Goal: Information Seeking & Learning: Learn about a topic

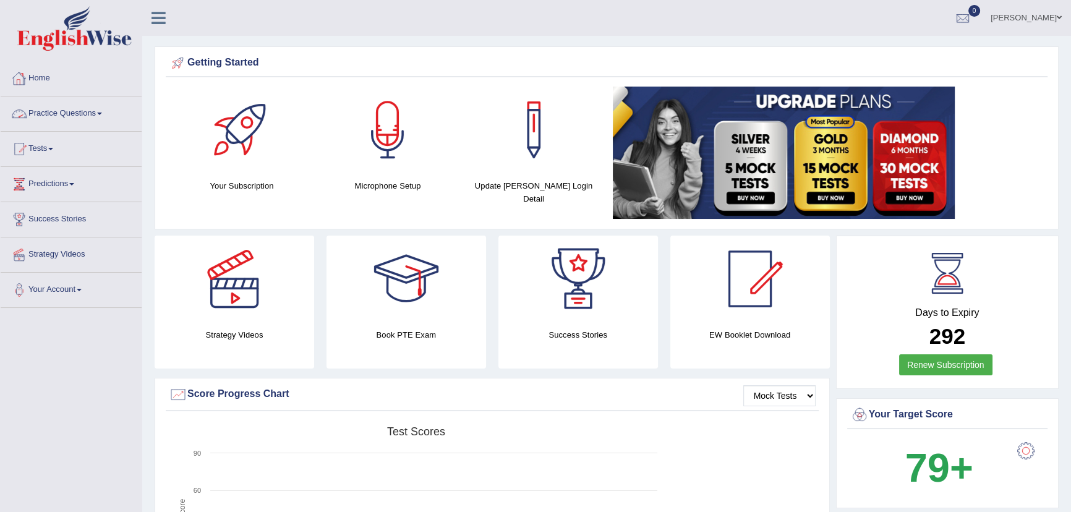
click at [60, 119] on link "Practice Questions" at bounding box center [71, 111] width 141 height 31
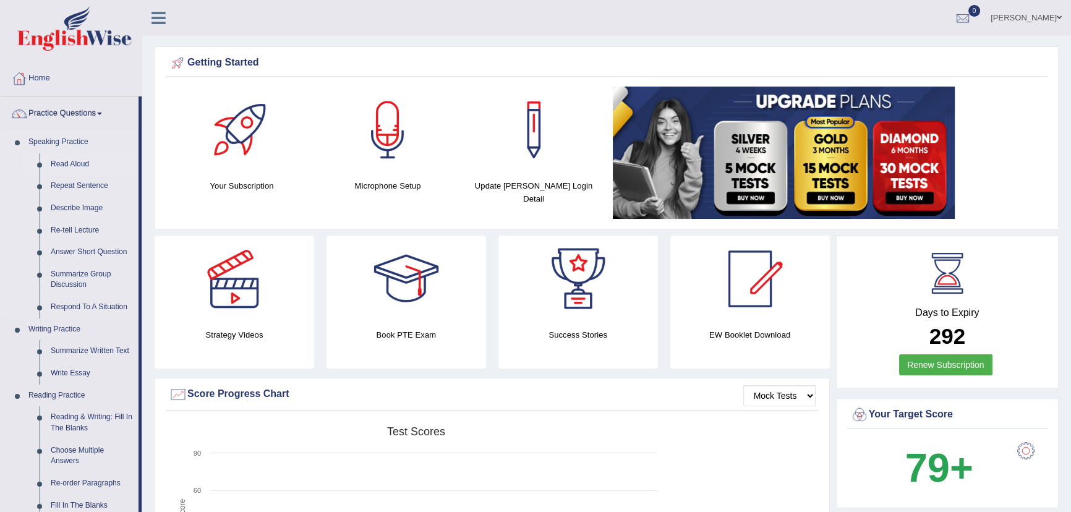
click at [78, 162] on link "Read Aloud" at bounding box center [91, 164] width 93 height 22
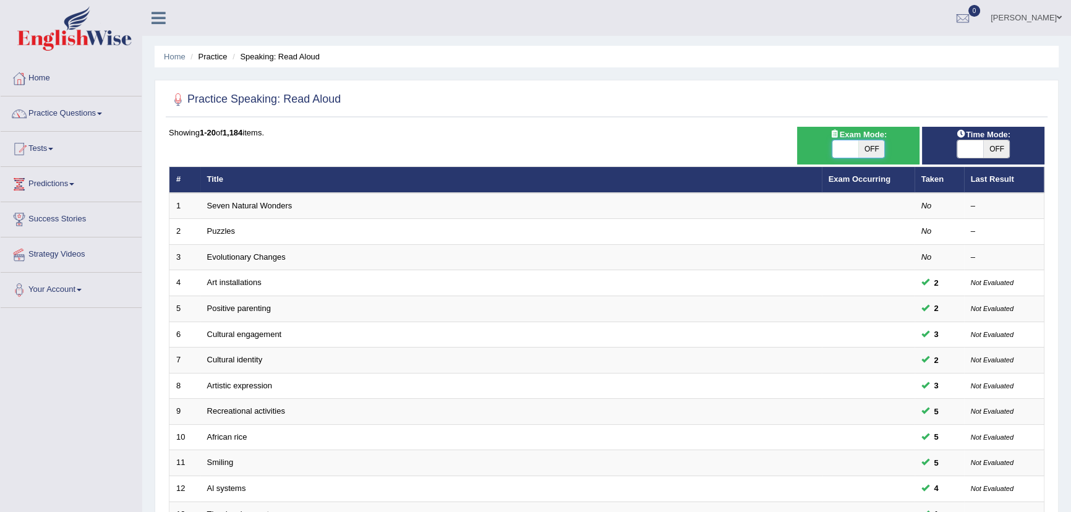
click at [848, 152] on span at bounding box center [845, 148] width 26 height 17
checkbox input "true"
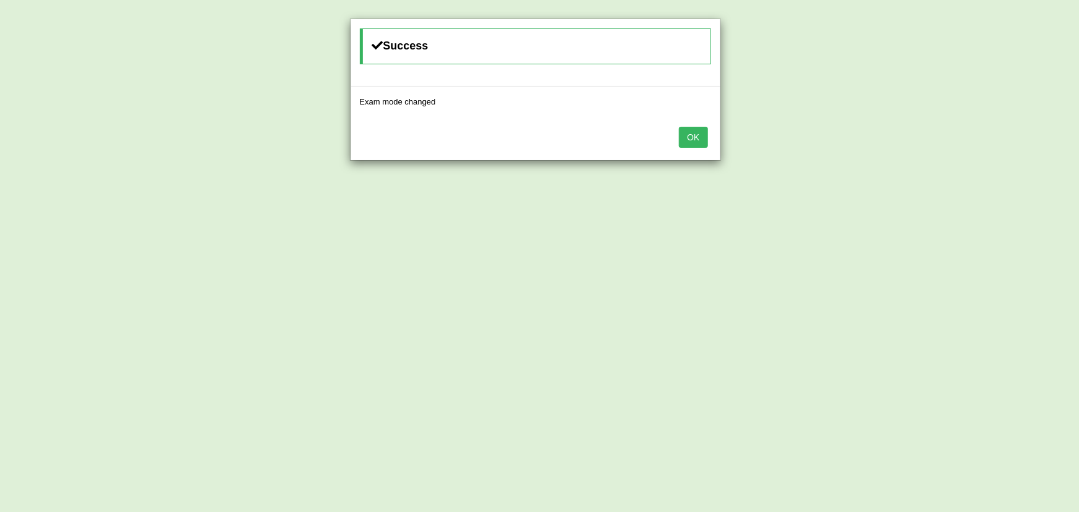
click at [686, 142] on button "OK" at bounding box center [693, 137] width 28 height 21
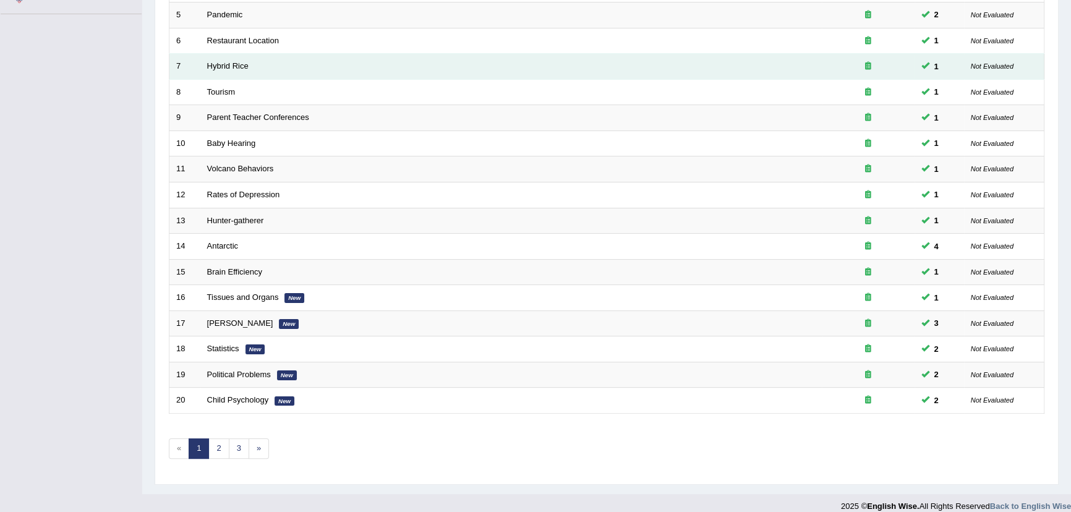
scroll to position [304, 0]
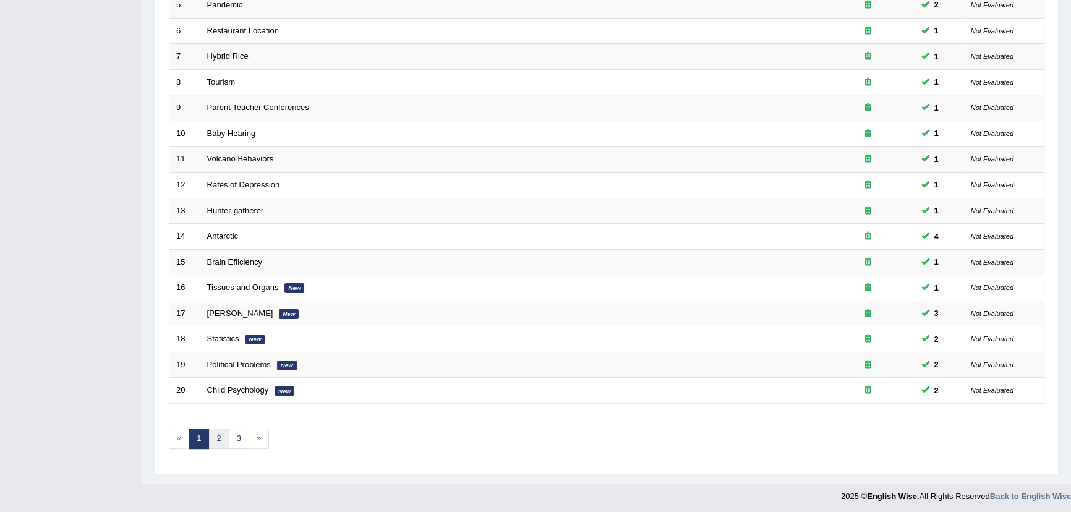
click at [218, 441] on link "2" at bounding box center [218, 439] width 20 height 20
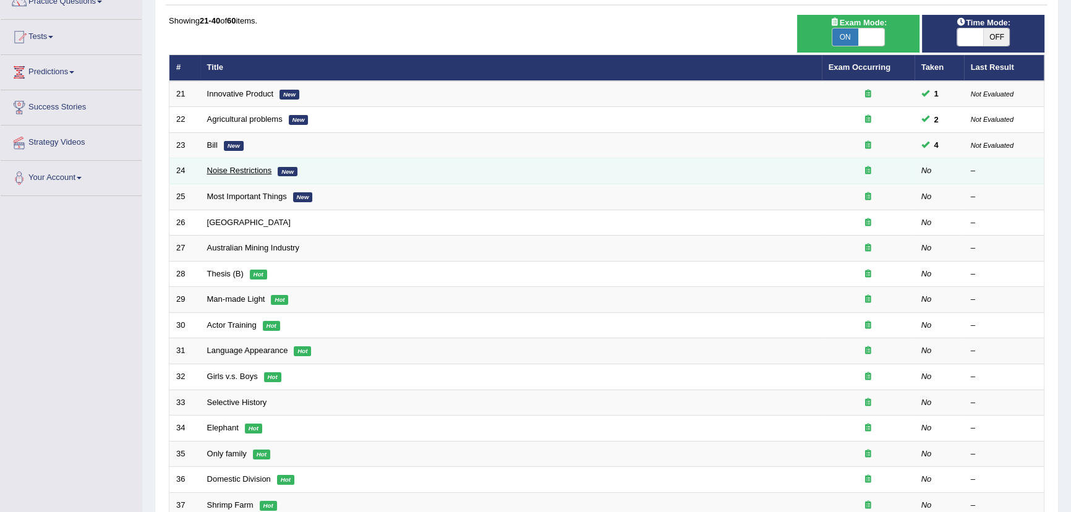
click at [224, 171] on link "Noise Restrictions" at bounding box center [239, 170] width 65 height 9
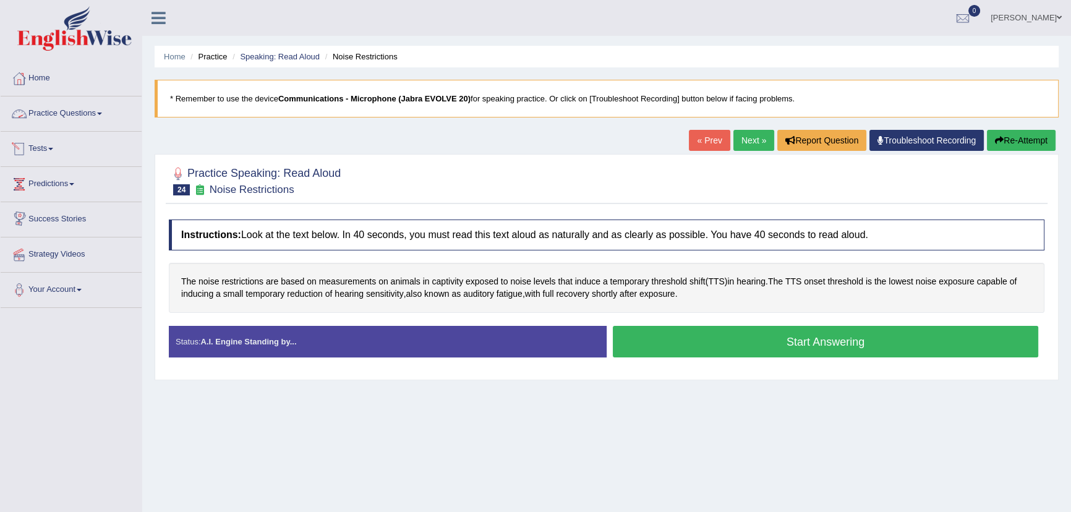
click at [67, 118] on link "Practice Questions" at bounding box center [71, 111] width 141 height 31
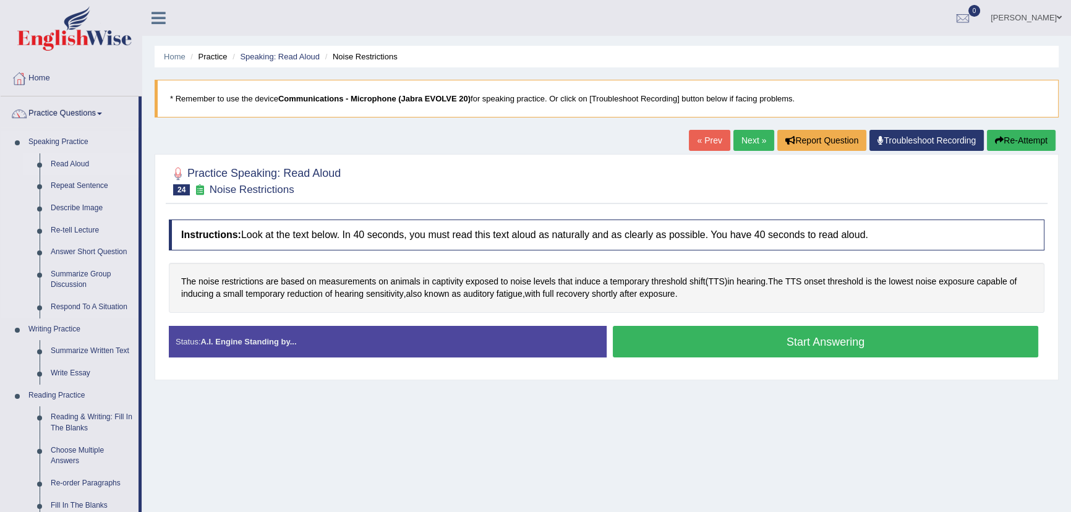
click at [69, 158] on link "Read Aloud" at bounding box center [91, 164] width 93 height 22
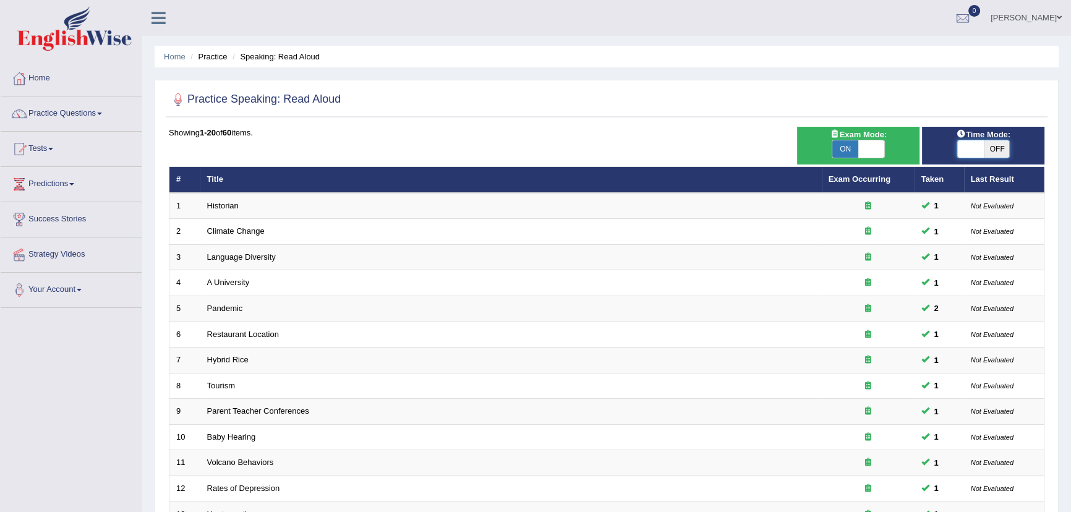
click at [962, 143] on span at bounding box center [970, 148] width 26 height 17
checkbox input "true"
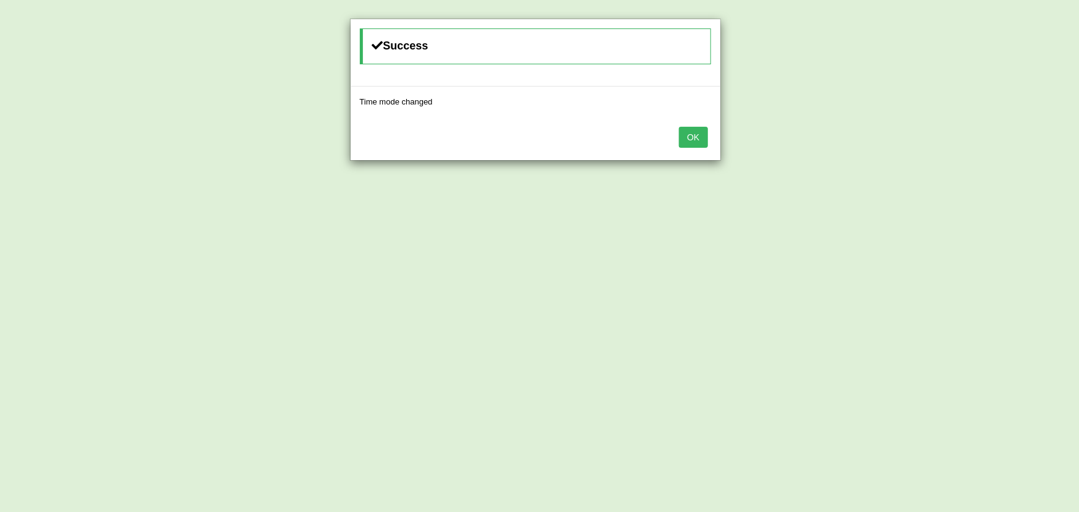
click at [699, 142] on button "OK" at bounding box center [693, 137] width 28 height 21
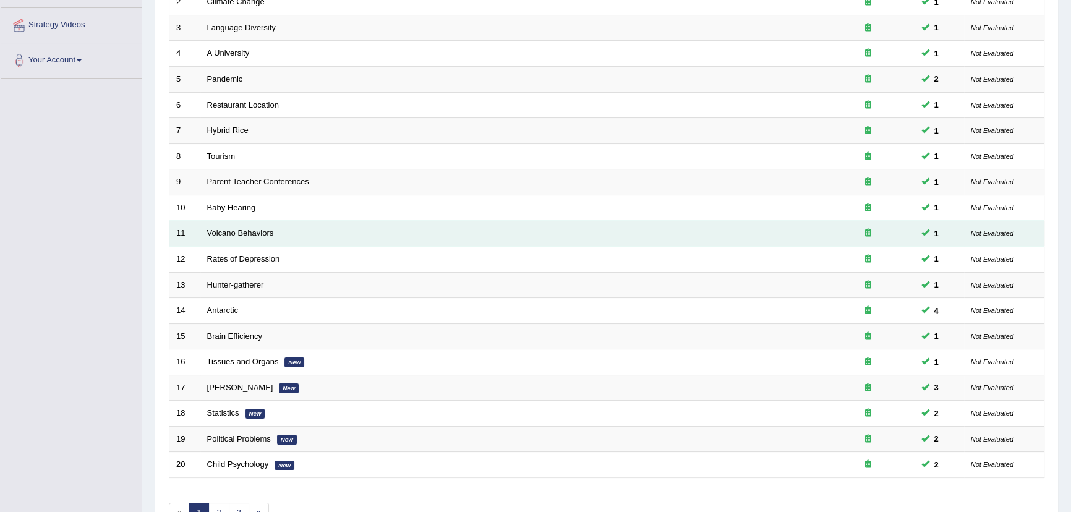
scroll to position [304, 0]
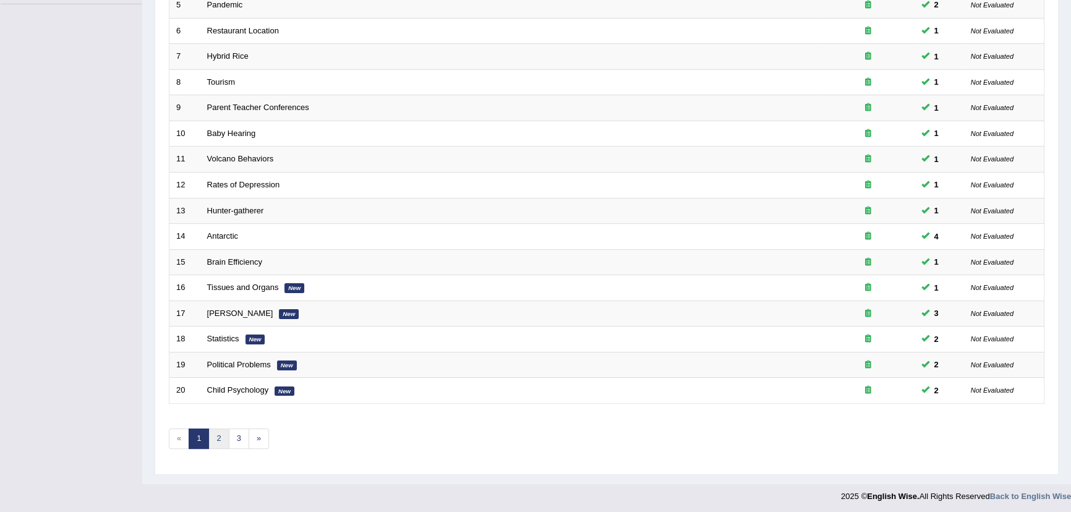
click at [218, 437] on link "2" at bounding box center [218, 439] width 20 height 20
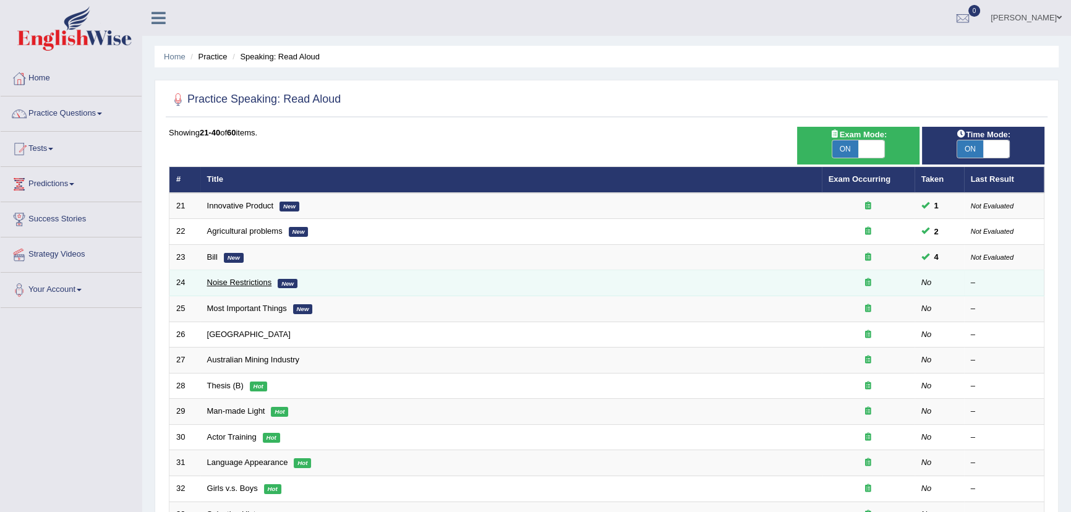
click at [221, 284] on link "Noise Restrictions" at bounding box center [239, 282] width 65 height 9
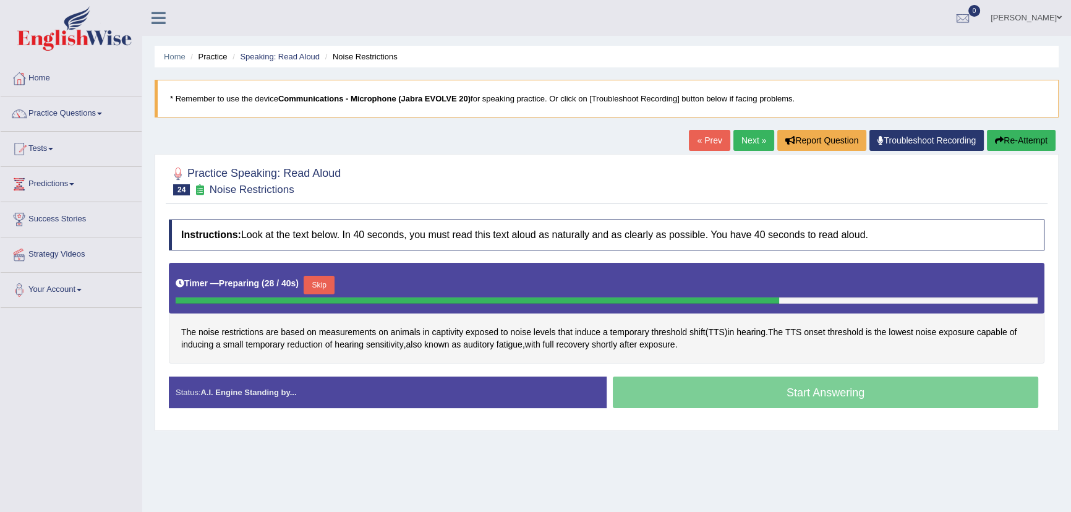
click at [322, 281] on button "Skip" at bounding box center [319, 285] width 31 height 19
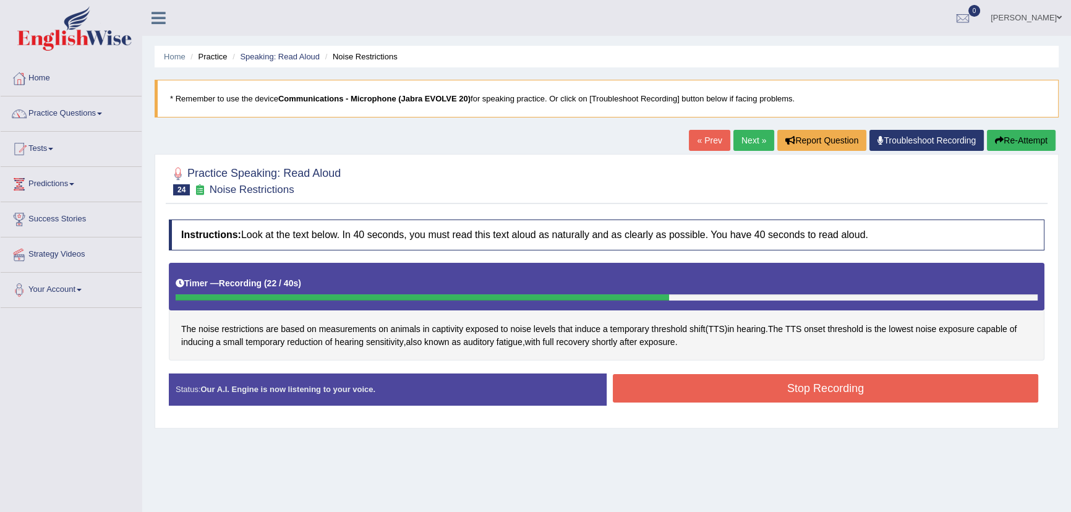
click at [652, 390] on button "Stop Recording" at bounding box center [825, 388] width 425 height 28
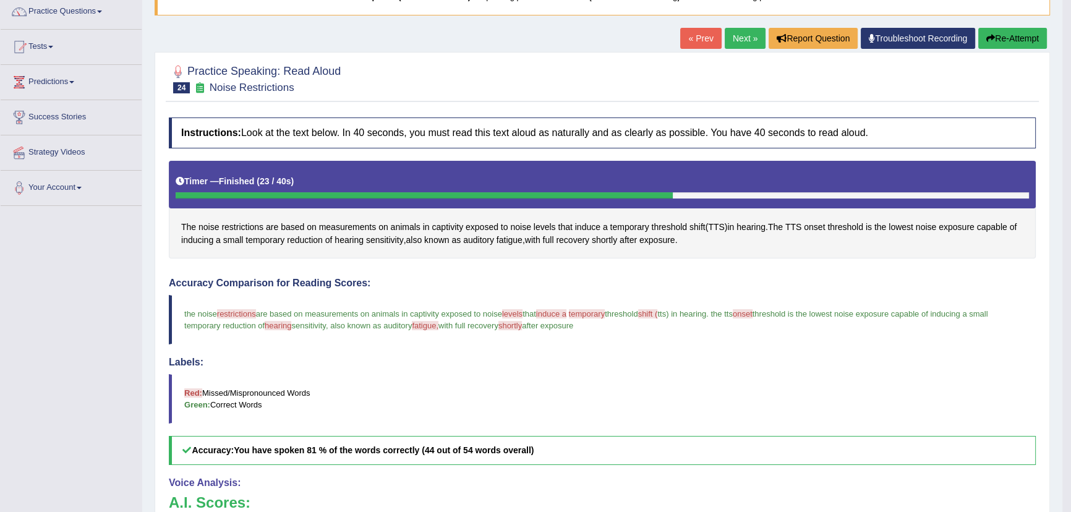
scroll to position [56, 0]
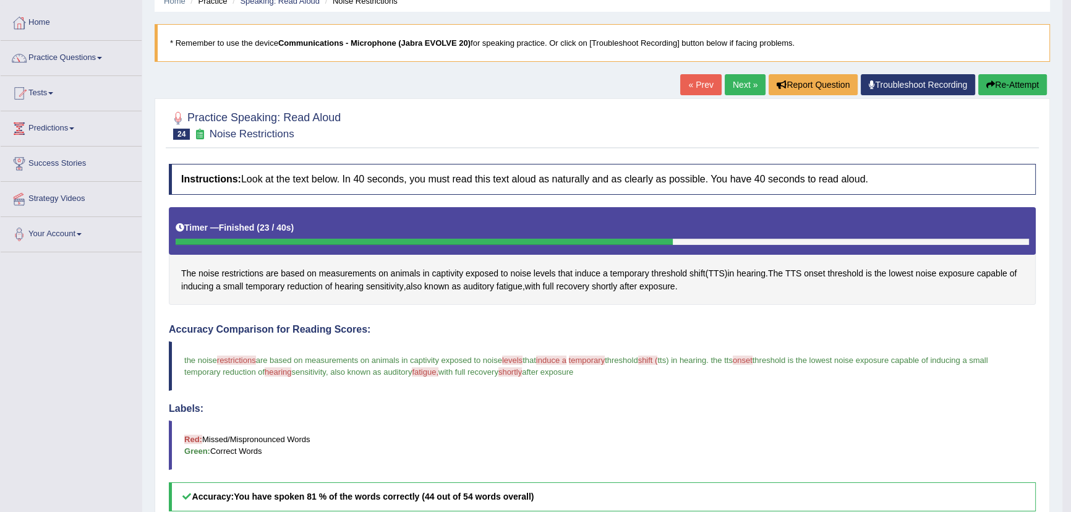
click at [725, 85] on link "Next »" at bounding box center [745, 84] width 41 height 21
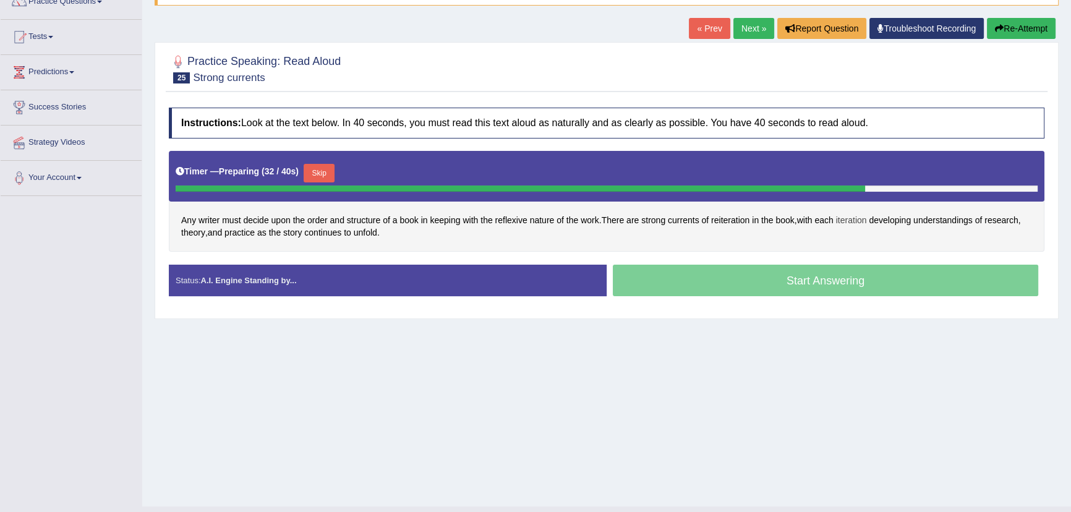
click at [867, 222] on span "iteration" at bounding box center [851, 220] width 31 height 13
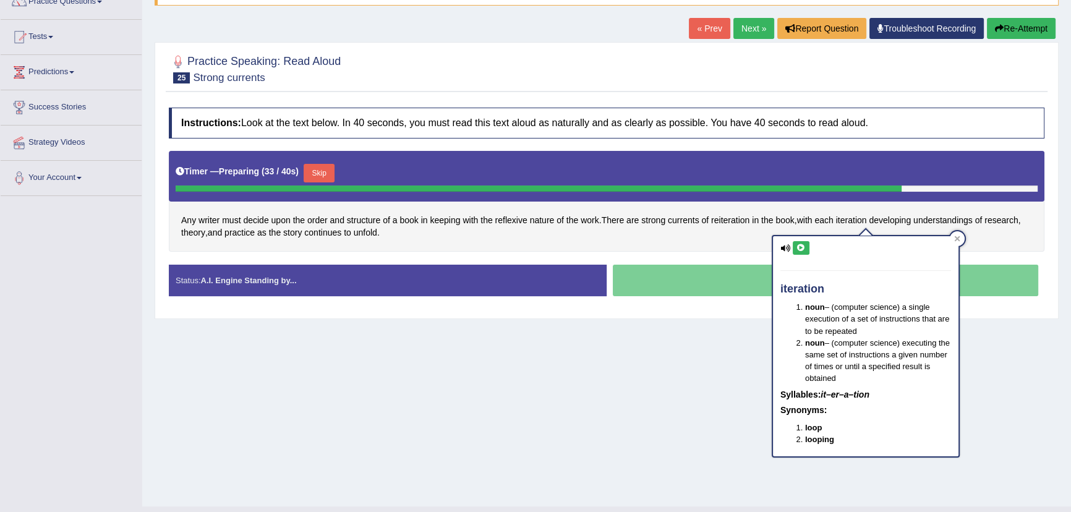
click at [799, 247] on icon at bounding box center [801, 247] width 9 height 7
click at [737, 249] on div "Any writer must decide upon the order and structure of a book in keeping with t…" at bounding box center [607, 201] width 876 height 101
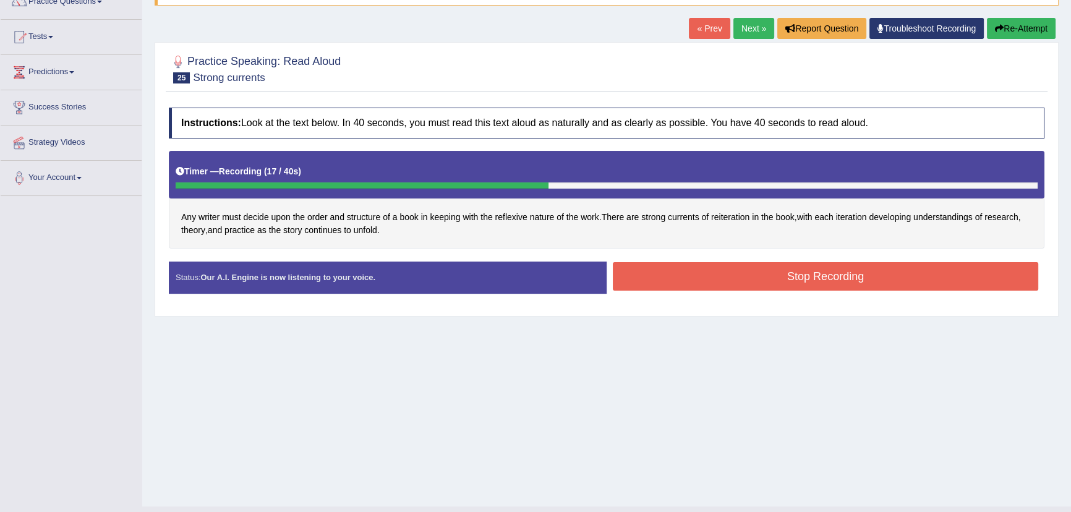
click at [675, 280] on button "Stop Recording" at bounding box center [825, 276] width 425 height 28
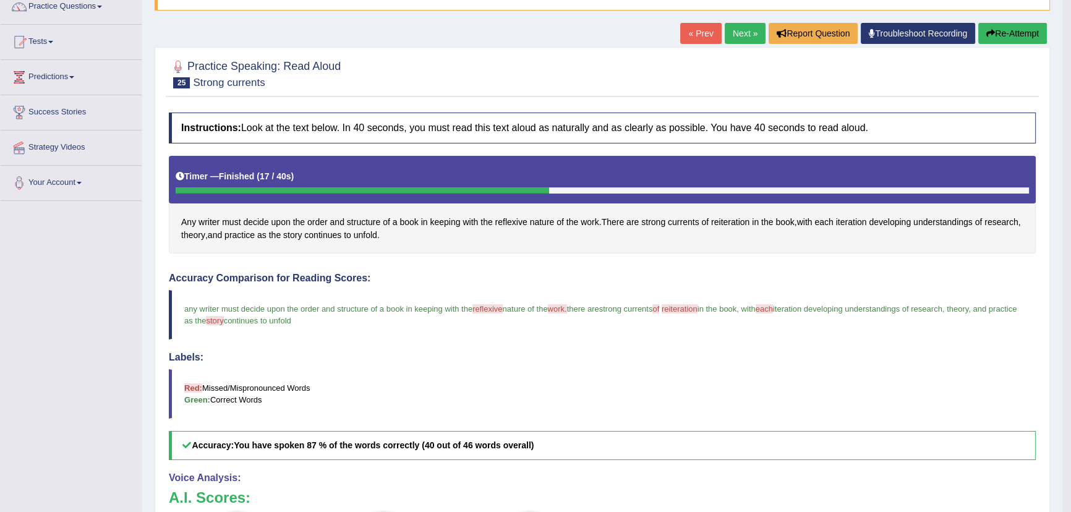
scroll to position [106, 0]
click at [735, 33] on link "Next »" at bounding box center [745, 34] width 41 height 21
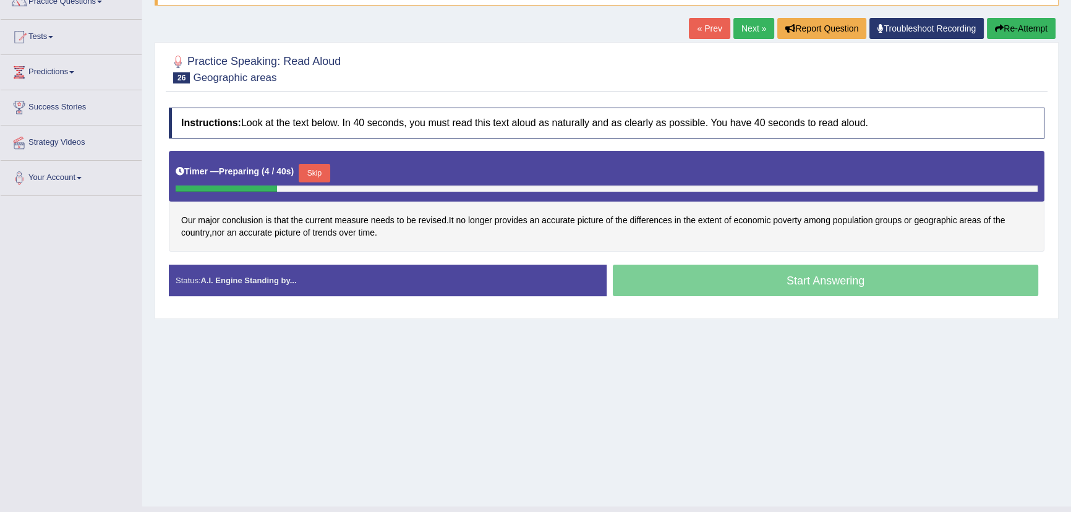
click at [315, 176] on button "Skip" at bounding box center [314, 173] width 31 height 19
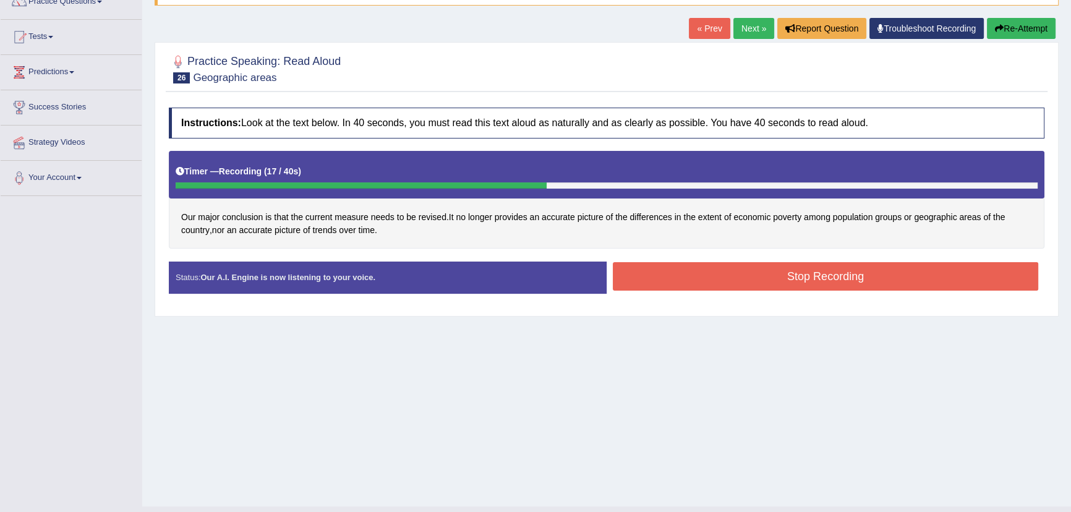
click at [656, 290] on button "Stop Recording" at bounding box center [825, 276] width 425 height 28
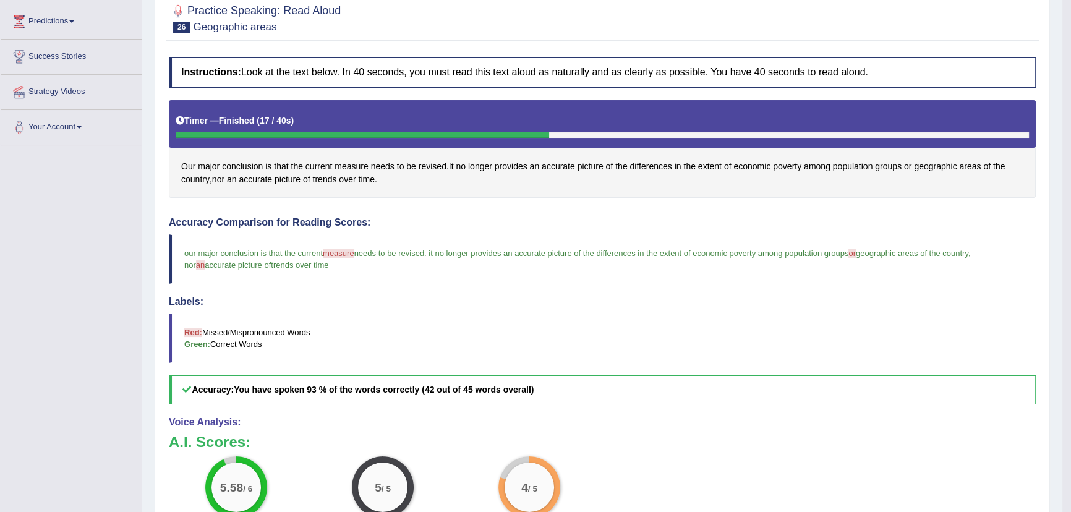
scroll to position [106, 0]
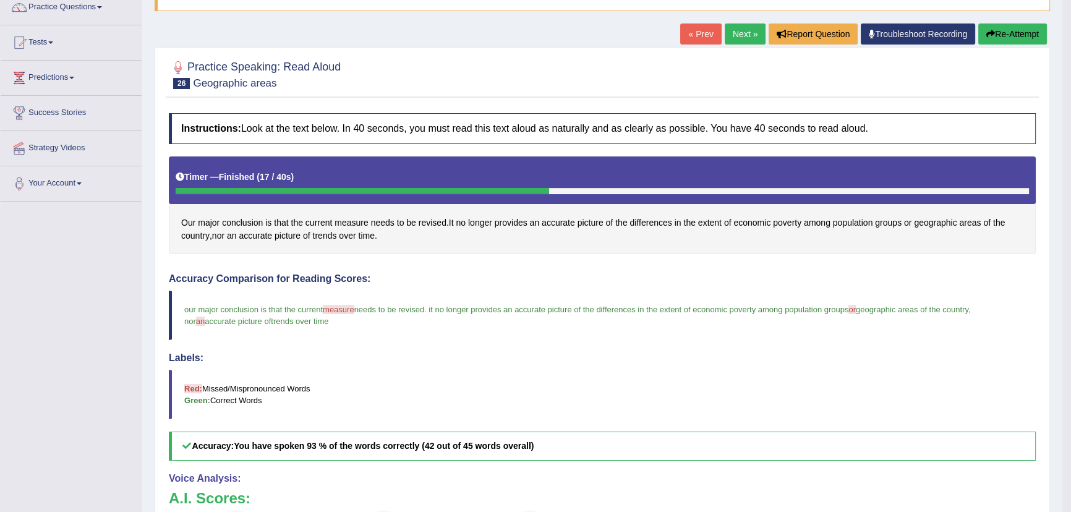
click at [733, 35] on link "Next »" at bounding box center [745, 34] width 41 height 21
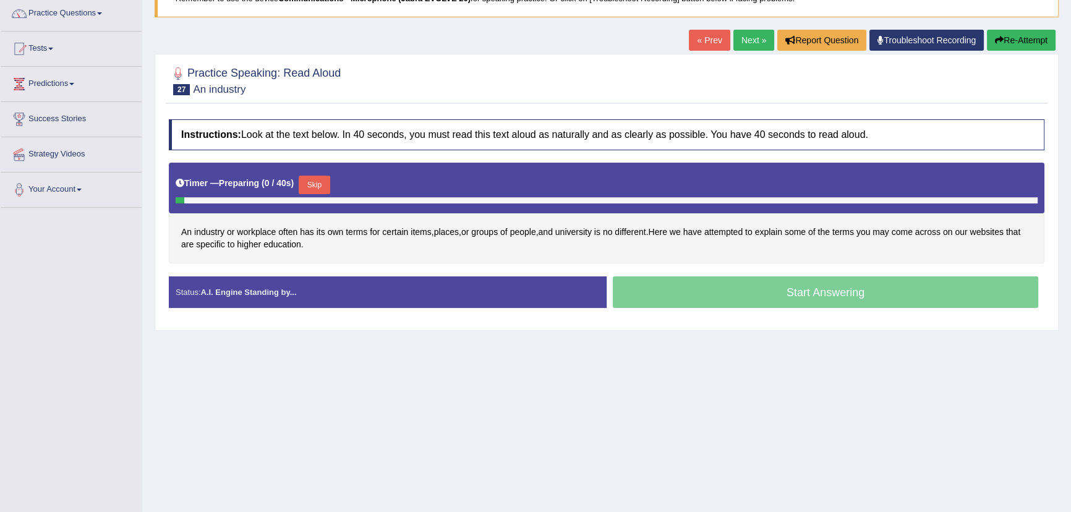
scroll to position [112, 0]
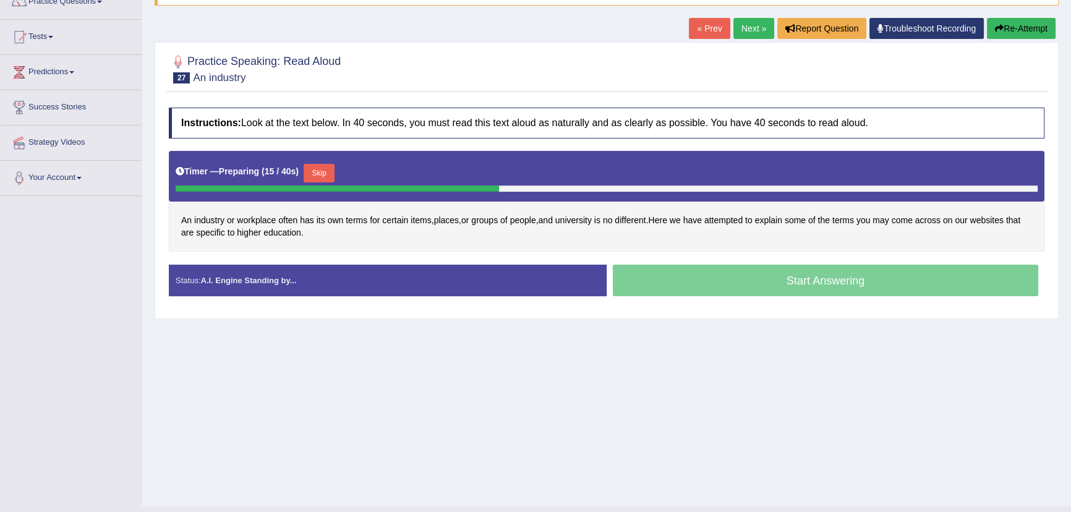
click at [309, 173] on button "Skip" at bounding box center [319, 173] width 31 height 19
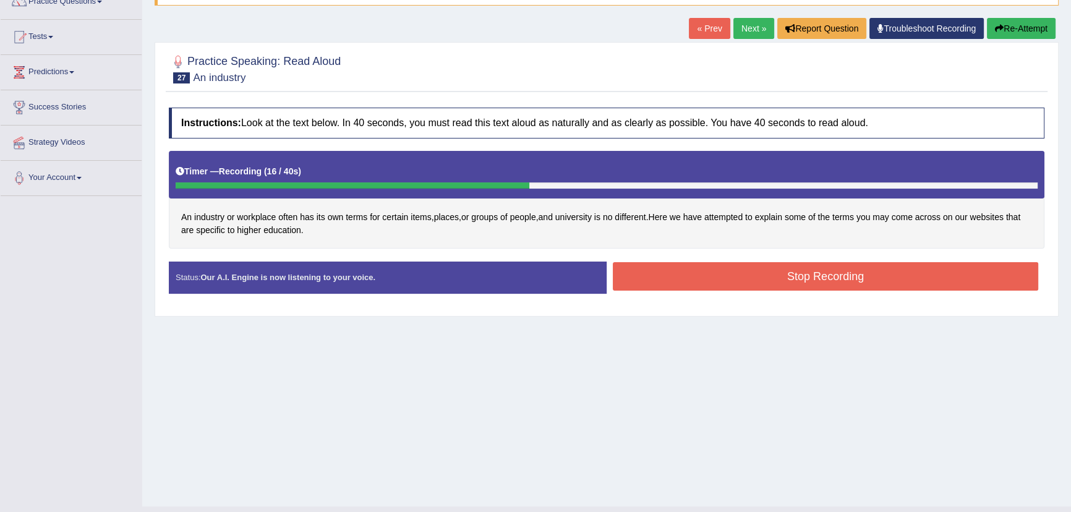
click at [794, 296] on div "Status: Our A.I. Engine is now listening to your voice. Start Answering Stop Re…" at bounding box center [607, 284] width 876 height 44
click at [790, 281] on button "Stop Recording" at bounding box center [825, 276] width 425 height 28
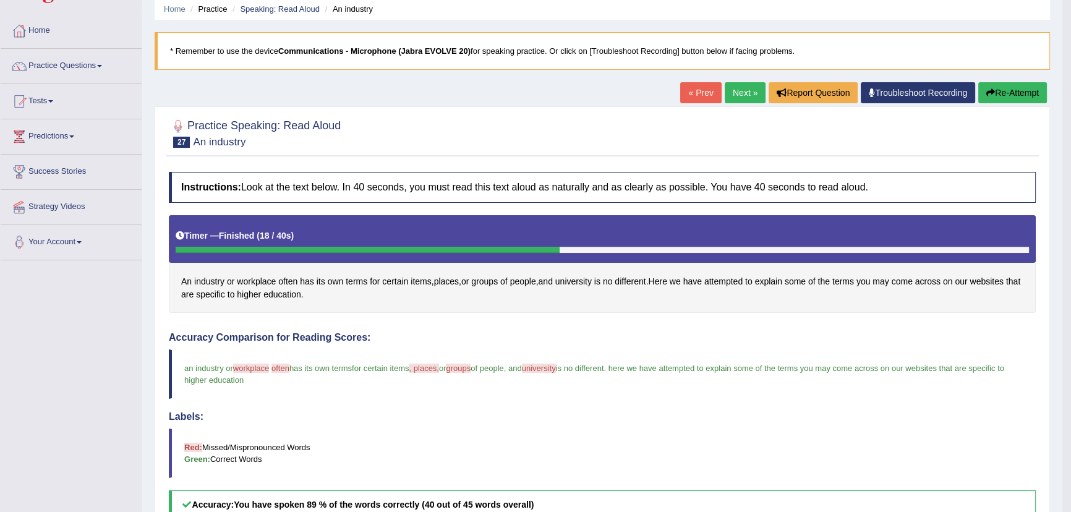
scroll to position [0, 0]
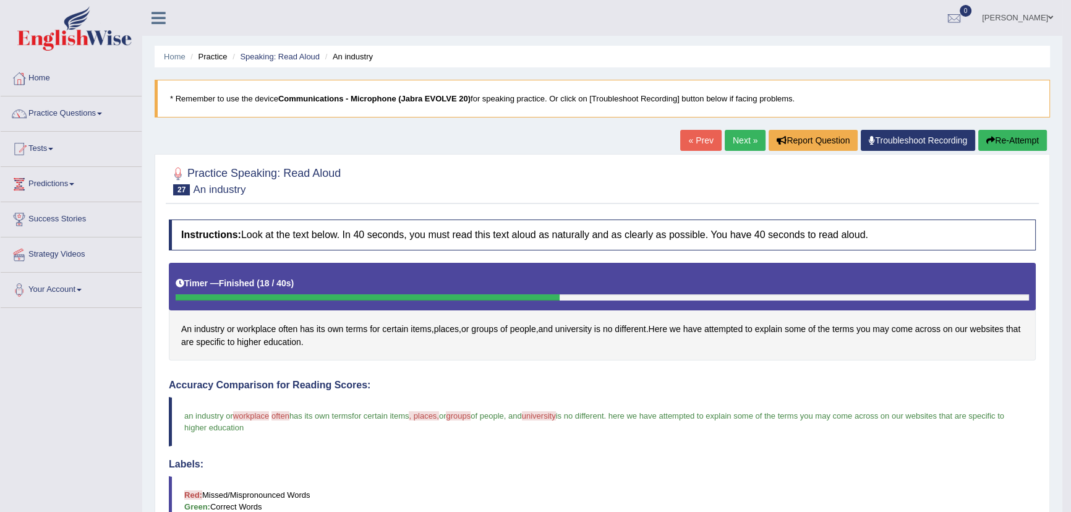
click at [734, 137] on link "Next »" at bounding box center [745, 140] width 41 height 21
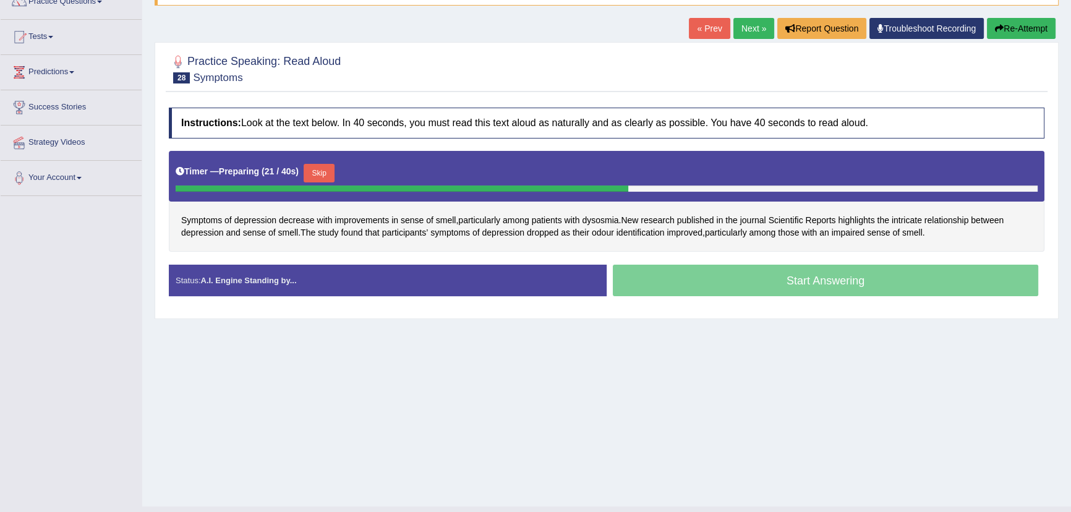
click at [315, 171] on button "Skip" at bounding box center [319, 173] width 31 height 19
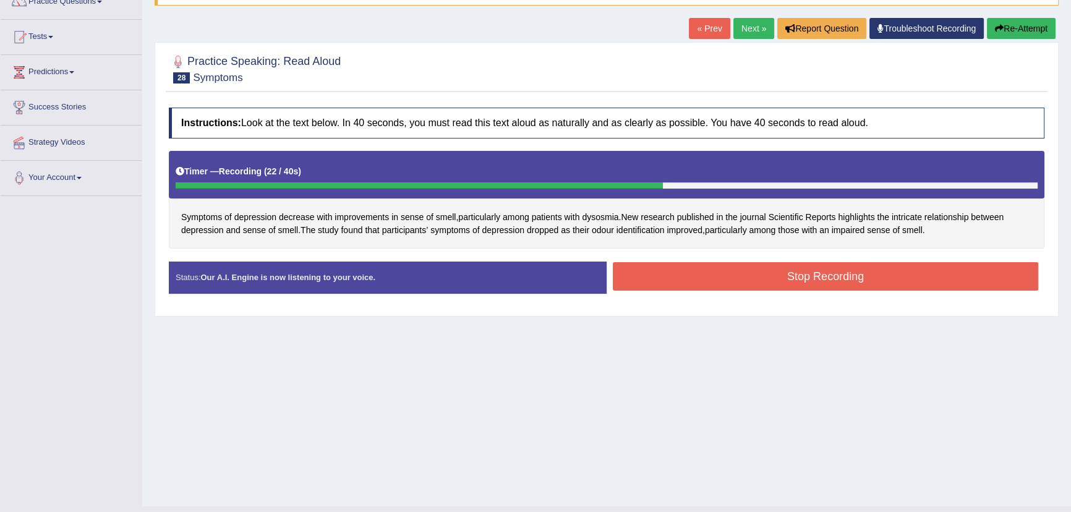
click at [689, 281] on button "Stop Recording" at bounding box center [825, 276] width 425 height 28
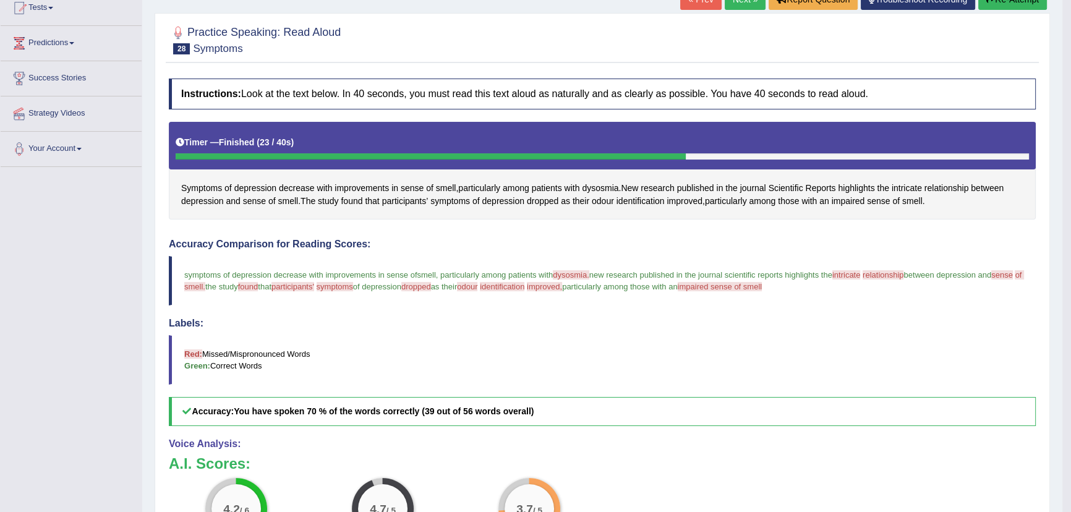
scroll to position [106, 0]
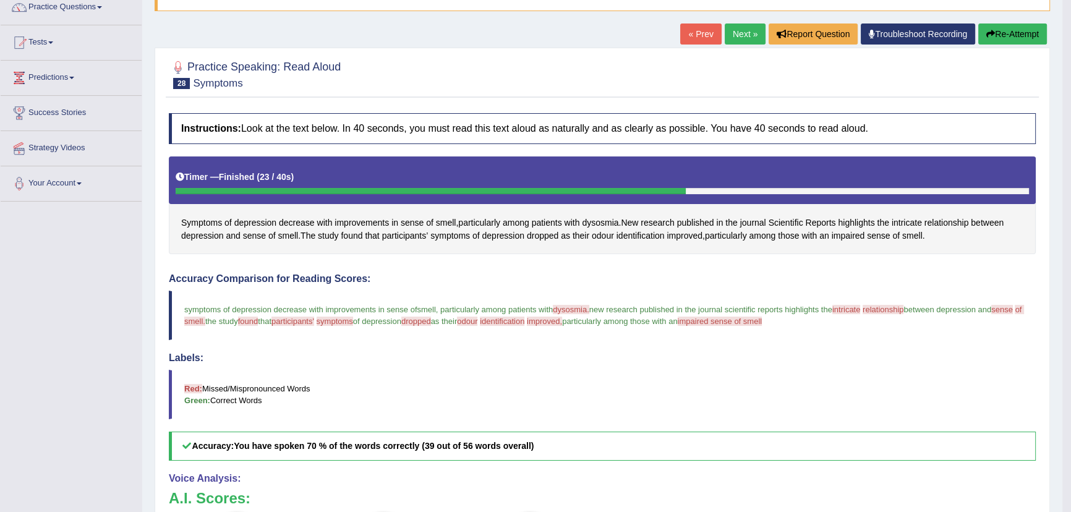
click at [1002, 36] on button "Re-Attempt" at bounding box center [1012, 34] width 69 height 21
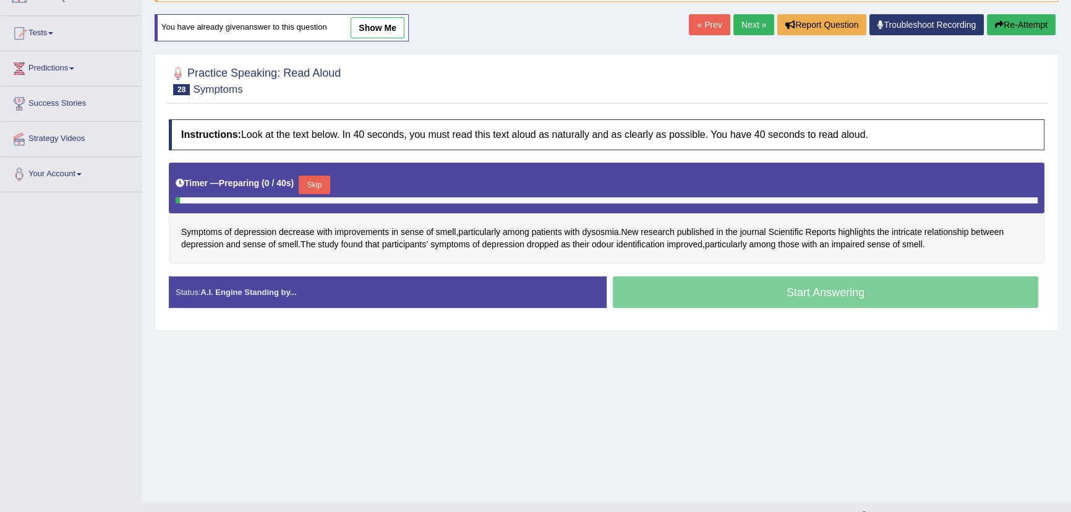
scroll to position [106, 0]
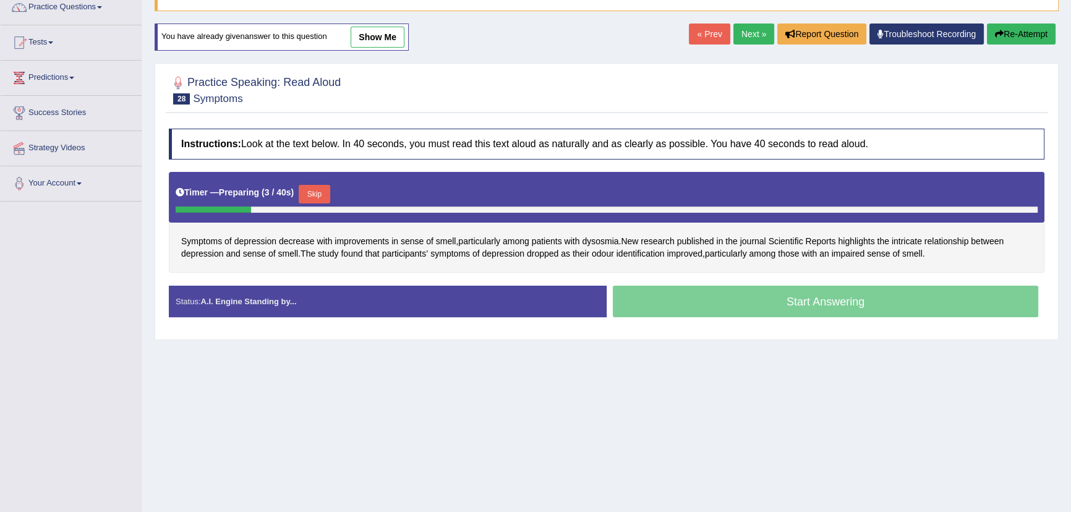
click at [310, 188] on button "Skip" at bounding box center [314, 194] width 31 height 19
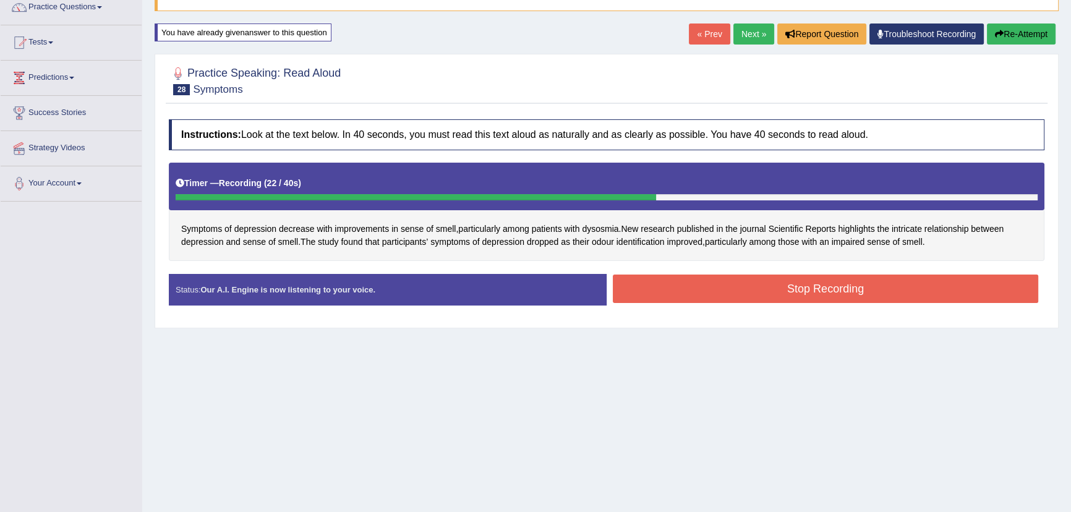
click at [756, 304] on div "Stop Recording" at bounding box center [826, 291] width 438 height 32
click at [754, 296] on button "Stop Recording" at bounding box center [825, 289] width 425 height 28
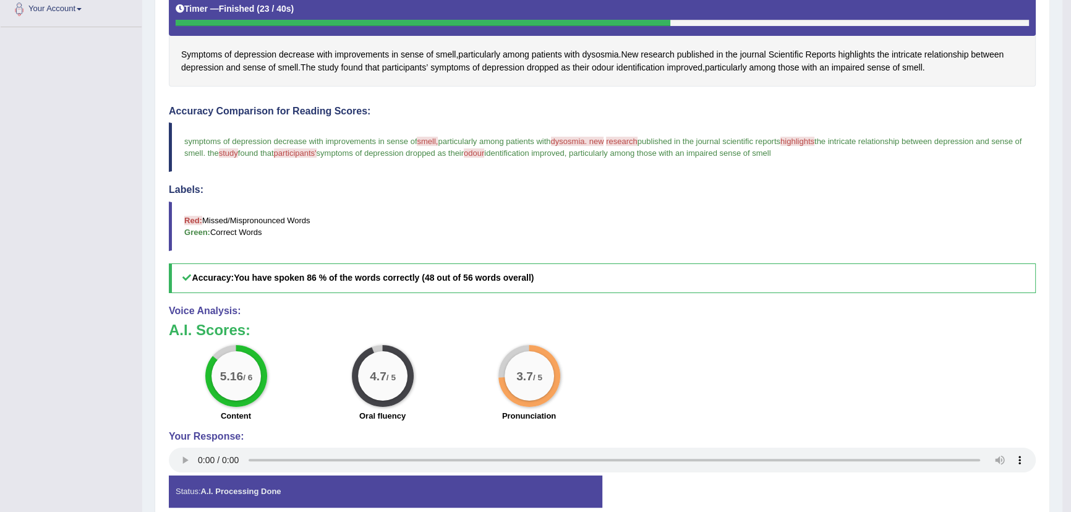
scroll to position [113, 0]
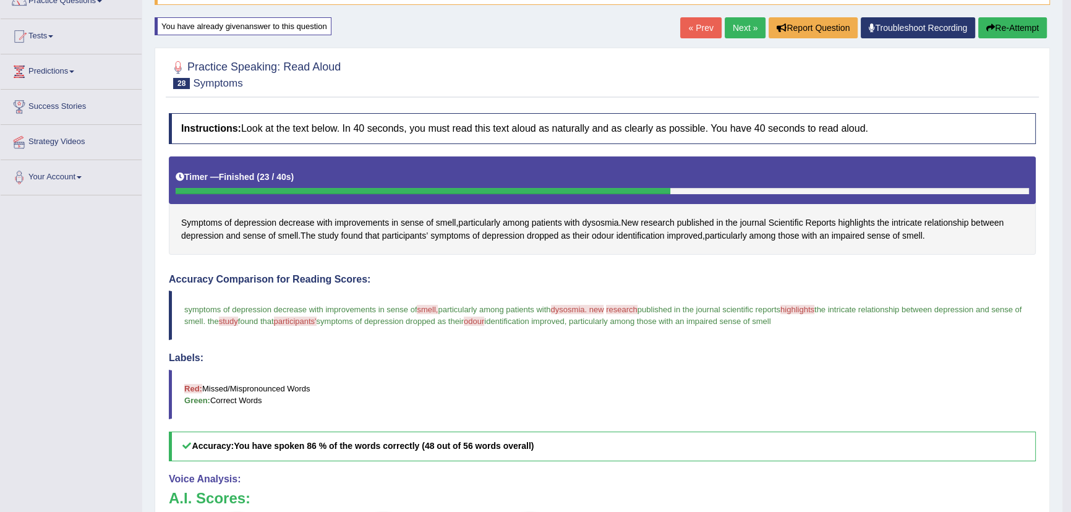
click at [748, 27] on link "Next »" at bounding box center [745, 27] width 41 height 21
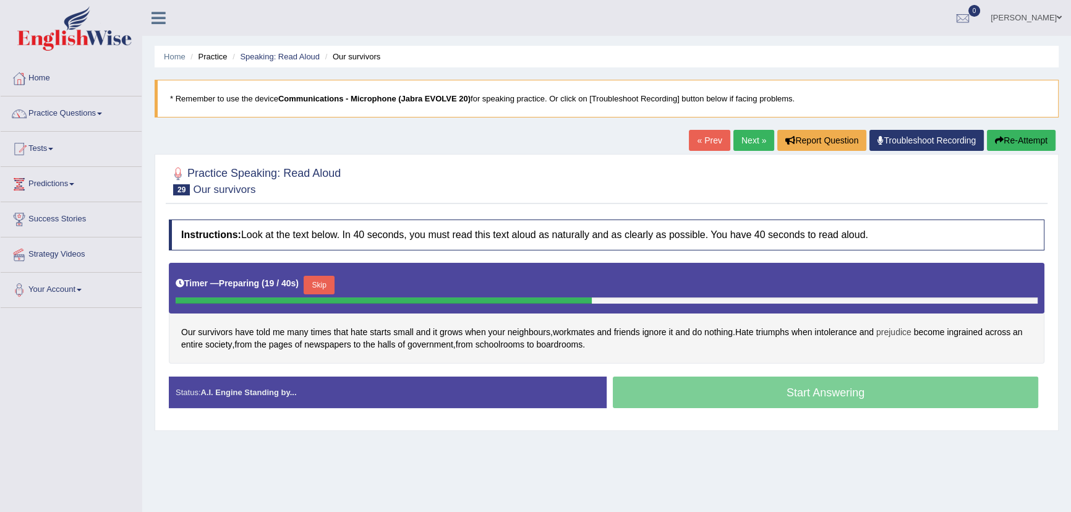
click at [912, 335] on span "prejudice" at bounding box center [893, 332] width 35 height 13
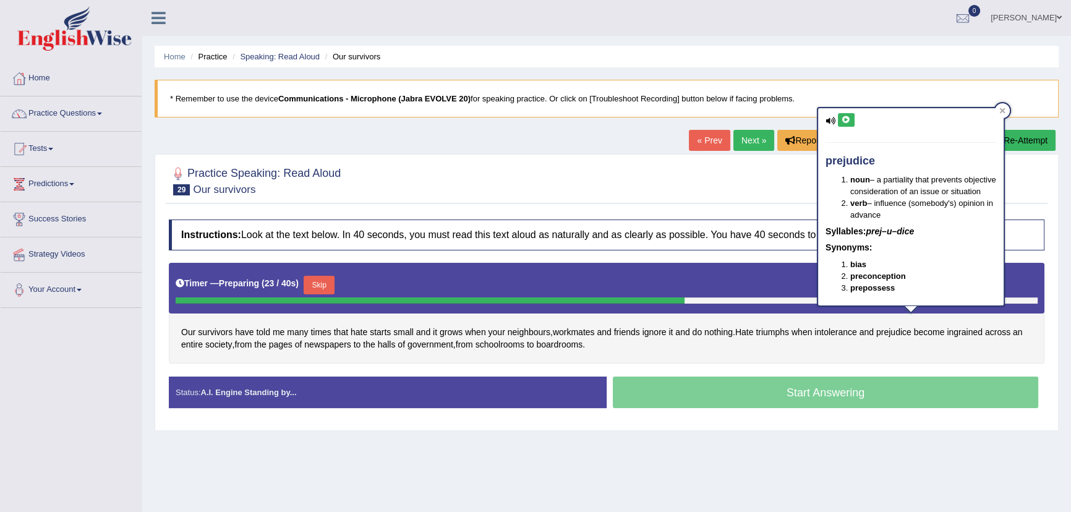
click at [851, 121] on button at bounding box center [846, 120] width 17 height 14
click at [948, 344] on div "Our survivors have told me many times that hate starts small and it grows when …" at bounding box center [607, 313] width 876 height 101
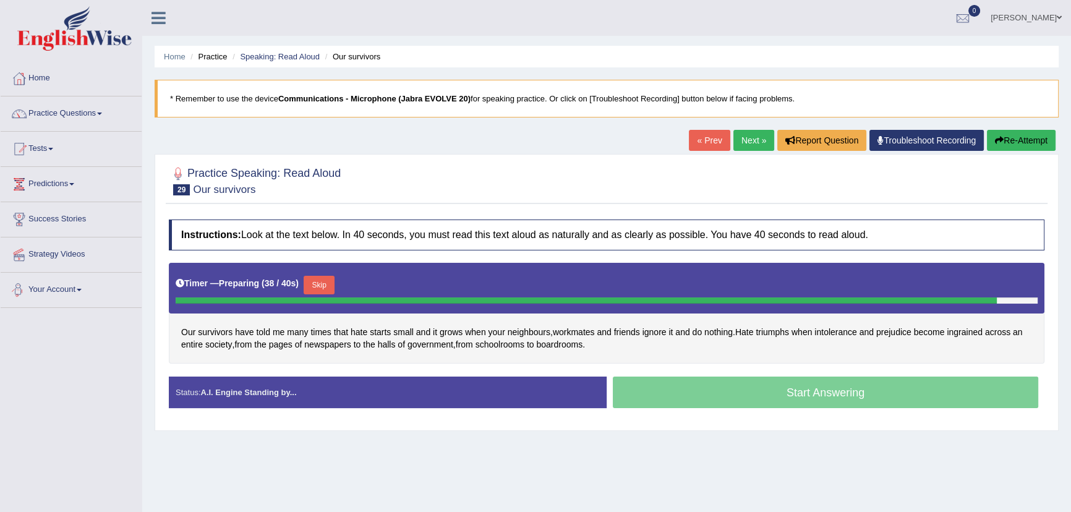
click at [317, 284] on button "Skip" at bounding box center [319, 285] width 31 height 19
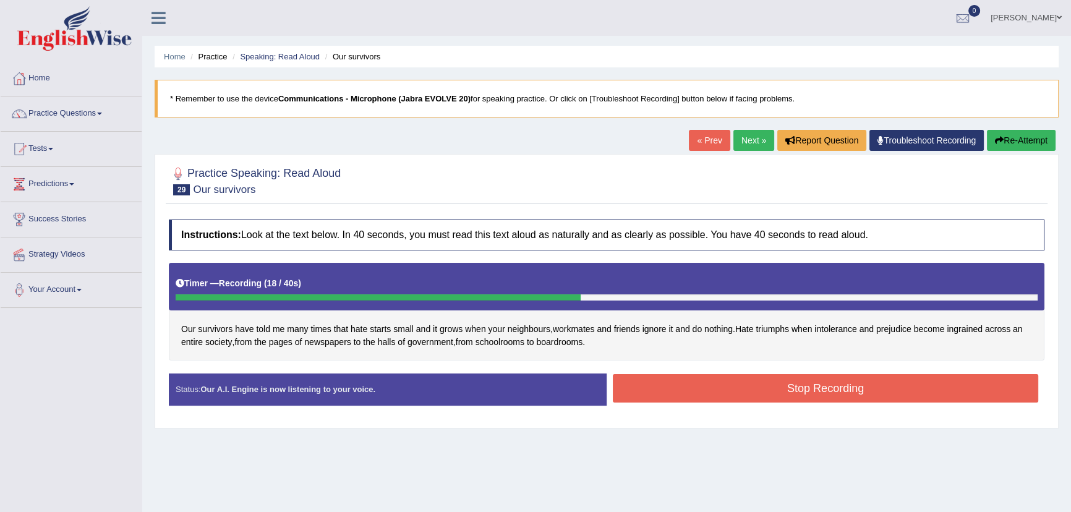
click at [665, 379] on button "Stop Recording" at bounding box center [825, 388] width 425 height 28
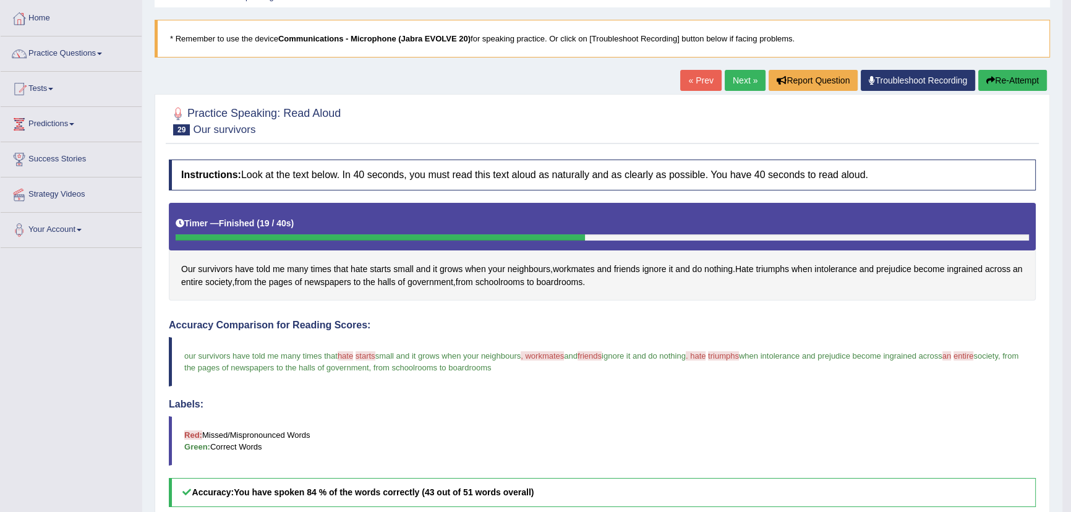
scroll to position [56, 0]
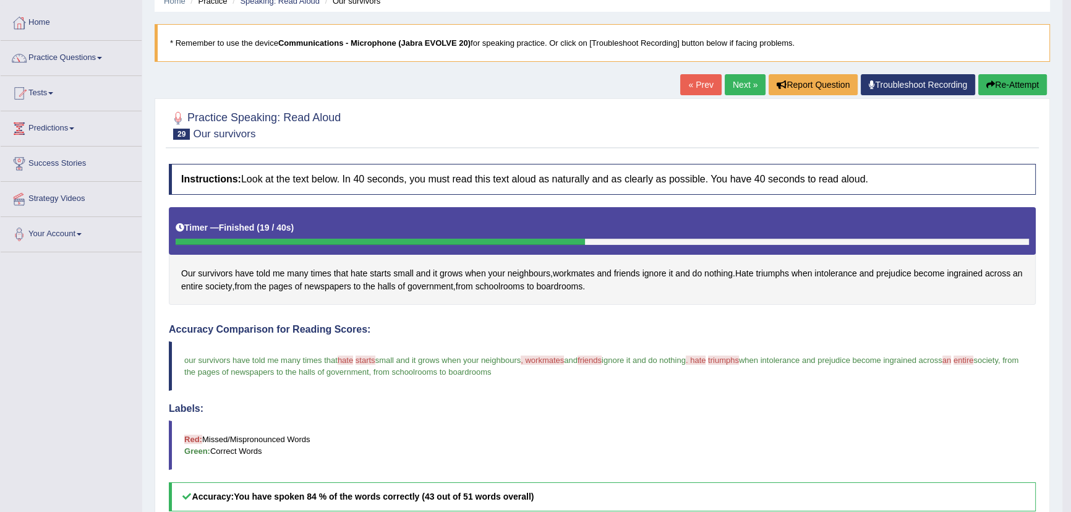
click at [737, 85] on link "Next »" at bounding box center [745, 84] width 41 height 21
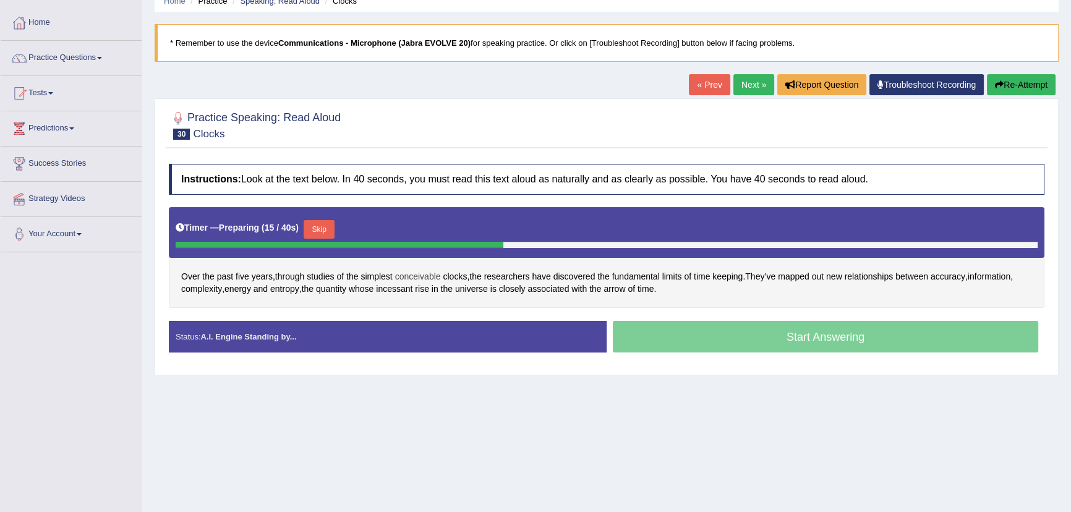
click at [430, 278] on span "conceivable" at bounding box center [418, 276] width 46 height 13
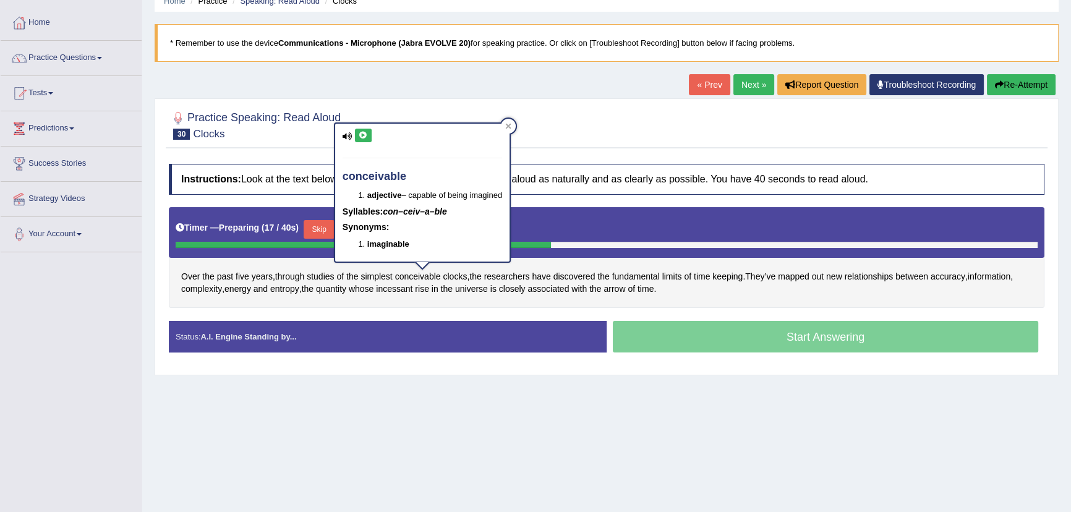
click at [359, 129] on button at bounding box center [363, 136] width 17 height 14
click at [609, 296] on div "Over the past five years , through studies of the simplest conceivable clocks ,…" at bounding box center [607, 257] width 876 height 101
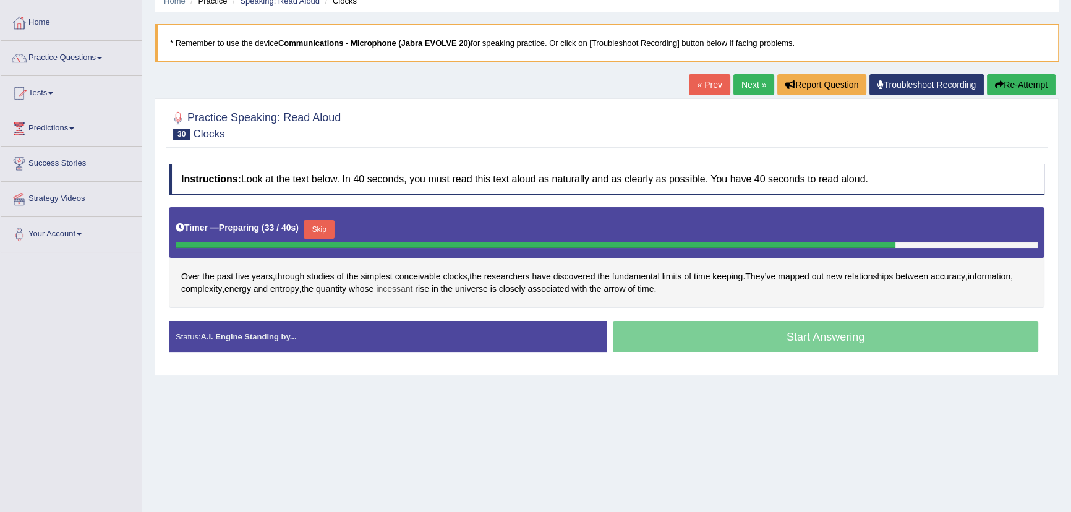
click at [395, 285] on span "incessant" at bounding box center [394, 289] width 36 height 13
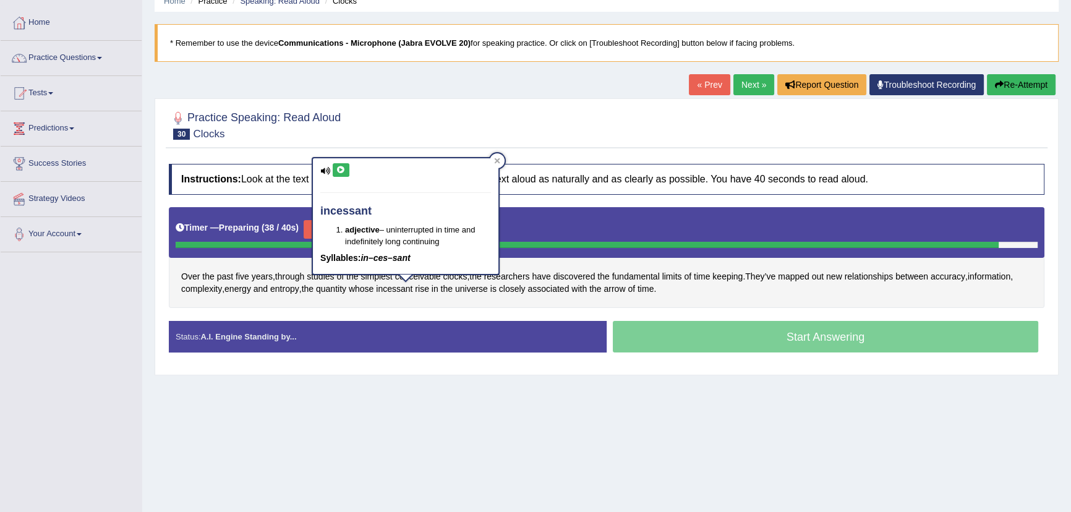
click at [524, 233] on div "Timer — Preparing ( 38 / 40s ) Skip" at bounding box center [607, 229] width 862 height 25
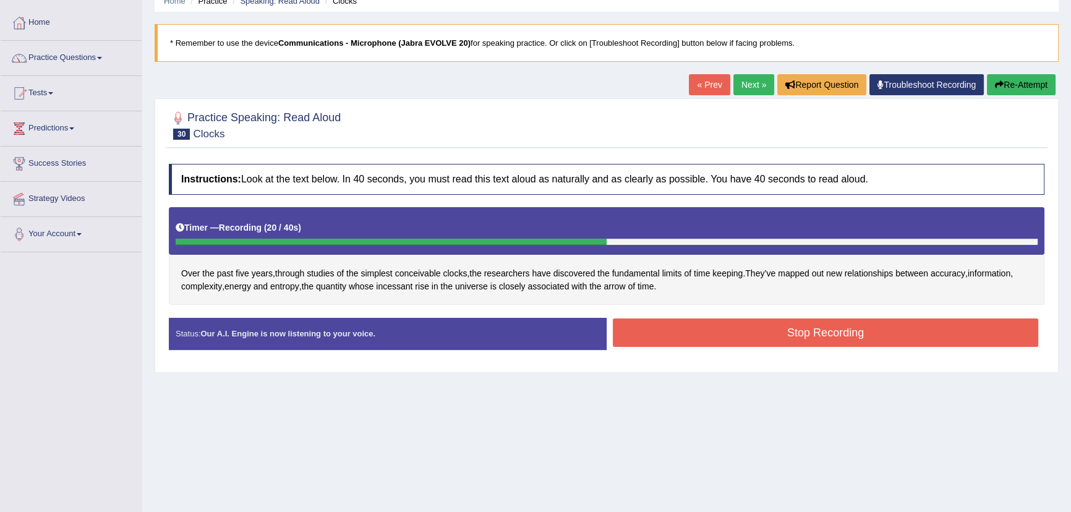
click at [618, 335] on button "Stop Recording" at bounding box center [825, 332] width 425 height 28
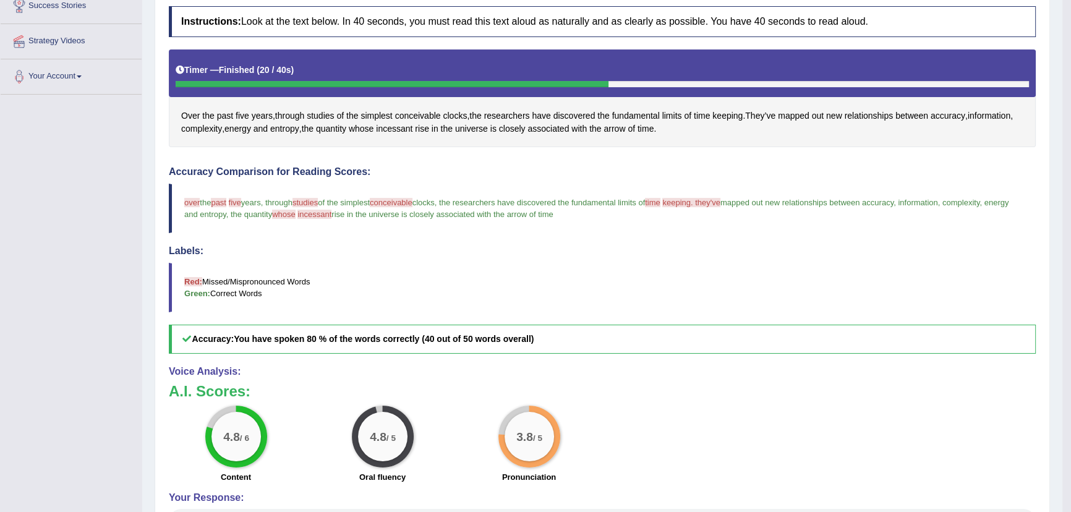
scroll to position [106, 0]
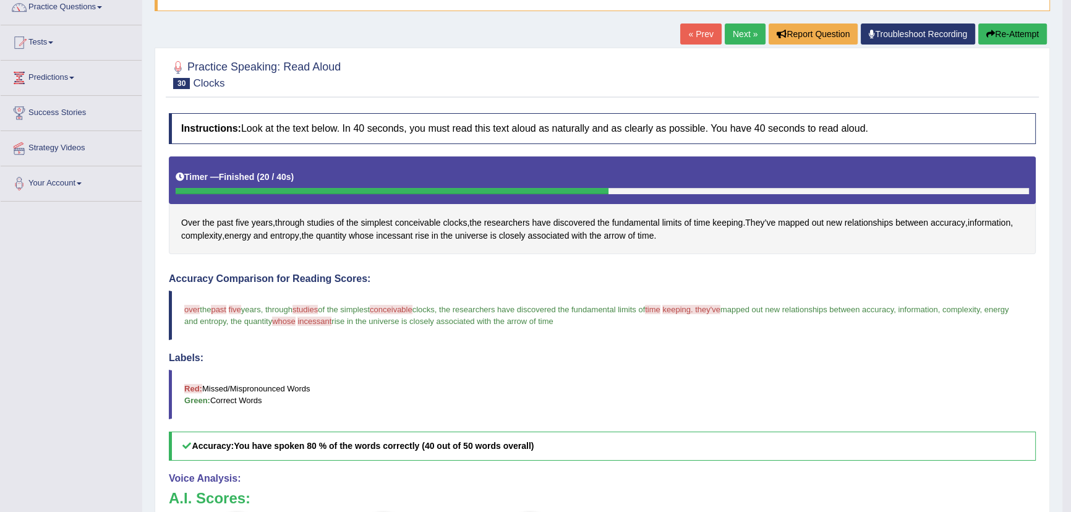
click at [738, 33] on link "Next »" at bounding box center [745, 34] width 41 height 21
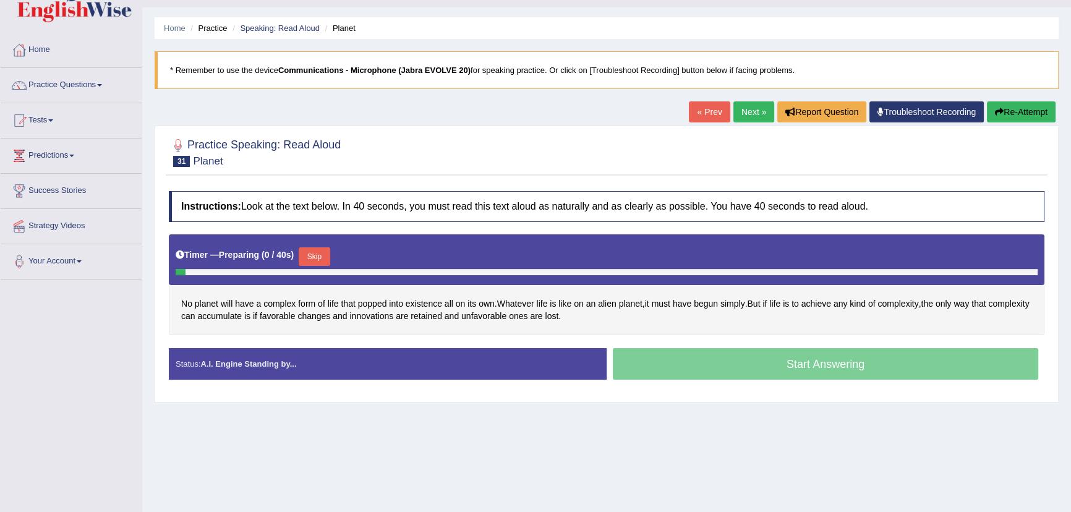
scroll to position [112, 0]
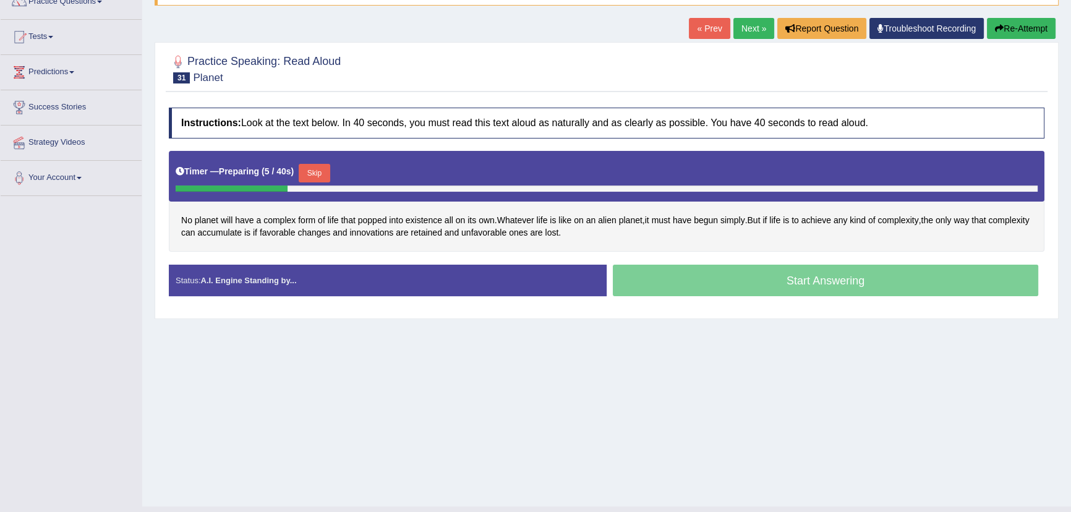
click at [321, 171] on button "Skip" at bounding box center [314, 173] width 31 height 19
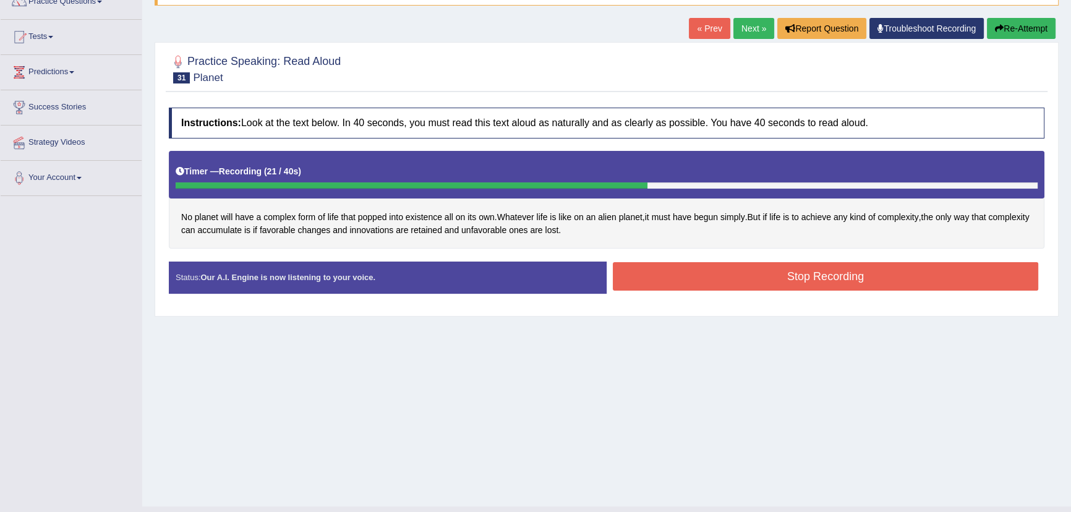
click at [753, 286] on button "Stop Recording" at bounding box center [825, 276] width 425 height 28
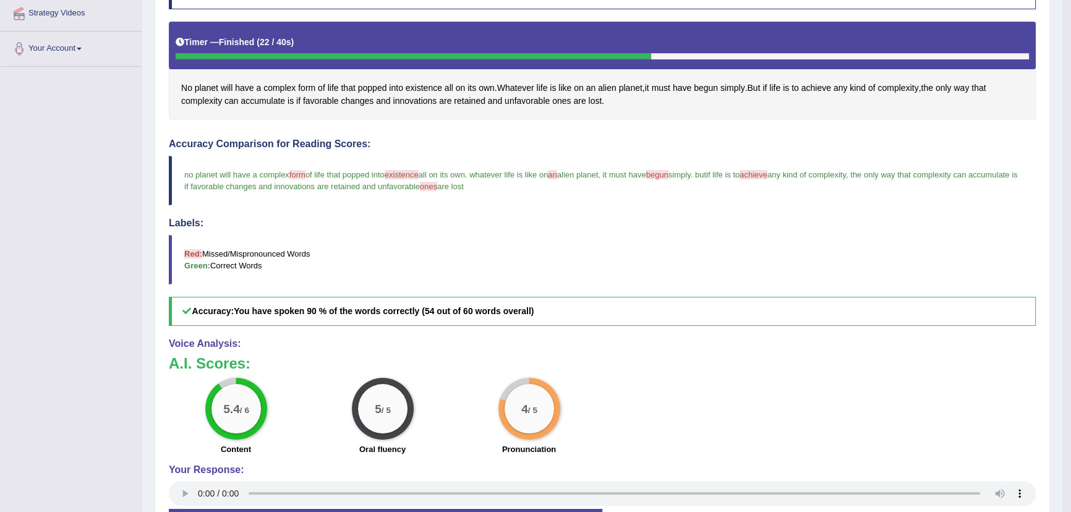
scroll to position [106, 0]
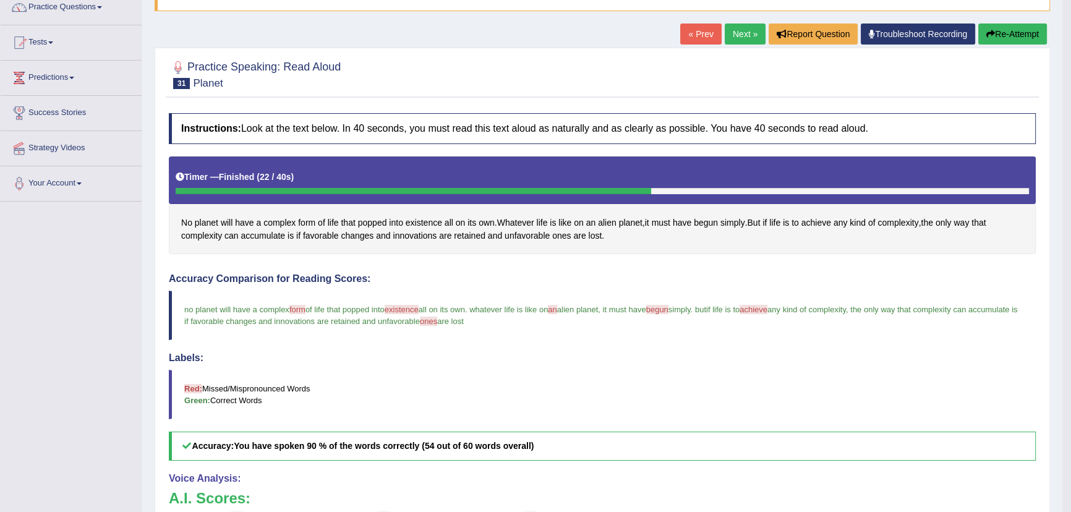
click at [732, 38] on link "Next »" at bounding box center [745, 34] width 41 height 21
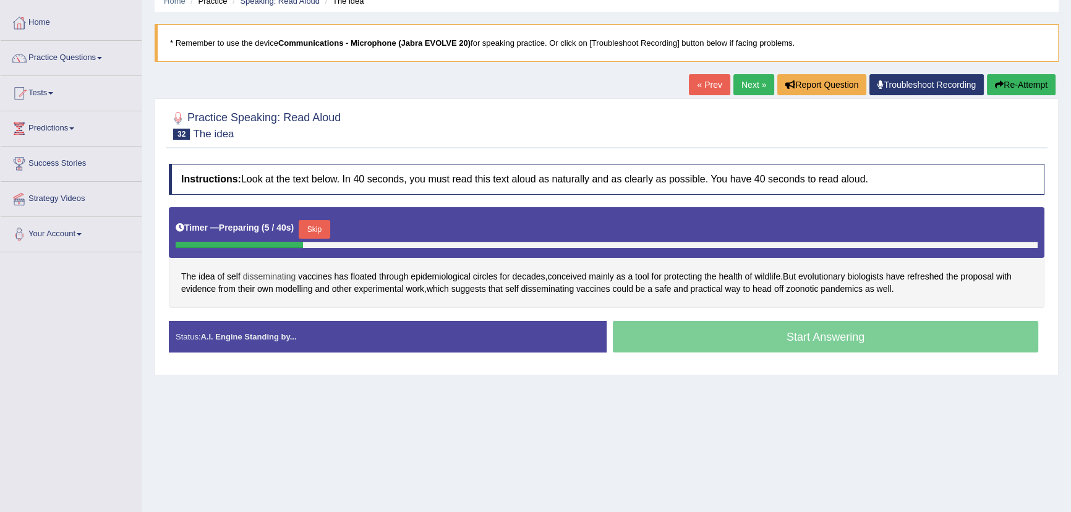
click at [272, 275] on span "disseminating" at bounding box center [269, 276] width 53 height 13
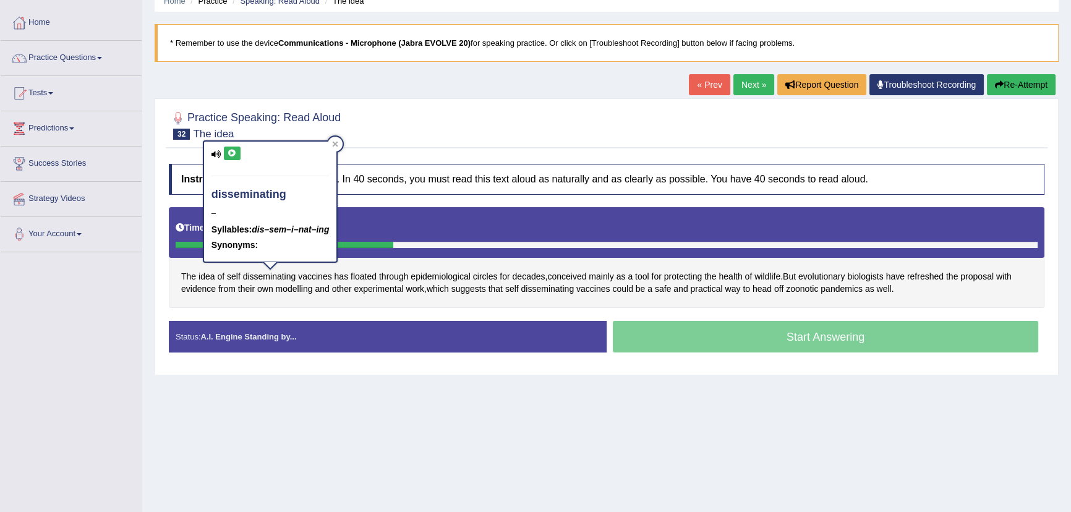
click at [230, 147] on button at bounding box center [232, 154] width 17 height 14
click at [377, 132] on div at bounding box center [607, 125] width 876 height 38
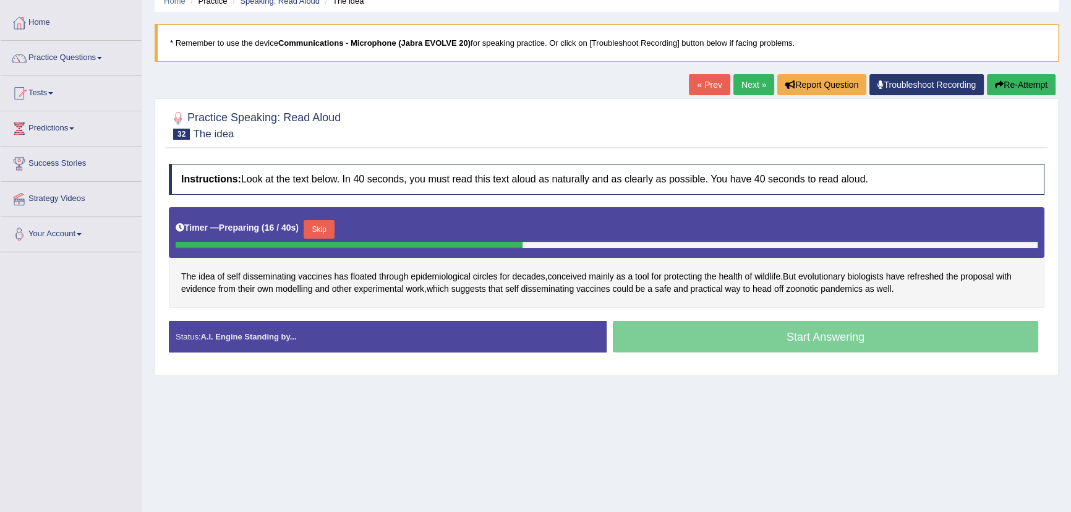
click at [315, 229] on button "Skip" at bounding box center [319, 229] width 31 height 19
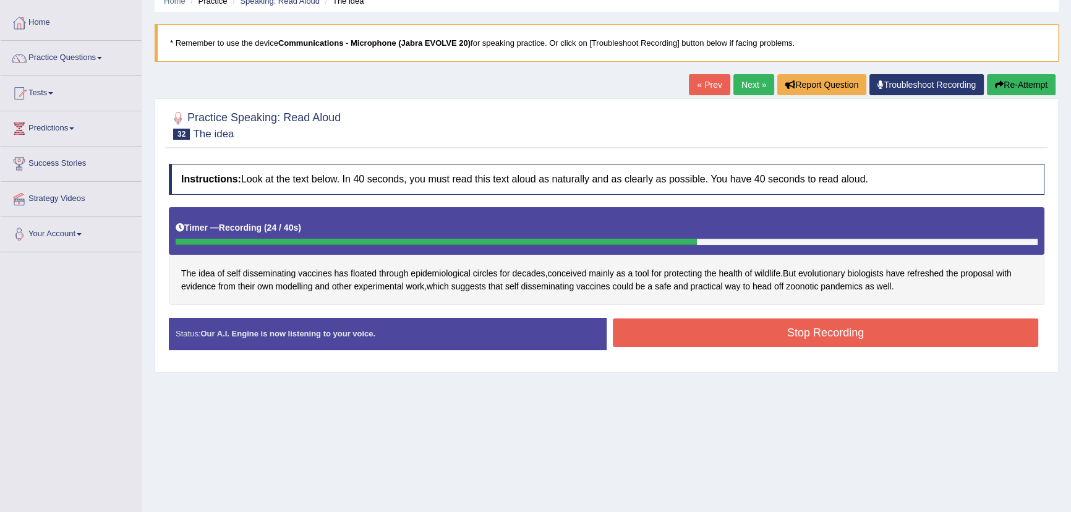
click at [670, 322] on button "Stop Recording" at bounding box center [825, 332] width 425 height 28
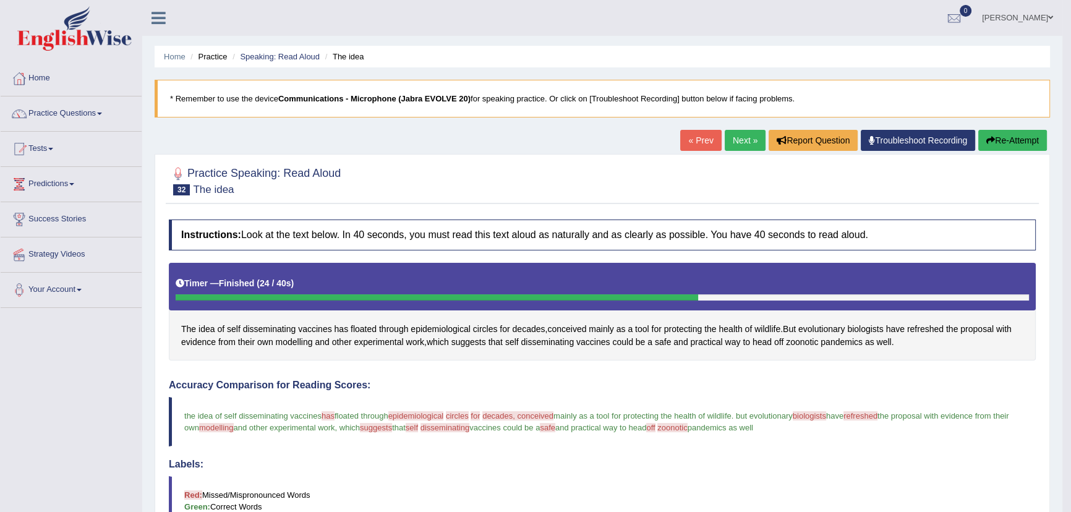
click at [732, 139] on link "Next »" at bounding box center [745, 140] width 41 height 21
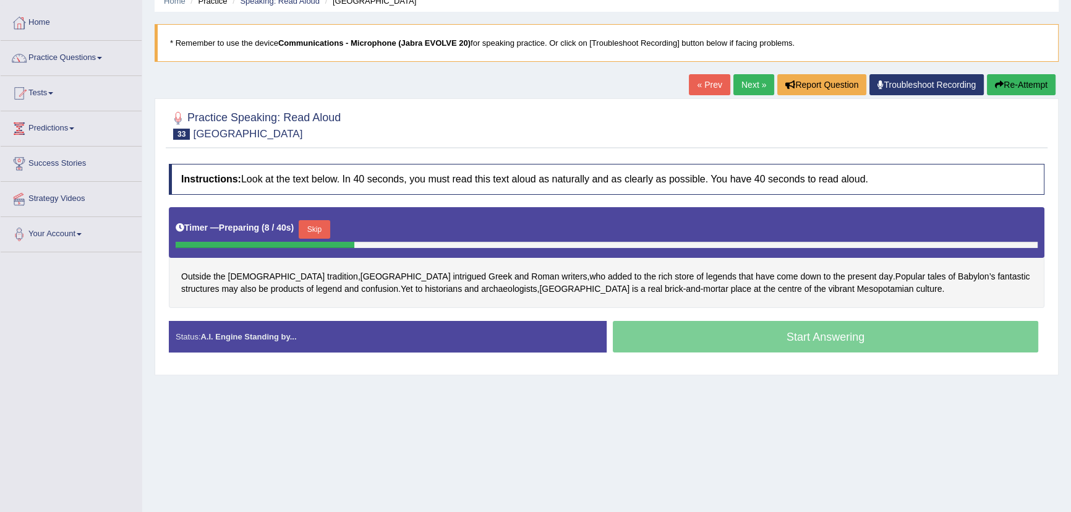
click at [321, 224] on button "Skip" at bounding box center [314, 229] width 31 height 19
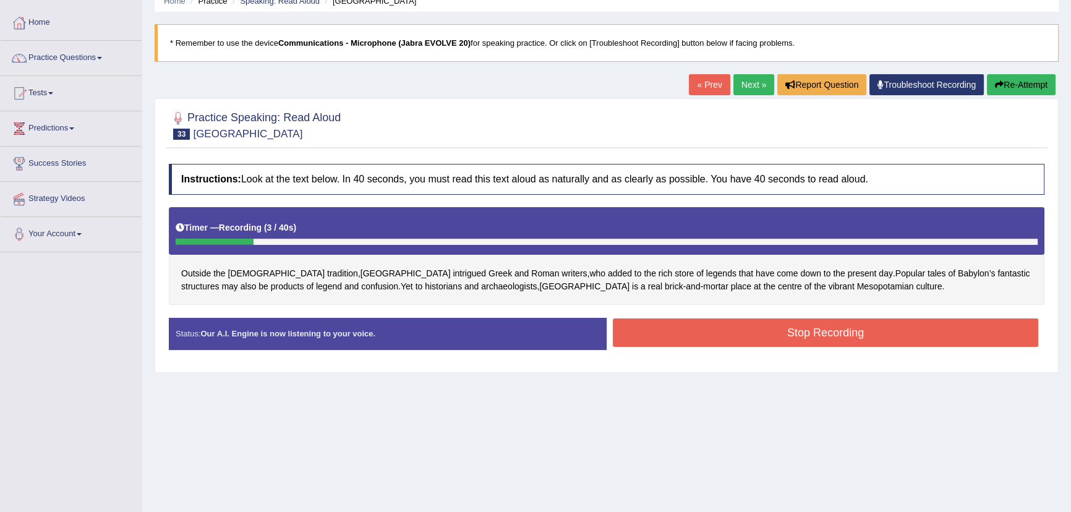
click at [996, 80] on icon "button" at bounding box center [999, 84] width 9 height 9
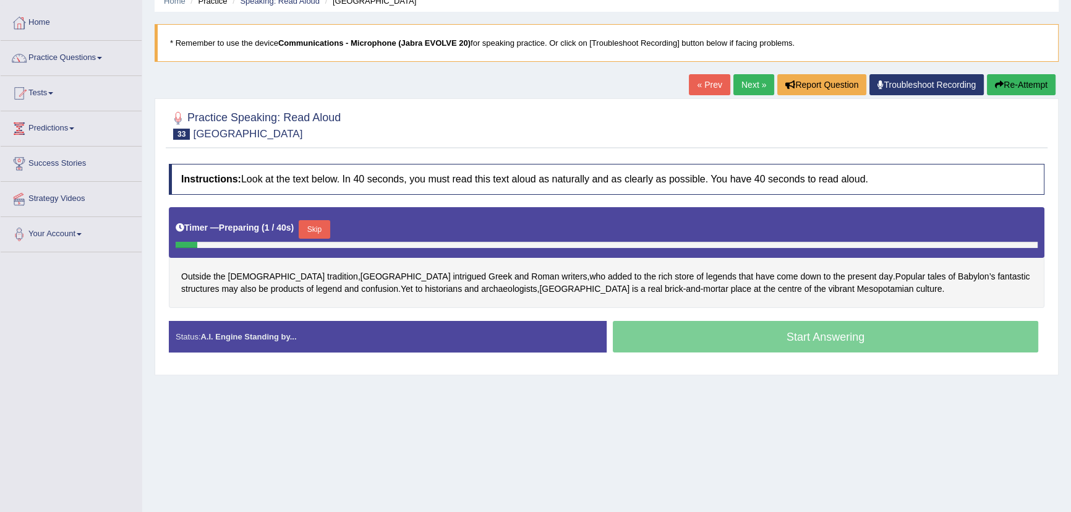
drag, startPoint x: 310, startPoint y: 228, endPoint x: 327, endPoint y: 237, distance: 19.6
click at [310, 229] on button "Skip" at bounding box center [314, 229] width 31 height 19
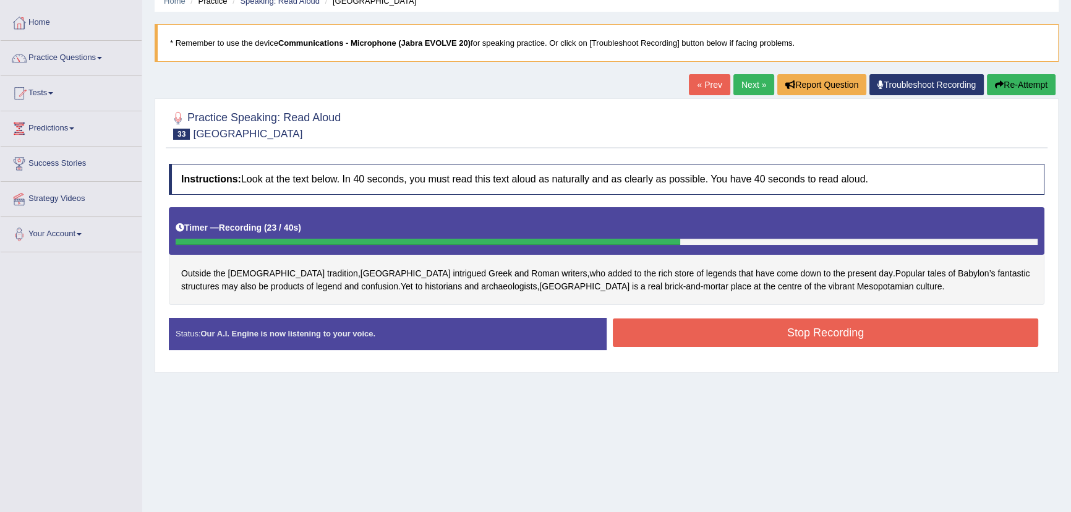
click at [649, 320] on button "Stop Recording" at bounding box center [825, 332] width 425 height 28
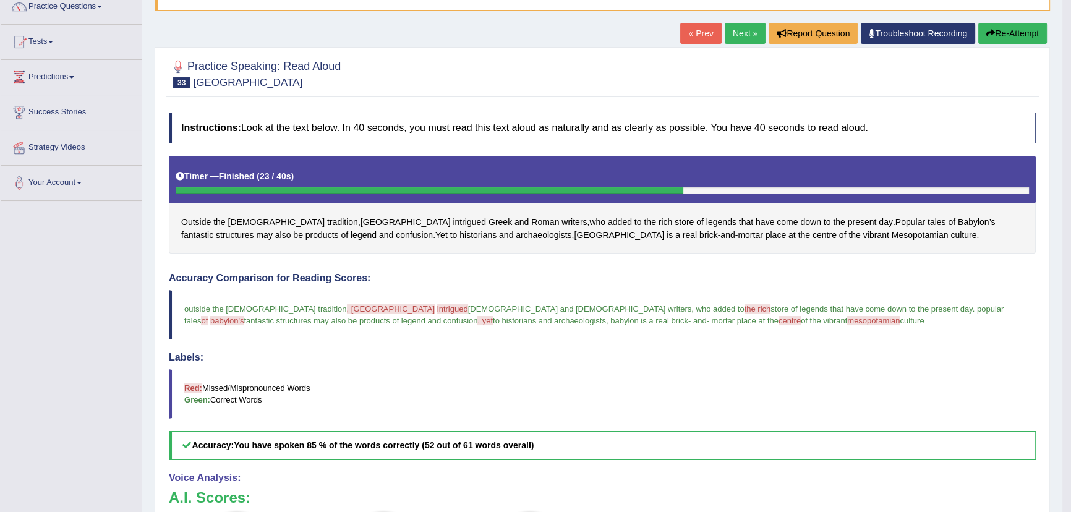
scroll to position [106, 0]
click at [742, 37] on link "Next »" at bounding box center [745, 34] width 41 height 21
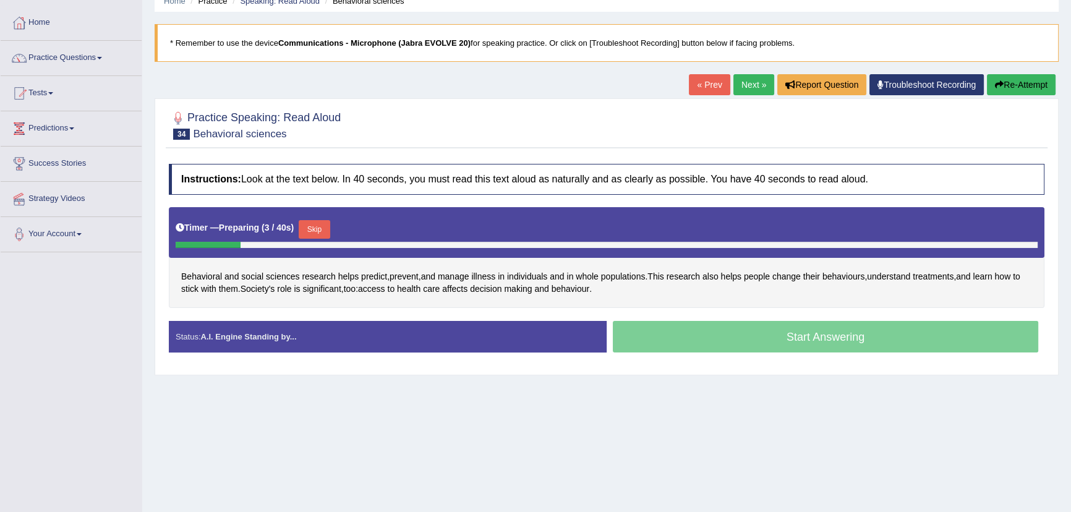
click at [312, 228] on button "Skip" at bounding box center [314, 229] width 31 height 19
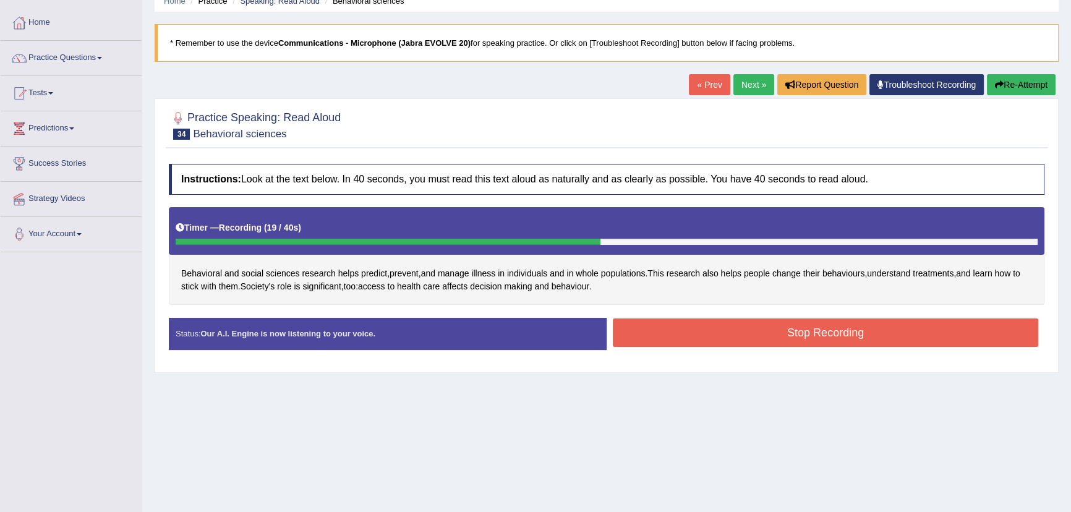
click at [668, 338] on button "Stop Recording" at bounding box center [825, 332] width 425 height 28
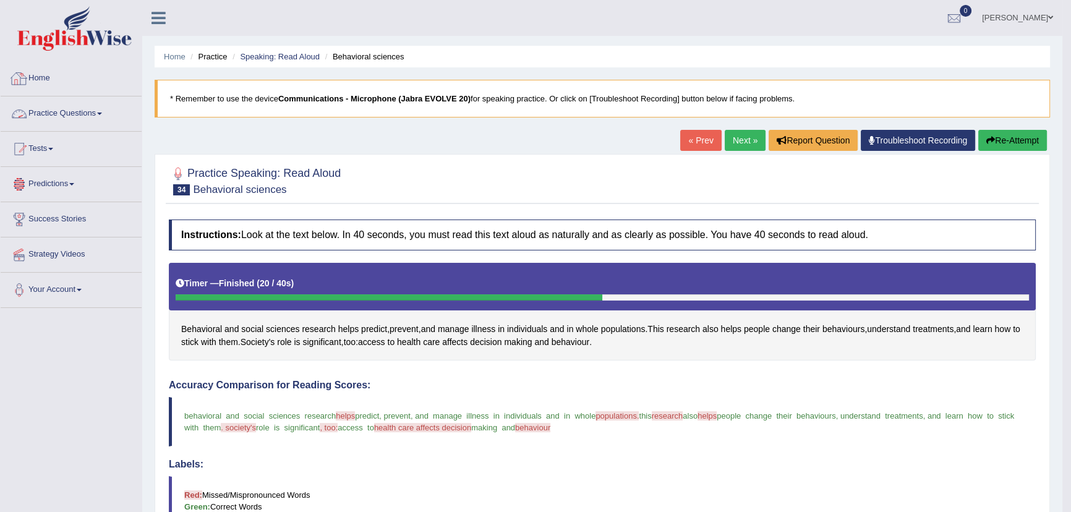
click at [61, 111] on link "Practice Questions" at bounding box center [71, 111] width 141 height 31
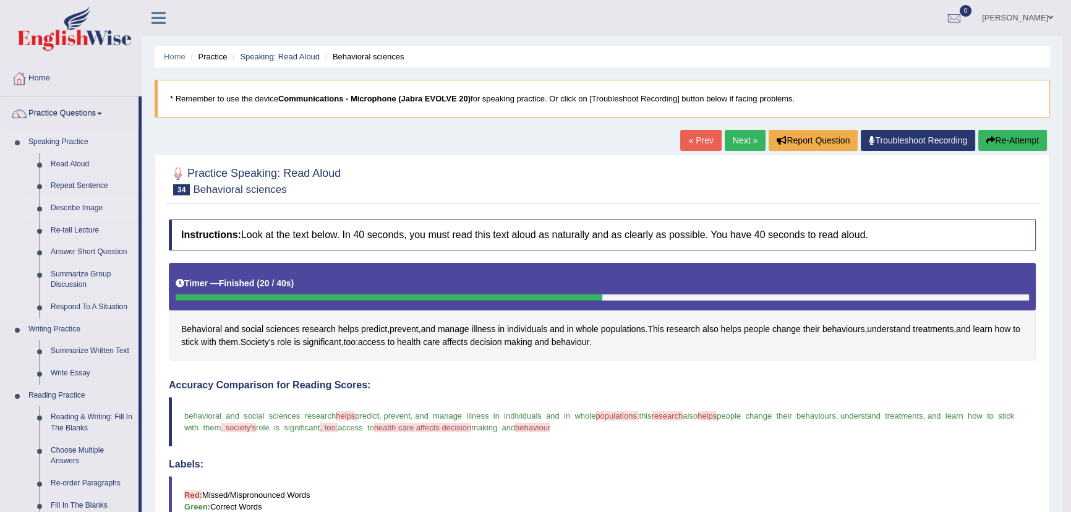
click at [69, 204] on link "Describe Image" at bounding box center [91, 208] width 93 height 22
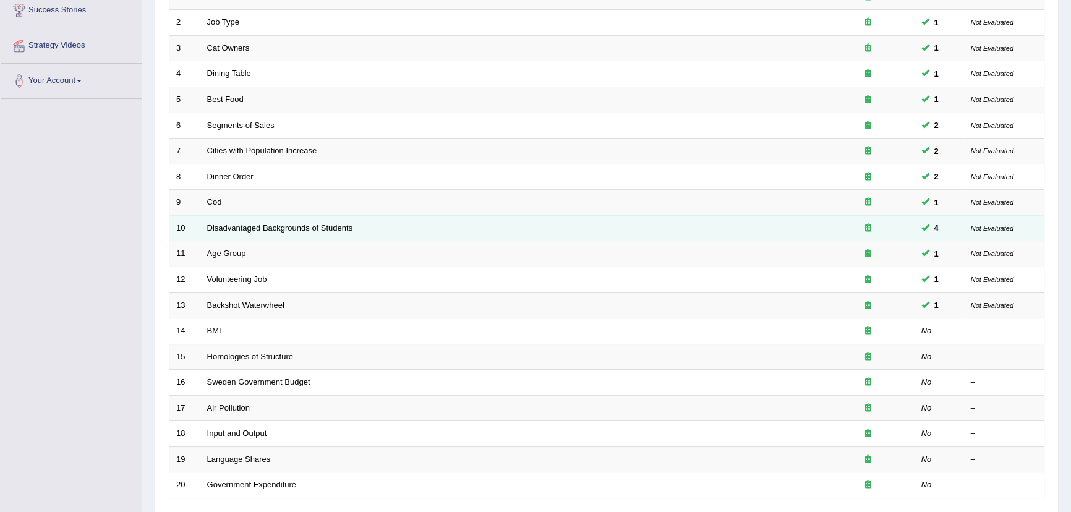
scroll to position [224, 0]
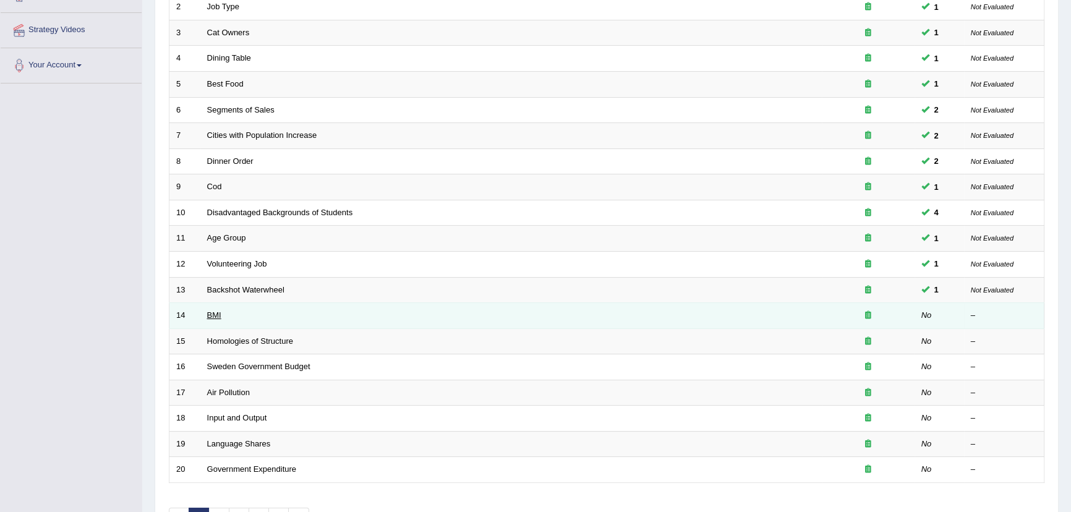
click at [215, 315] on link "BMI" at bounding box center [214, 314] width 14 height 9
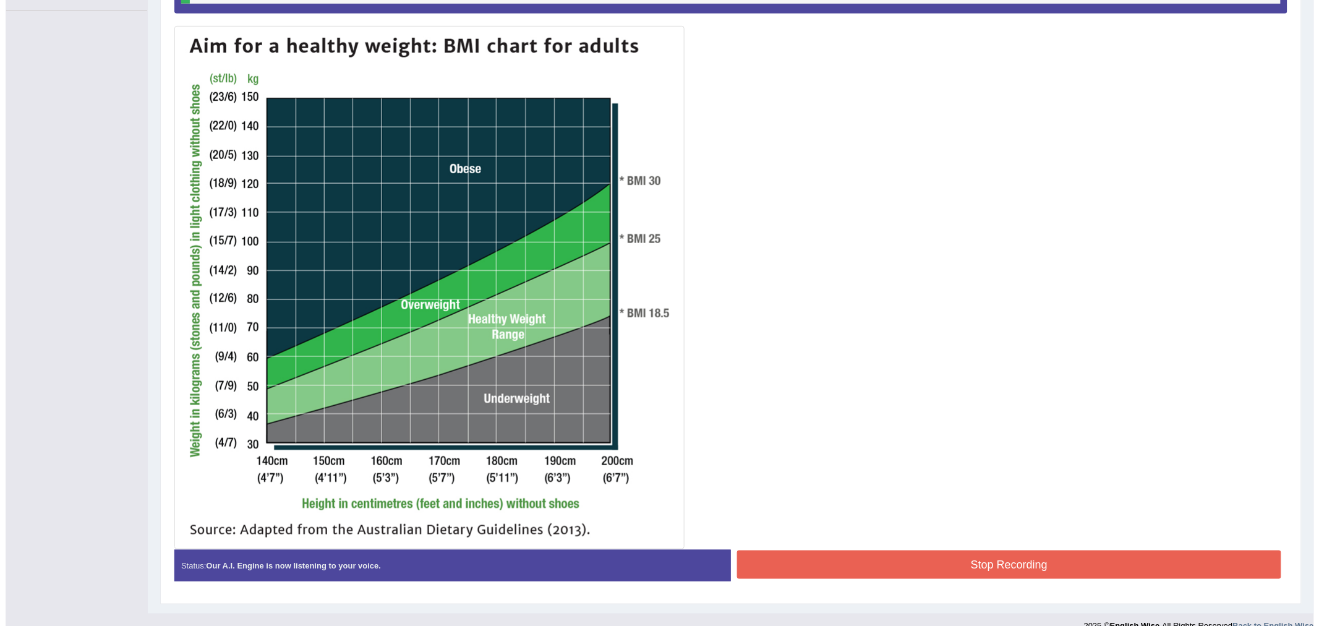
scroll to position [312, 0]
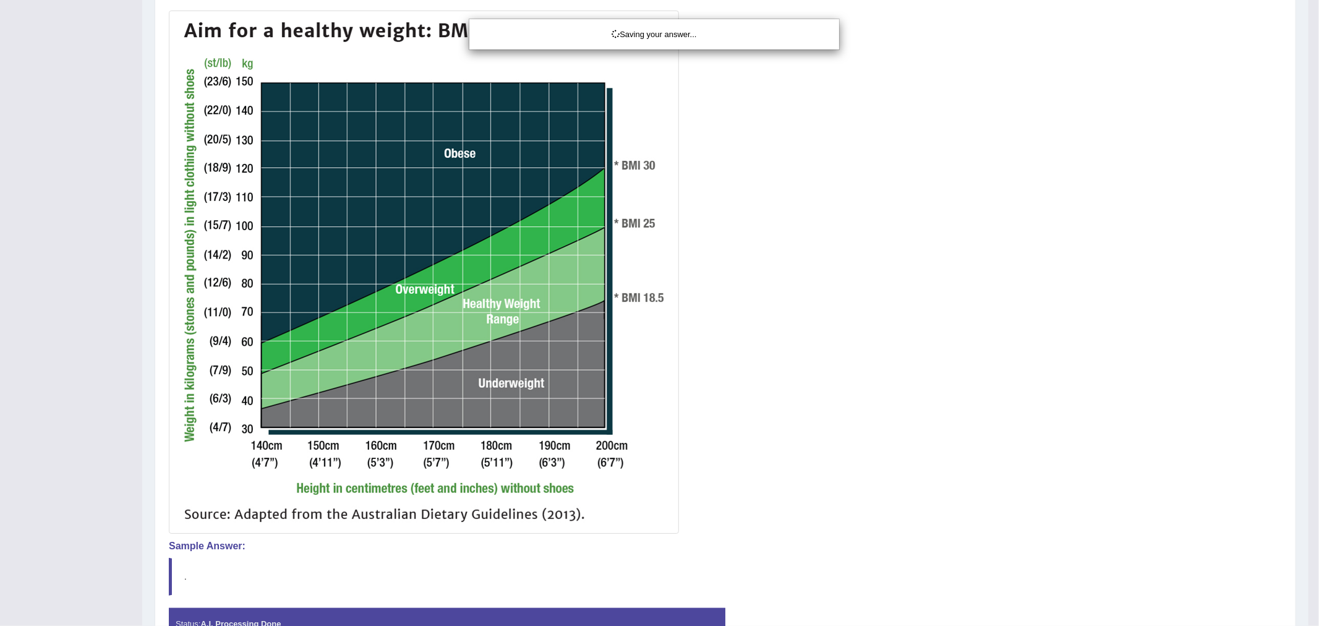
click at [798, 511] on div "Saving your answer..." at bounding box center [659, 313] width 1319 height 626
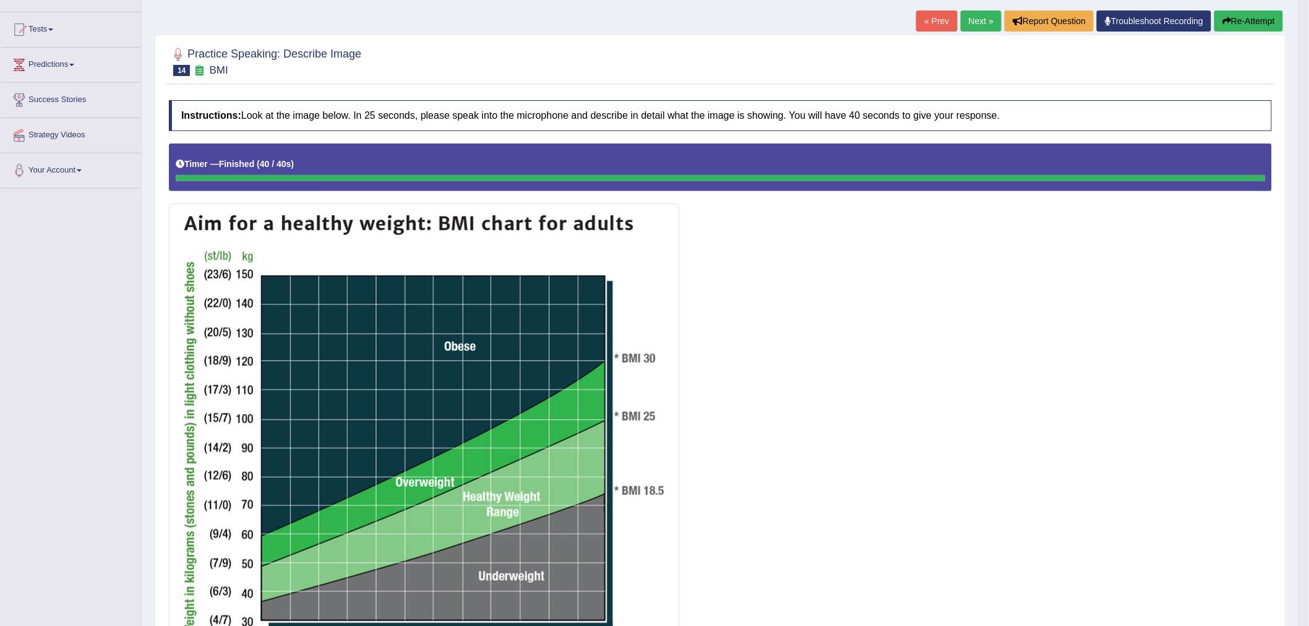
scroll to position [115, 0]
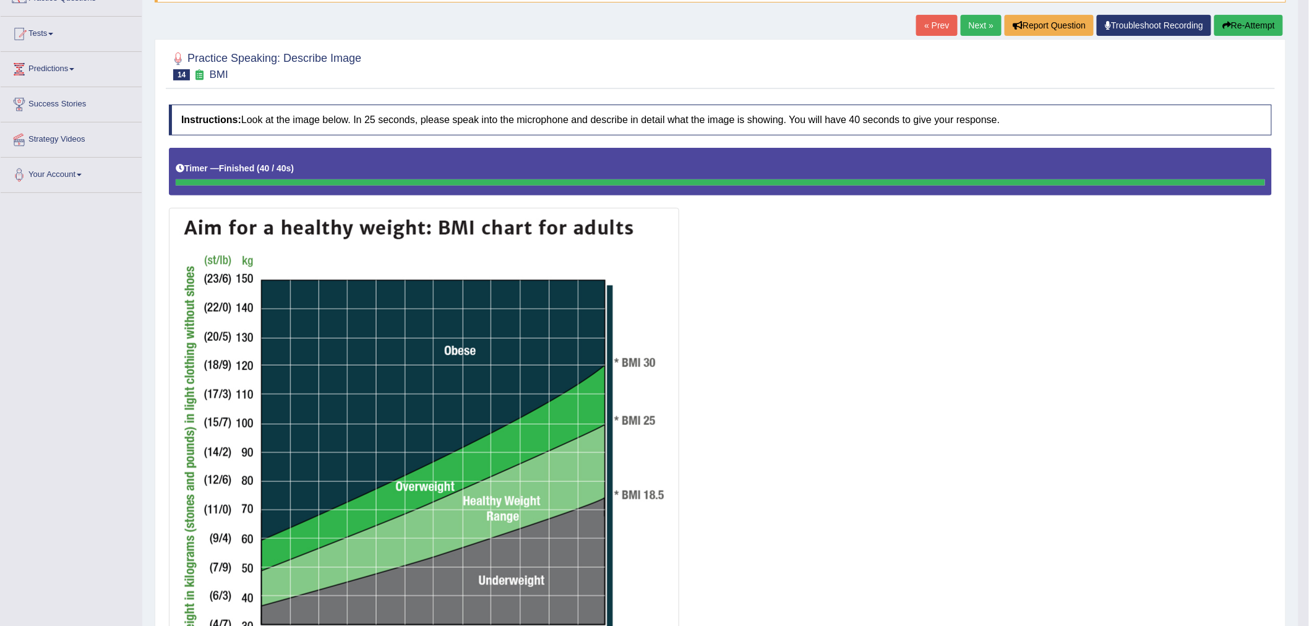
click at [969, 26] on link "Next »" at bounding box center [980, 25] width 41 height 21
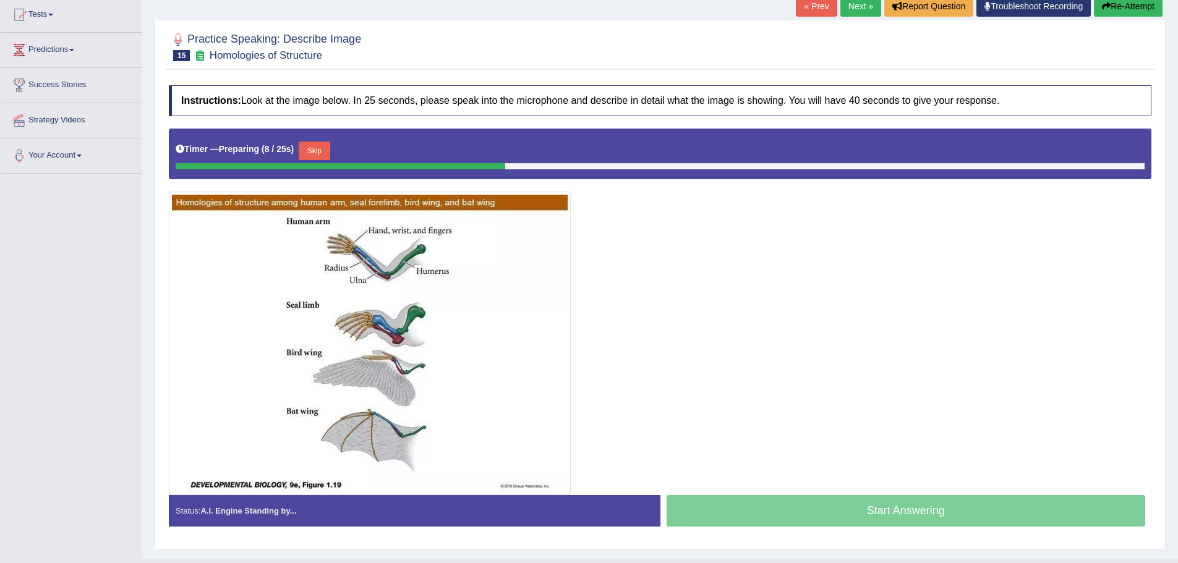
scroll to position [148, 0]
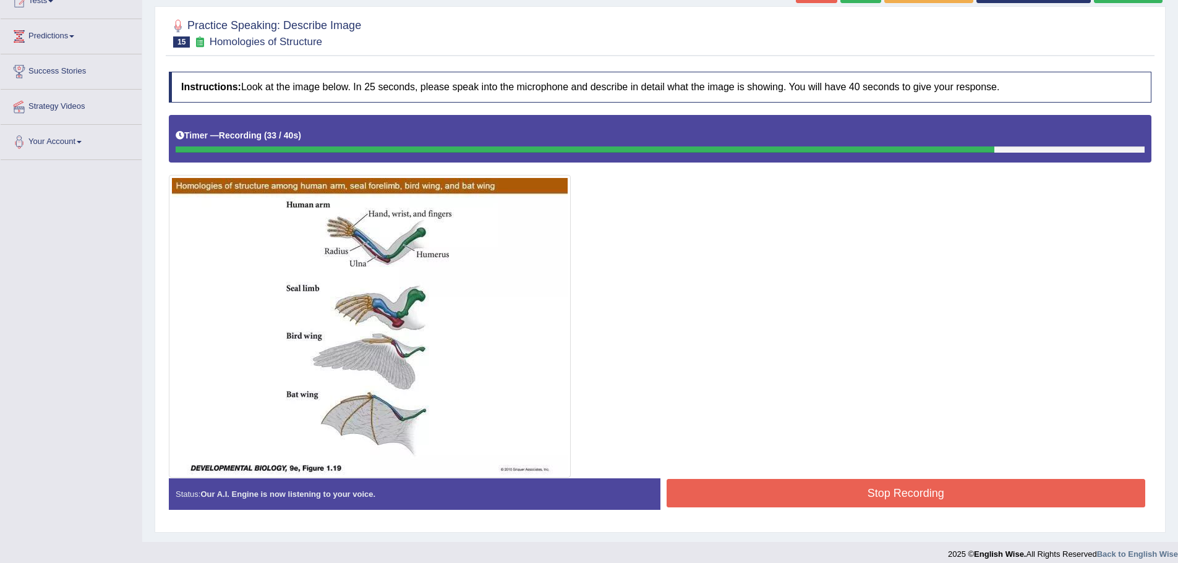
click at [839, 498] on button "Stop Recording" at bounding box center [906, 493] width 479 height 28
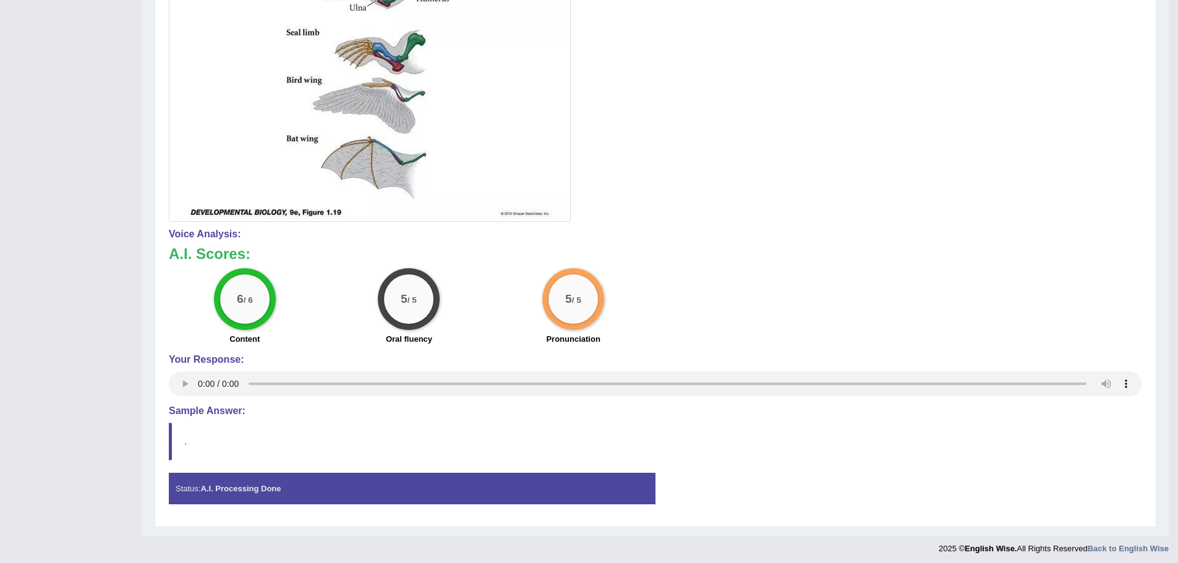
scroll to position [408, 0]
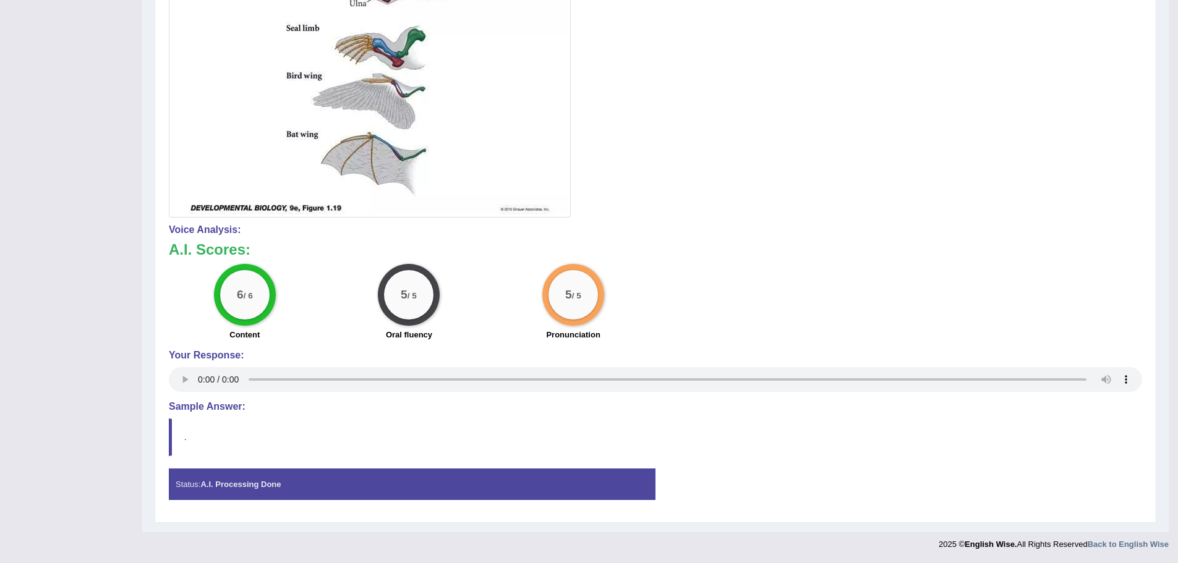
click at [176, 451] on blockquote "." at bounding box center [655, 438] width 973 height 38
click at [231, 480] on strong "A.I. Processing Done" at bounding box center [240, 484] width 80 height 9
click at [232, 480] on strong "A.I. Processing Done" at bounding box center [240, 484] width 80 height 9
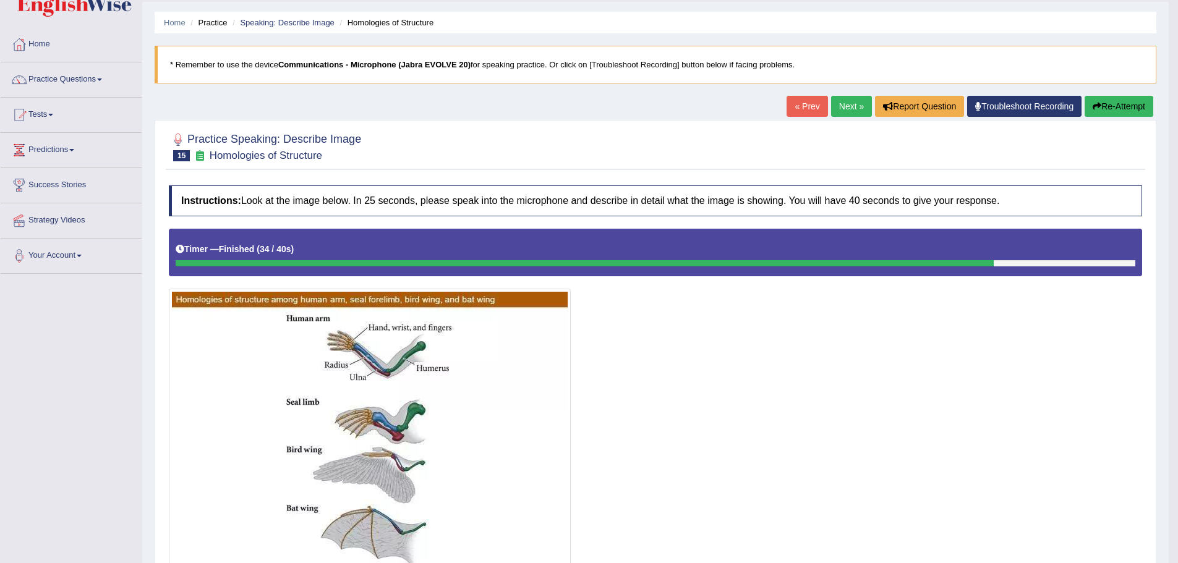
scroll to position [0, 0]
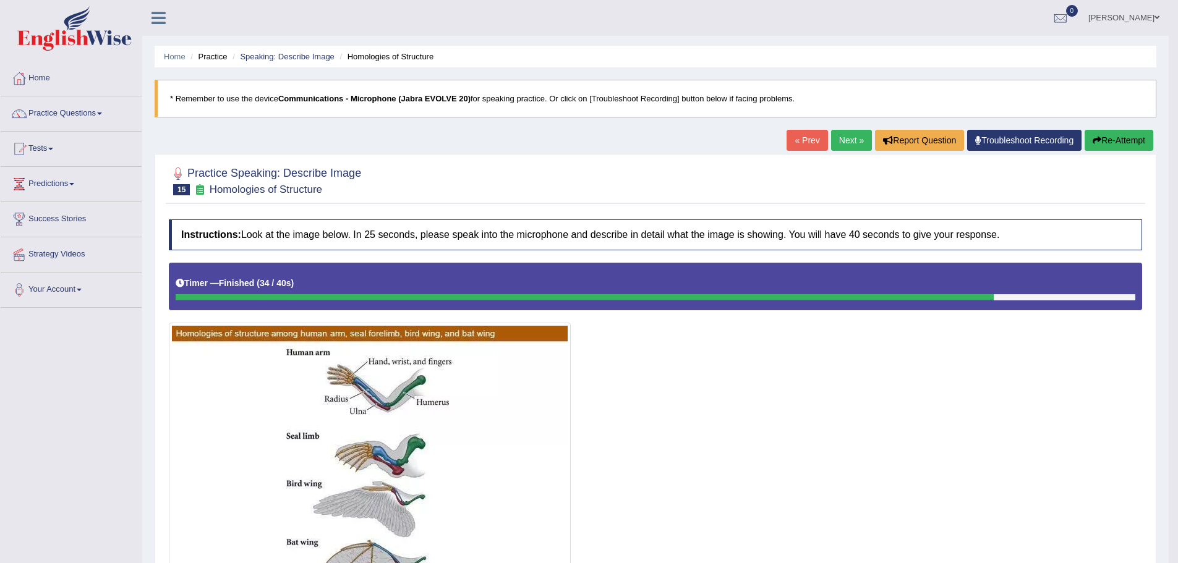
click at [848, 145] on link "Next »" at bounding box center [851, 140] width 41 height 21
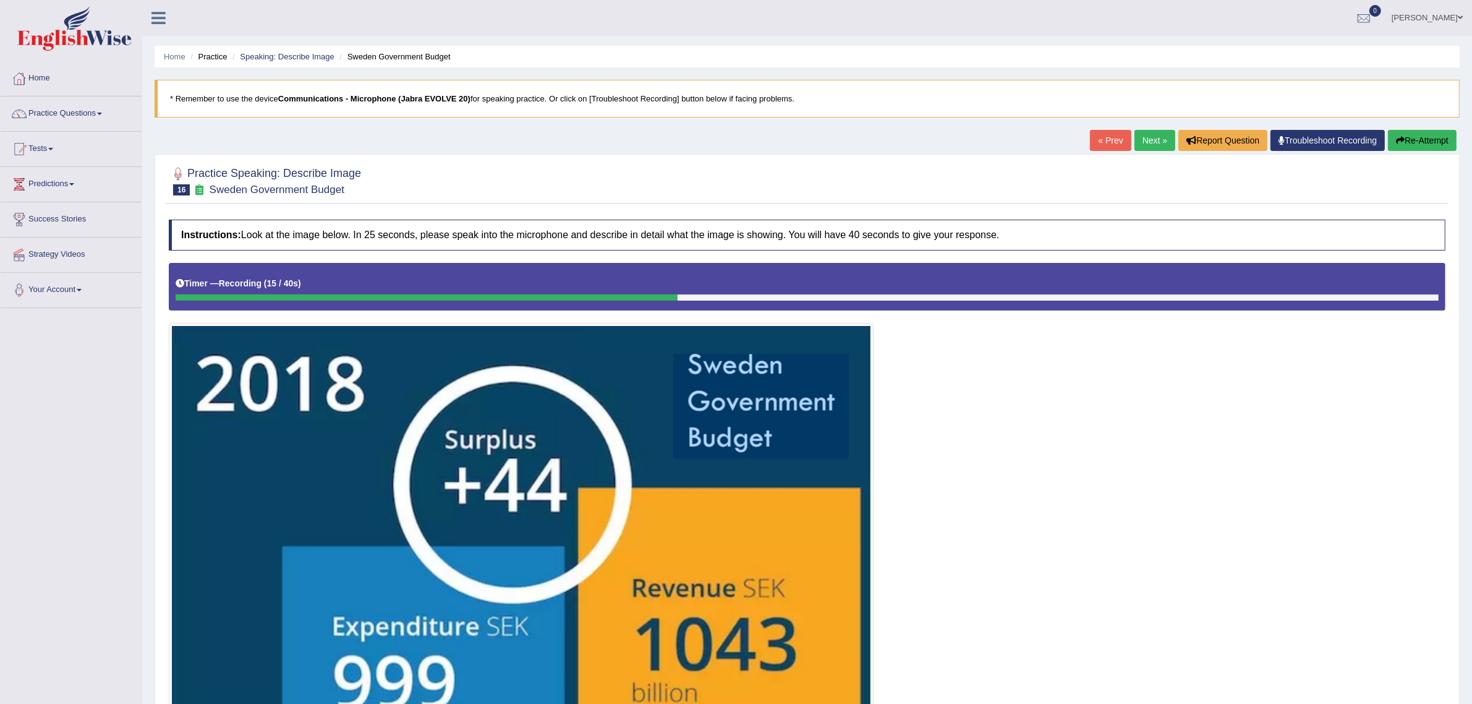
click at [1177, 147] on button "Re-Attempt" at bounding box center [1422, 140] width 69 height 21
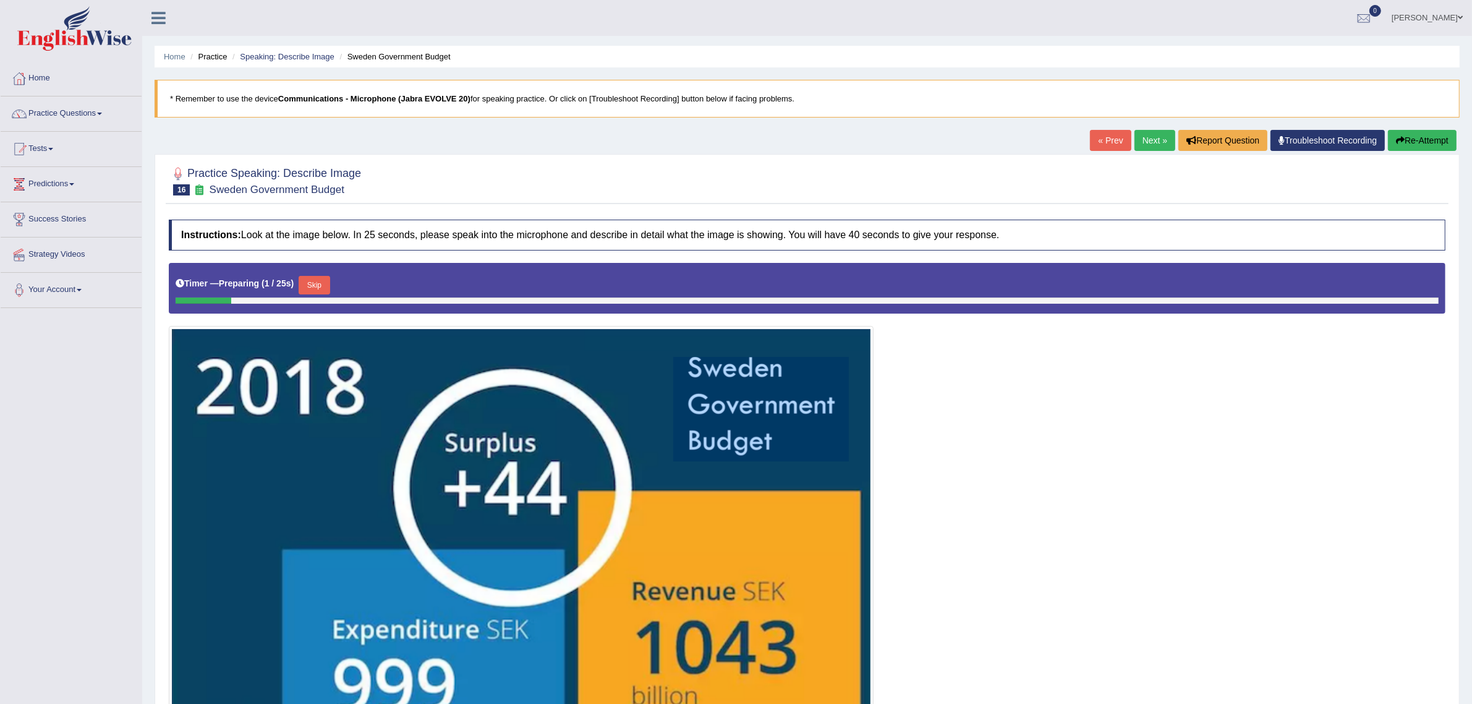
click at [311, 283] on button "Skip" at bounding box center [314, 285] width 31 height 19
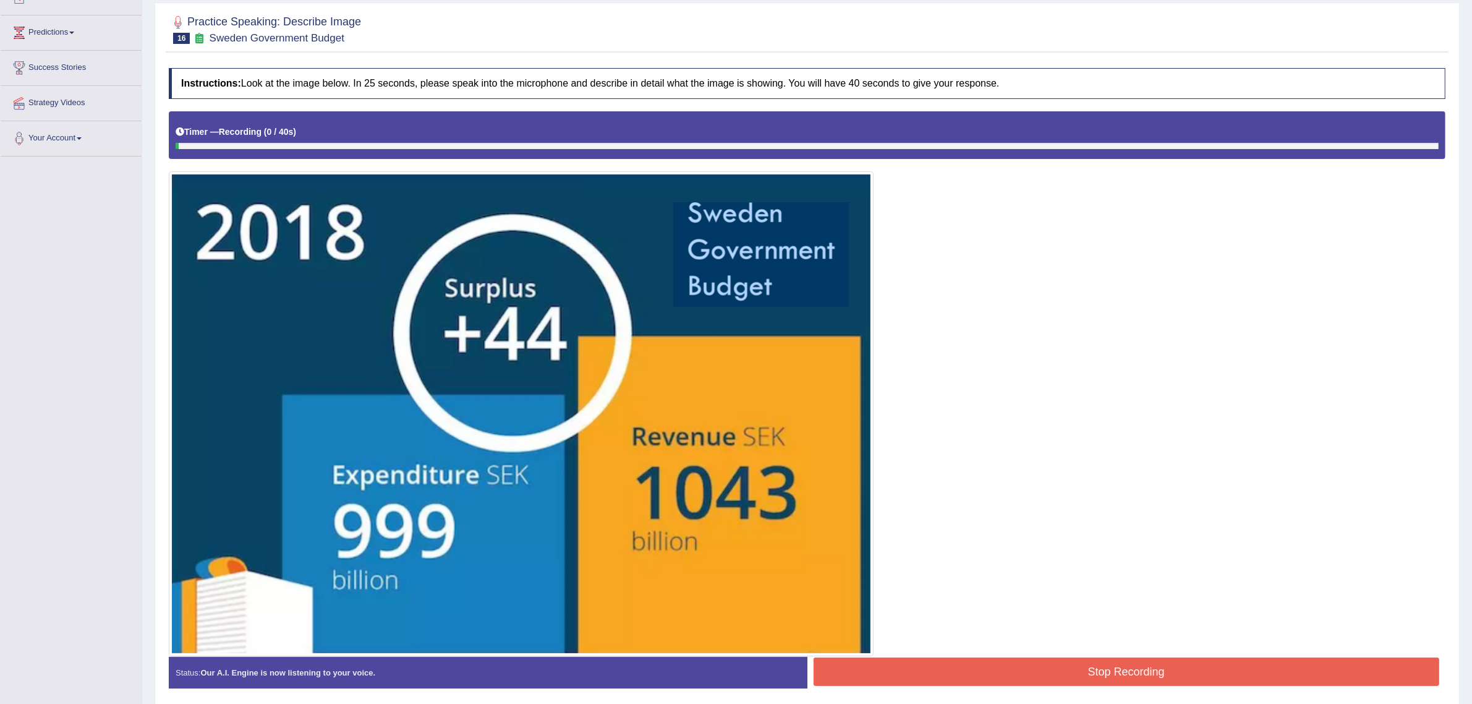
scroll to position [155, 0]
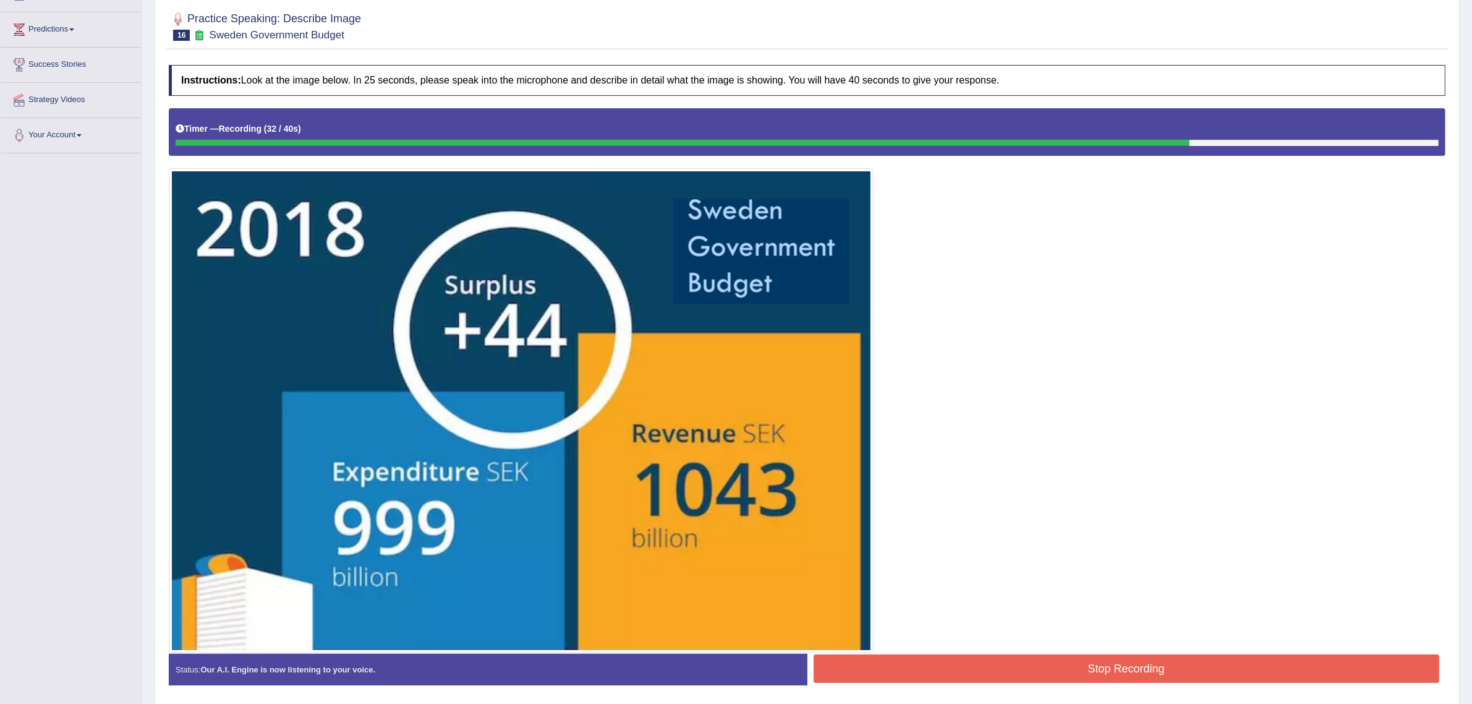
drag, startPoint x: 873, startPoint y: 665, endPoint x: 897, endPoint y: 659, distance: 25.1
click at [880, 665] on button "Stop Recording" at bounding box center [1127, 668] width 626 height 28
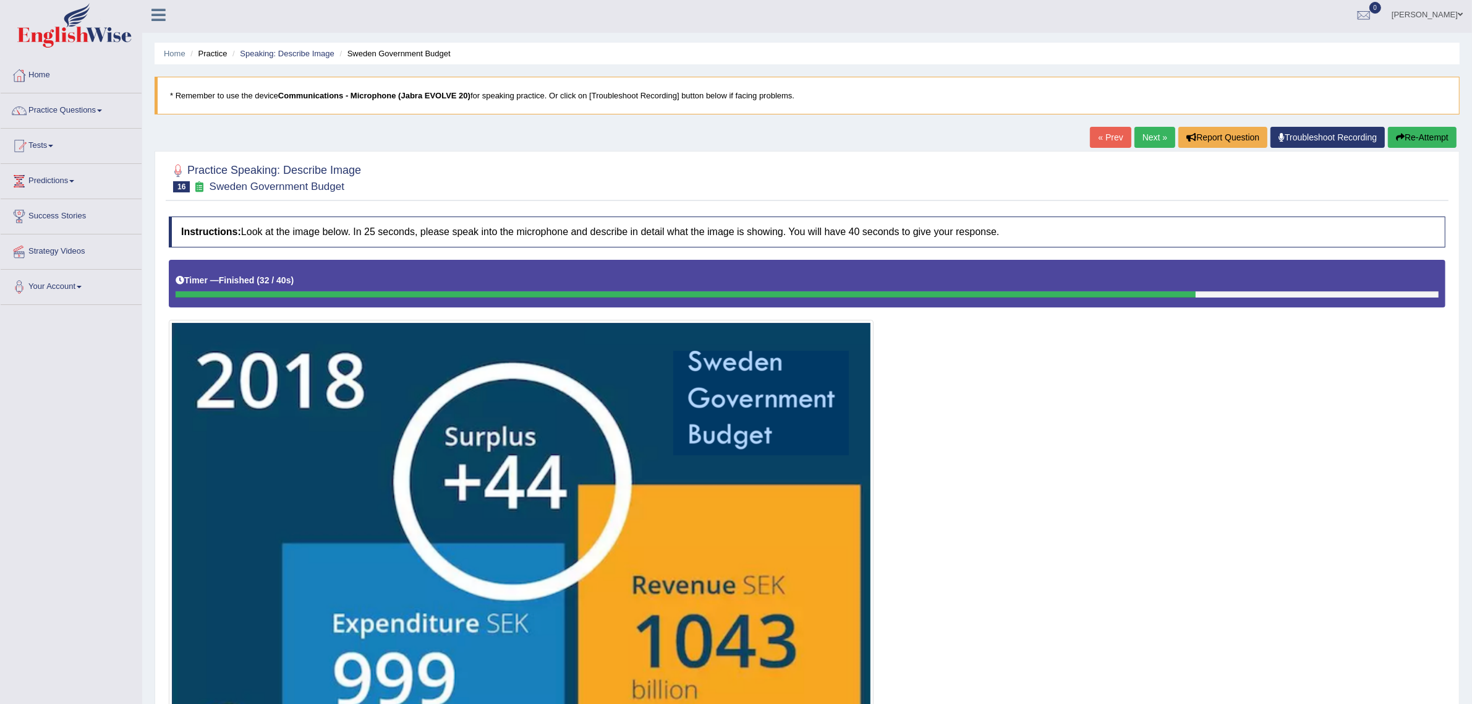
scroll to position [0, 0]
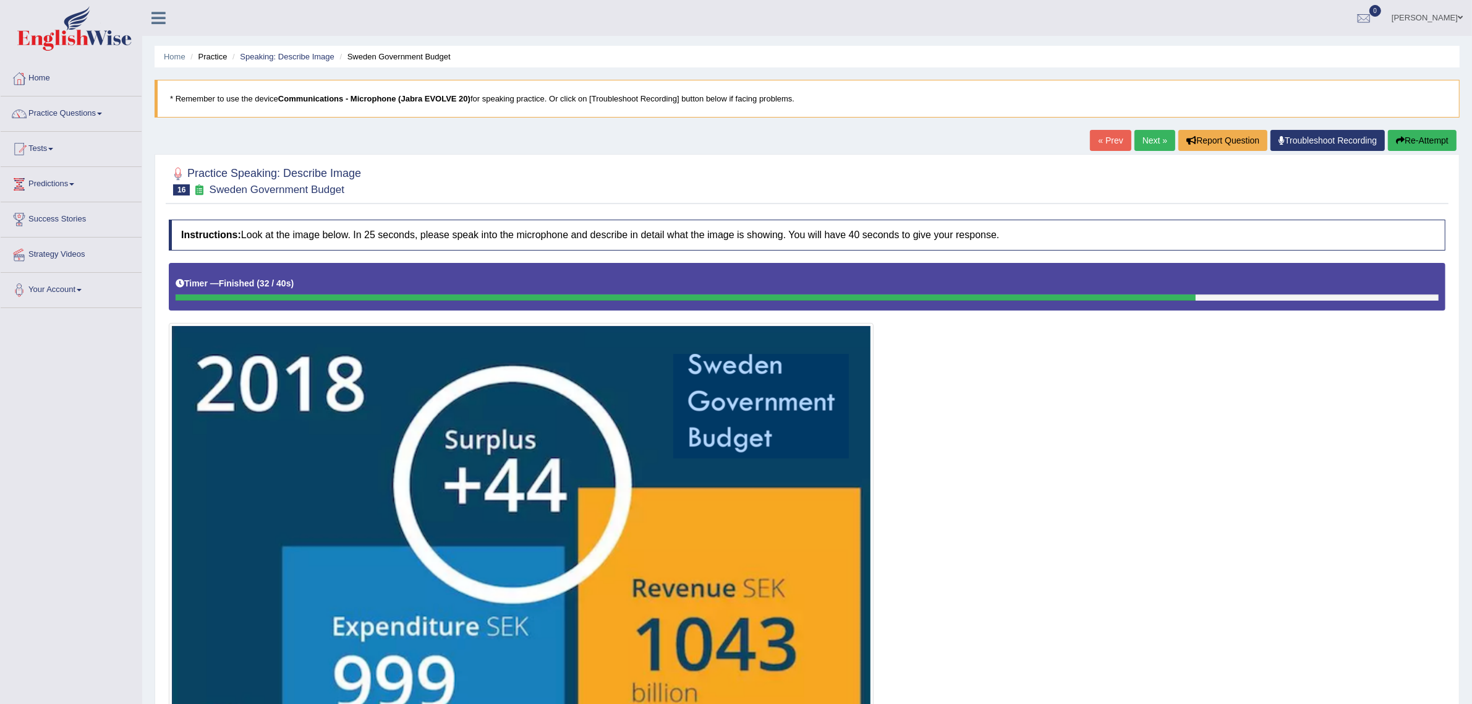
click at [1147, 134] on link "Next »" at bounding box center [1155, 140] width 41 height 21
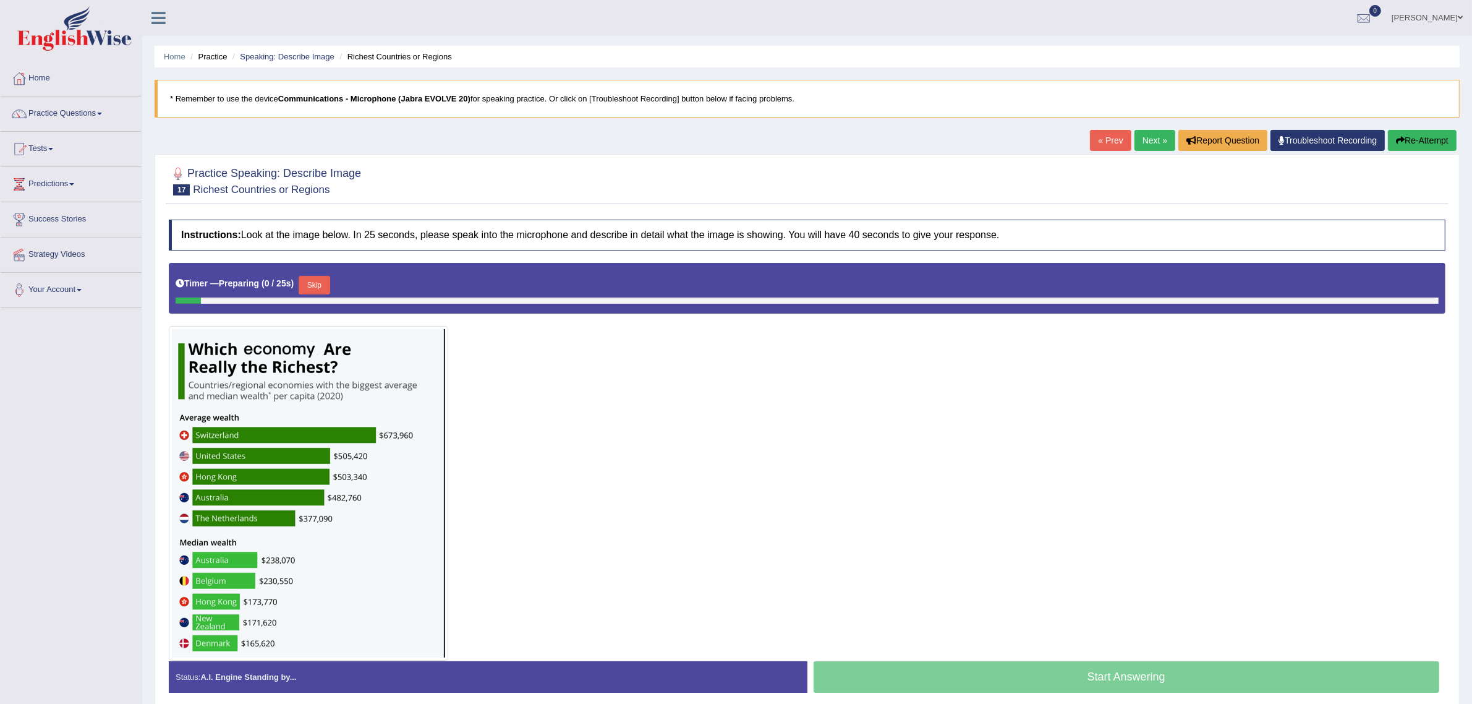
click at [1109, 147] on link "« Prev" at bounding box center [1110, 140] width 41 height 21
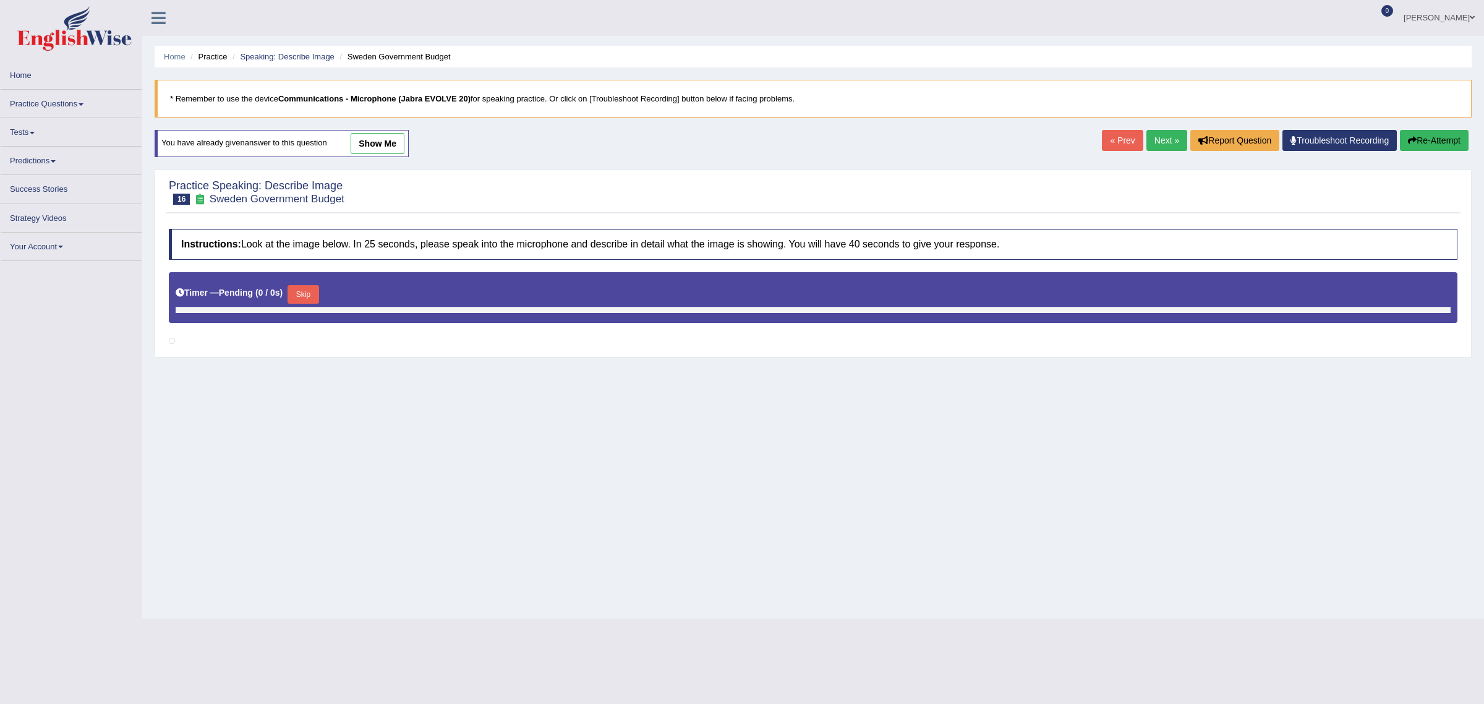
click at [385, 139] on link "show me" at bounding box center [378, 143] width 54 height 21
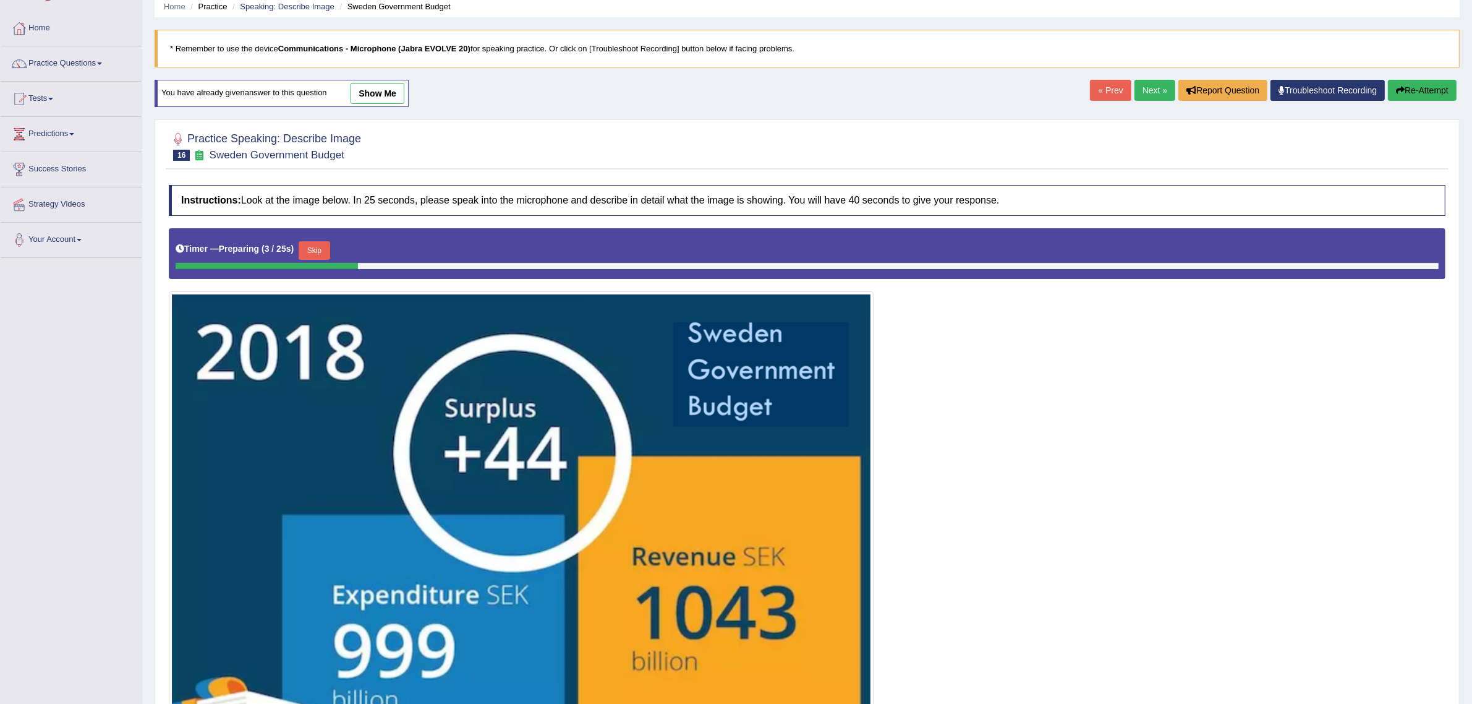
scroll to position [77, 0]
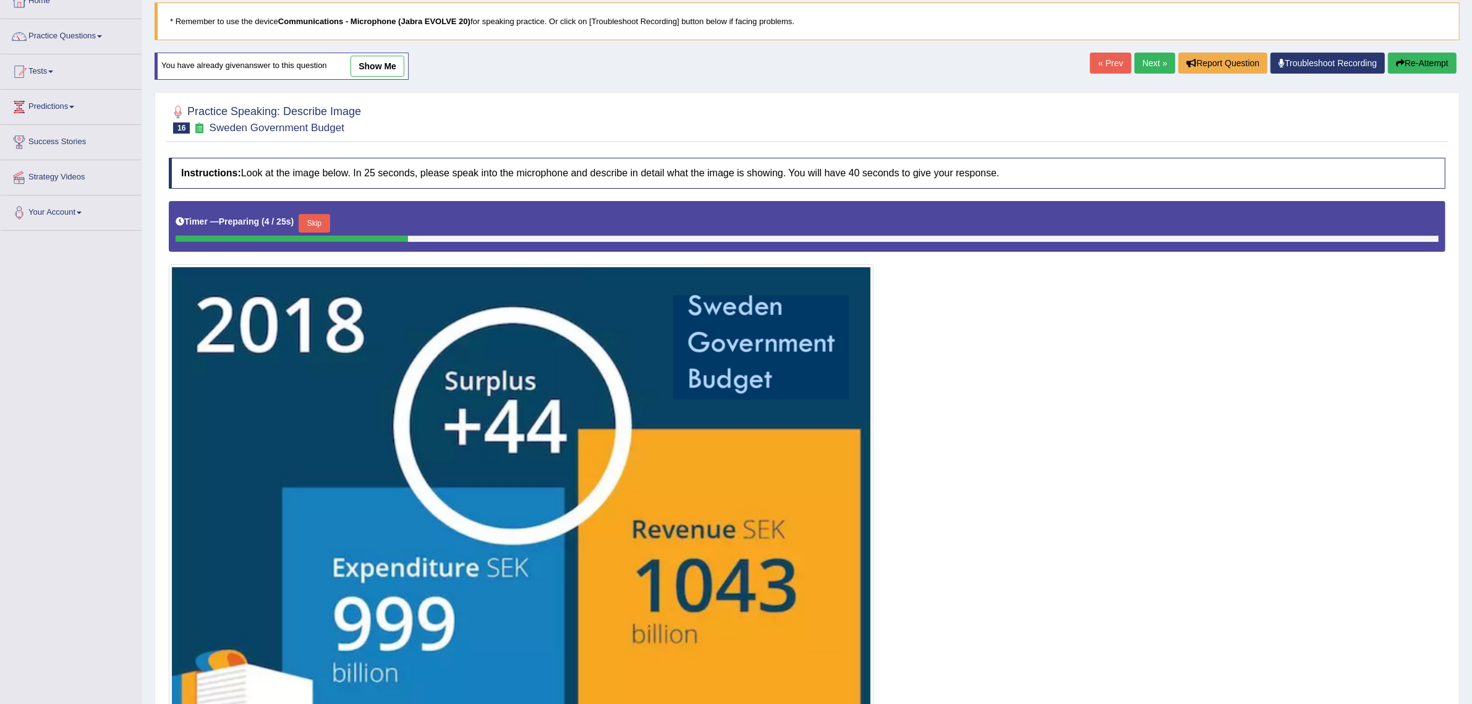
click at [312, 223] on button "Skip" at bounding box center [314, 223] width 31 height 19
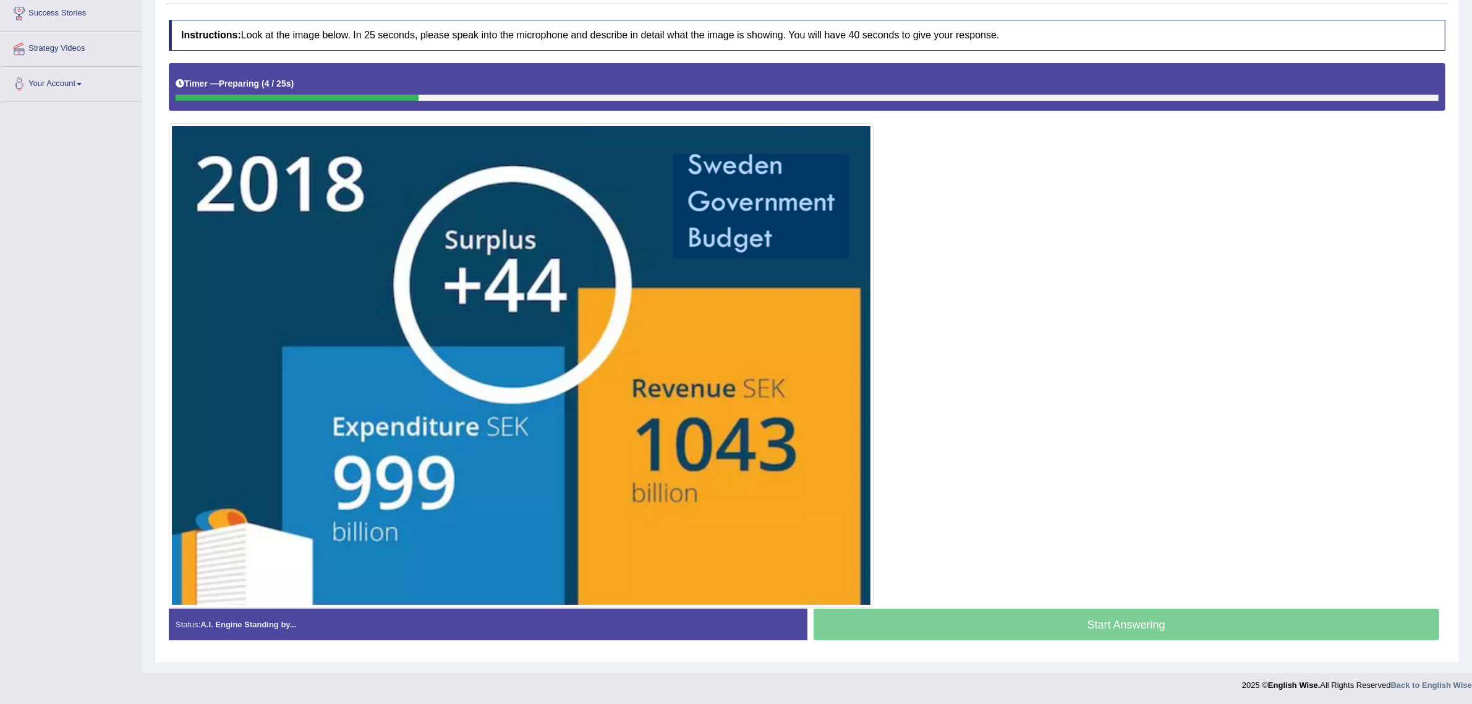
scroll to position [208, 0]
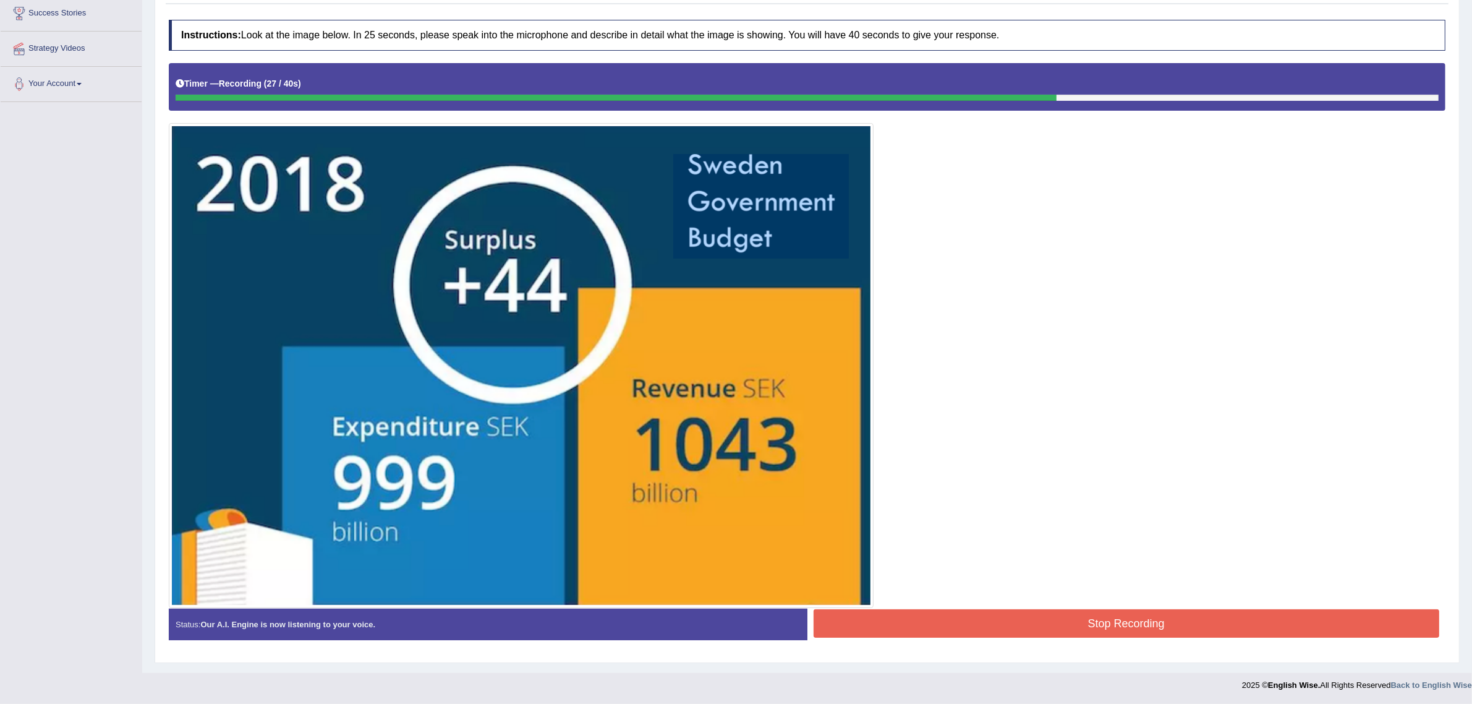
click at [971, 620] on button "Stop Recording" at bounding box center [1127, 623] width 626 height 28
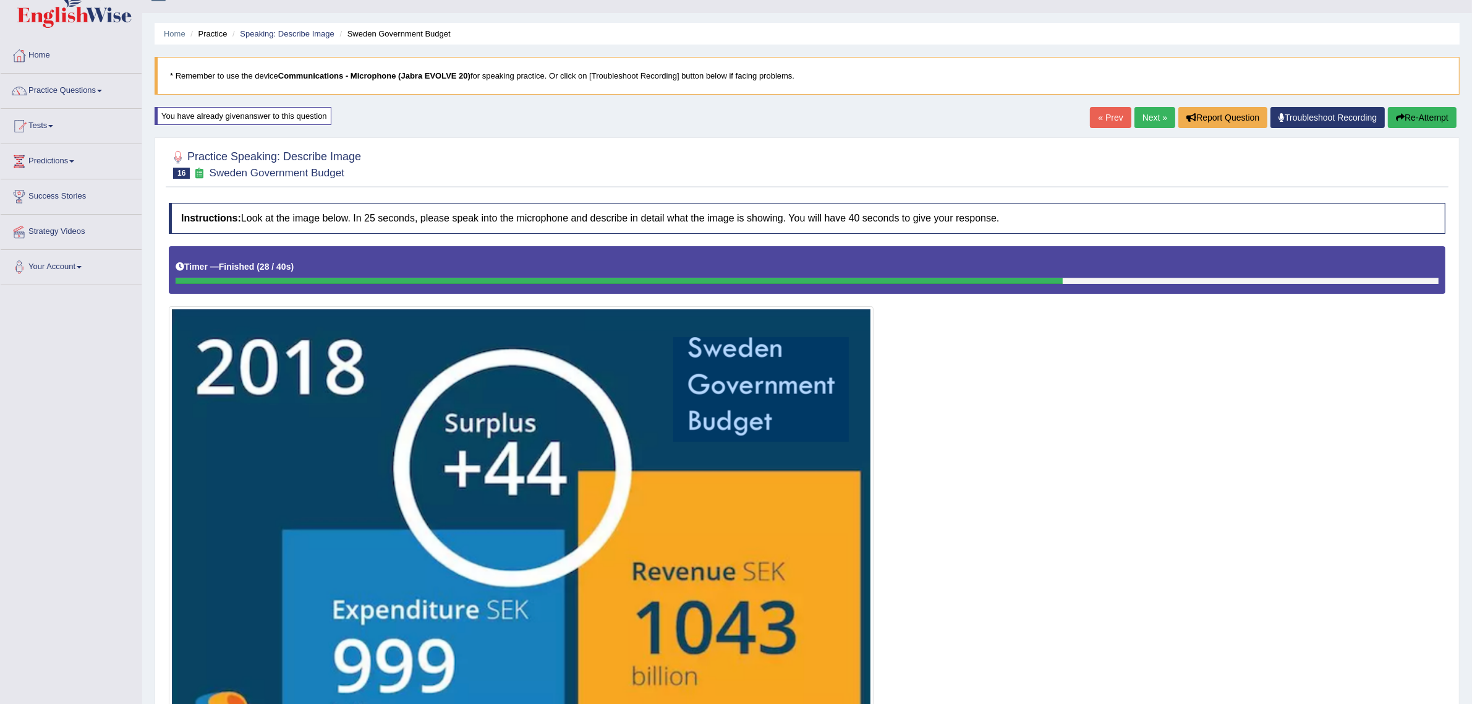
scroll to position [0, 0]
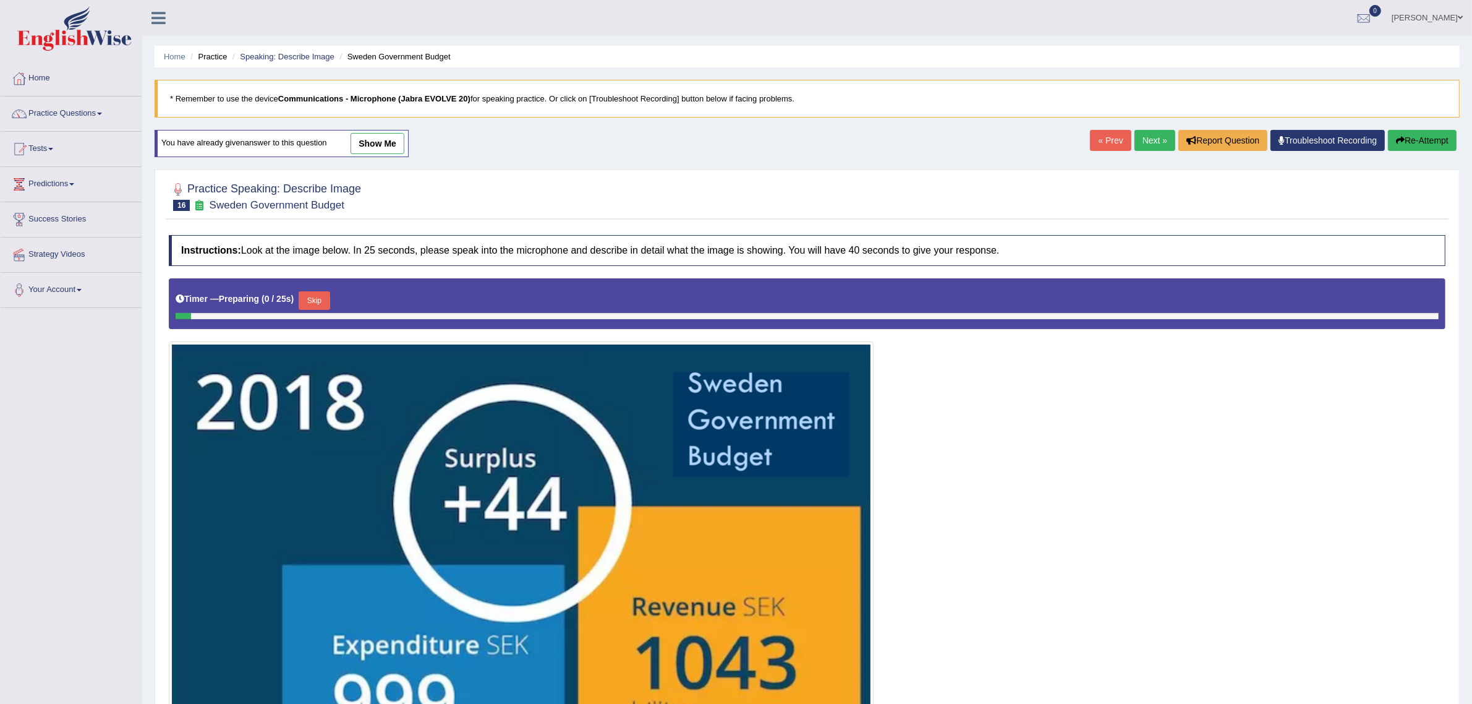
click at [372, 143] on link "show me" at bounding box center [378, 143] width 54 height 21
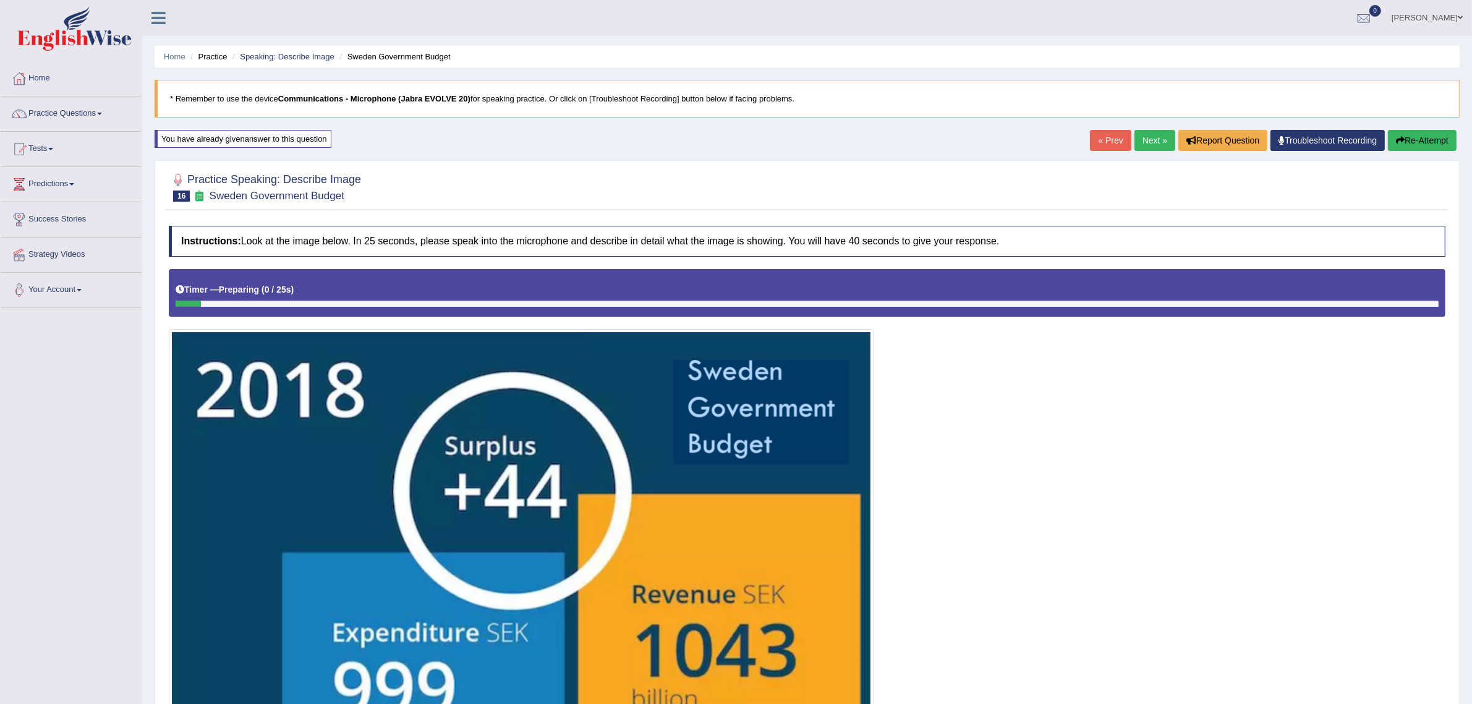
click at [1154, 139] on link "Next »" at bounding box center [1155, 140] width 41 height 21
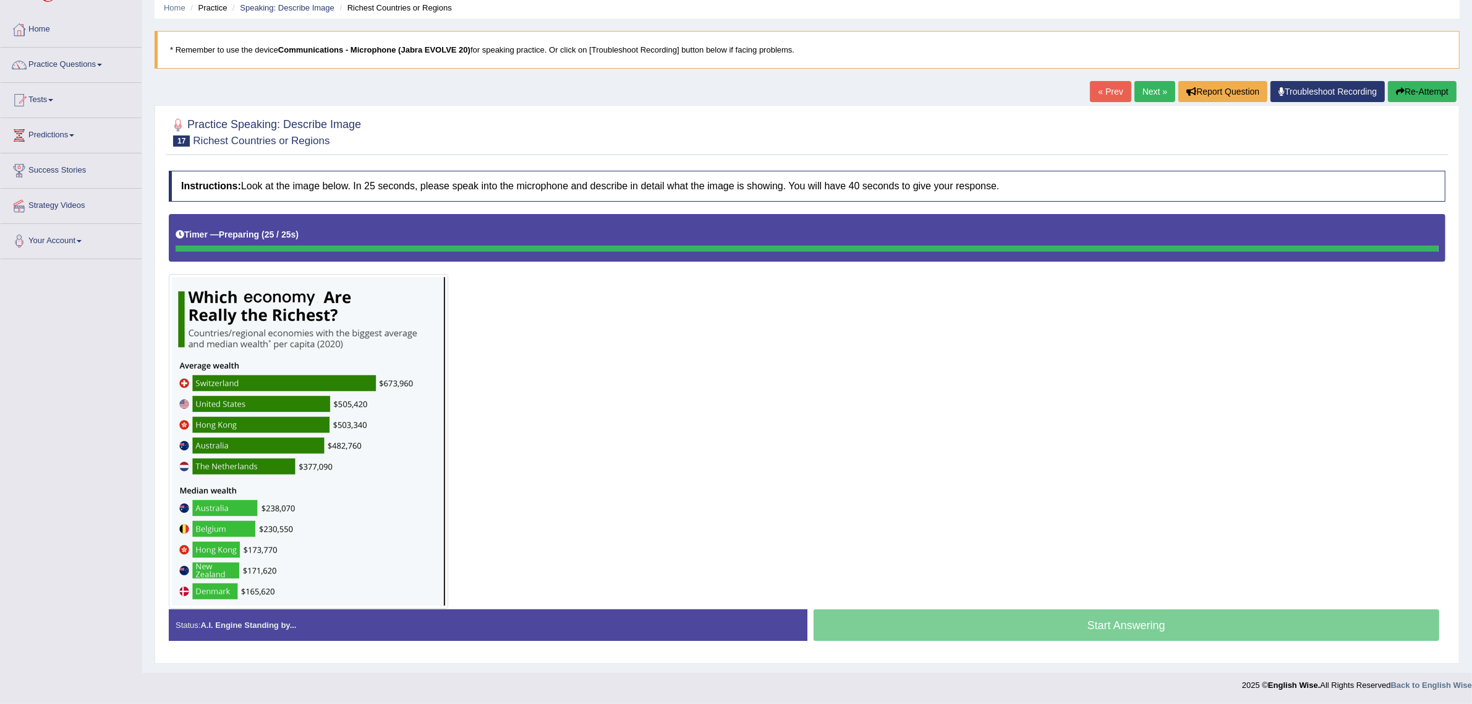
scroll to position [51, 0]
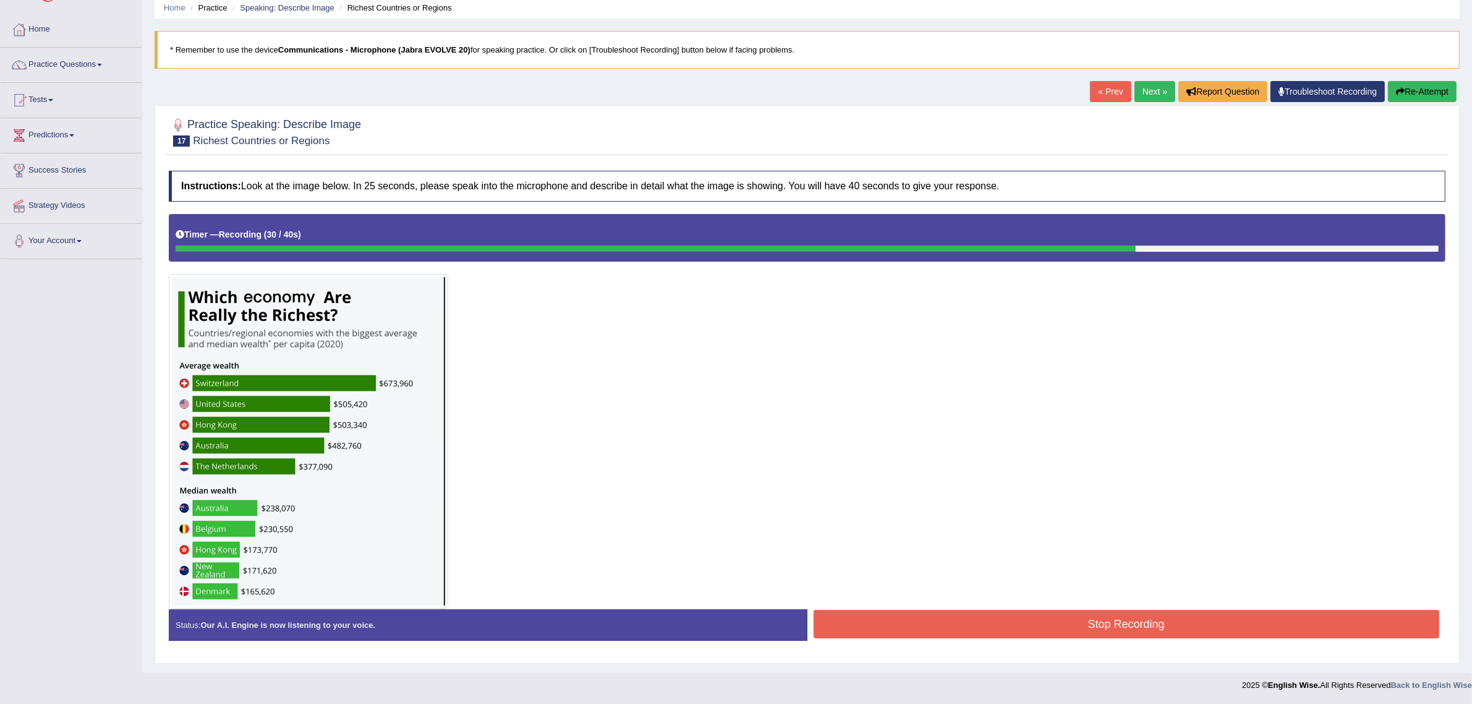
click at [1173, 622] on button "Stop Recording" at bounding box center [1127, 624] width 626 height 28
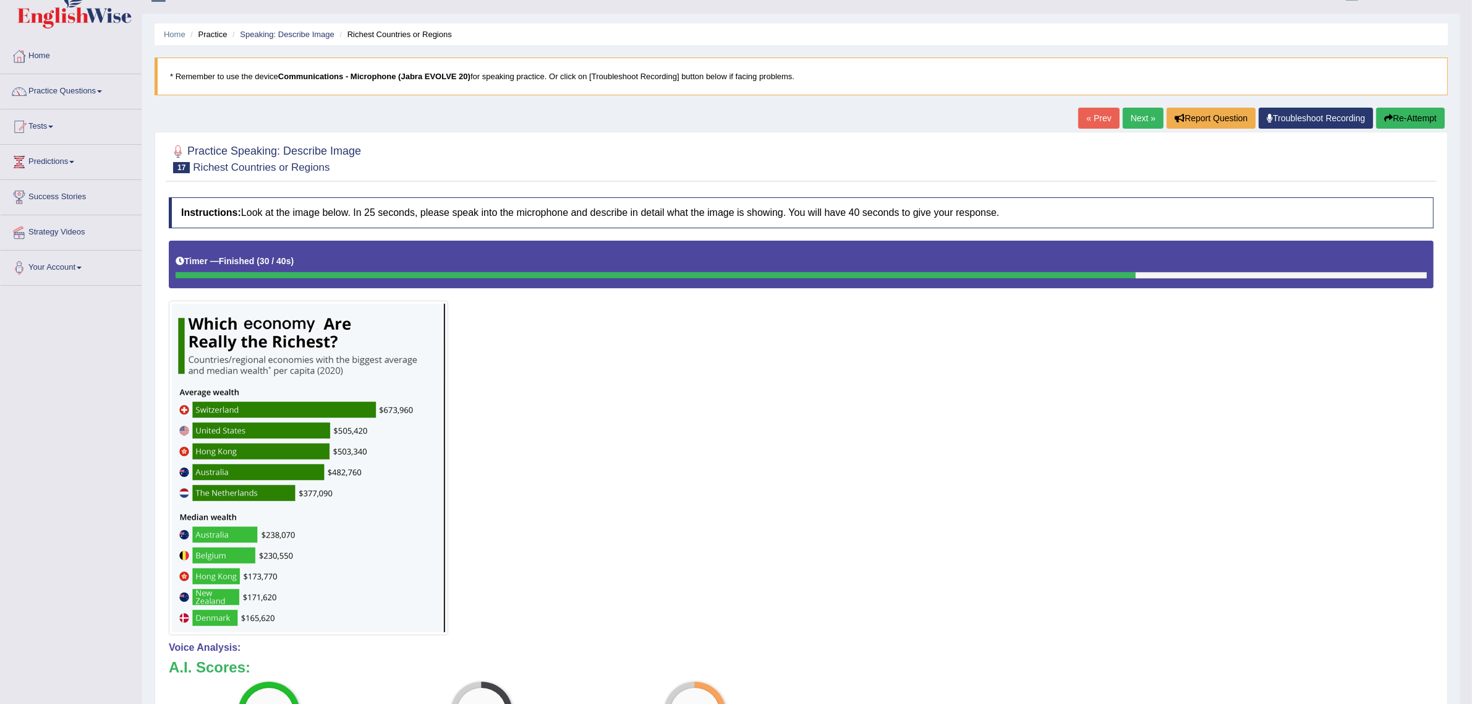
scroll to position [0, 0]
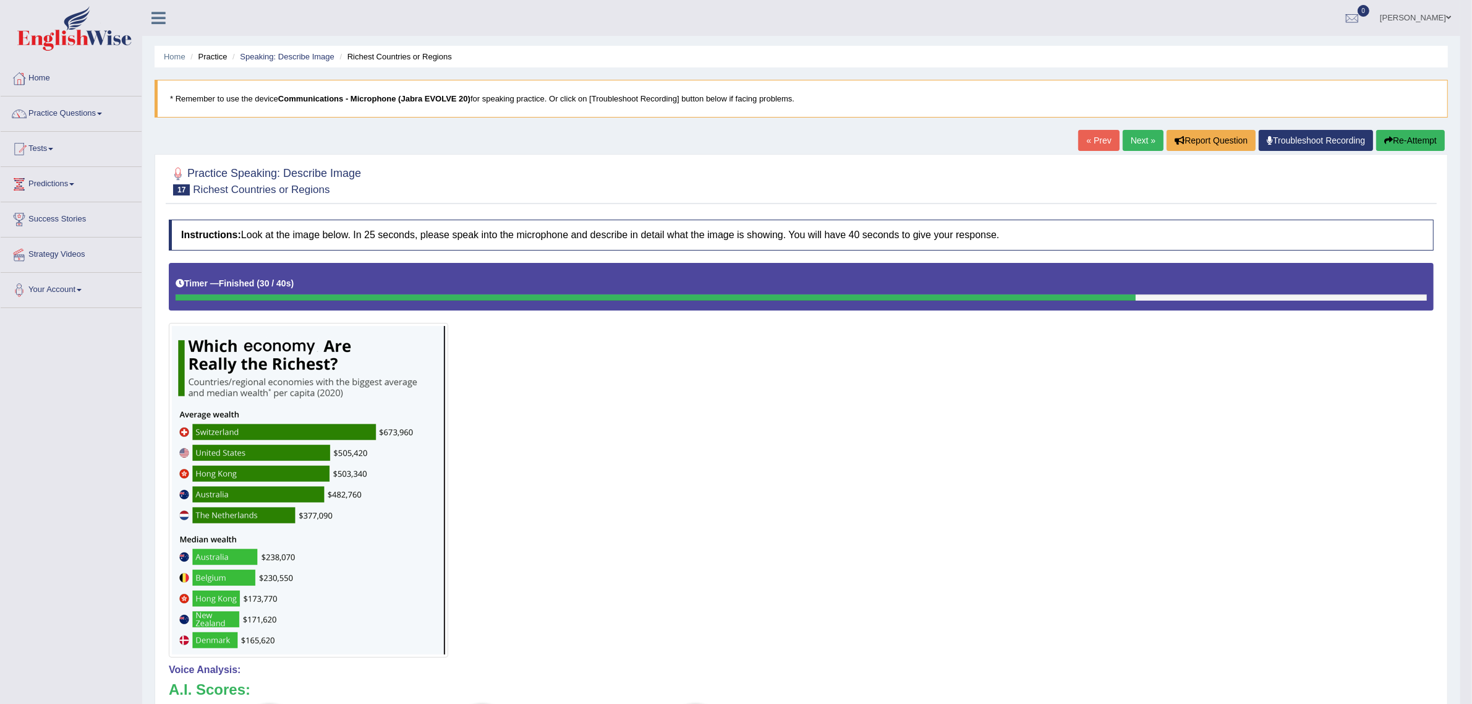
click at [1396, 134] on button "Re-Attempt" at bounding box center [1411, 140] width 69 height 21
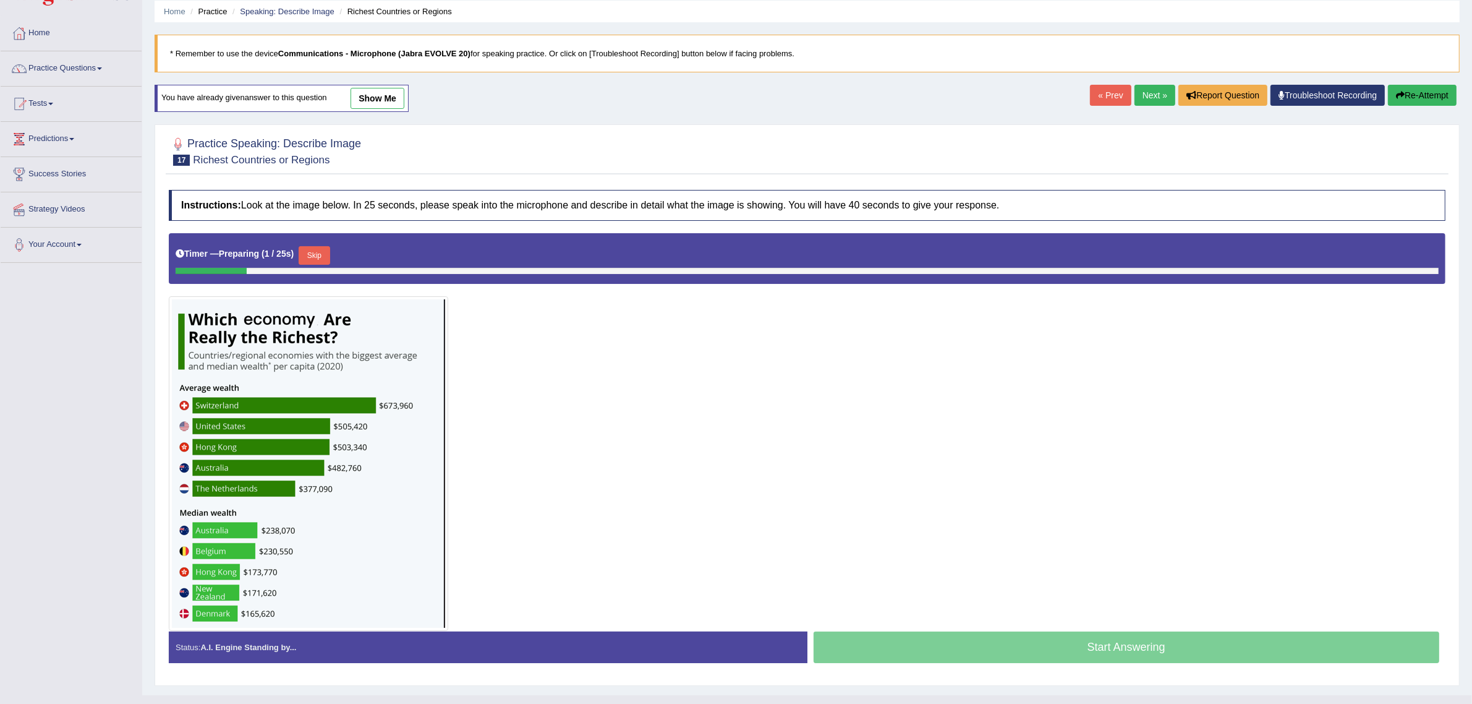
scroll to position [70, 0]
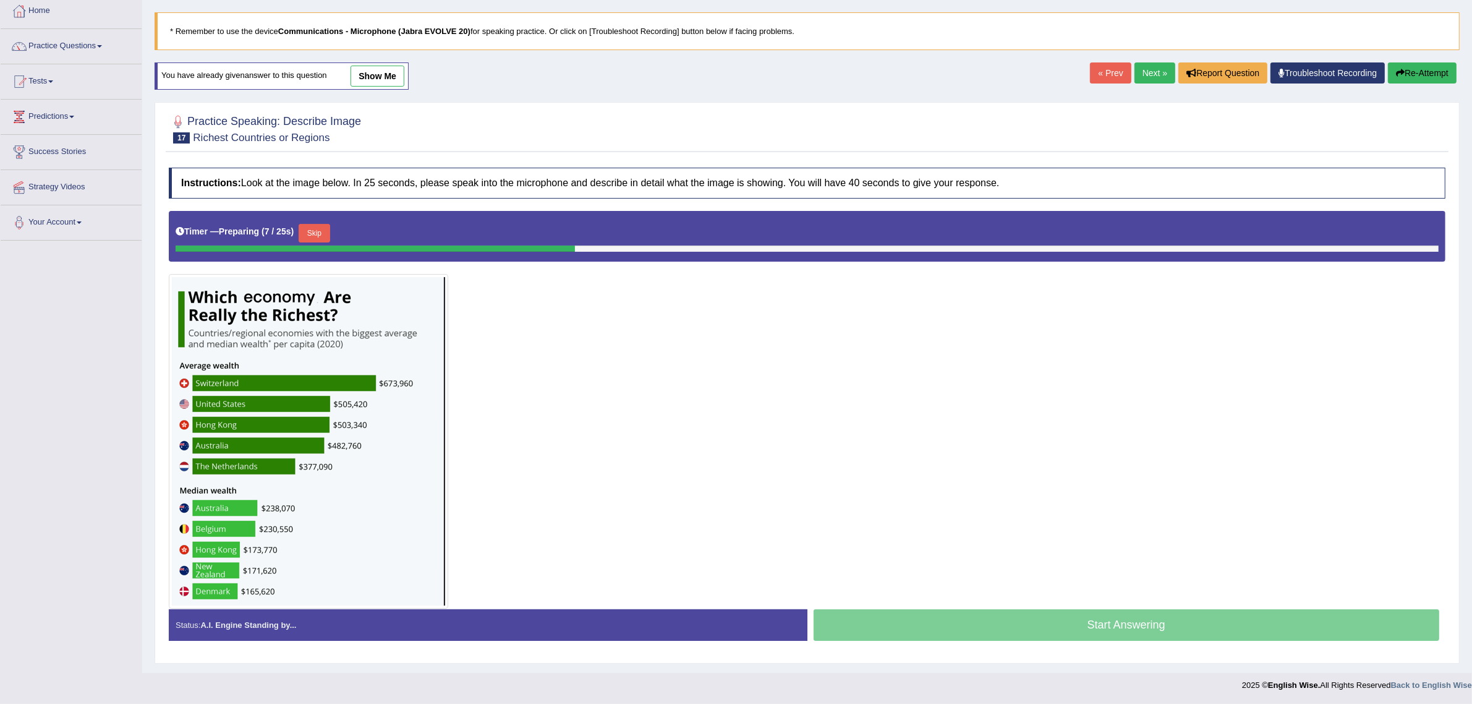
click at [319, 233] on button "Skip" at bounding box center [314, 233] width 31 height 19
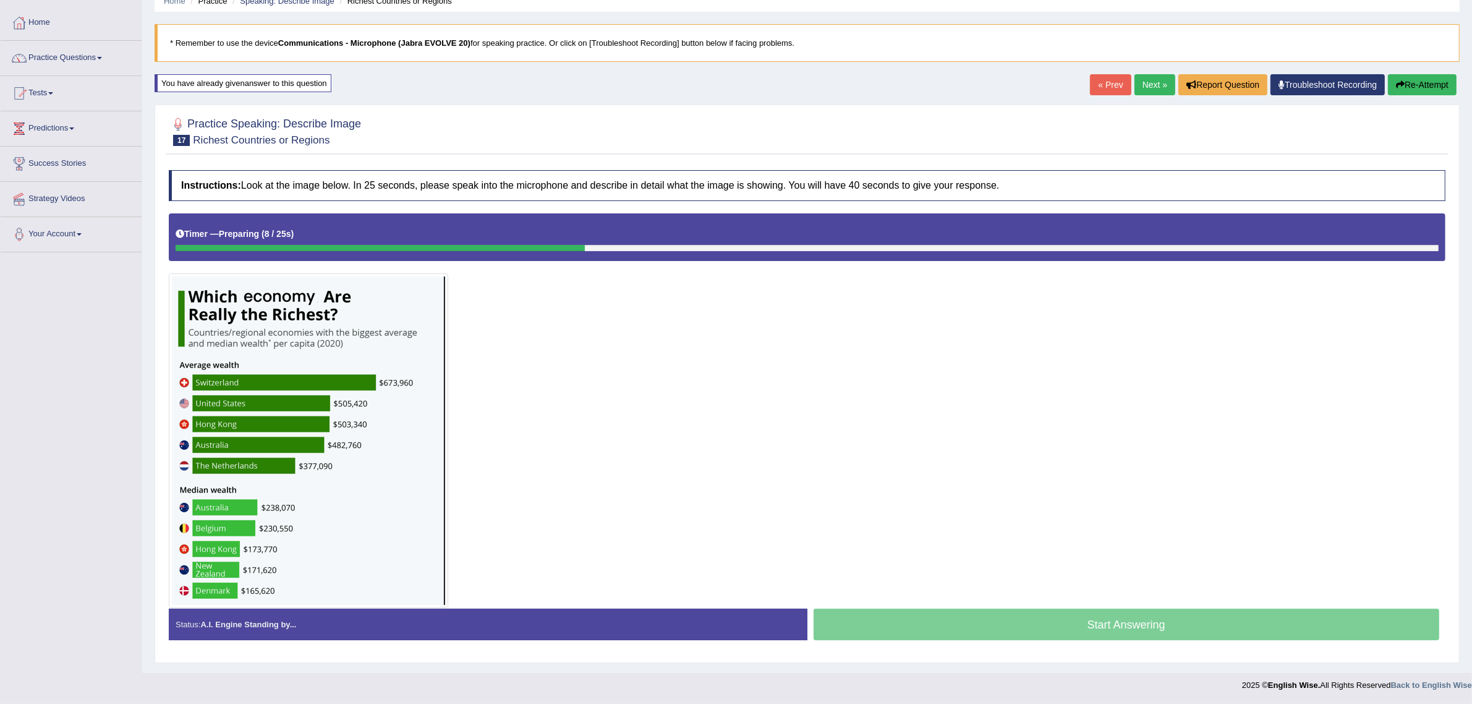
scroll to position [57, 0]
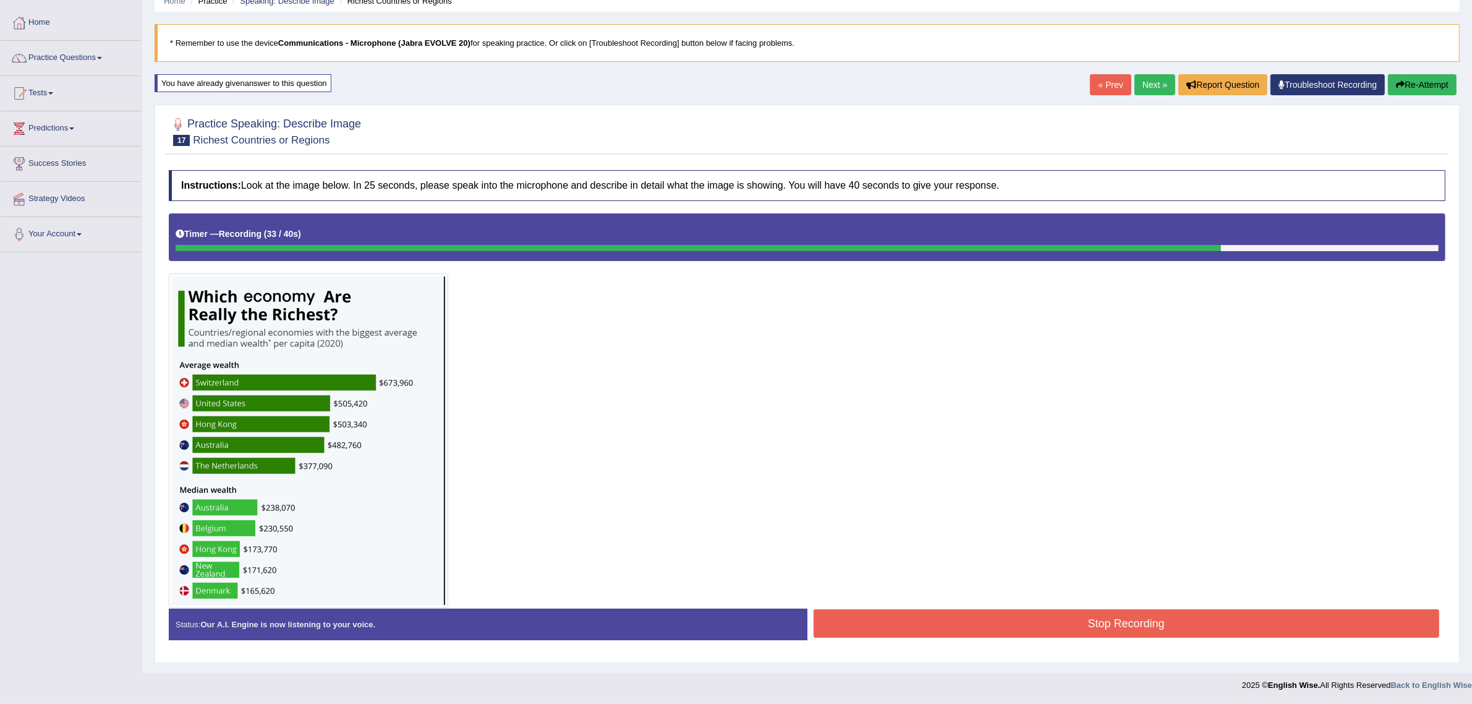
click at [968, 631] on button "Stop Recording" at bounding box center [1127, 623] width 626 height 28
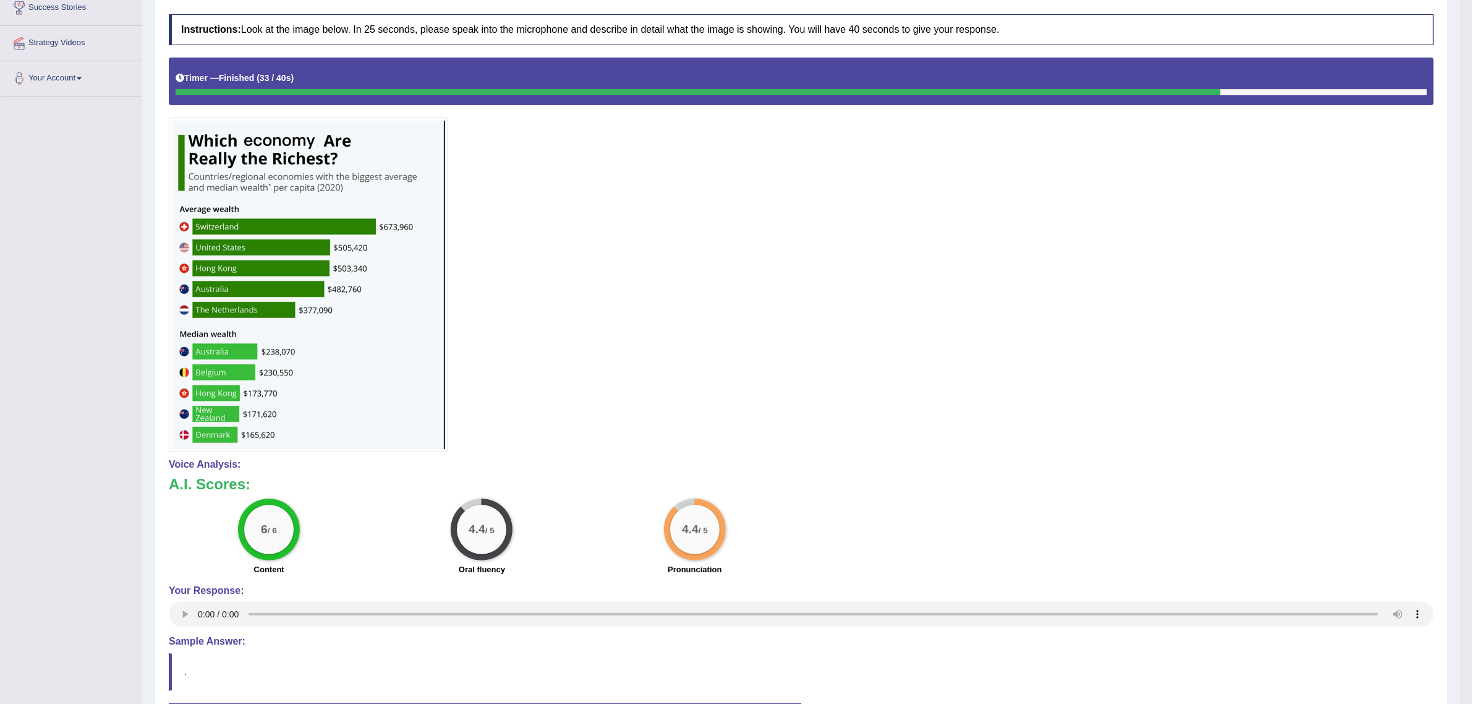
scroll to position [0, 0]
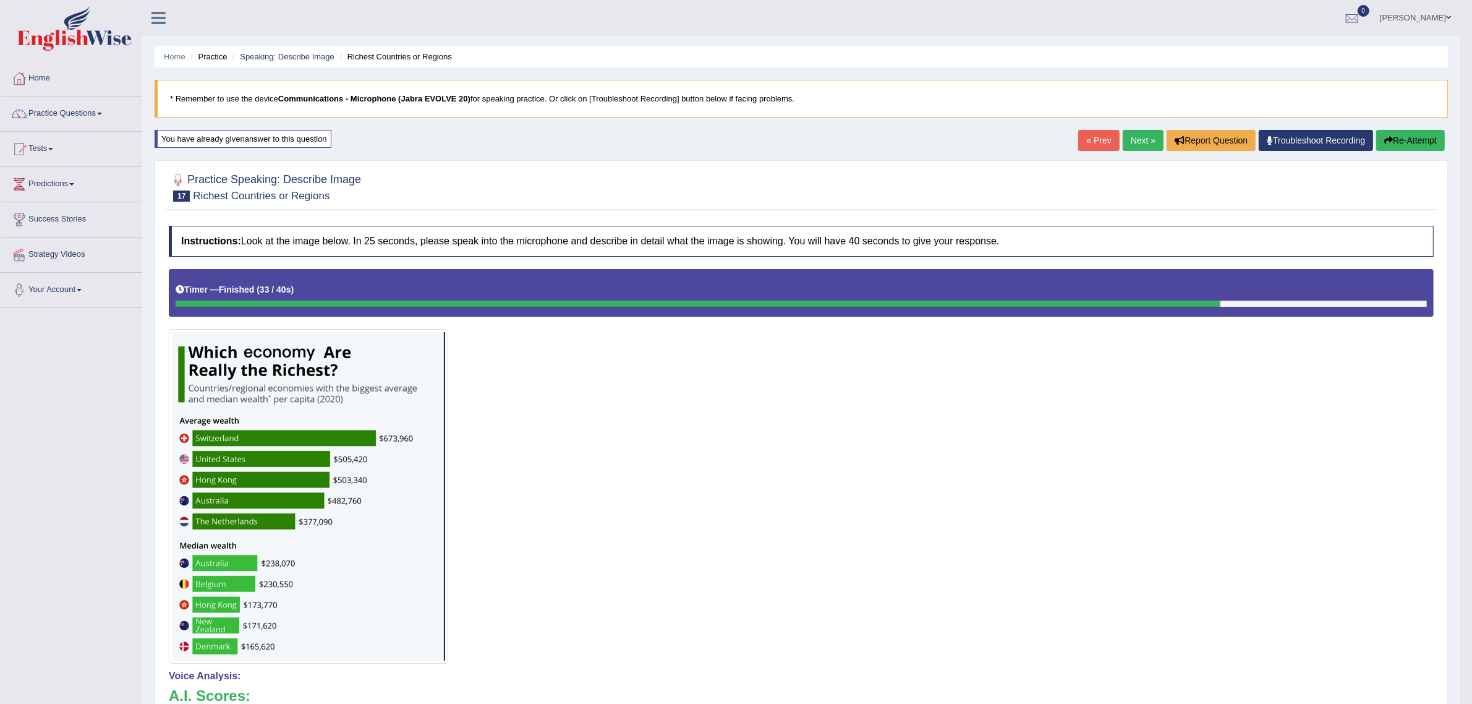
click at [1132, 145] on link "Next »" at bounding box center [1143, 140] width 41 height 21
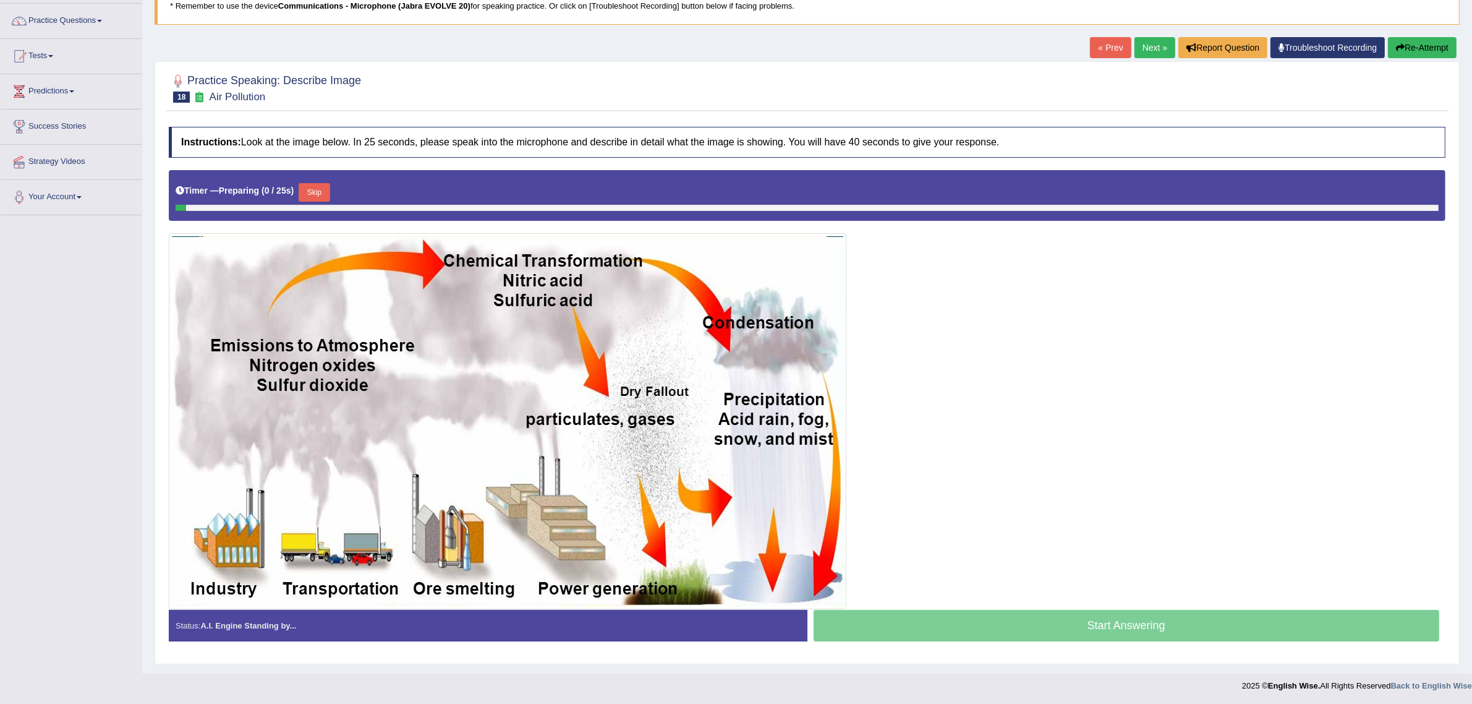
scroll to position [96, 0]
click at [312, 187] on button "Skip" at bounding box center [319, 191] width 31 height 19
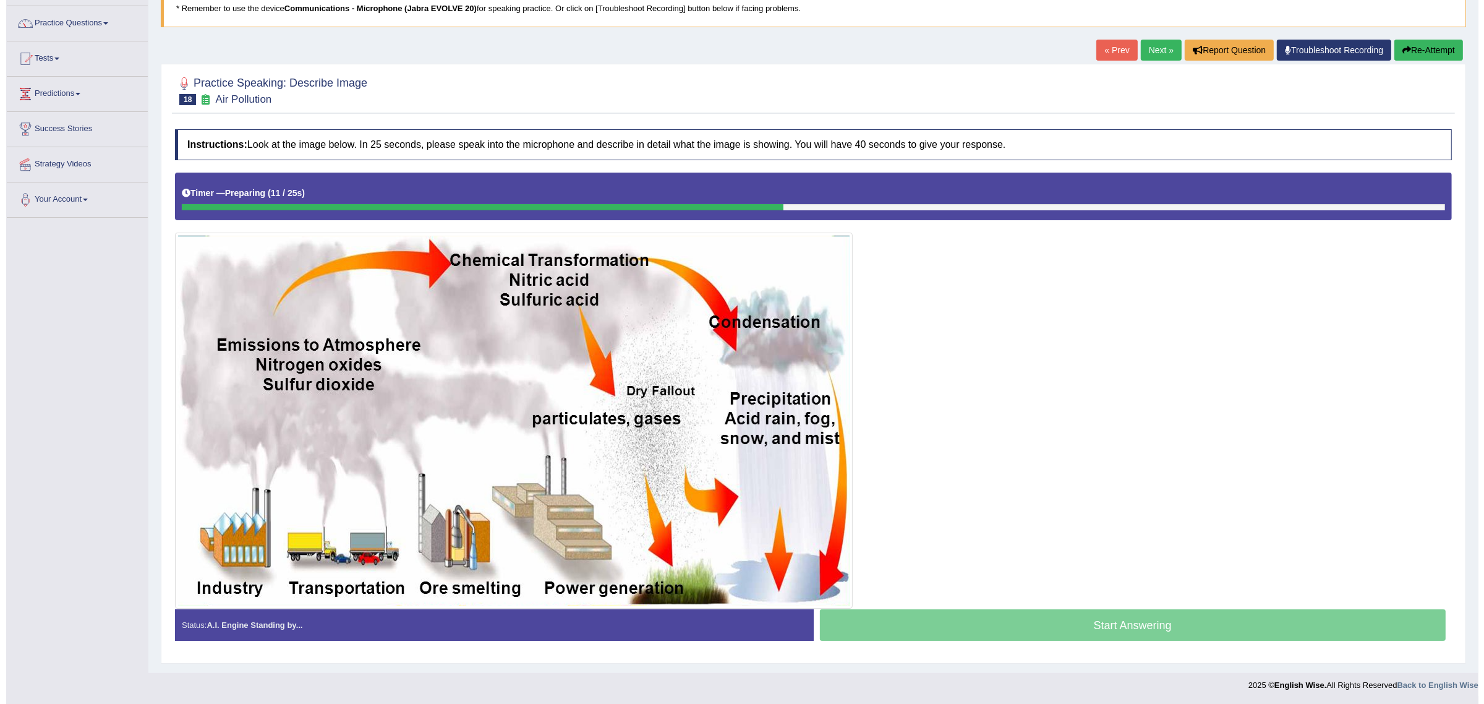
scroll to position [93, 0]
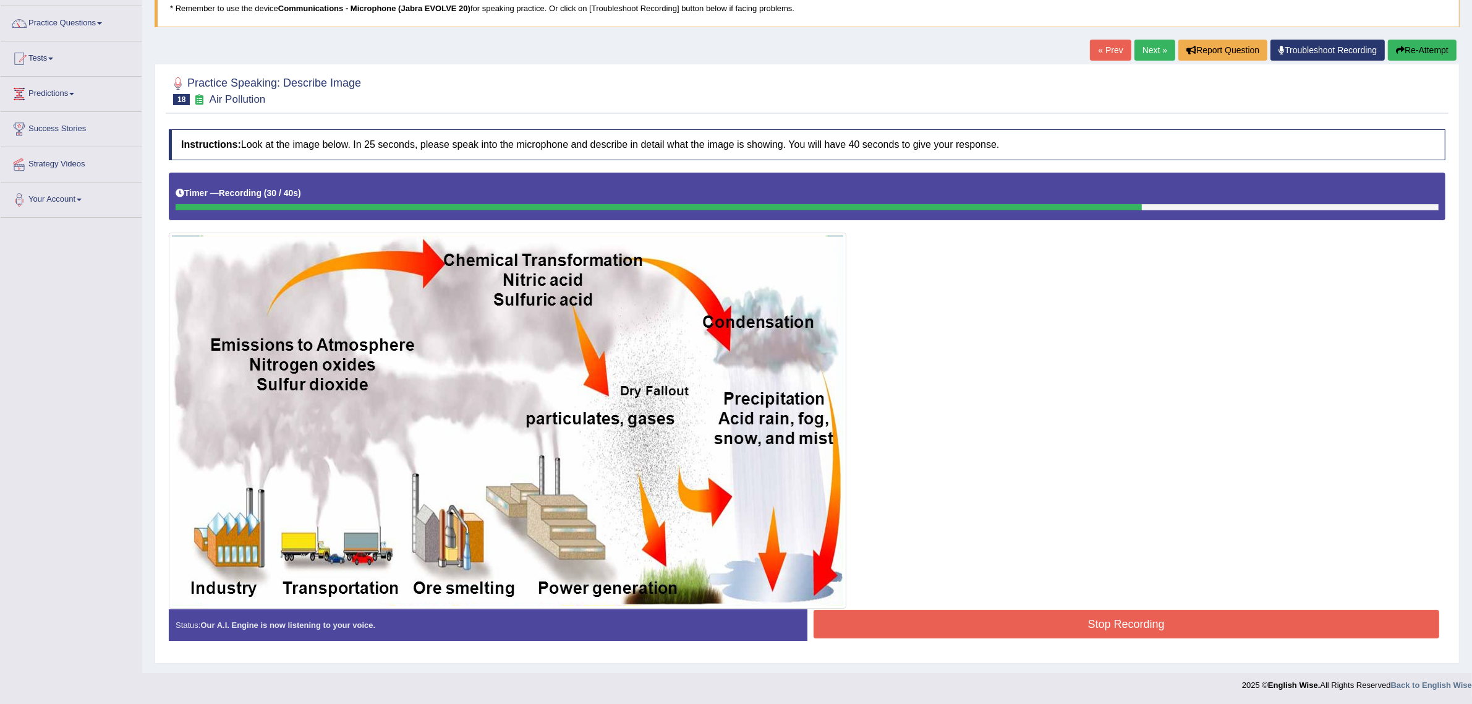
click at [1015, 628] on button "Stop Recording" at bounding box center [1127, 624] width 626 height 28
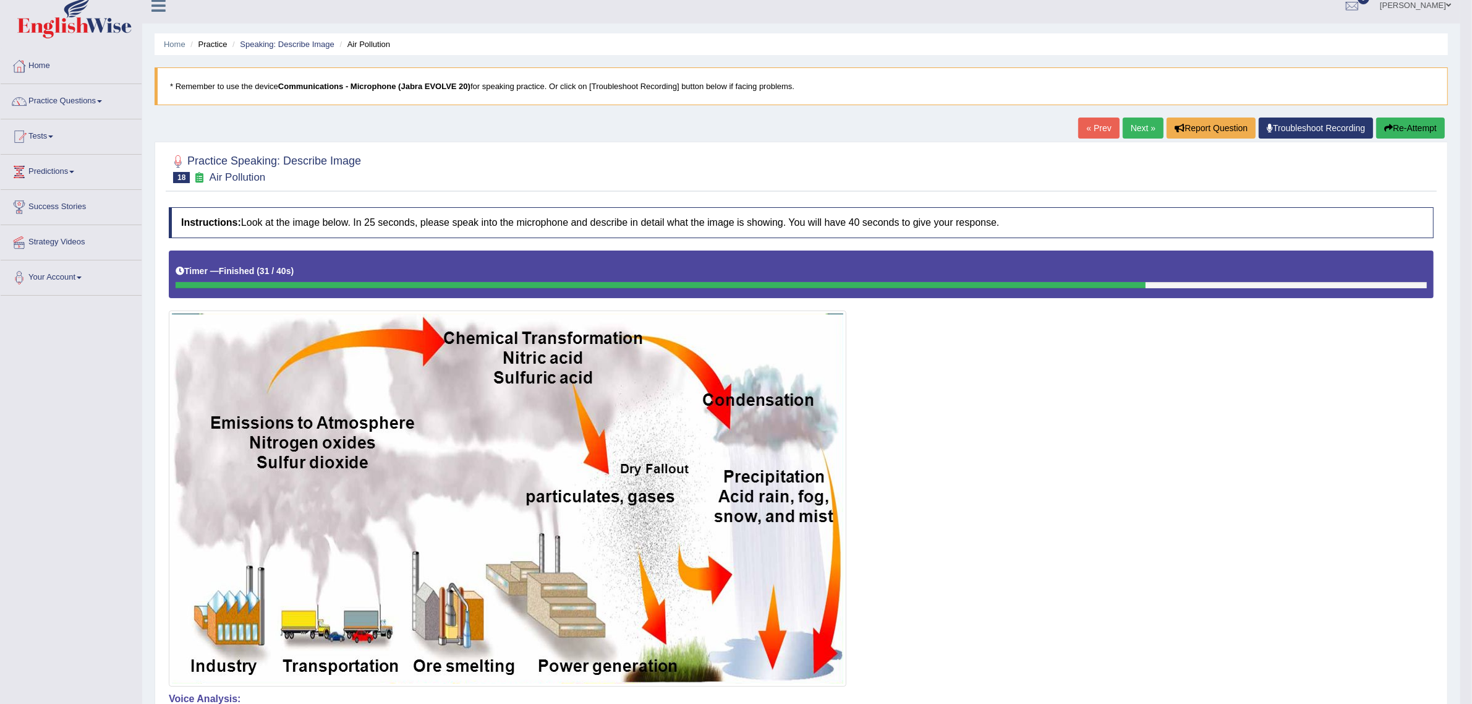
scroll to position [11, 0]
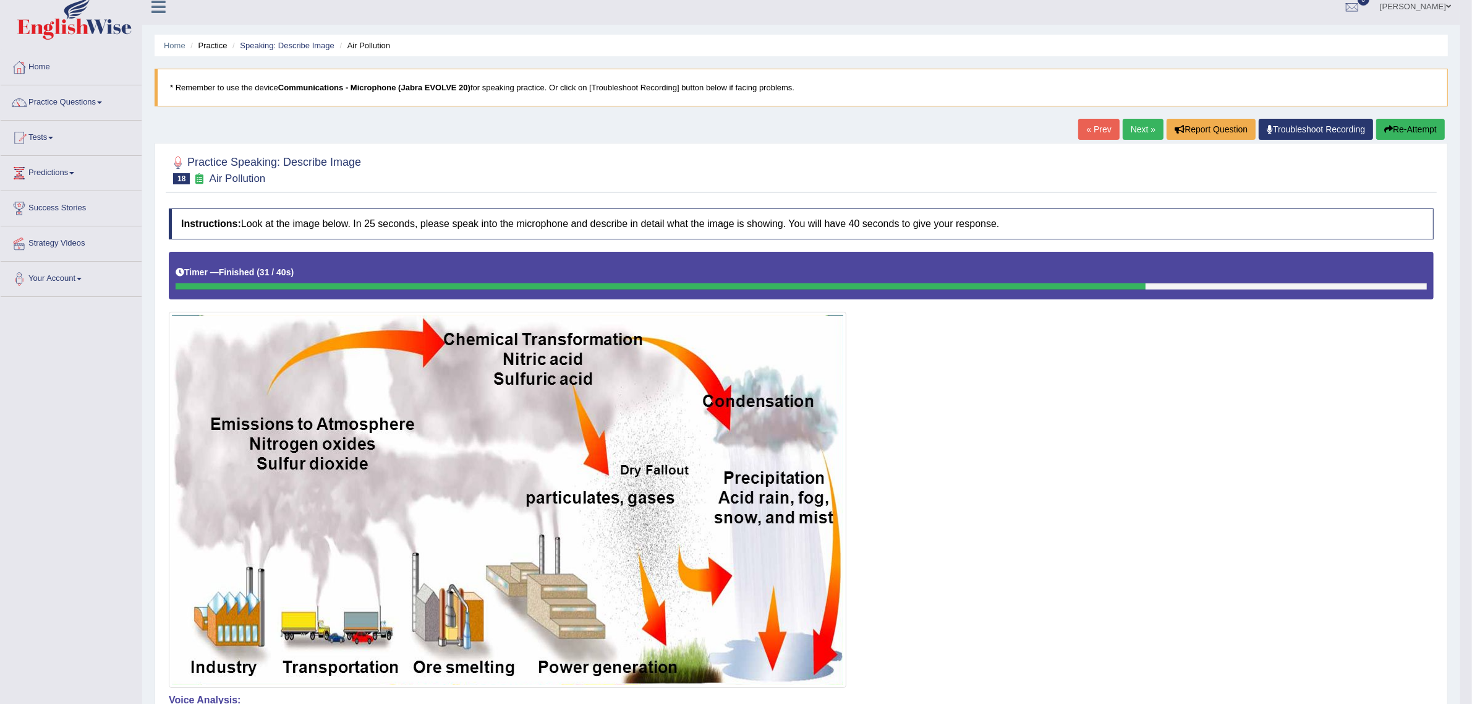
click at [1127, 119] on link "Next »" at bounding box center [1143, 129] width 41 height 21
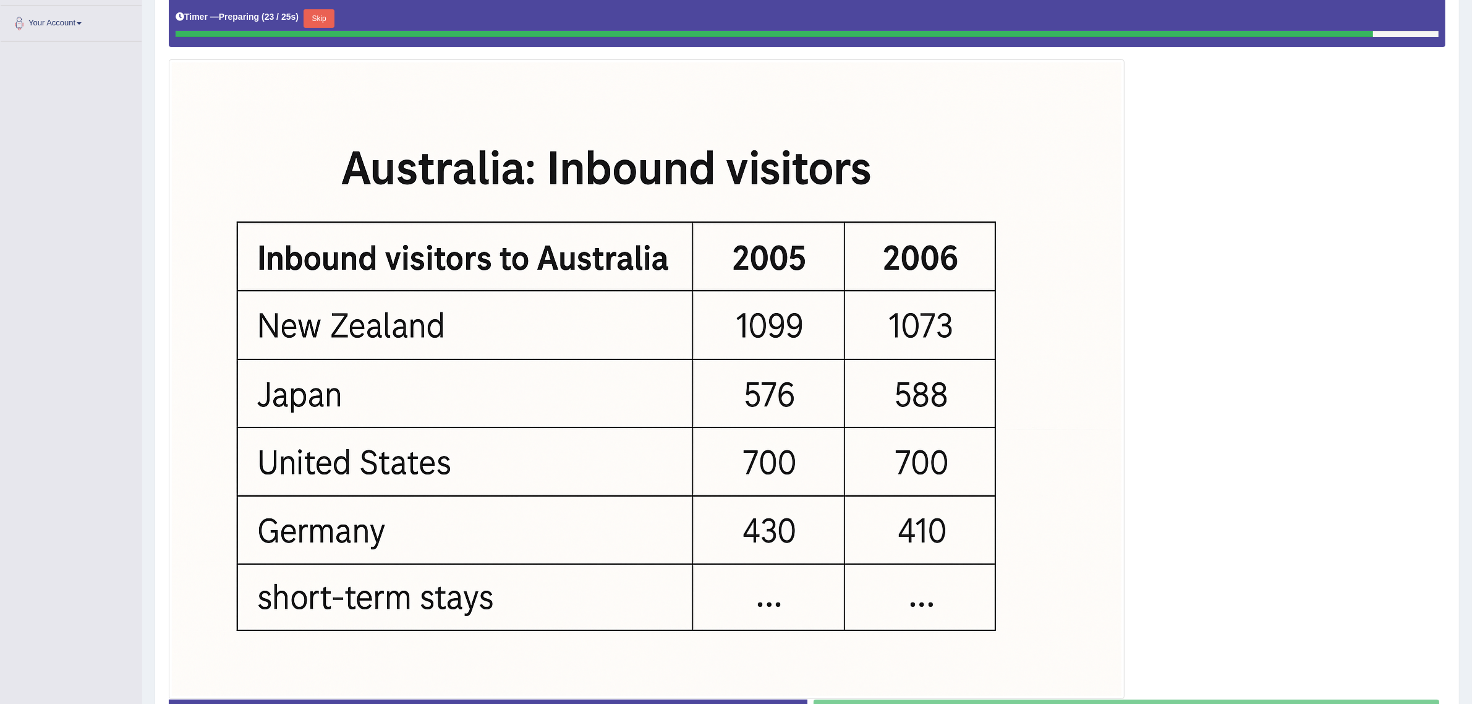
scroll to position [232, 0]
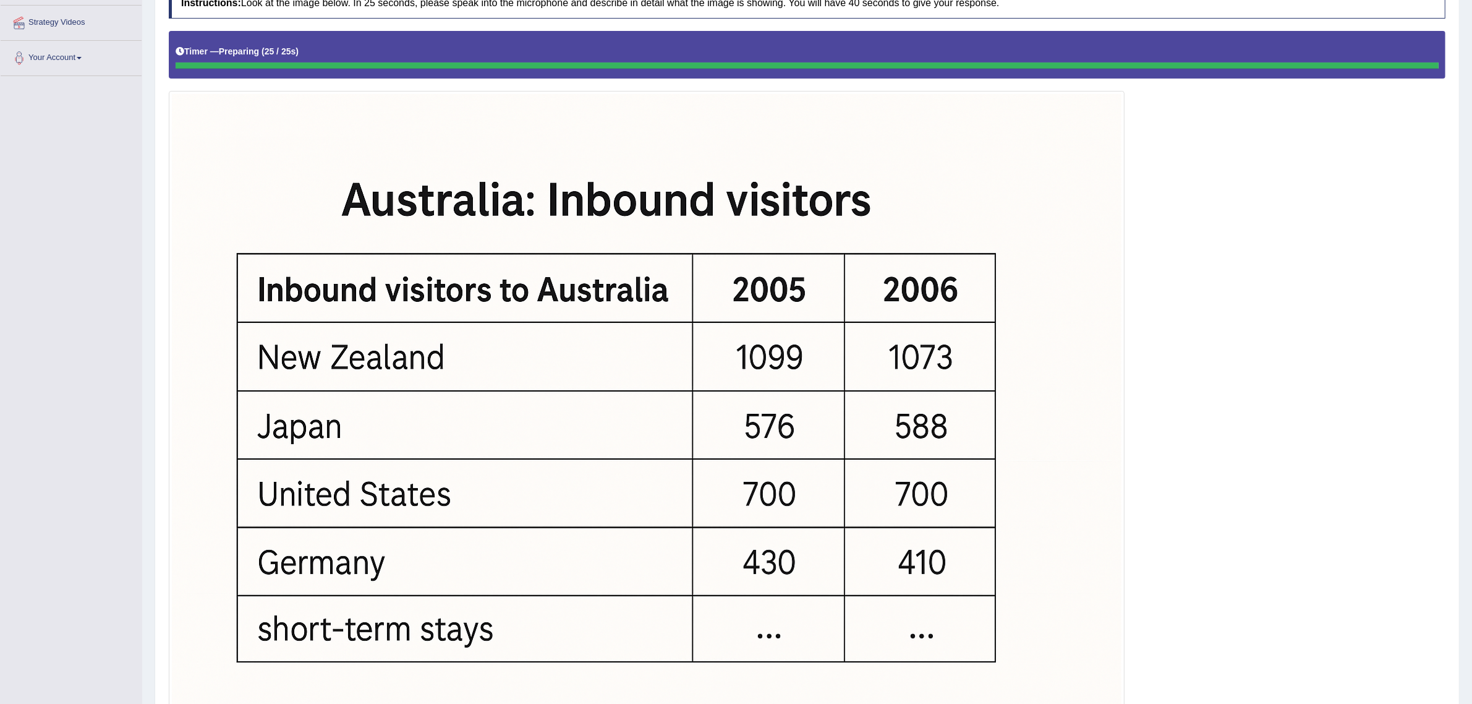
click at [329, 50] on div "Timer — Preparing ( 25 / 25s )" at bounding box center [807, 52] width 1263 height 22
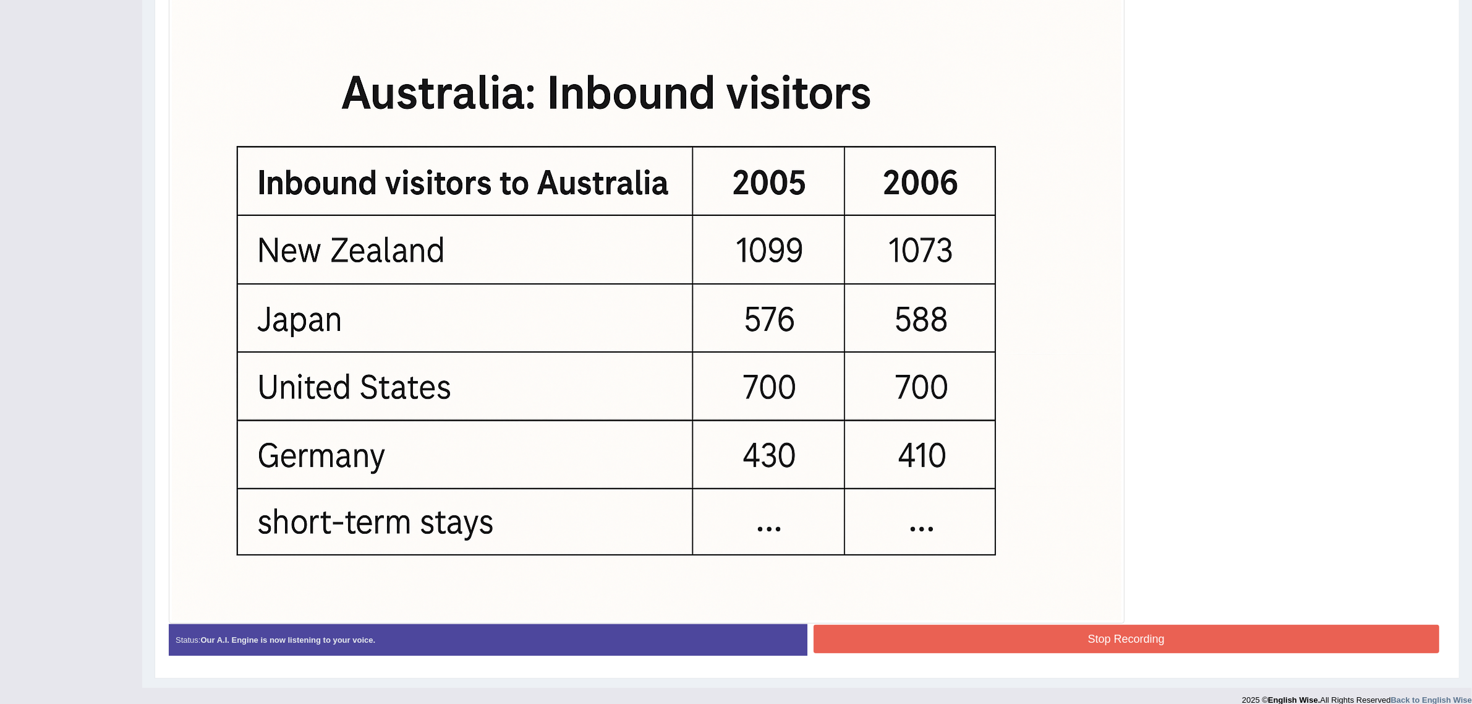
scroll to position [356, 0]
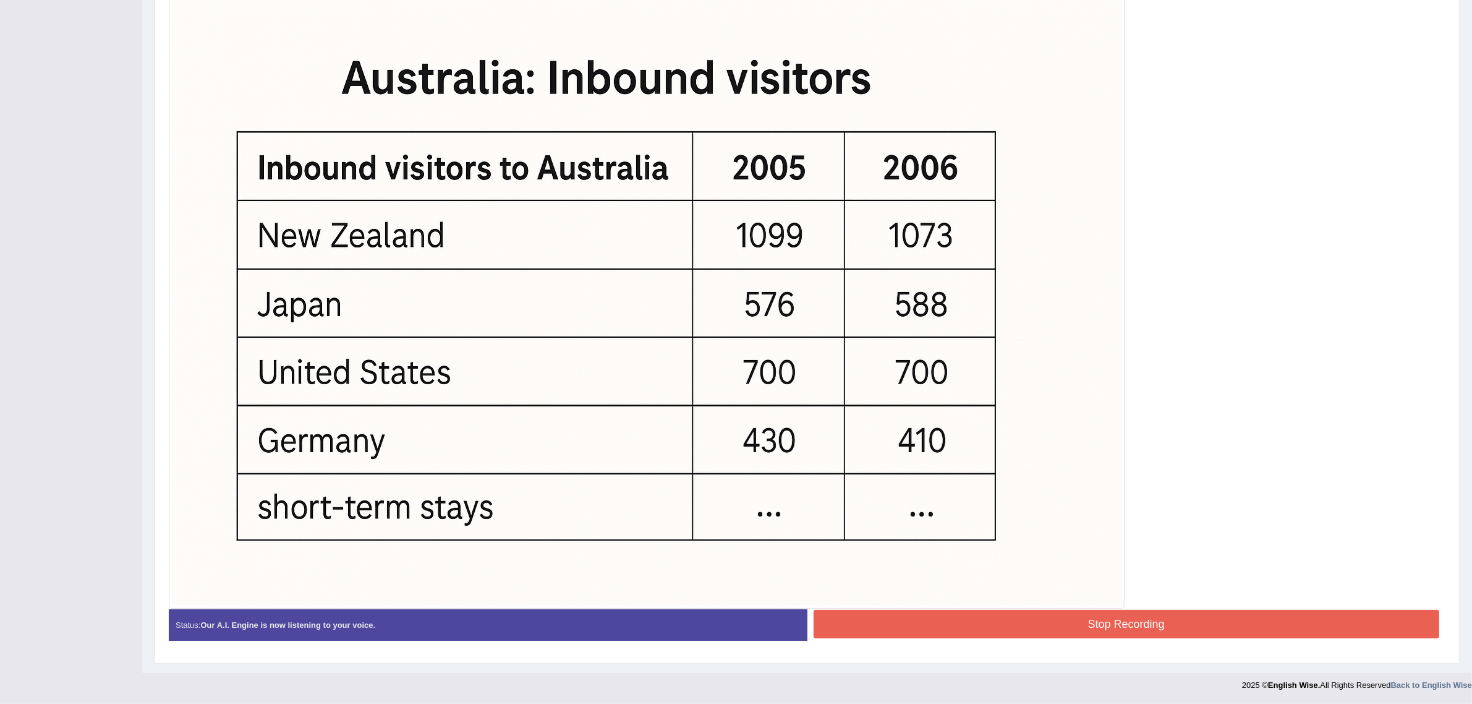
click at [939, 612] on button "Stop Recording" at bounding box center [1127, 624] width 626 height 28
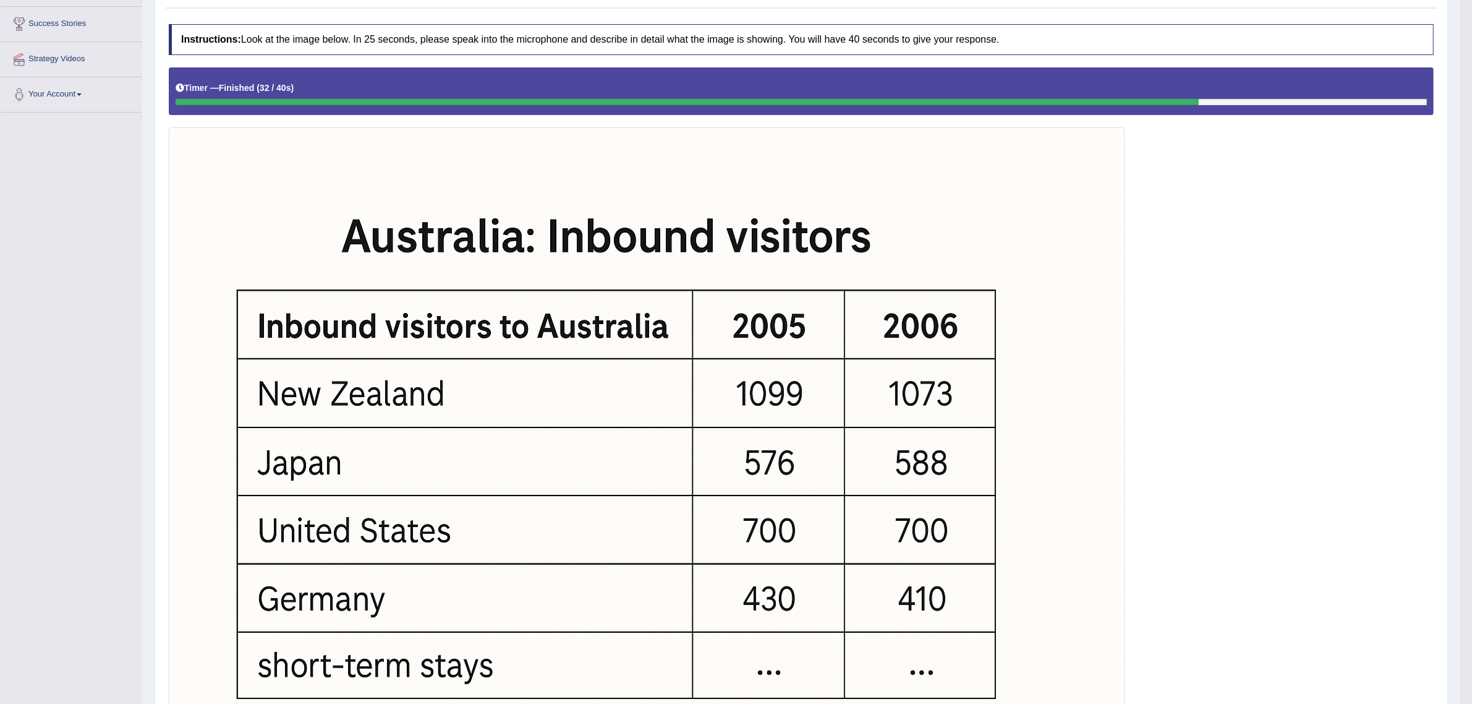
scroll to position [121, 0]
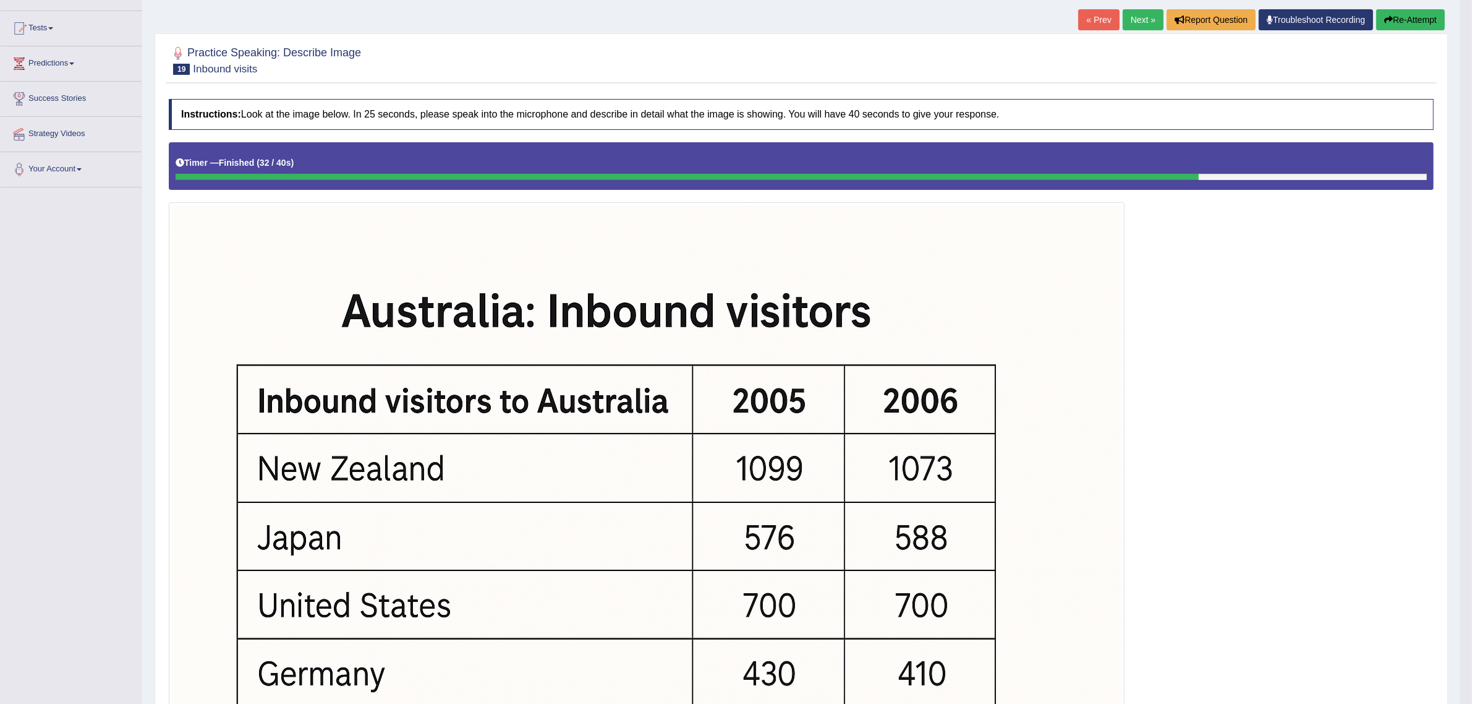
click at [1398, 13] on button "Re-Attempt" at bounding box center [1411, 19] width 69 height 21
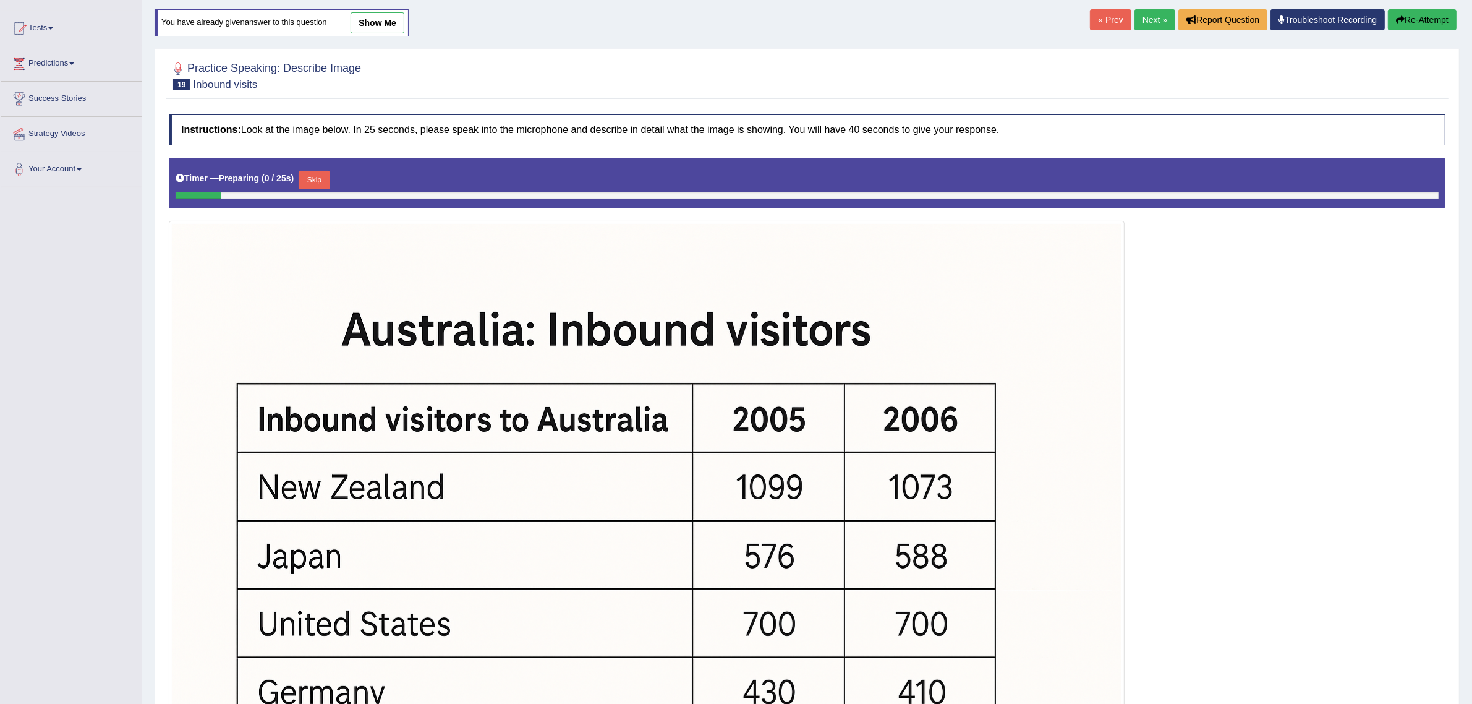
scroll to position [275, 0]
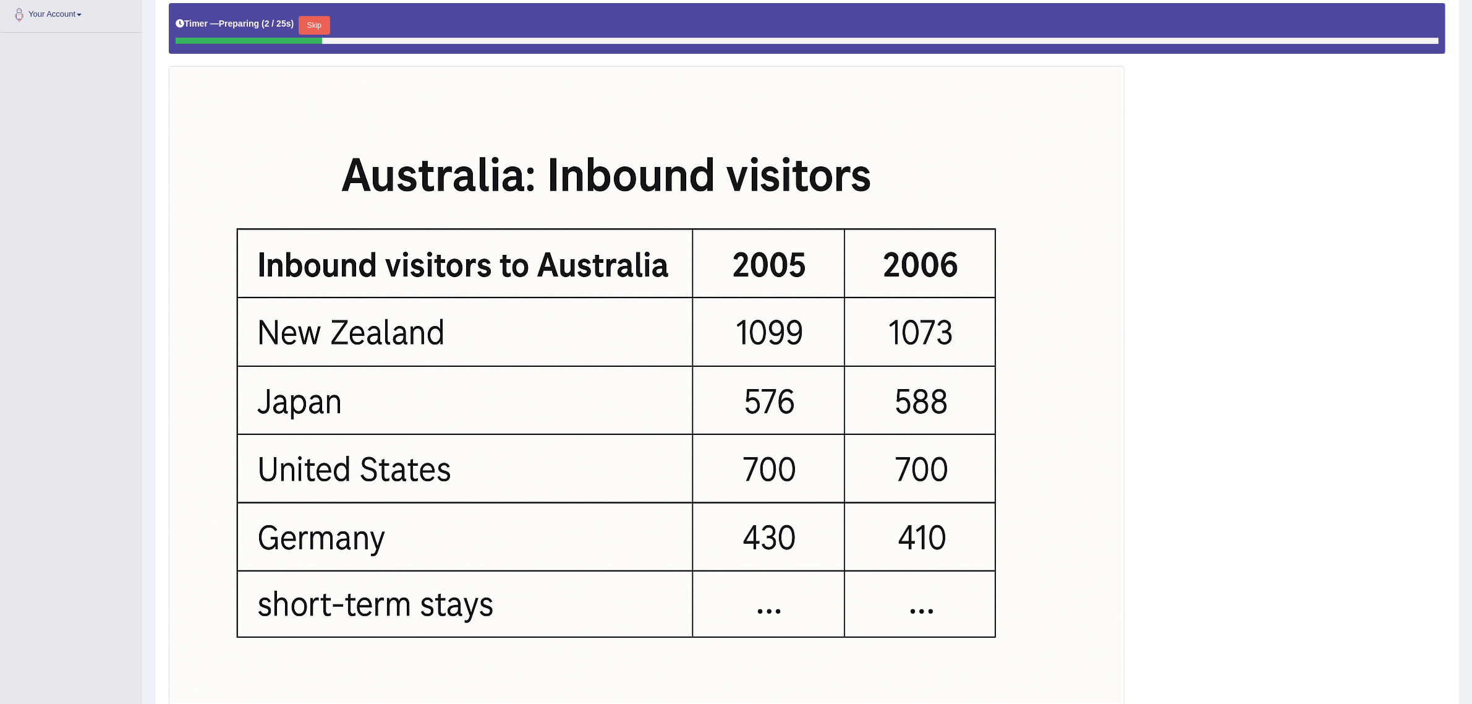
click at [310, 31] on button "Skip" at bounding box center [314, 25] width 31 height 19
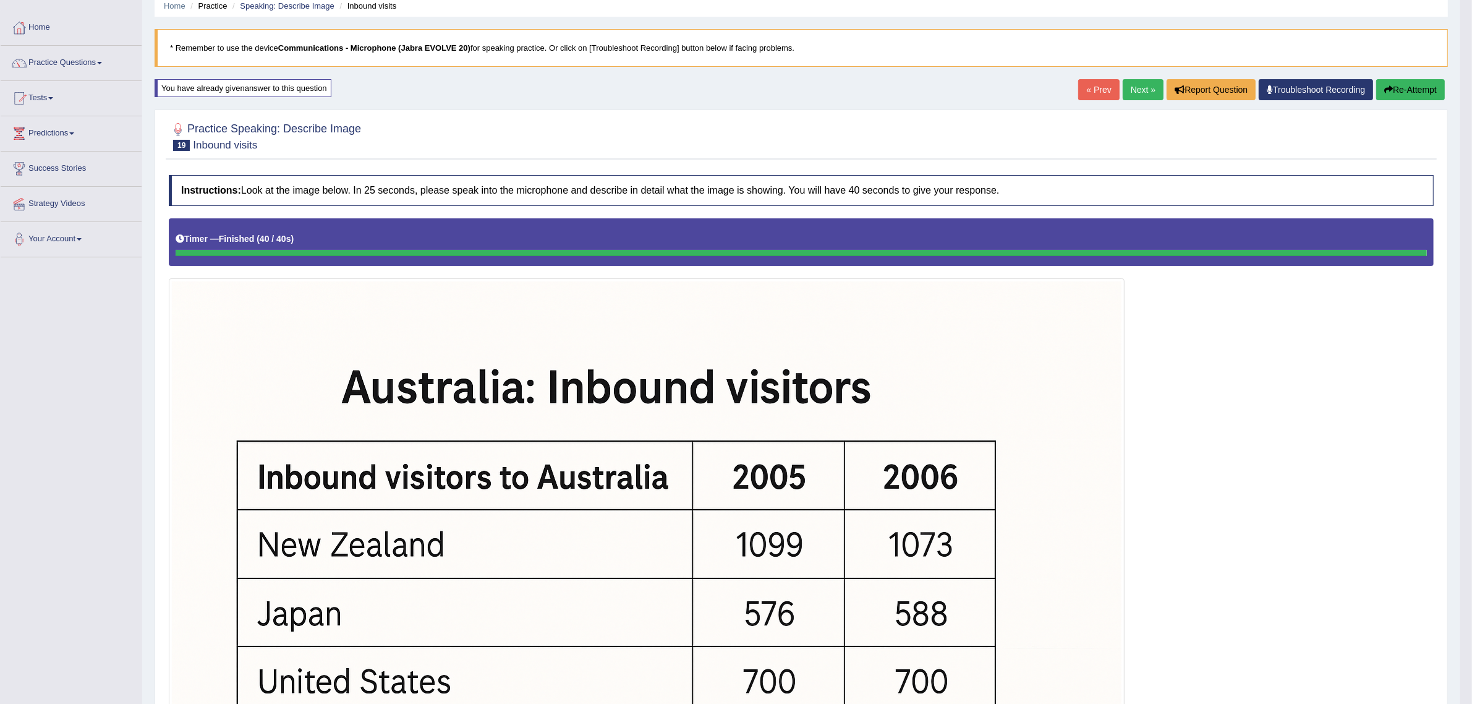
scroll to position [43, 0]
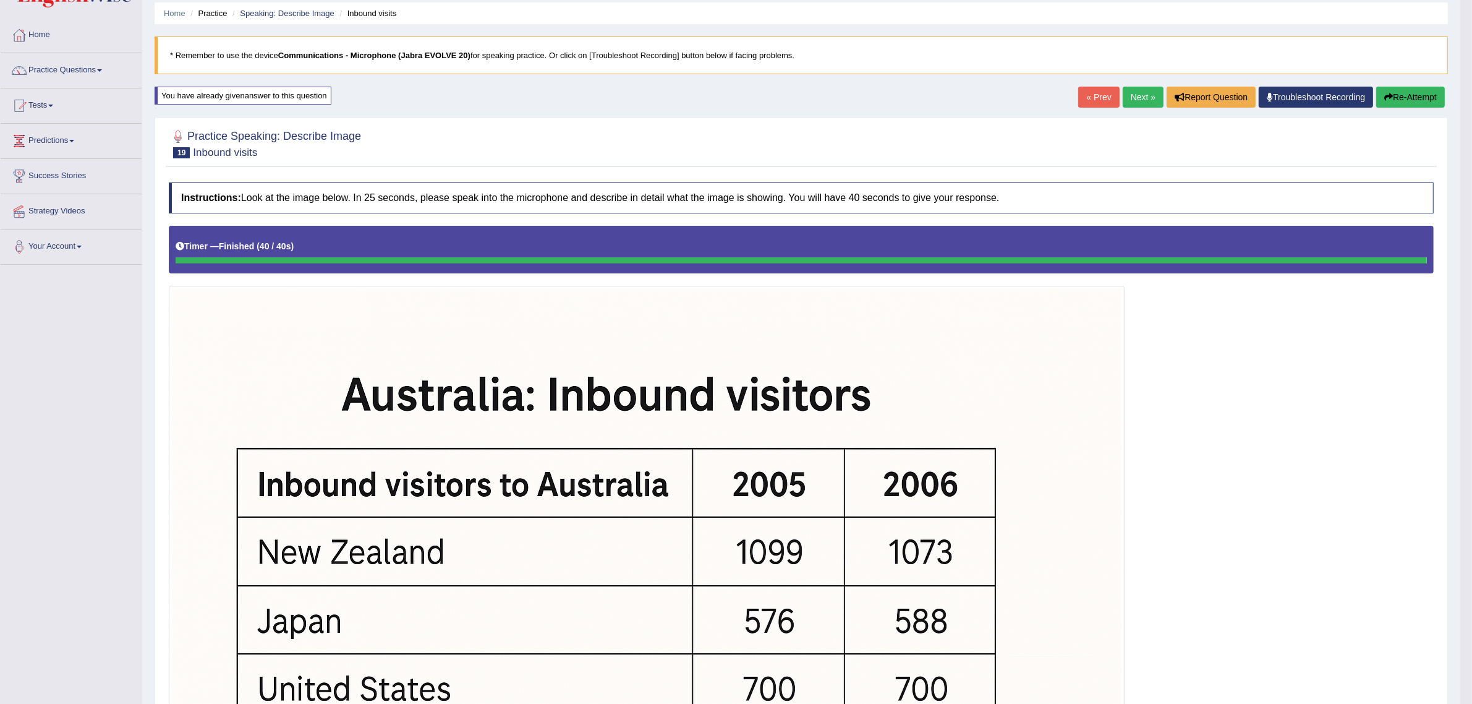
click at [1400, 99] on button "Re-Attempt" at bounding box center [1411, 97] width 69 height 21
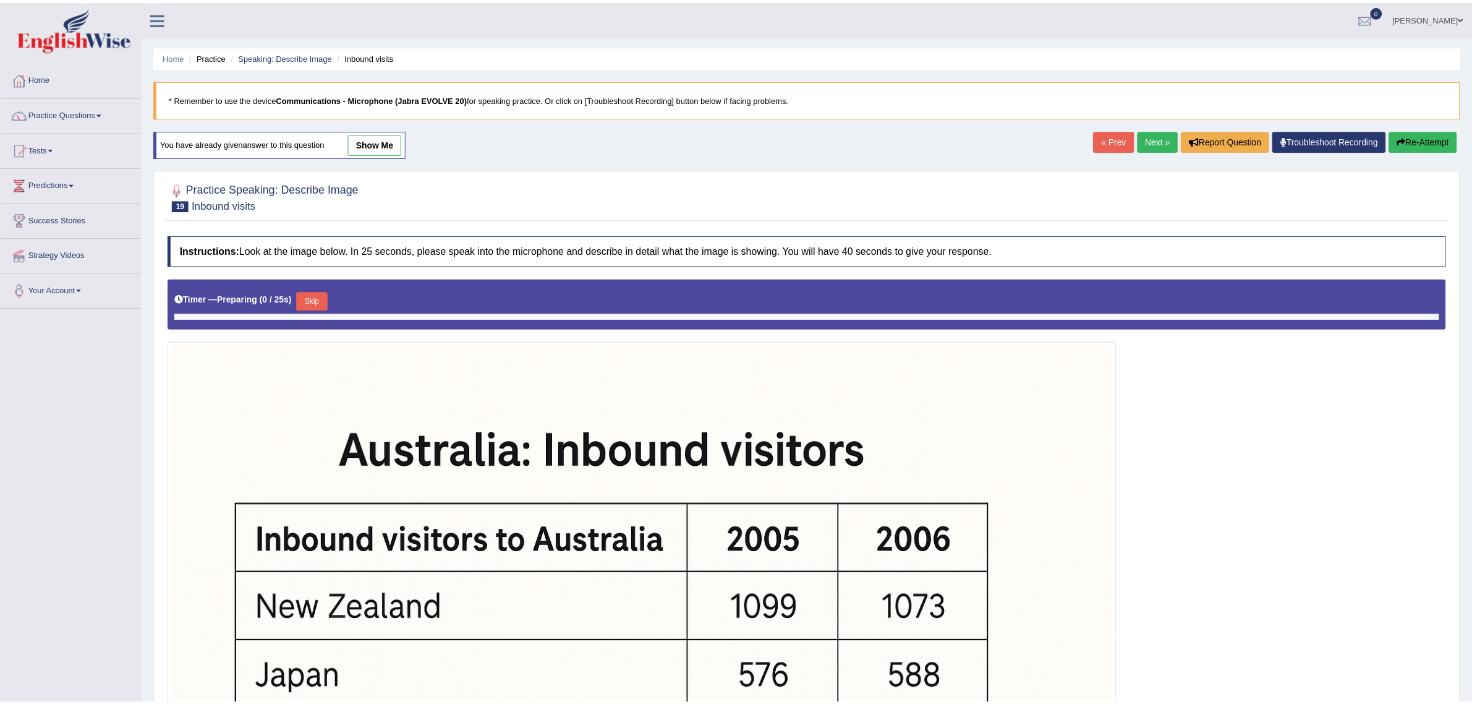
scroll to position [43, 0]
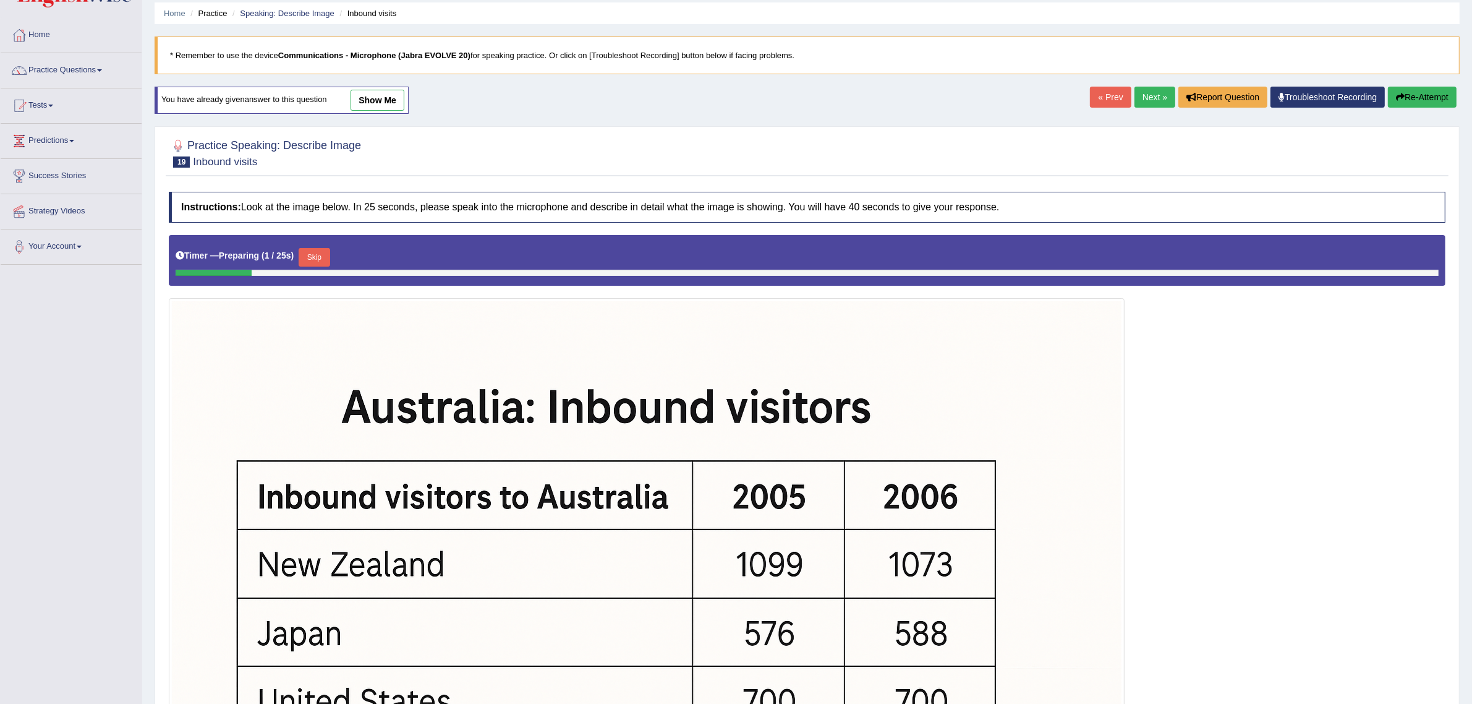
click at [316, 263] on button "Skip" at bounding box center [314, 257] width 31 height 19
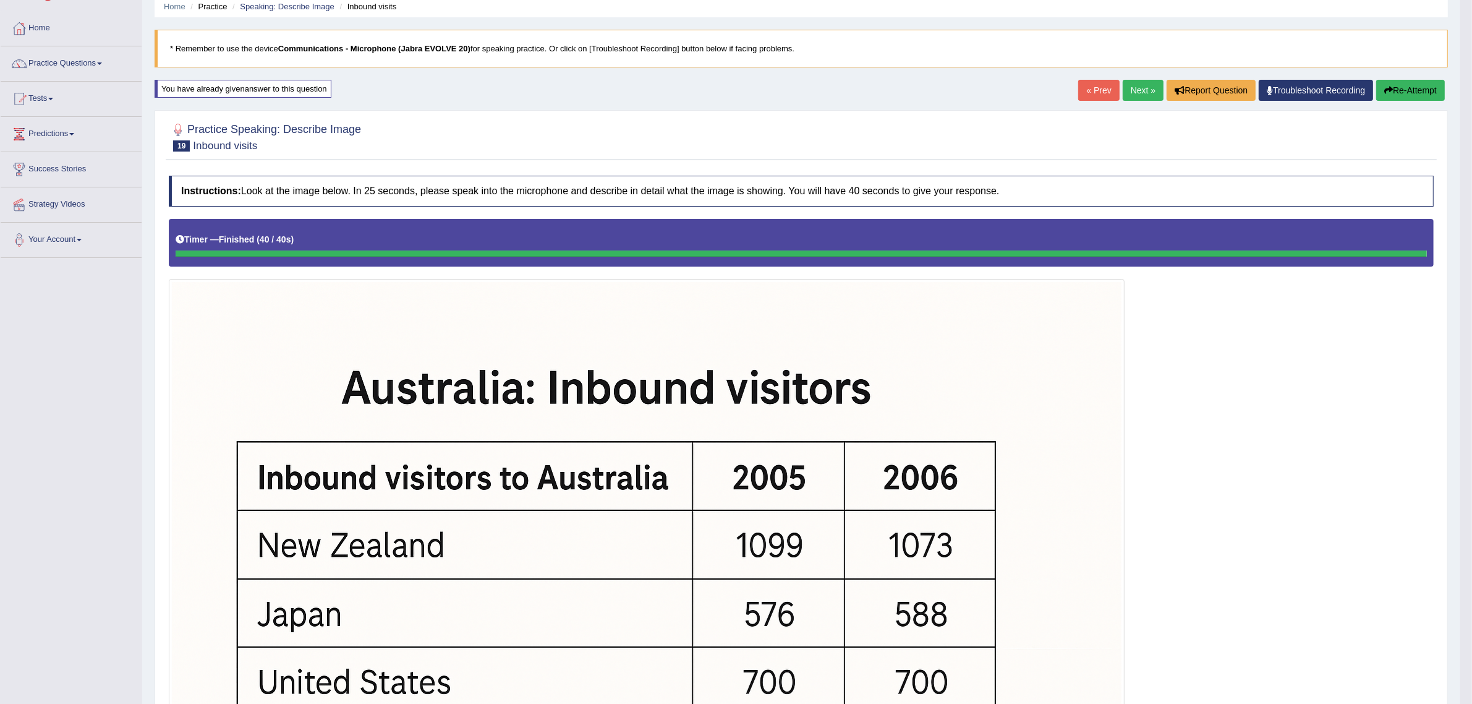
scroll to position [77, 0]
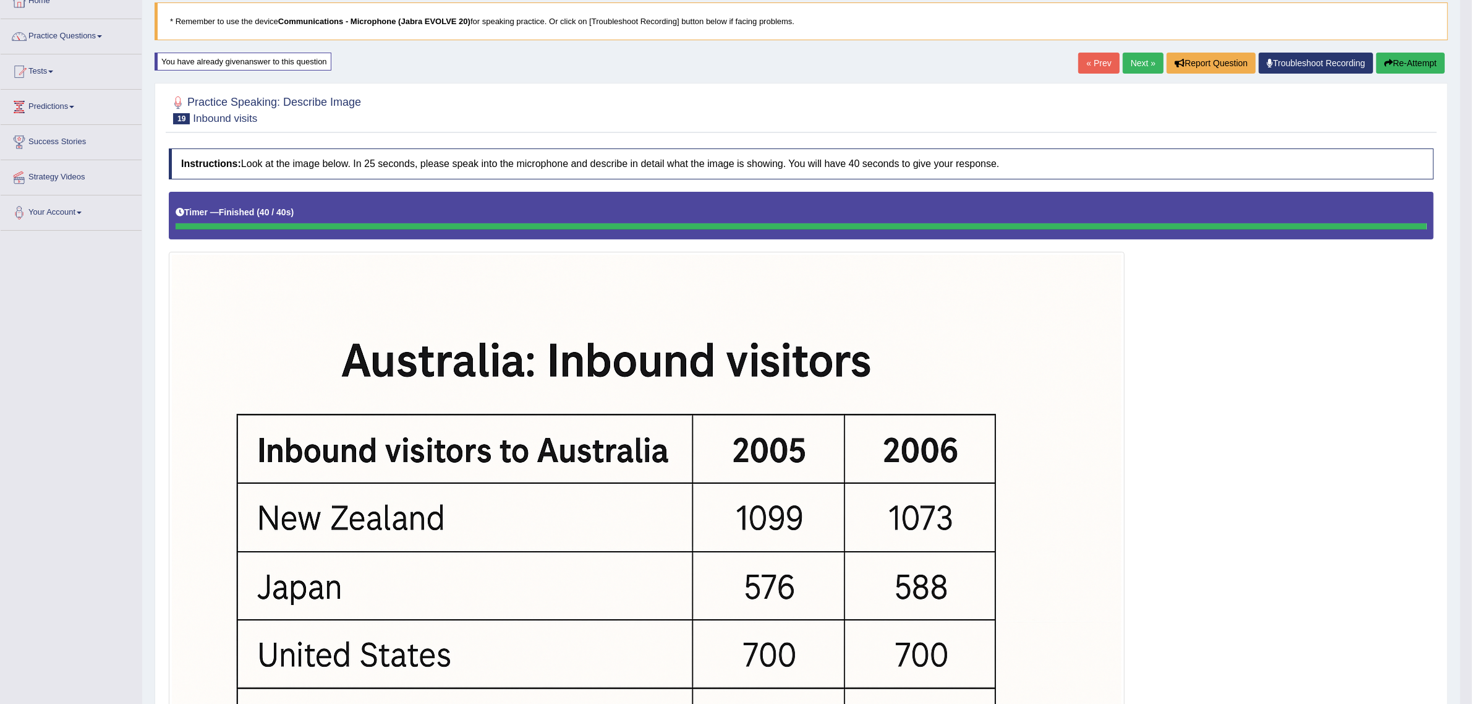
drag, startPoint x: 1396, startPoint y: 57, endPoint x: 1387, endPoint y: 59, distance: 10.2
click at [1390, 58] on button "Re-Attempt" at bounding box center [1411, 63] width 69 height 21
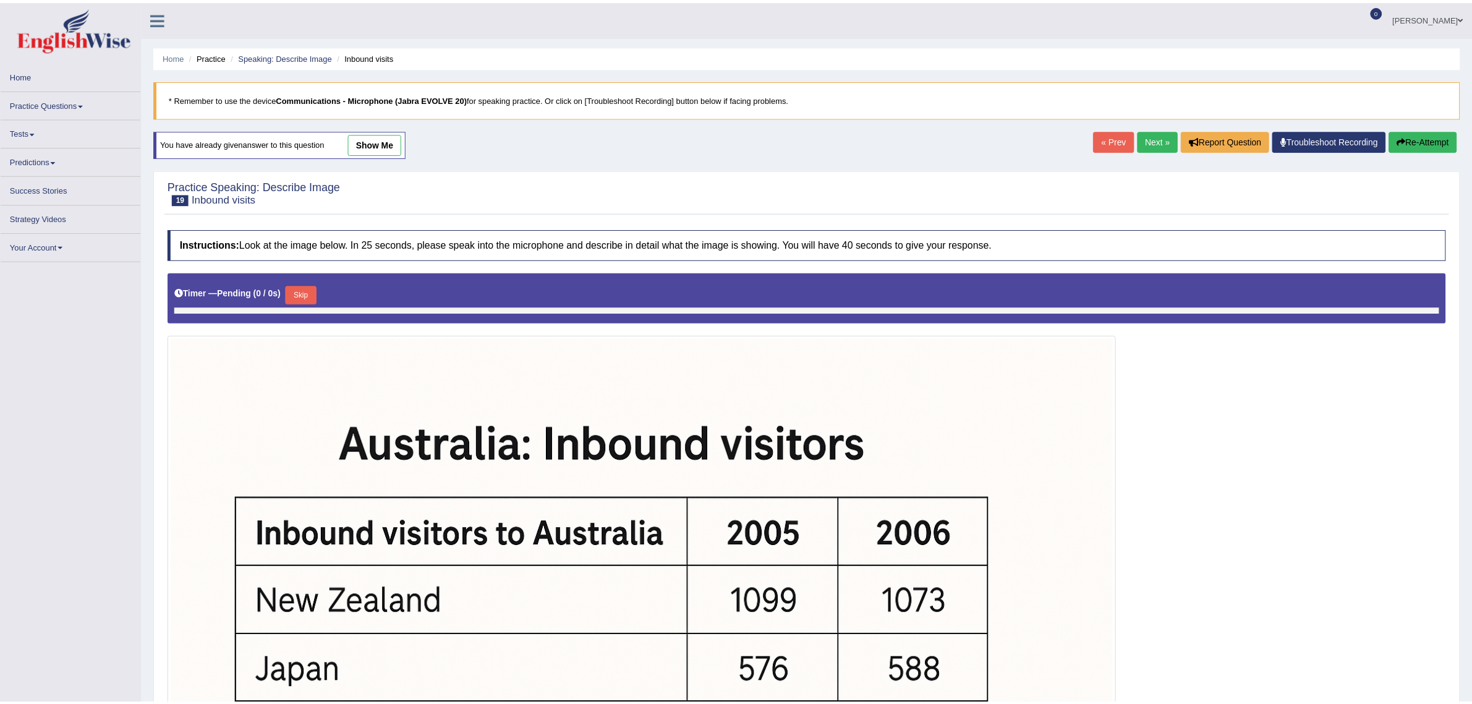
scroll to position [145, 0]
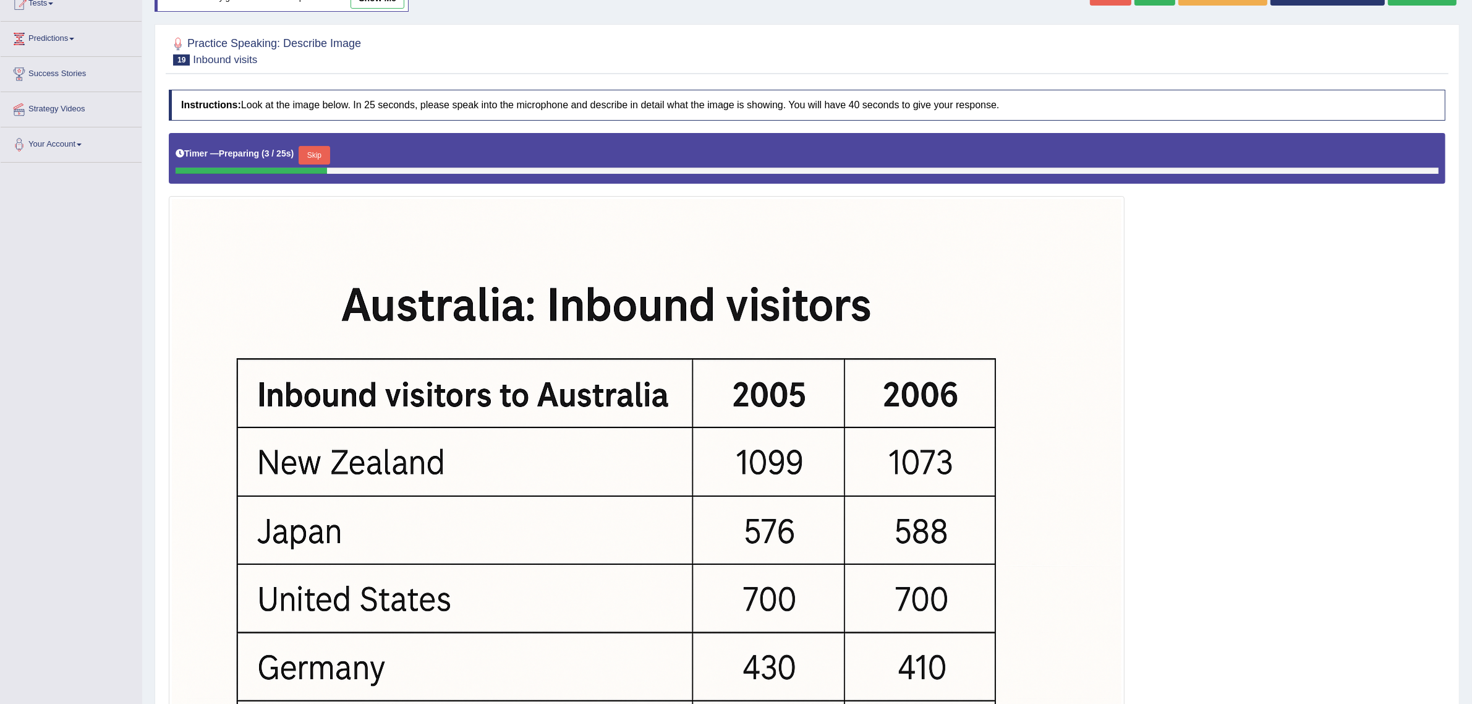
click at [312, 155] on button "Skip" at bounding box center [314, 155] width 31 height 19
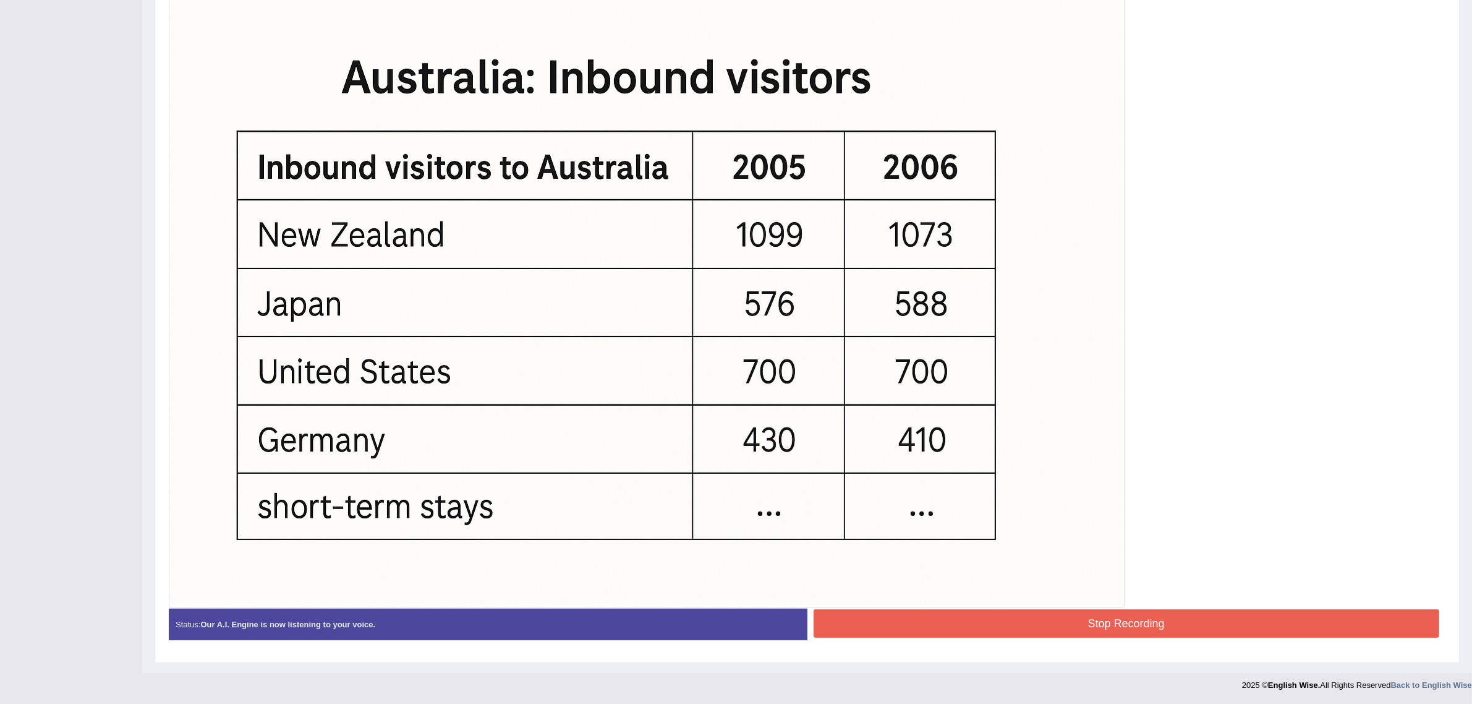
scroll to position [362, 0]
click at [849, 610] on button "Stop Recording" at bounding box center [1127, 623] width 626 height 28
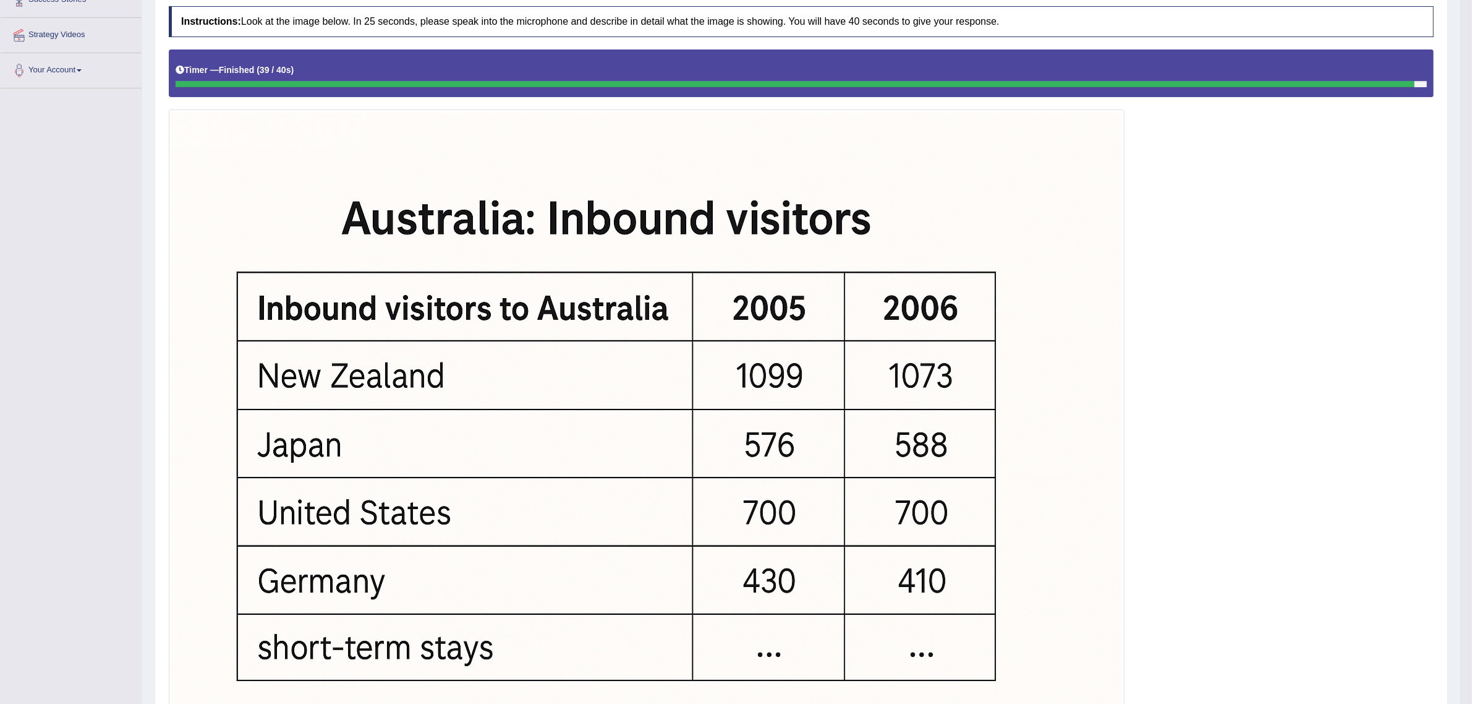
scroll to position [127, 0]
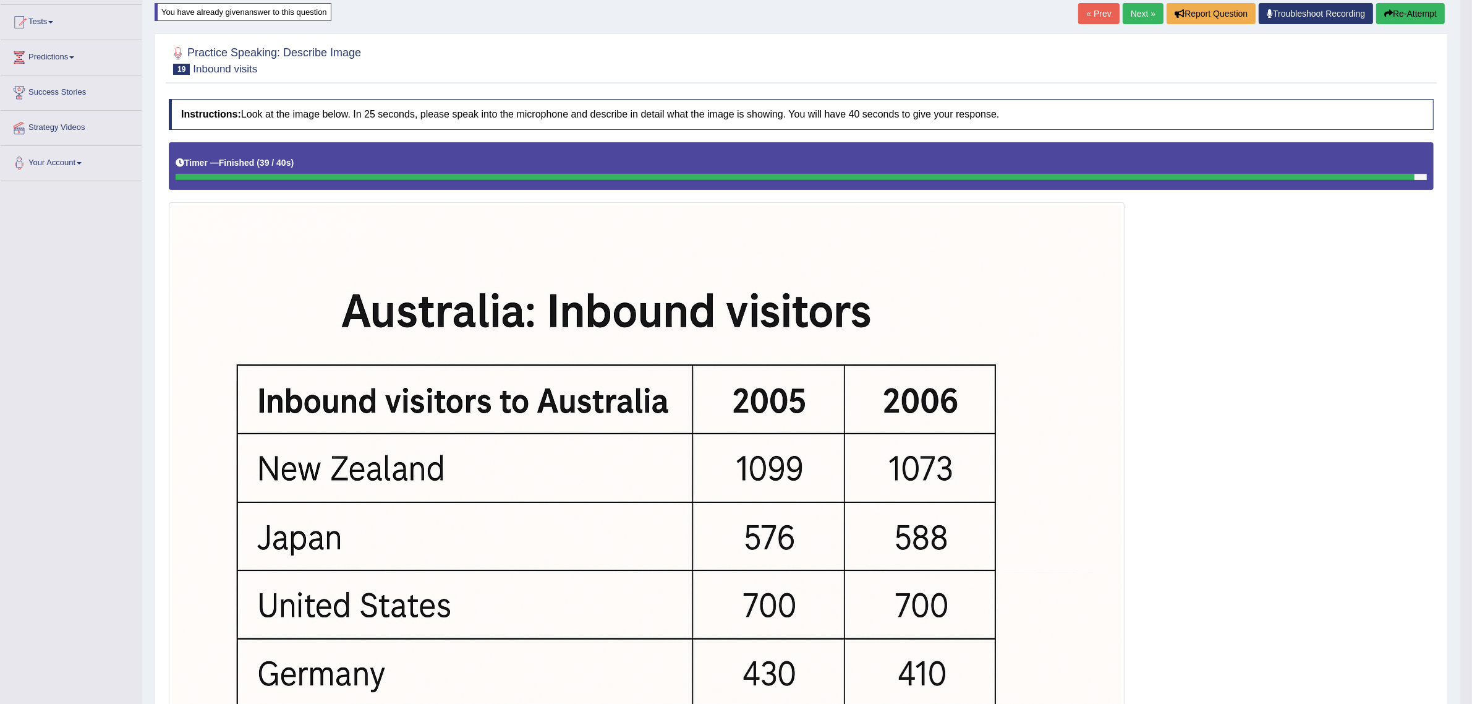
click at [1410, 13] on button "Re-Attempt" at bounding box center [1411, 13] width 69 height 21
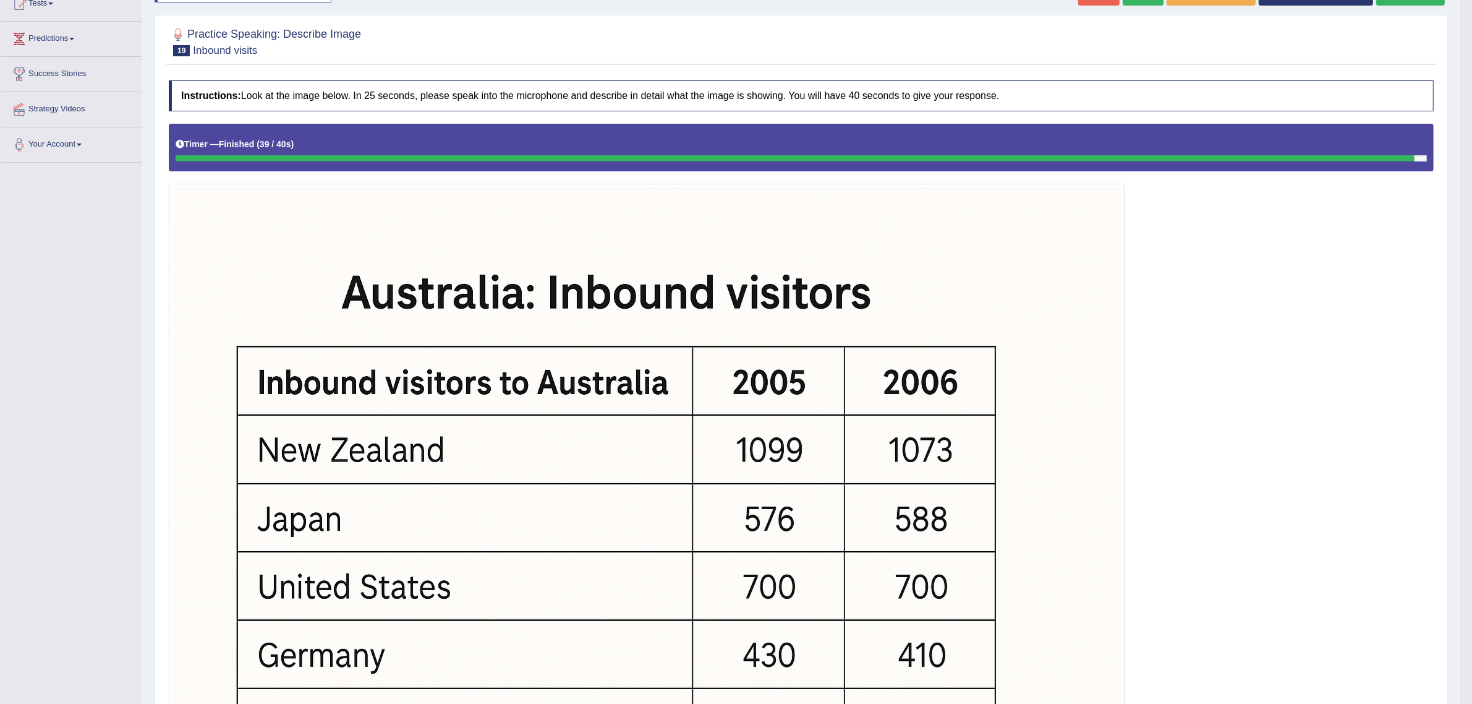
scroll to position [203, 0]
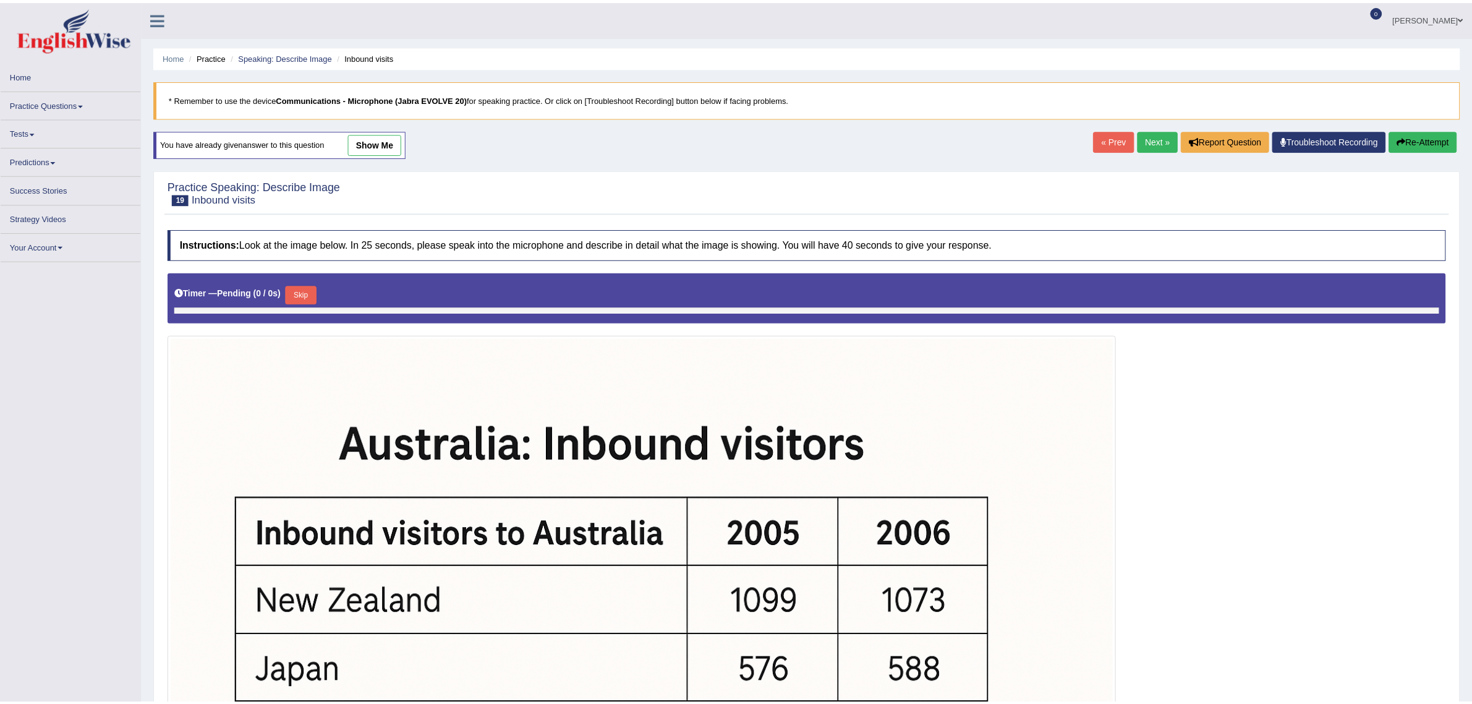
scroll to position [207, 0]
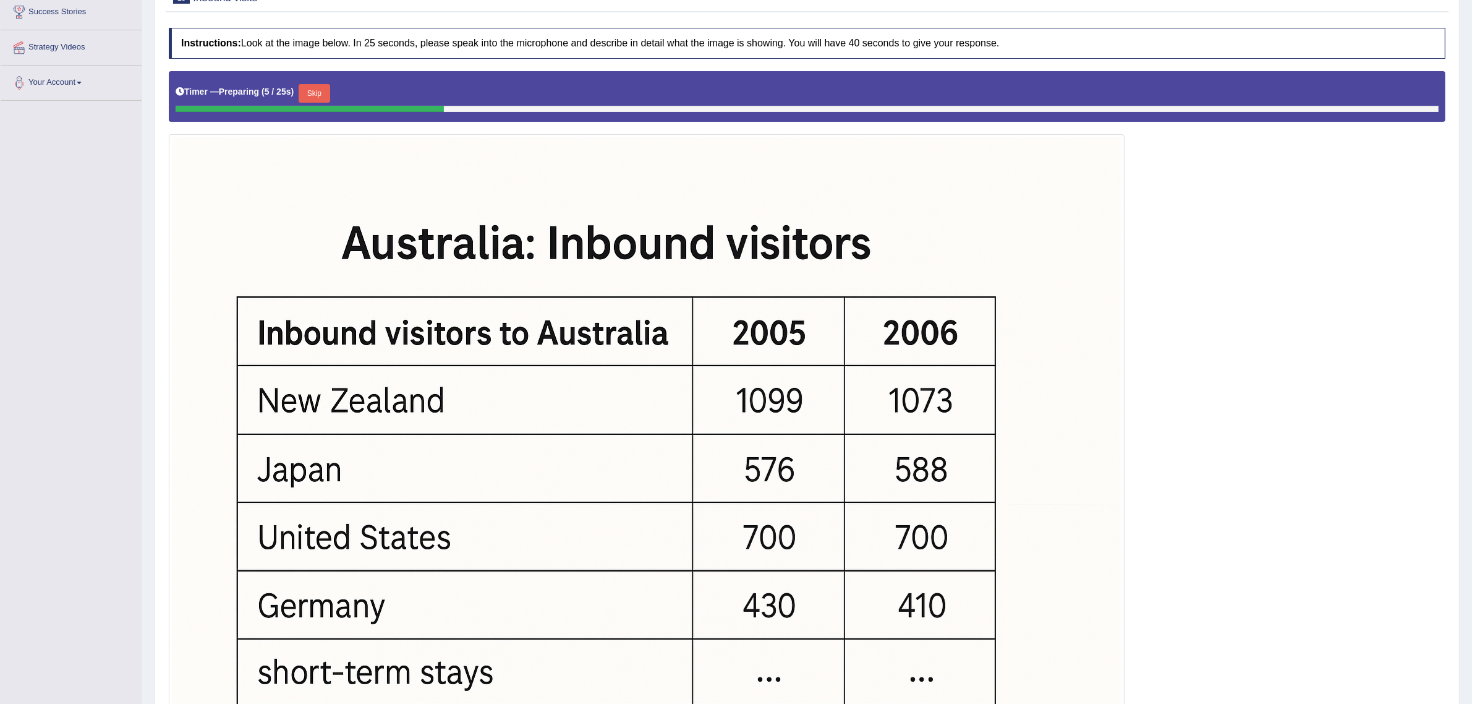
click at [310, 92] on button "Skip" at bounding box center [314, 93] width 31 height 19
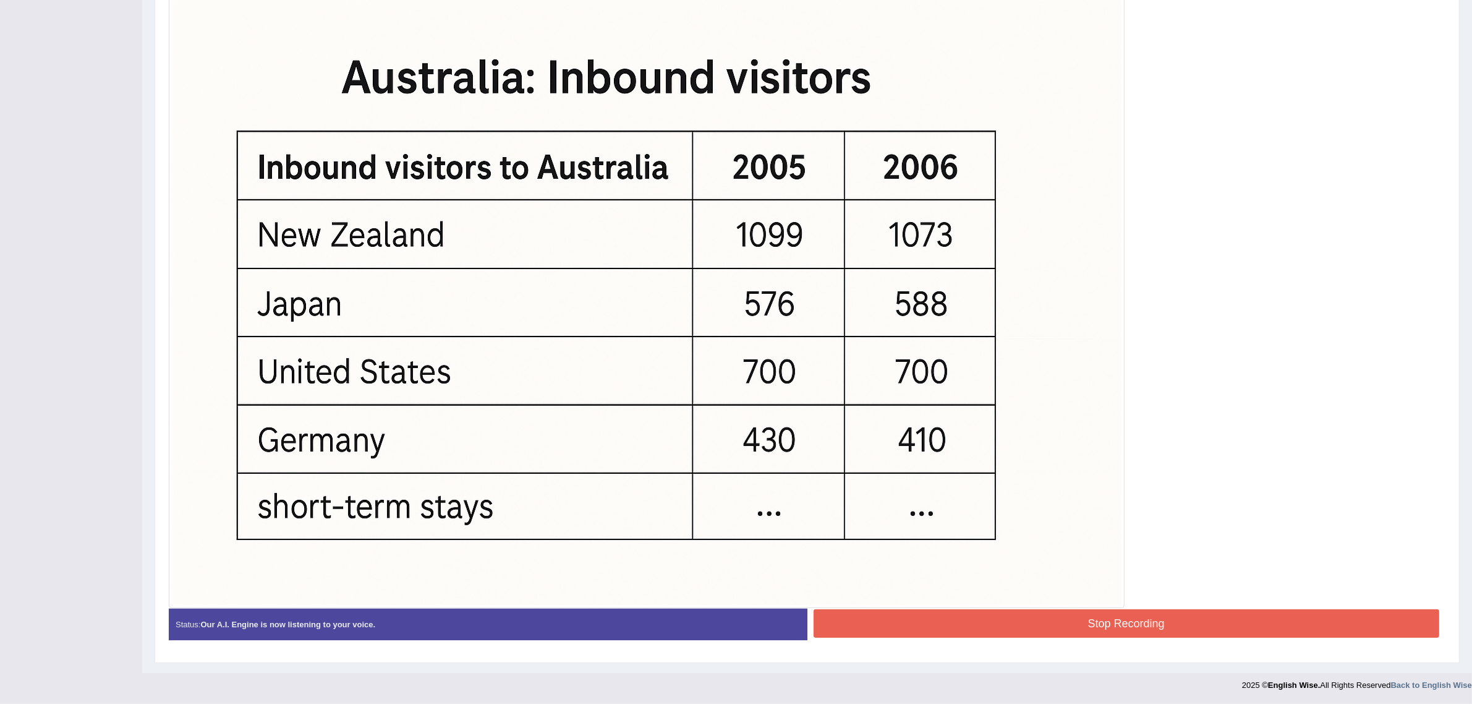
scroll to position [362, 0]
click at [1113, 610] on button "Stop Recording" at bounding box center [1127, 623] width 626 height 28
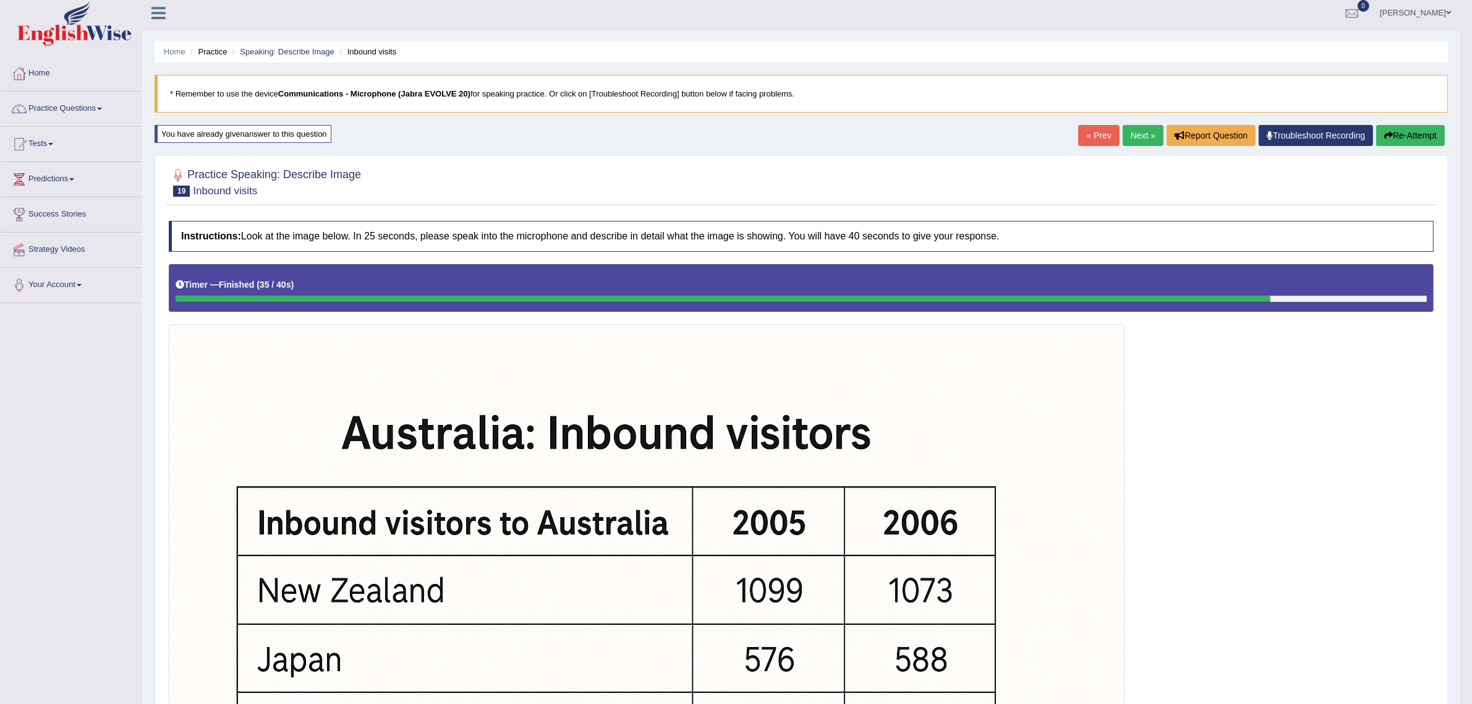
scroll to position [0, 0]
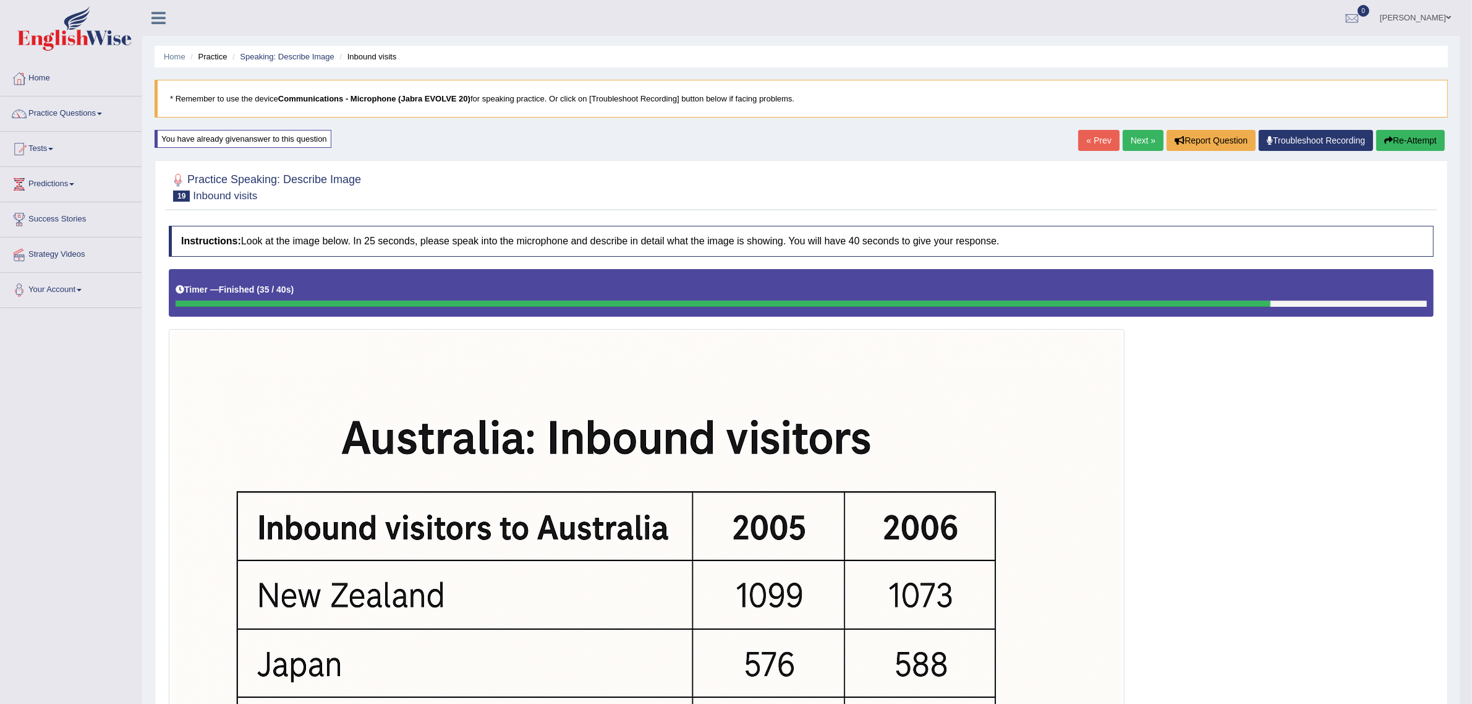
click at [1124, 138] on link "Next »" at bounding box center [1143, 140] width 41 height 21
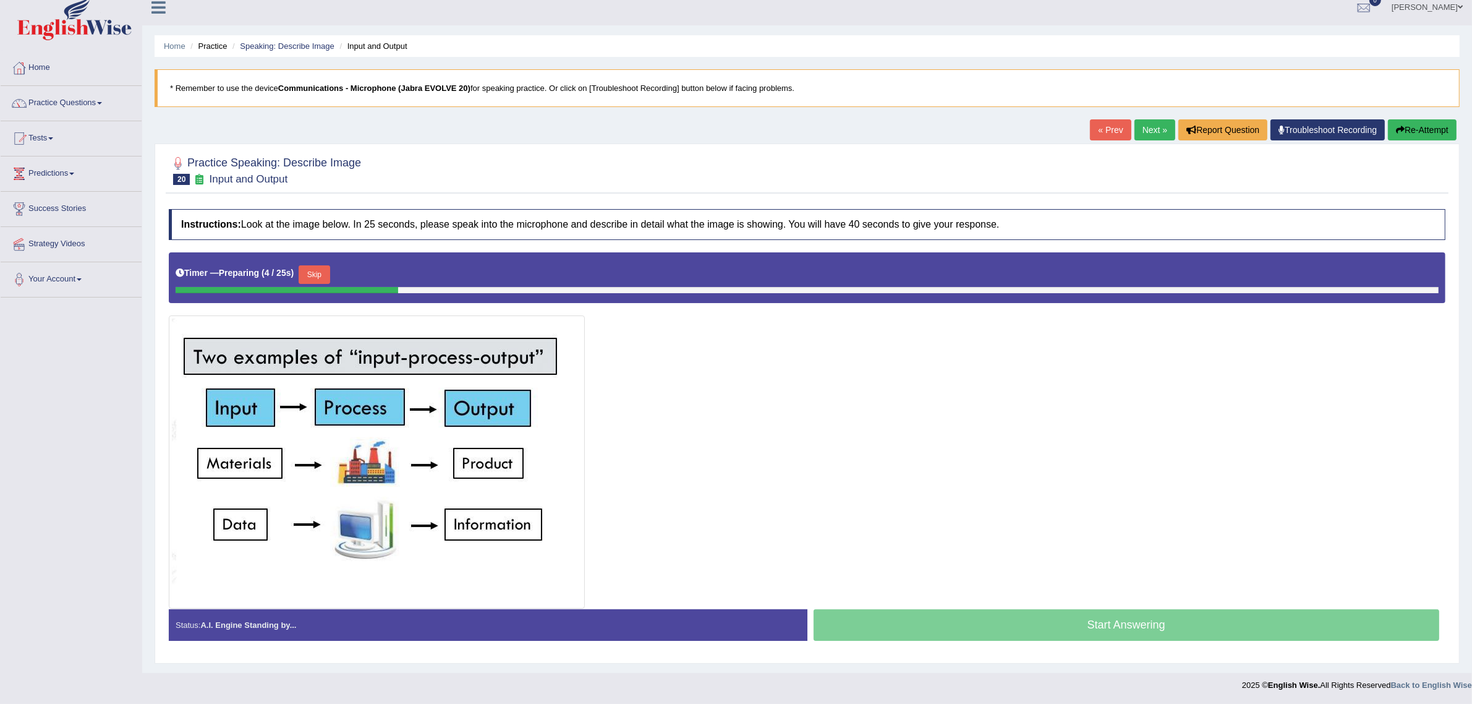
click at [320, 275] on button "Skip" at bounding box center [314, 274] width 31 height 19
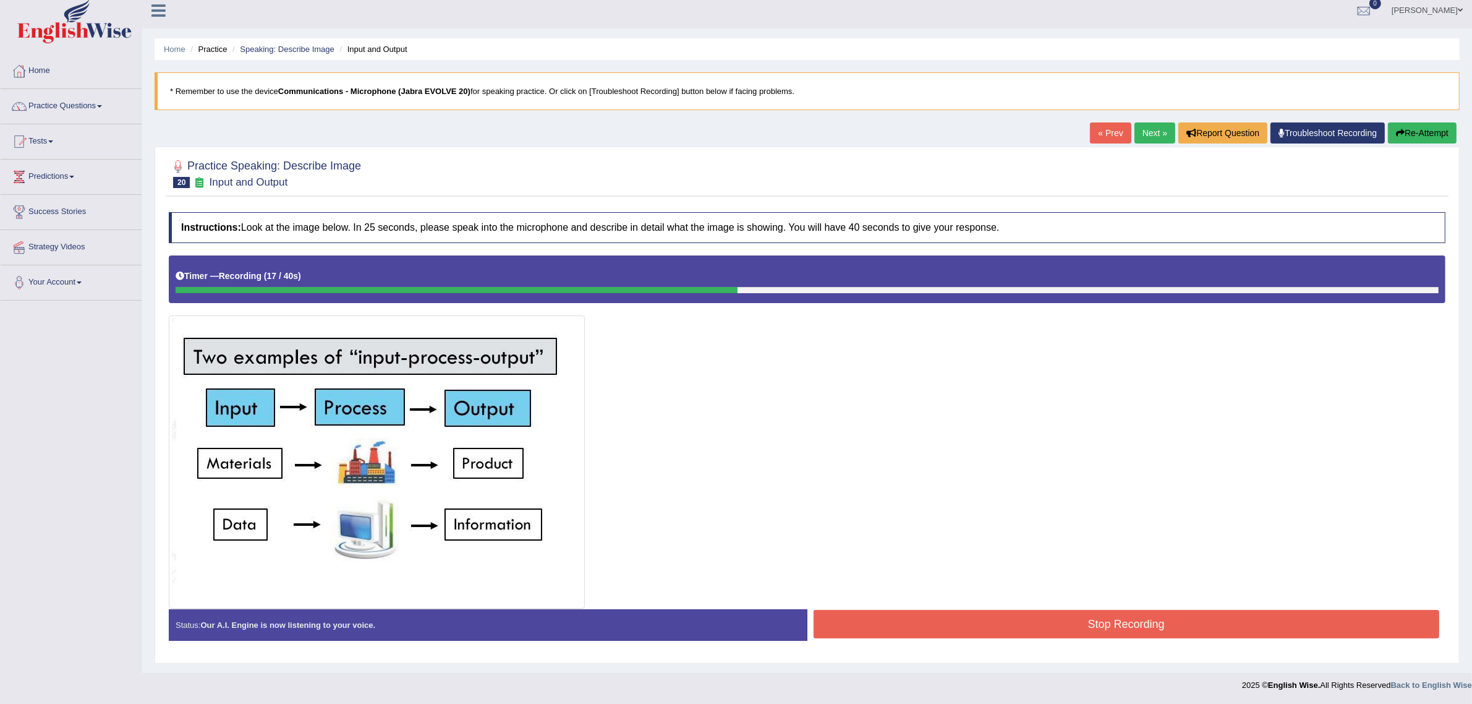
click at [1426, 130] on button "Re-Attempt" at bounding box center [1422, 132] width 69 height 21
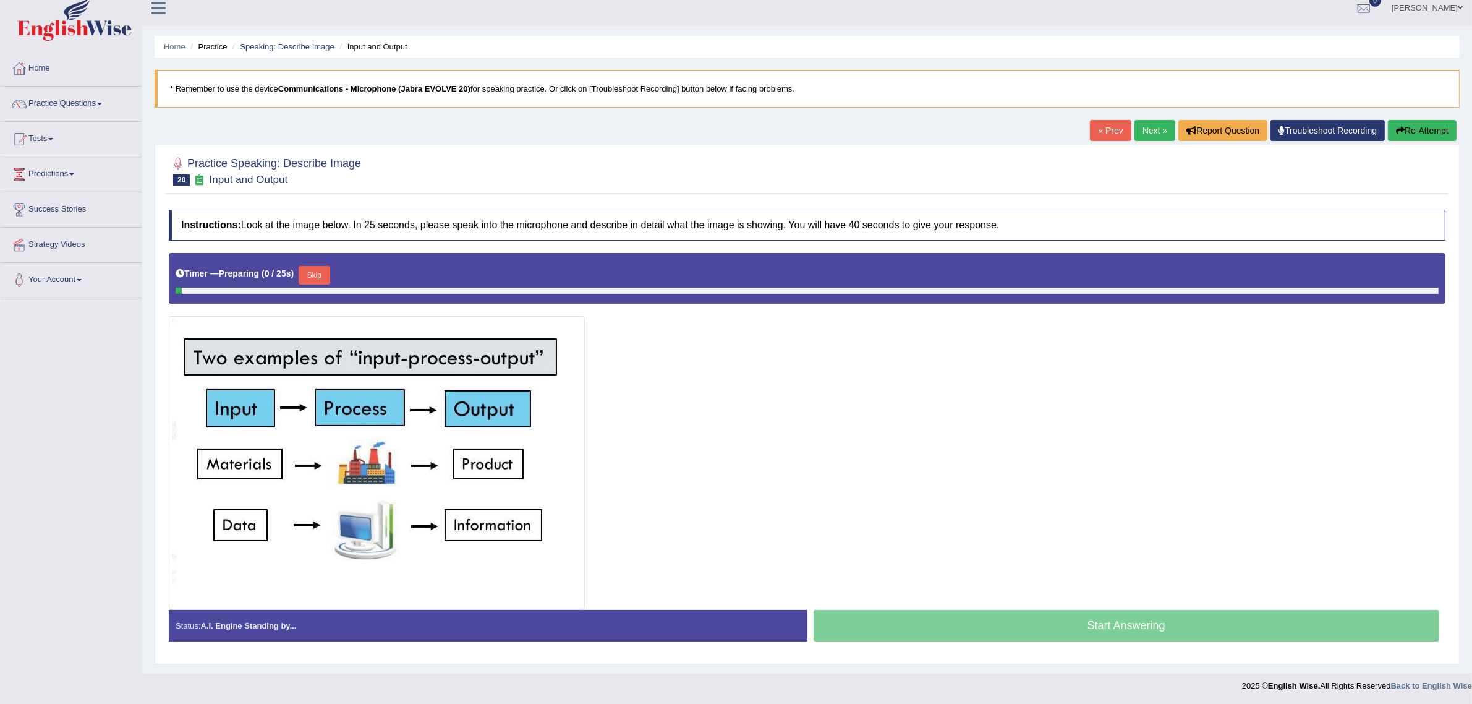
scroll to position [10, 0]
click at [307, 272] on button "Skip" at bounding box center [314, 275] width 31 height 19
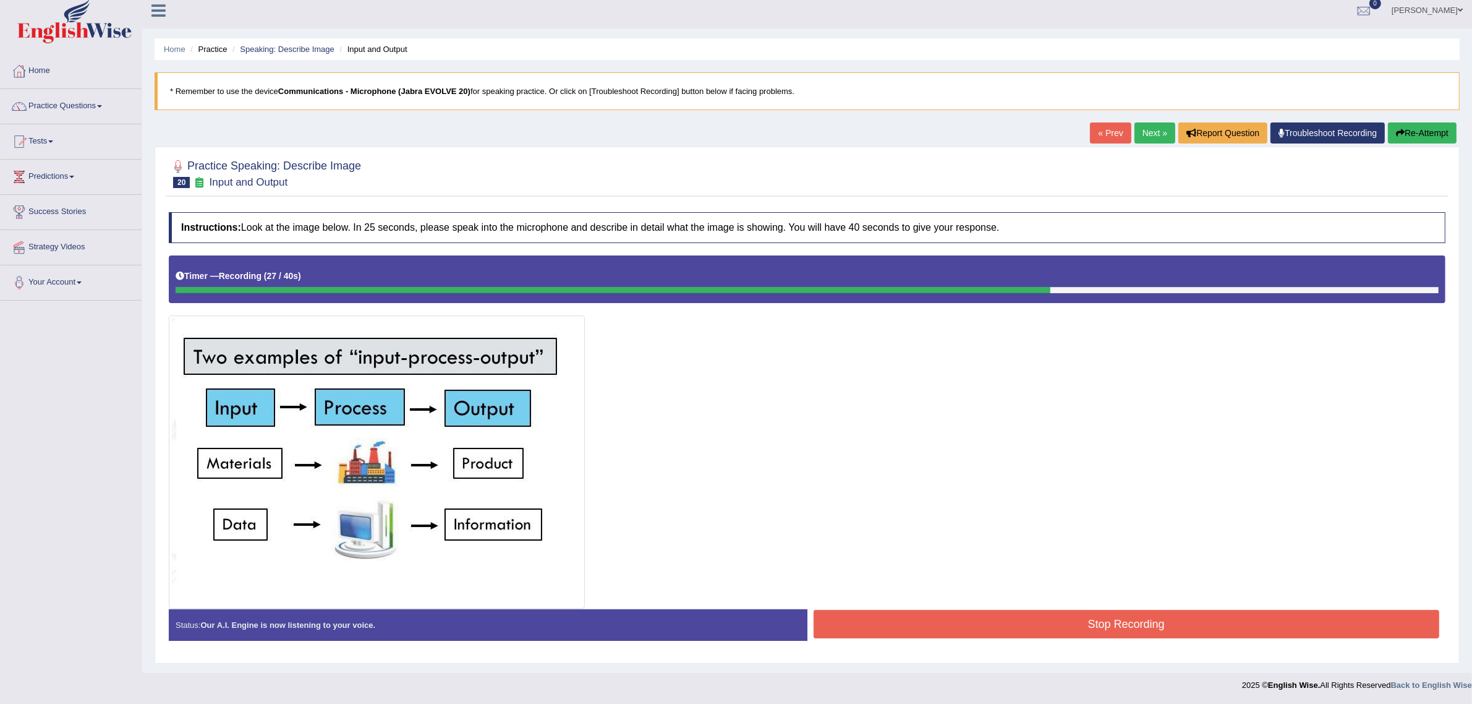
click at [875, 628] on button "Stop Recording" at bounding box center [1127, 624] width 626 height 28
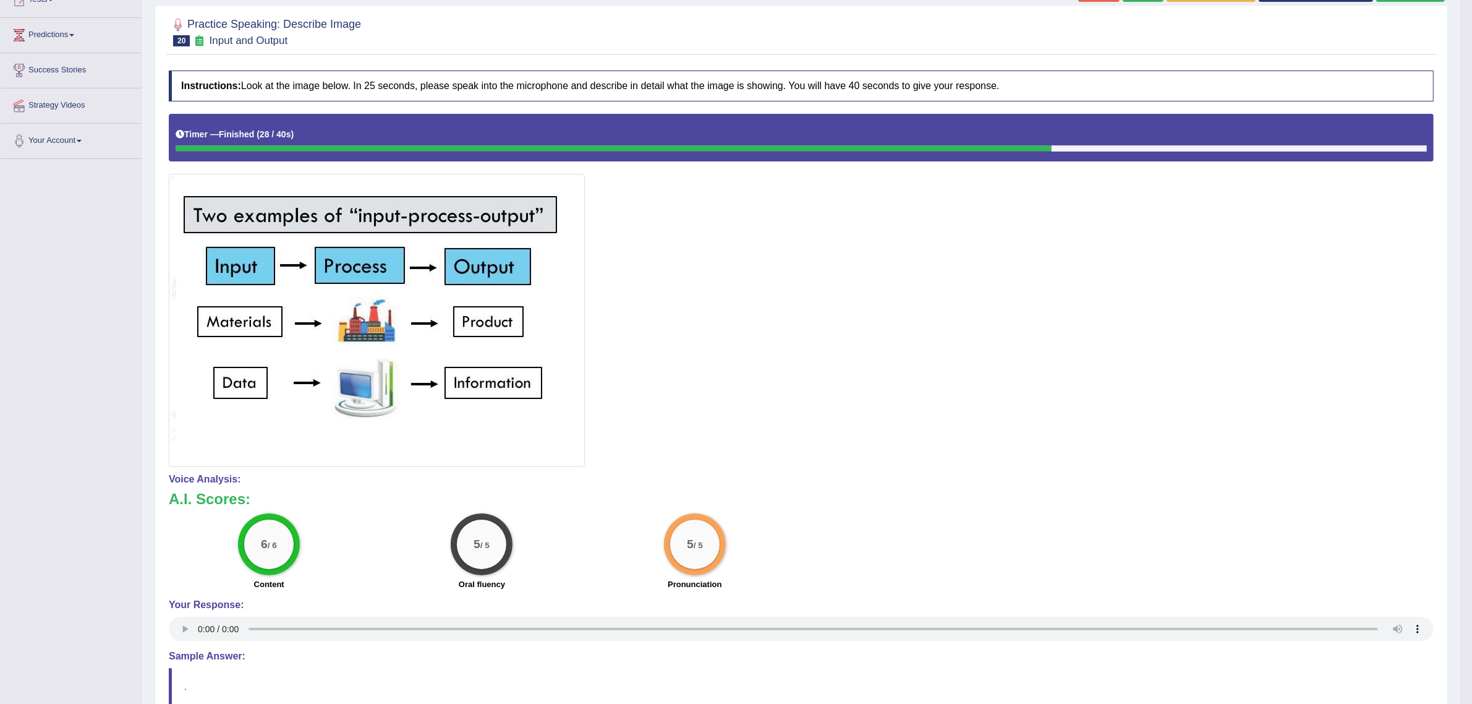
scroll to position [0, 0]
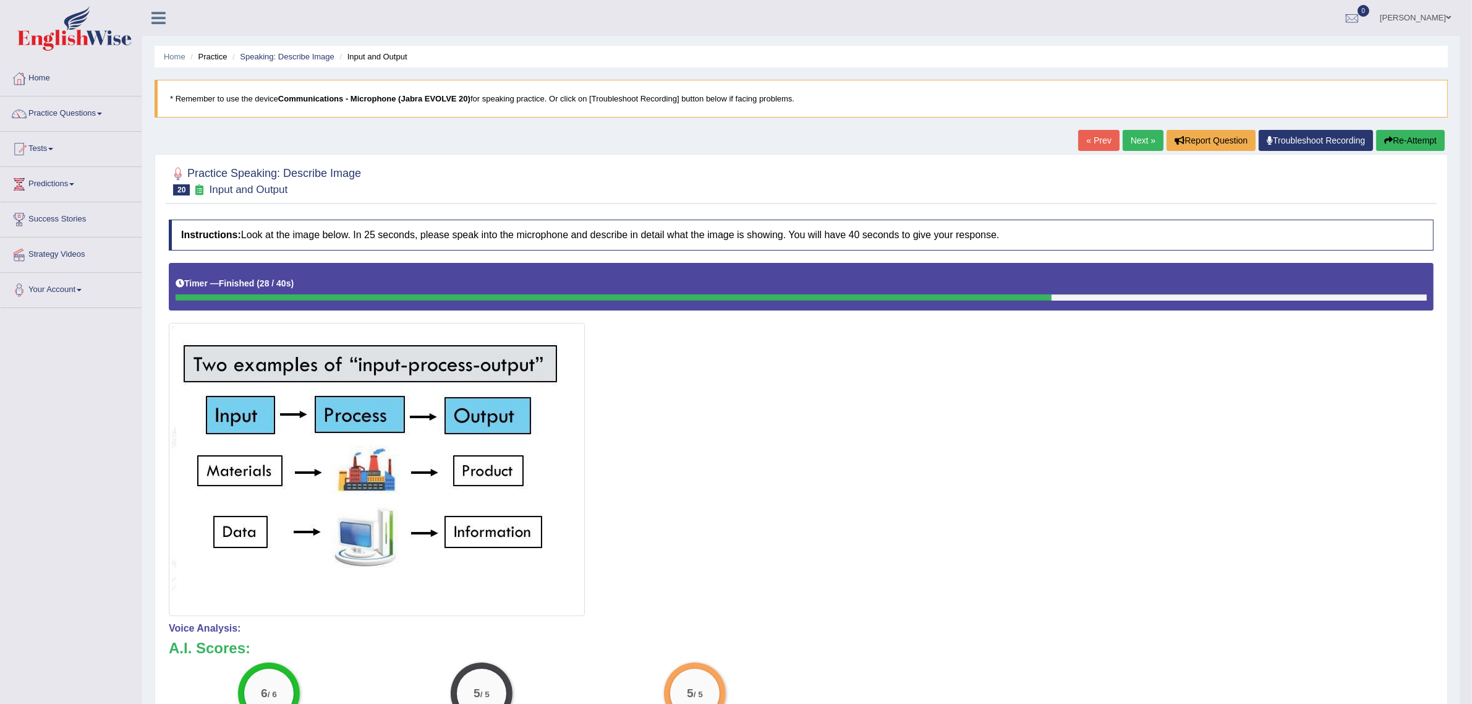
click at [1135, 140] on link "Next »" at bounding box center [1143, 140] width 41 height 21
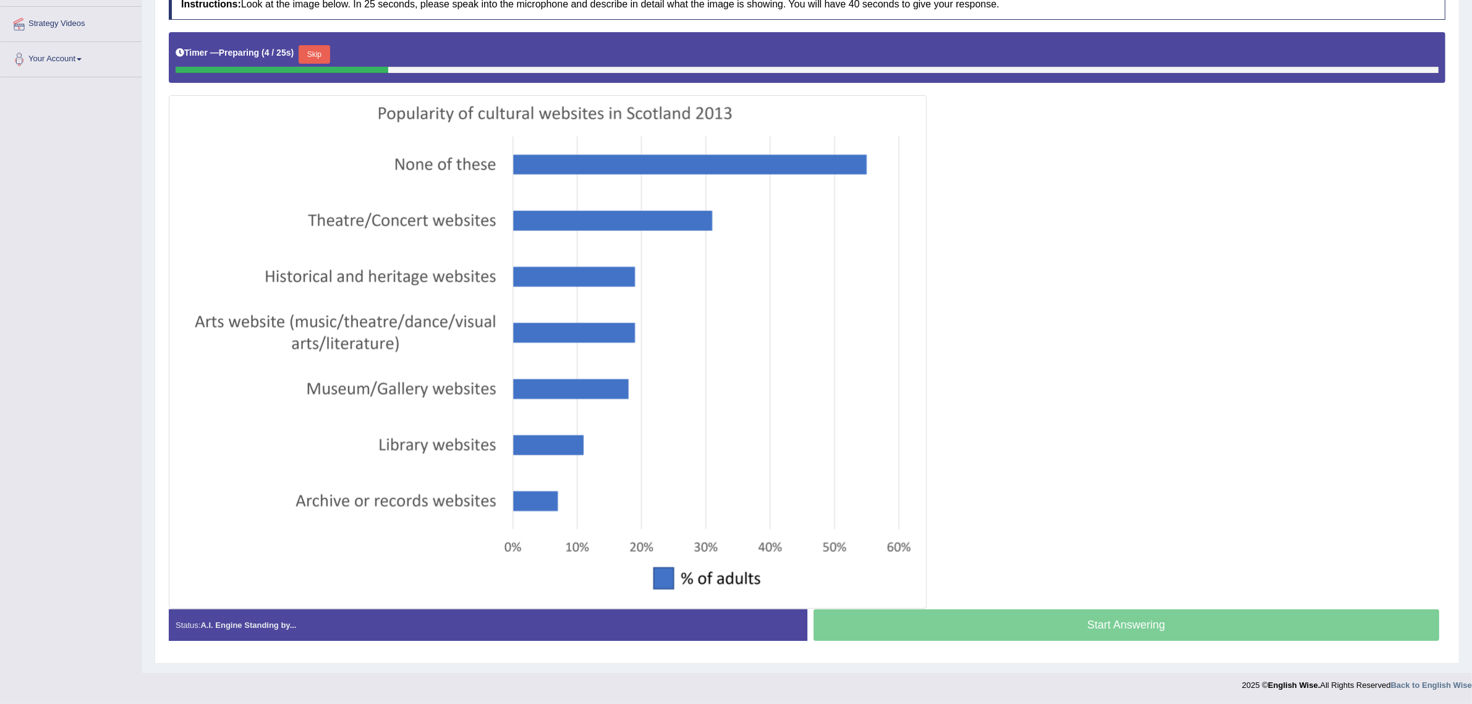
scroll to position [155, 0]
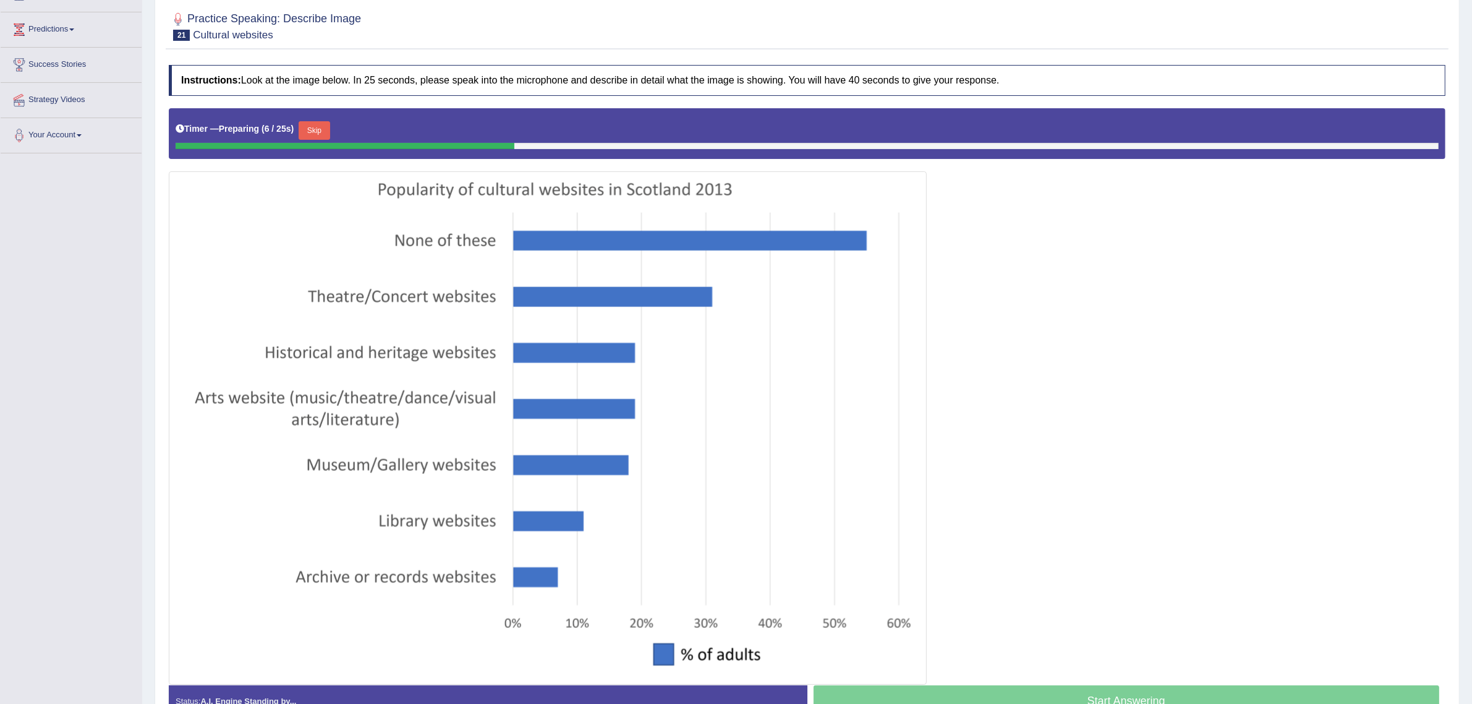
click at [317, 130] on button "Skip" at bounding box center [314, 130] width 31 height 19
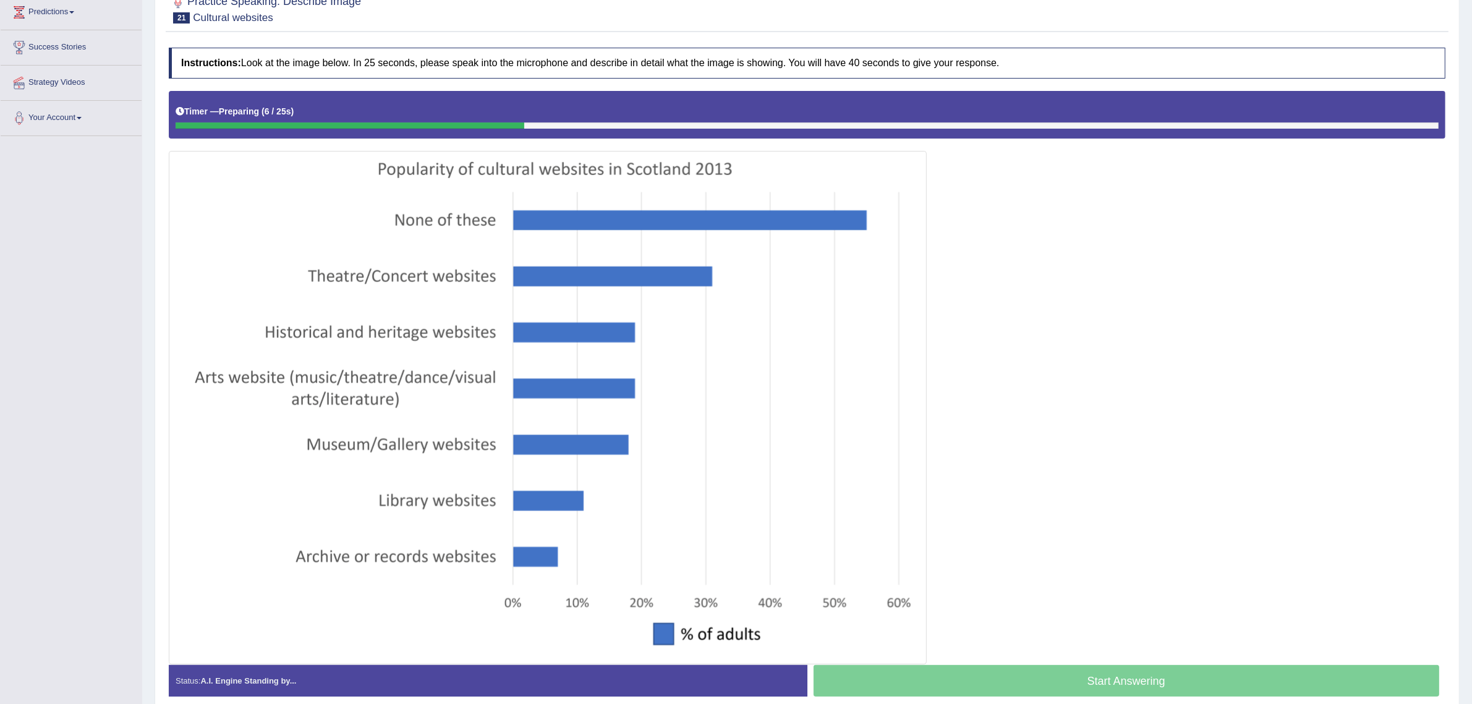
scroll to position [229, 0]
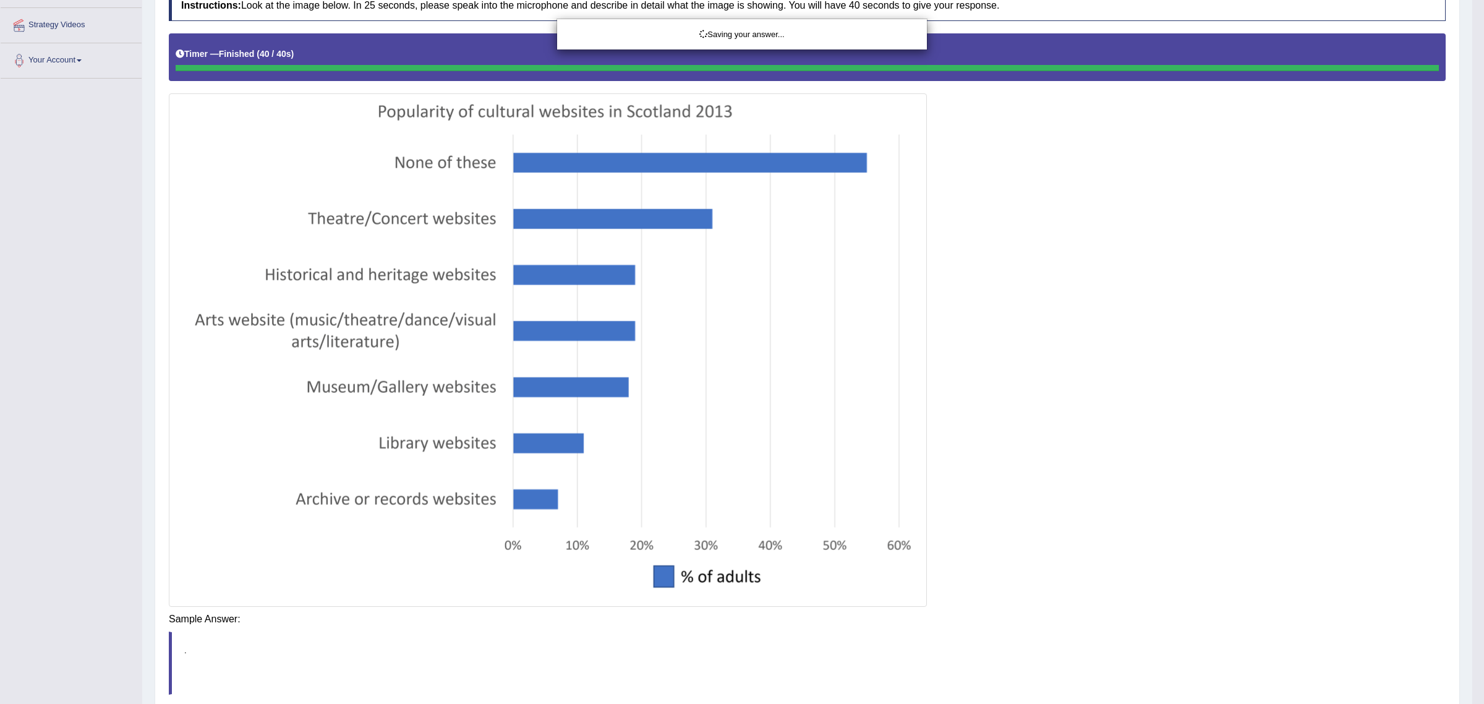
drag, startPoint x: 888, startPoint y: 615, endPoint x: 858, endPoint y: 615, distance: 29.7
click at [887, 616] on div "Saving your answer..." at bounding box center [742, 352] width 1484 height 704
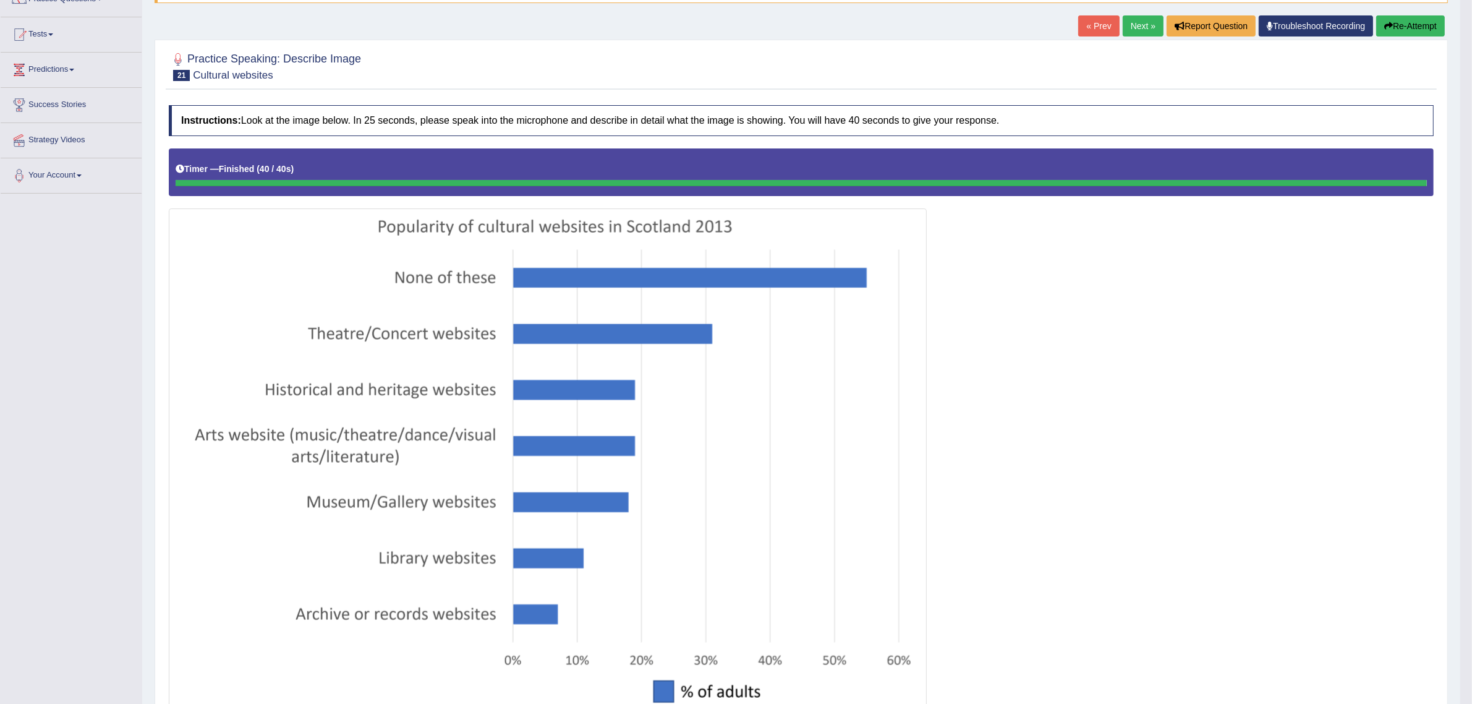
scroll to position [72, 0]
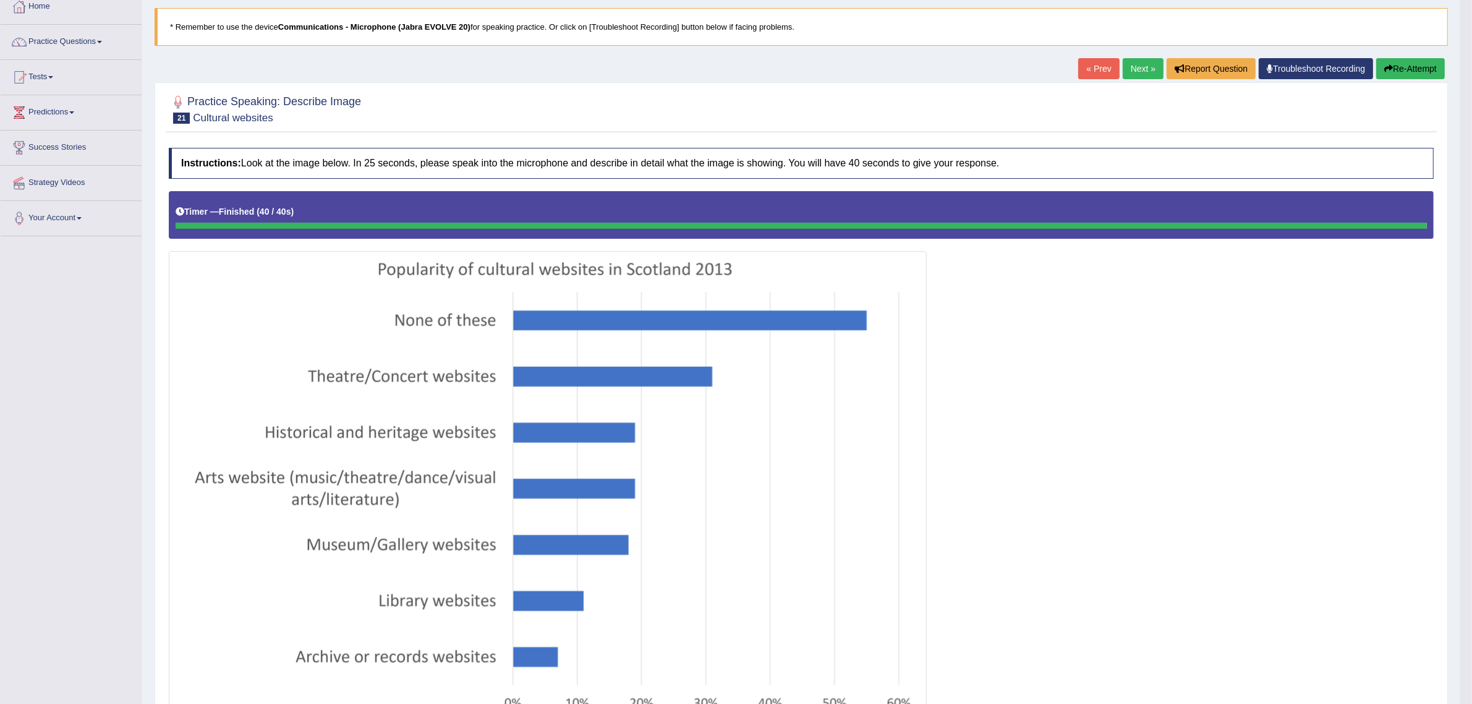
click at [1136, 66] on link "Next »" at bounding box center [1143, 68] width 41 height 21
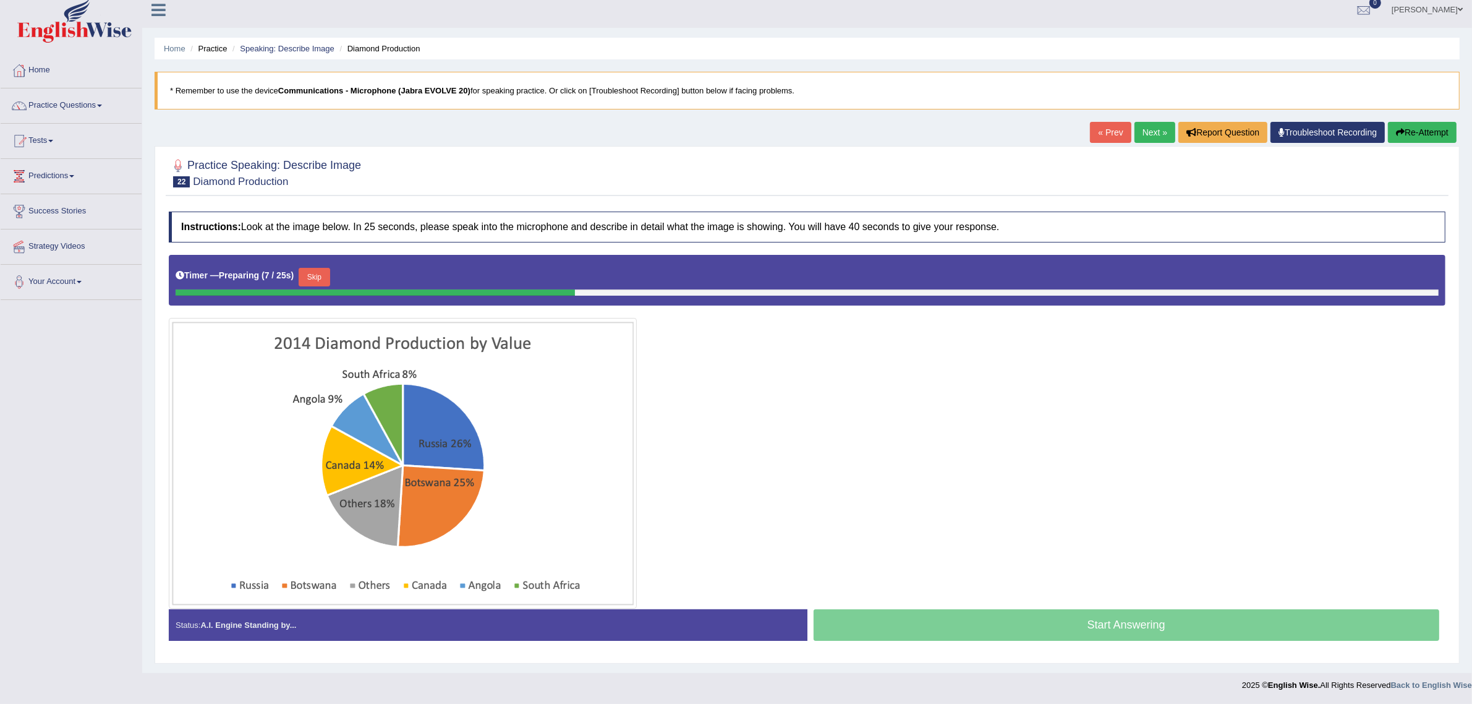
click at [314, 268] on button "Skip" at bounding box center [314, 277] width 31 height 19
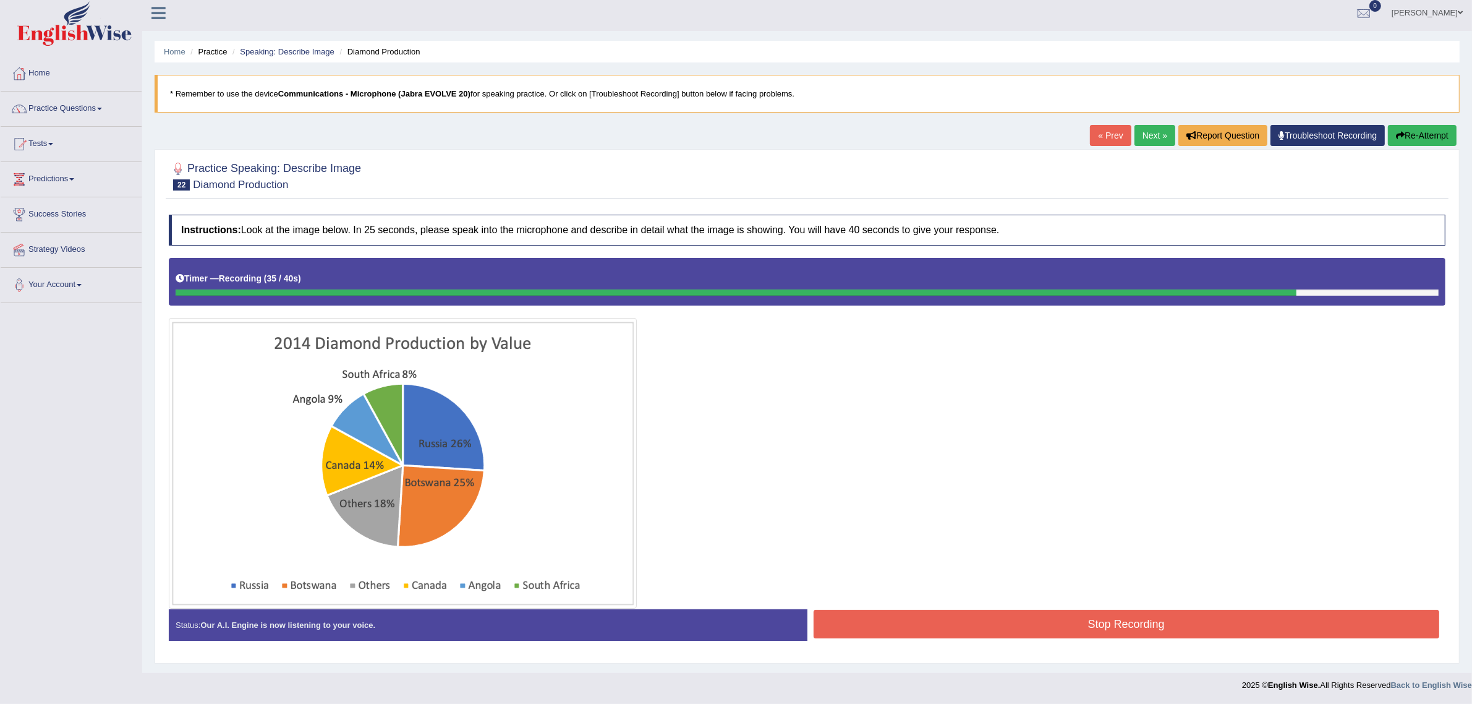
click at [947, 631] on button "Stop Recording" at bounding box center [1127, 624] width 626 height 28
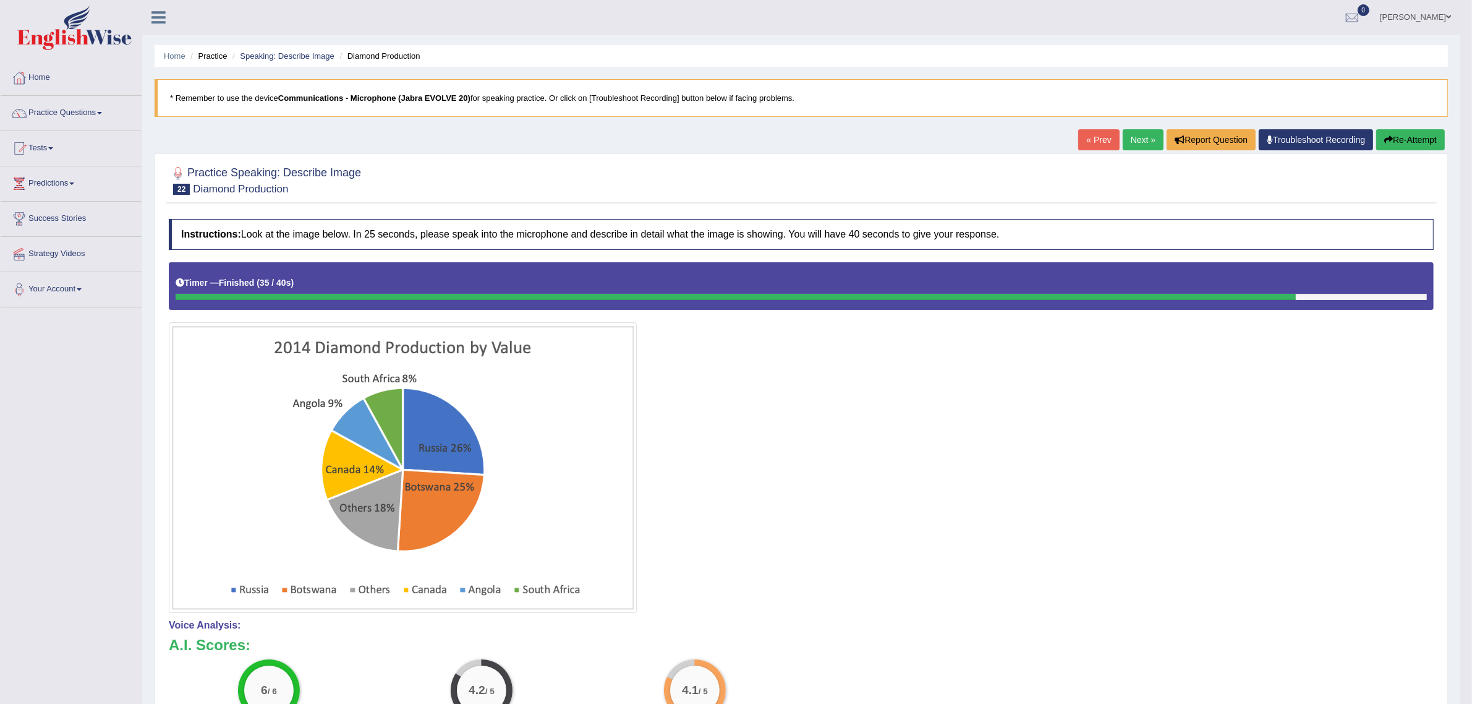
scroll to position [0, 0]
click at [1423, 132] on button "Re-Attempt" at bounding box center [1411, 140] width 69 height 21
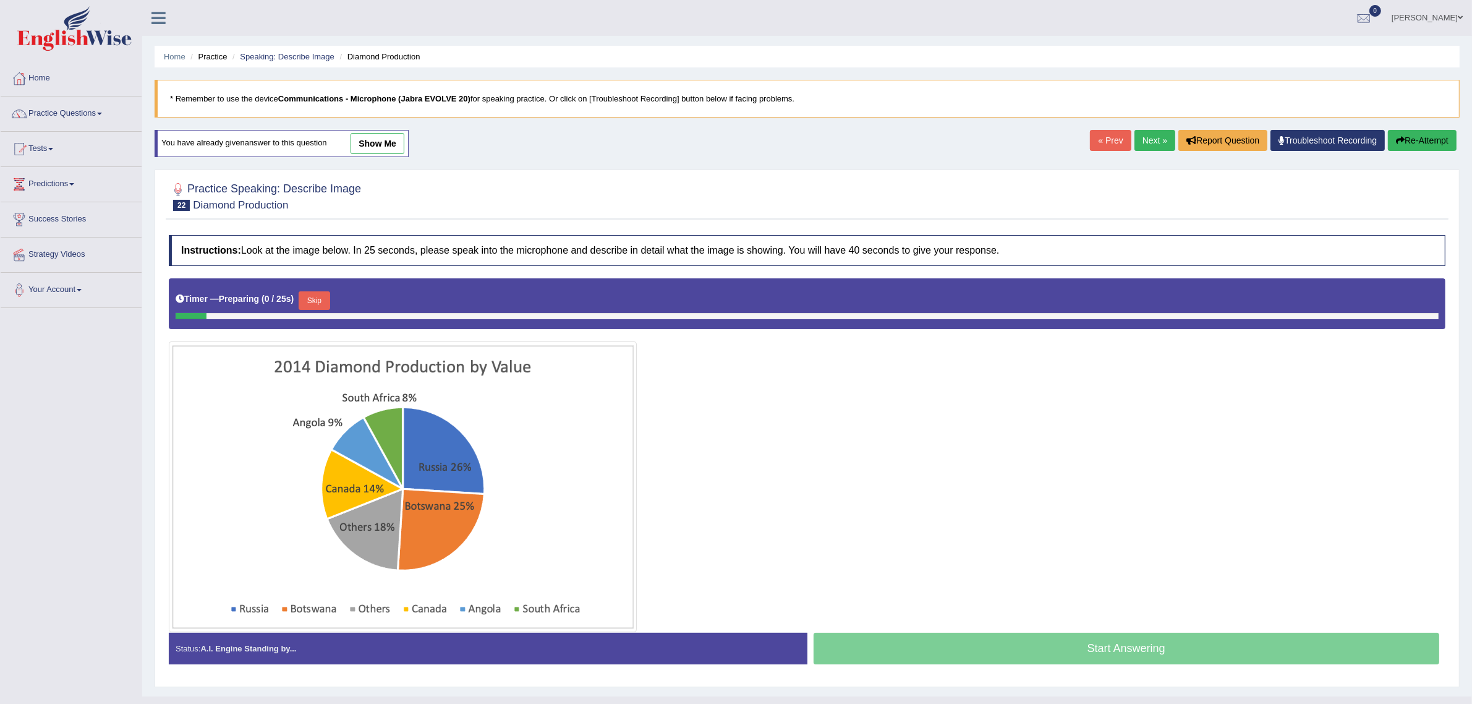
scroll to position [26, 0]
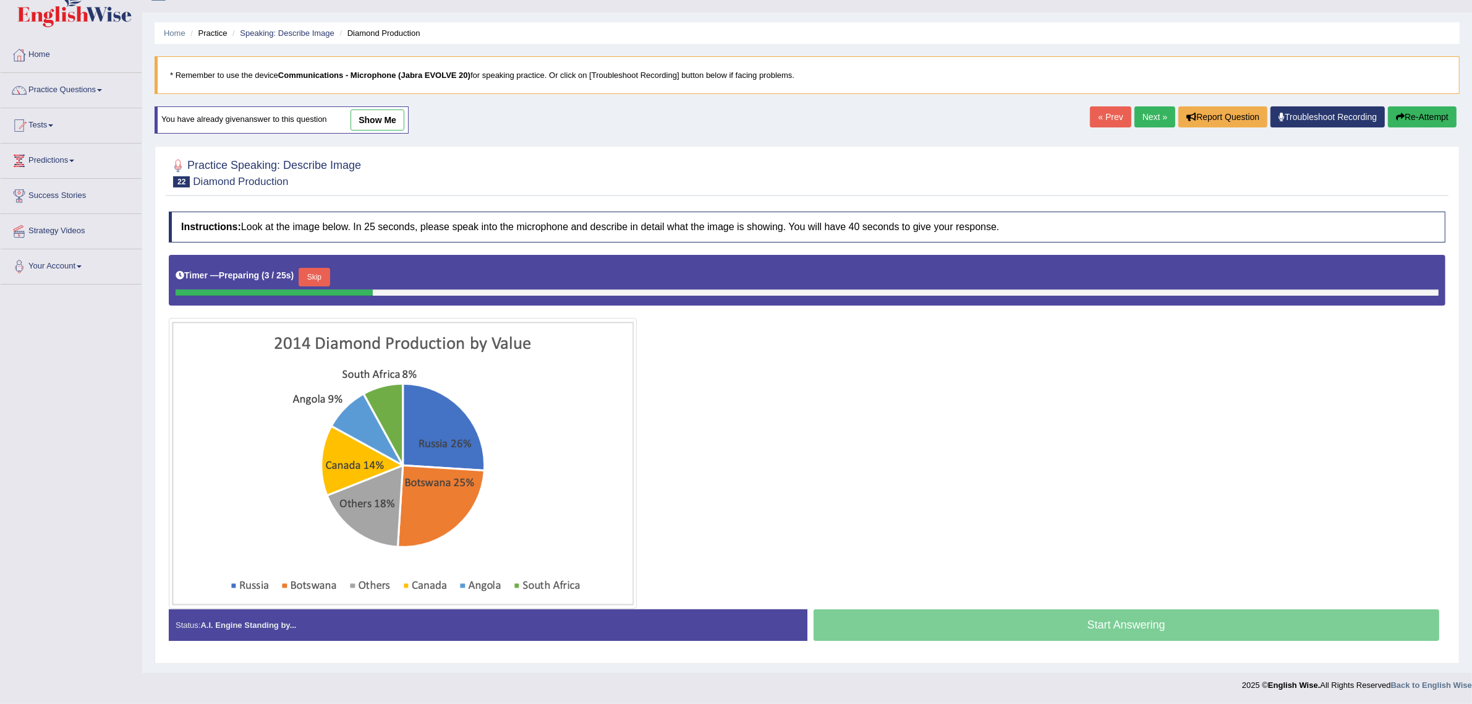
click at [306, 275] on button "Skip" at bounding box center [314, 277] width 31 height 19
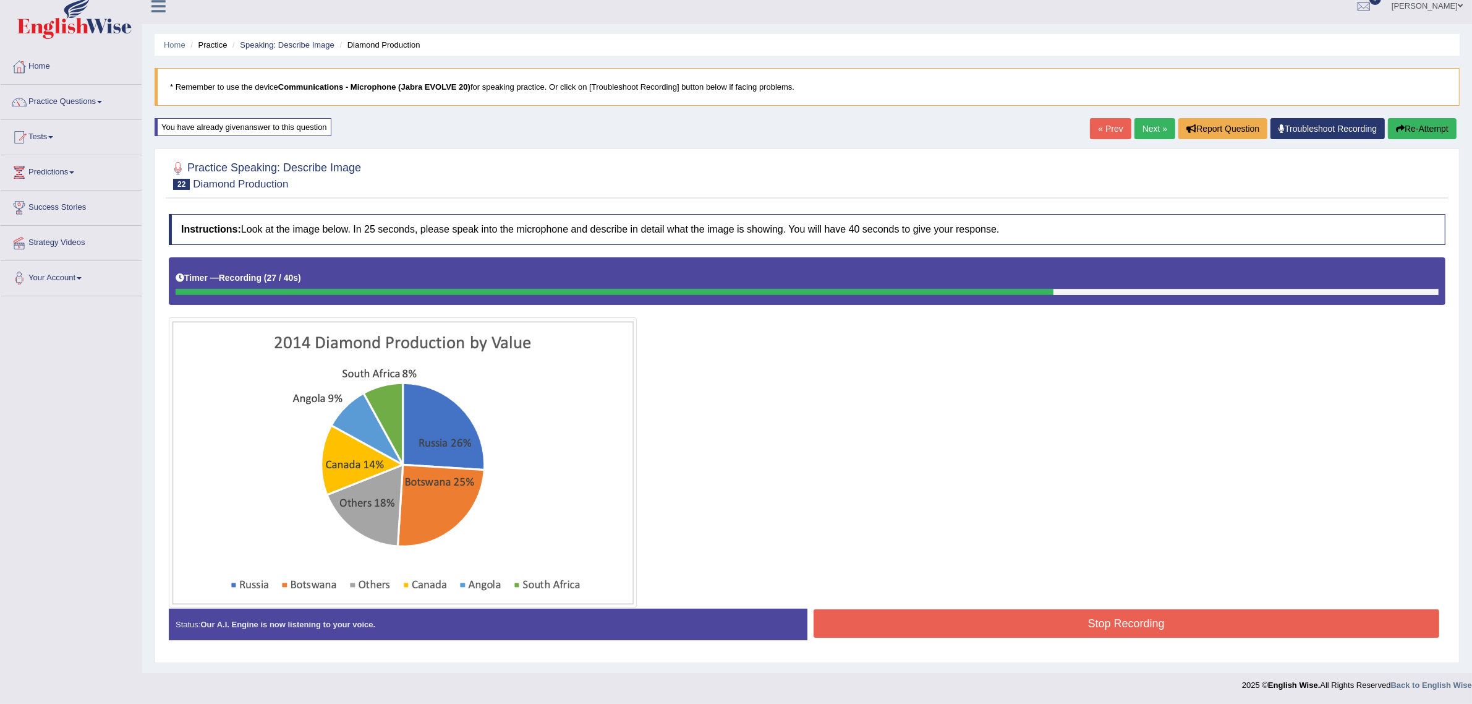
click at [855, 617] on button "Stop Recording" at bounding box center [1127, 623] width 626 height 28
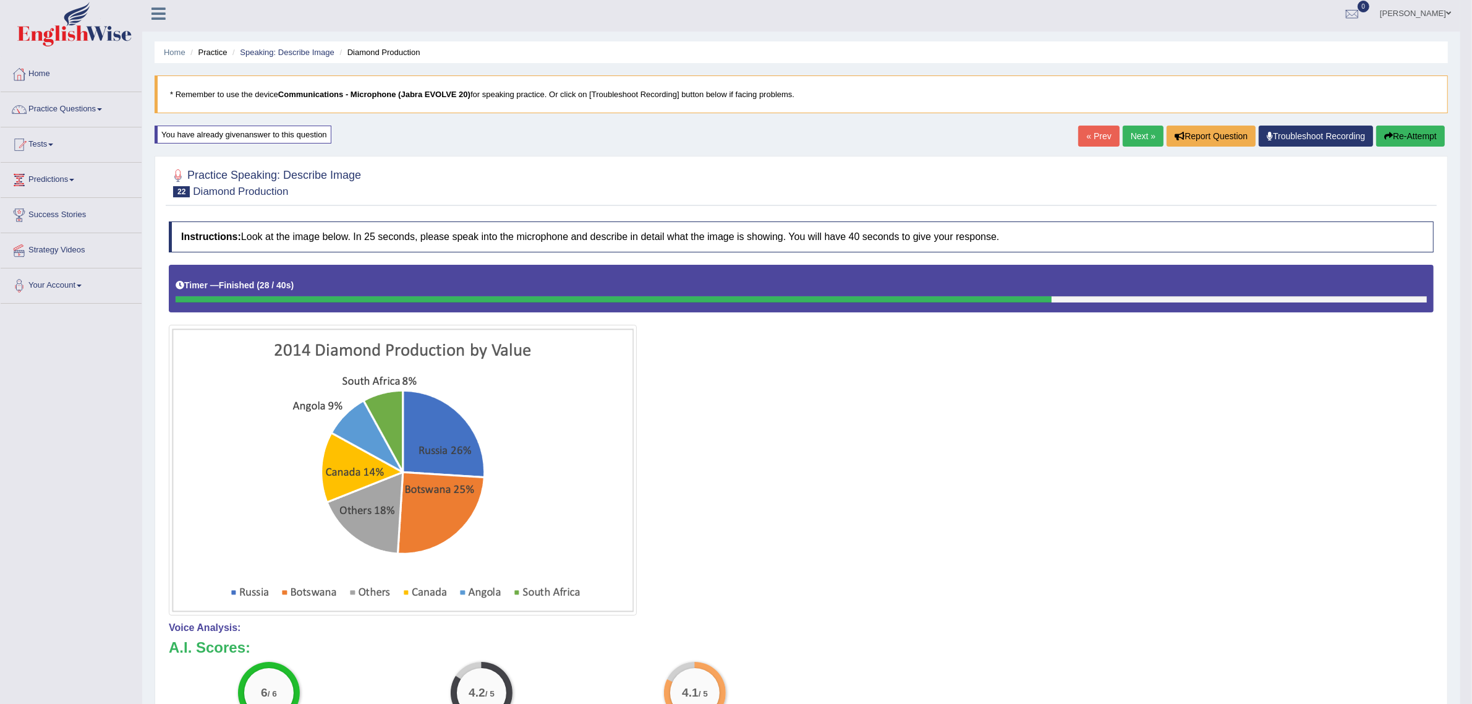
scroll to position [0, 0]
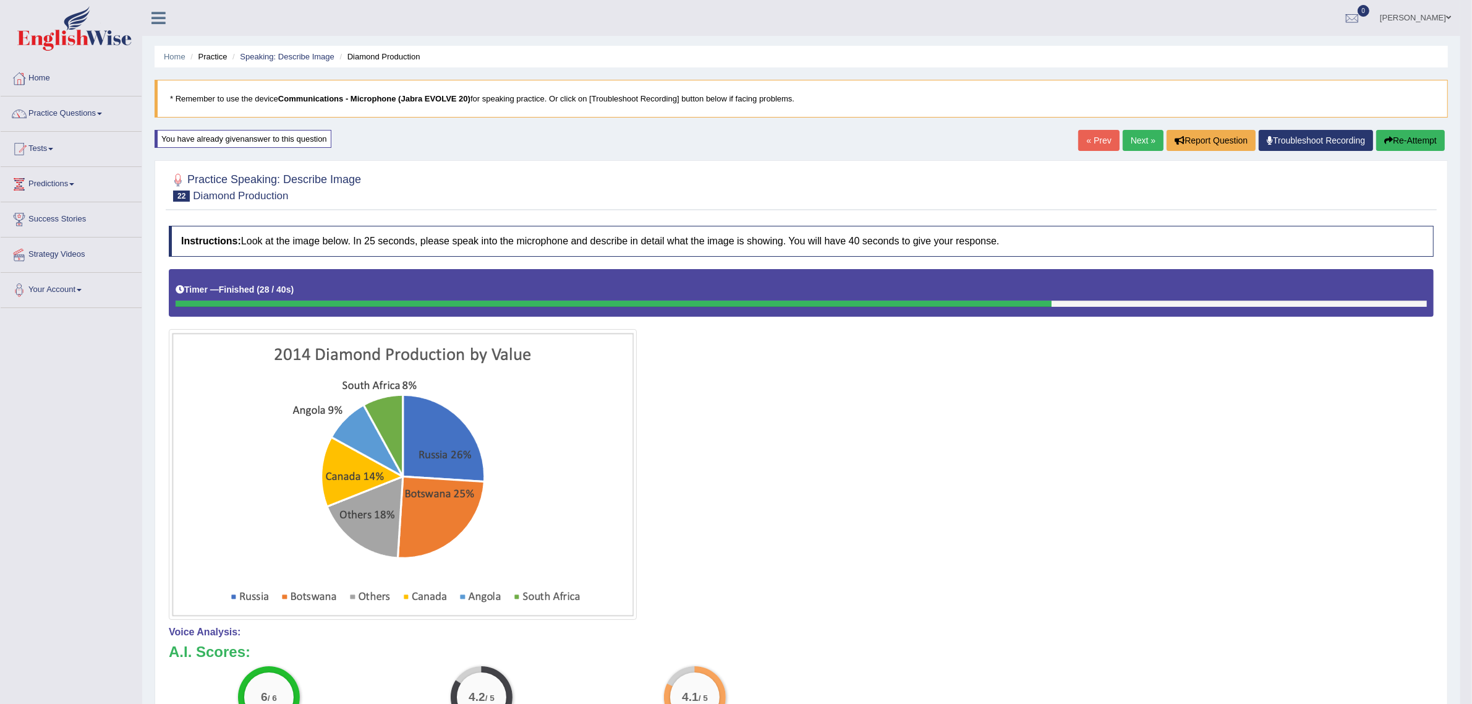
click at [1401, 140] on button "Re-Attempt" at bounding box center [1411, 140] width 69 height 21
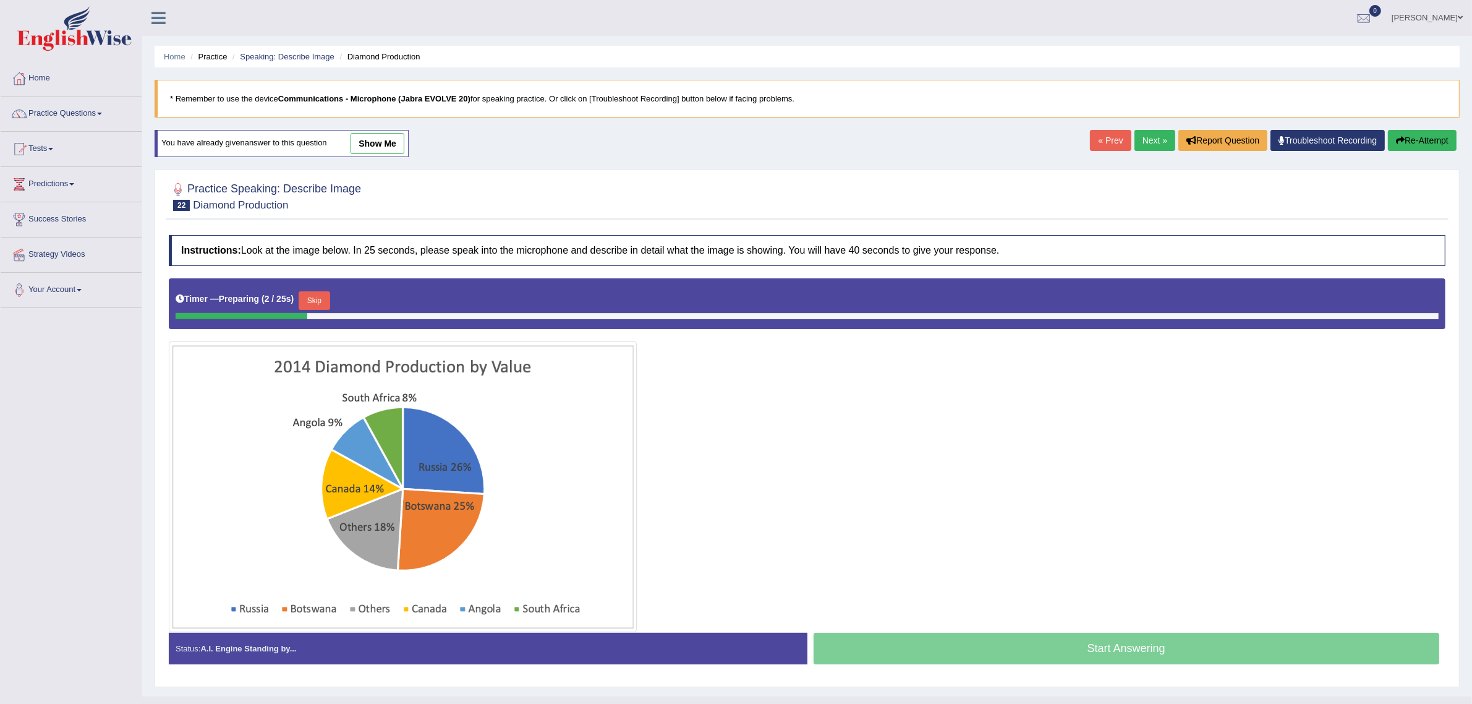
click at [302, 301] on button "Skip" at bounding box center [314, 300] width 31 height 19
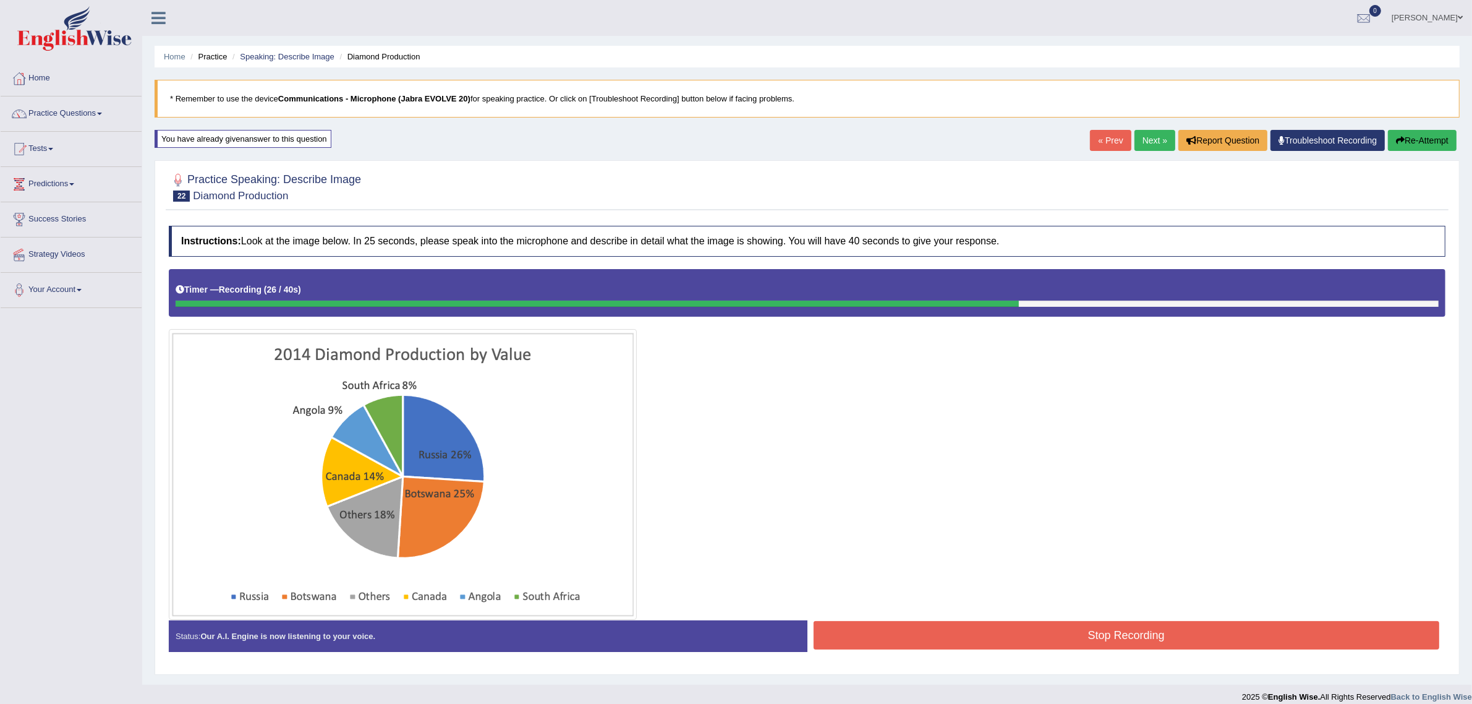
click at [1001, 629] on button "Stop Recording" at bounding box center [1127, 635] width 626 height 28
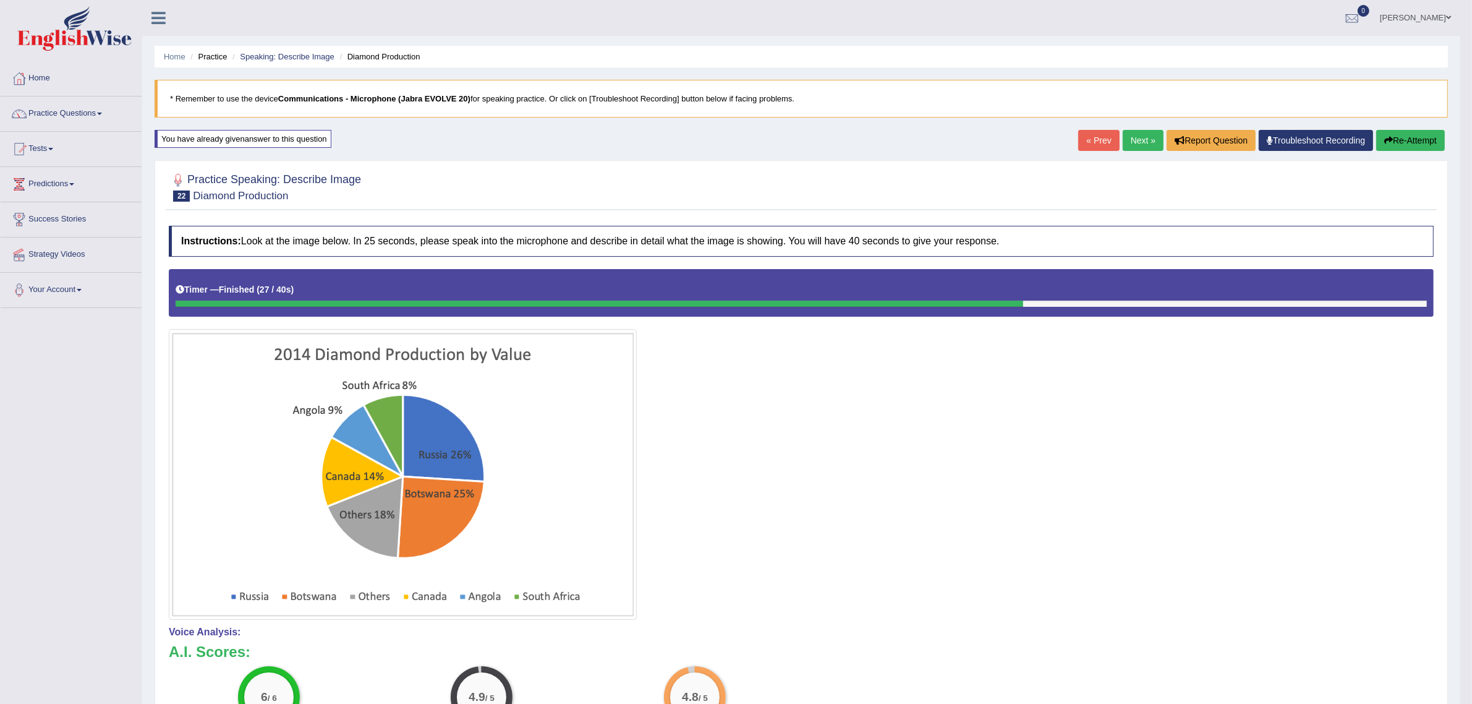
click at [1137, 143] on link "Next »" at bounding box center [1143, 140] width 41 height 21
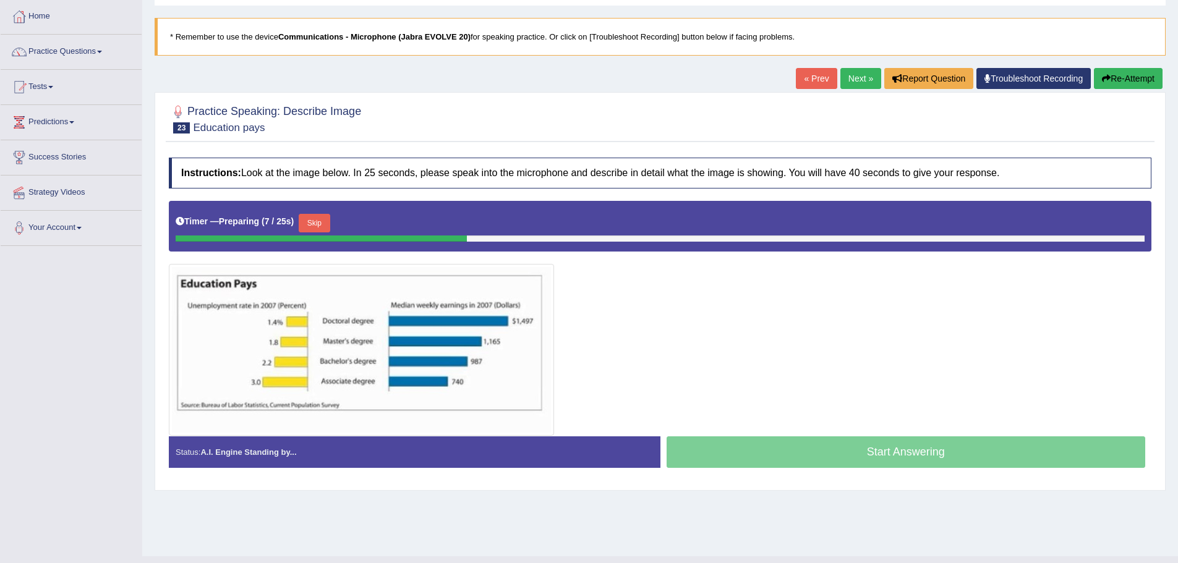
scroll to position [86, 0]
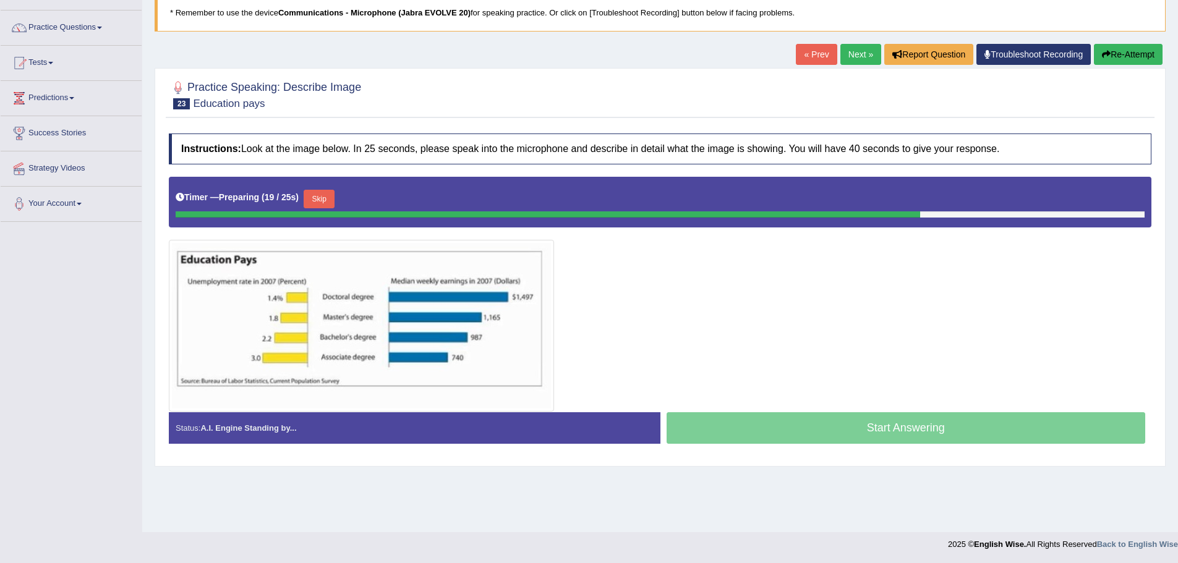
click at [318, 196] on button "Skip" at bounding box center [319, 199] width 31 height 19
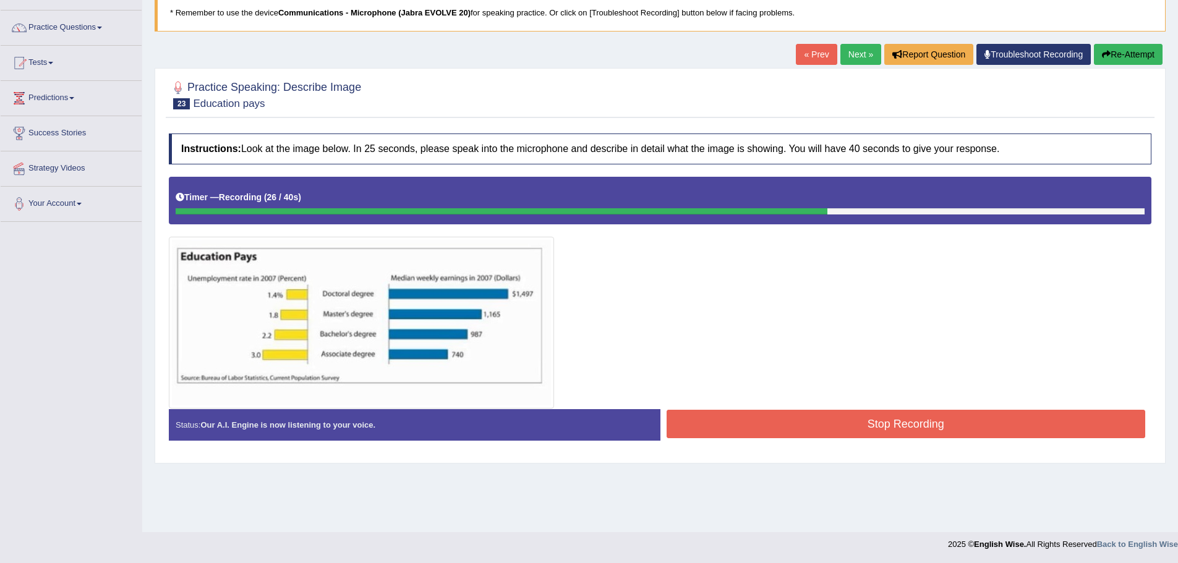
click at [745, 433] on button "Stop Recording" at bounding box center [906, 424] width 479 height 28
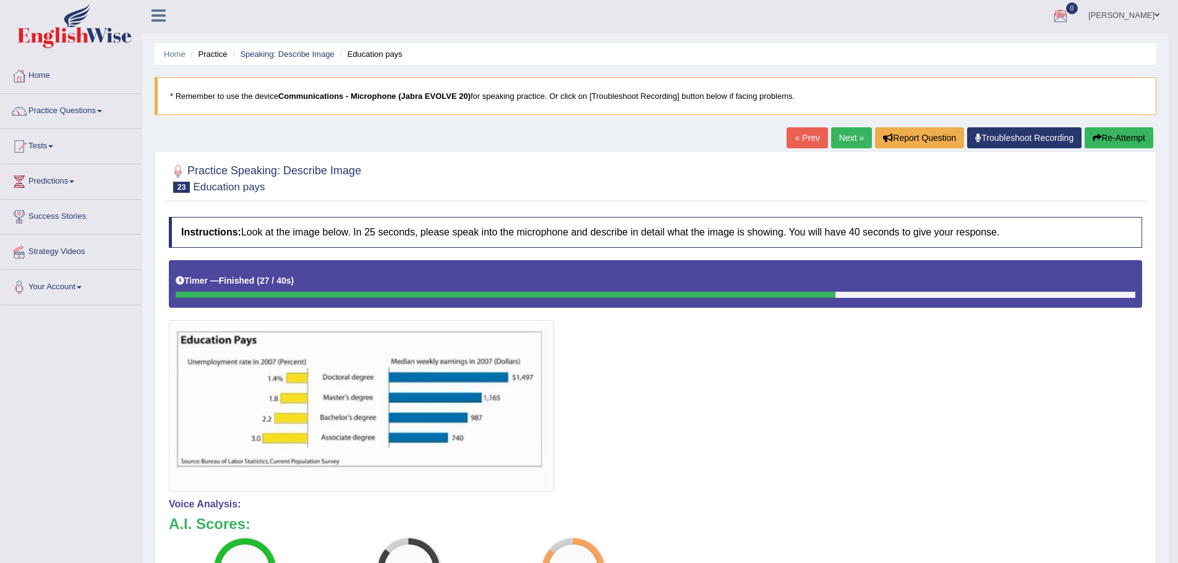
scroll to position [0, 0]
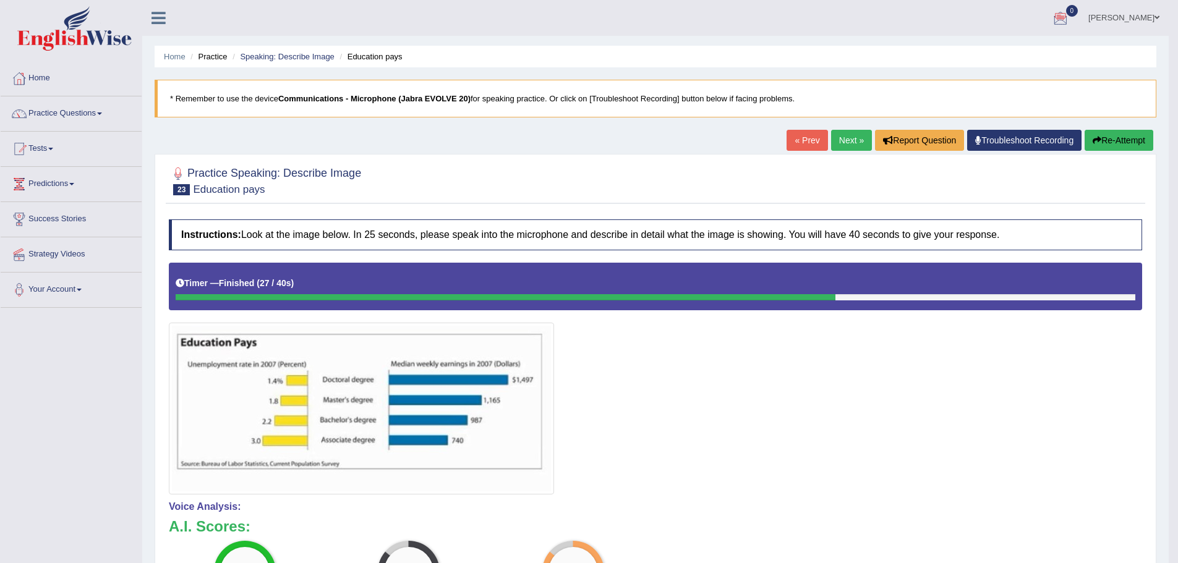
click at [1118, 138] on button "Re-Attempt" at bounding box center [1119, 140] width 69 height 21
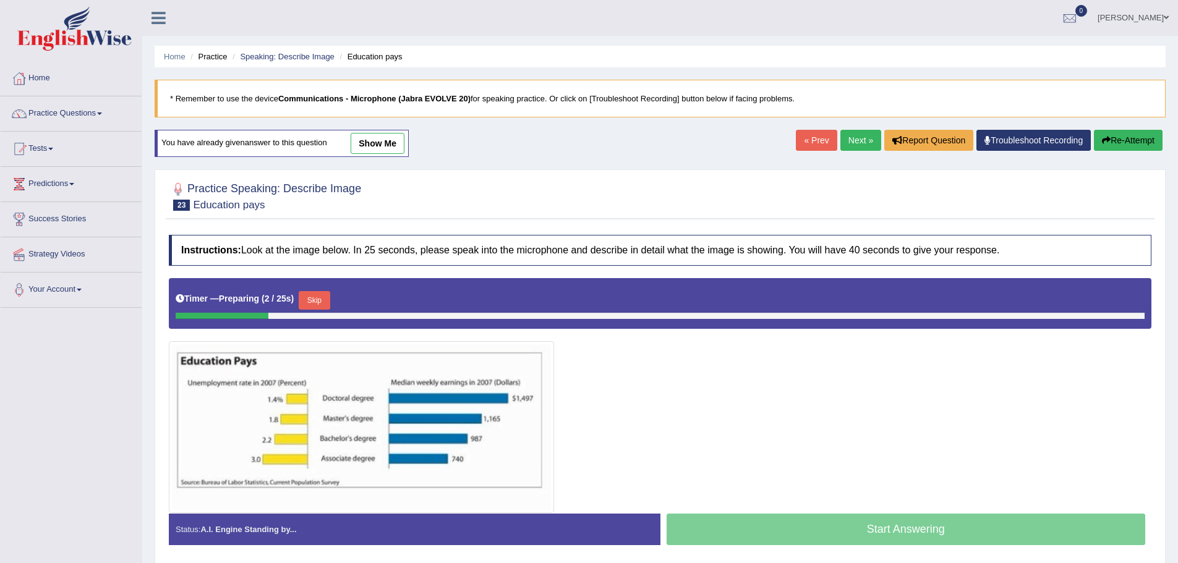
click at [309, 302] on button "Skip" at bounding box center [314, 300] width 31 height 19
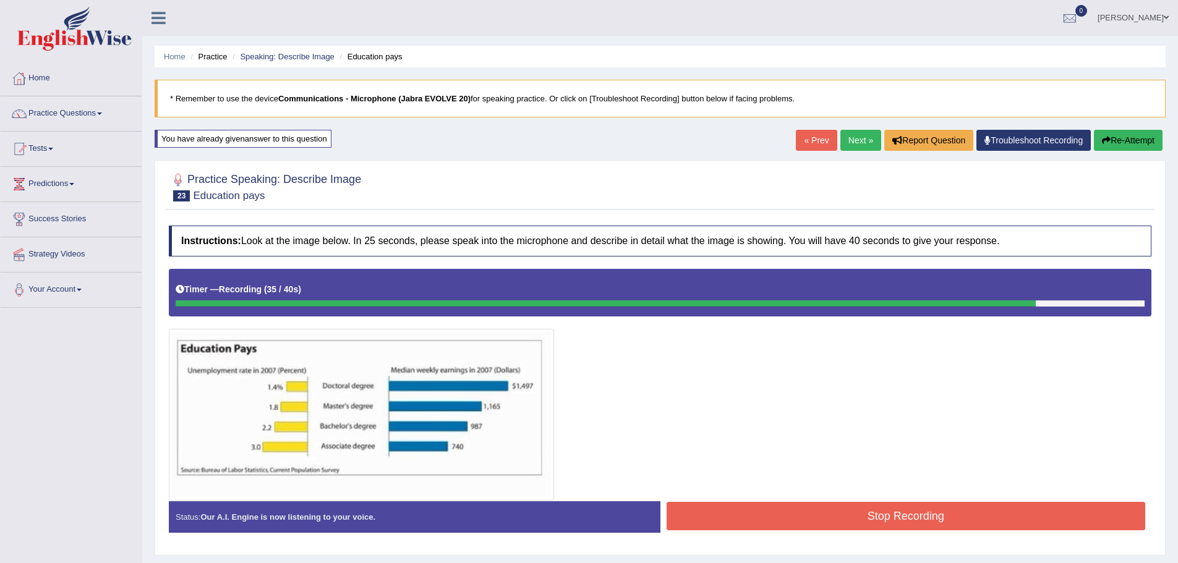
click at [744, 514] on button "Stop Recording" at bounding box center [906, 516] width 479 height 28
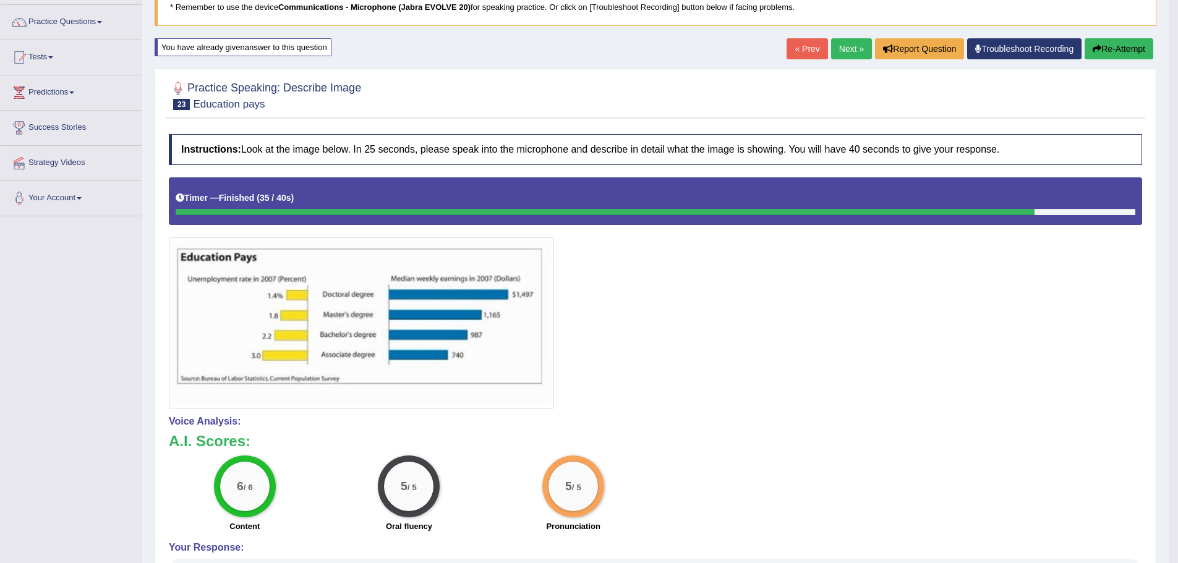
scroll to position [62, 0]
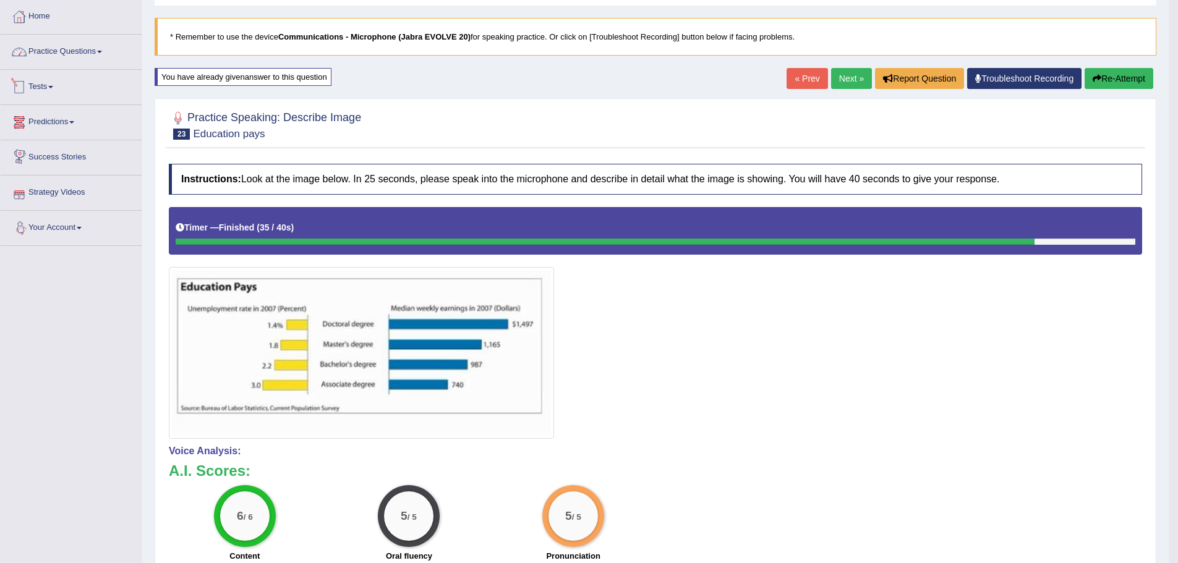
click at [70, 50] on link "Practice Questions" at bounding box center [71, 50] width 141 height 31
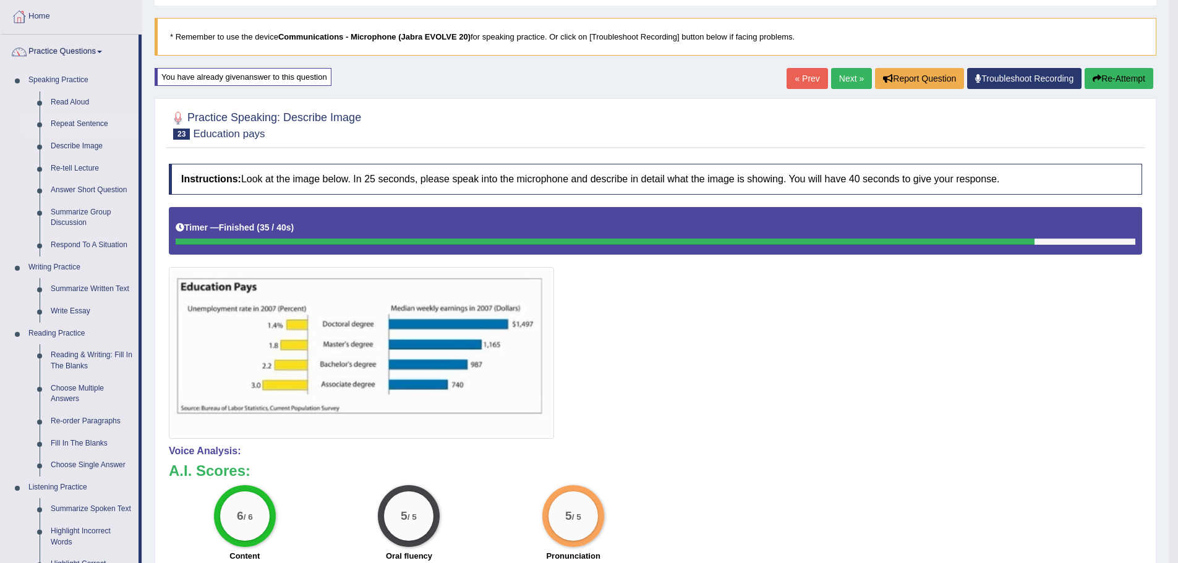
click at [62, 121] on link "Repeat Sentence" at bounding box center [91, 124] width 93 height 22
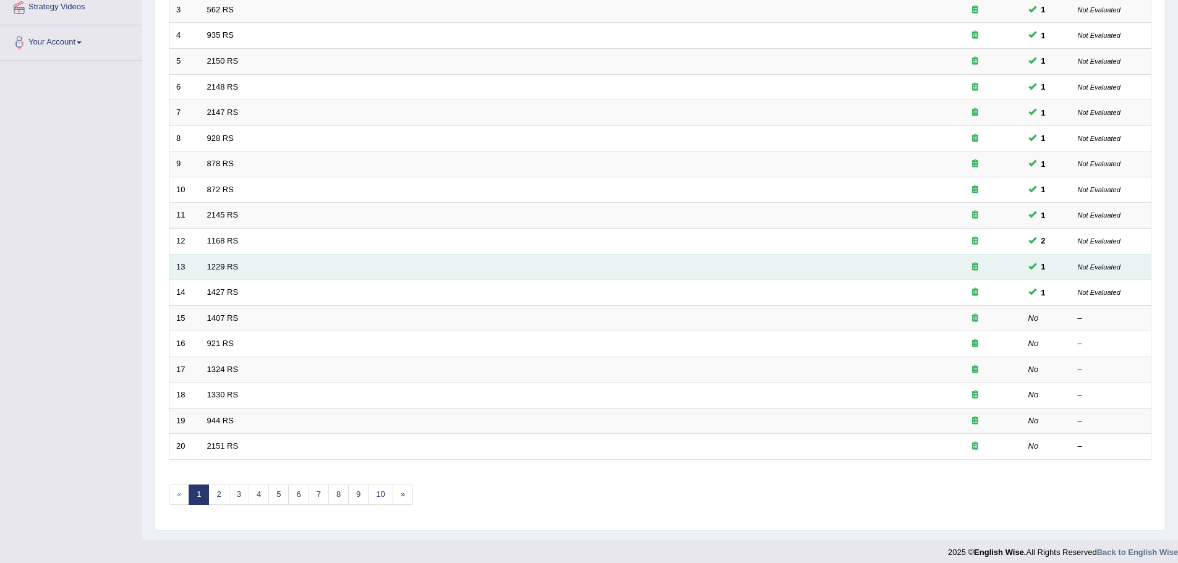
scroll to position [255, 0]
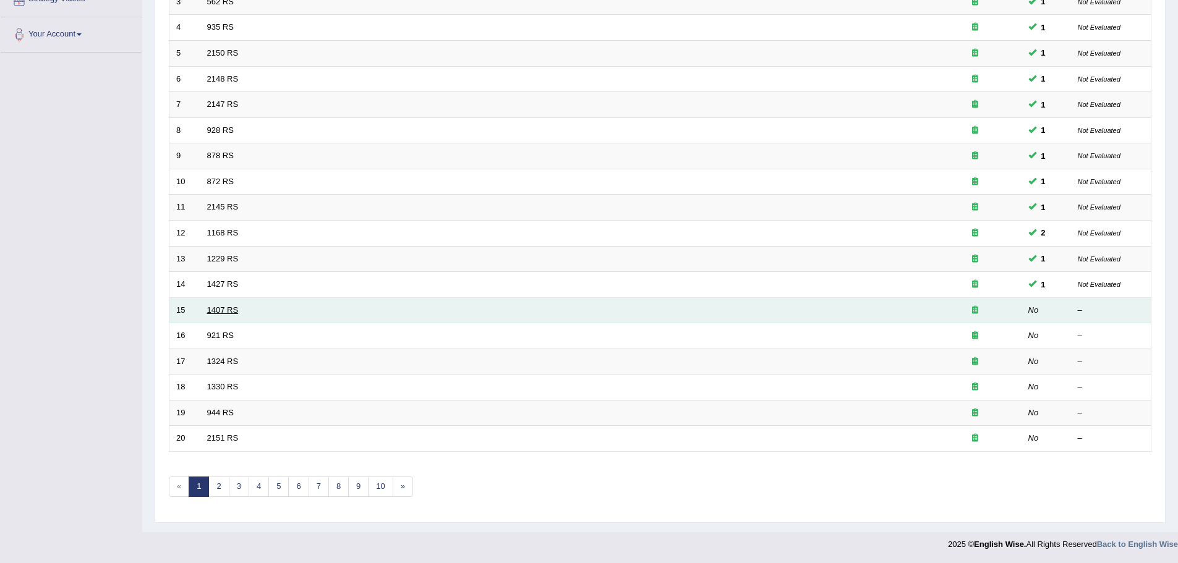
click at [216, 310] on link "1407 RS" at bounding box center [223, 310] width 32 height 9
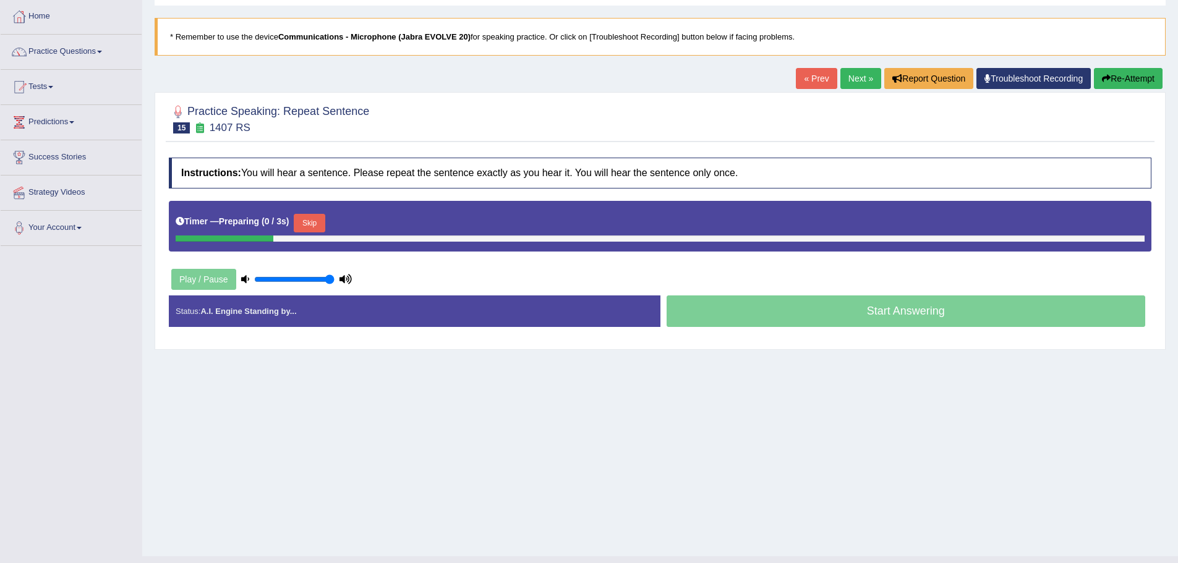
scroll to position [62, 0]
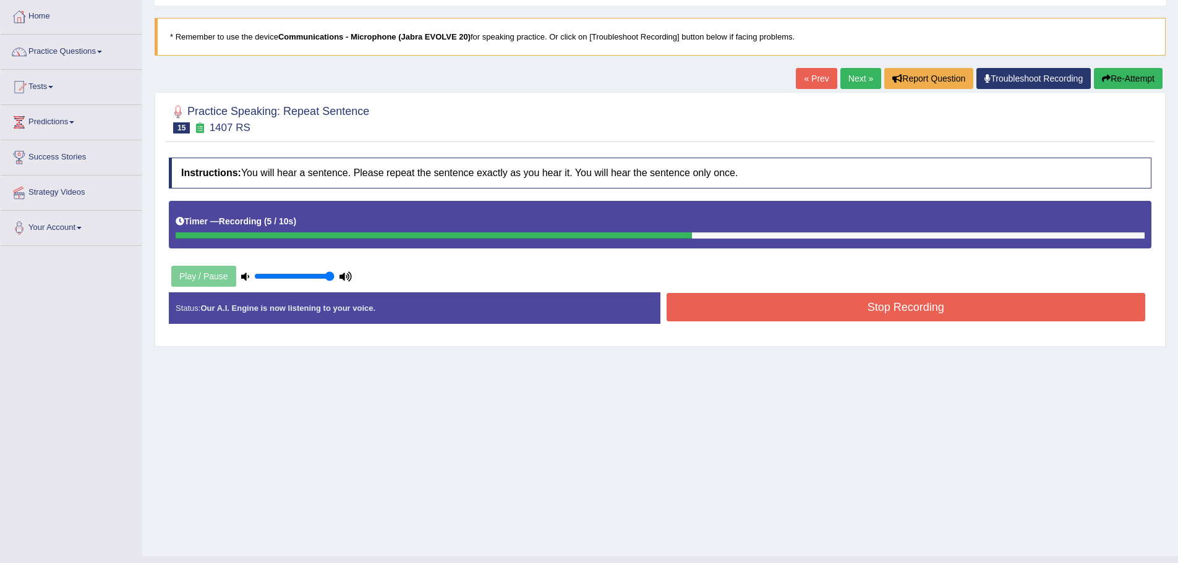
click at [719, 305] on button "Stop Recording" at bounding box center [906, 307] width 479 height 28
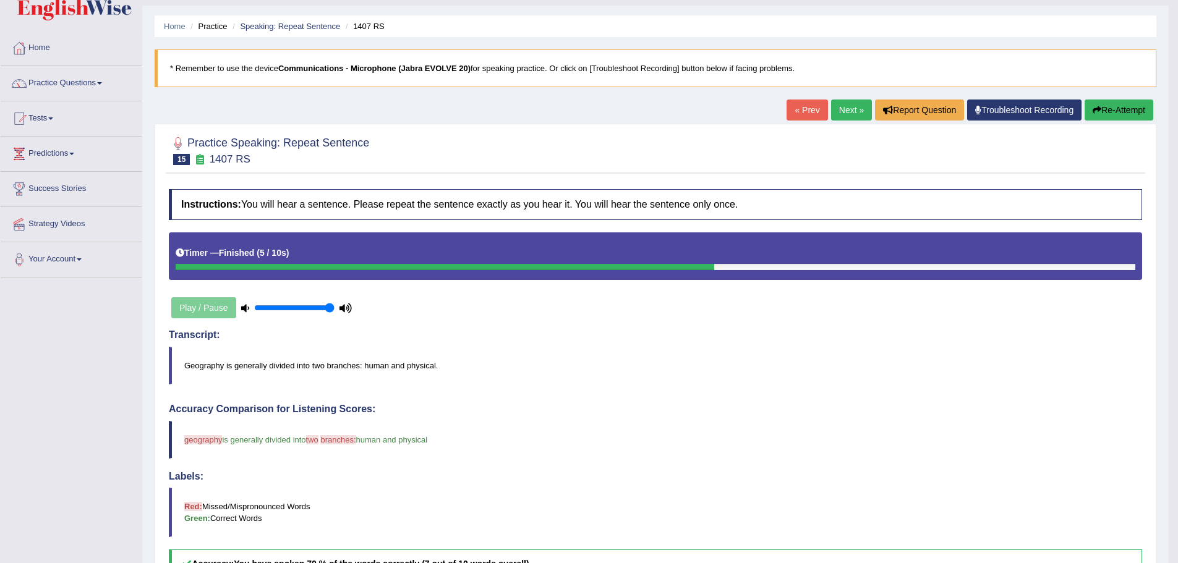
scroll to position [0, 0]
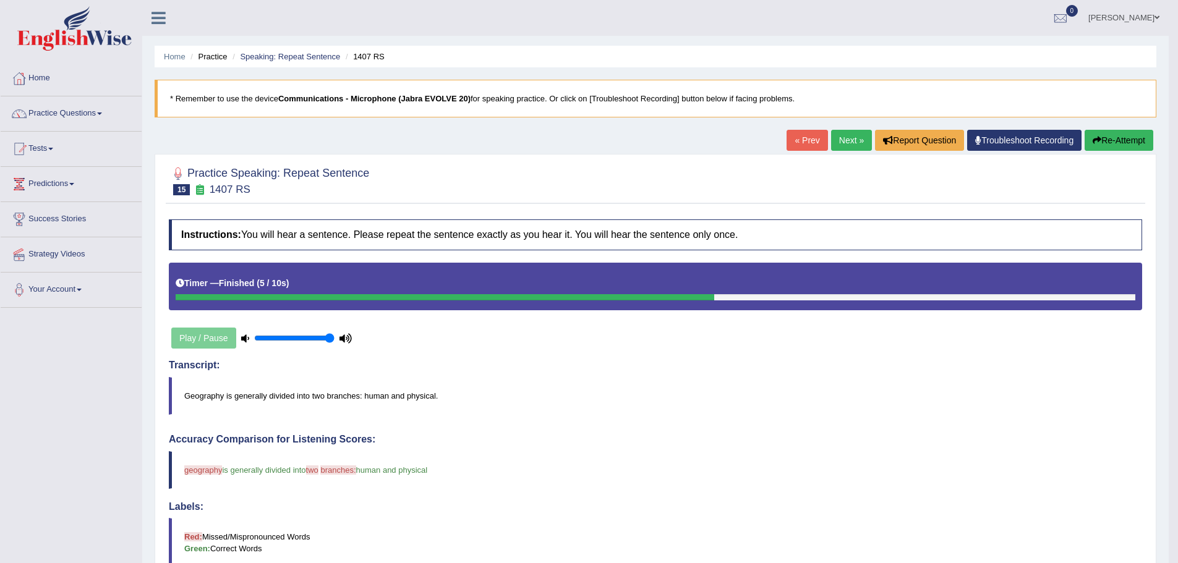
click at [1101, 134] on button "Re-Attempt" at bounding box center [1119, 140] width 69 height 21
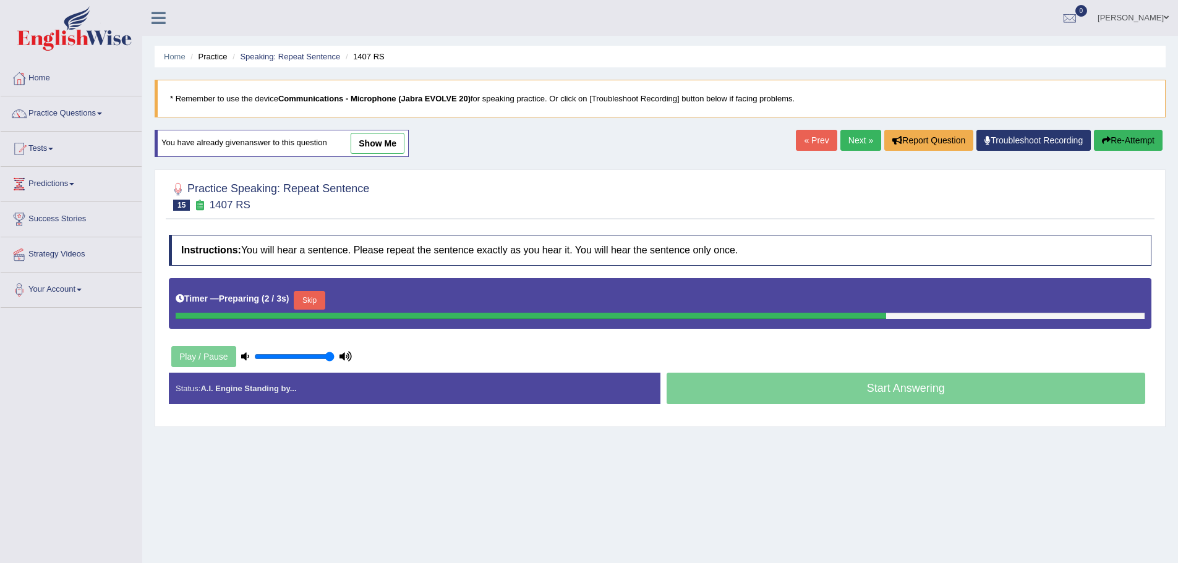
click at [309, 297] on button "Skip" at bounding box center [309, 300] width 31 height 19
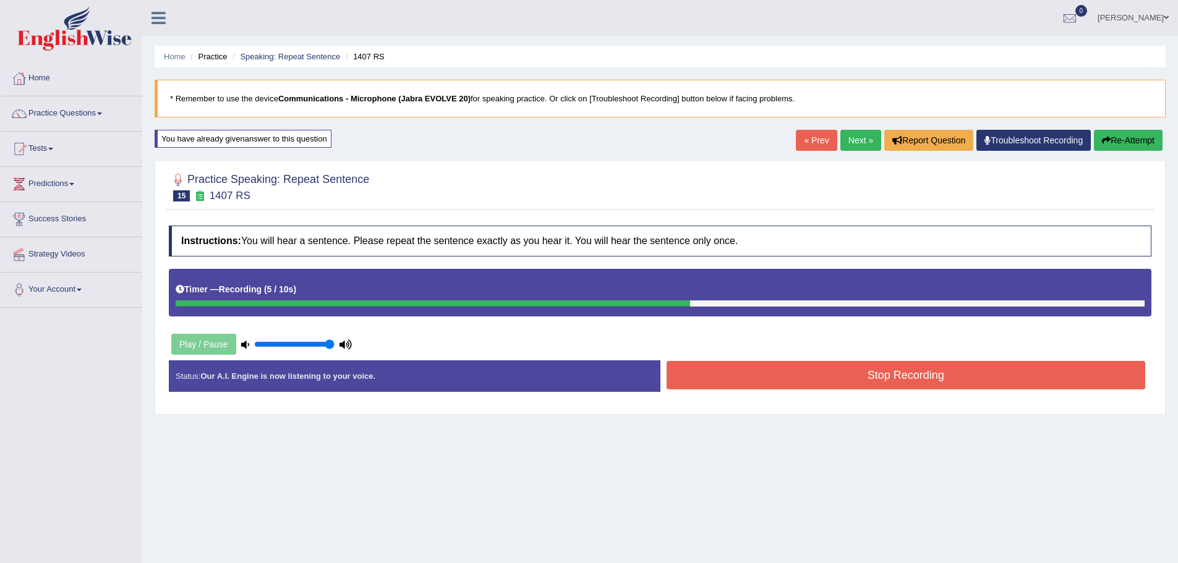
click at [756, 369] on button "Stop Recording" at bounding box center [906, 375] width 479 height 28
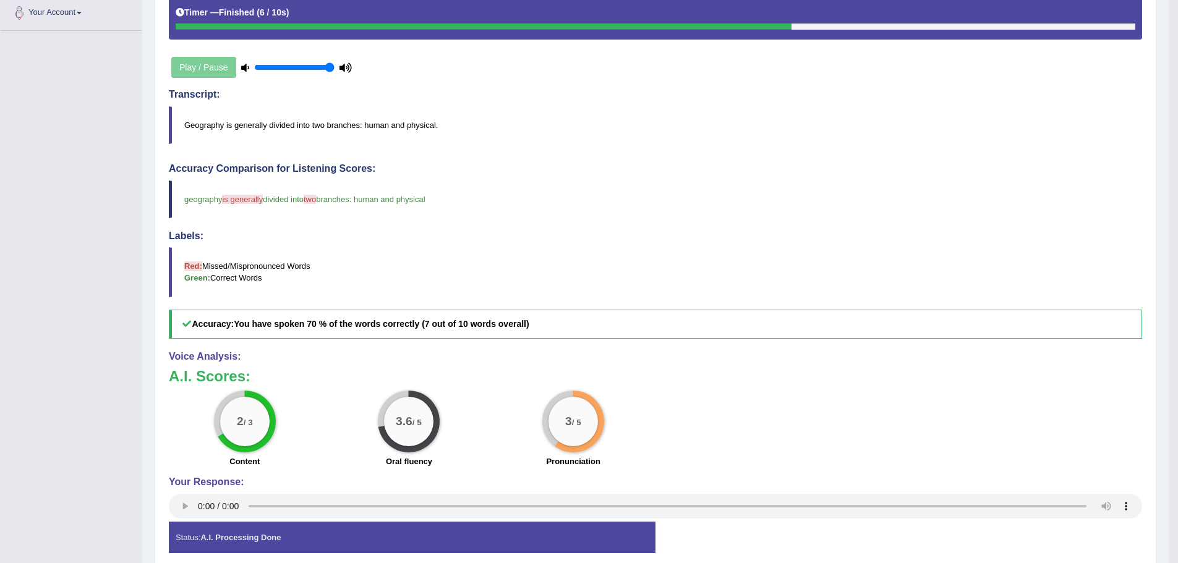
scroll to position [83, 0]
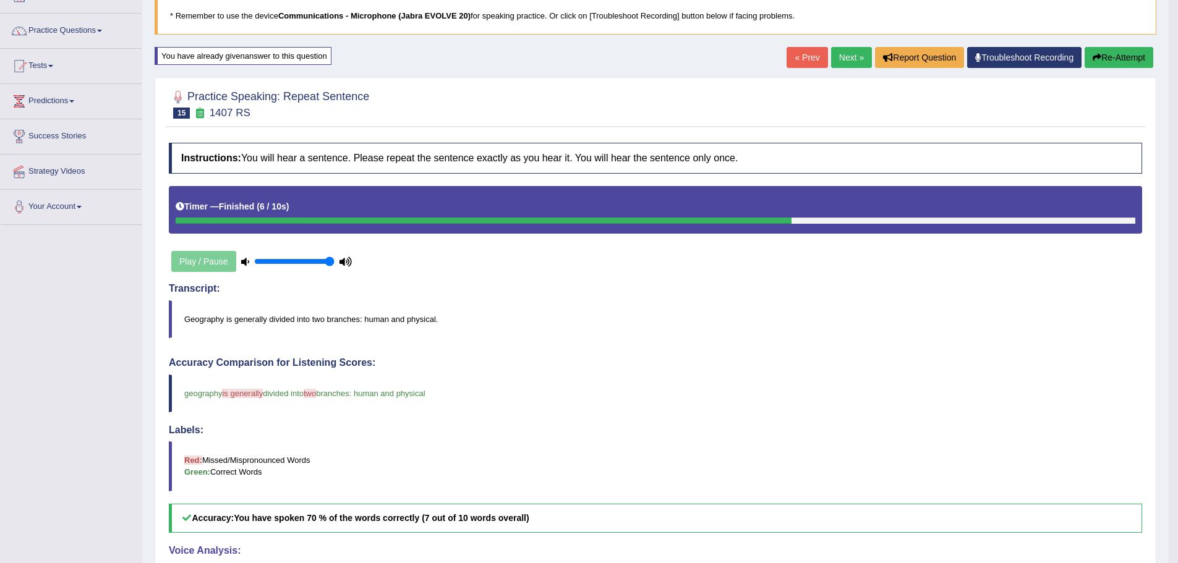
click at [1096, 60] on button "Re-Attempt" at bounding box center [1119, 57] width 69 height 21
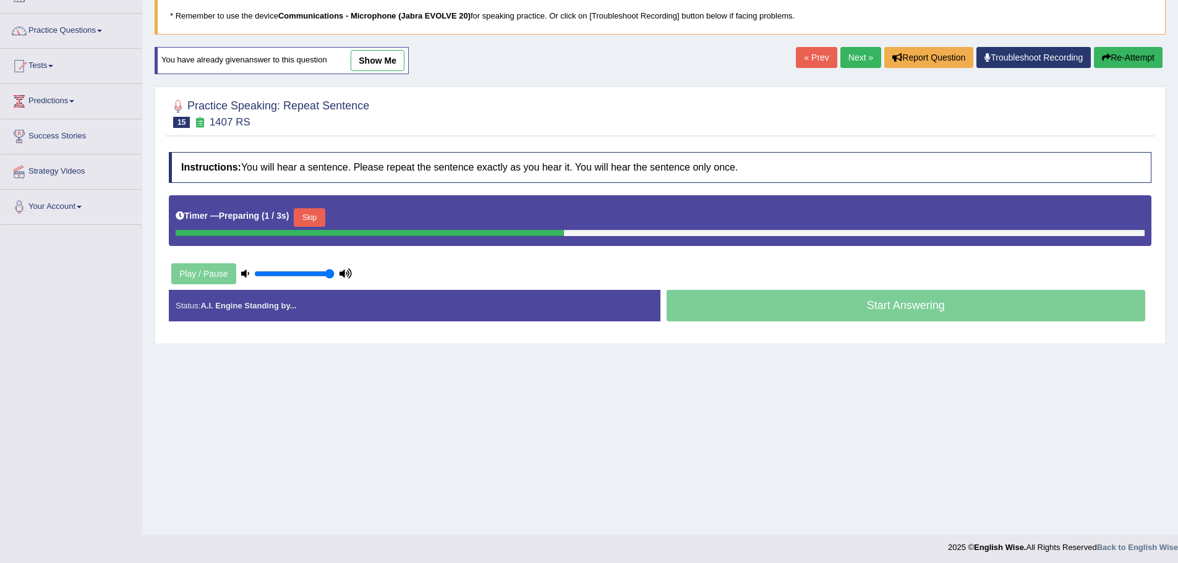
click at [310, 213] on button "Skip" at bounding box center [309, 217] width 31 height 19
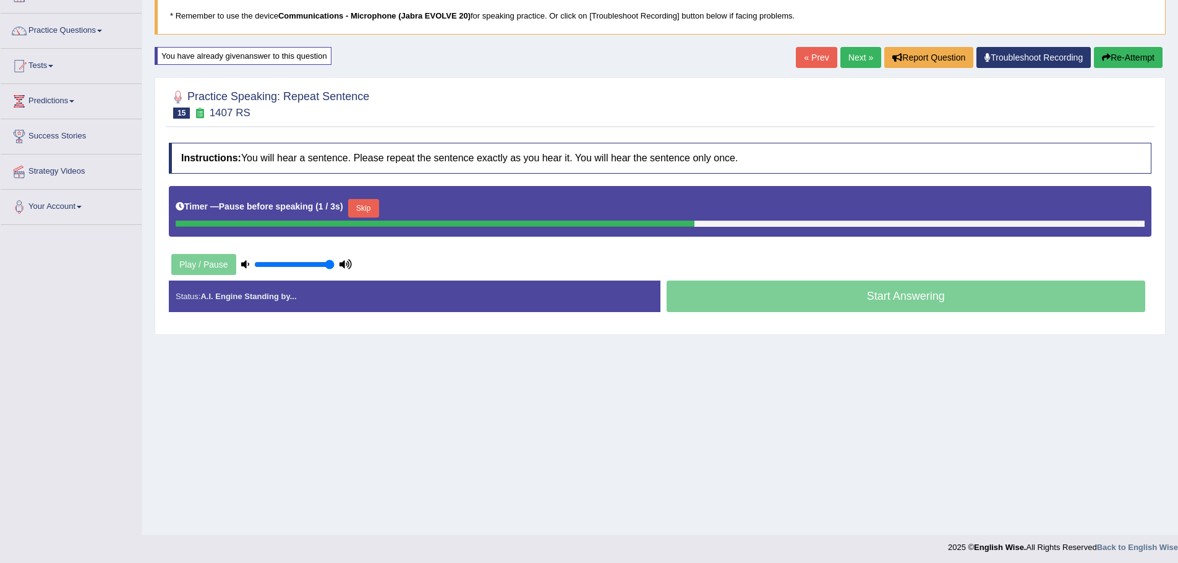
click at [362, 205] on button "Skip" at bounding box center [363, 208] width 31 height 19
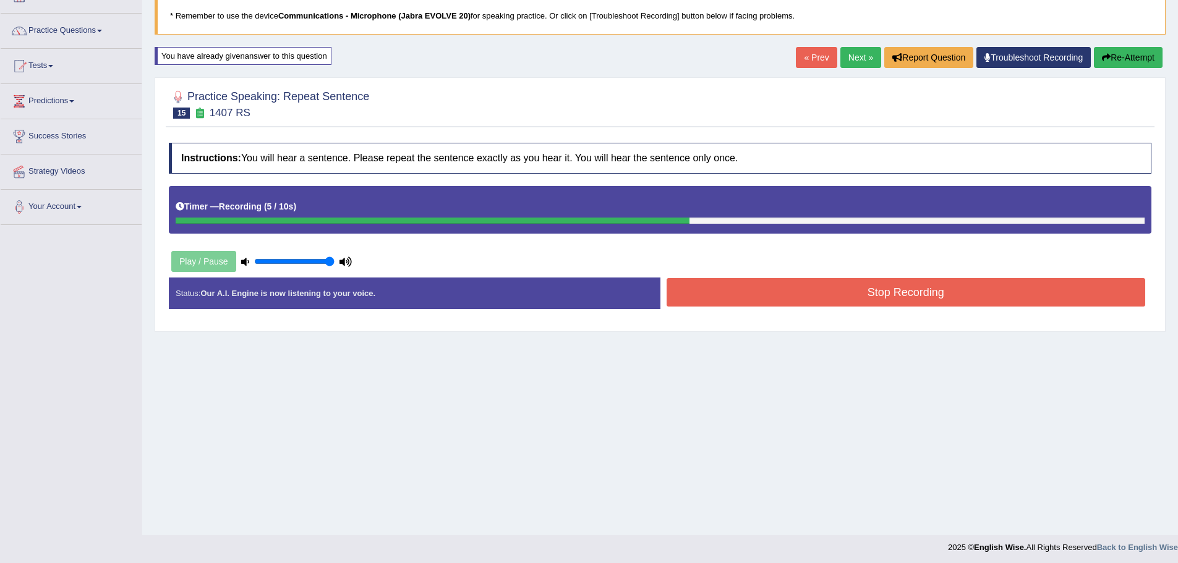
click at [724, 293] on button "Stop Recording" at bounding box center [906, 292] width 479 height 28
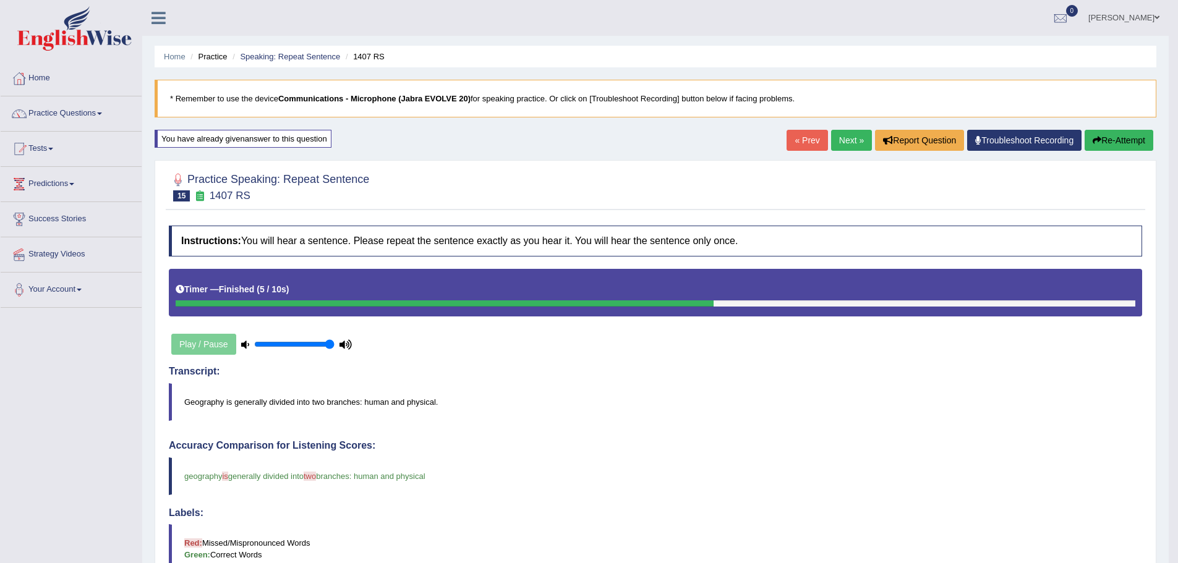
click at [1114, 137] on button "Re-Attempt" at bounding box center [1119, 140] width 69 height 21
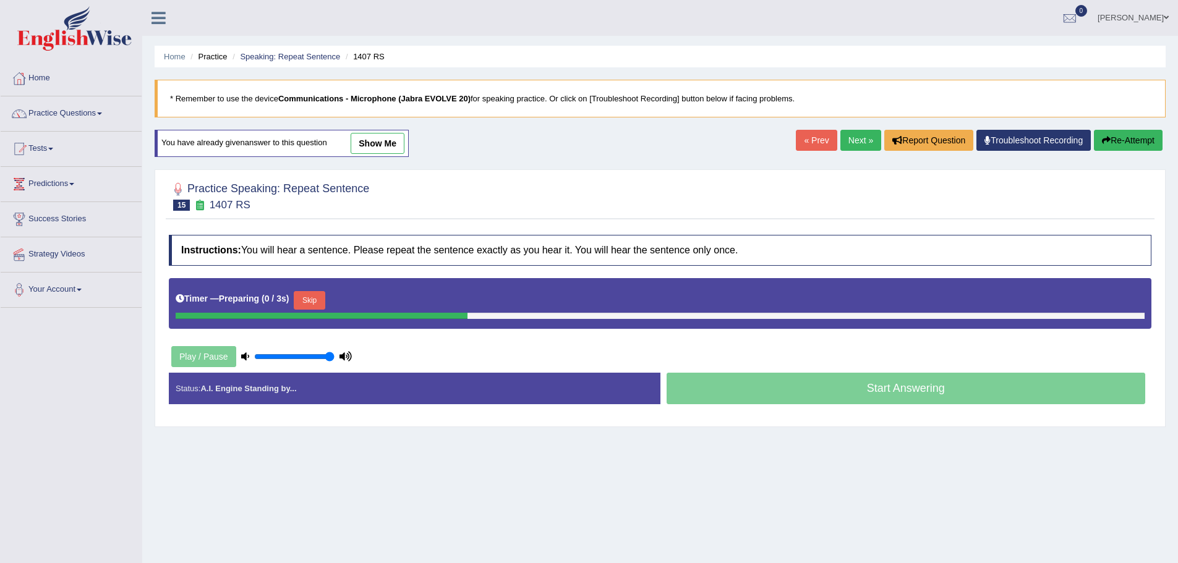
click at [298, 291] on button "Skip" at bounding box center [309, 300] width 31 height 19
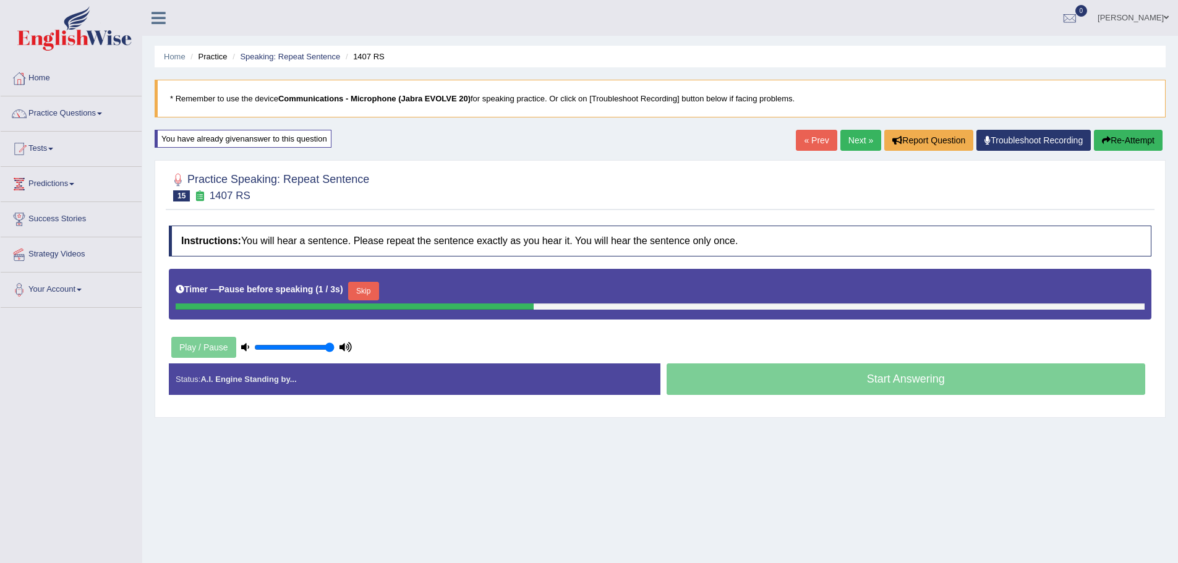
click at [356, 289] on button "Skip" at bounding box center [363, 291] width 31 height 19
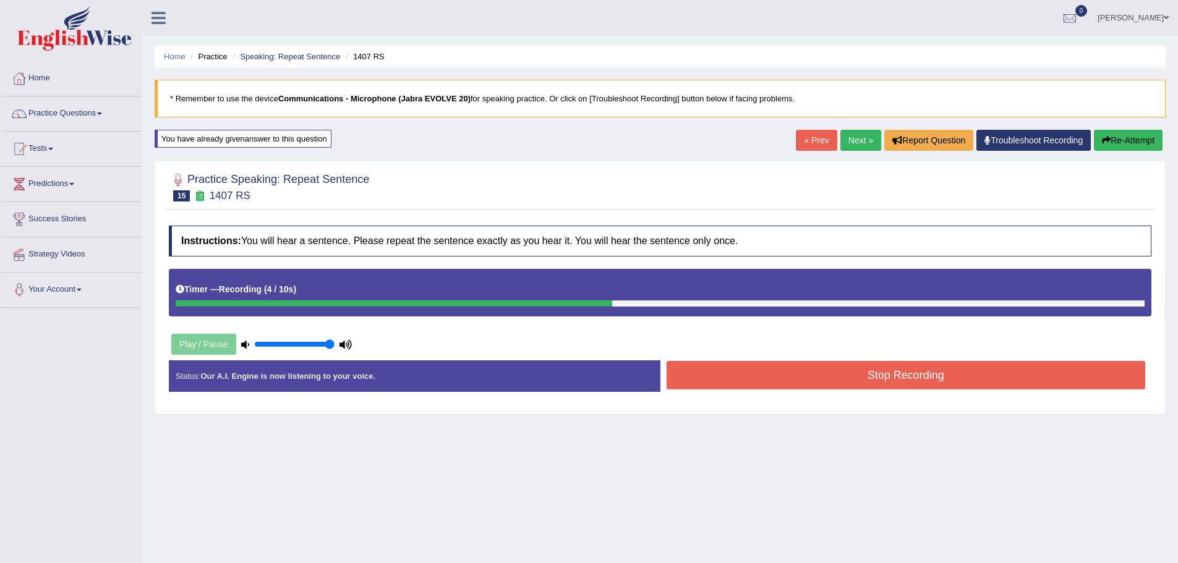
click at [709, 369] on button "Stop Recording" at bounding box center [906, 375] width 479 height 28
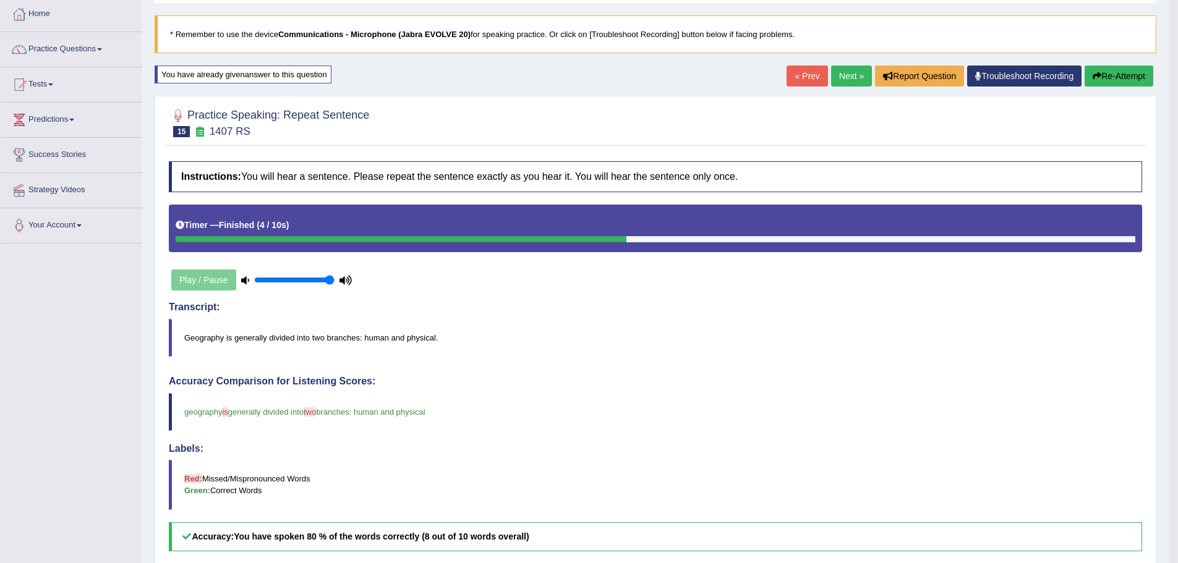
scroll to position [62, 0]
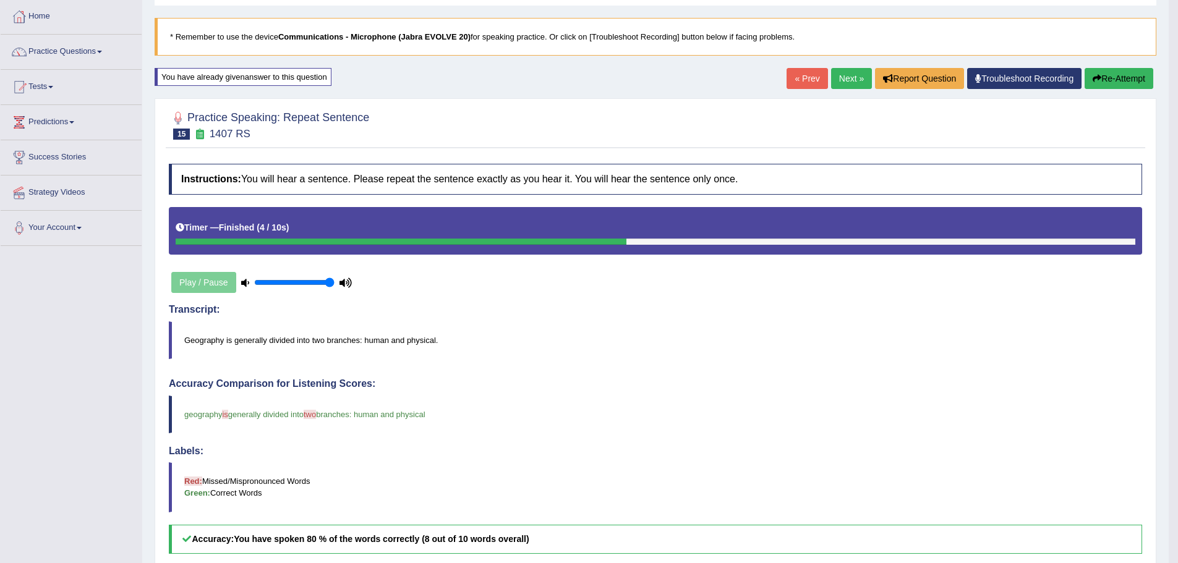
click at [840, 71] on link "Next »" at bounding box center [851, 78] width 41 height 21
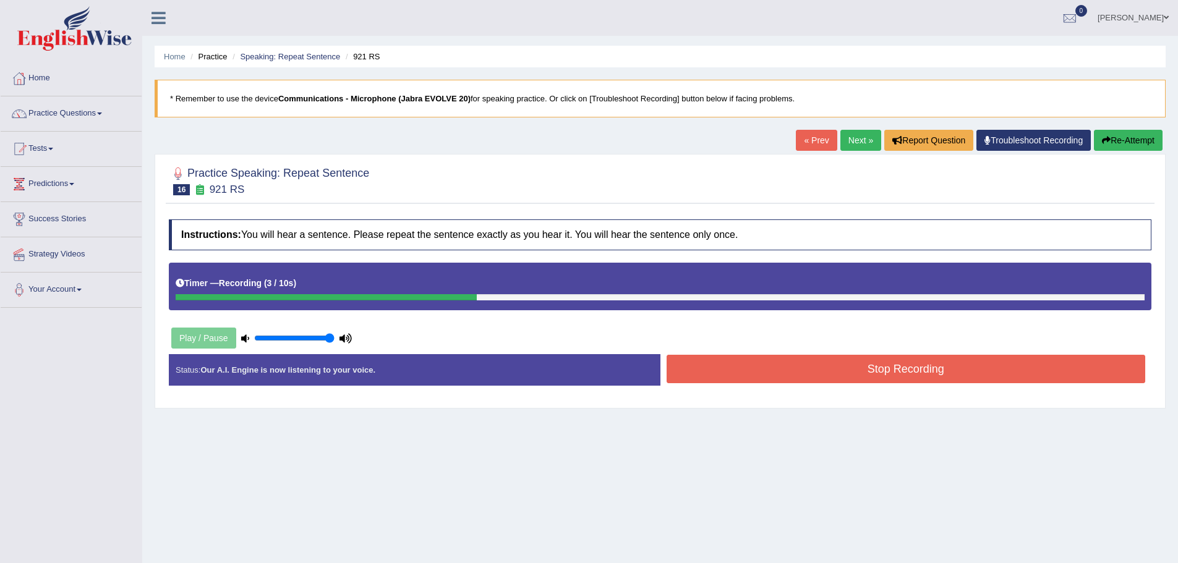
click at [803, 365] on button "Stop Recording" at bounding box center [906, 369] width 479 height 28
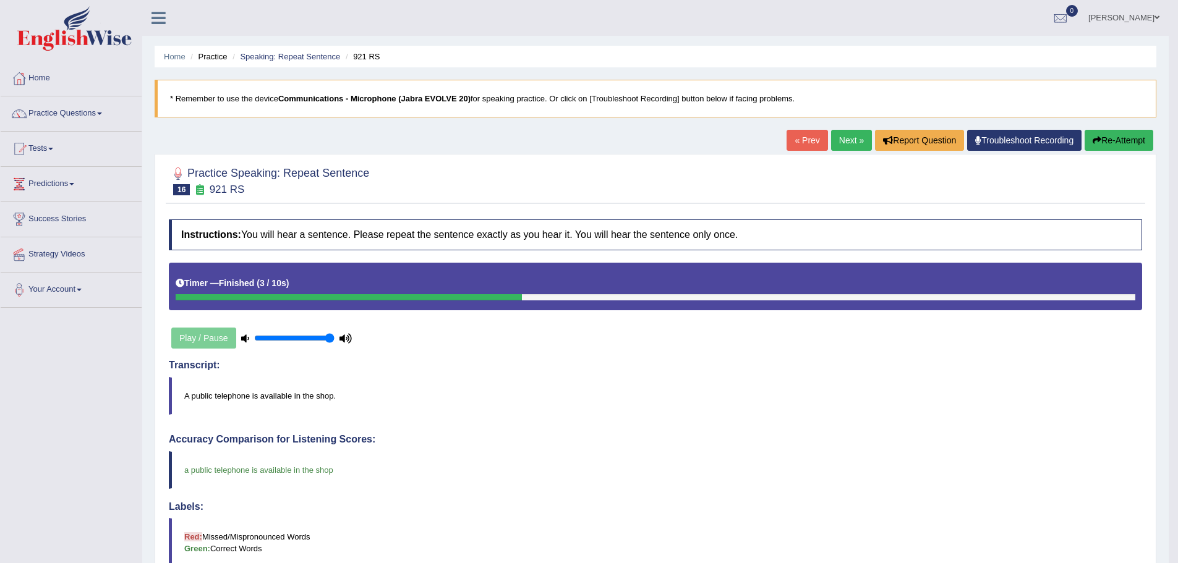
click at [850, 142] on link "Next »" at bounding box center [851, 140] width 41 height 21
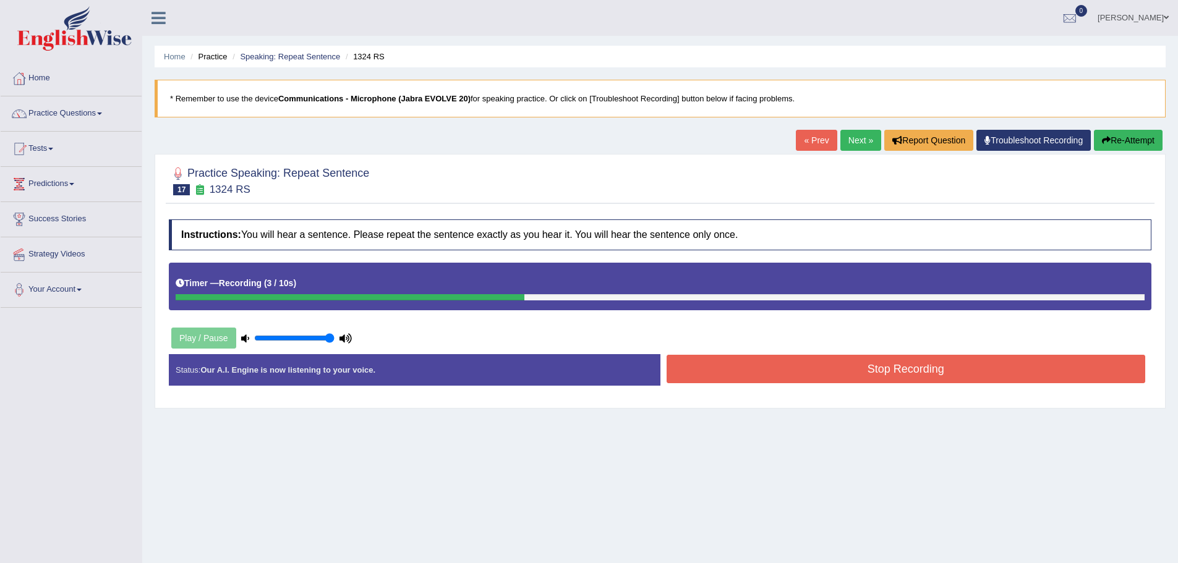
click at [801, 368] on button "Stop Recording" at bounding box center [906, 369] width 479 height 28
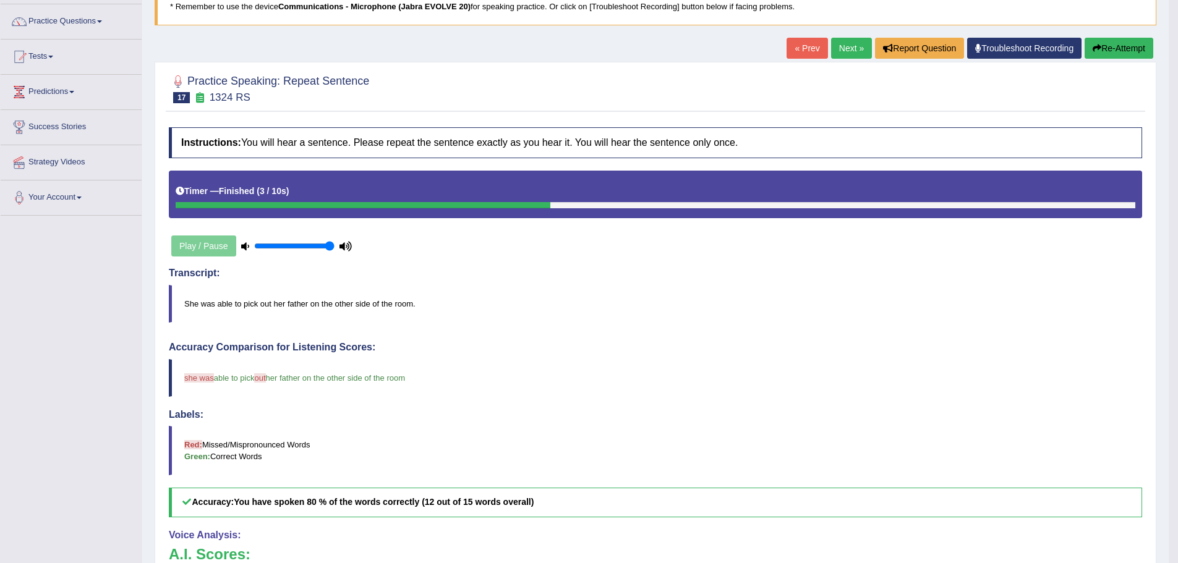
scroll to position [62, 0]
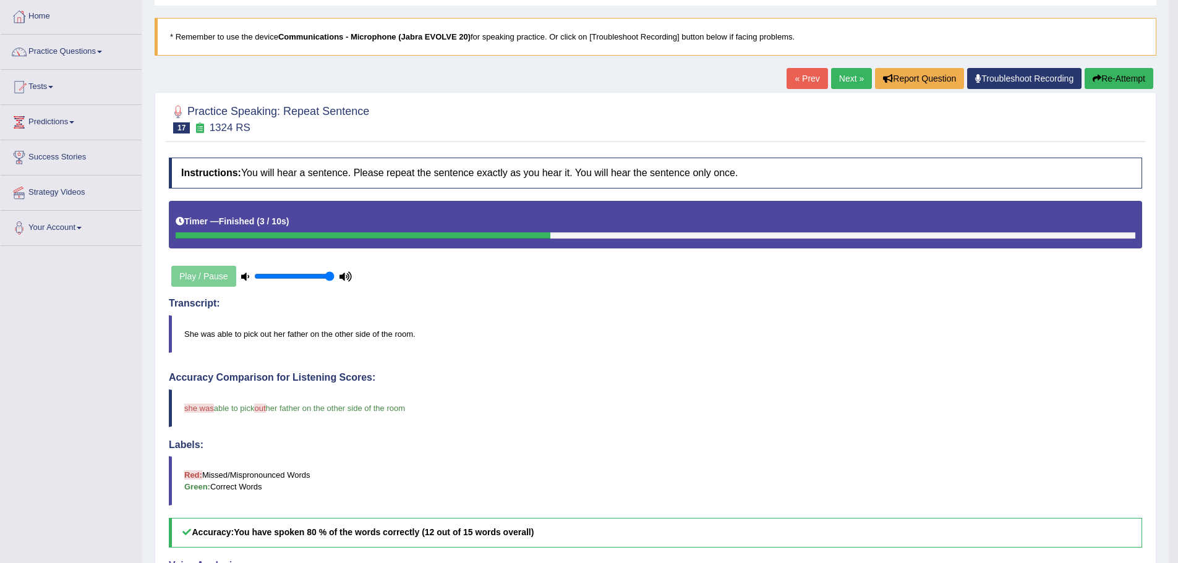
click at [844, 79] on link "Next »" at bounding box center [851, 78] width 41 height 21
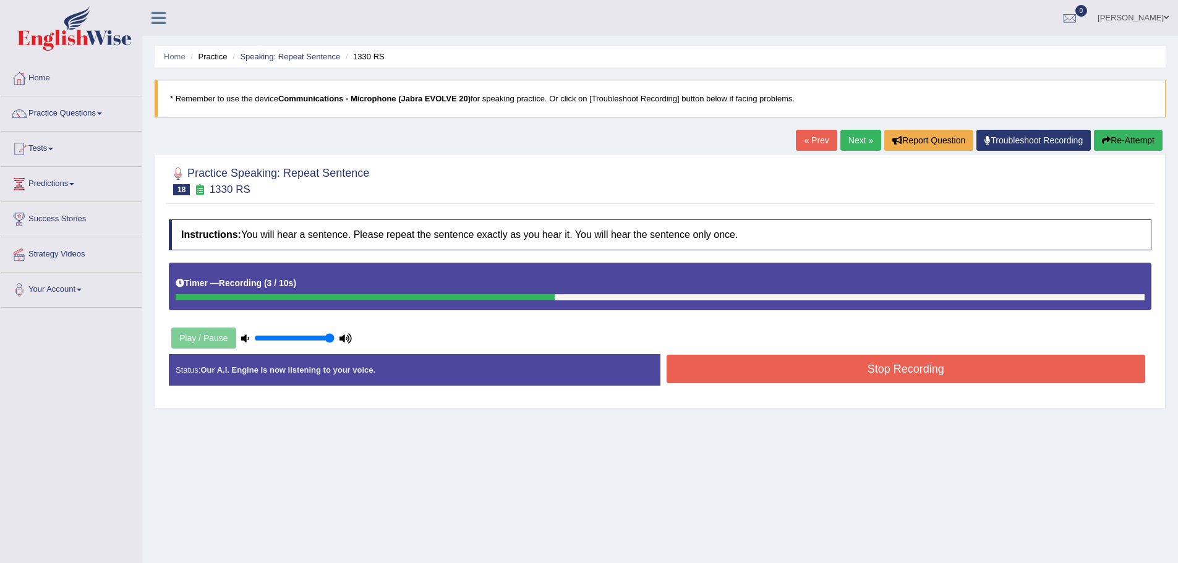
click at [808, 380] on button "Stop Recording" at bounding box center [906, 369] width 479 height 28
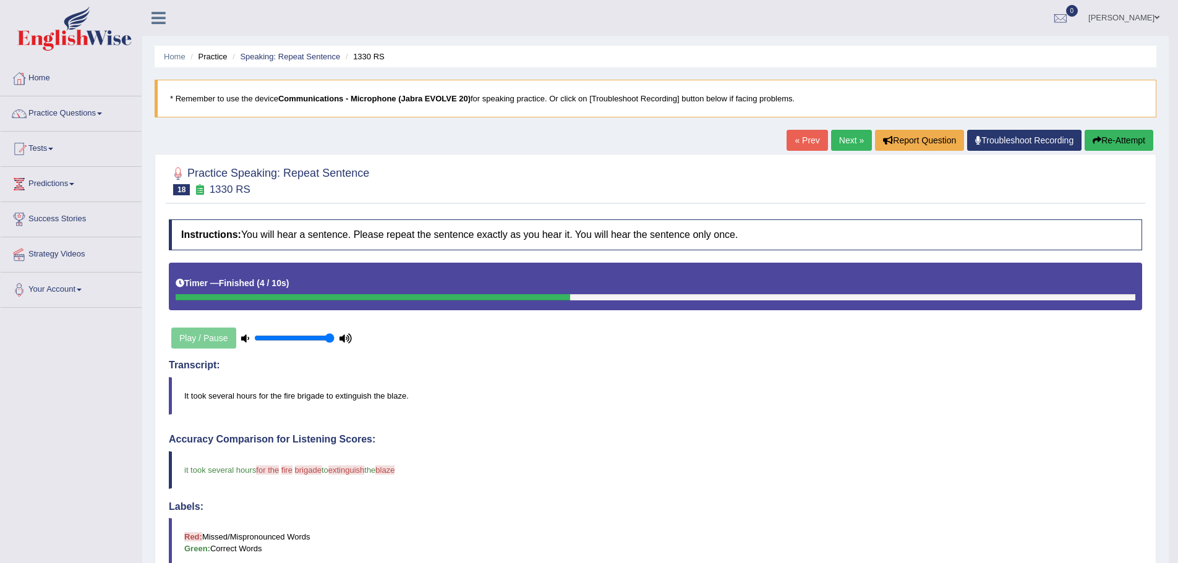
click at [837, 135] on link "Next »" at bounding box center [851, 140] width 41 height 21
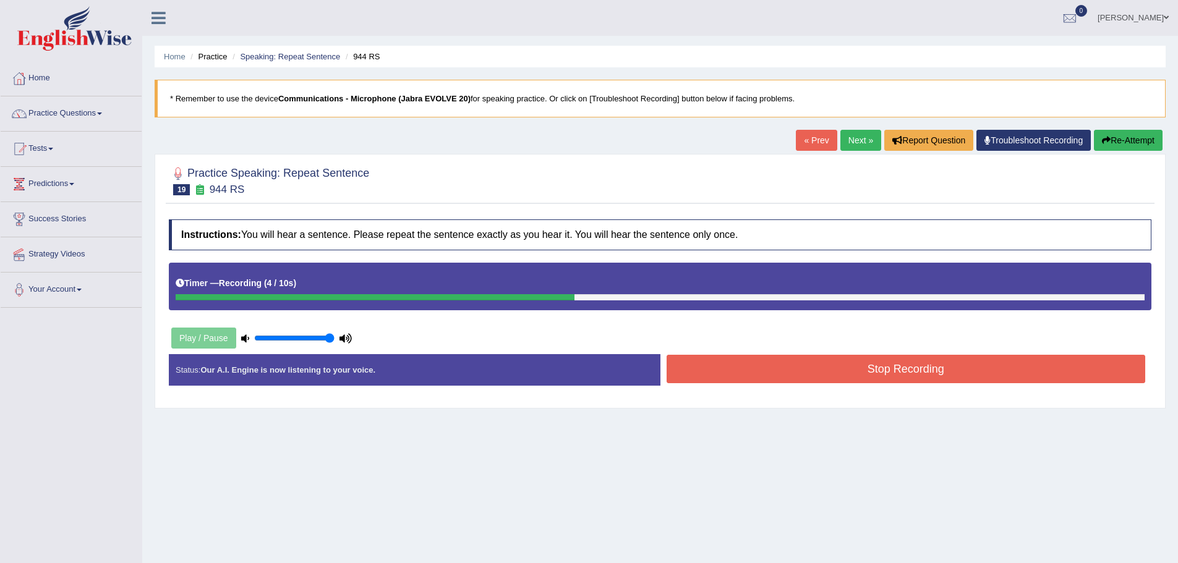
click at [696, 369] on button "Stop Recording" at bounding box center [906, 369] width 479 height 28
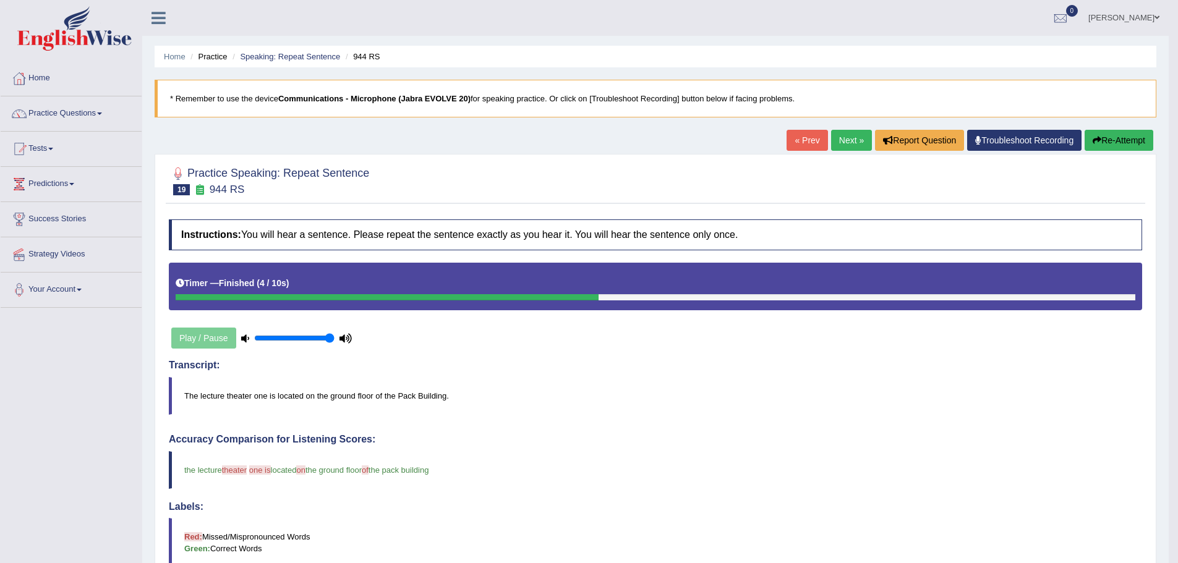
click at [837, 148] on link "Next »" at bounding box center [851, 140] width 41 height 21
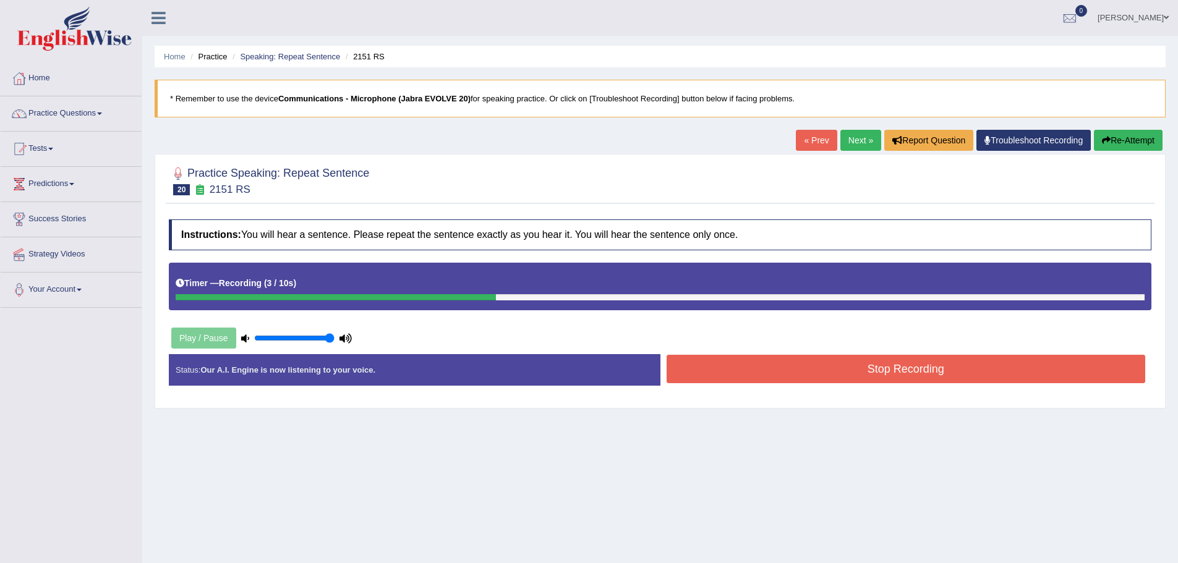
click at [777, 365] on button "Stop Recording" at bounding box center [906, 369] width 479 height 28
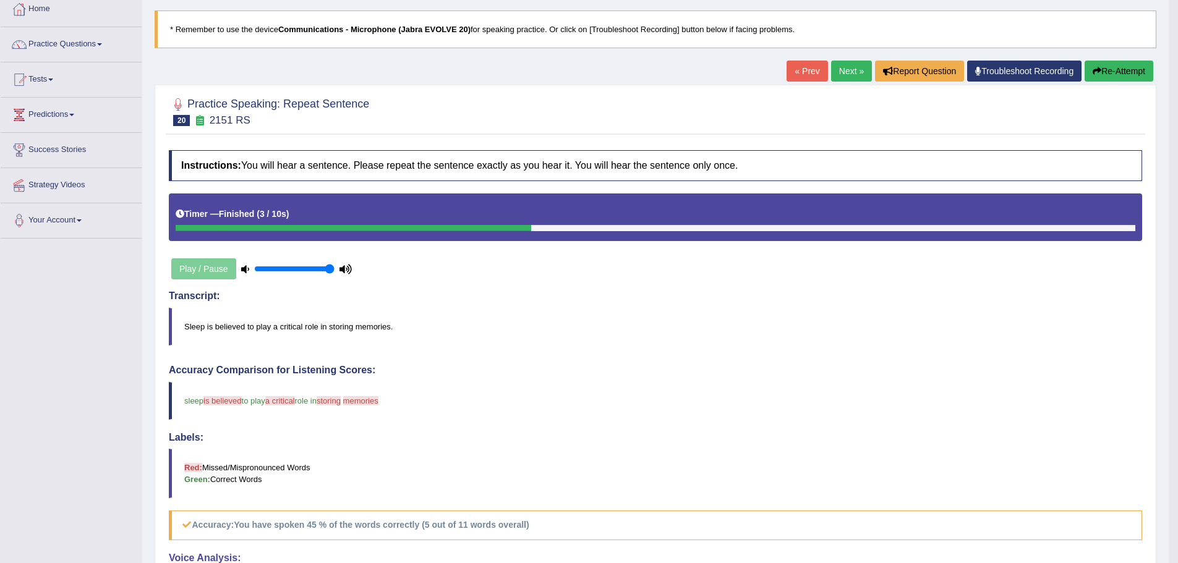
scroll to position [62, 0]
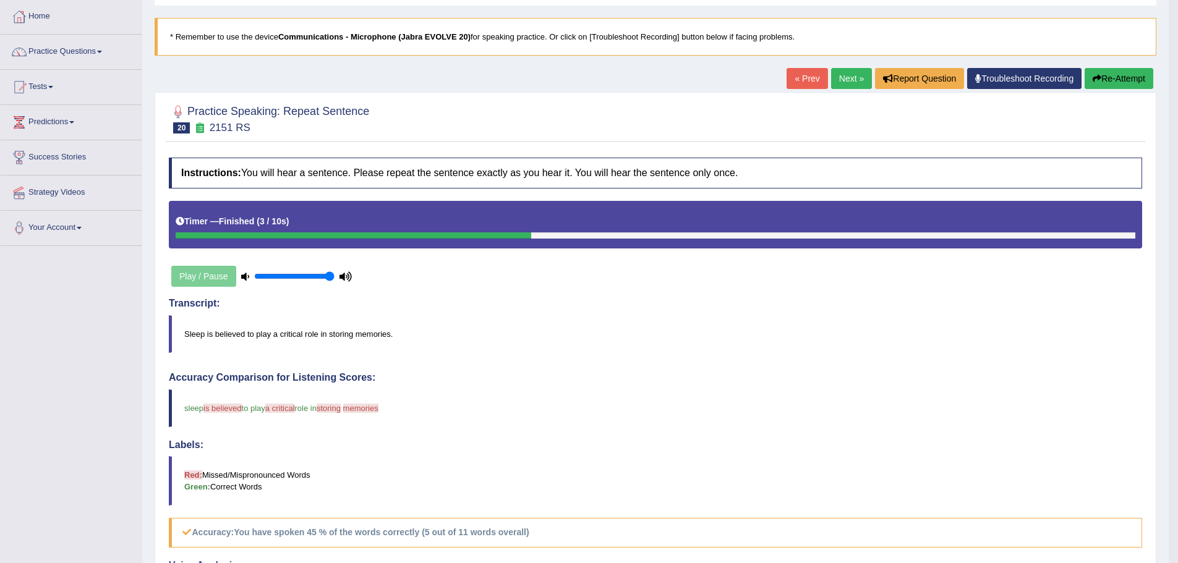
click at [1101, 72] on button "Re-Attempt" at bounding box center [1119, 78] width 69 height 21
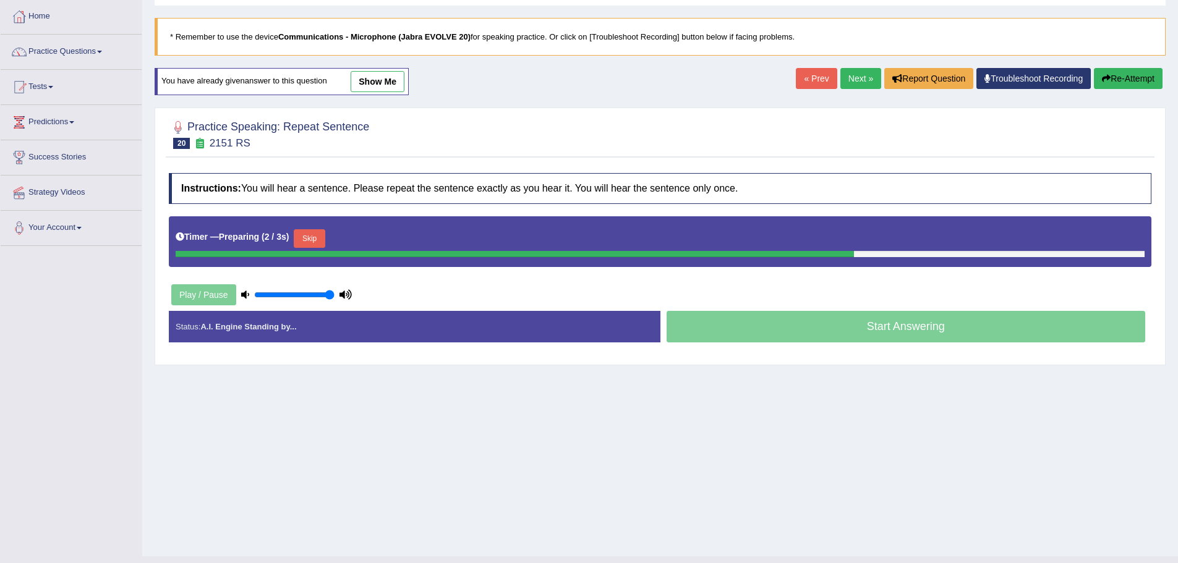
drag, startPoint x: 316, startPoint y: 236, endPoint x: 308, endPoint y: 236, distance: 8.0
click at [312, 237] on button "Skip" at bounding box center [309, 238] width 31 height 19
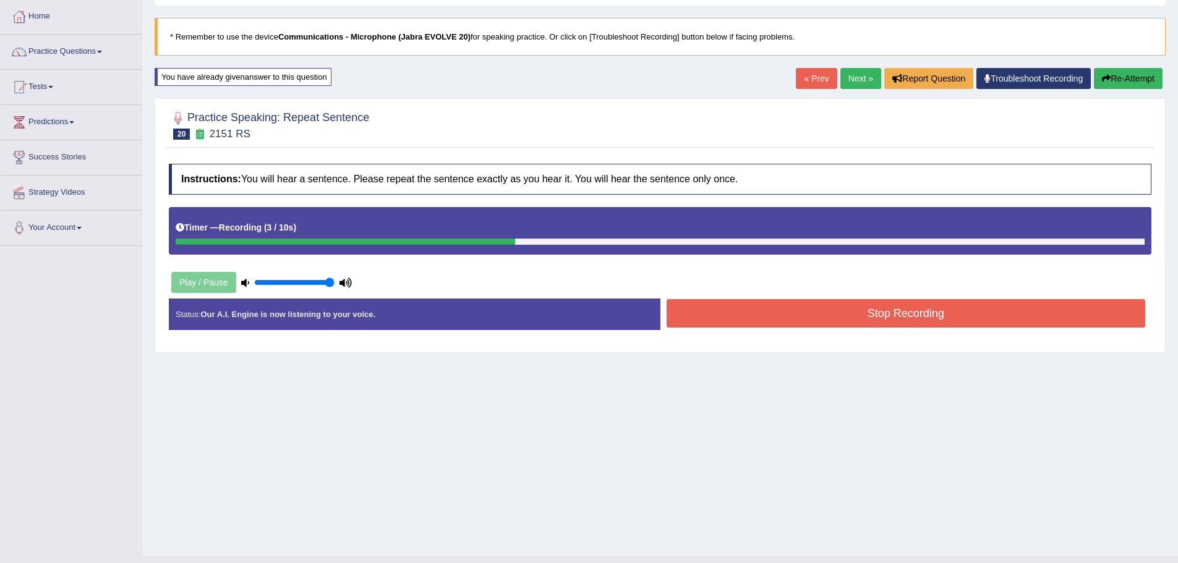
click at [743, 307] on button "Stop Recording" at bounding box center [906, 313] width 479 height 28
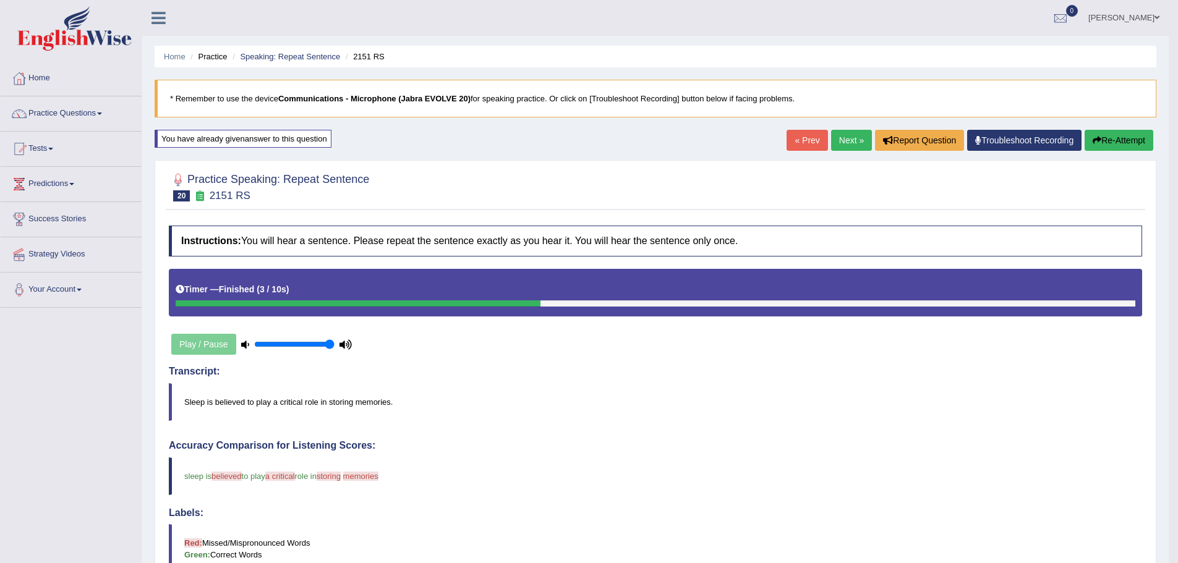
click at [857, 135] on link "Next »" at bounding box center [851, 140] width 41 height 21
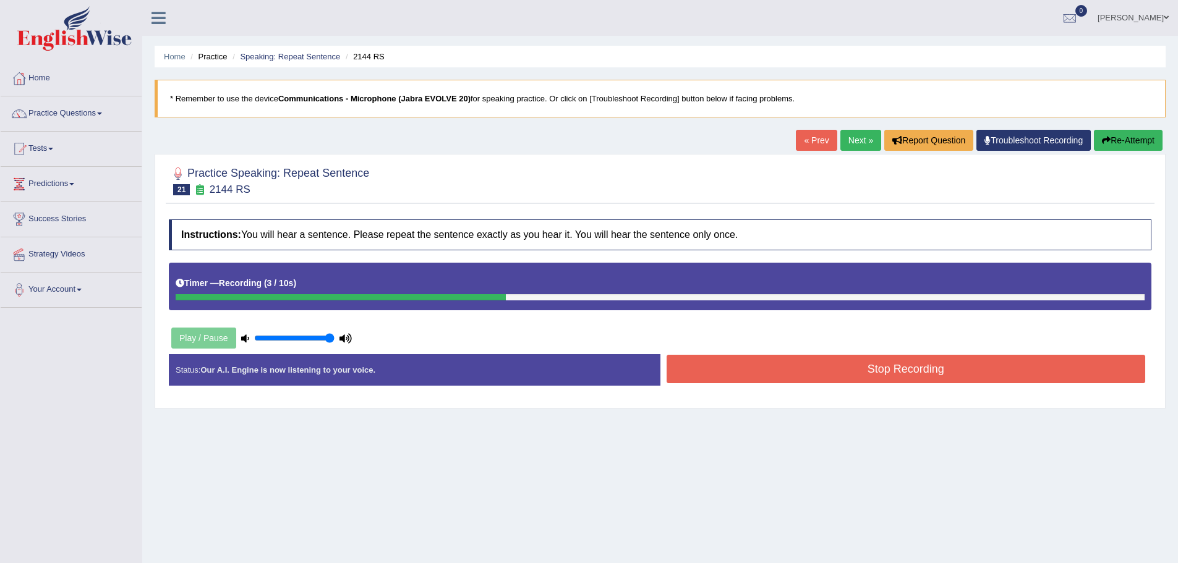
click at [825, 366] on button "Stop Recording" at bounding box center [906, 369] width 479 height 28
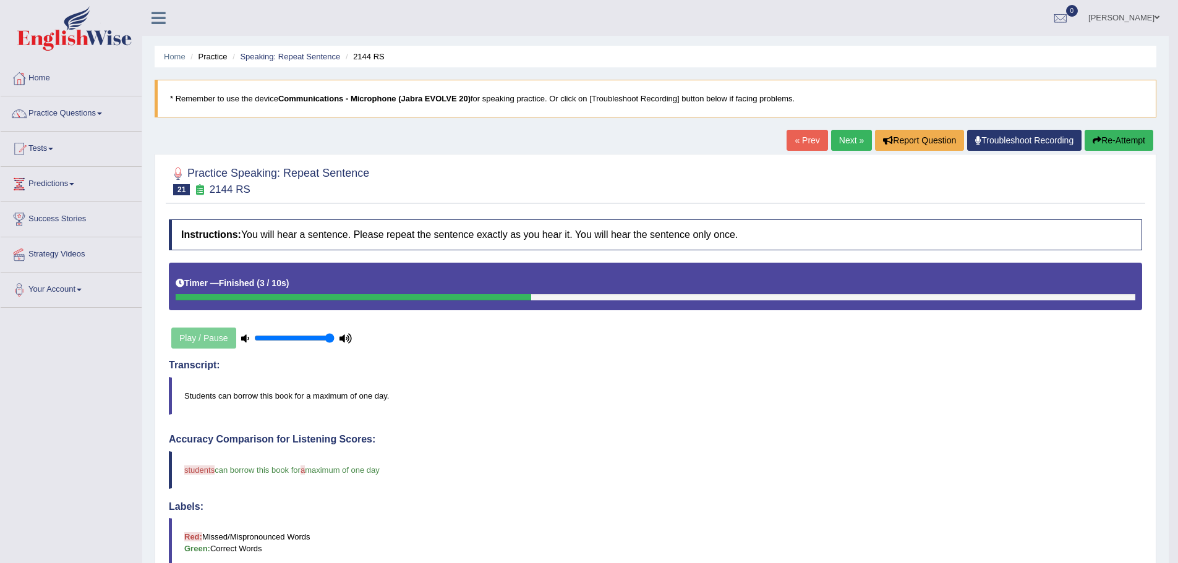
click at [851, 140] on link "Next »" at bounding box center [851, 140] width 41 height 21
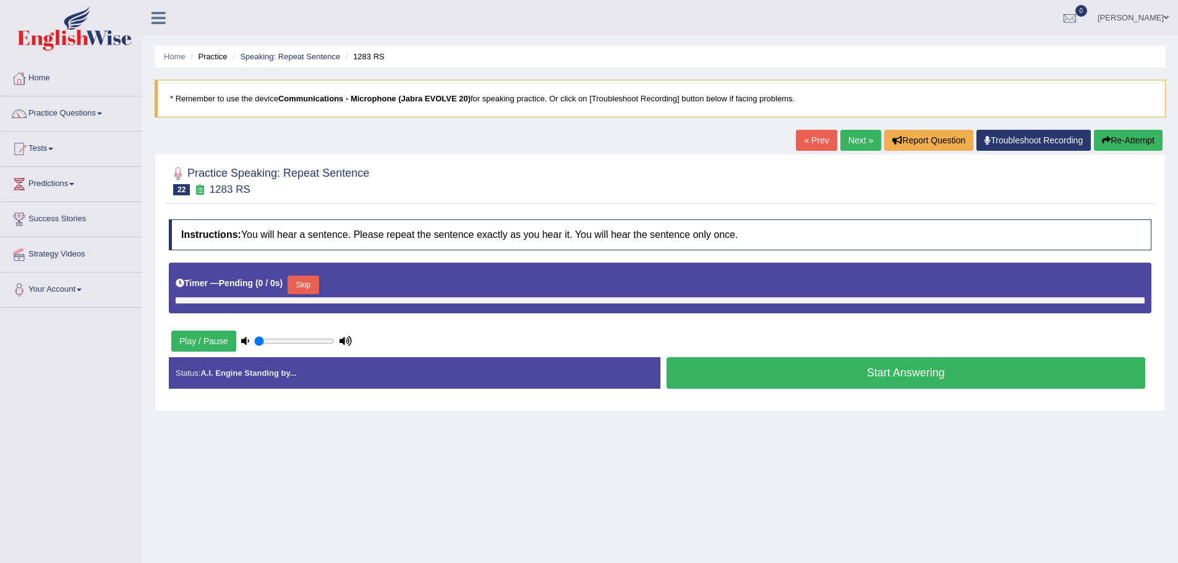
type input "1"
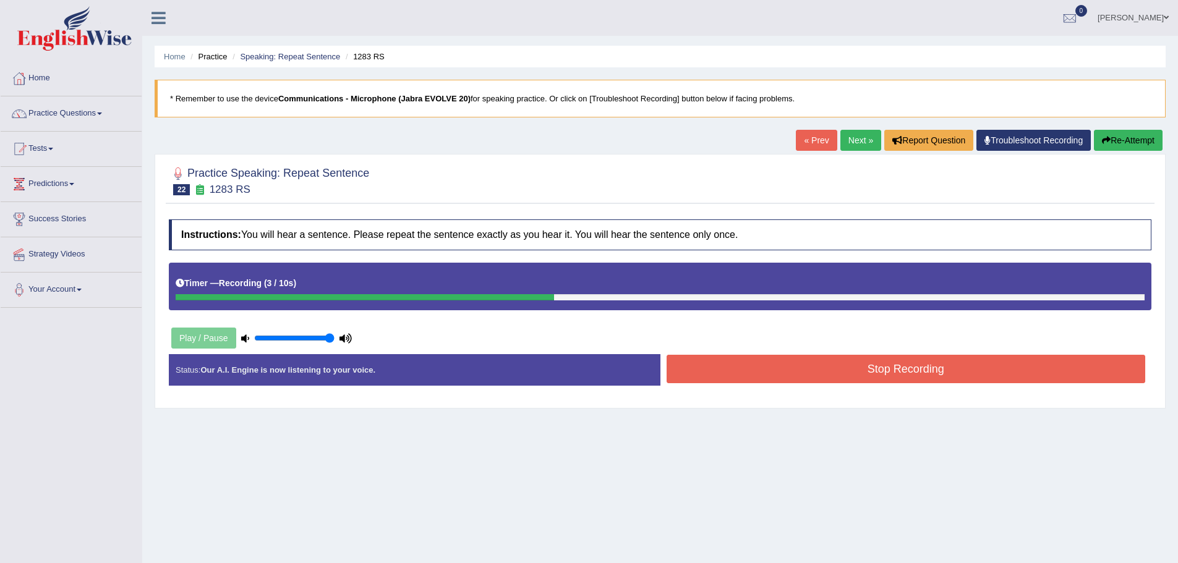
click at [821, 363] on button "Stop Recording" at bounding box center [906, 369] width 479 height 28
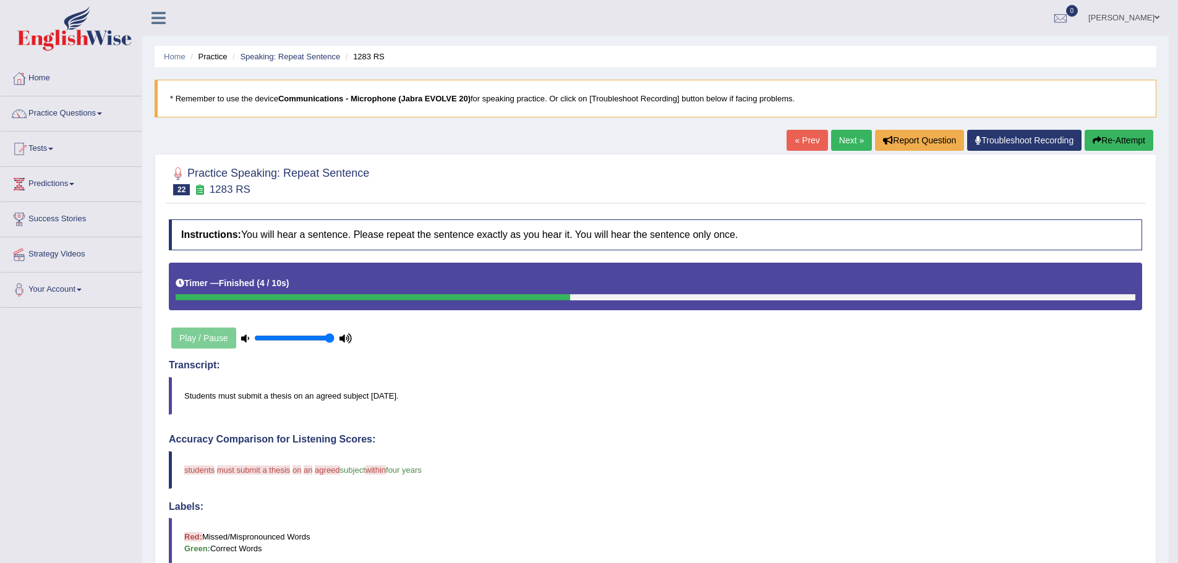
click at [1093, 138] on icon "button" at bounding box center [1097, 140] width 9 height 9
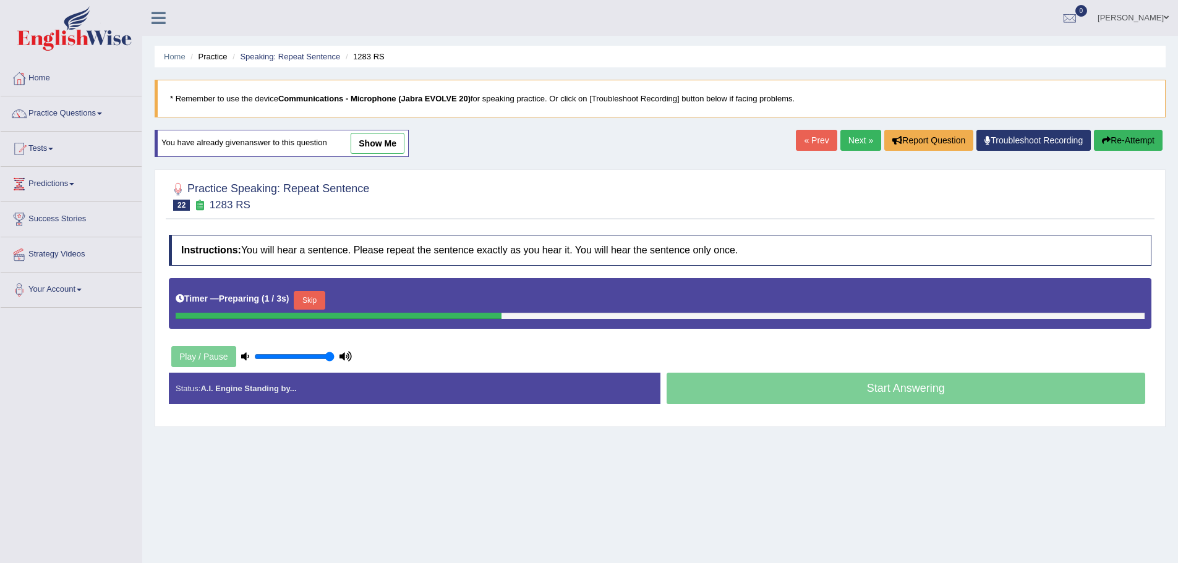
click at [302, 294] on button "Skip" at bounding box center [309, 300] width 31 height 19
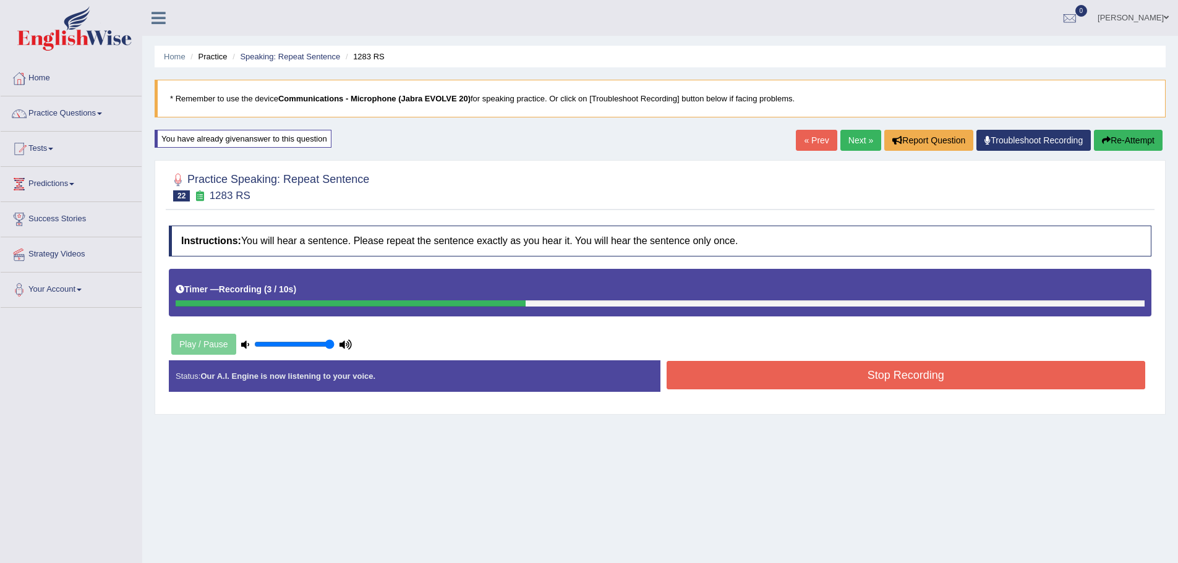
click at [741, 374] on button "Stop Recording" at bounding box center [906, 375] width 479 height 28
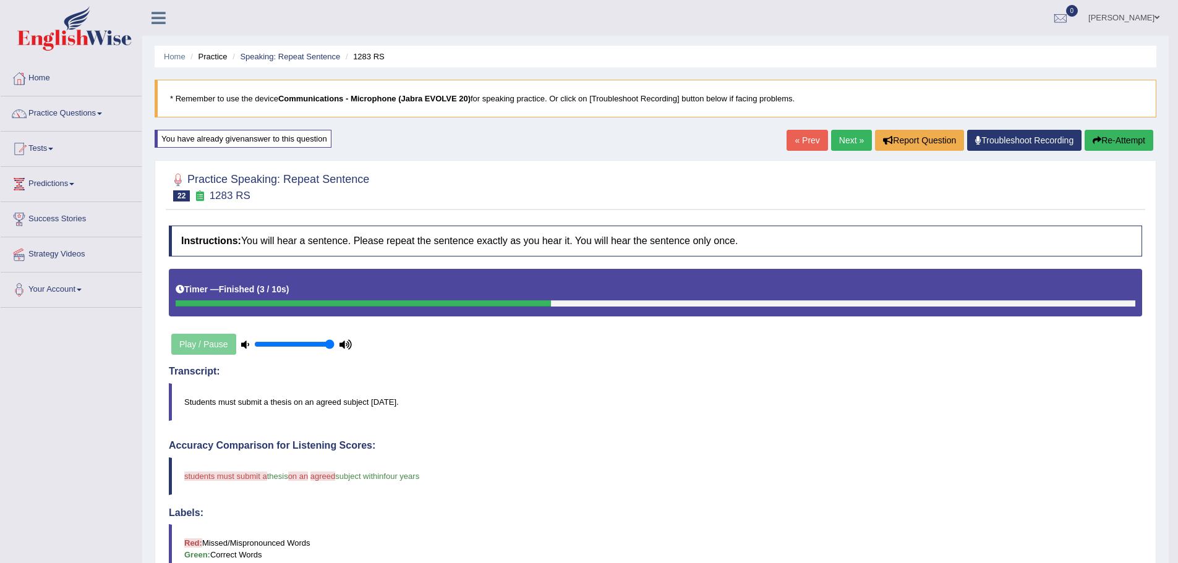
click at [1100, 137] on button "Re-Attempt" at bounding box center [1119, 140] width 69 height 21
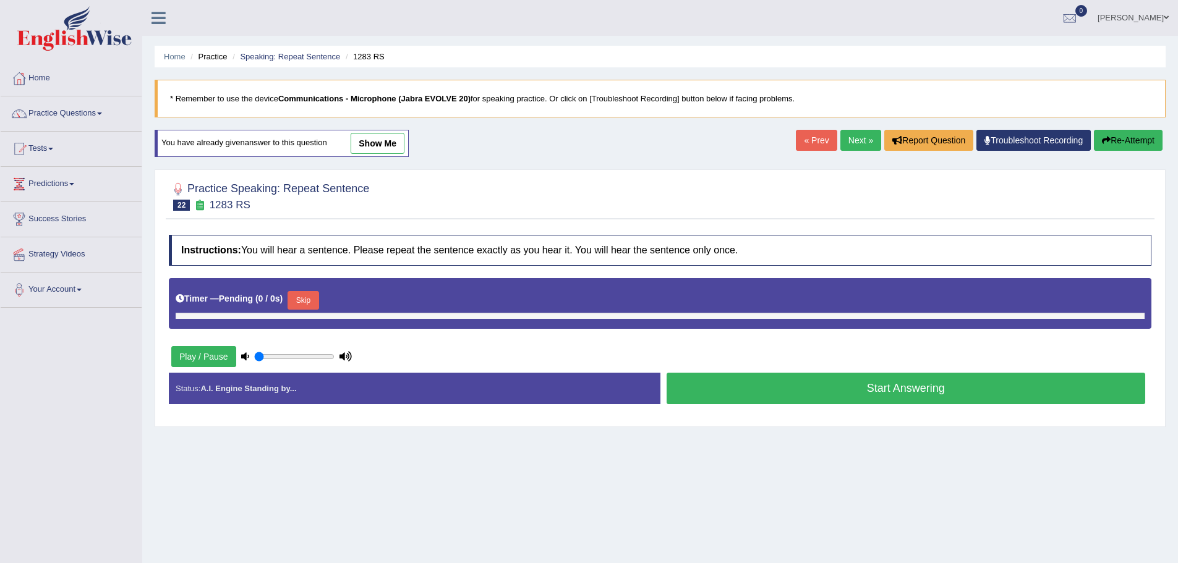
type input "1"
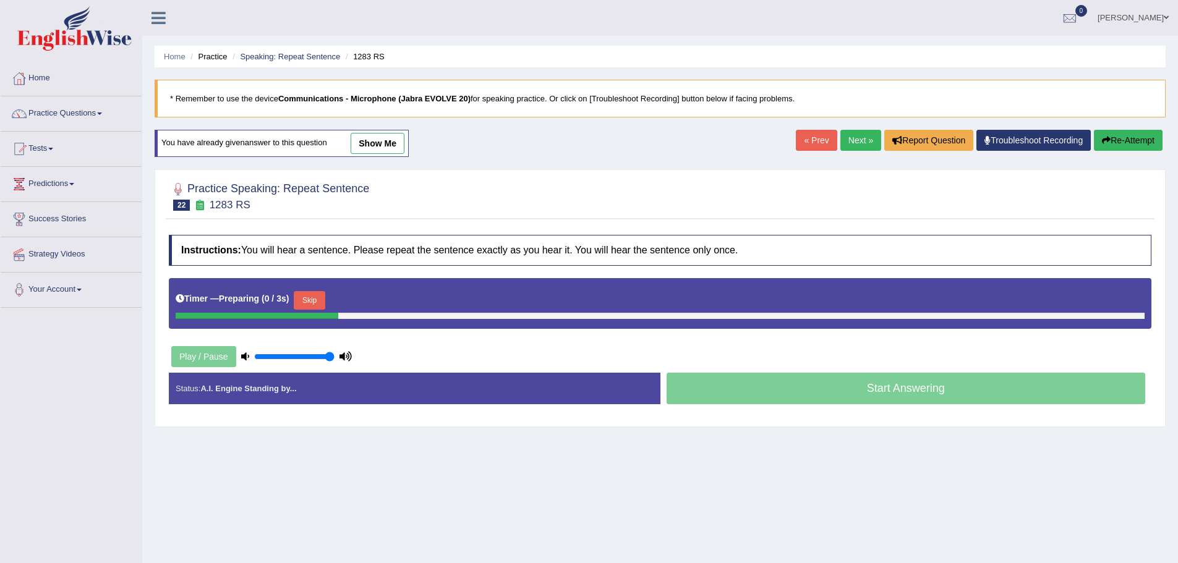
click at [312, 306] on button "Skip" at bounding box center [309, 300] width 31 height 19
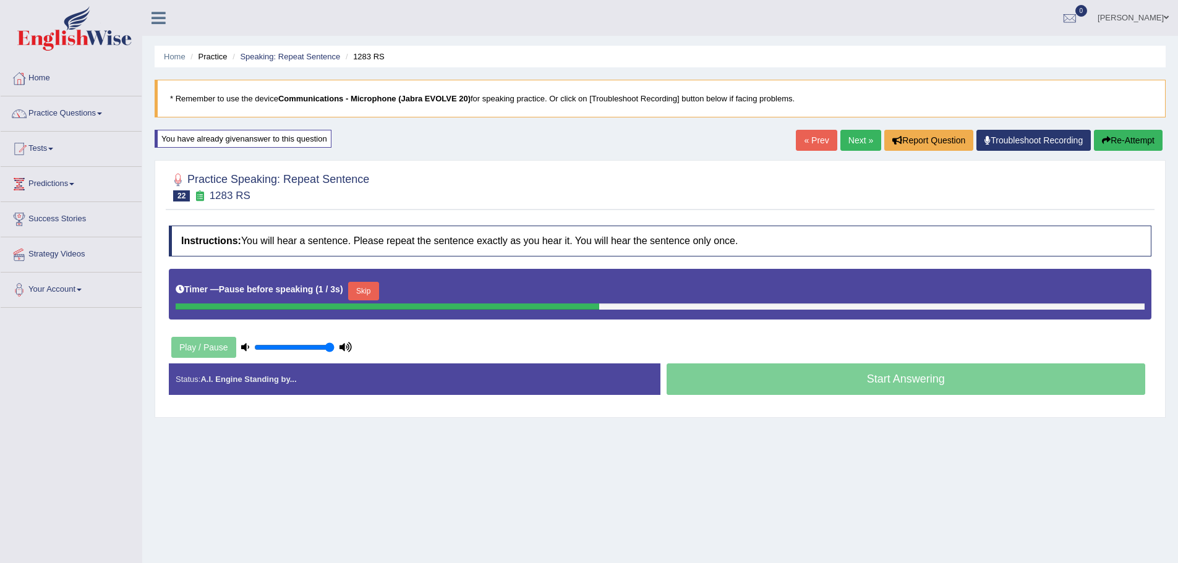
click at [357, 291] on button "Skip" at bounding box center [363, 291] width 31 height 19
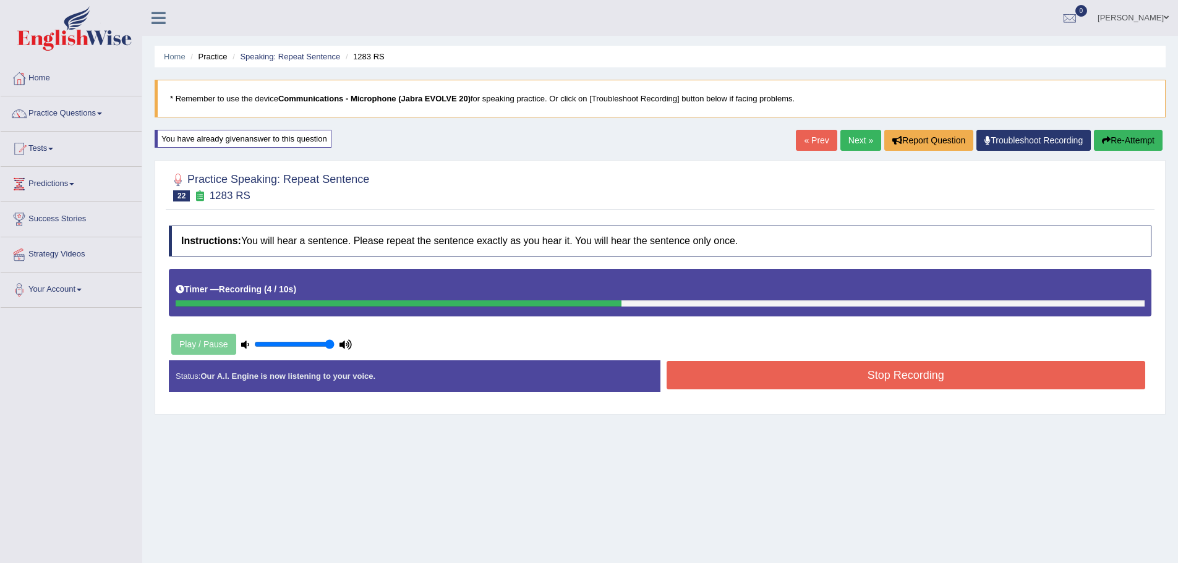
click at [700, 380] on button "Stop Recording" at bounding box center [906, 375] width 479 height 28
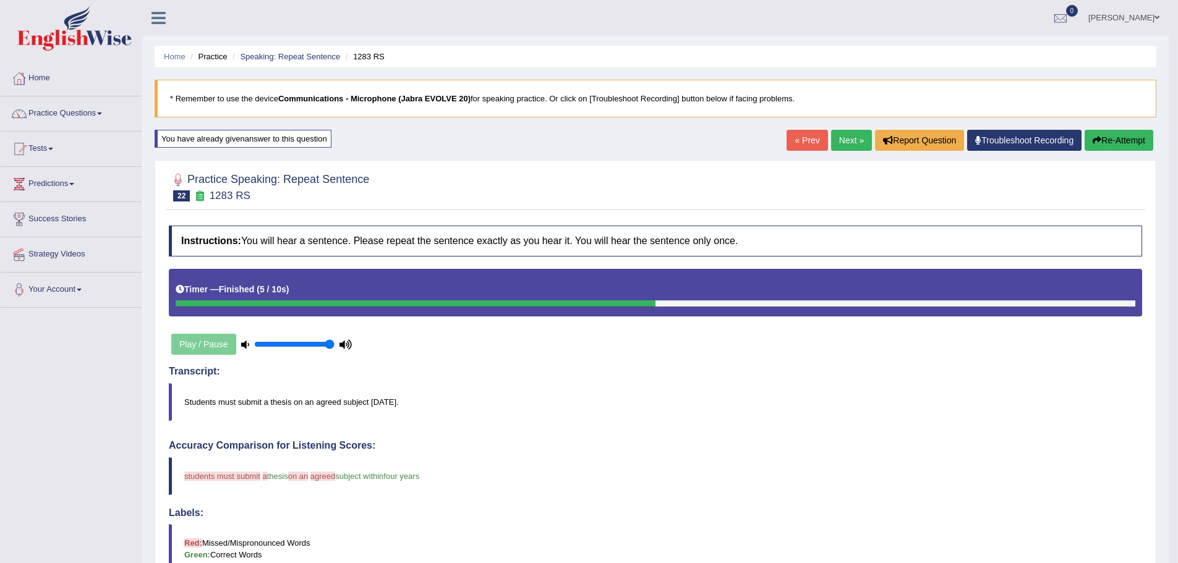
click at [1127, 140] on button "Re-Attempt" at bounding box center [1119, 140] width 69 height 21
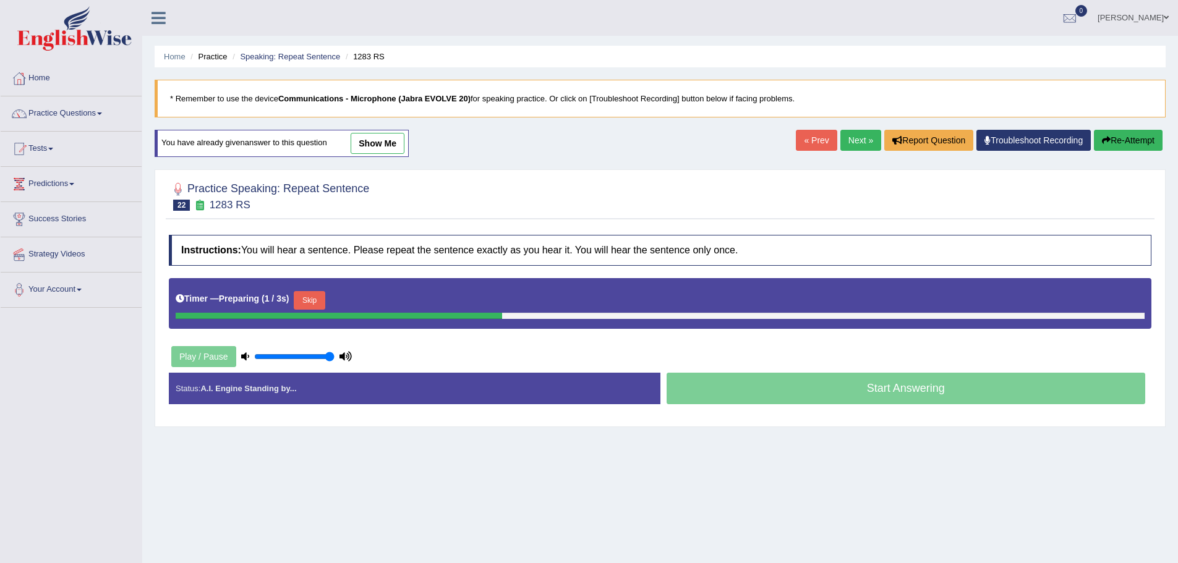
click at [317, 303] on button "Skip" at bounding box center [309, 300] width 31 height 19
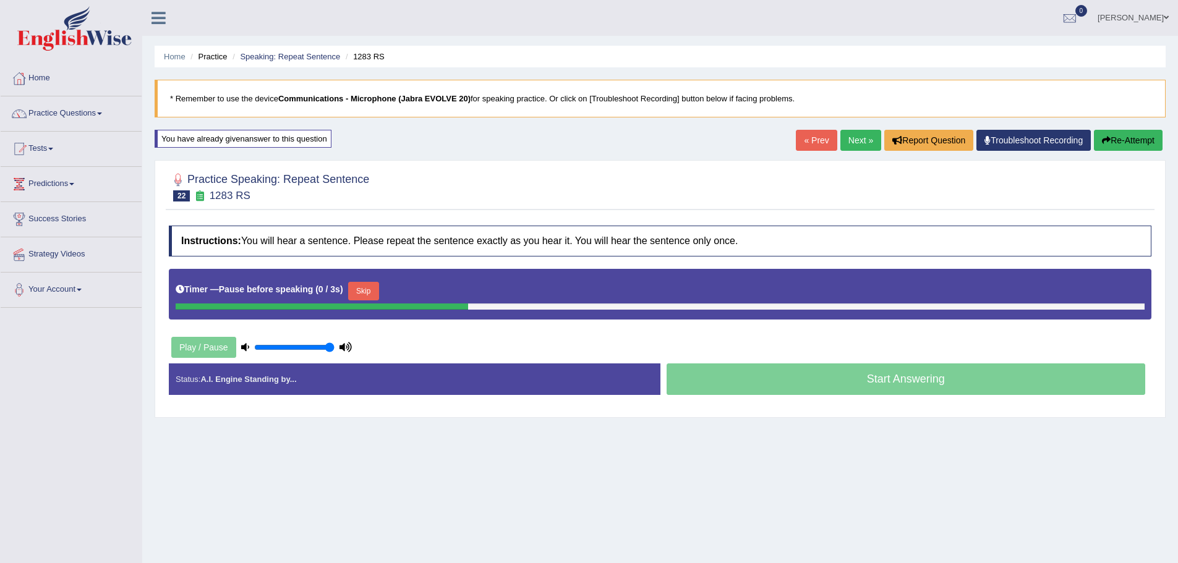
click at [359, 289] on button "Skip" at bounding box center [363, 291] width 31 height 19
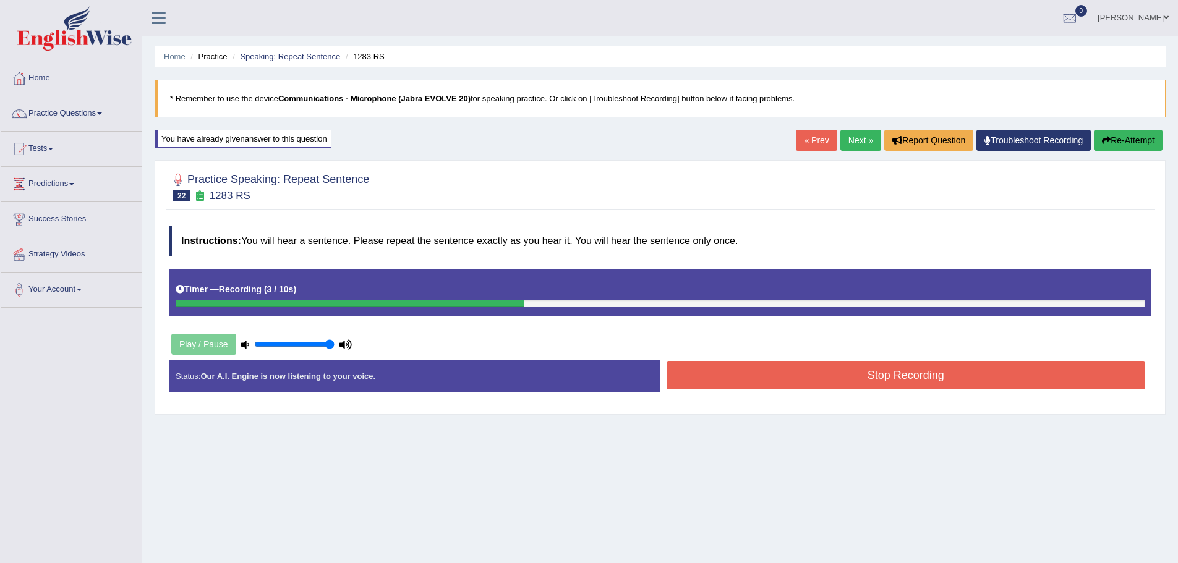
click at [723, 365] on button "Stop Recording" at bounding box center [906, 375] width 479 height 28
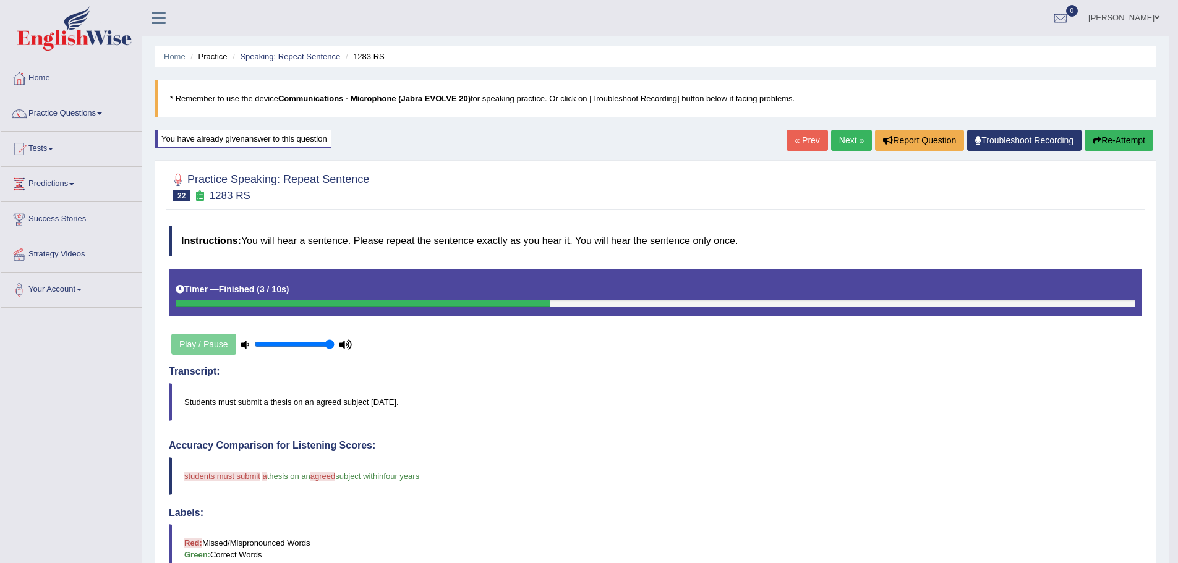
click at [1094, 140] on icon "button" at bounding box center [1097, 140] width 9 height 9
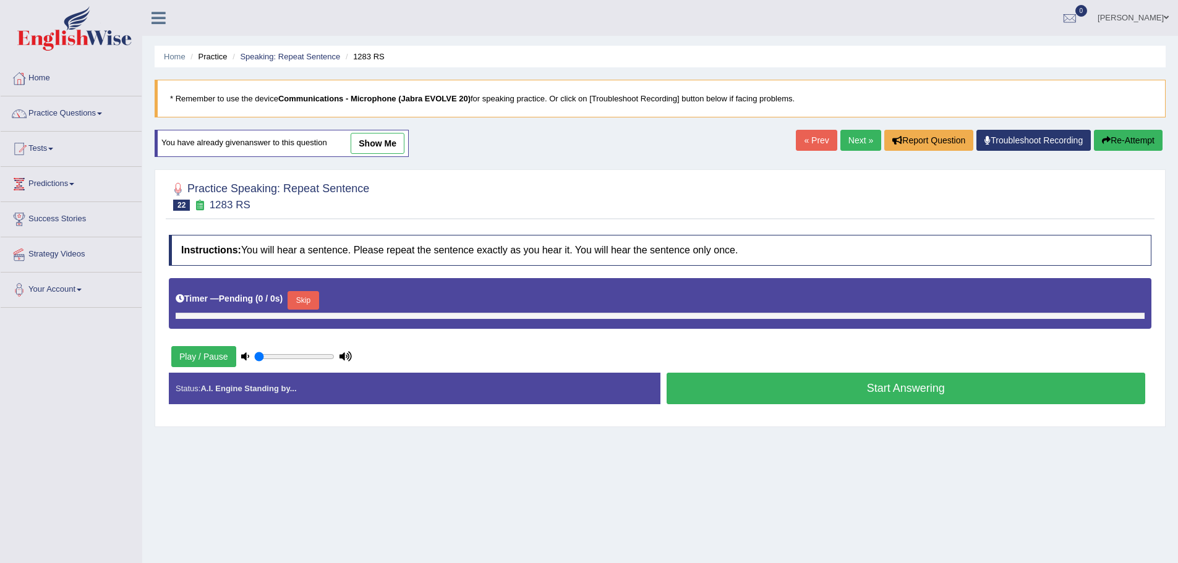
type input "1"
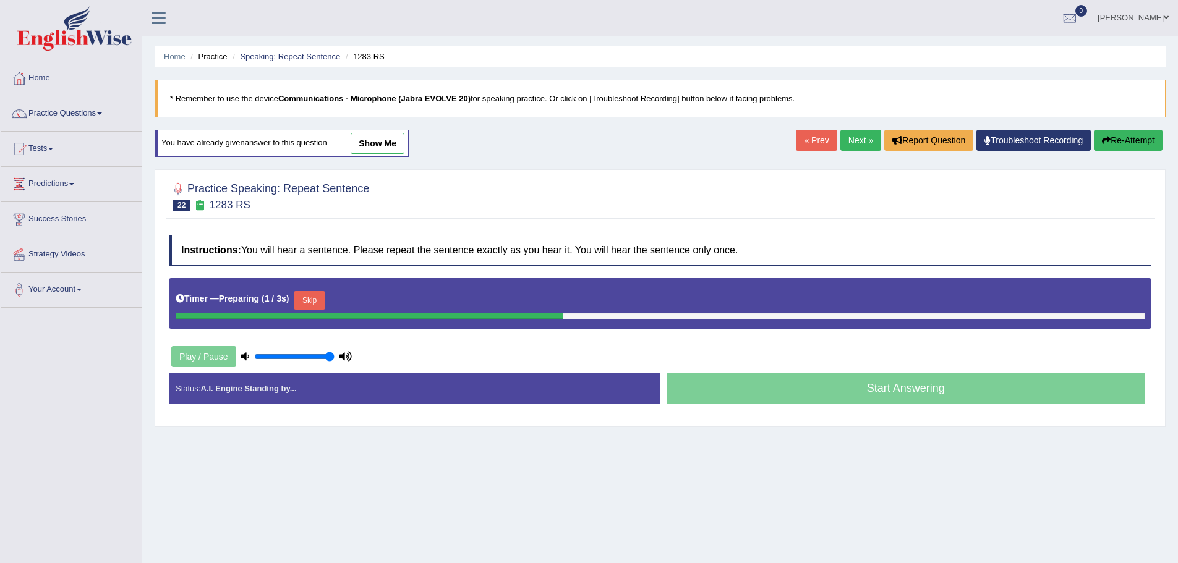
click at [304, 296] on button "Skip" at bounding box center [309, 300] width 31 height 19
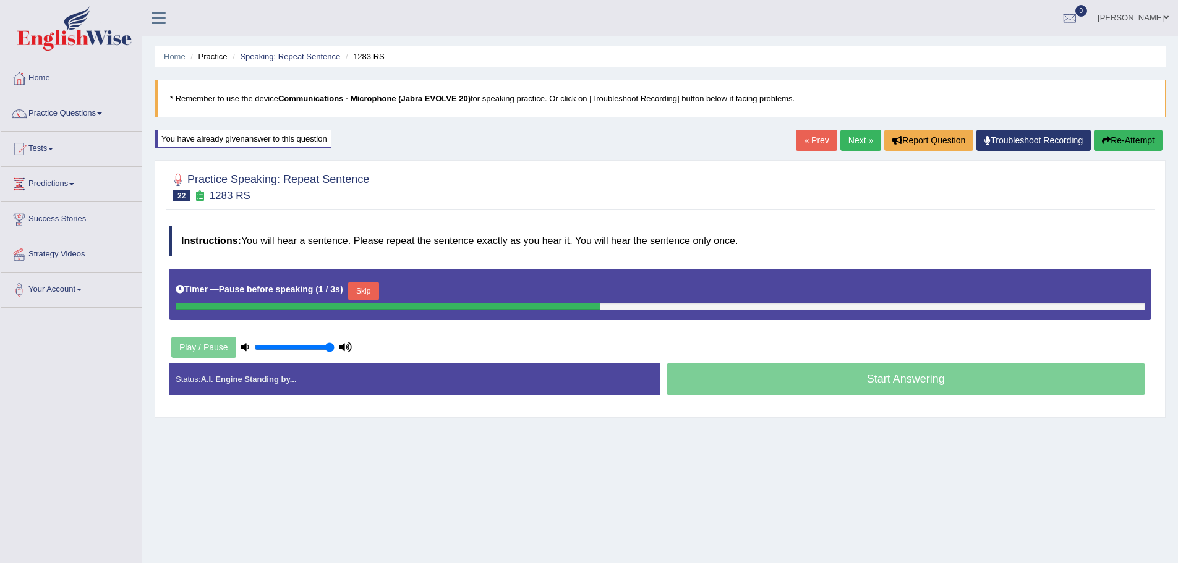
click at [352, 288] on button "Skip" at bounding box center [363, 291] width 31 height 19
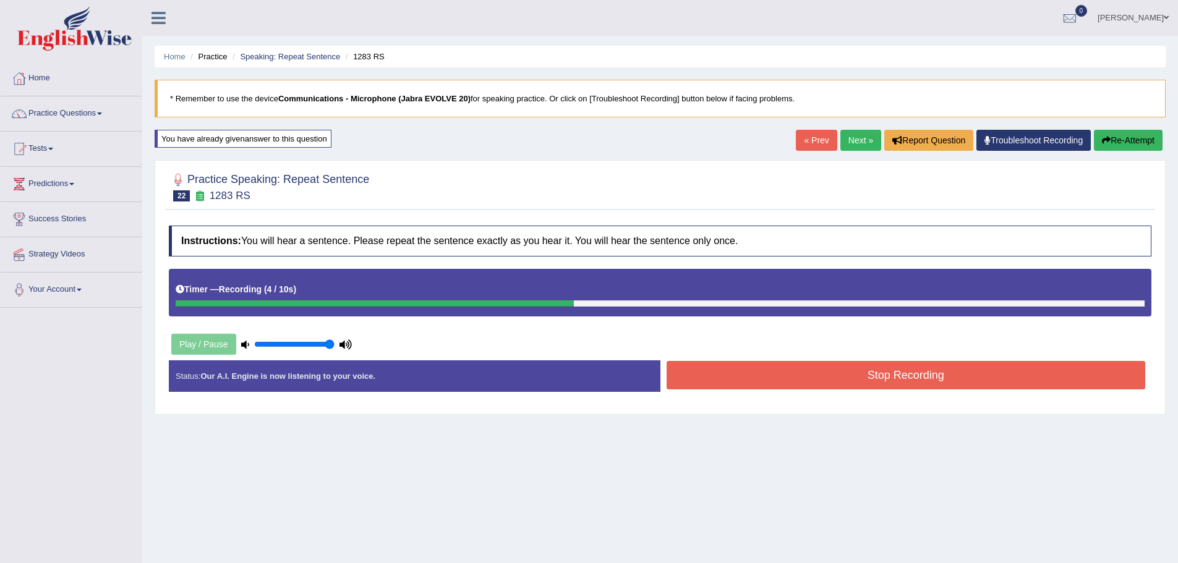
click at [704, 371] on button "Stop Recording" at bounding box center [906, 375] width 479 height 28
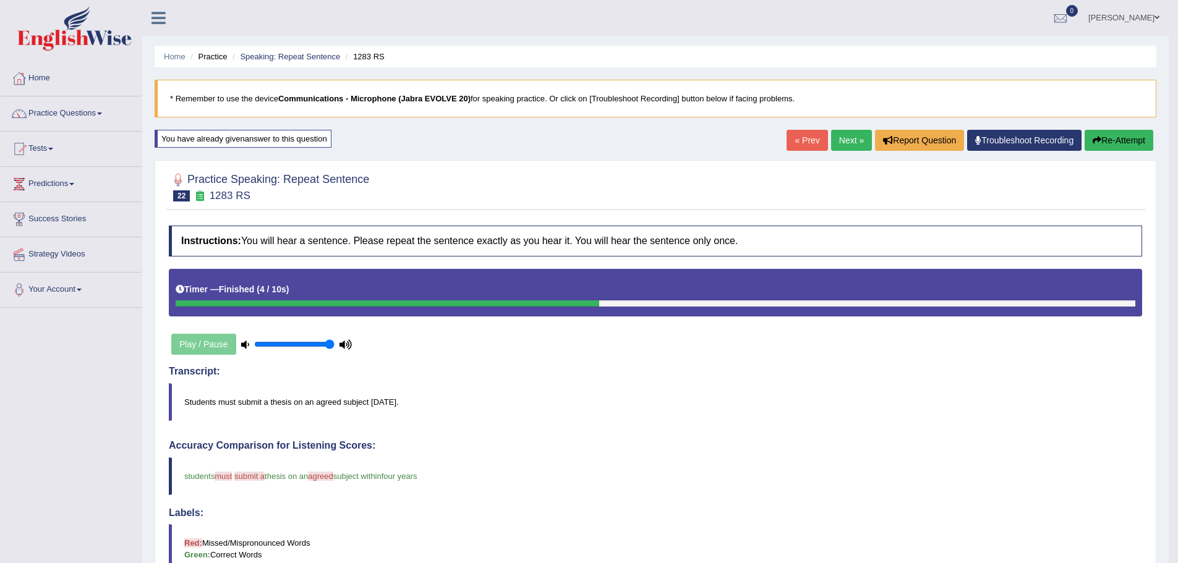
click at [855, 145] on link "Next »" at bounding box center [851, 140] width 41 height 21
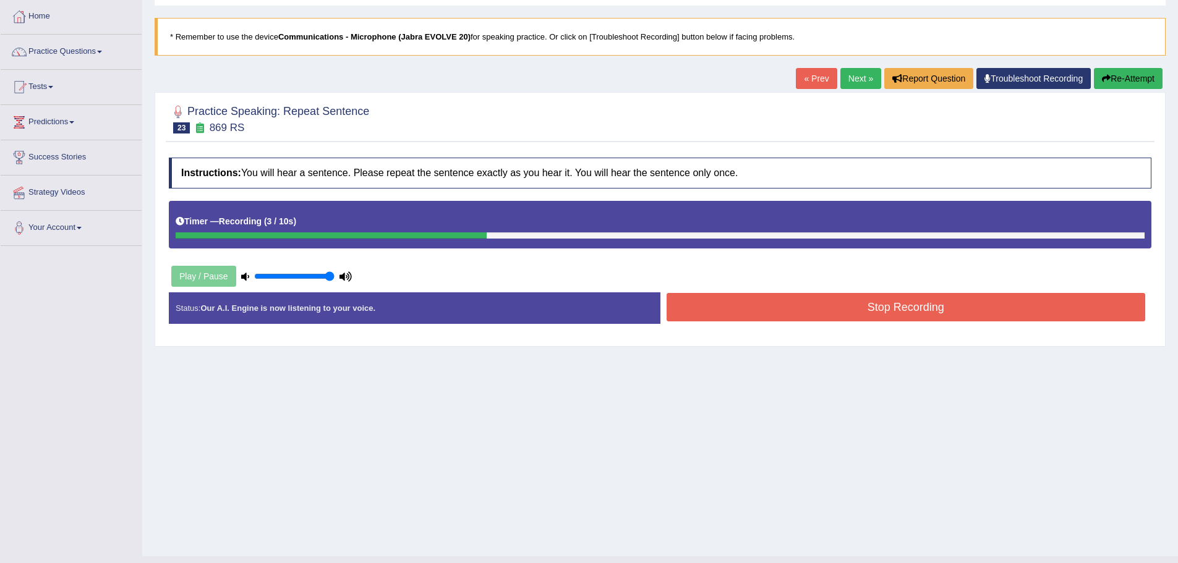
click at [825, 315] on button "Stop Recording" at bounding box center [906, 307] width 479 height 28
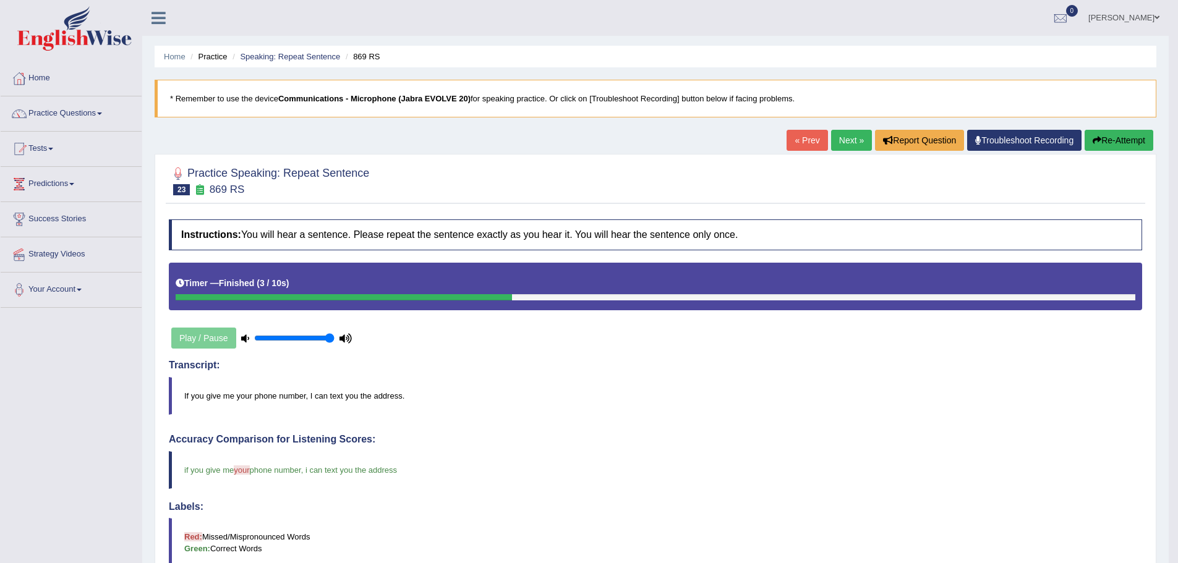
click at [838, 145] on link "Next »" at bounding box center [851, 140] width 41 height 21
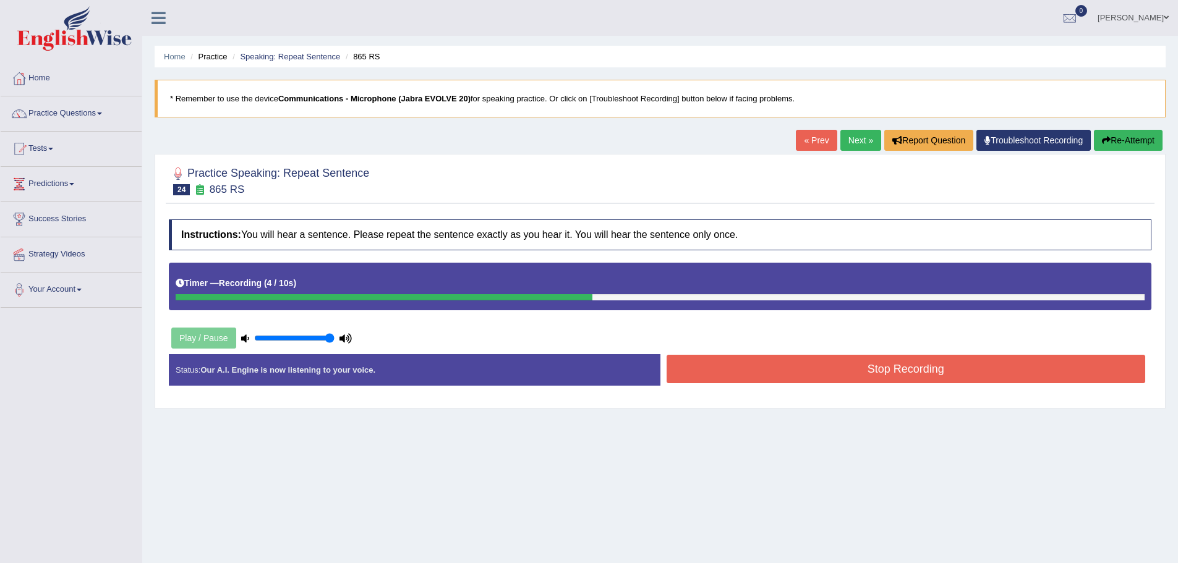
click at [786, 370] on button "Stop Recording" at bounding box center [906, 369] width 479 height 28
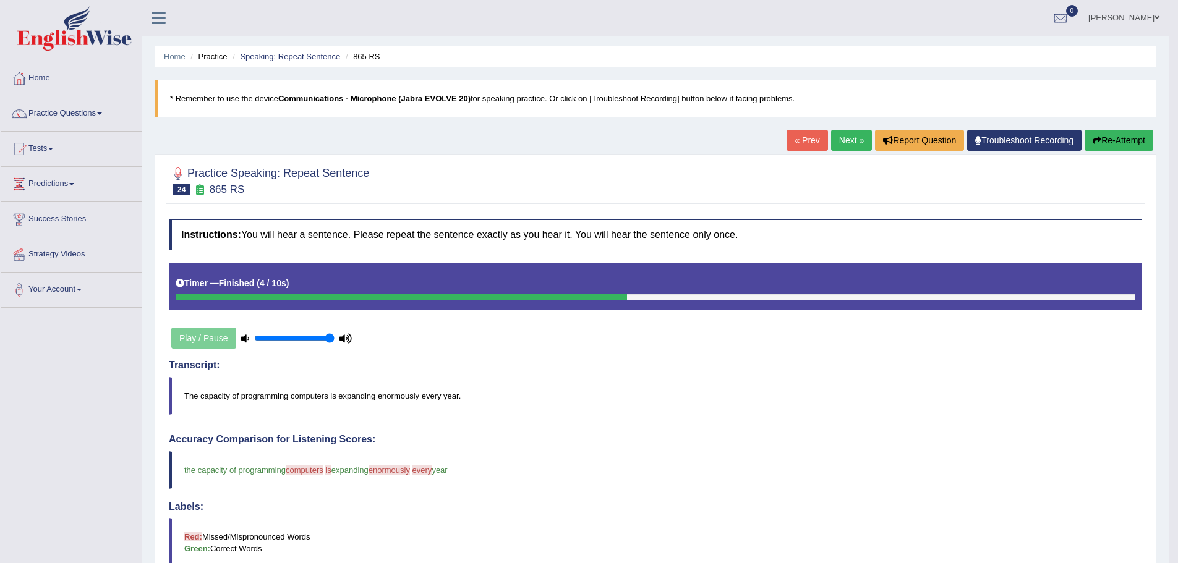
click at [836, 140] on link "Next »" at bounding box center [851, 140] width 41 height 21
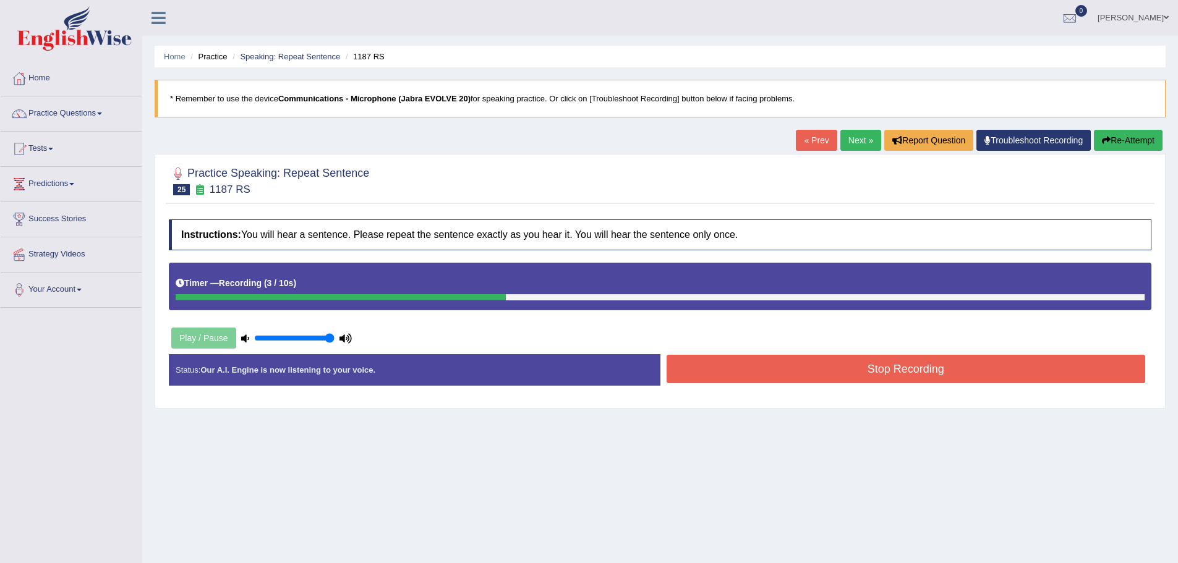
click at [806, 374] on button "Stop Recording" at bounding box center [906, 369] width 479 height 28
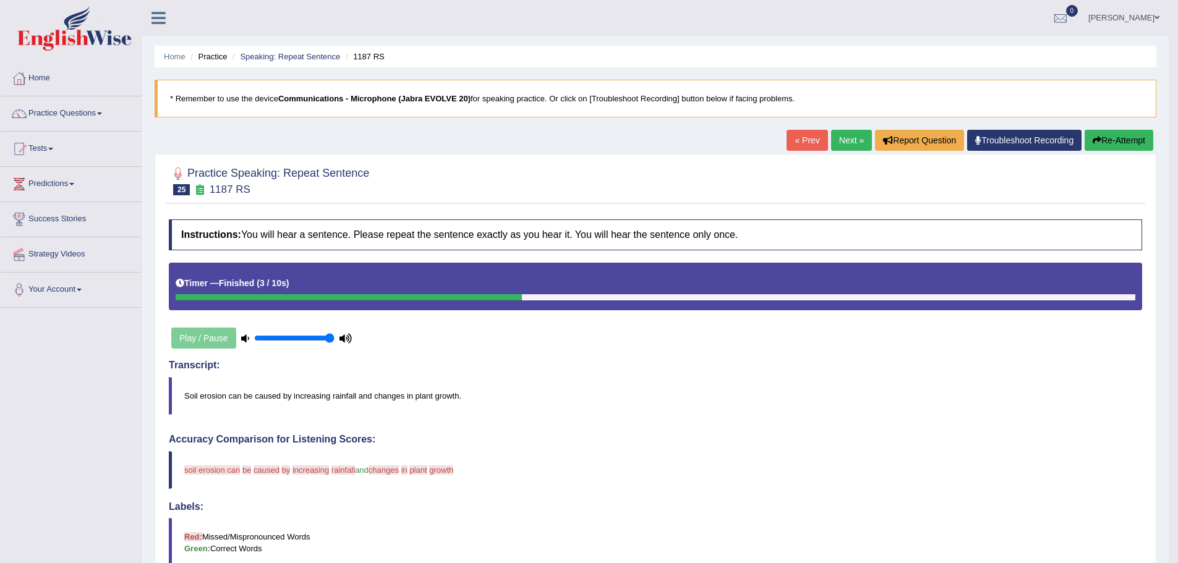
click at [1143, 135] on button "Re-Attempt" at bounding box center [1119, 140] width 69 height 21
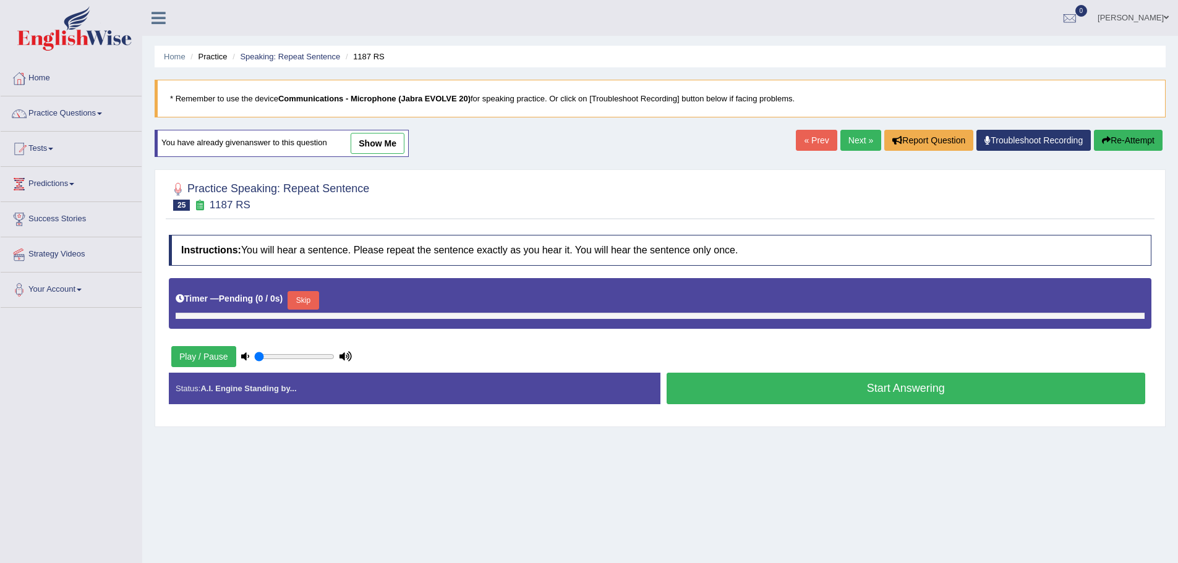
type input "1"
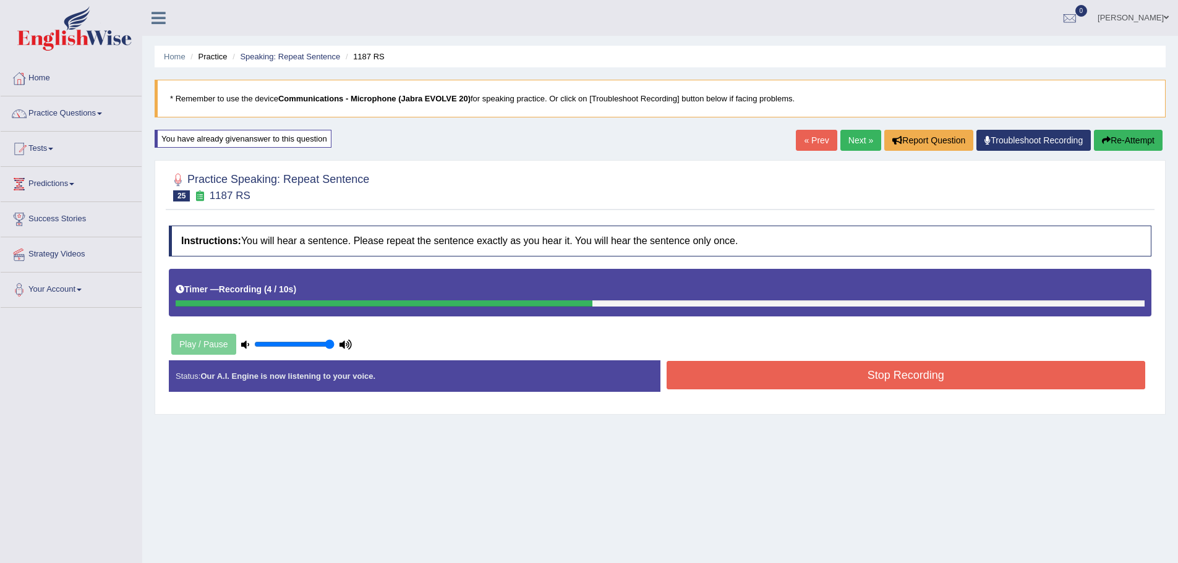
click at [830, 382] on button "Stop Recording" at bounding box center [906, 375] width 479 height 28
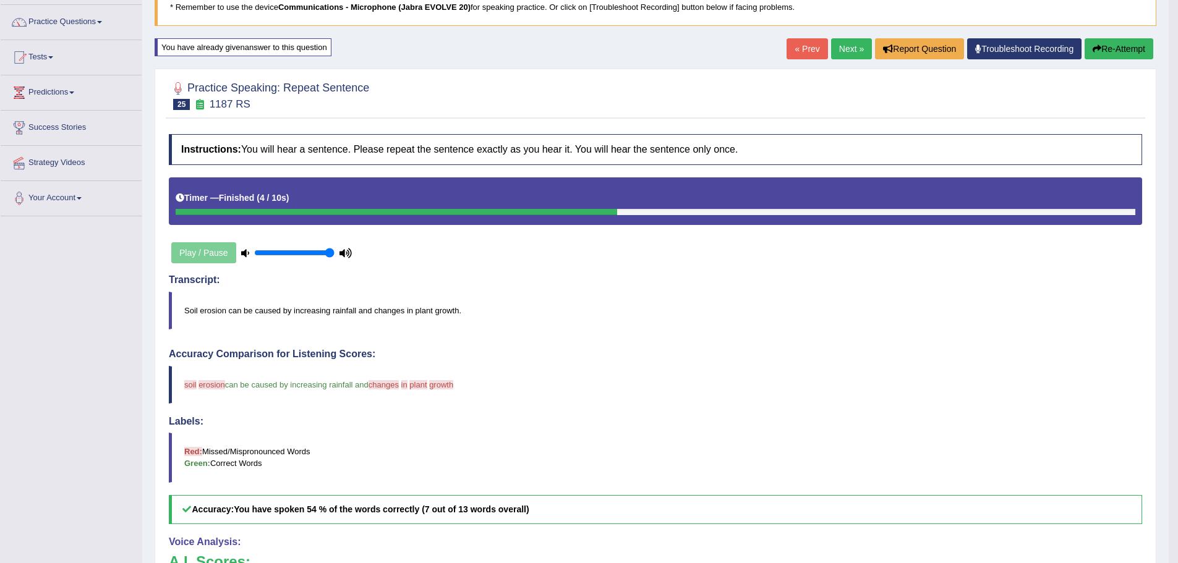
scroll to position [83, 0]
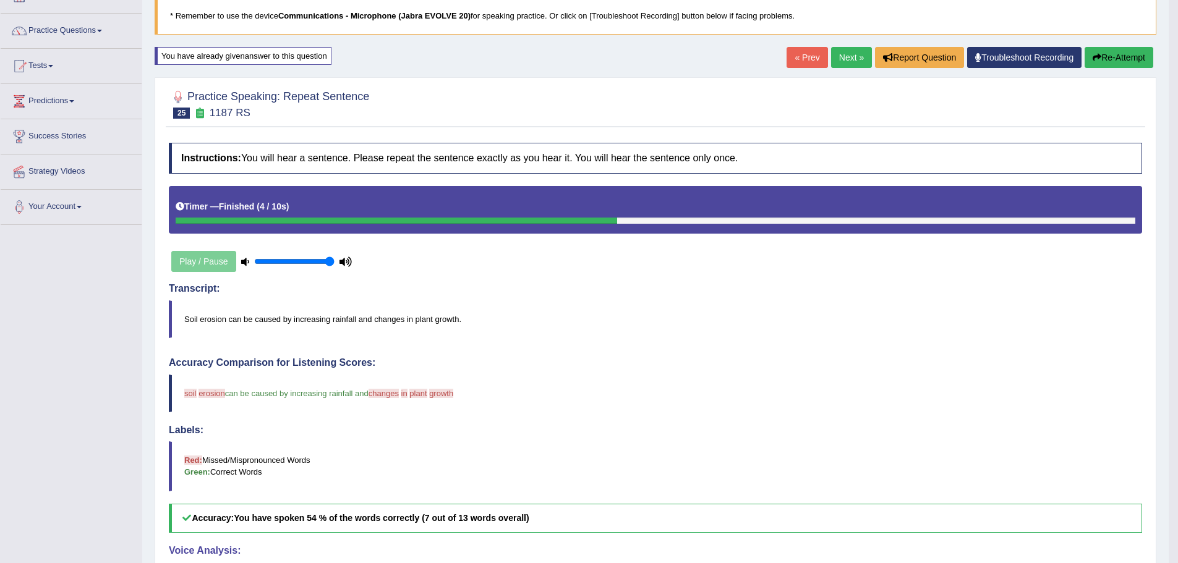
click at [850, 51] on link "Next »" at bounding box center [851, 57] width 41 height 21
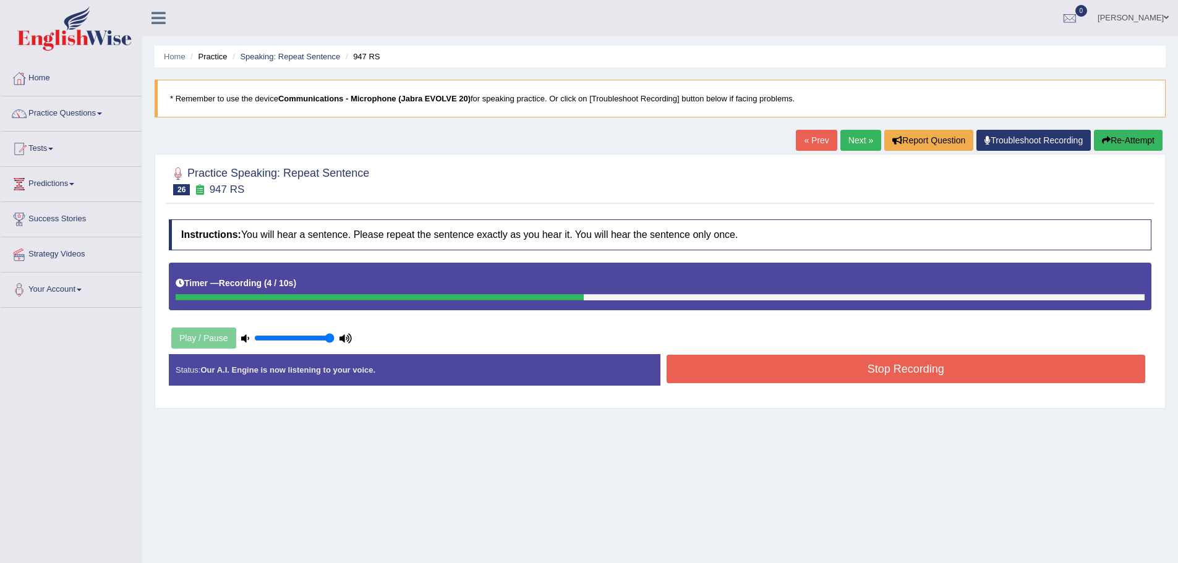
click at [981, 378] on button "Stop Recording" at bounding box center [906, 369] width 479 height 28
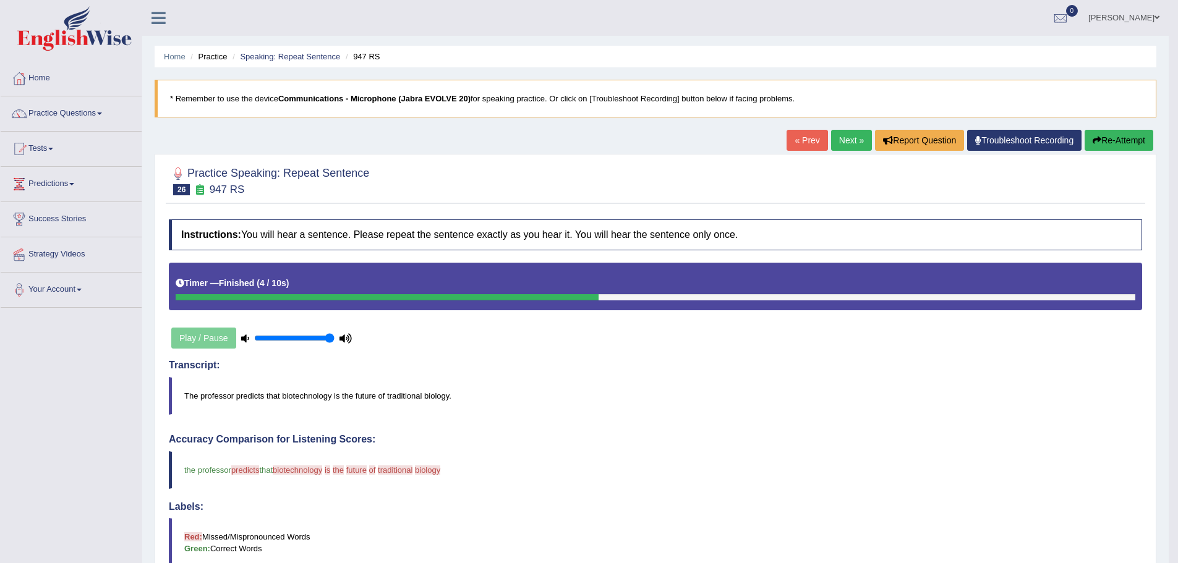
click at [1115, 145] on button "Re-Attempt" at bounding box center [1119, 140] width 69 height 21
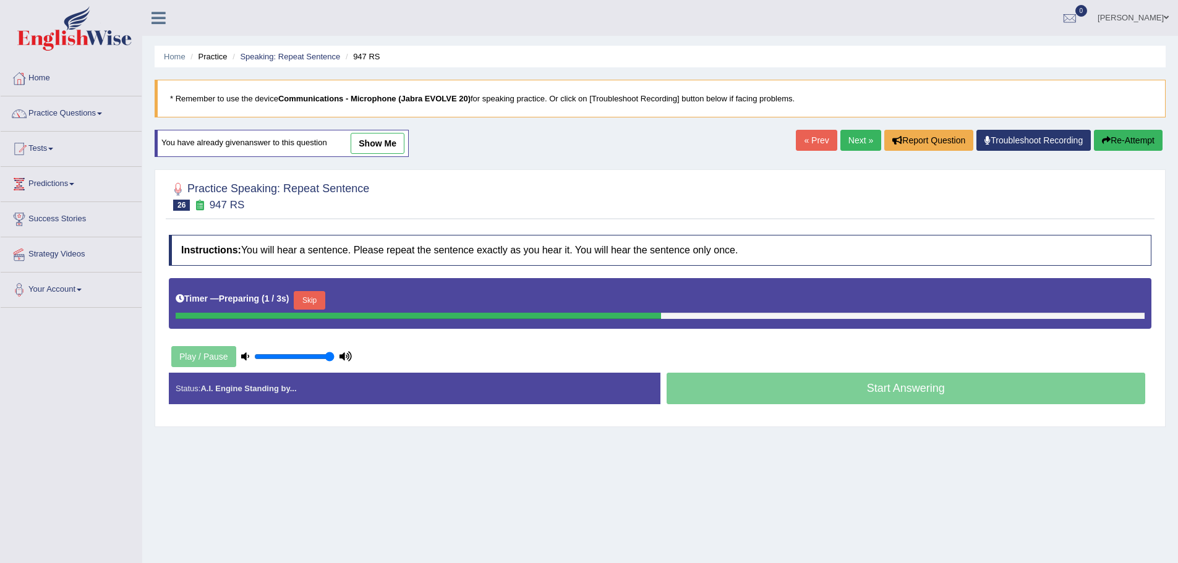
click at [307, 302] on button "Skip" at bounding box center [309, 300] width 31 height 19
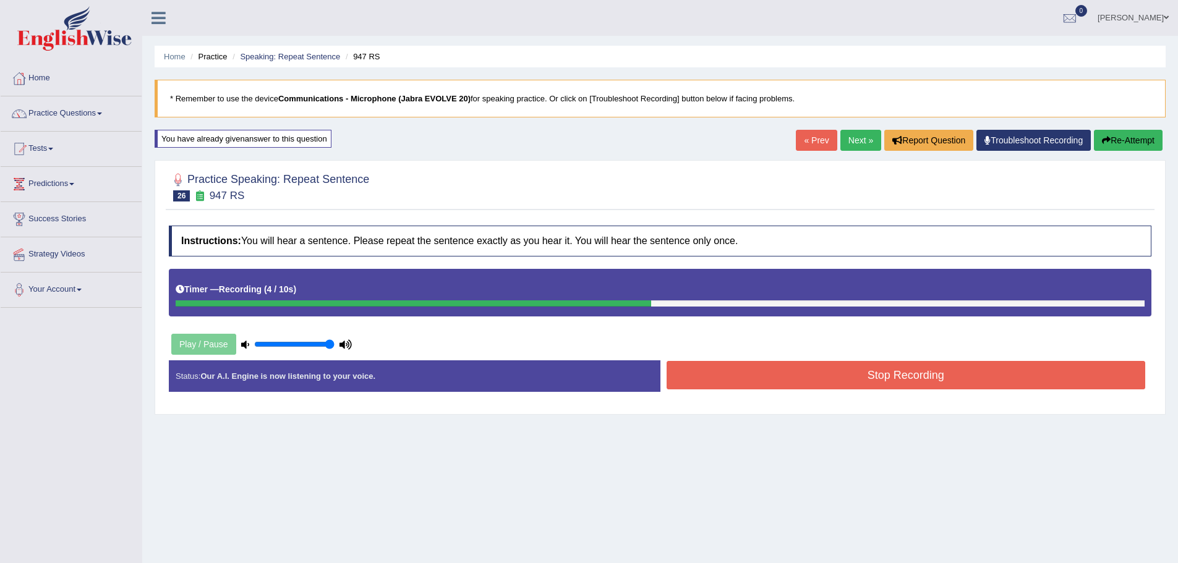
click at [772, 382] on button "Stop Recording" at bounding box center [906, 375] width 479 height 28
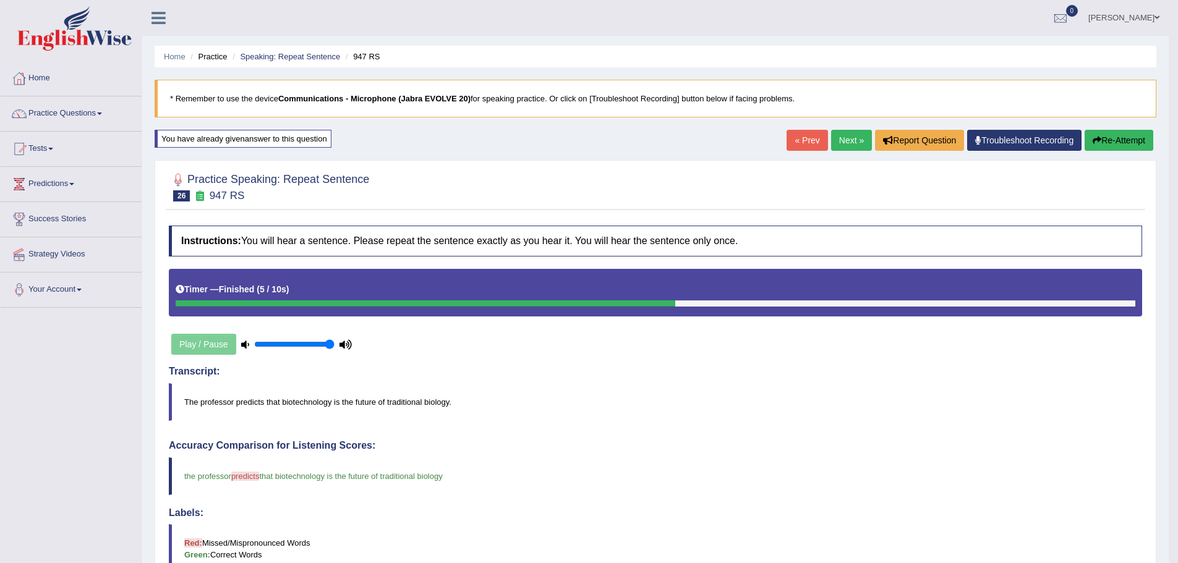
click at [843, 141] on link "Next »" at bounding box center [851, 140] width 41 height 21
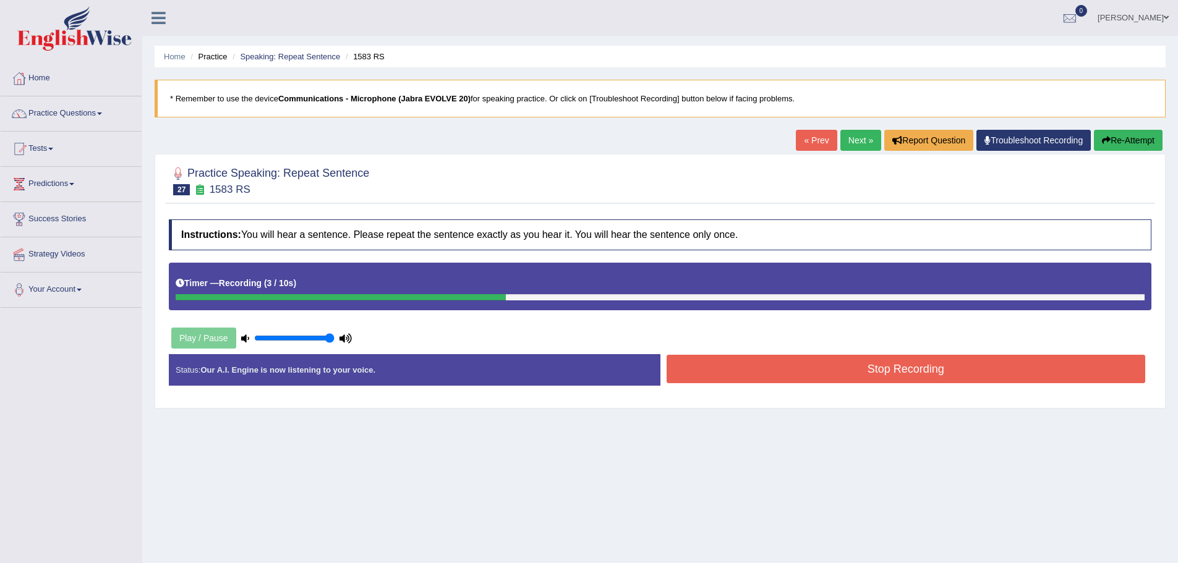
click at [693, 367] on button "Stop Recording" at bounding box center [906, 369] width 479 height 28
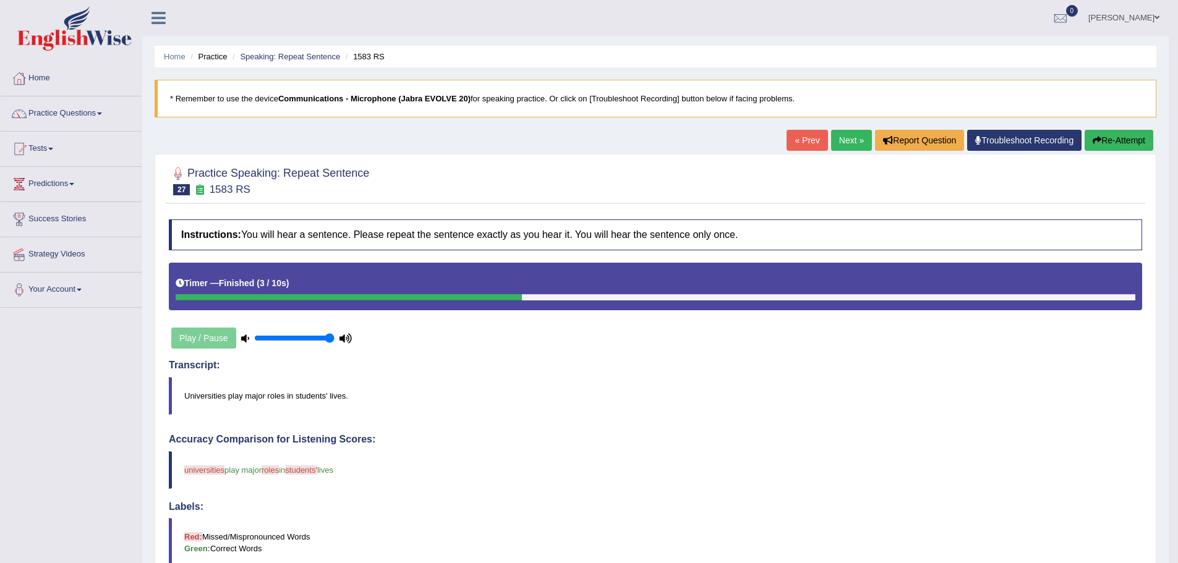
click at [842, 142] on link "Next »" at bounding box center [851, 140] width 41 height 21
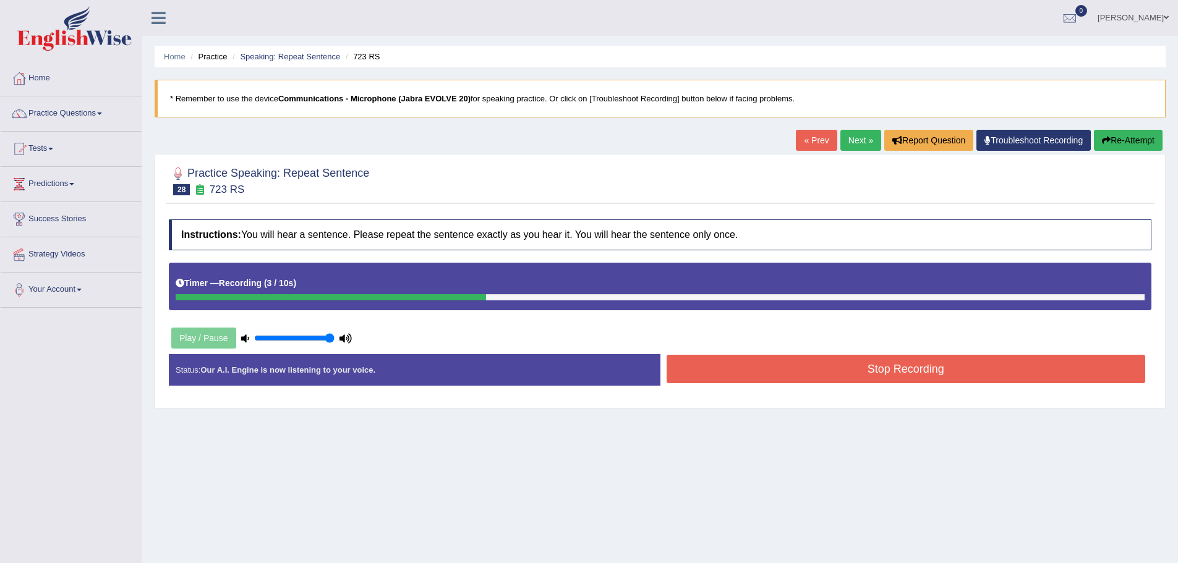
click at [687, 360] on button "Stop Recording" at bounding box center [906, 369] width 479 height 28
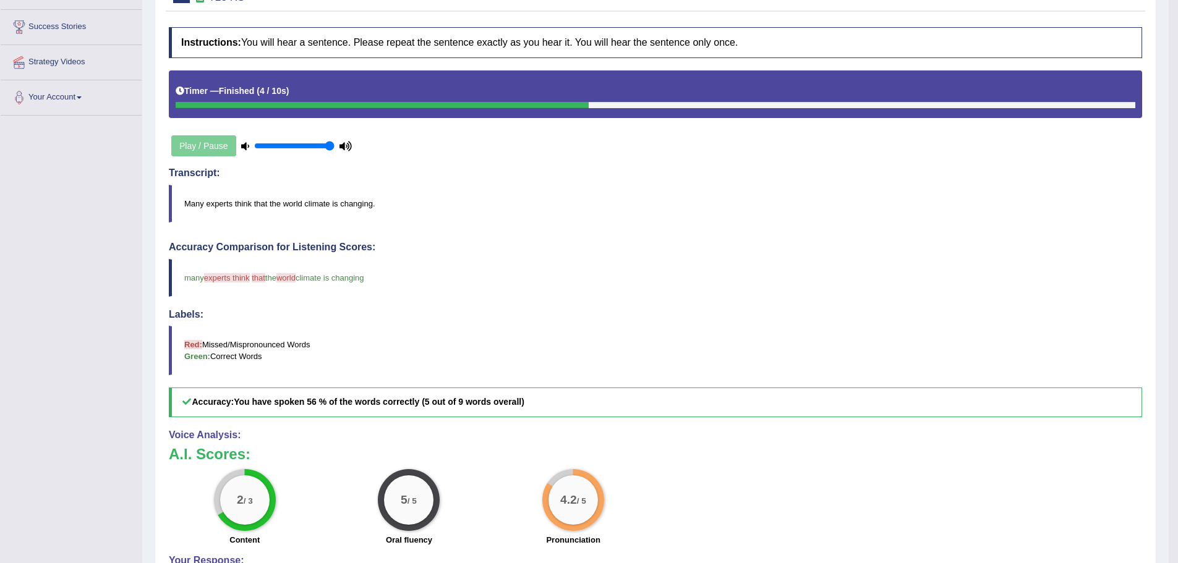
scroll to position [124, 0]
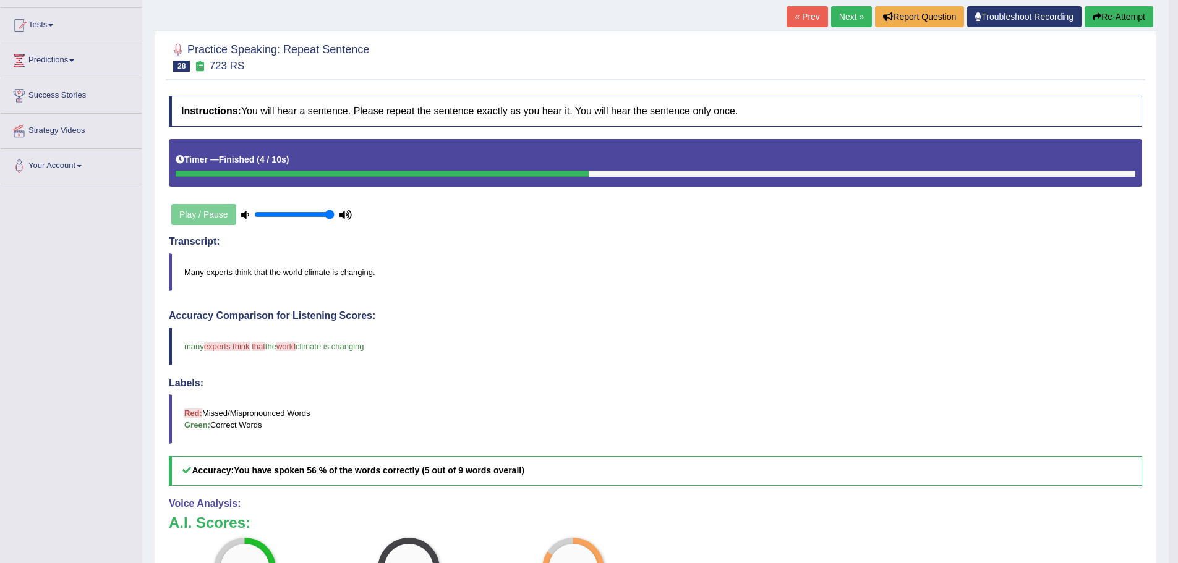
click at [1106, 14] on button "Re-Attempt" at bounding box center [1119, 16] width 69 height 21
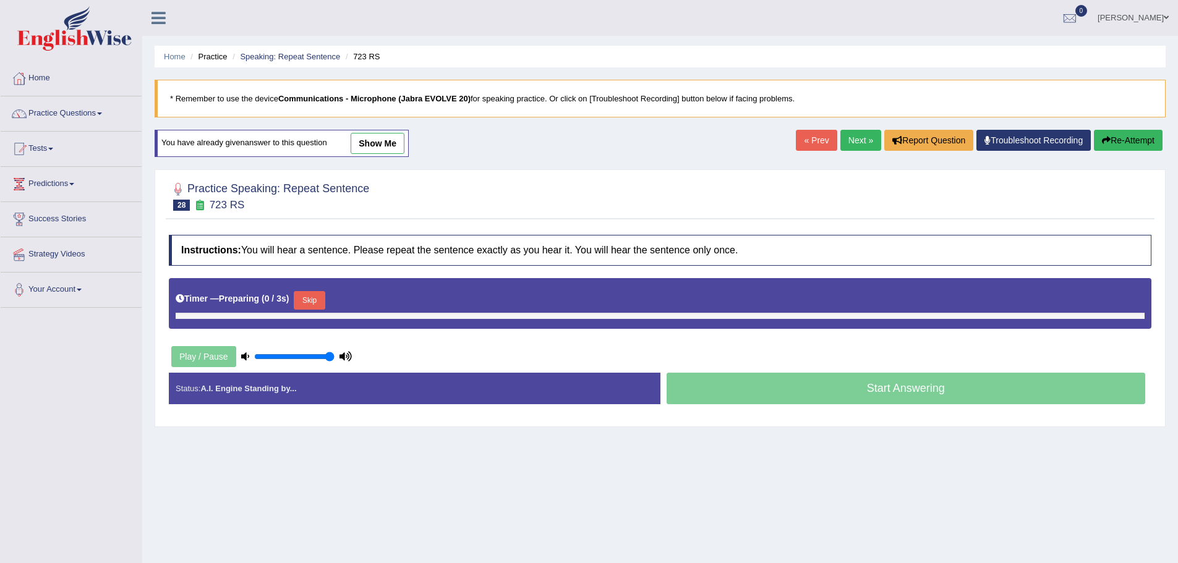
scroll to position [86, 0]
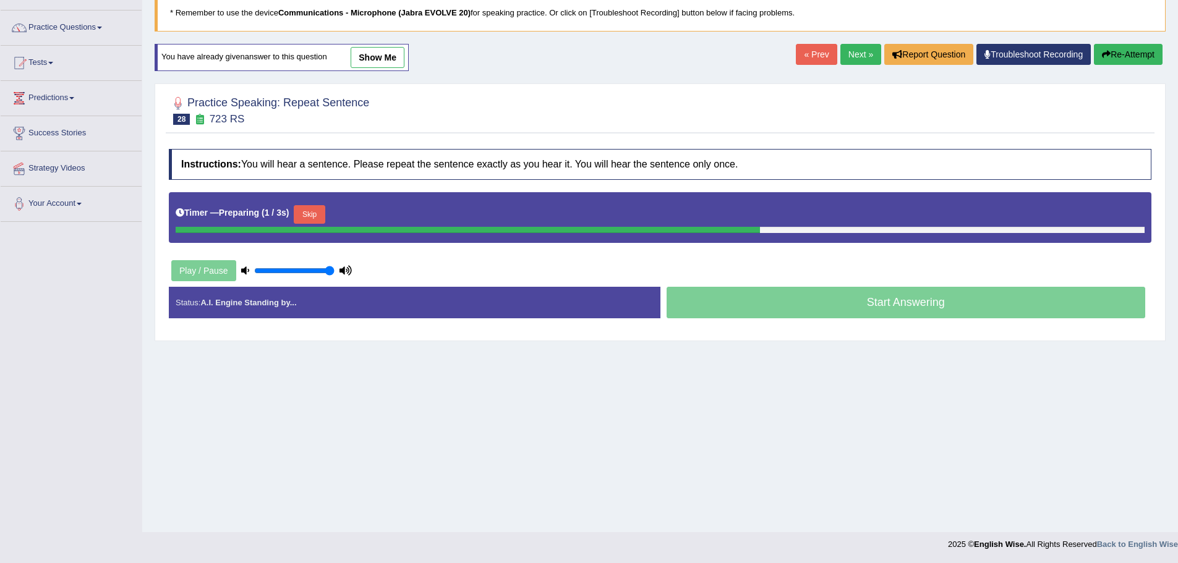
click at [306, 208] on button "Skip" at bounding box center [309, 214] width 31 height 19
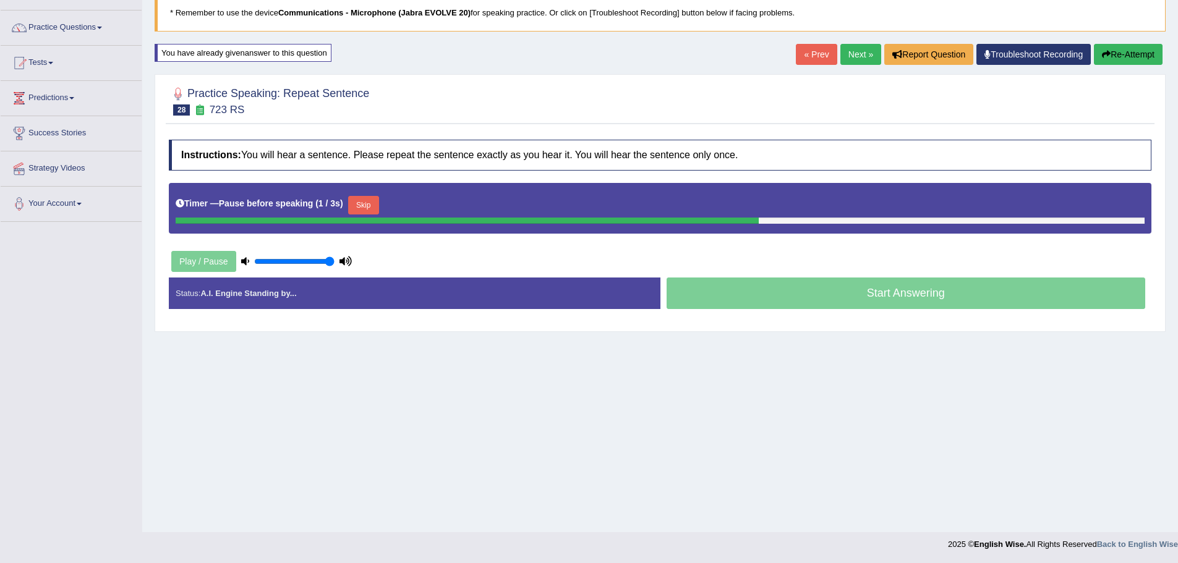
click at [359, 203] on button "Skip" at bounding box center [363, 205] width 31 height 19
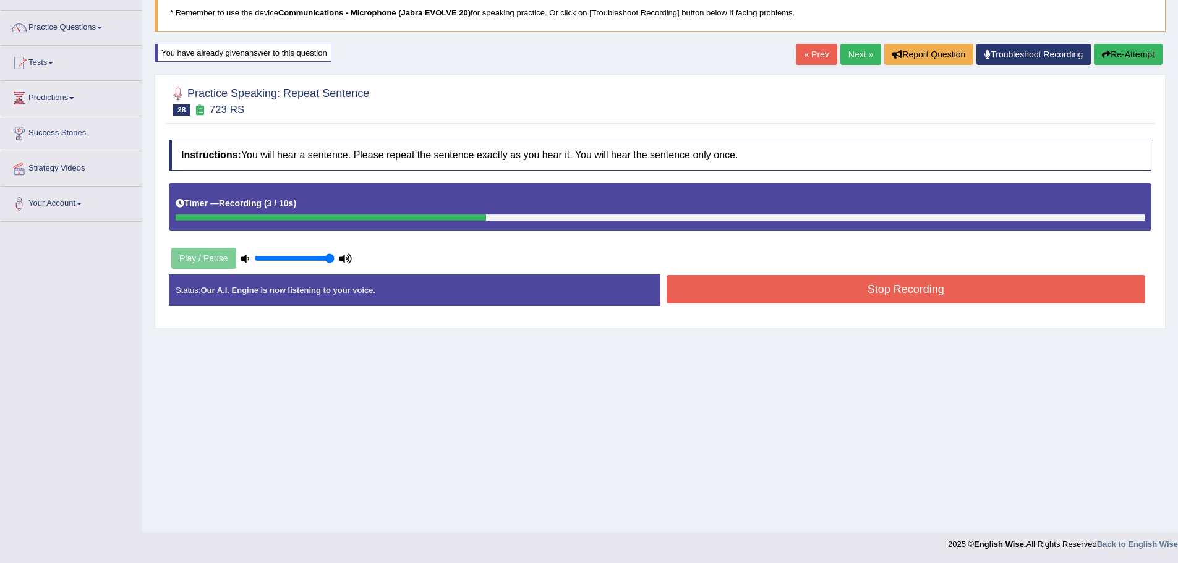
click at [716, 291] on button "Stop Recording" at bounding box center [906, 289] width 479 height 28
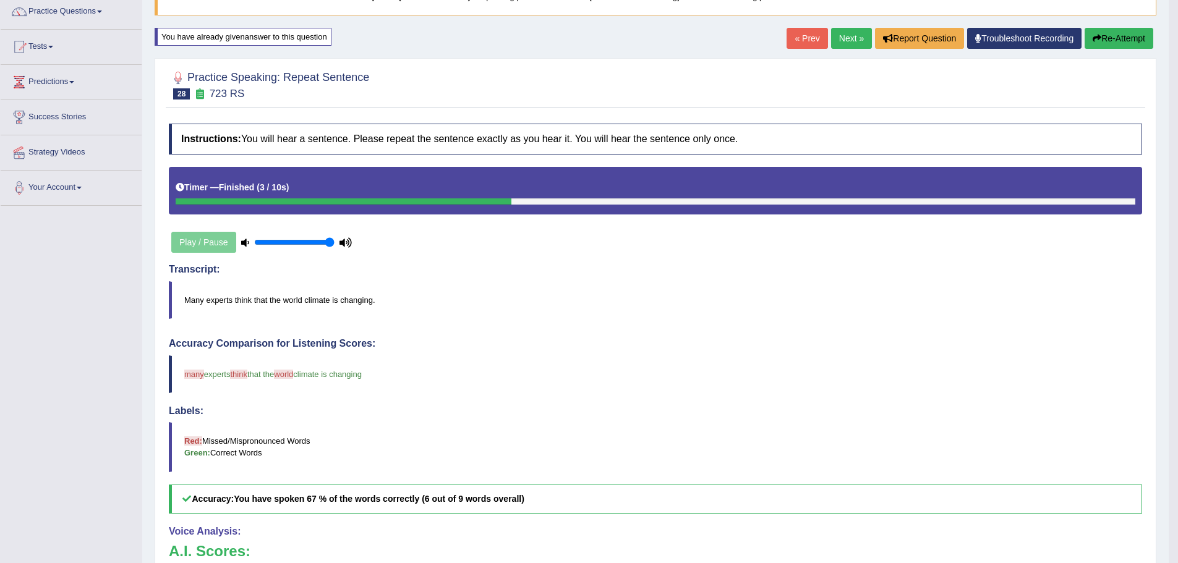
scroll to position [21, 0]
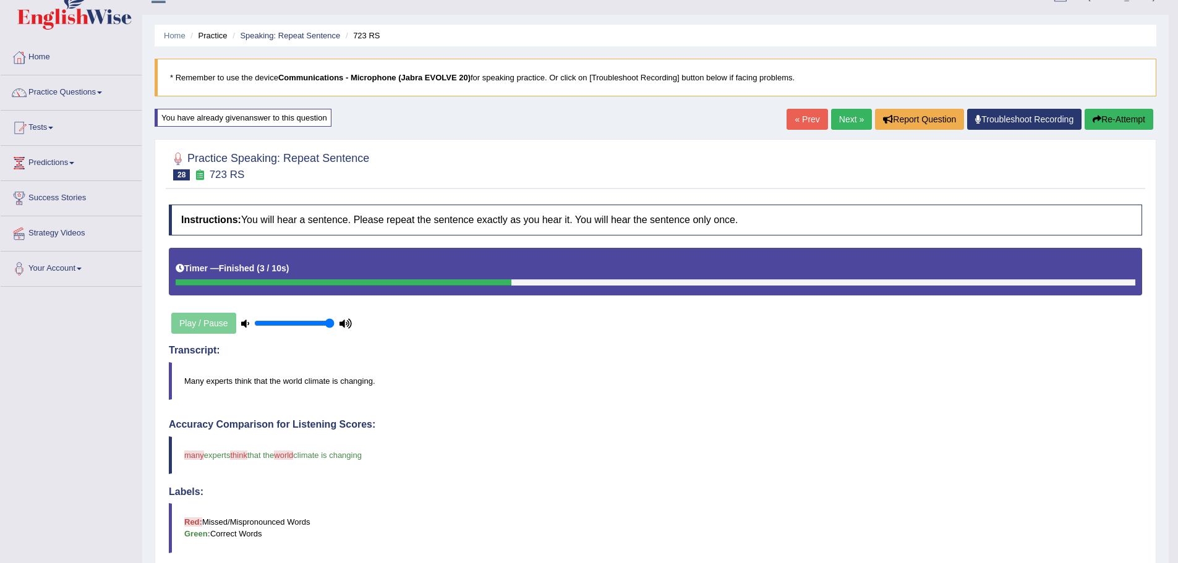
click at [847, 116] on link "Next »" at bounding box center [851, 119] width 41 height 21
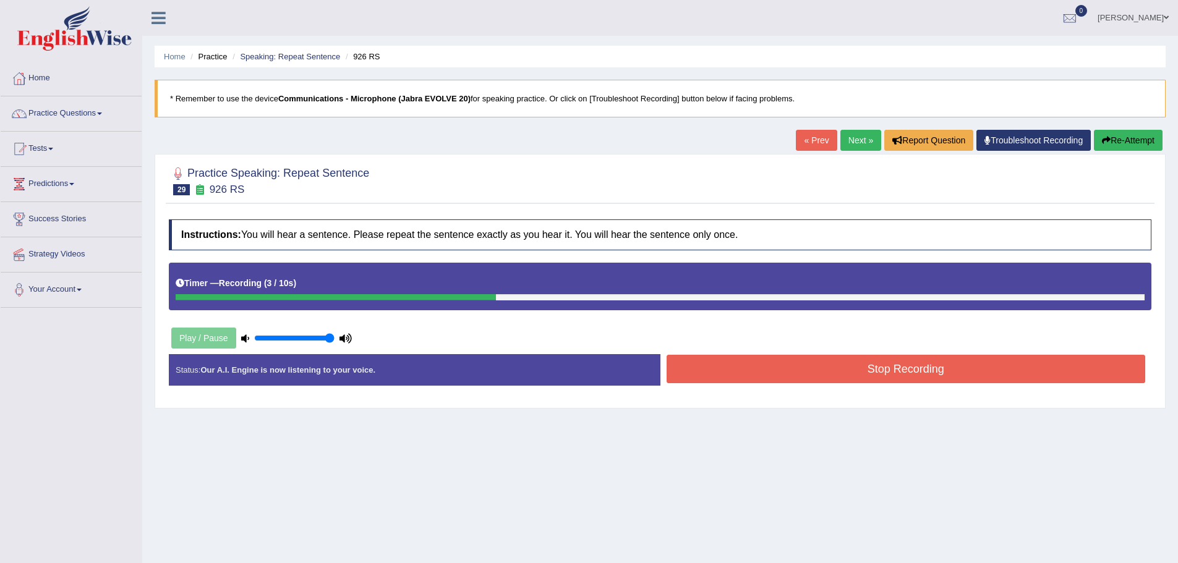
click at [845, 363] on button "Stop Recording" at bounding box center [906, 369] width 479 height 28
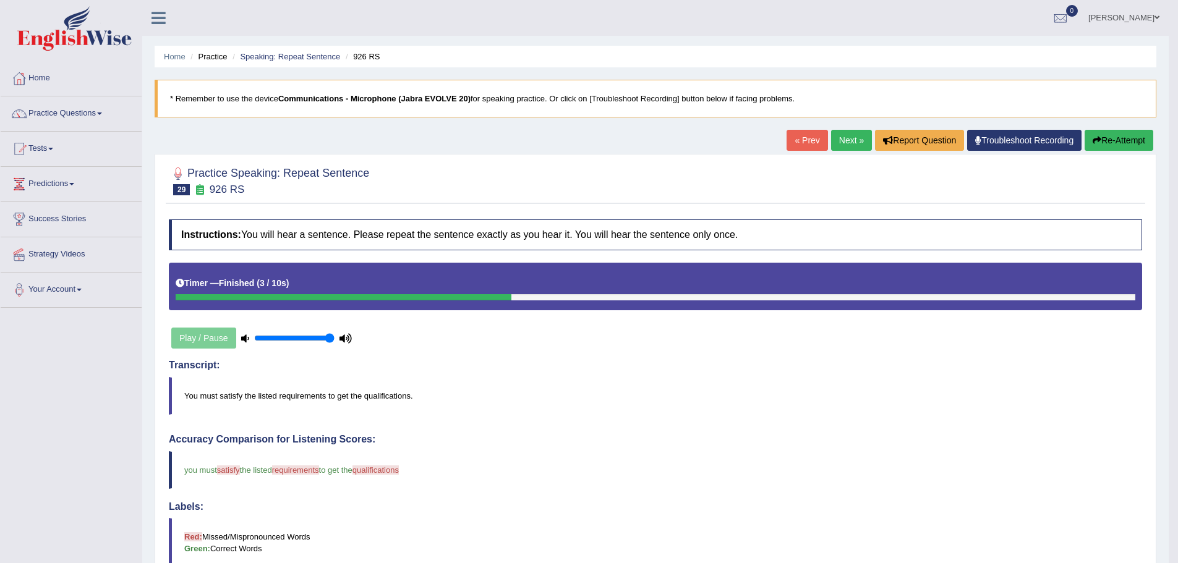
click at [837, 144] on link "Next »" at bounding box center [851, 140] width 41 height 21
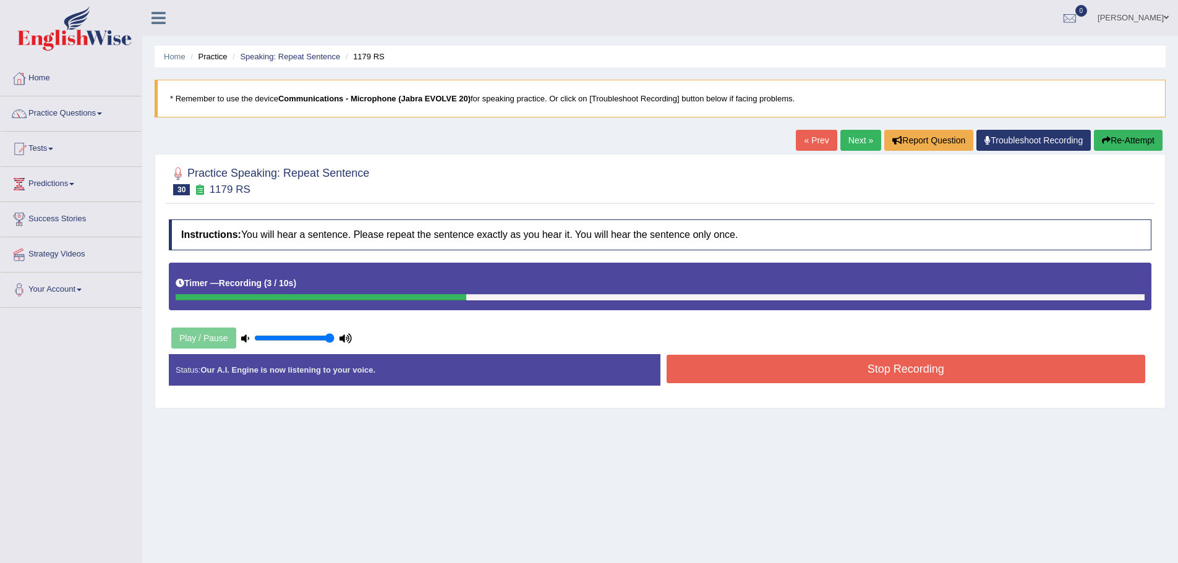
click at [832, 369] on button "Stop Recording" at bounding box center [906, 369] width 479 height 28
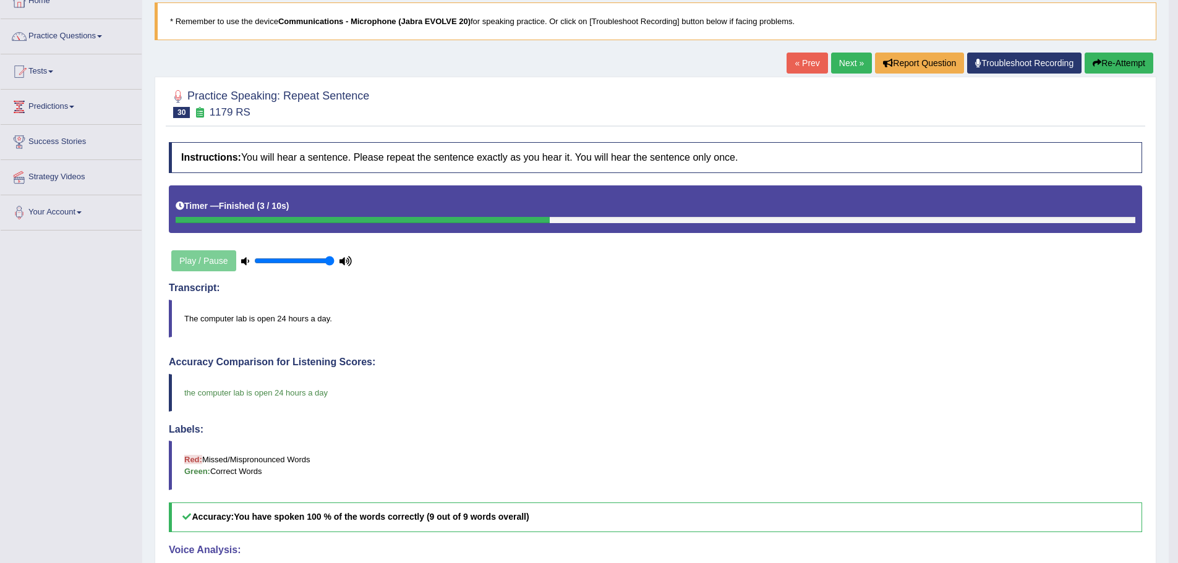
scroll to position [62, 0]
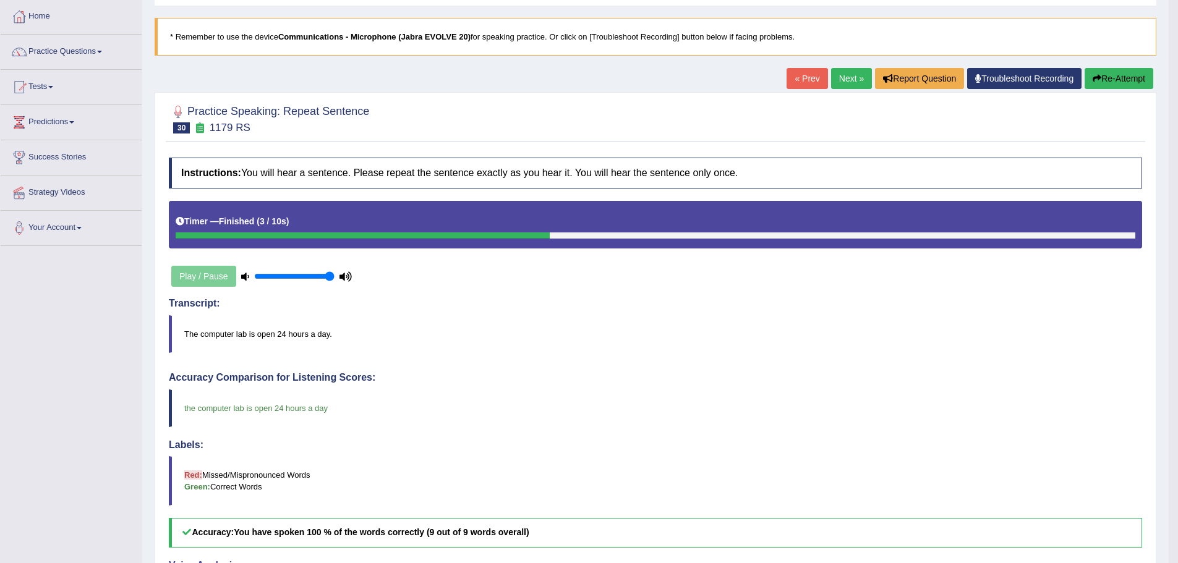
click at [845, 81] on link "Next »" at bounding box center [851, 78] width 41 height 21
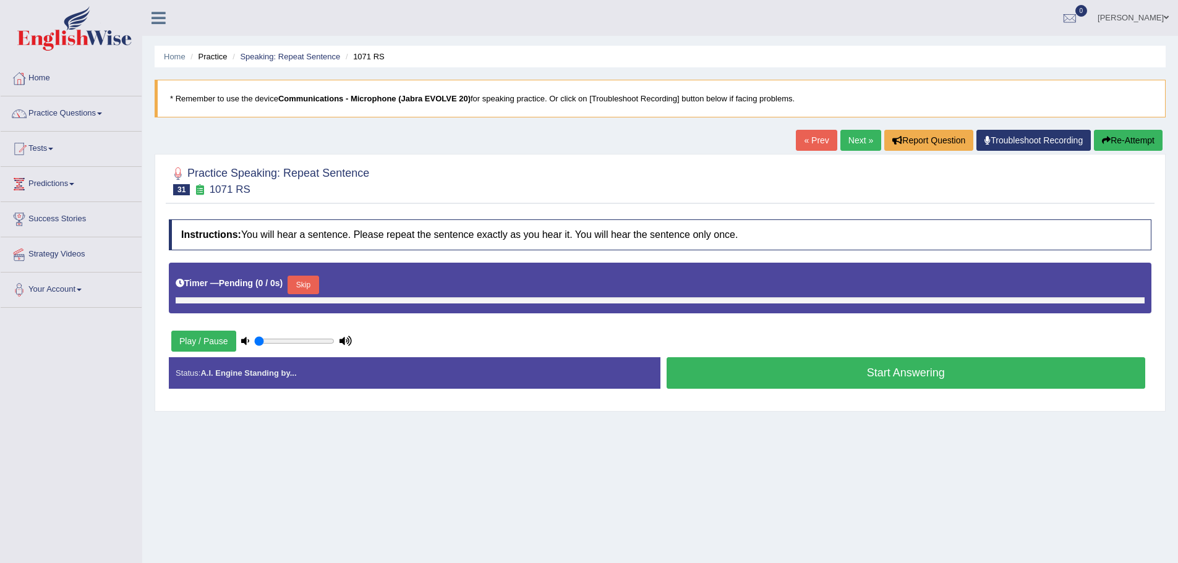
type input "1"
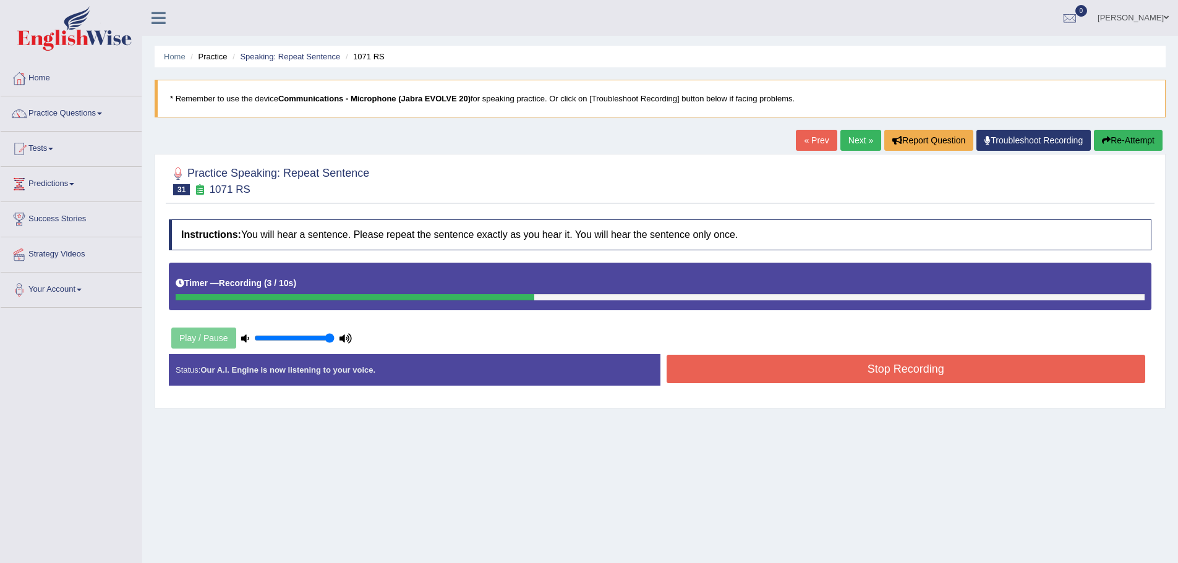
click at [722, 359] on button "Stop Recording" at bounding box center [906, 369] width 479 height 28
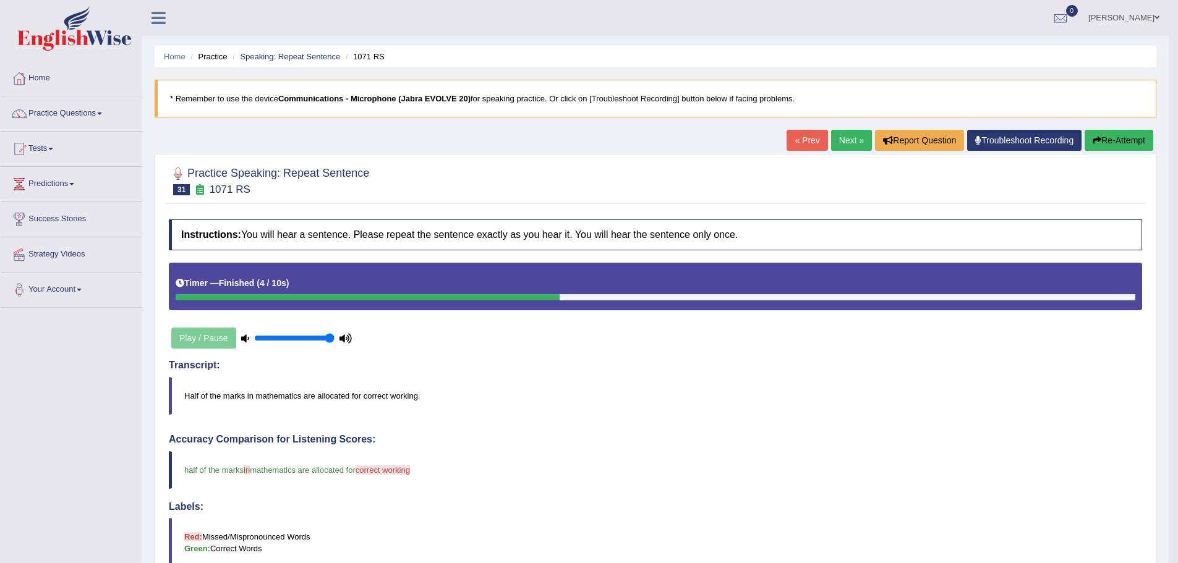
click at [833, 137] on link "Next »" at bounding box center [851, 140] width 41 height 21
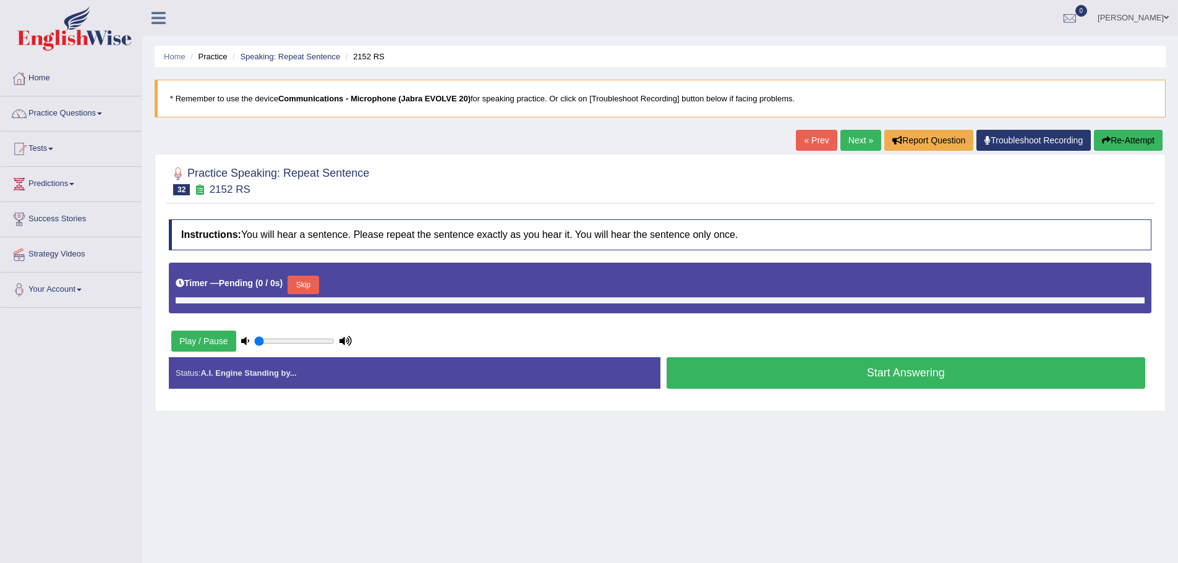
type input "1"
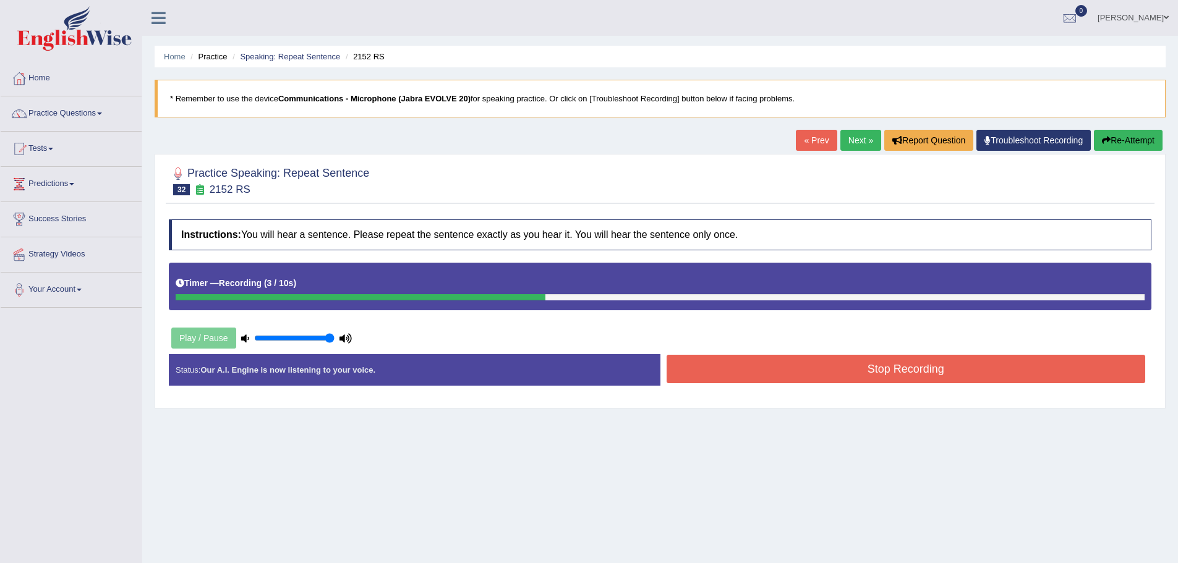
click at [744, 372] on button "Stop Recording" at bounding box center [906, 369] width 479 height 28
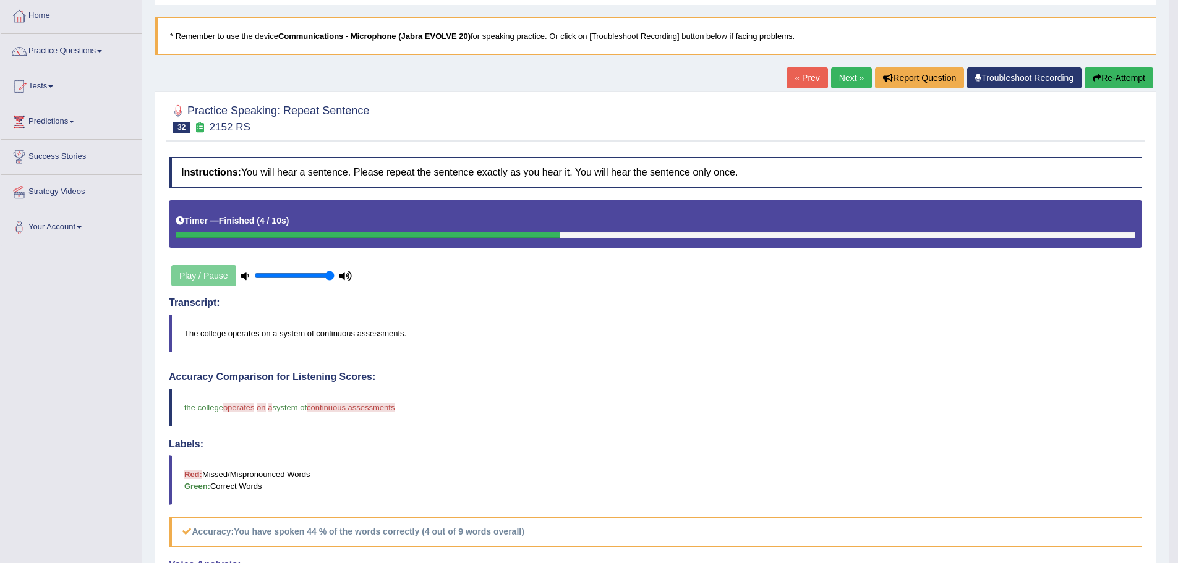
scroll to position [62, 0]
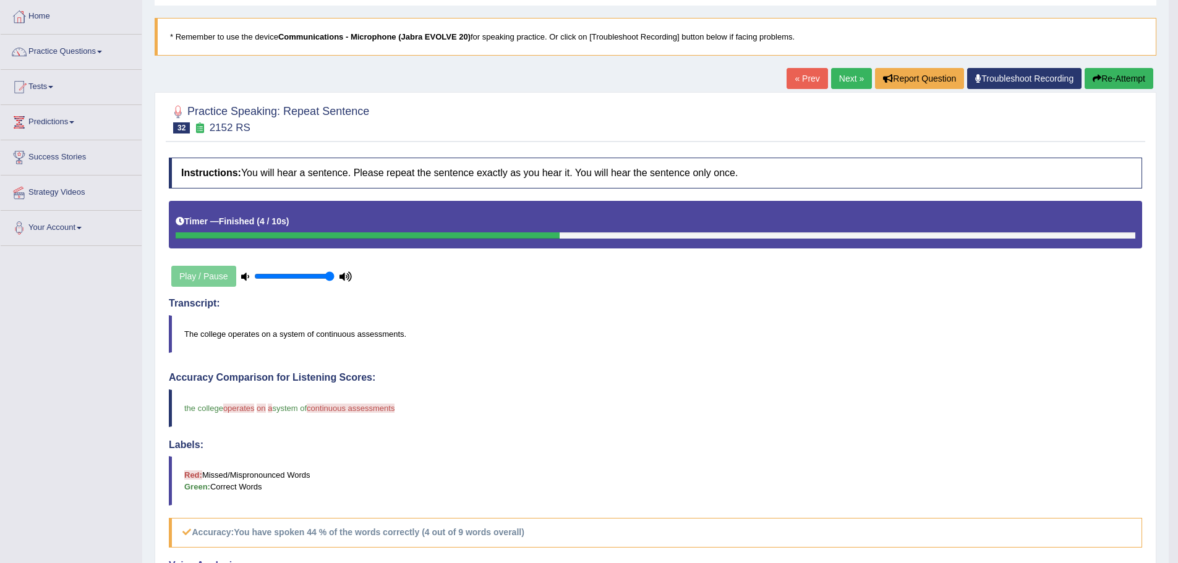
click at [835, 77] on link "Next »" at bounding box center [851, 78] width 41 height 21
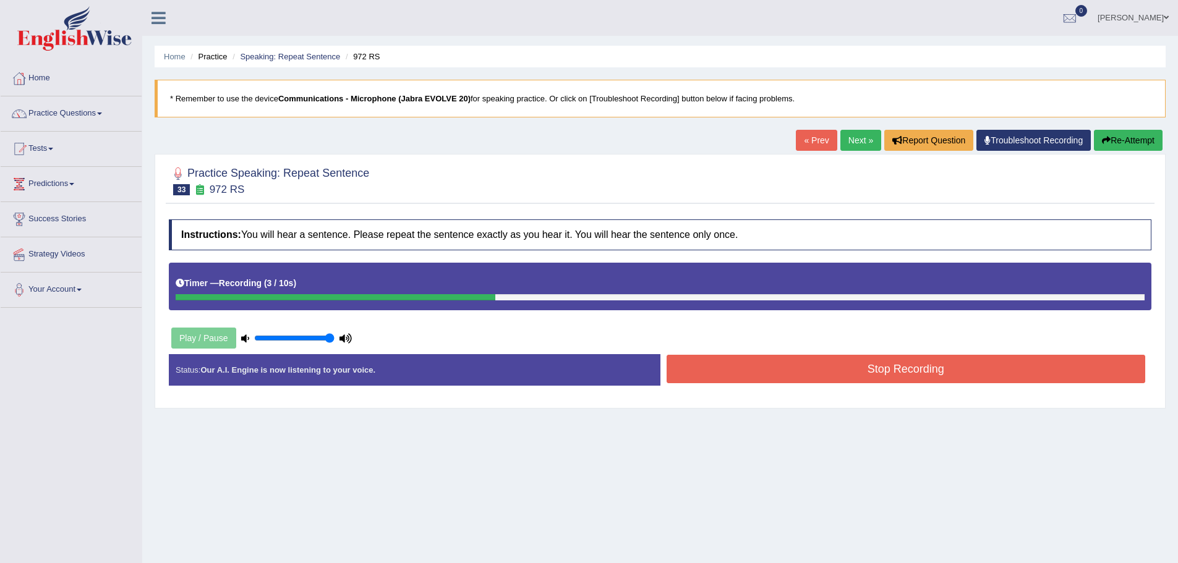
click at [736, 380] on button "Stop Recording" at bounding box center [906, 369] width 479 height 28
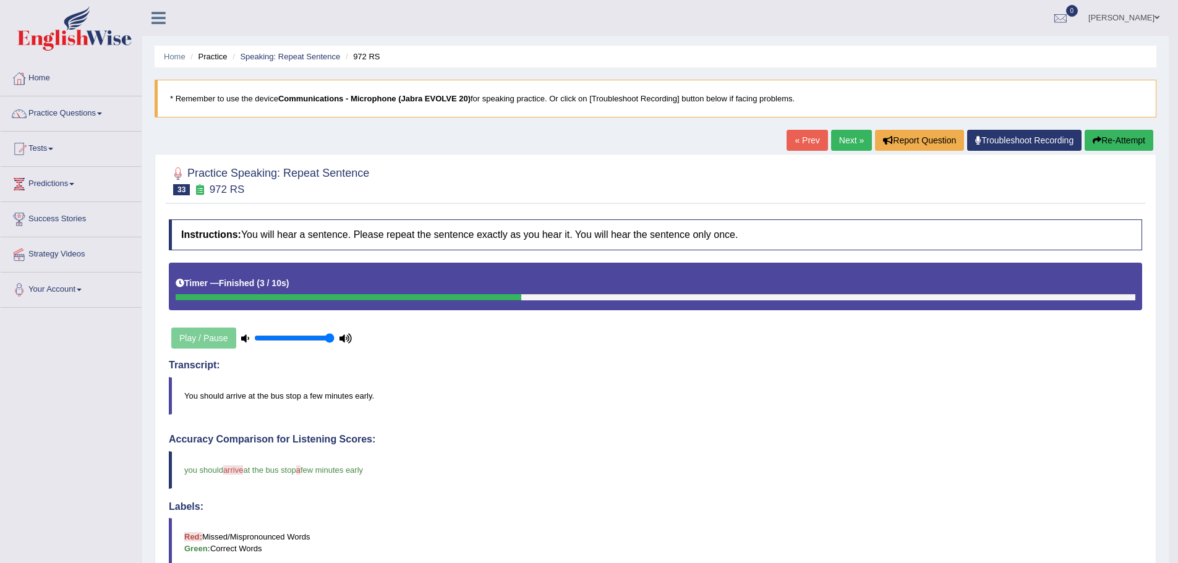
click at [849, 142] on link "Next »" at bounding box center [851, 140] width 41 height 21
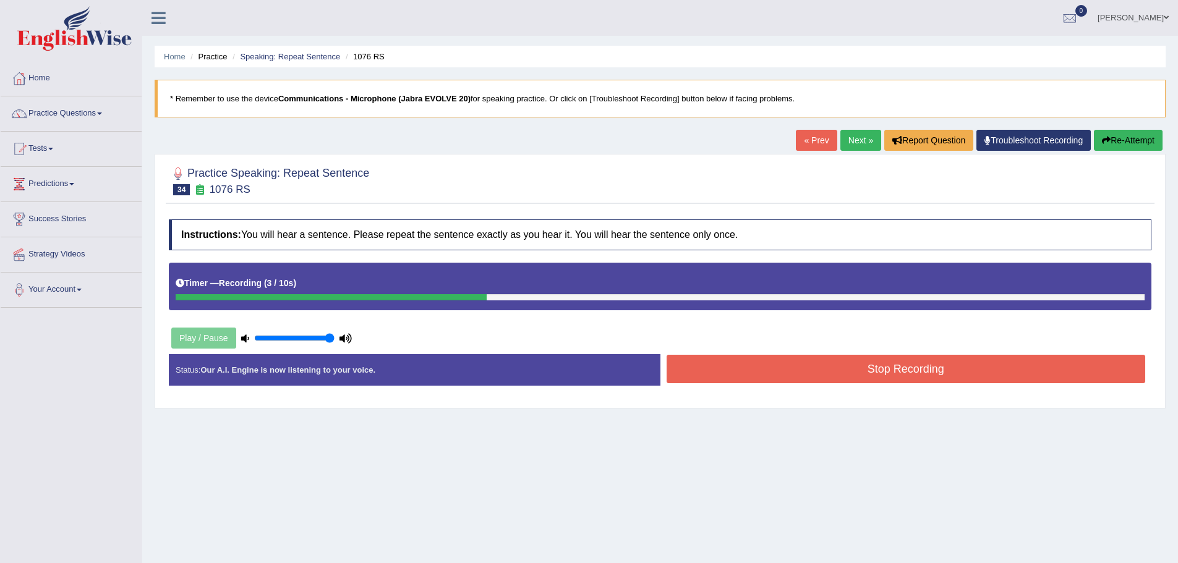
click at [735, 364] on button "Stop Recording" at bounding box center [906, 369] width 479 height 28
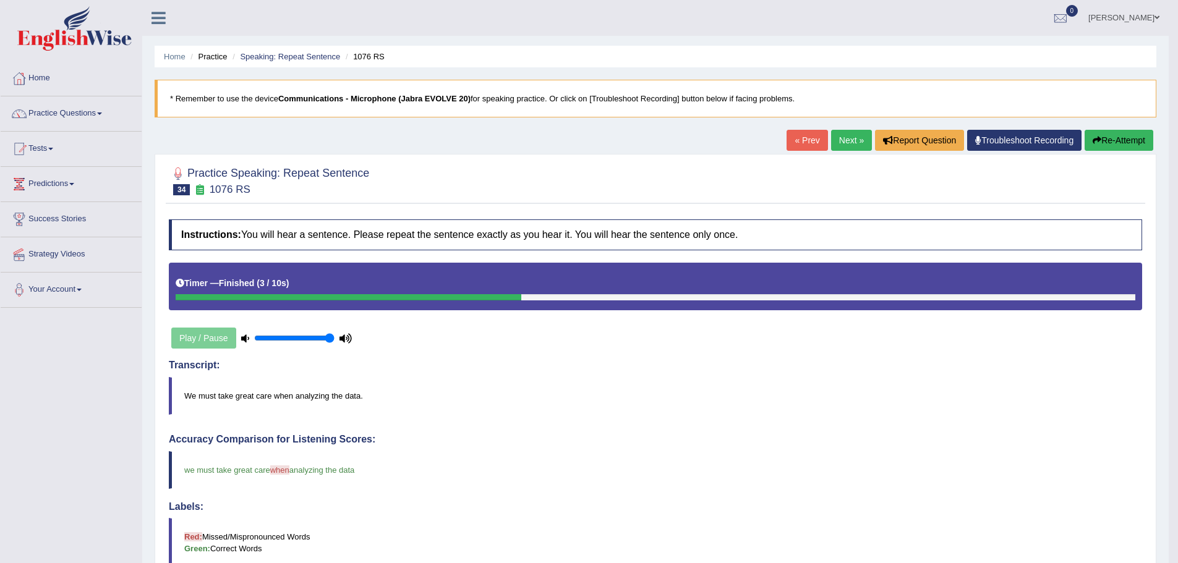
click at [832, 140] on link "Next »" at bounding box center [851, 140] width 41 height 21
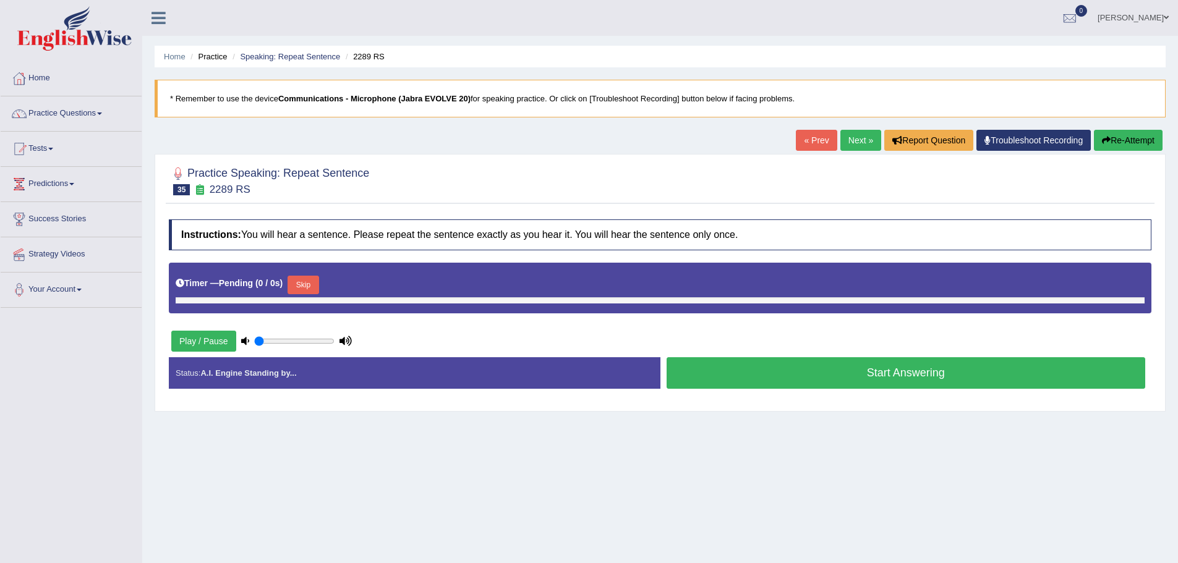
type input "1"
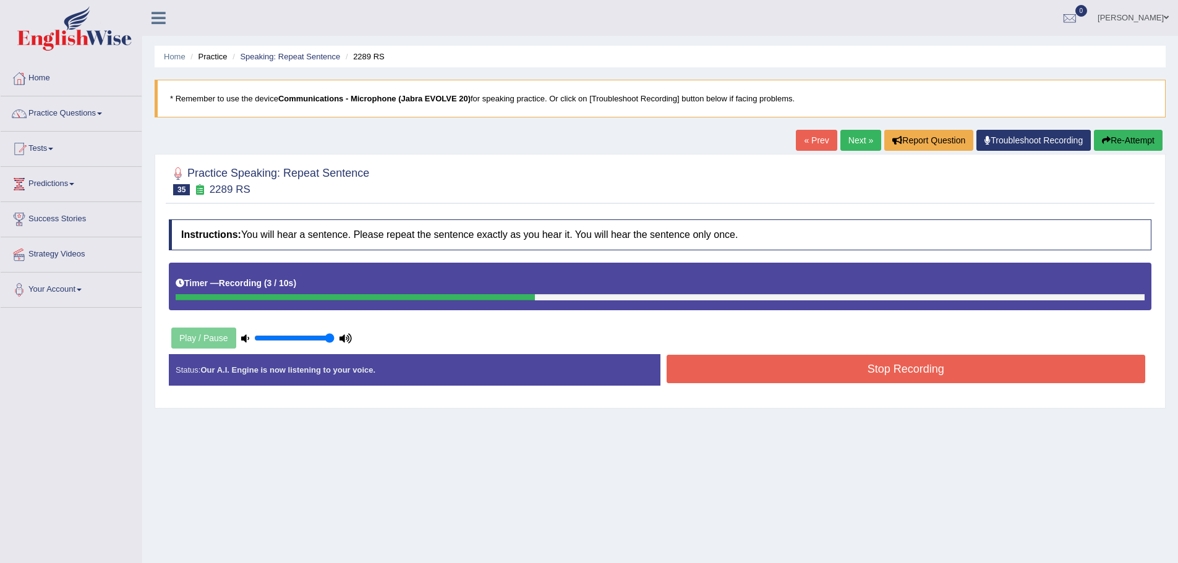
click at [777, 365] on button "Stop Recording" at bounding box center [906, 369] width 479 height 28
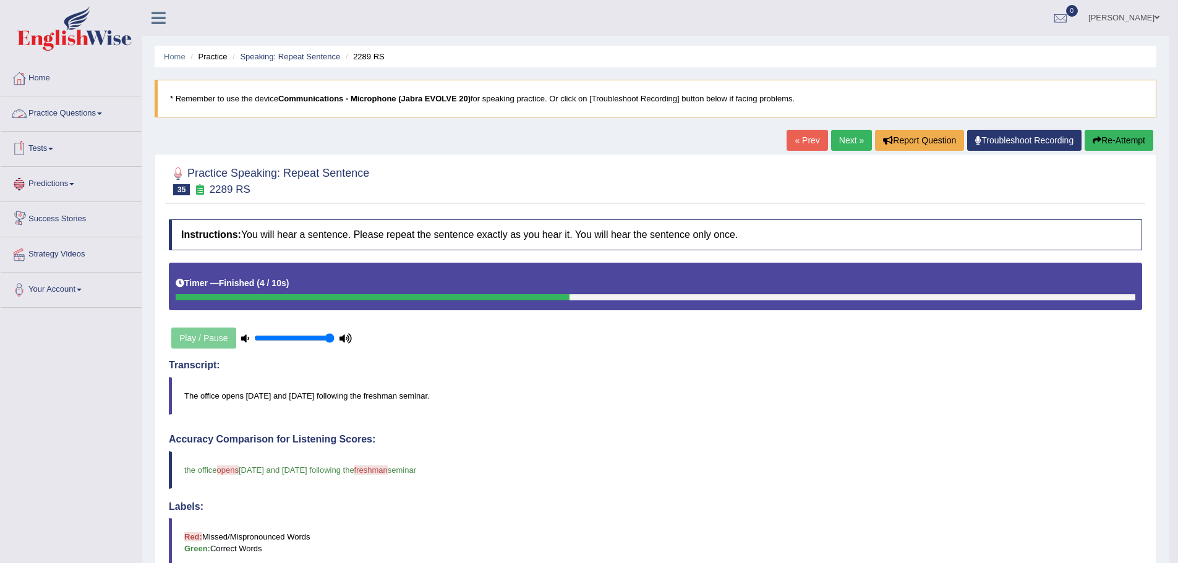
click at [67, 106] on link "Practice Questions" at bounding box center [71, 111] width 141 height 31
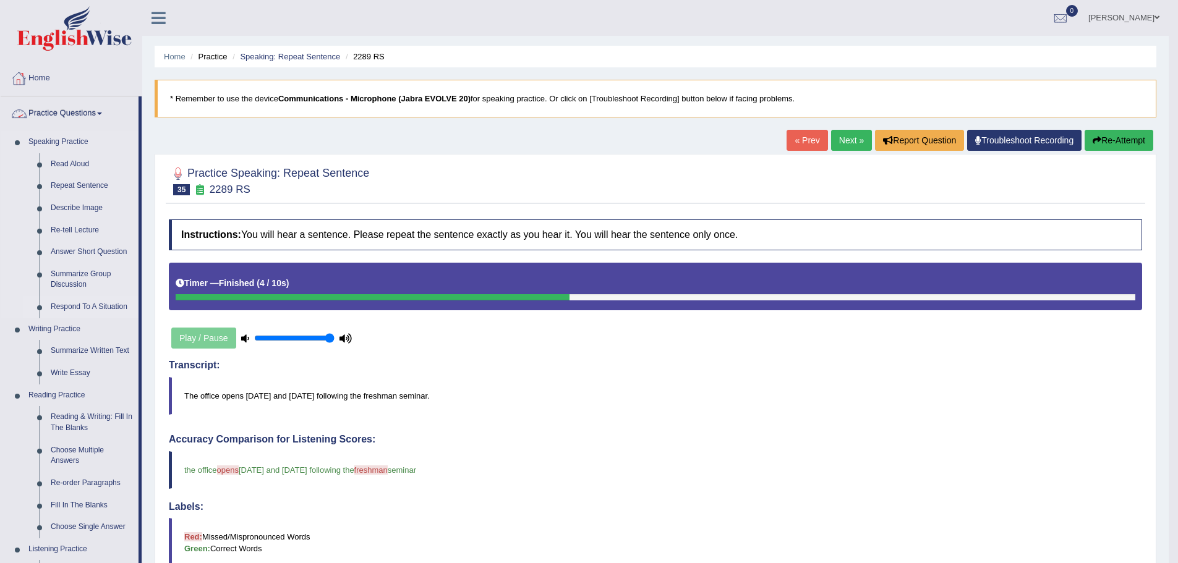
click at [107, 307] on link "Respond To A Situation" at bounding box center [91, 307] width 93 height 22
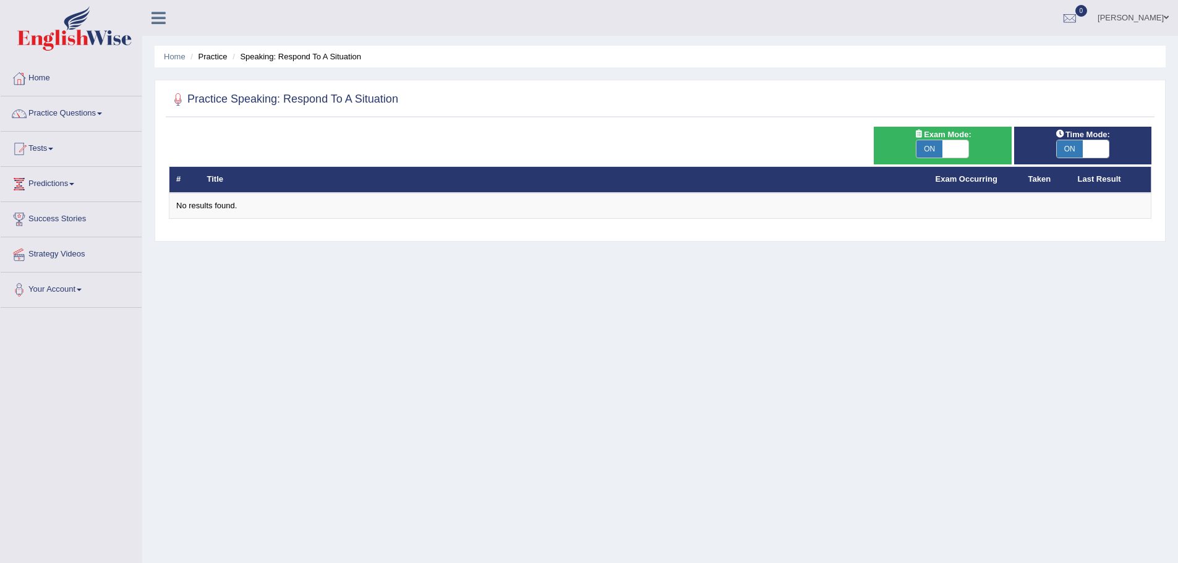
click at [1102, 148] on span at bounding box center [1096, 148] width 26 height 17
checkbox input "false"
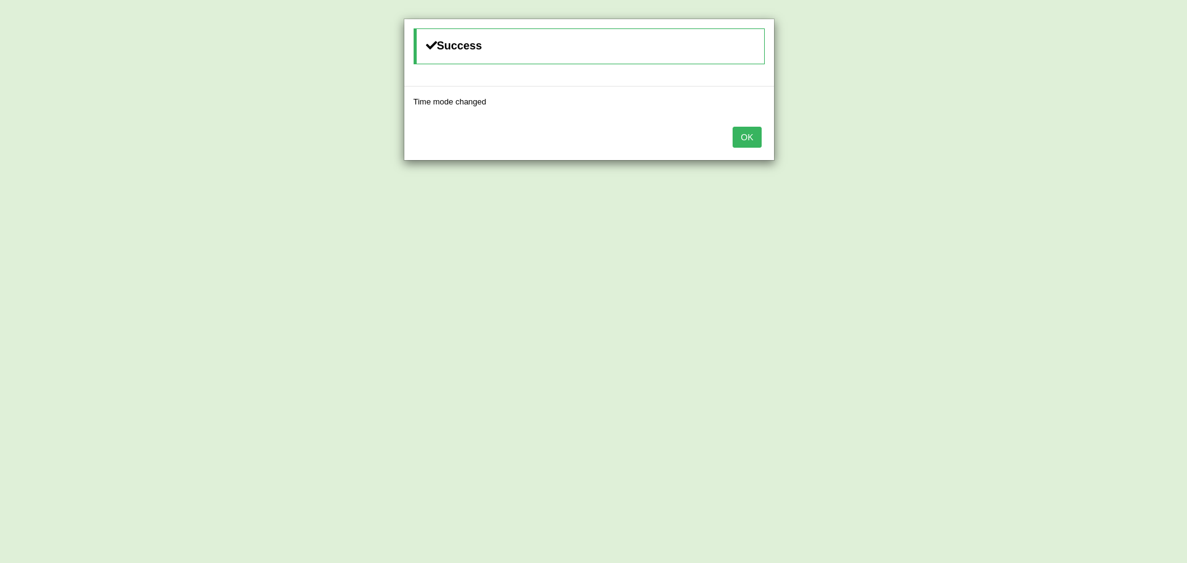
click at [751, 134] on button "OK" at bounding box center [747, 137] width 28 height 21
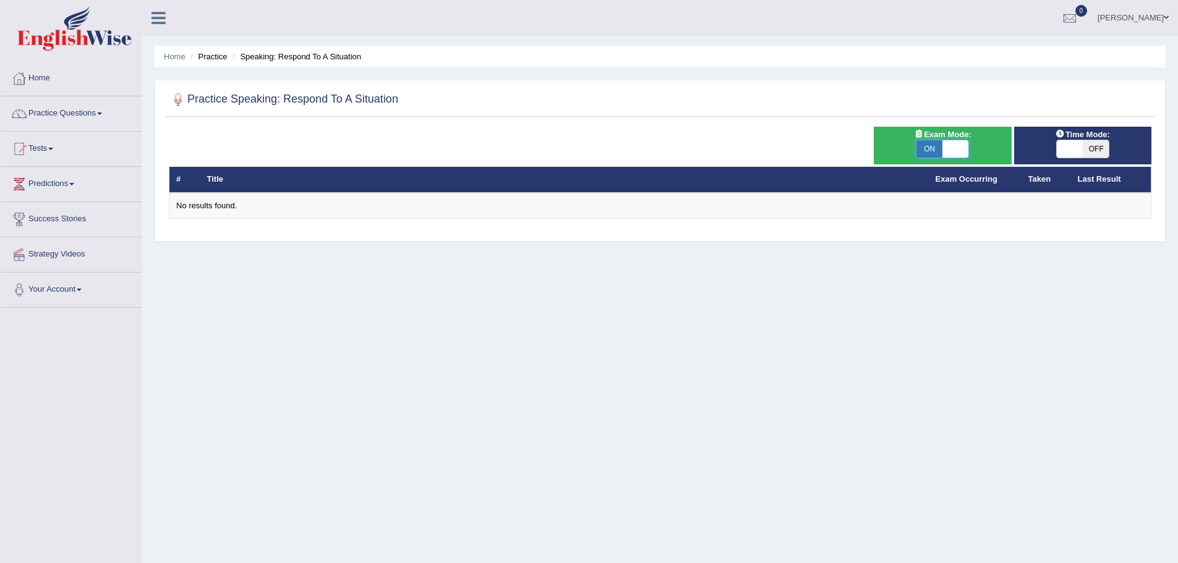
click at [961, 144] on span at bounding box center [955, 148] width 26 height 17
checkbox input "false"
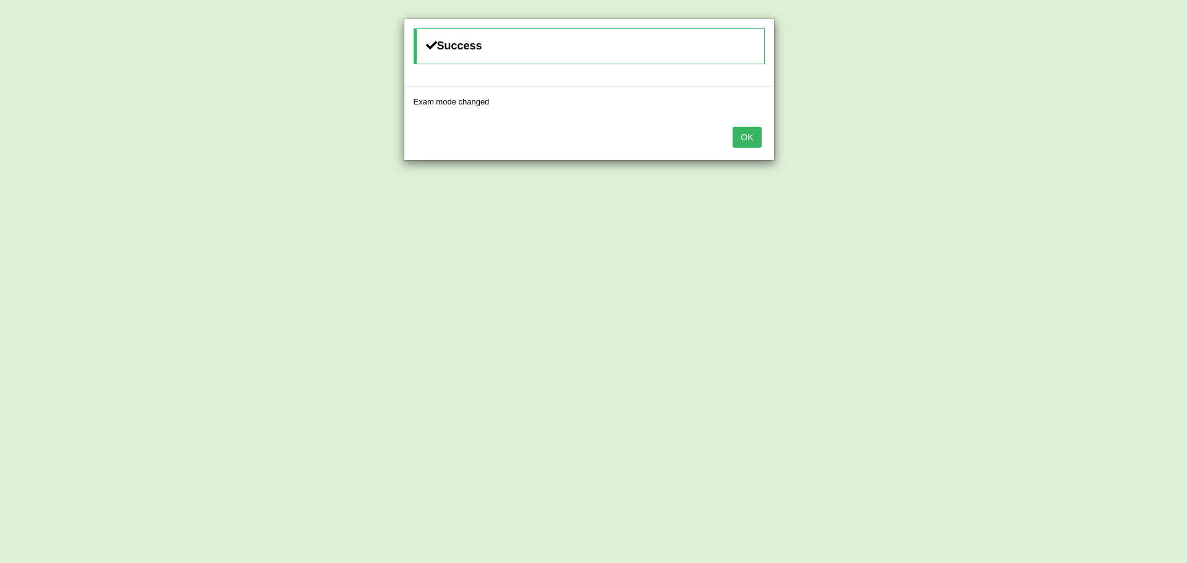
drag, startPoint x: 748, startPoint y: 130, endPoint x: 765, endPoint y: 134, distance: 17.1
click at [748, 133] on button "OK" at bounding box center [747, 137] width 28 height 21
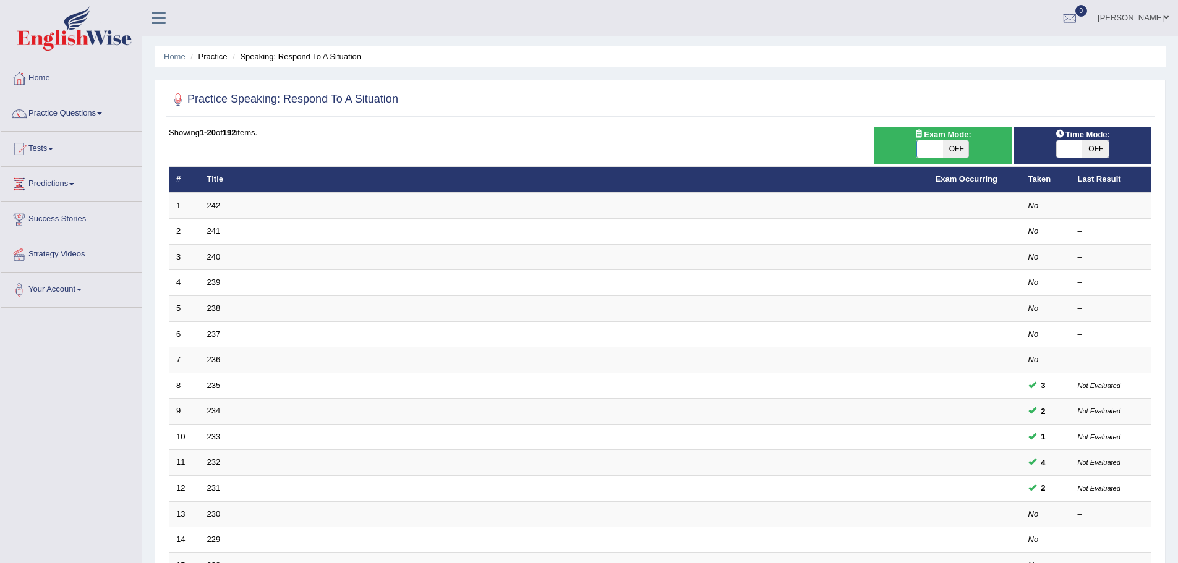
click at [1073, 151] on span at bounding box center [1070, 148] width 26 height 17
checkbox input "true"
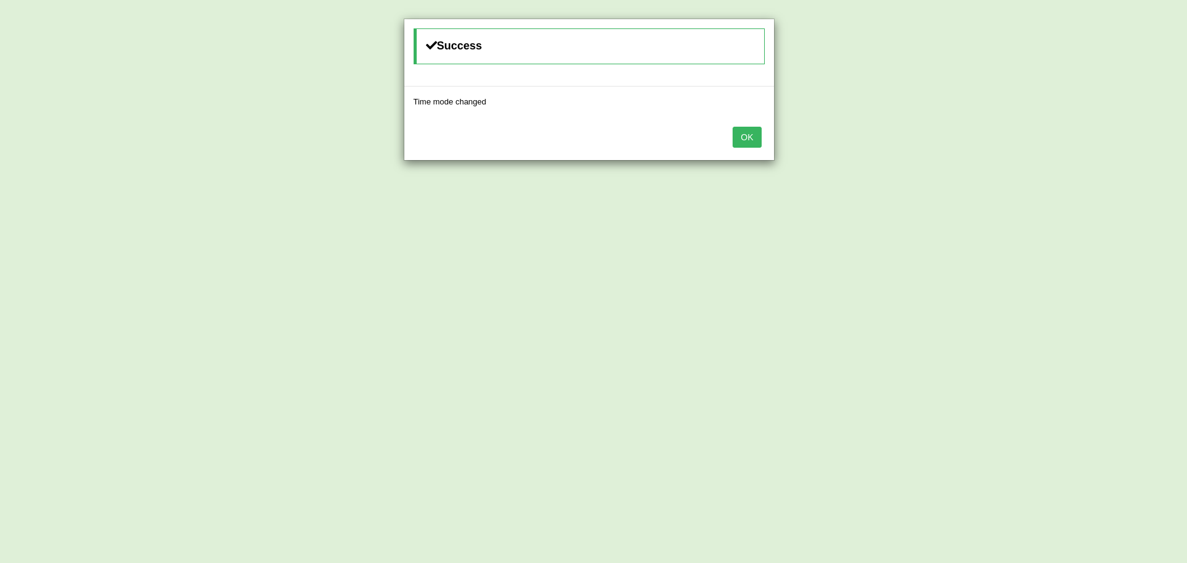
click at [745, 139] on button "OK" at bounding box center [747, 137] width 28 height 21
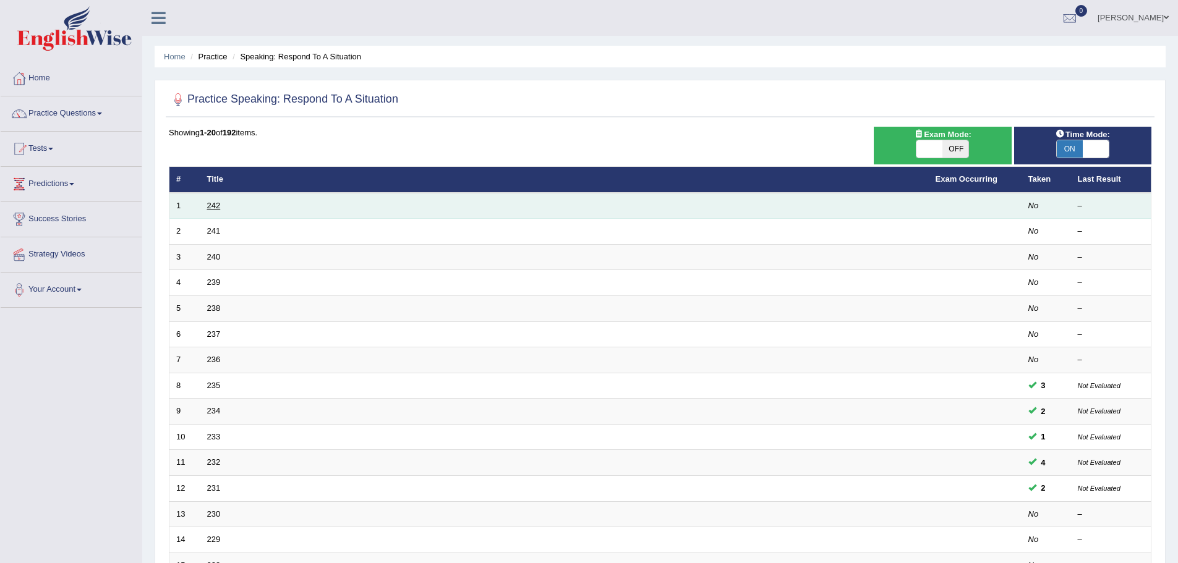
click at [213, 205] on link "242" at bounding box center [214, 205] width 14 height 9
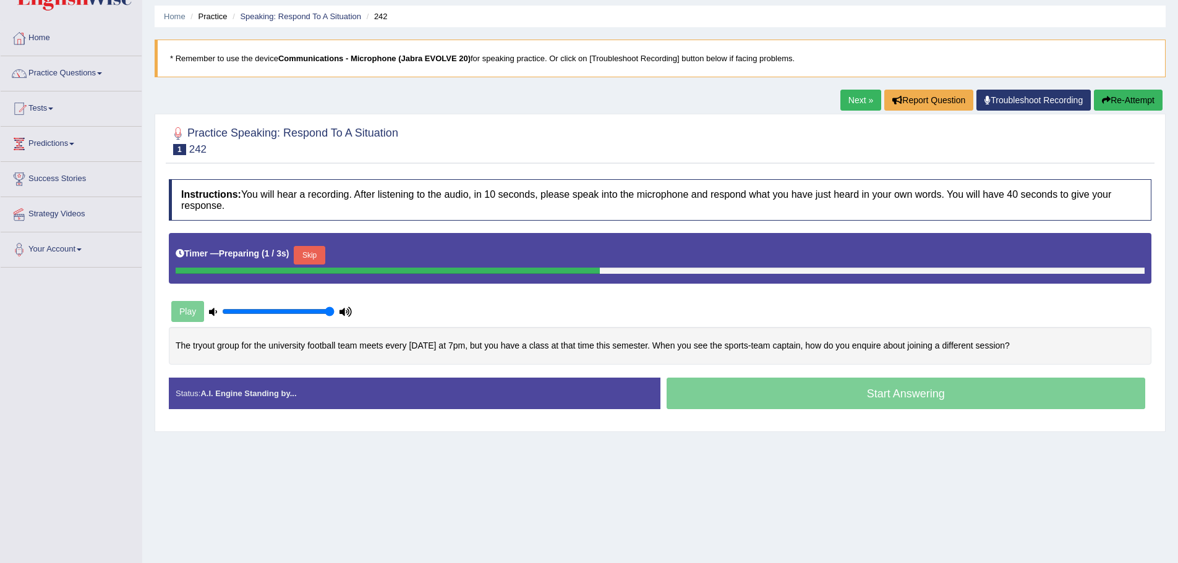
scroll to position [62, 0]
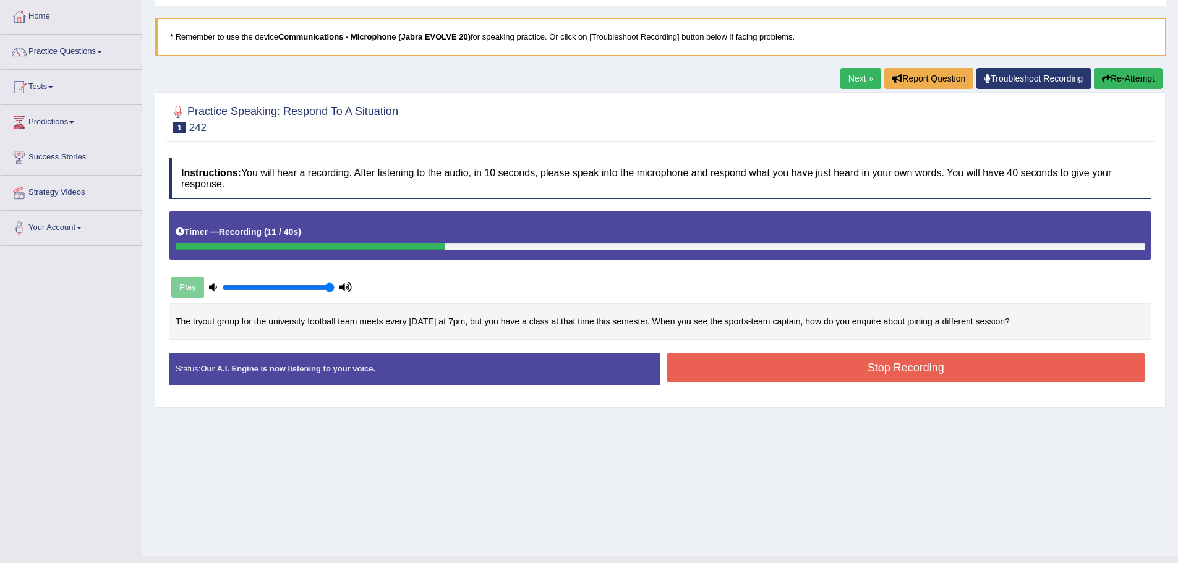
click at [1133, 81] on button "Re-Attempt" at bounding box center [1128, 78] width 69 height 21
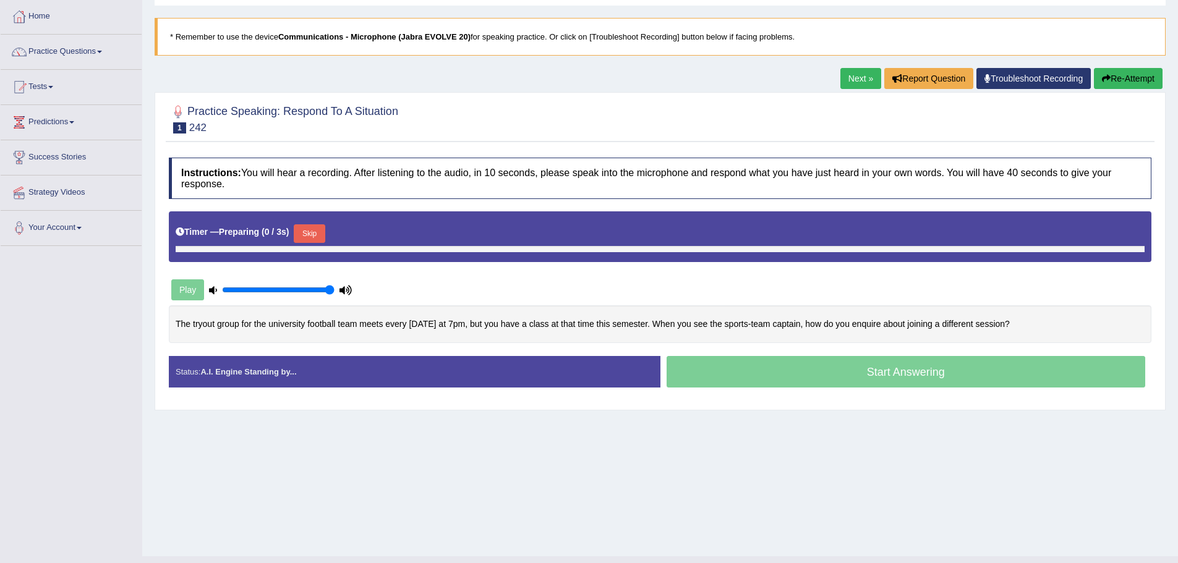
scroll to position [62, 0]
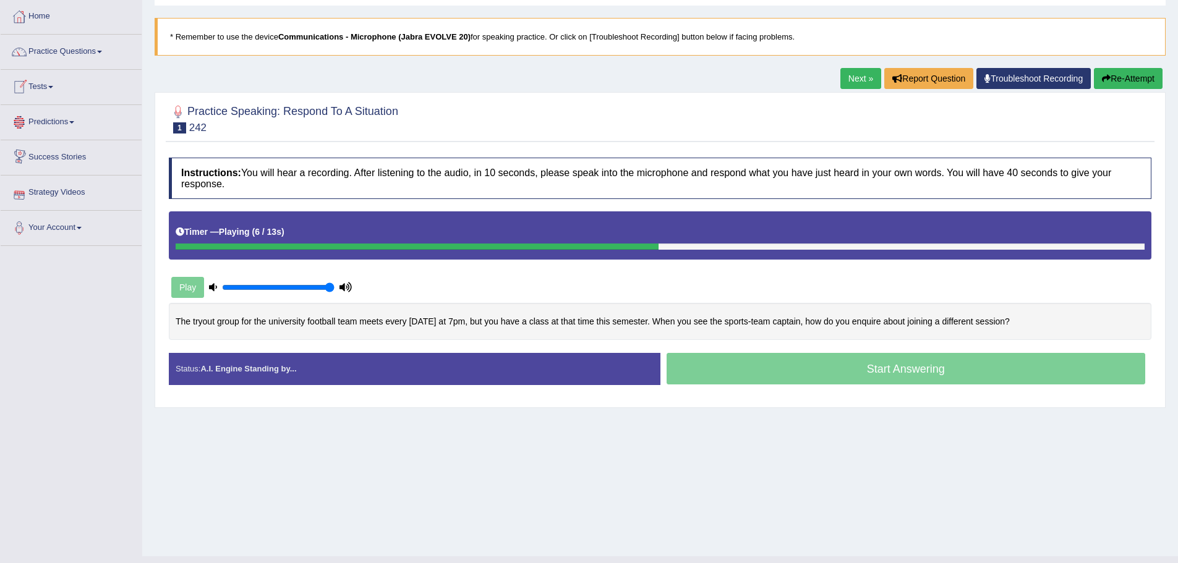
click at [35, 93] on link "Tests" at bounding box center [71, 85] width 141 height 31
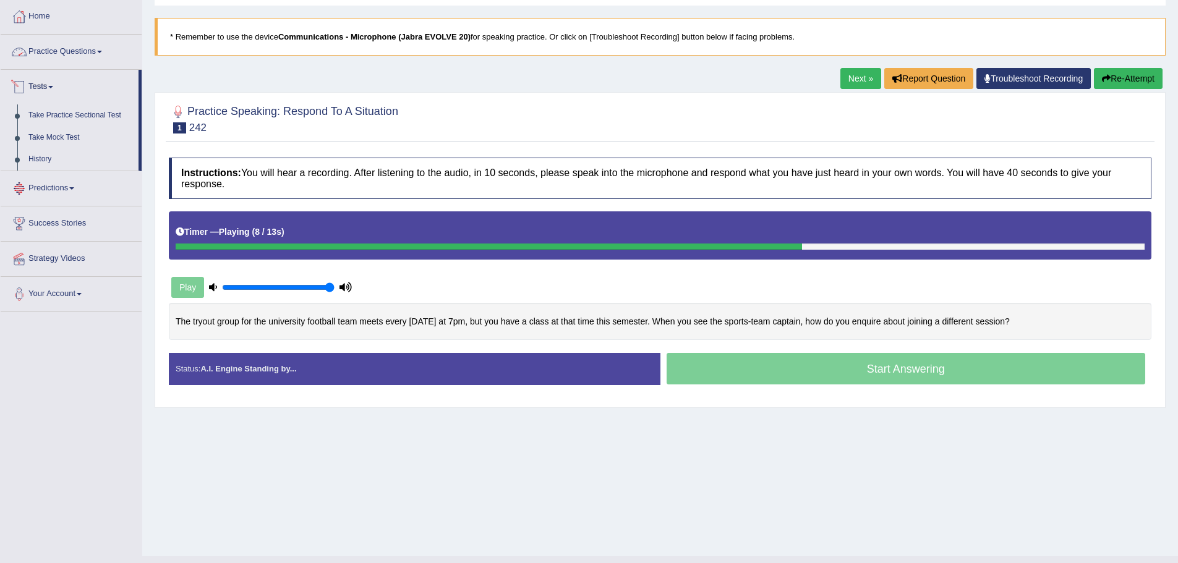
click at [66, 49] on link "Practice Questions" at bounding box center [71, 50] width 141 height 31
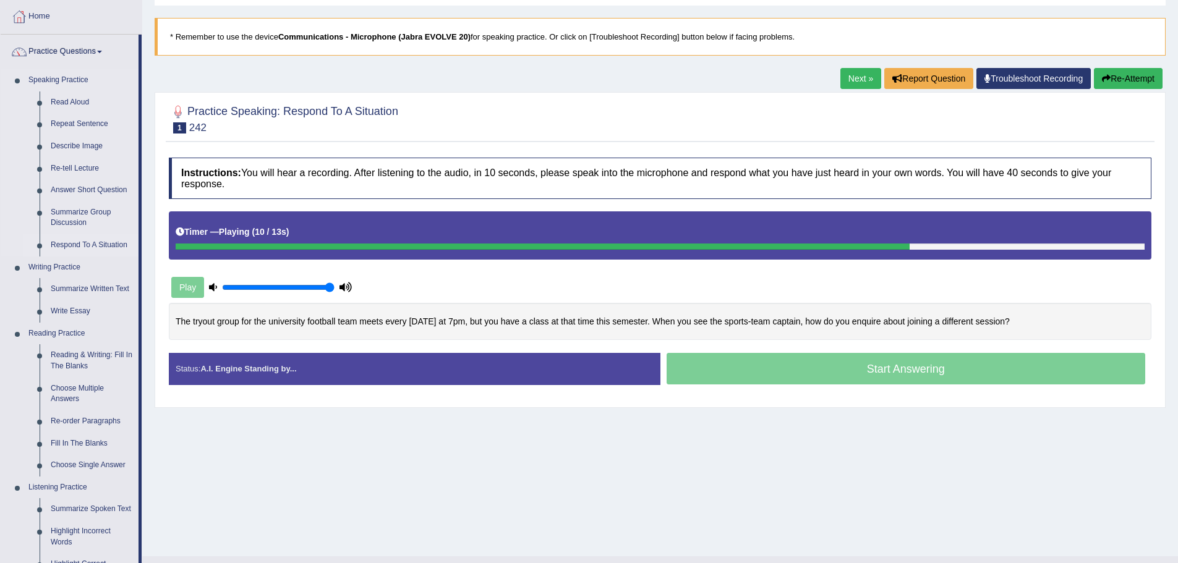
click at [64, 246] on link "Respond To A Situation" at bounding box center [91, 245] width 93 height 22
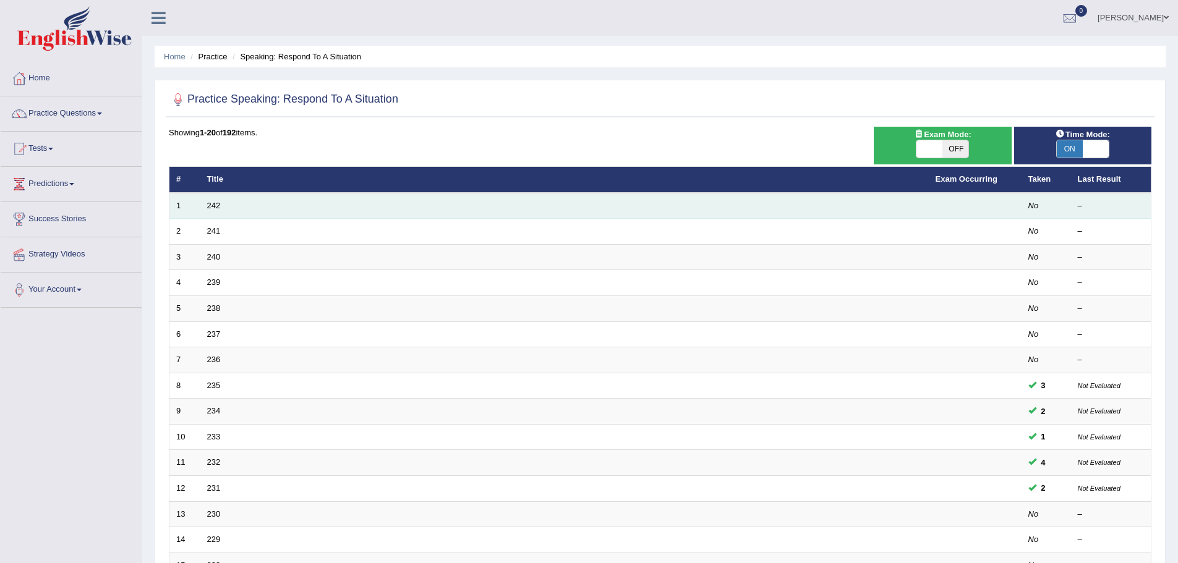
click at [205, 208] on td "242" at bounding box center [564, 206] width 729 height 26
click at [207, 209] on link "242" at bounding box center [214, 205] width 14 height 9
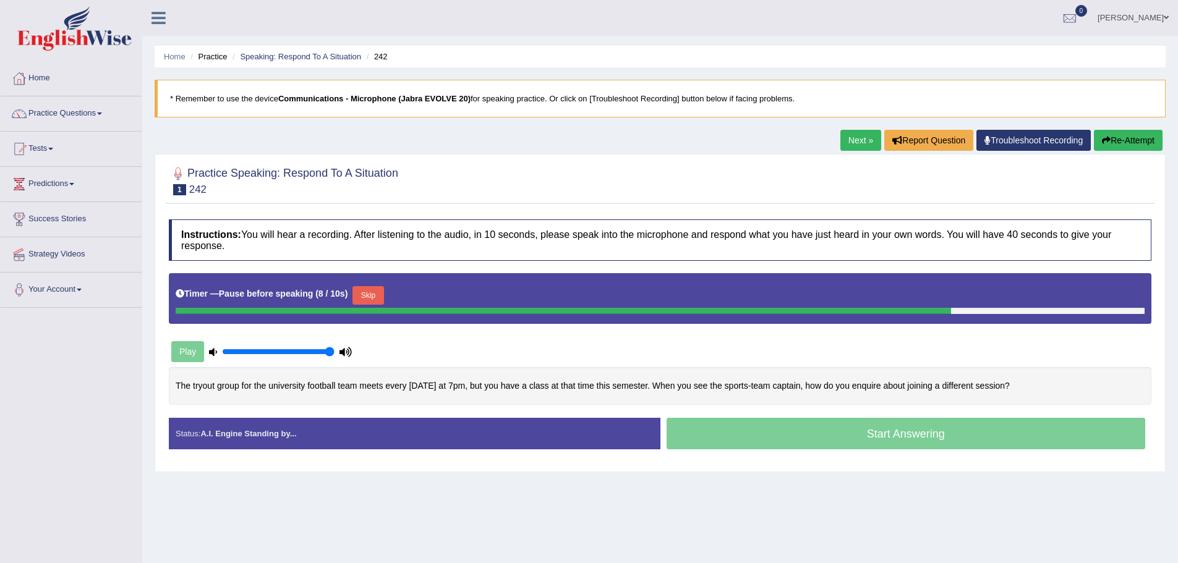
click at [367, 294] on button "Skip" at bounding box center [368, 295] width 31 height 19
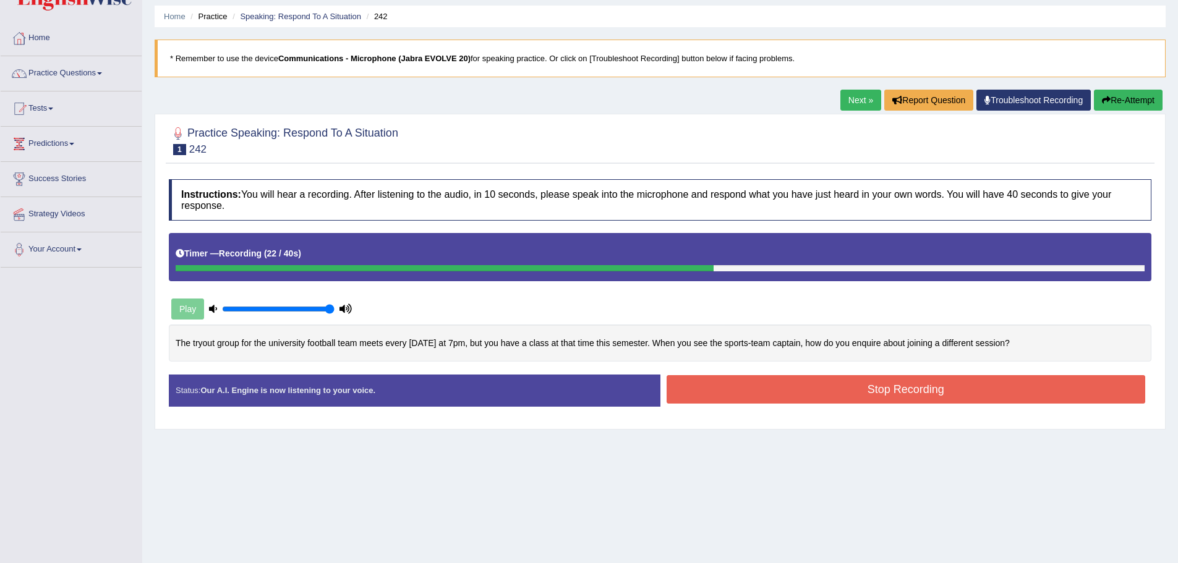
scroll to position [62, 0]
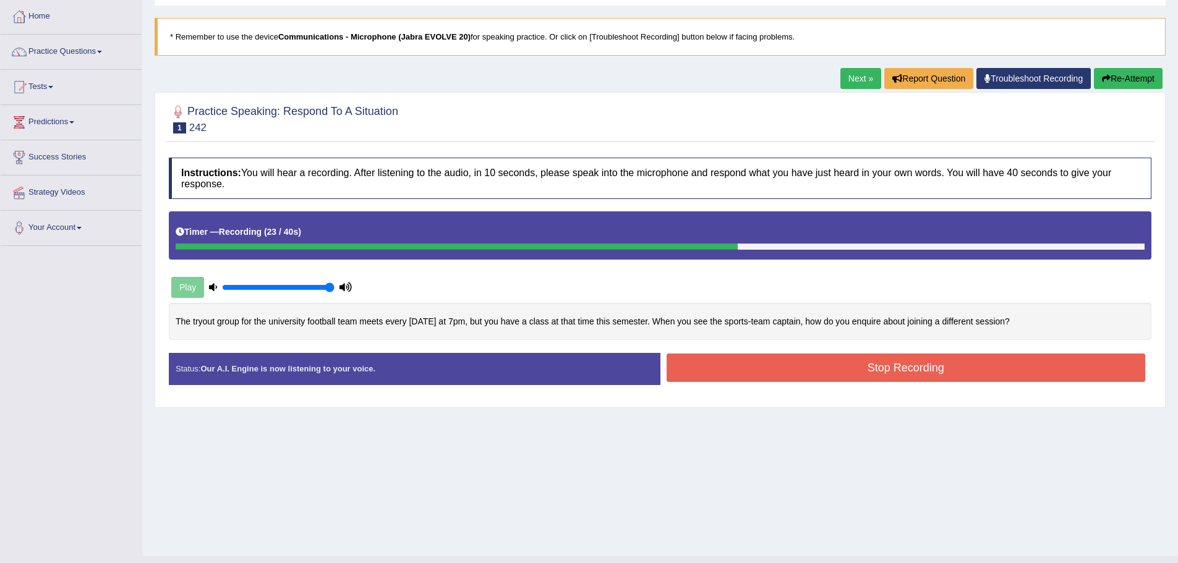
click at [729, 359] on button "Stop Recording" at bounding box center [906, 368] width 479 height 28
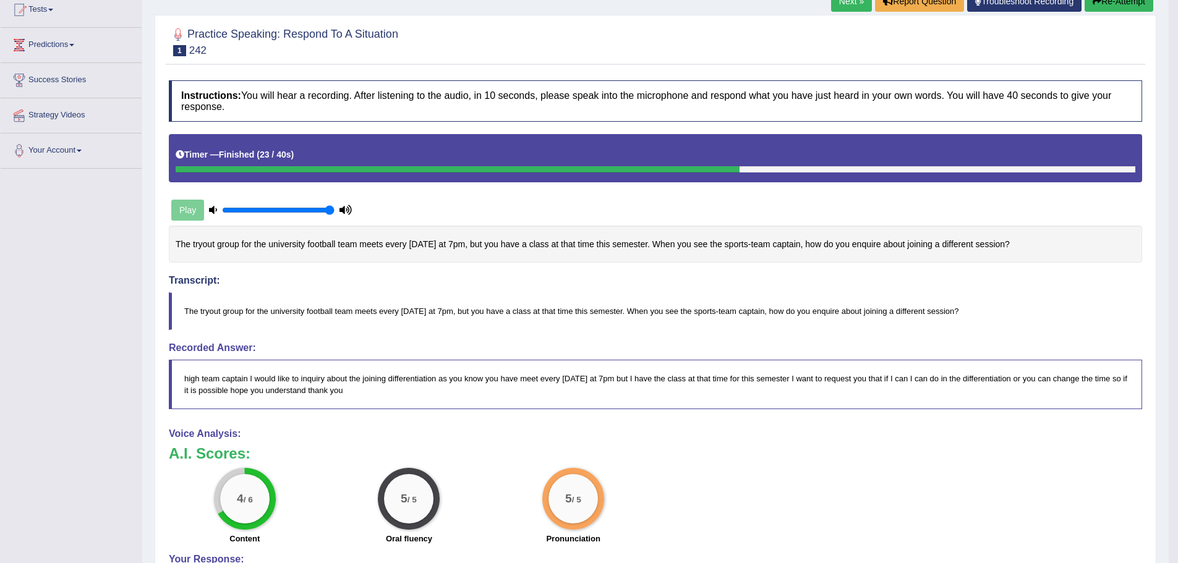
scroll to position [124, 0]
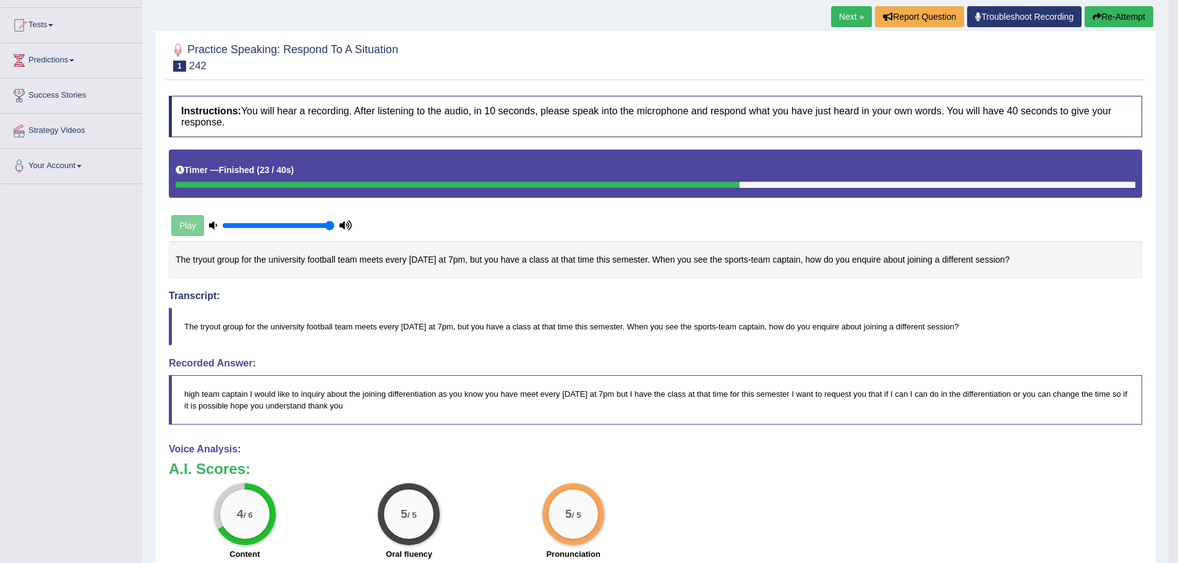
click at [1126, 14] on button "Re-Attempt" at bounding box center [1119, 16] width 69 height 21
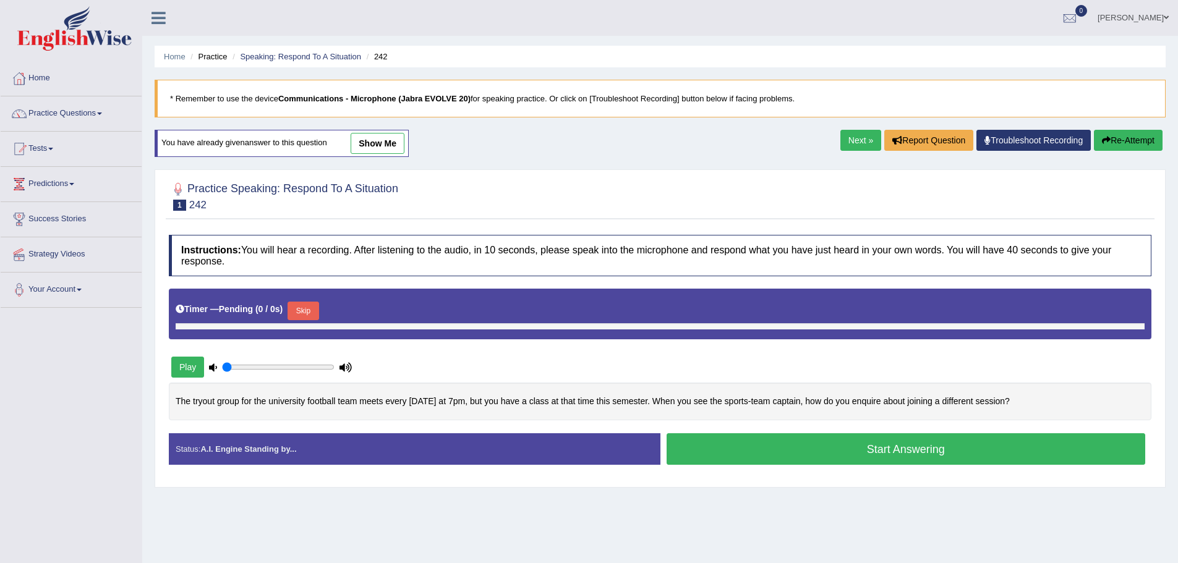
type input "1"
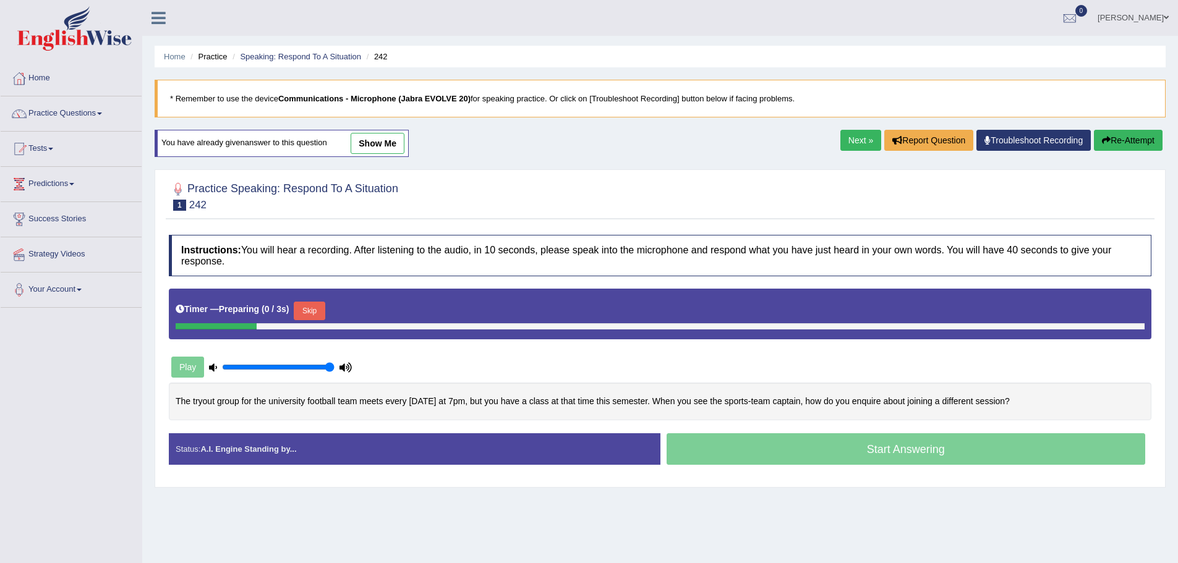
scroll to position [86, 0]
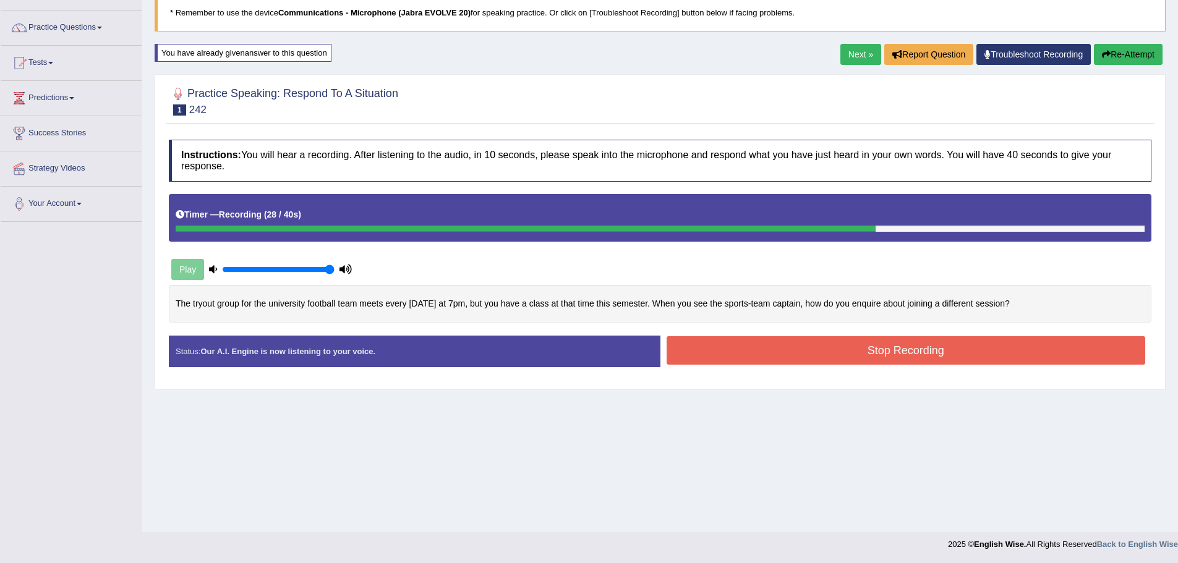
click at [727, 358] on button "Stop Recording" at bounding box center [906, 350] width 479 height 28
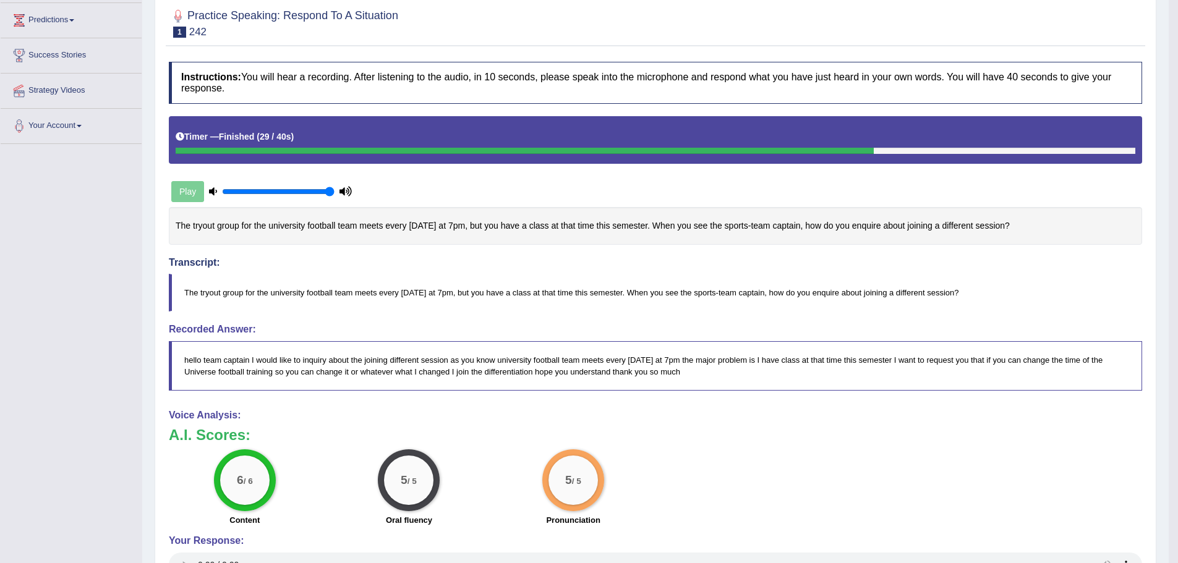
scroll to position [40, 0]
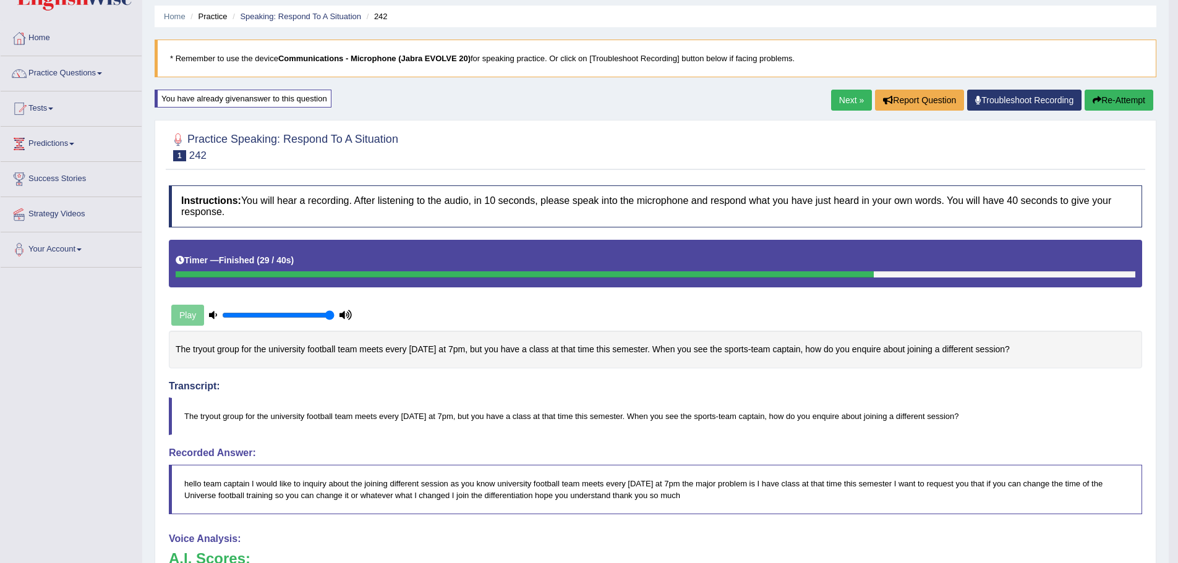
click at [842, 101] on link "Next »" at bounding box center [851, 100] width 41 height 21
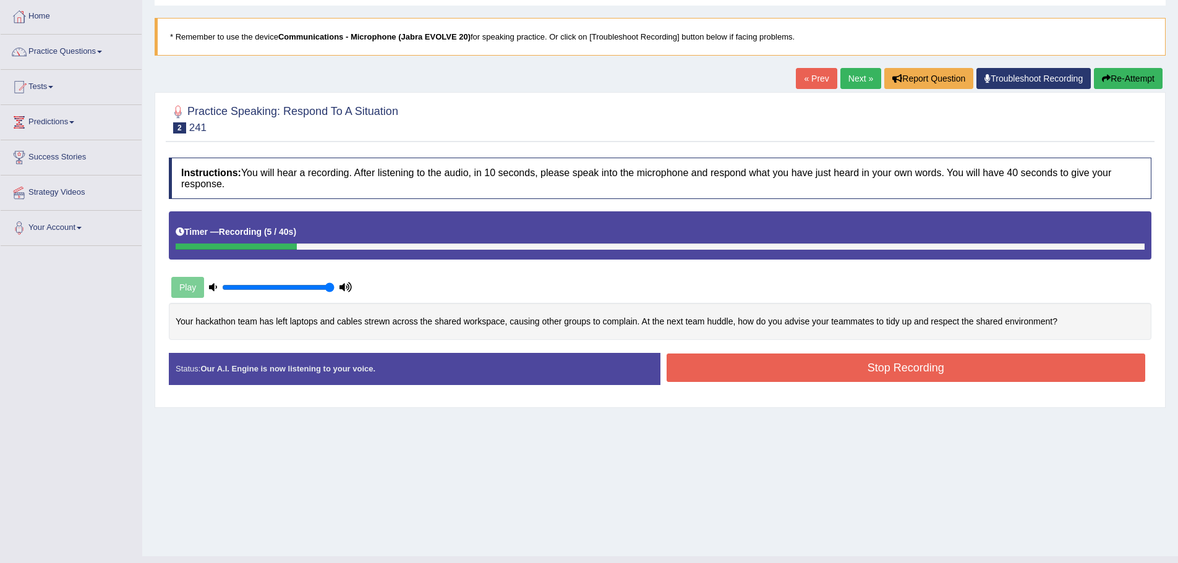
click at [1103, 77] on icon "button" at bounding box center [1106, 78] width 9 height 9
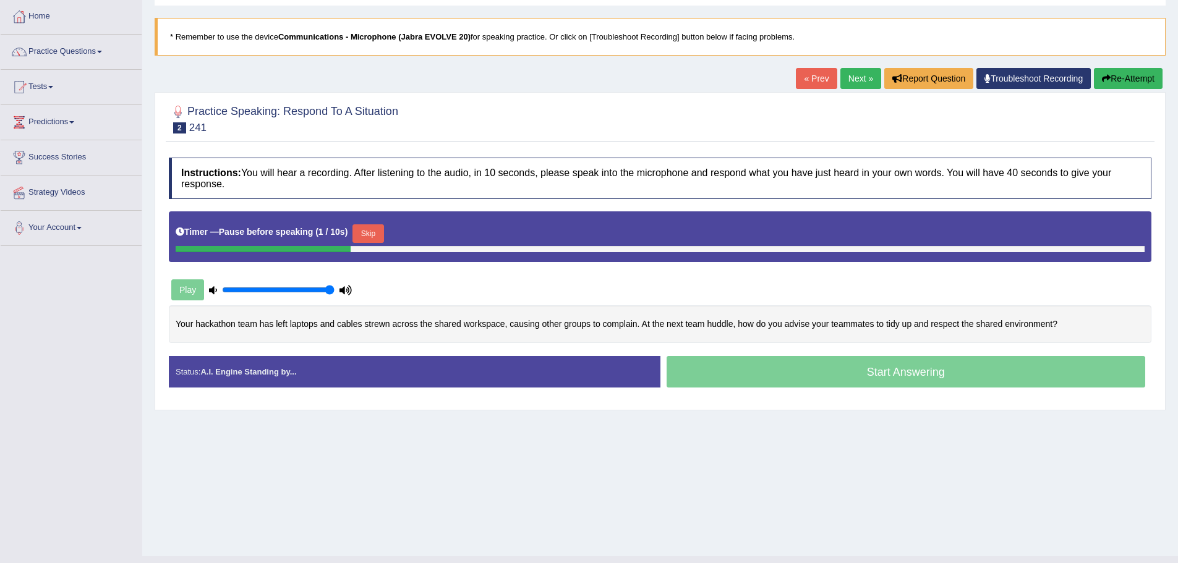
click at [365, 235] on button "Skip" at bounding box center [368, 233] width 31 height 19
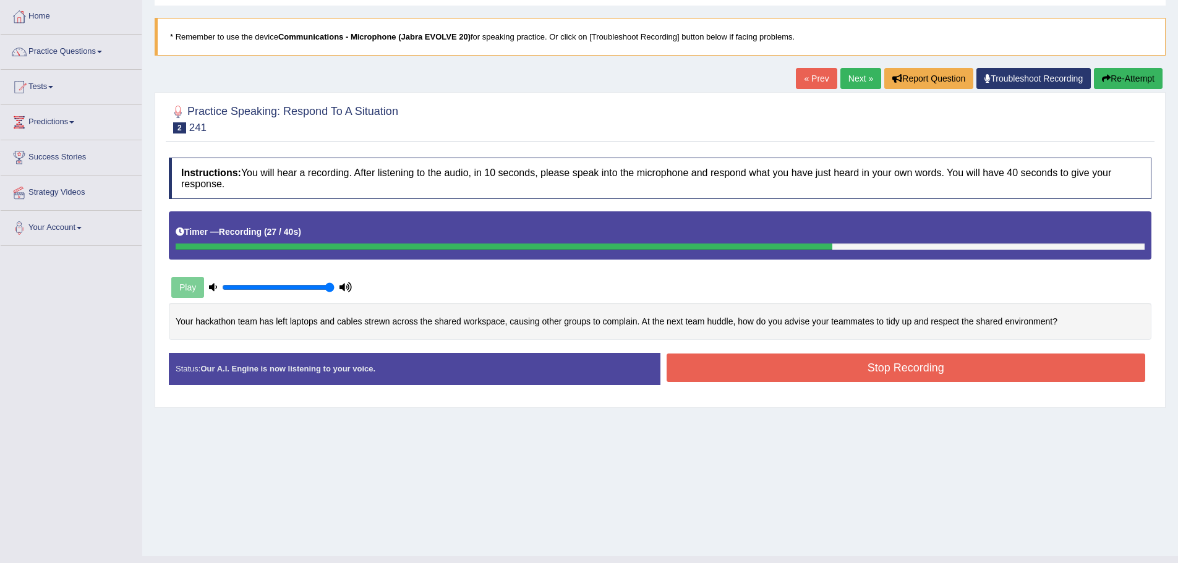
click at [741, 361] on button "Stop Recording" at bounding box center [906, 368] width 479 height 28
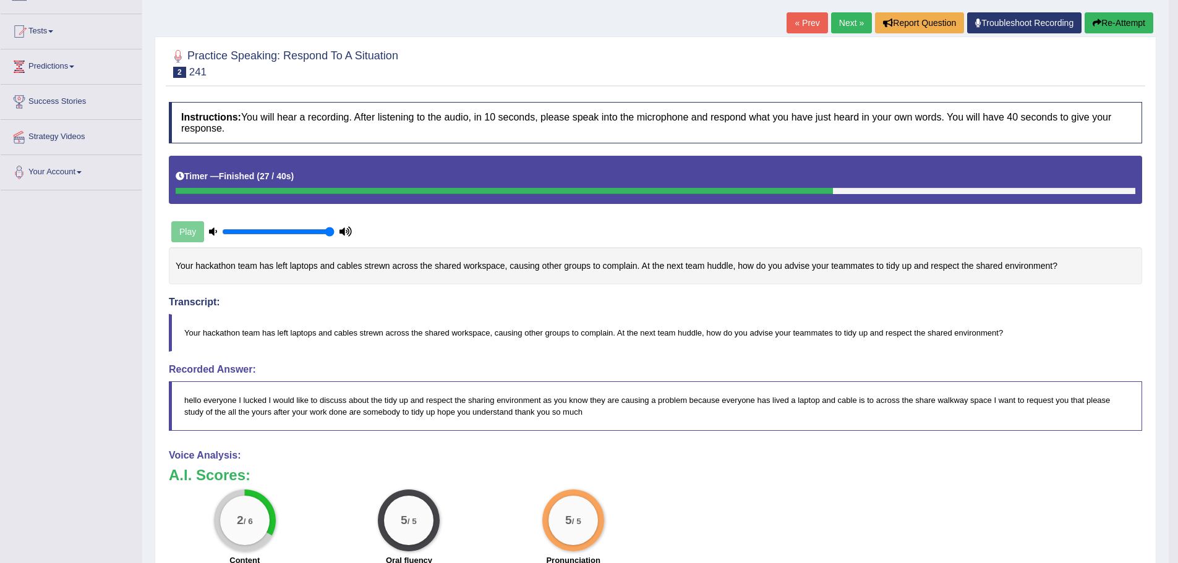
scroll to position [105, 0]
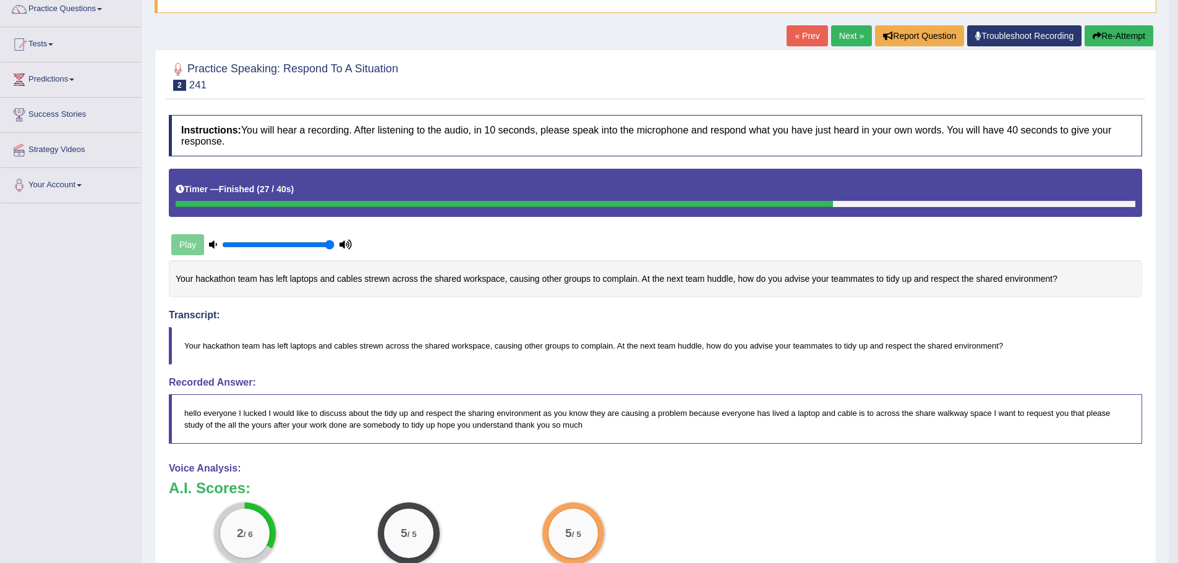
click at [1113, 25] on button "Re-Attempt" at bounding box center [1119, 35] width 69 height 21
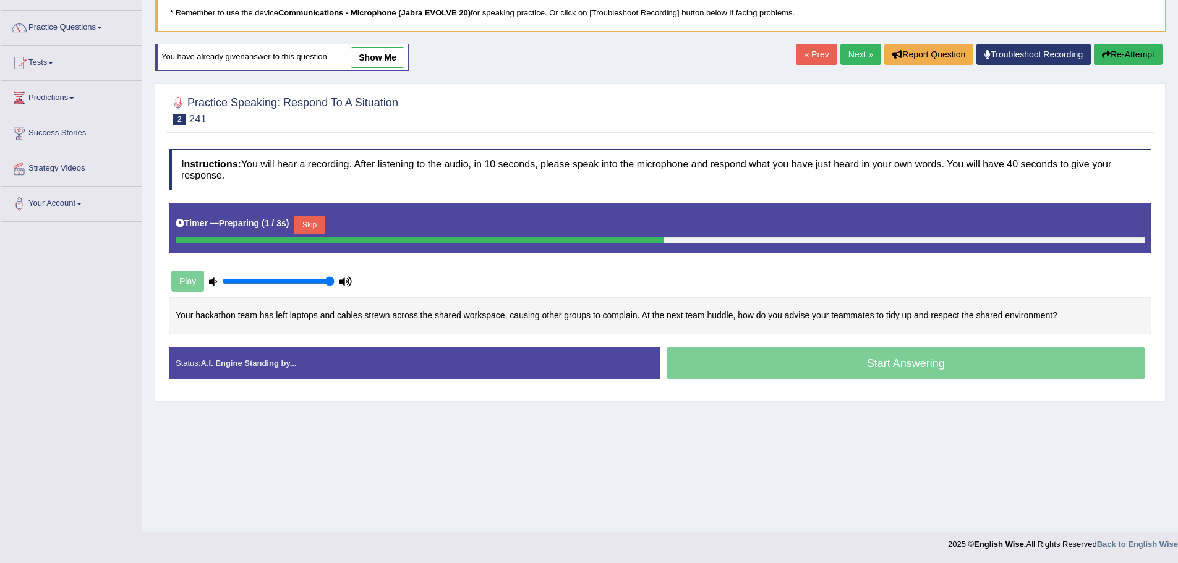
click at [315, 228] on button "Skip" at bounding box center [309, 225] width 31 height 19
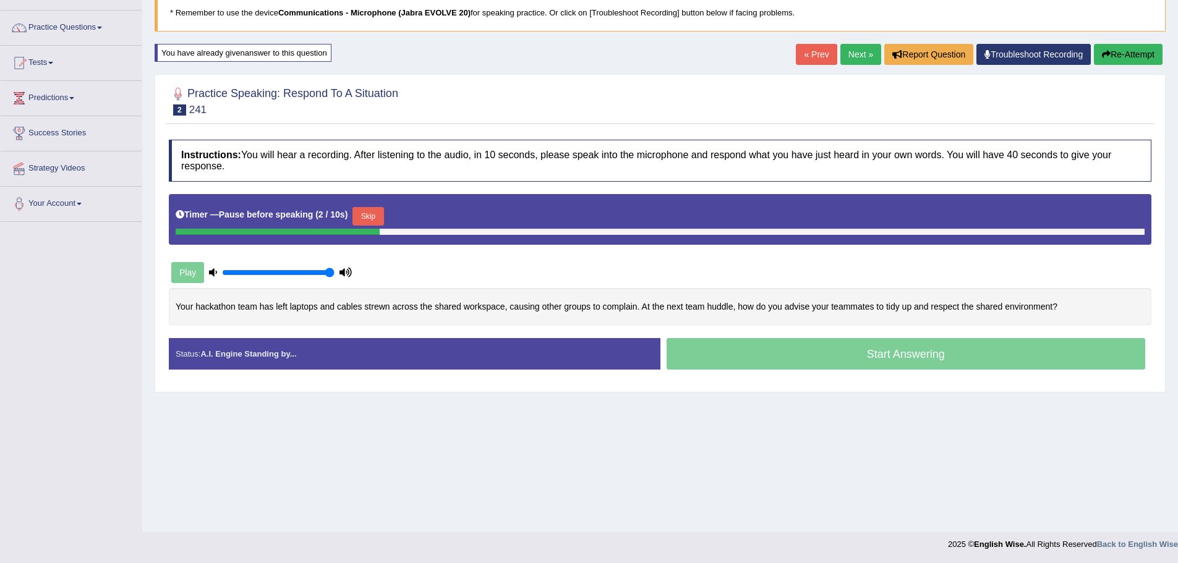
click at [362, 214] on button "Skip" at bounding box center [368, 216] width 31 height 19
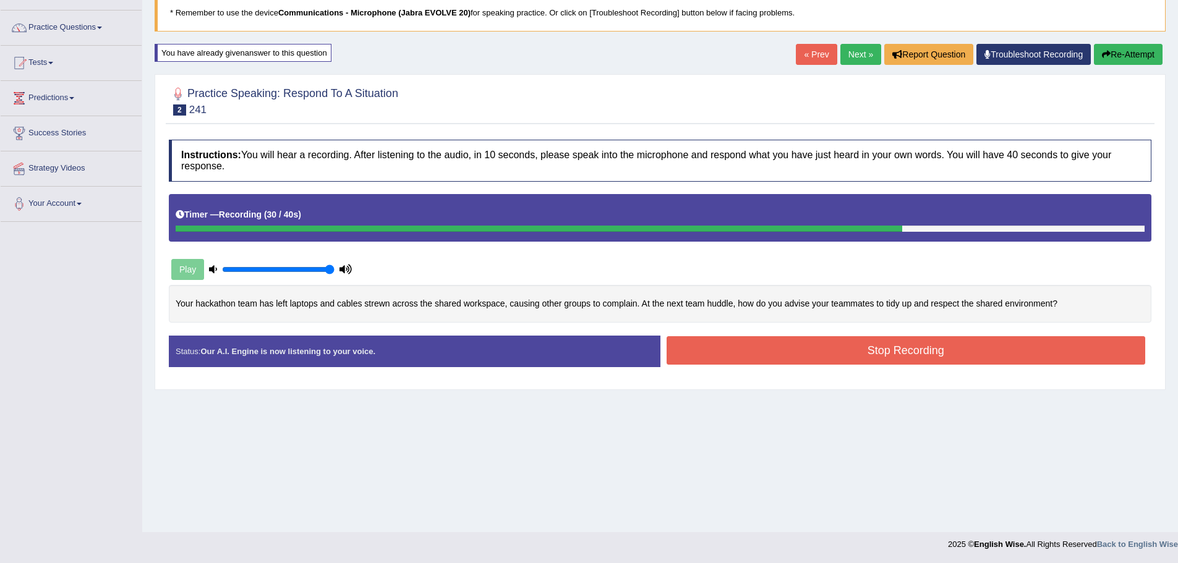
click at [702, 354] on button "Stop Recording" at bounding box center [906, 350] width 479 height 28
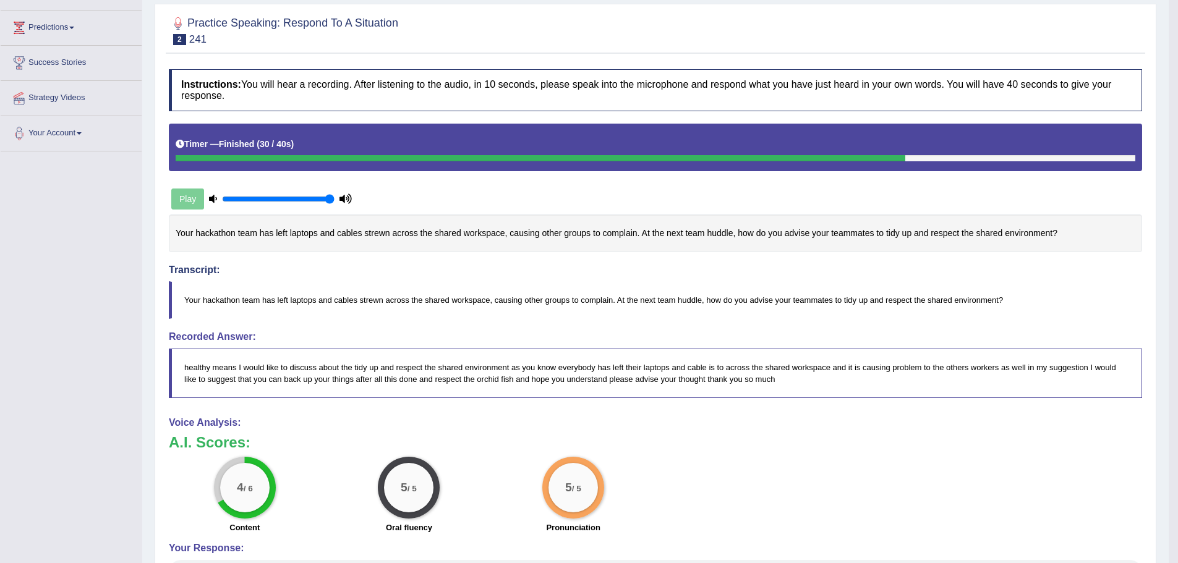
scroll to position [102, 0]
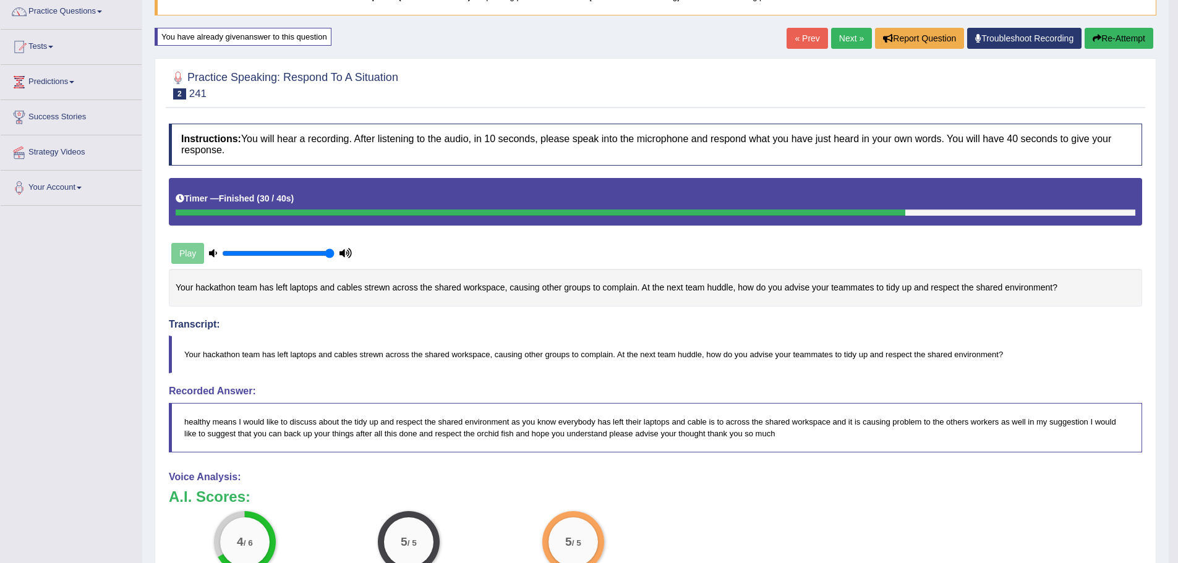
click at [1120, 36] on button "Re-Attempt" at bounding box center [1119, 38] width 69 height 21
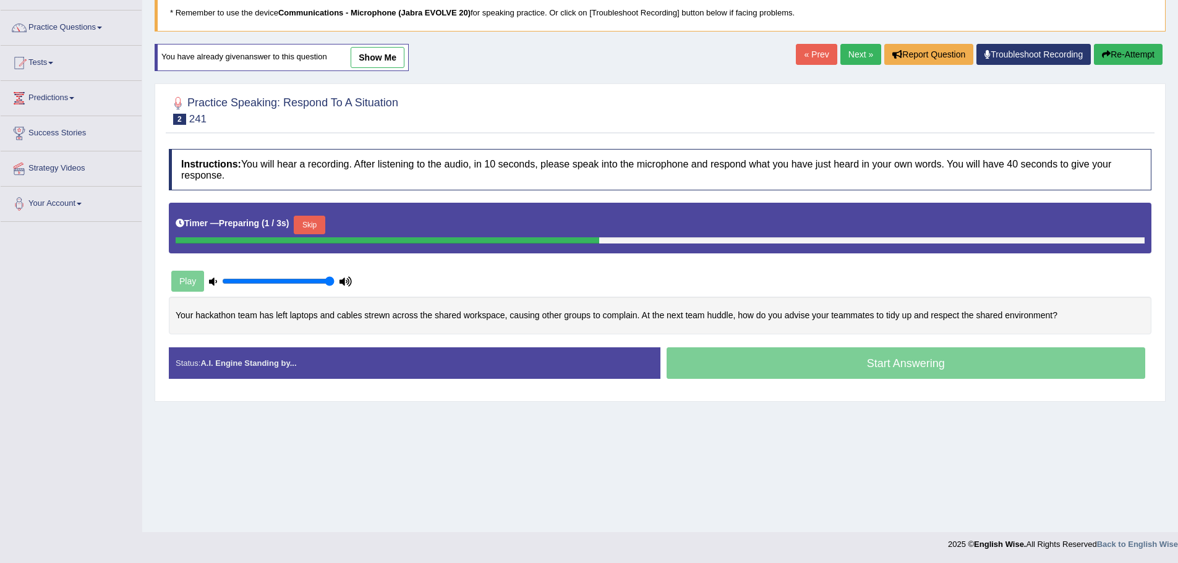
click at [297, 222] on button "Skip" at bounding box center [309, 225] width 31 height 19
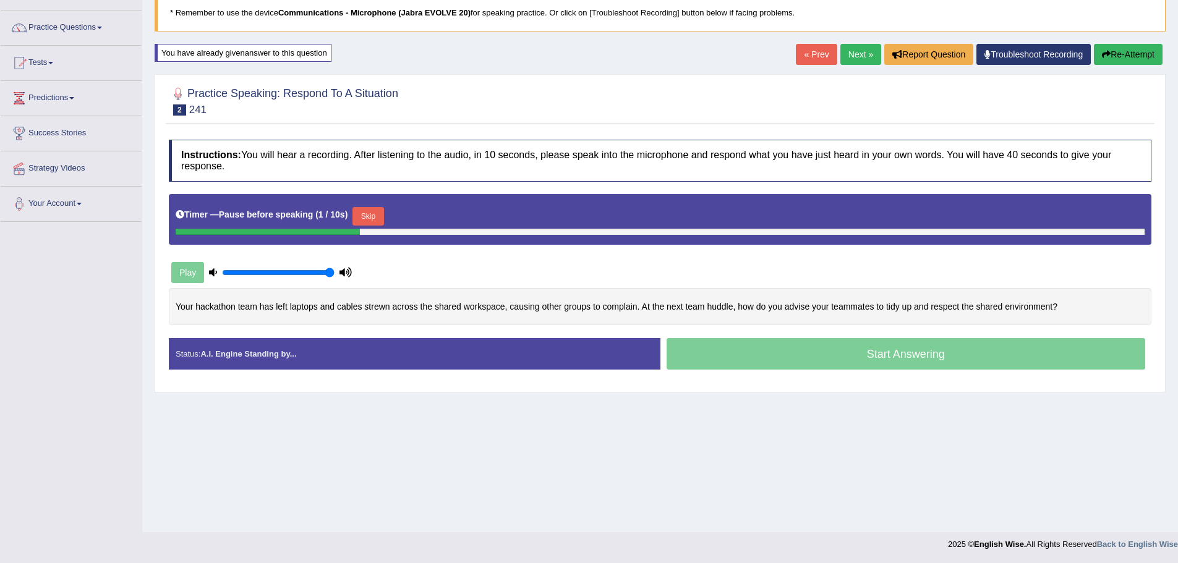
click at [370, 215] on button "Skip" at bounding box center [368, 216] width 31 height 19
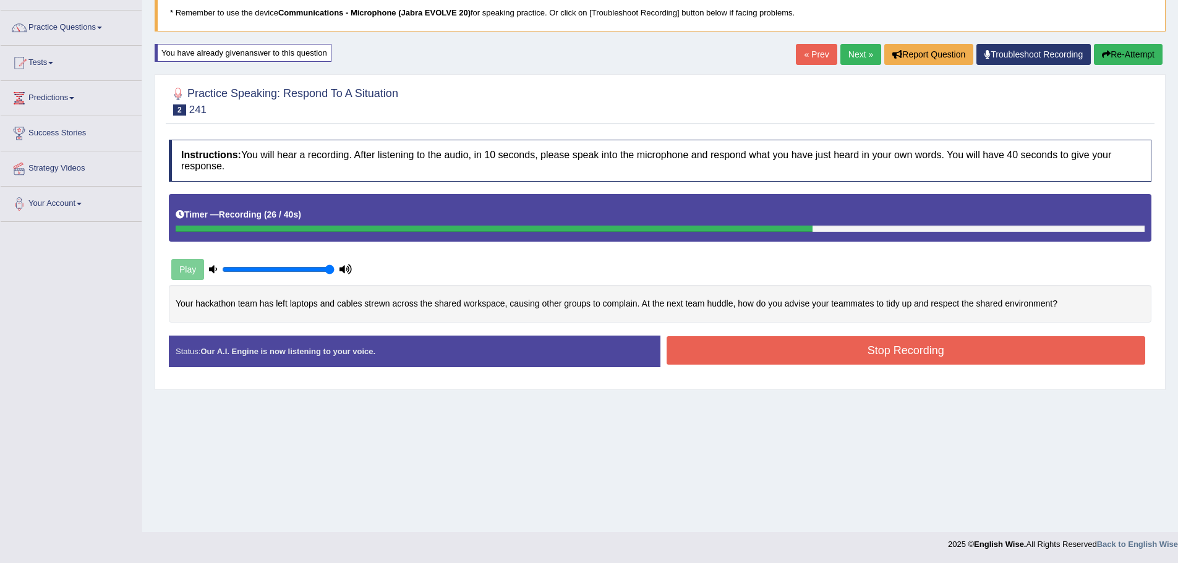
click at [747, 354] on button "Stop Recording" at bounding box center [906, 350] width 479 height 28
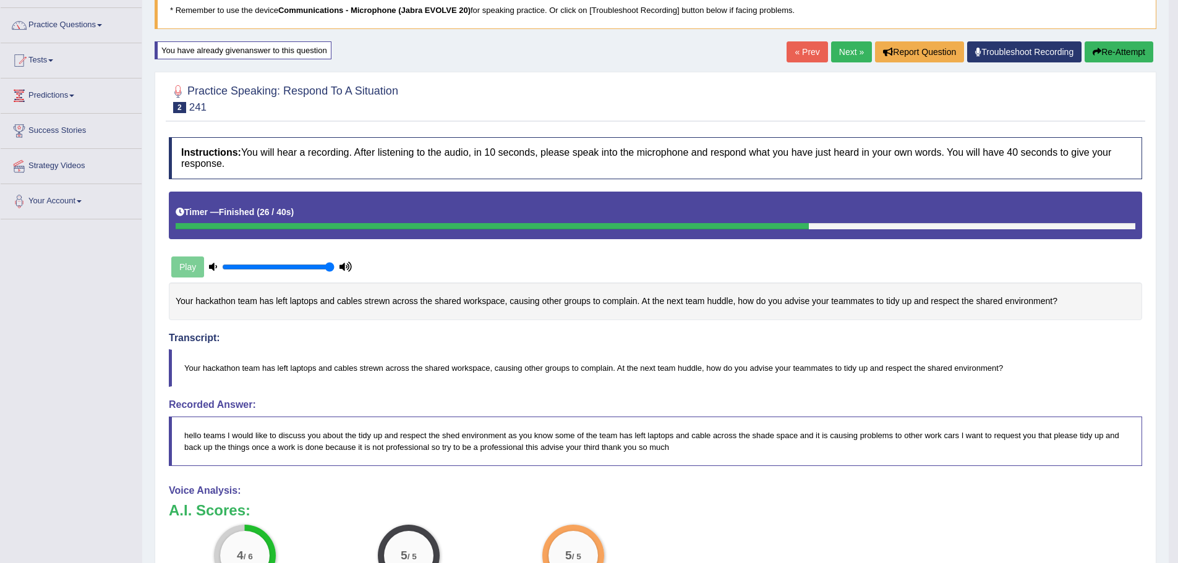
scroll to position [86, 0]
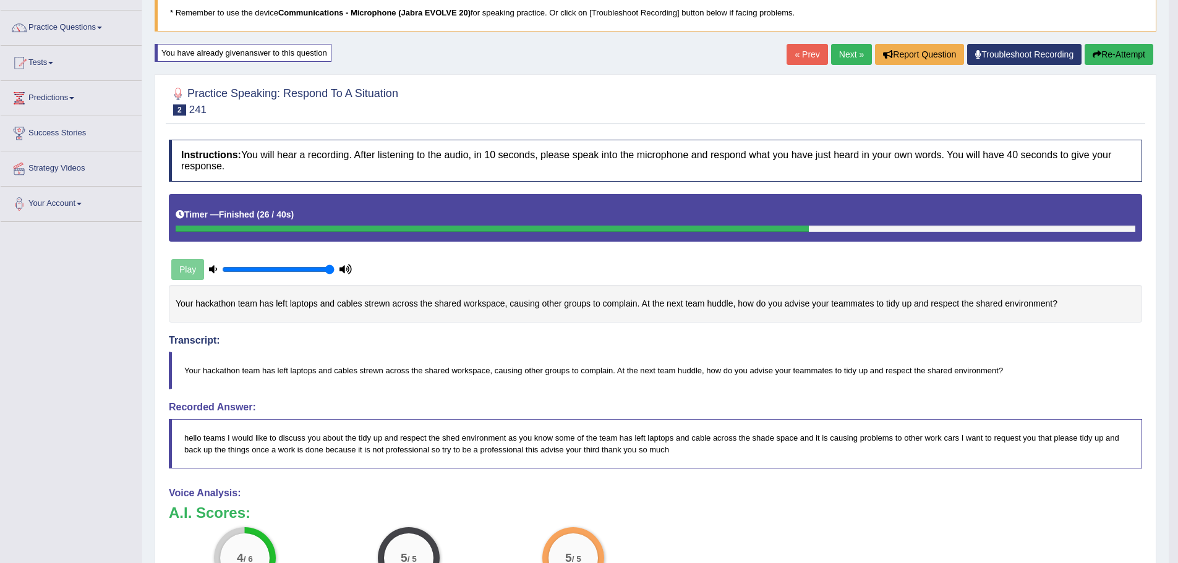
click at [1107, 56] on button "Re-Attempt" at bounding box center [1119, 54] width 69 height 21
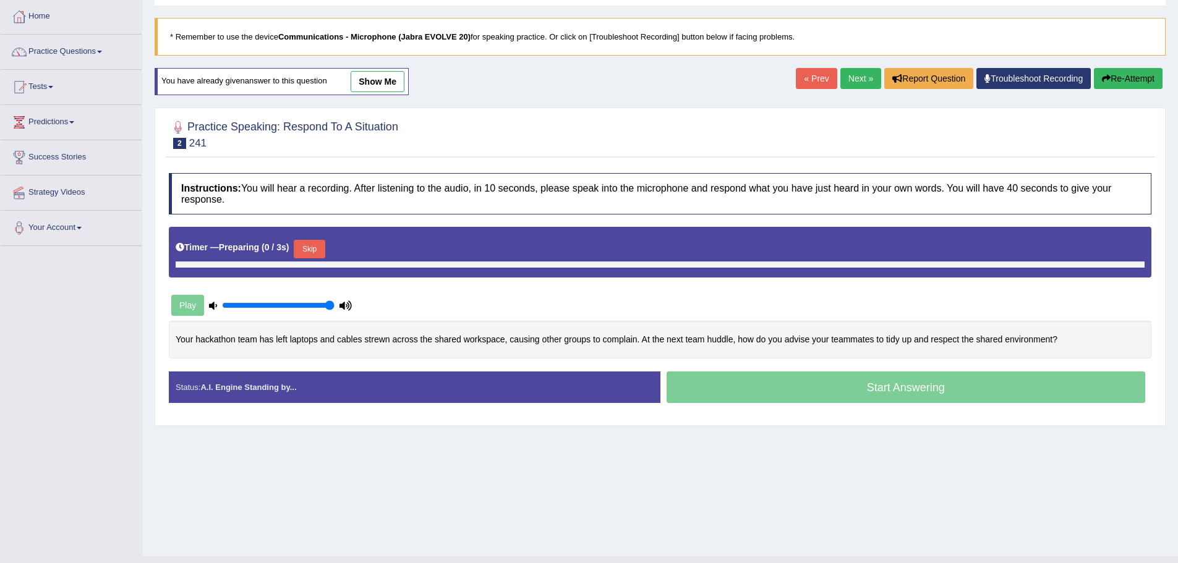
scroll to position [62, 0]
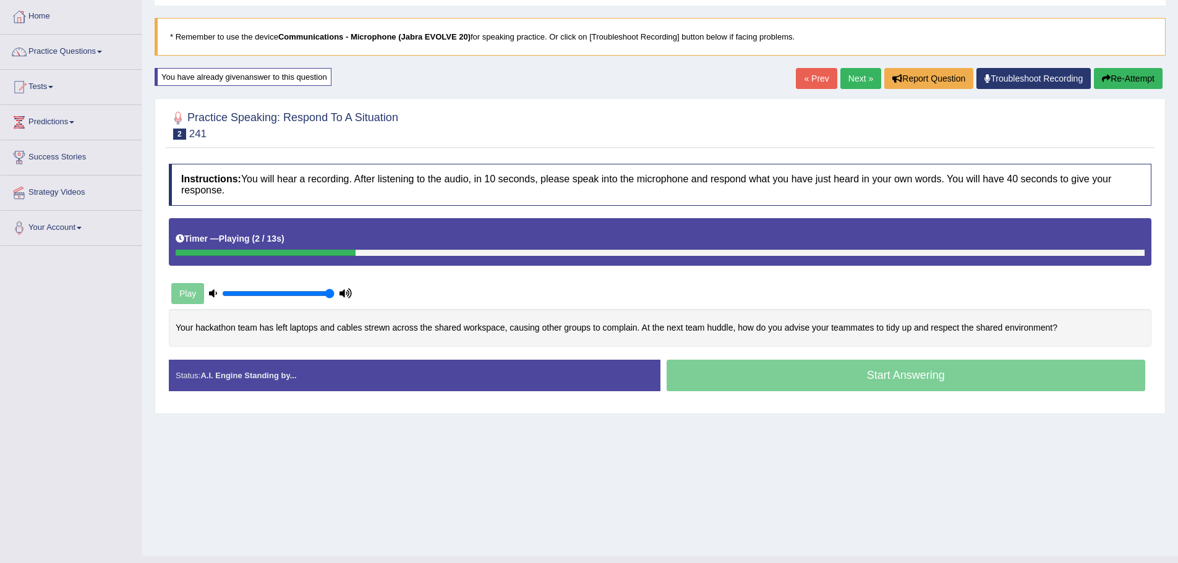
click at [698, 247] on div "Timer — Playing ( 2 / 13s ) Skip" at bounding box center [660, 239] width 969 height 22
drag, startPoint x: 698, startPoint y: 250, endPoint x: 649, endPoint y: 255, distance: 48.4
click at [684, 255] on div at bounding box center [660, 253] width 969 height 6
drag, startPoint x: 491, startPoint y: 258, endPoint x: 780, endPoint y: 259, distance: 288.8
click at [779, 259] on div "Timer — Playing ( 4 / 13s ) Skip" at bounding box center [660, 242] width 983 height 48
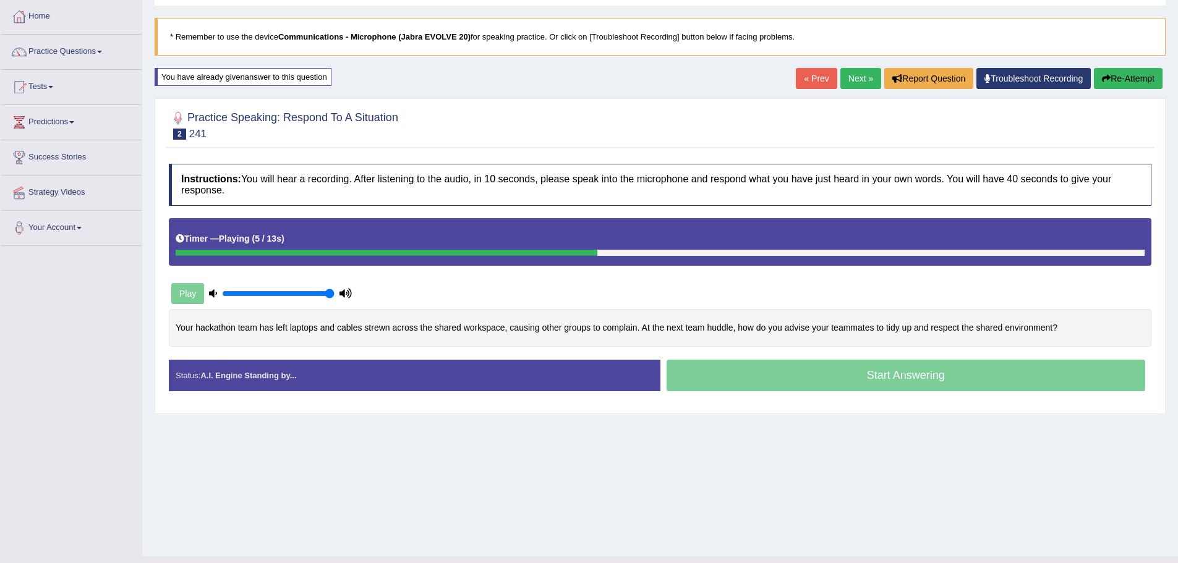
click at [343, 297] on icon at bounding box center [346, 293] width 12 height 8
click at [208, 294] on div "Play" at bounding box center [262, 293] width 186 height 31
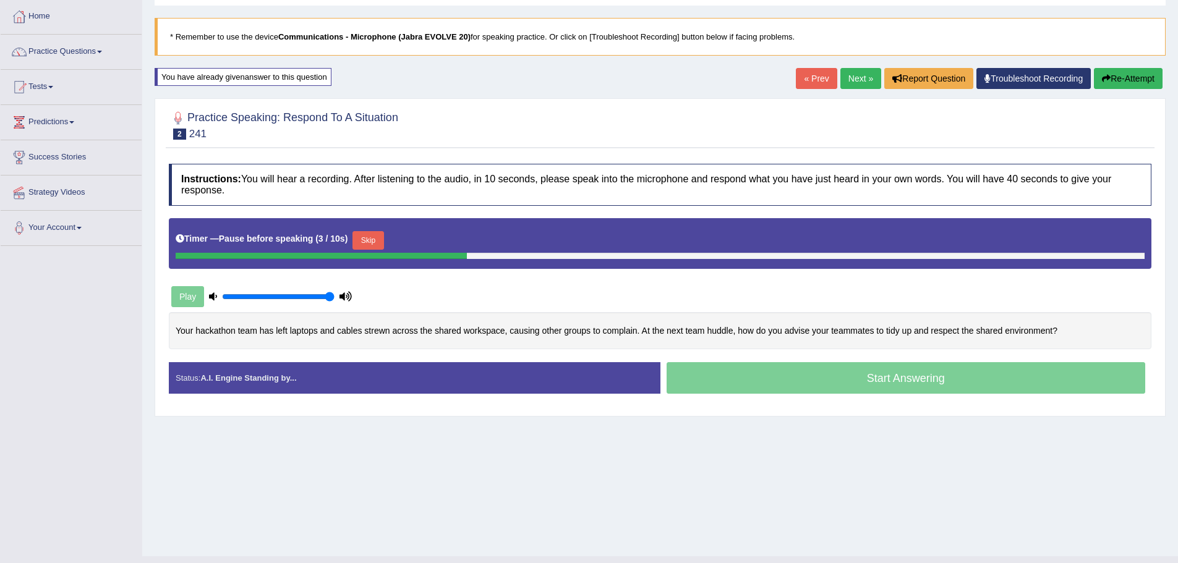
click at [364, 234] on button "Skip" at bounding box center [368, 240] width 31 height 19
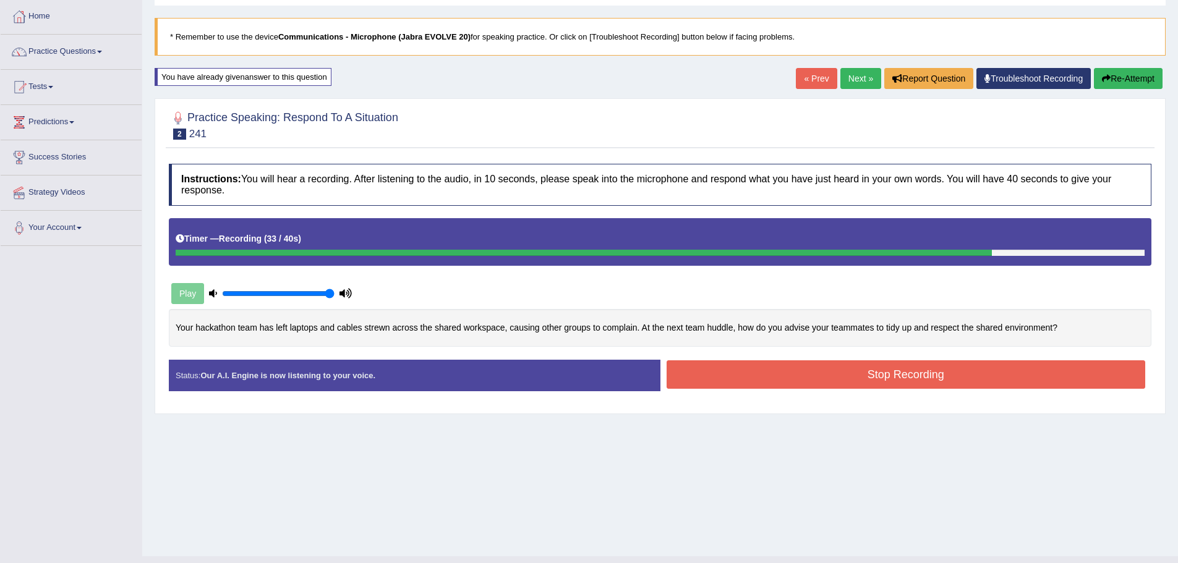
click at [724, 370] on button "Stop Recording" at bounding box center [906, 375] width 479 height 28
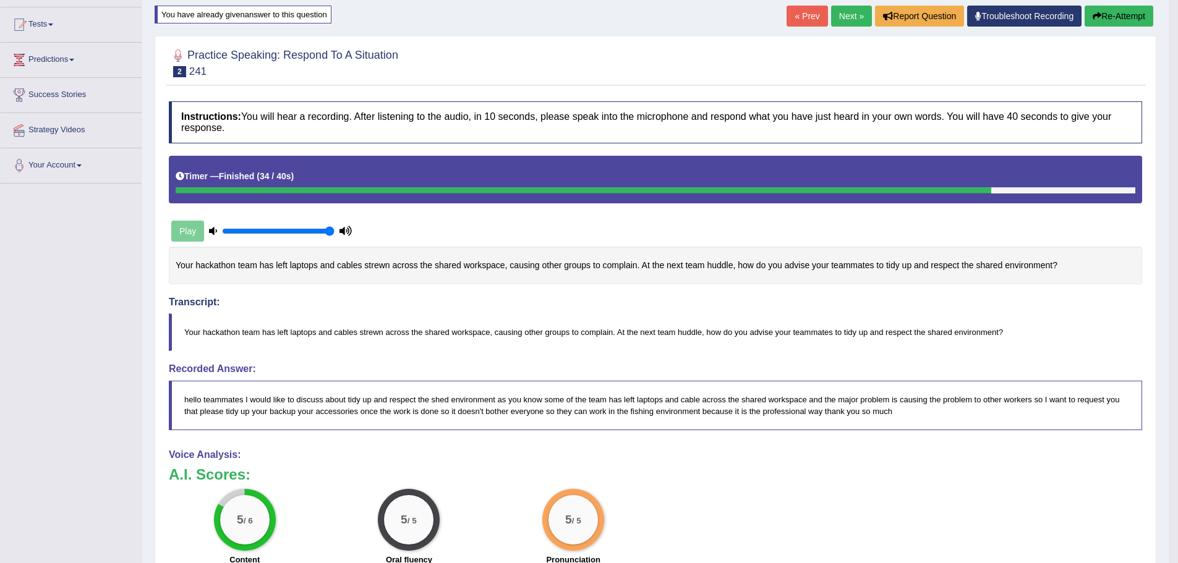
scroll to position [124, 0]
click at [1115, 14] on button "Re-Attempt" at bounding box center [1119, 16] width 69 height 21
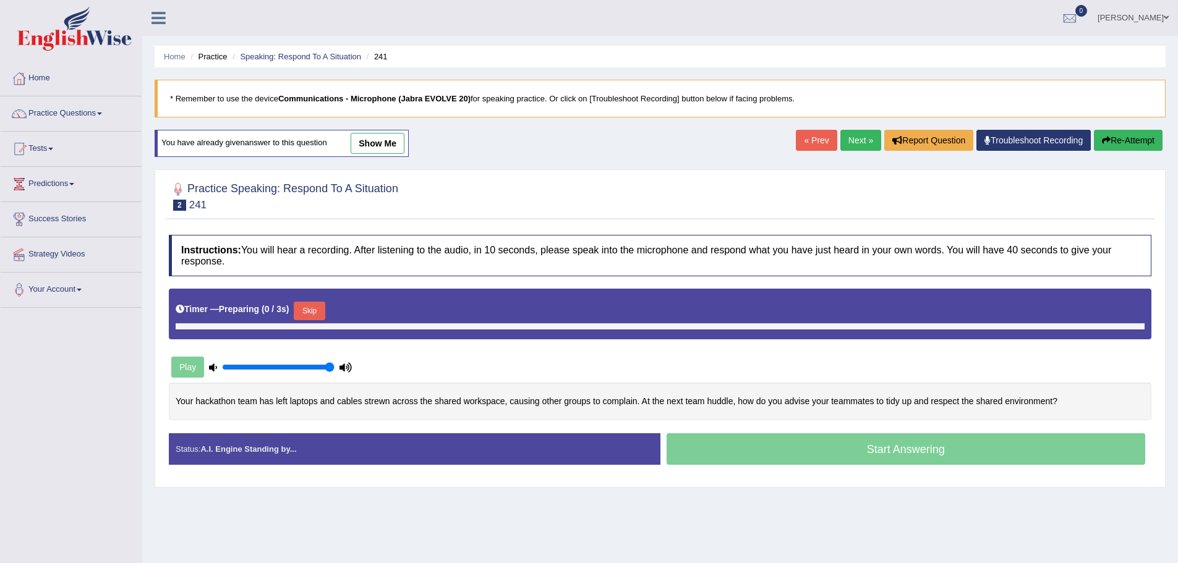
scroll to position [86, 0]
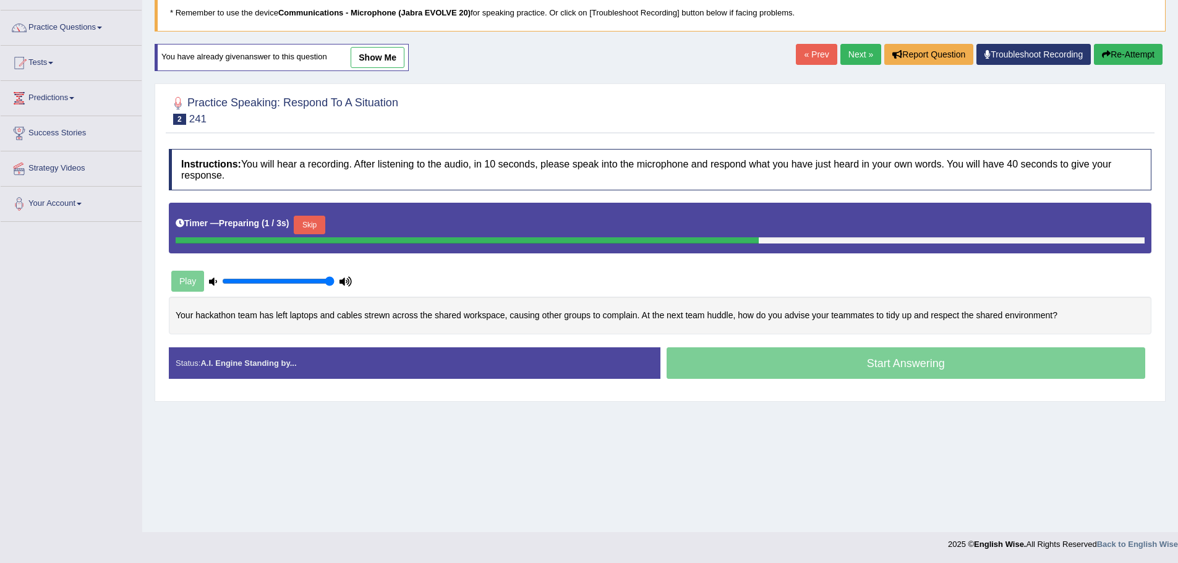
click at [307, 224] on button "Skip" at bounding box center [309, 225] width 31 height 19
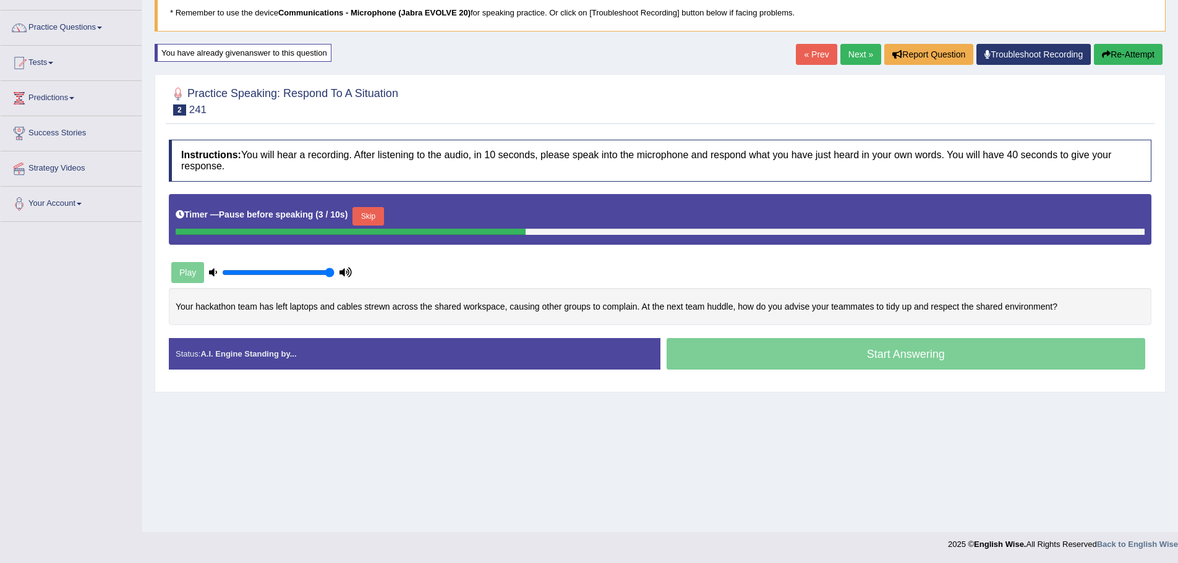
click at [369, 219] on button "Skip" at bounding box center [368, 216] width 31 height 19
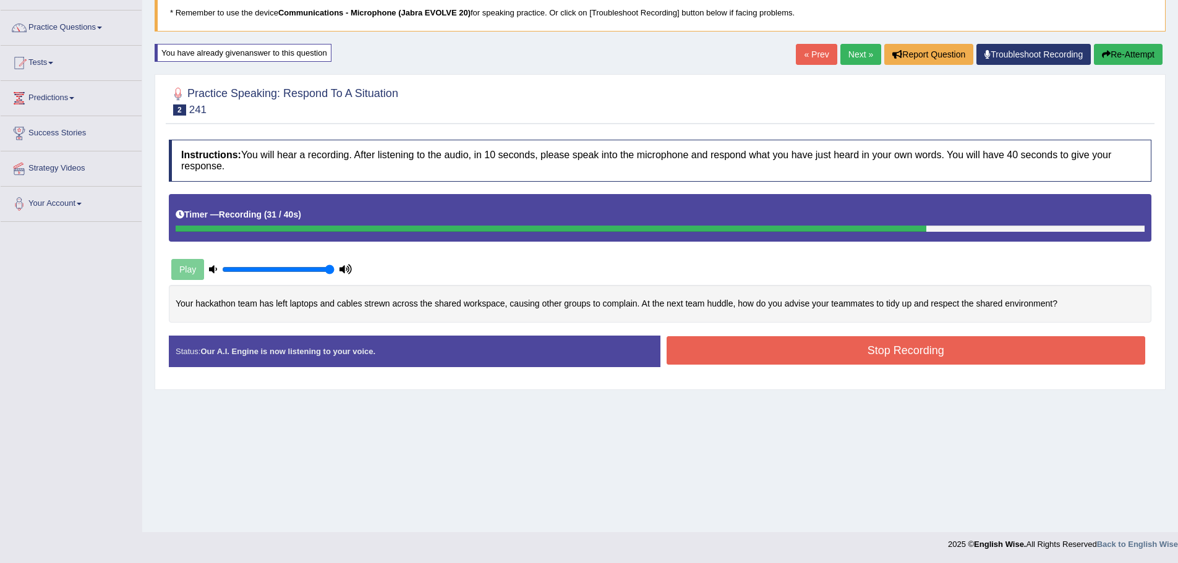
click at [683, 351] on button "Stop Recording" at bounding box center [906, 350] width 479 height 28
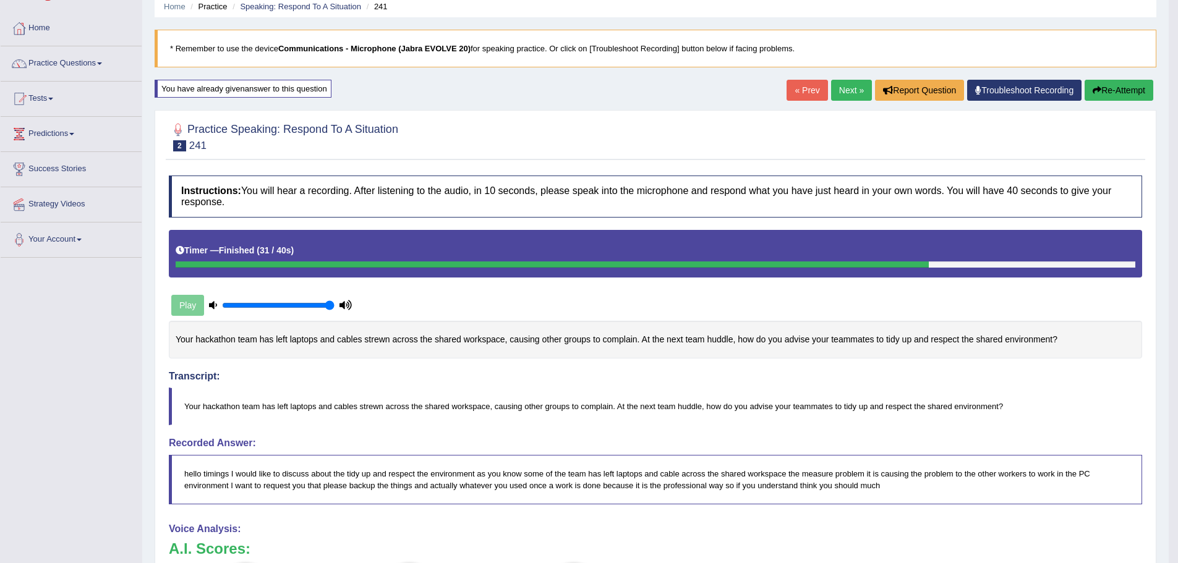
scroll to position [24, 0]
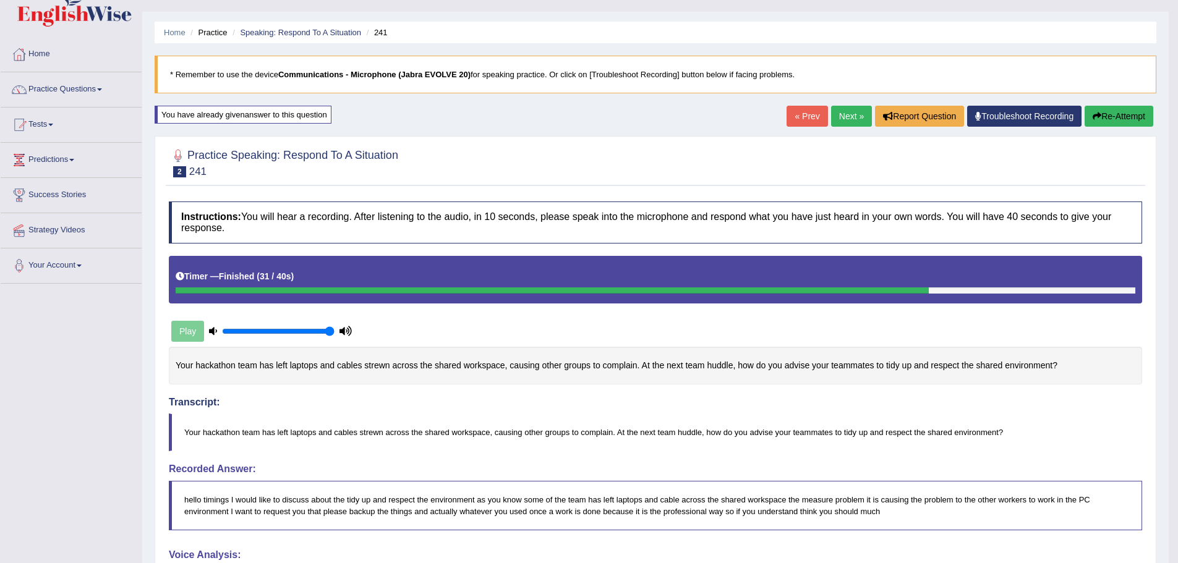
click at [845, 118] on link "Next »" at bounding box center [851, 116] width 41 height 21
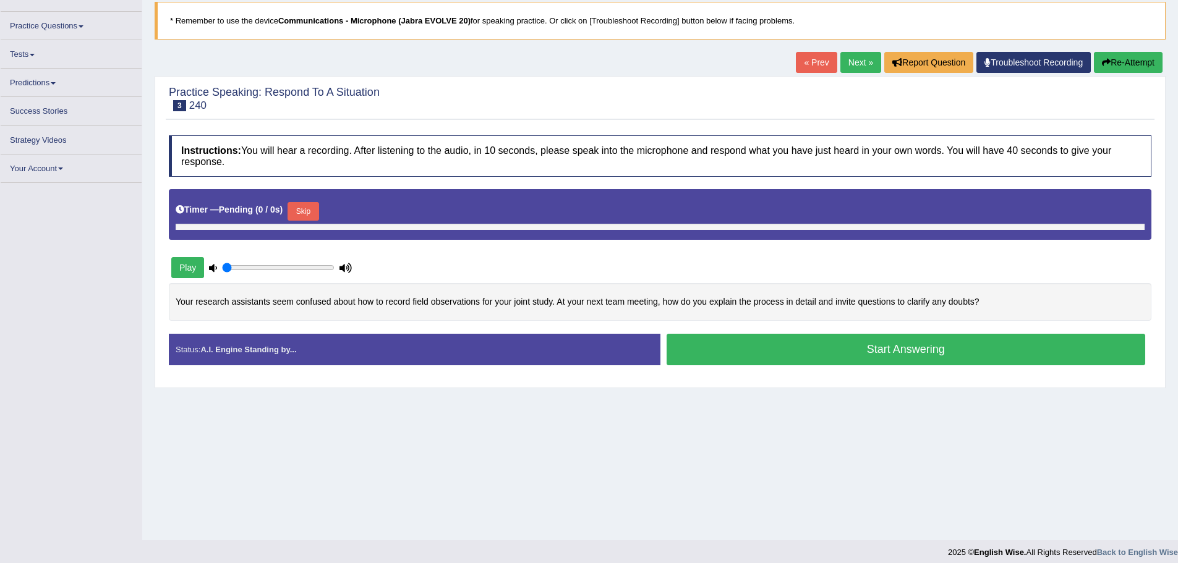
scroll to position [86, 0]
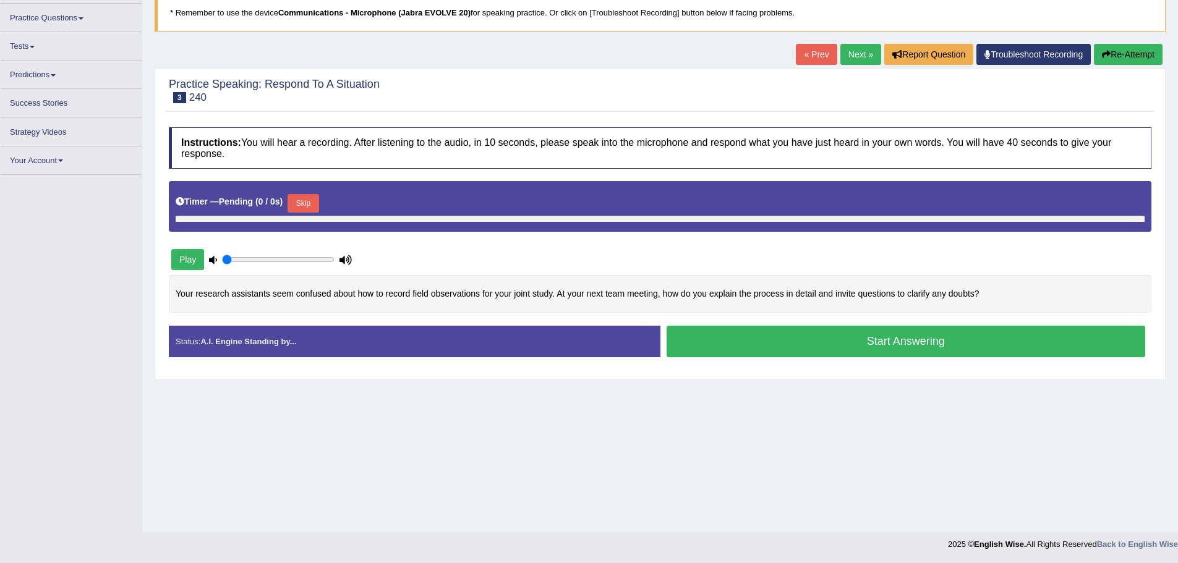
type input "1"
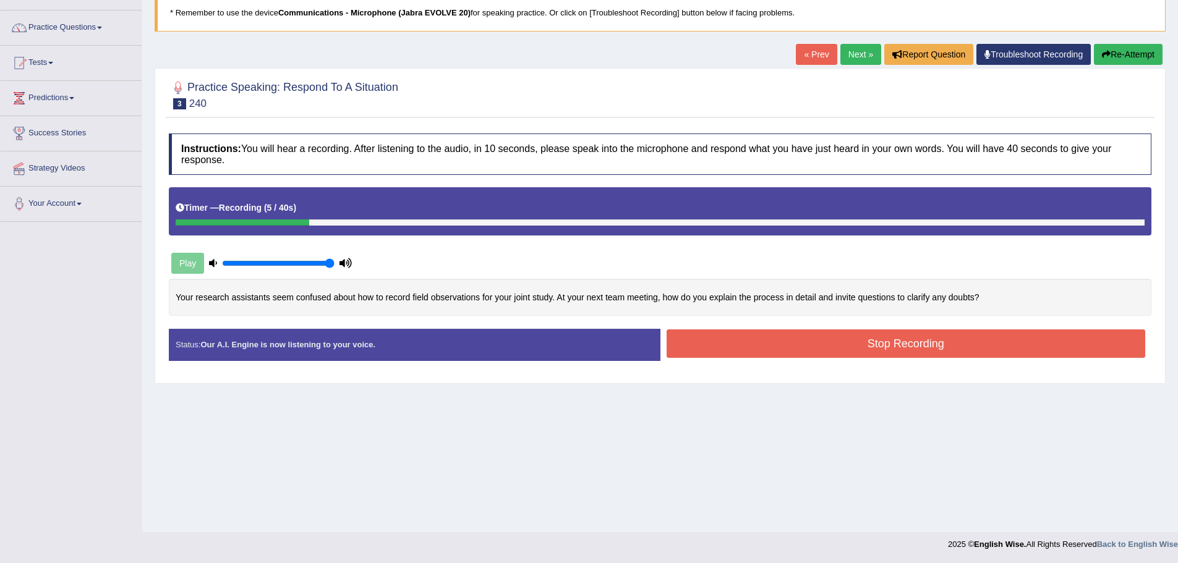
click at [1111, 51] on button "Re-Attempt" at bounding box center [1128, 54] width 69 height 21
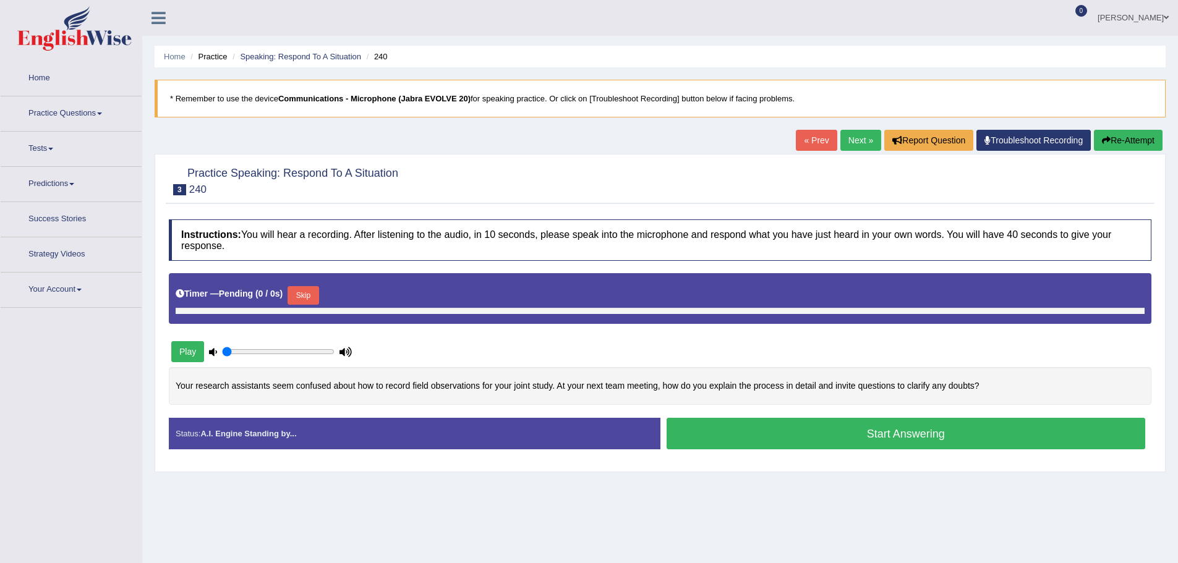
type input "1"
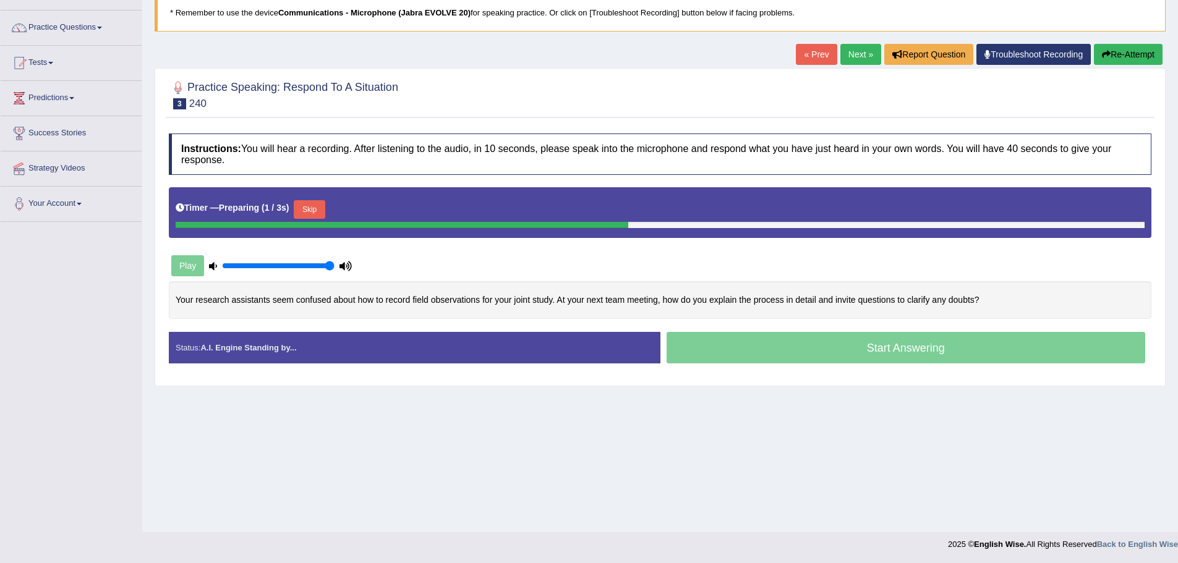
click at [306, 210] on button "Skip" at bounding box center [309, 209] width 31 height 19
click at [360, 207] on button "Skip" at bounding box center [368, 209] width 31 height 19
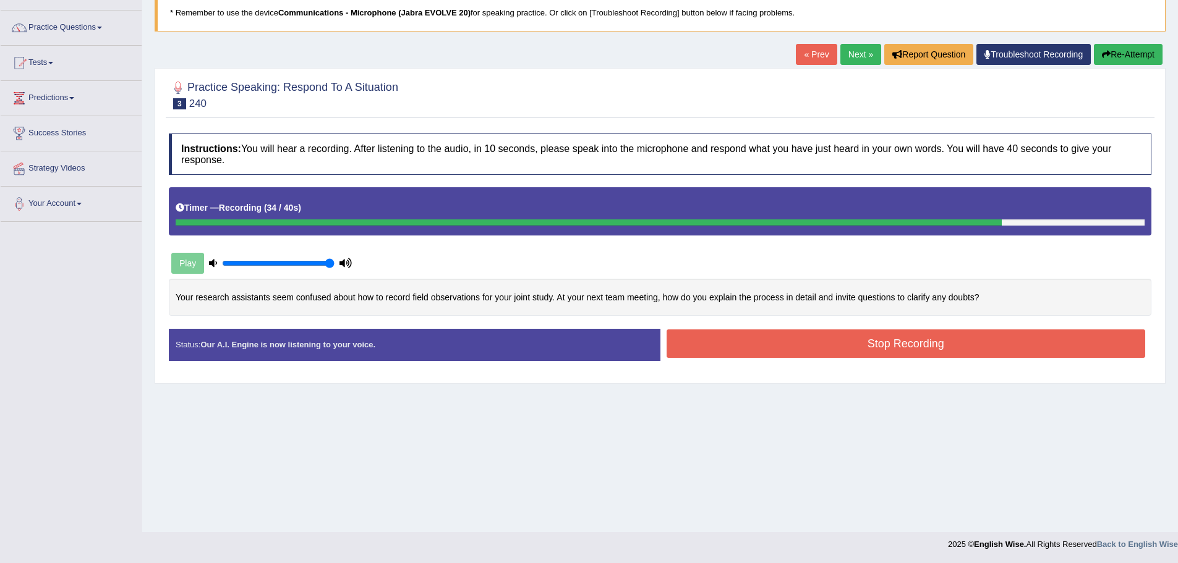
click at [829, 335] on button "Stop Recording" at bounding box center [906, 344] width 479 height 28
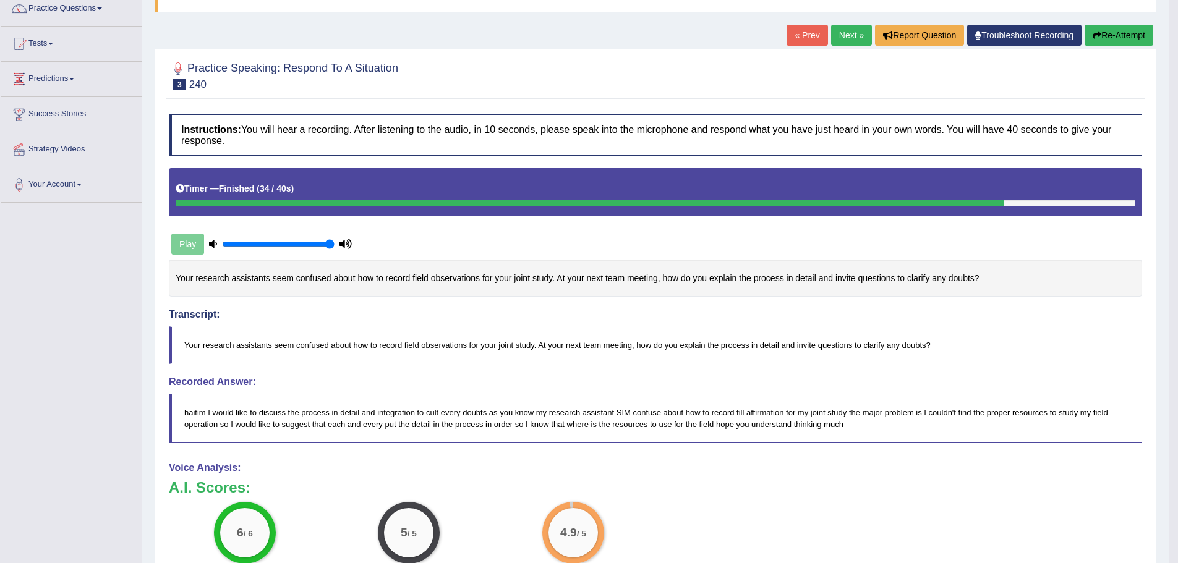
scroll to position [24, 0]
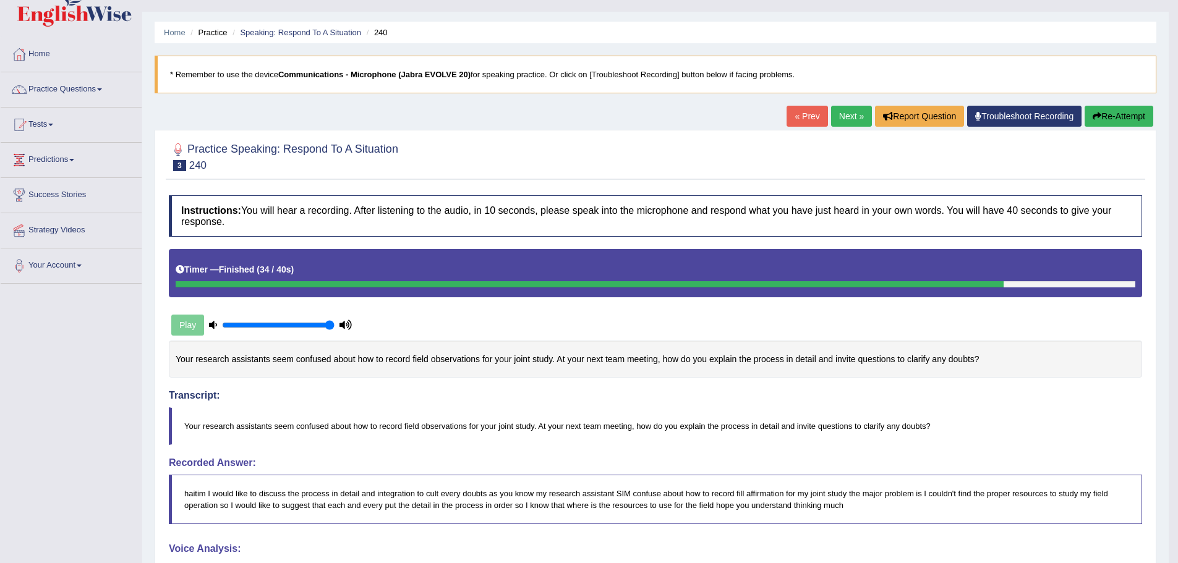
click at [843, 116] on link "Next »" at bounding box center [851, 116] width 41 height 21
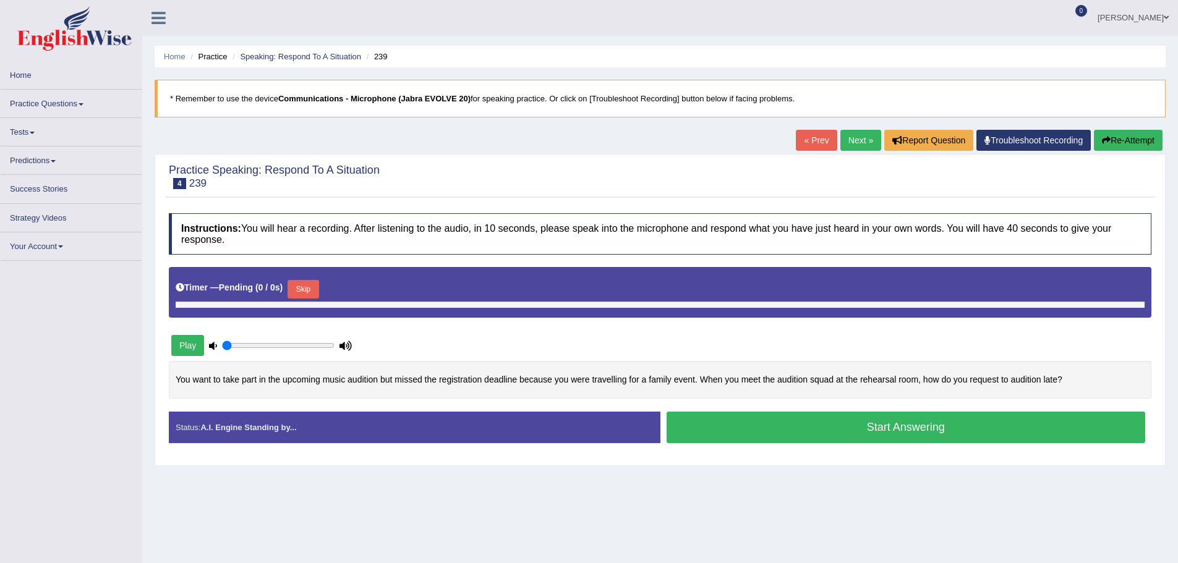
type input "1"
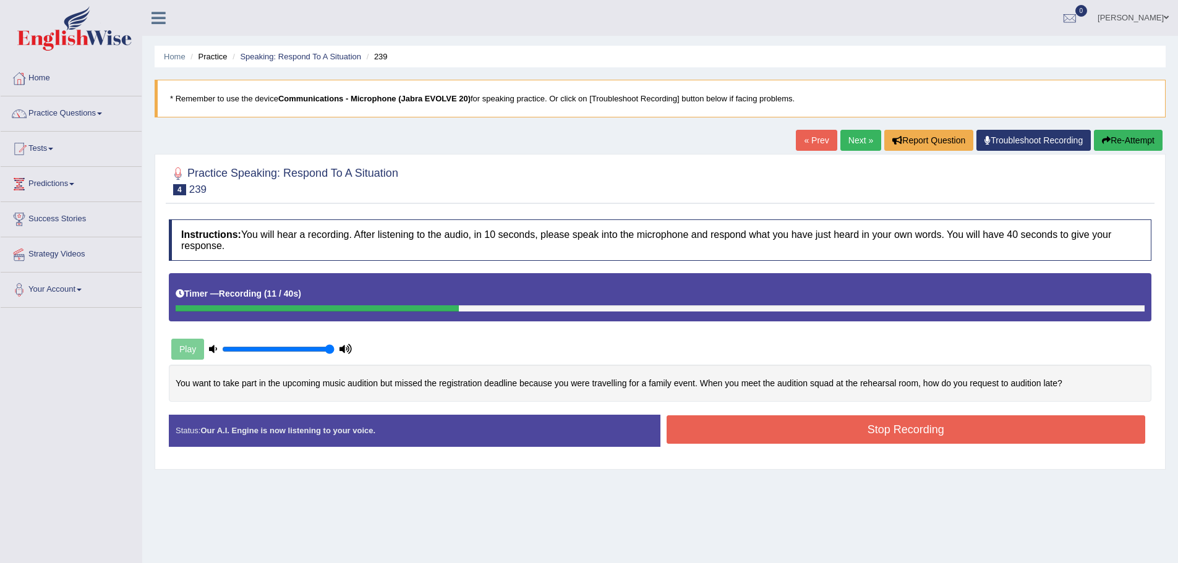
click at [1124, 142] on button "Re-Attempt" at bounding box center [1128, 140] width 69 height 21
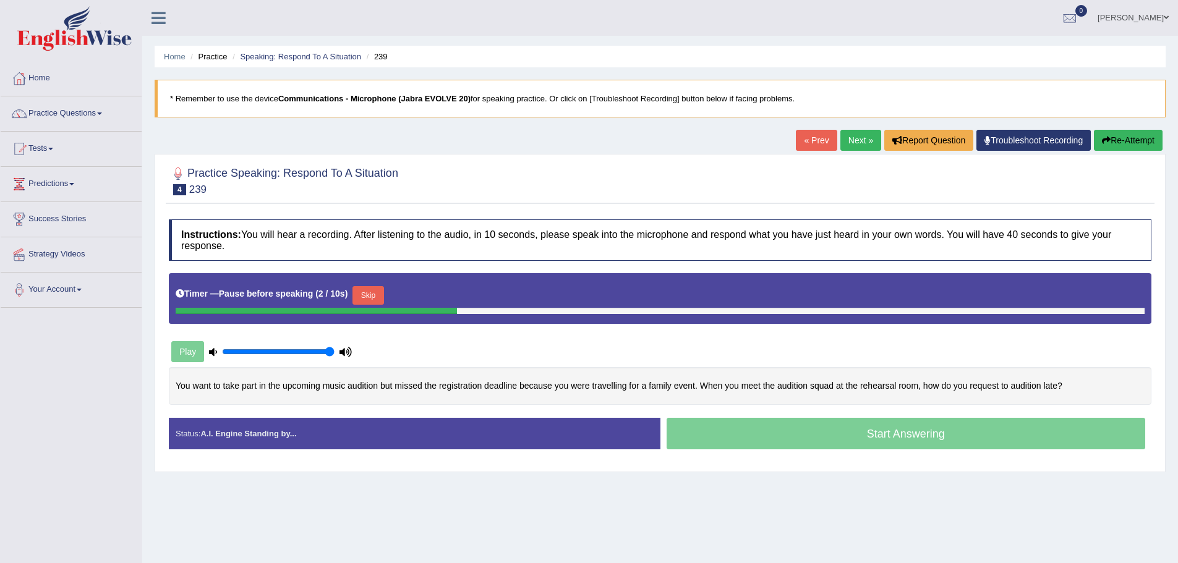
click at [365, 301] on button "Skip" at bounding box center [368, 295] width 31 height 19
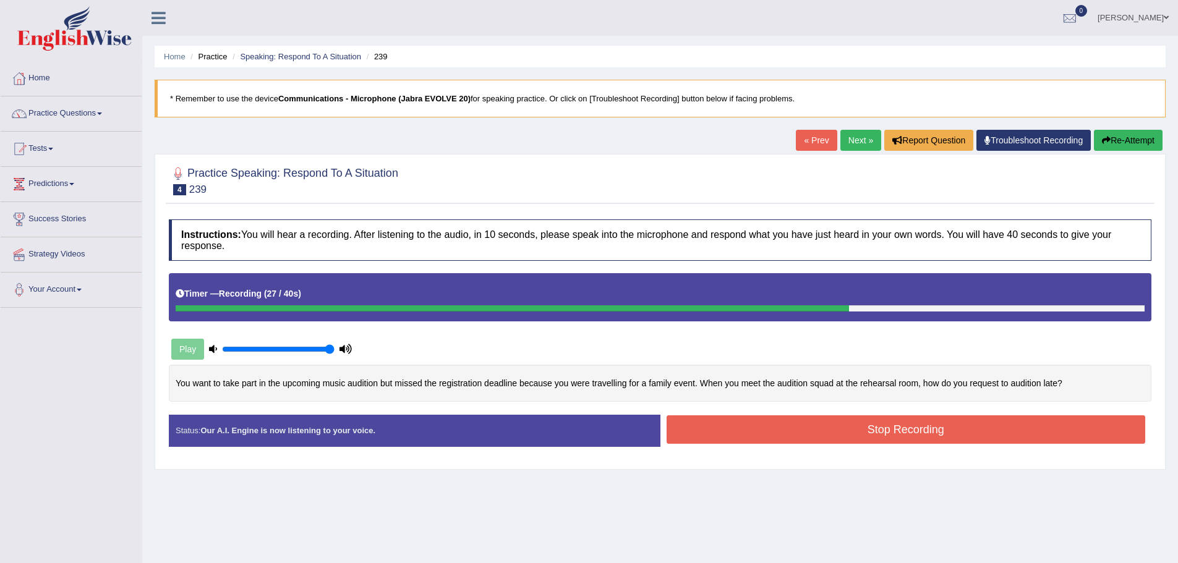
click at [884, 435] on button "Stop Recording" at bounding box center [906, 430] width 479 height 28
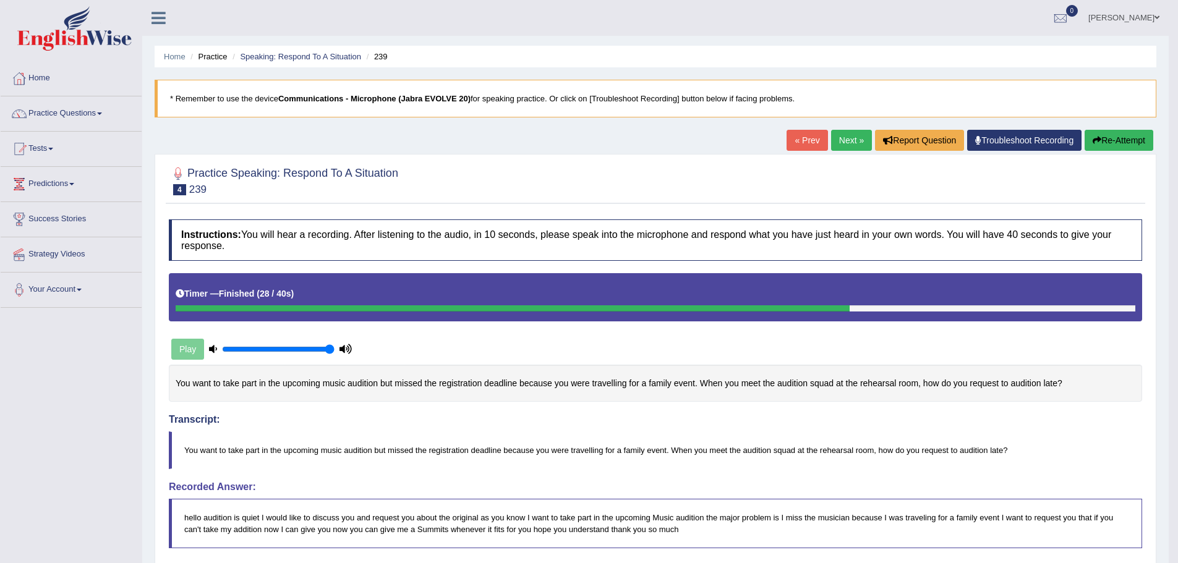
click at [842, 138] on link "Next »" at bounding box center [851, 140] width 41 height 21
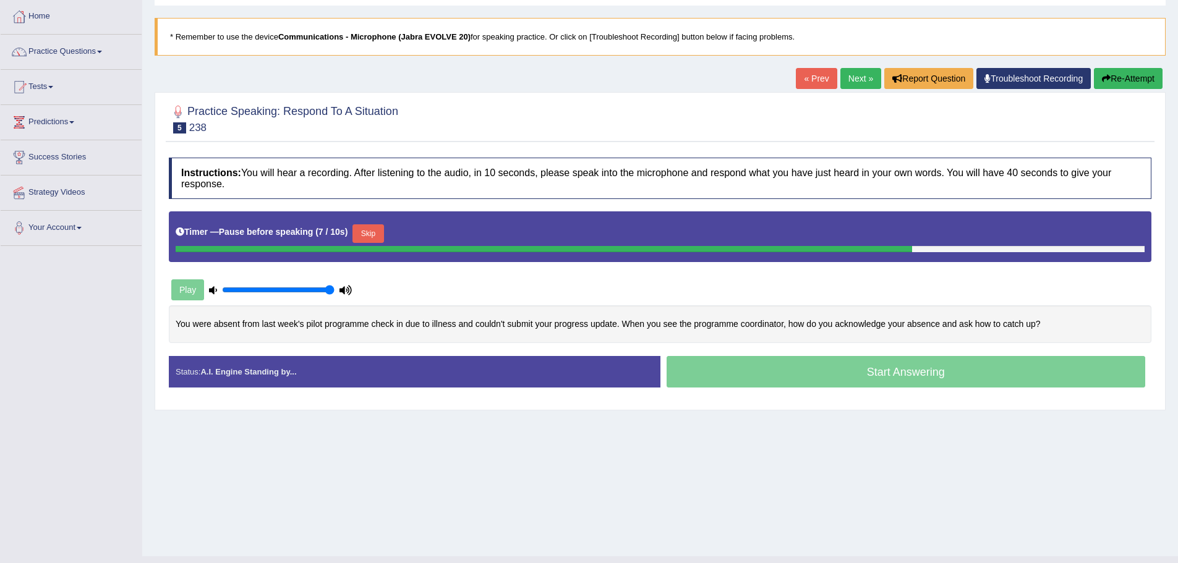
click at [365, 231] on button "Skip" at bounding box center [368, 233] width 31 height 19
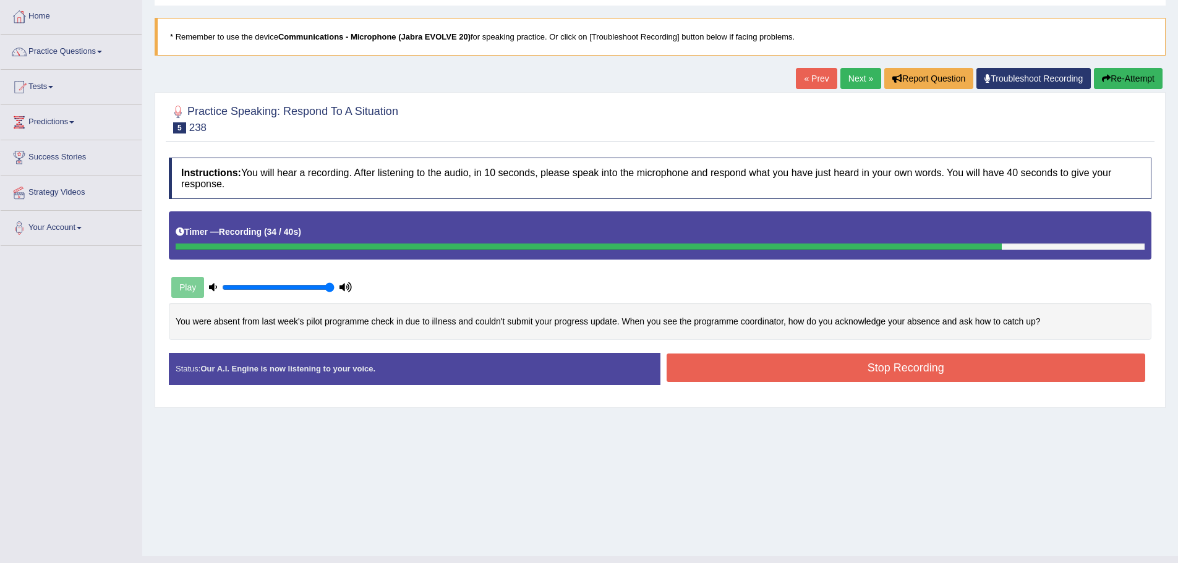
click at [761, 375] on button "Stop Recording" at bounding box center [906, 368] width 479 height 28
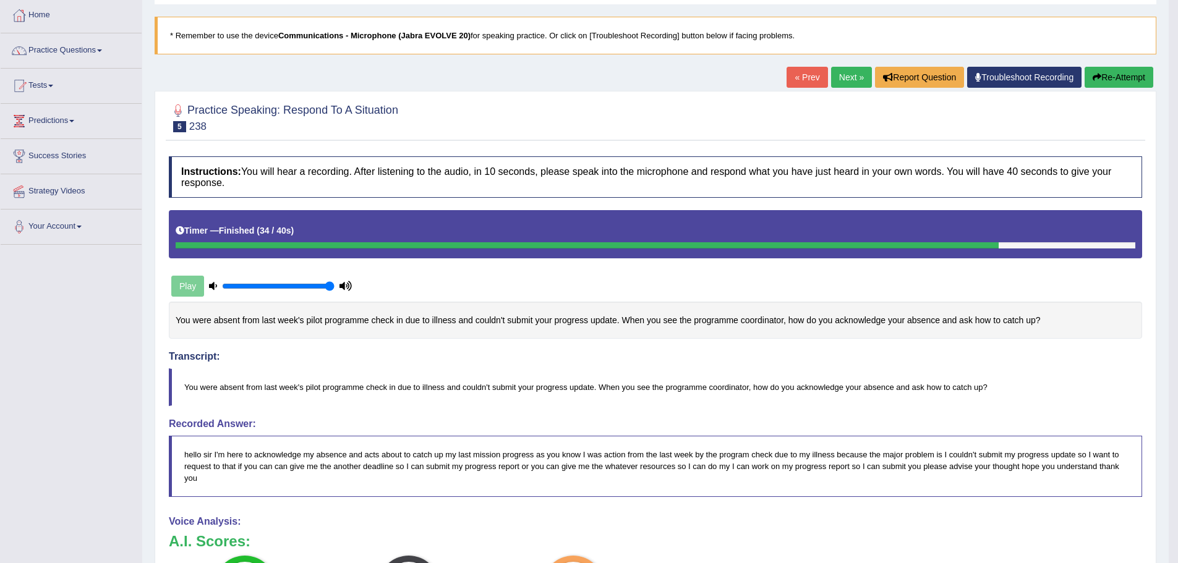
scroll to position [62, 0]
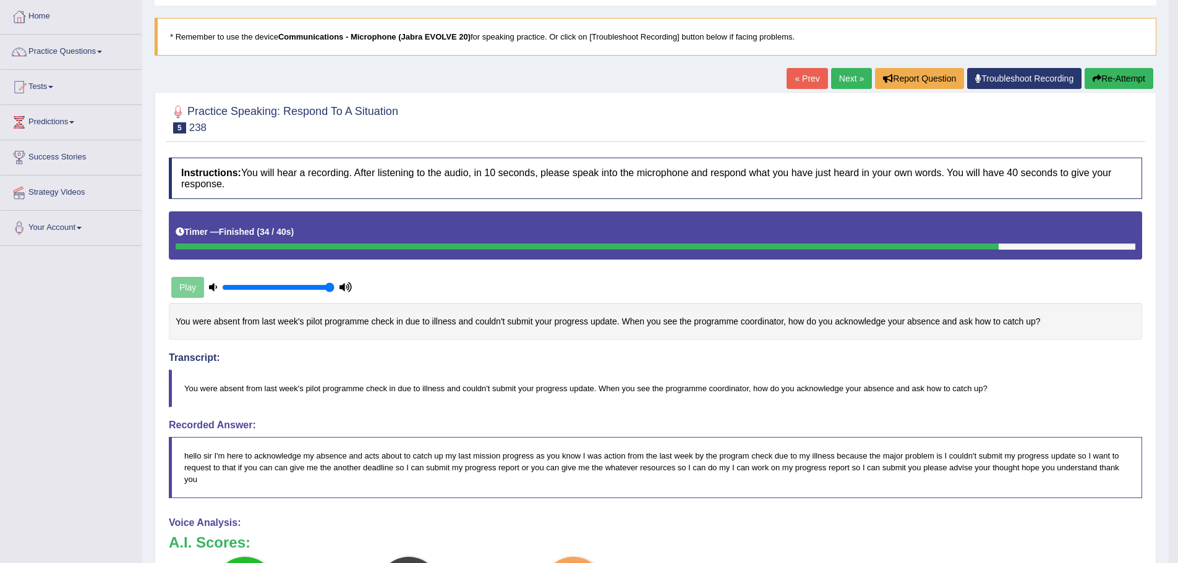
click at [844, 79] on link "Next »" at bounding box center [851, 78] width 41 height 21
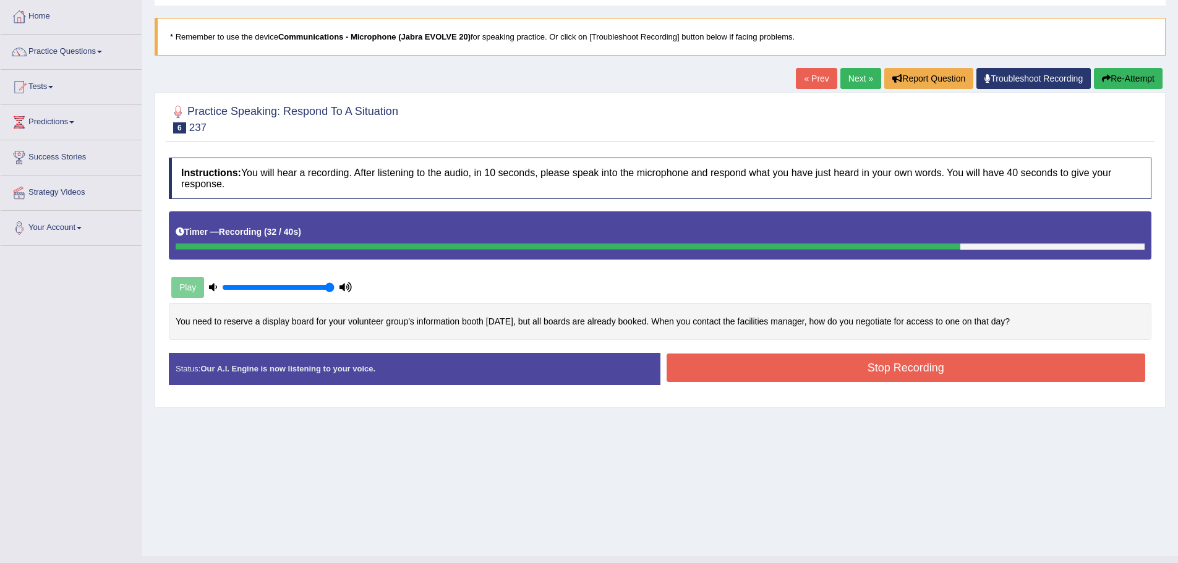
click at [696, 362] on button "Stop Recording" at bounding box center [906, 368] width 479 height 28
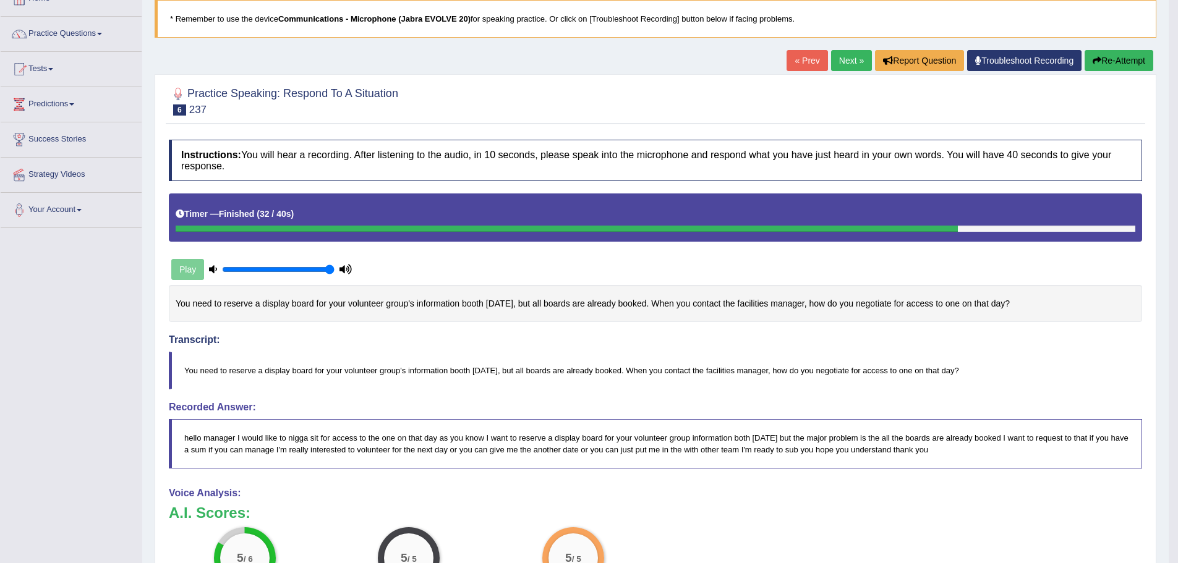
scroll to position [43, 0]
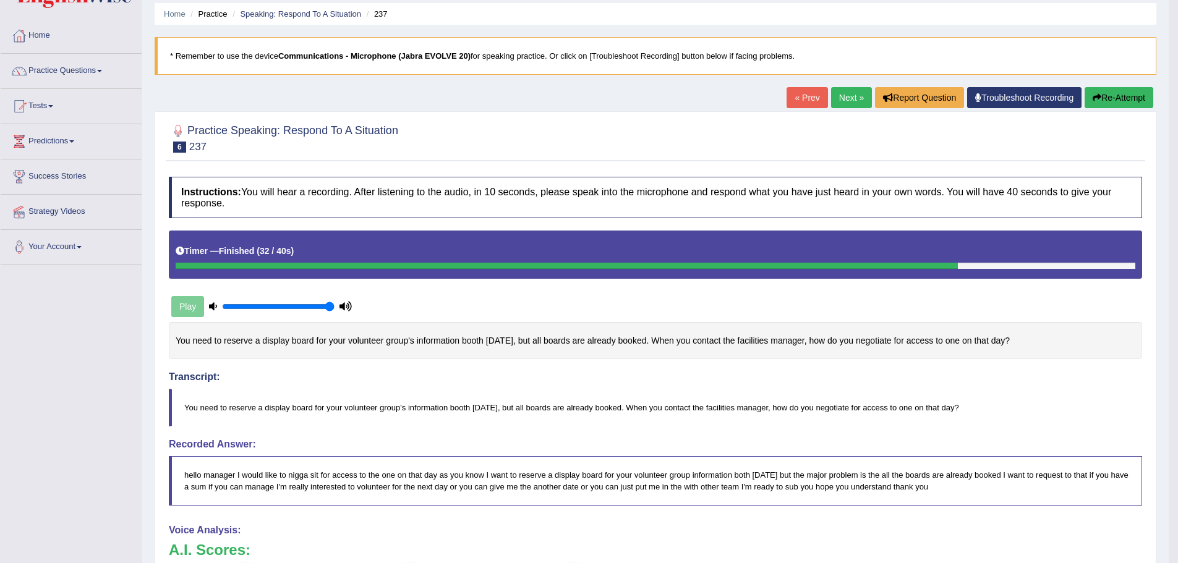
click at [1093, 95] on icon "button" at bounding box center [1097, 97] width 9 height 9
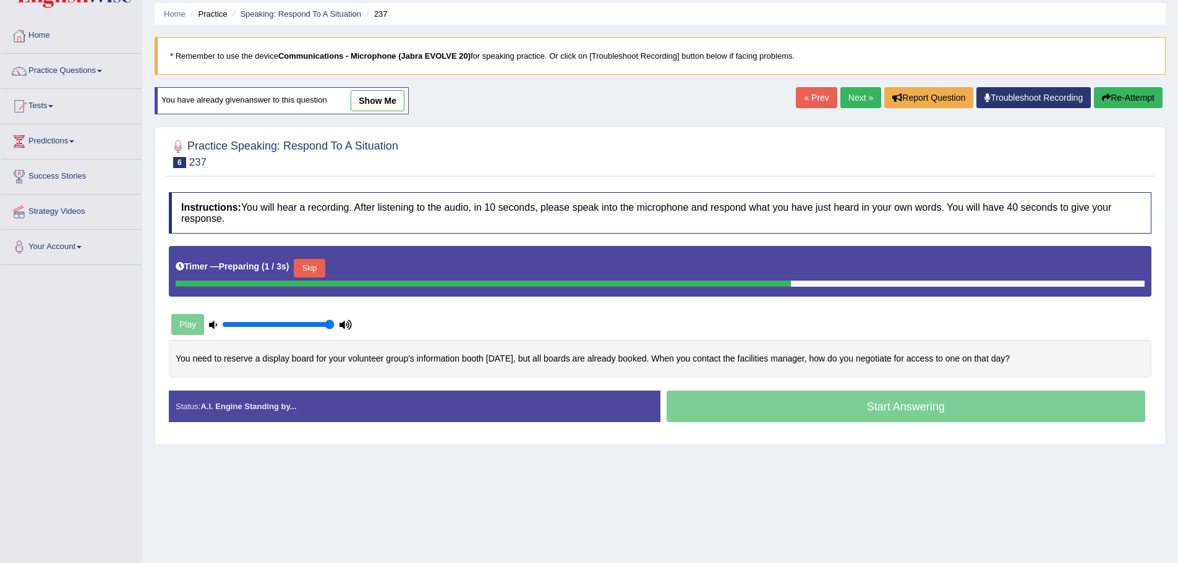
click at [302, 265] on button "Skip" at bounding box center [309, 268] width 31 height 19
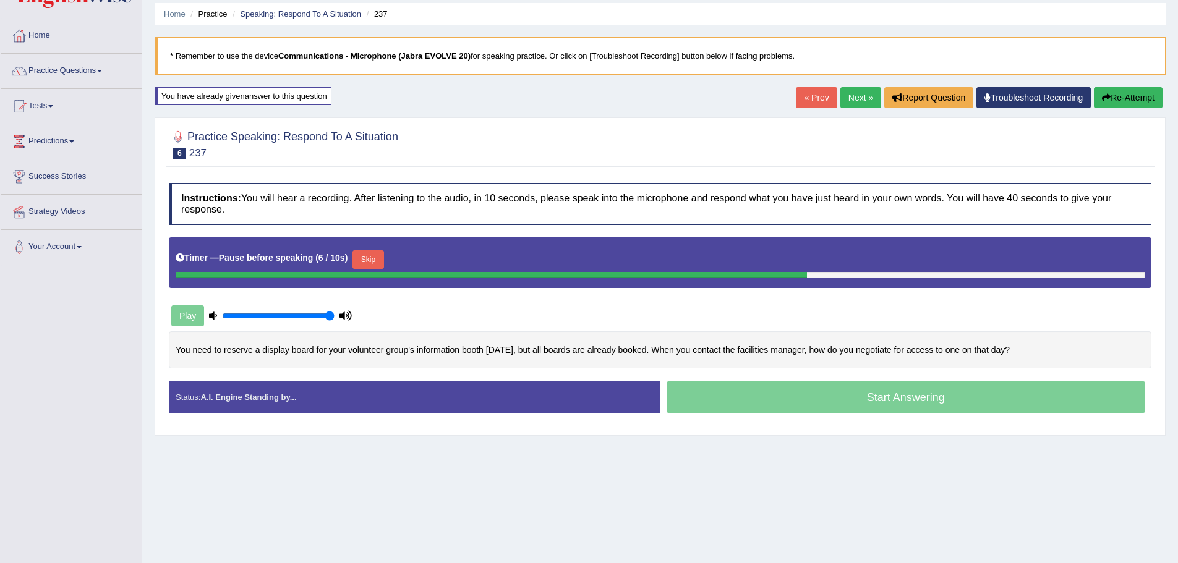
click at [371, 260] on button "Skip" at bounding box center [368, 259] width 31 height 19
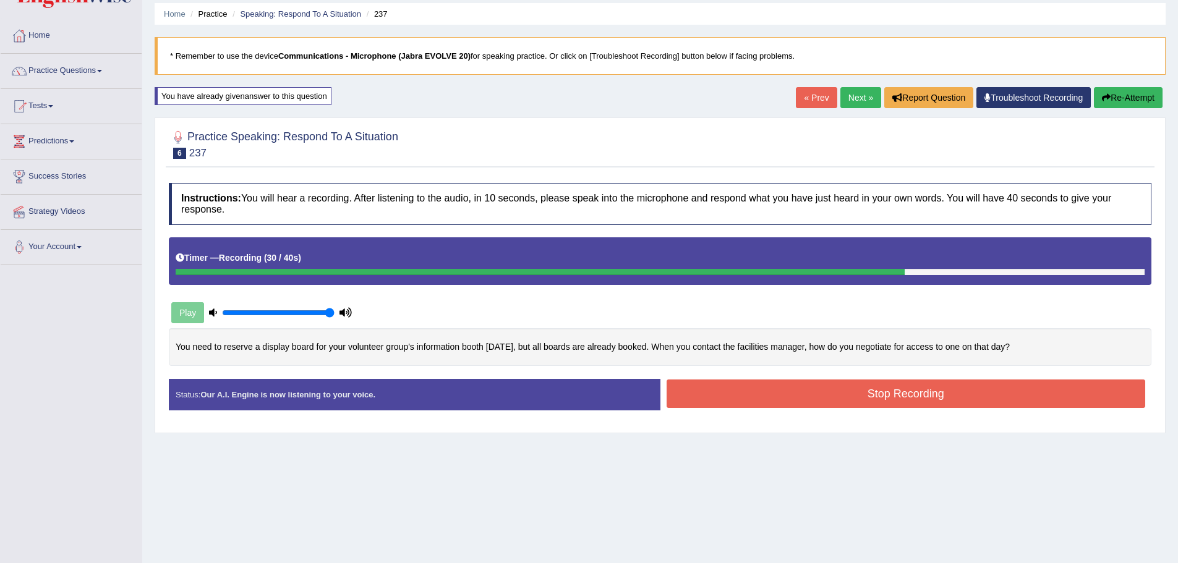
click at [674, 395] on button "Stop Recording" at bounding box center [906, 394] width 479 height 28
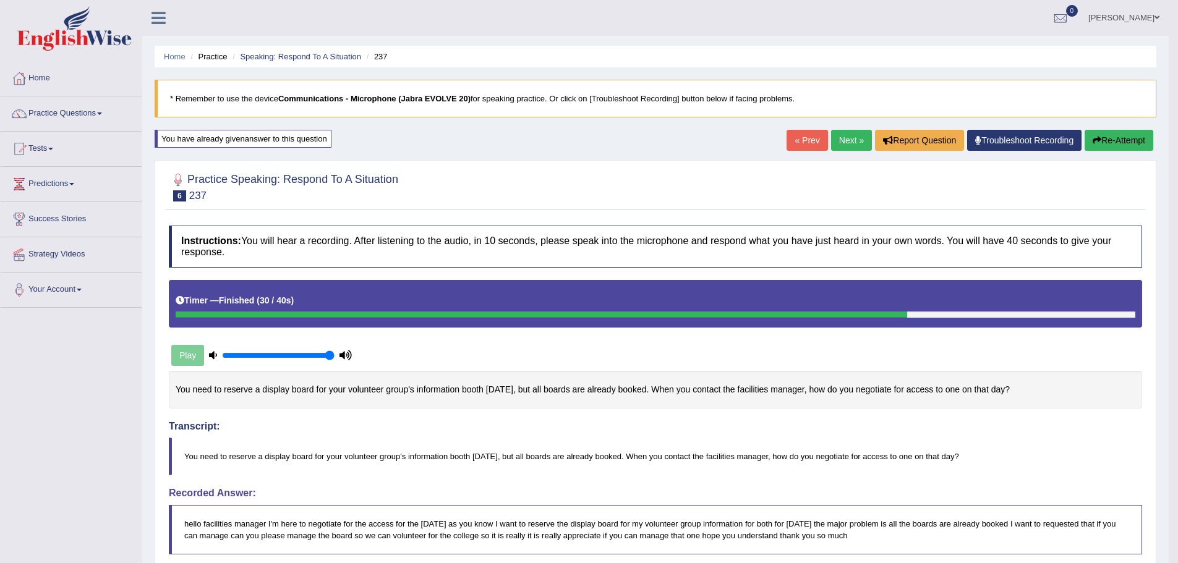
click at [838, 139] on link "Next »" at bounding box center [851, 140] width 41 height 21
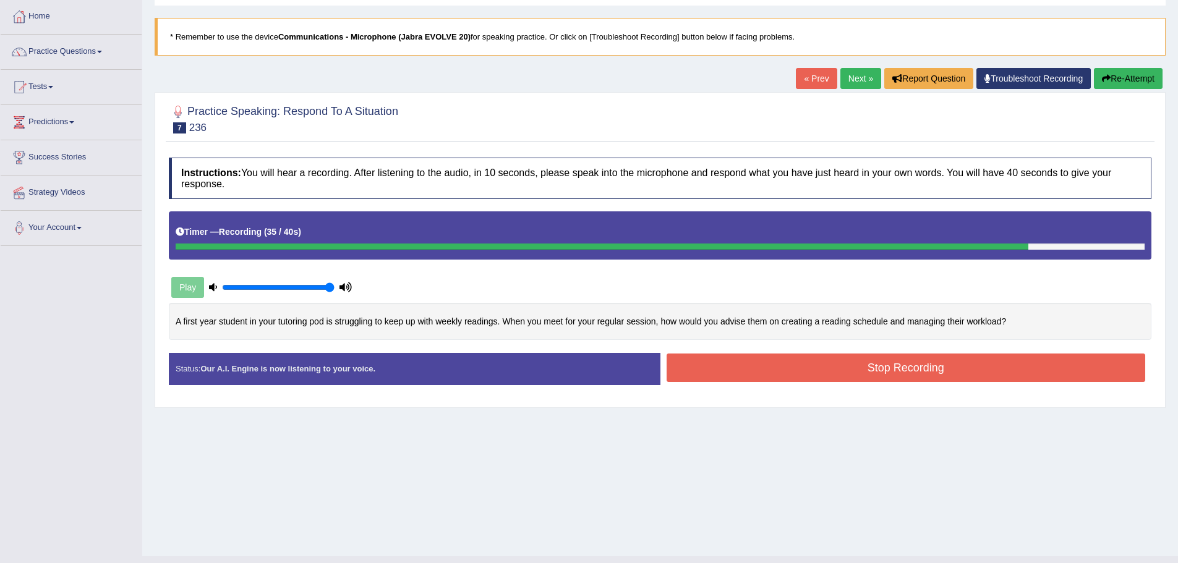
click at [739, 369] on button "Stop Recording" at bounding box center [906, 368] width 479 height 28
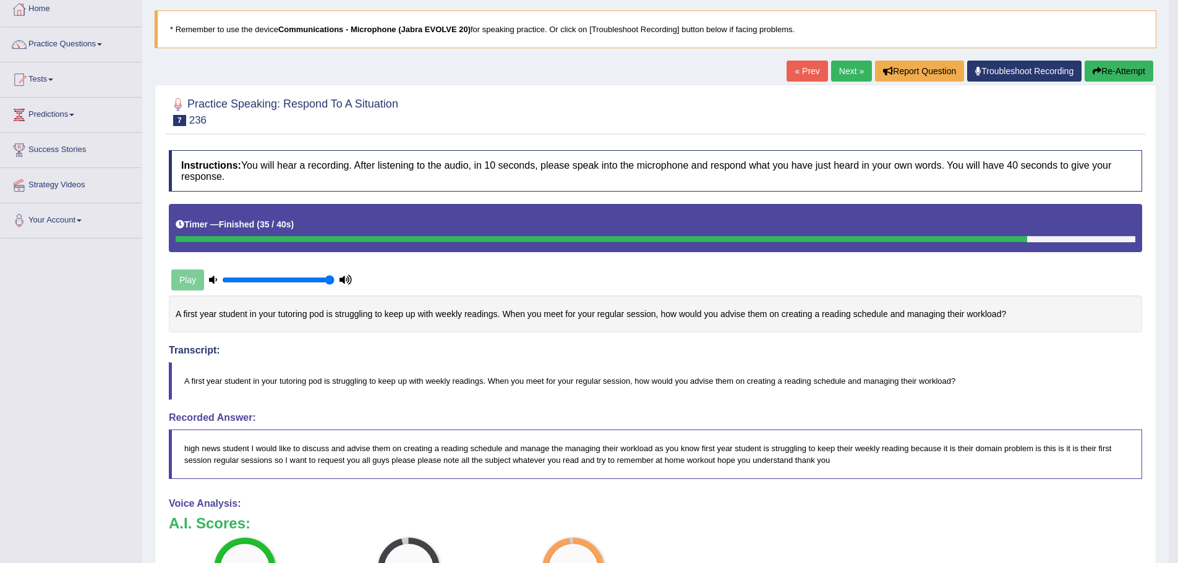
scroll to position [62, 0]
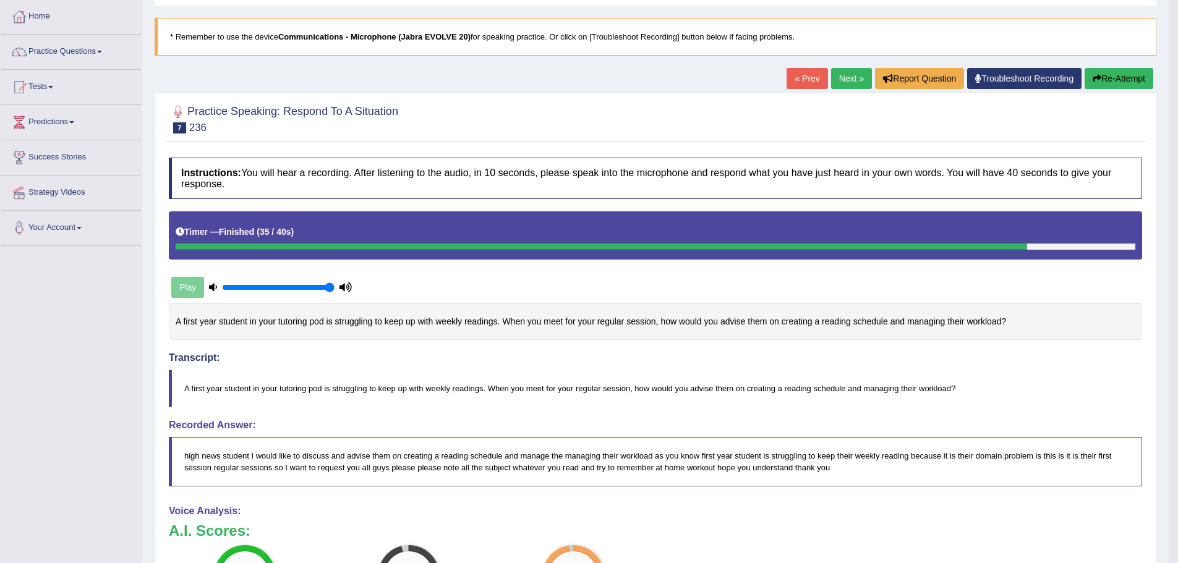
click at [1089, 85] on button "Re-Attempt" at bounding box center [1119, 78] width 69 height 21
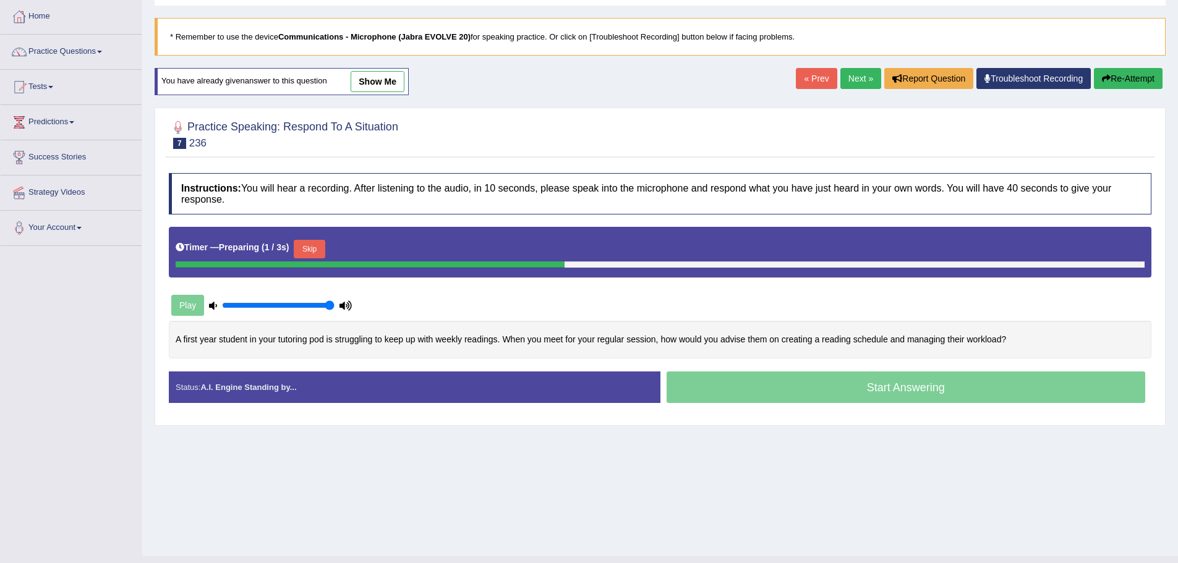
click at [320, 246] on button "Skip" at bounding box center [309, 249] width 31 height 19
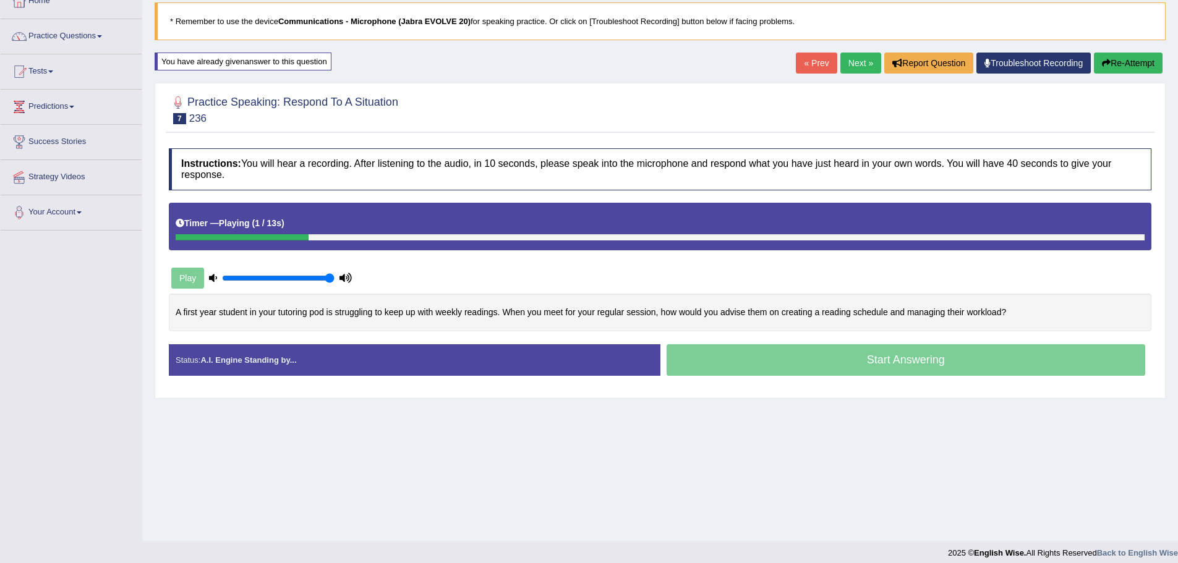
scroll to position [86, 0]
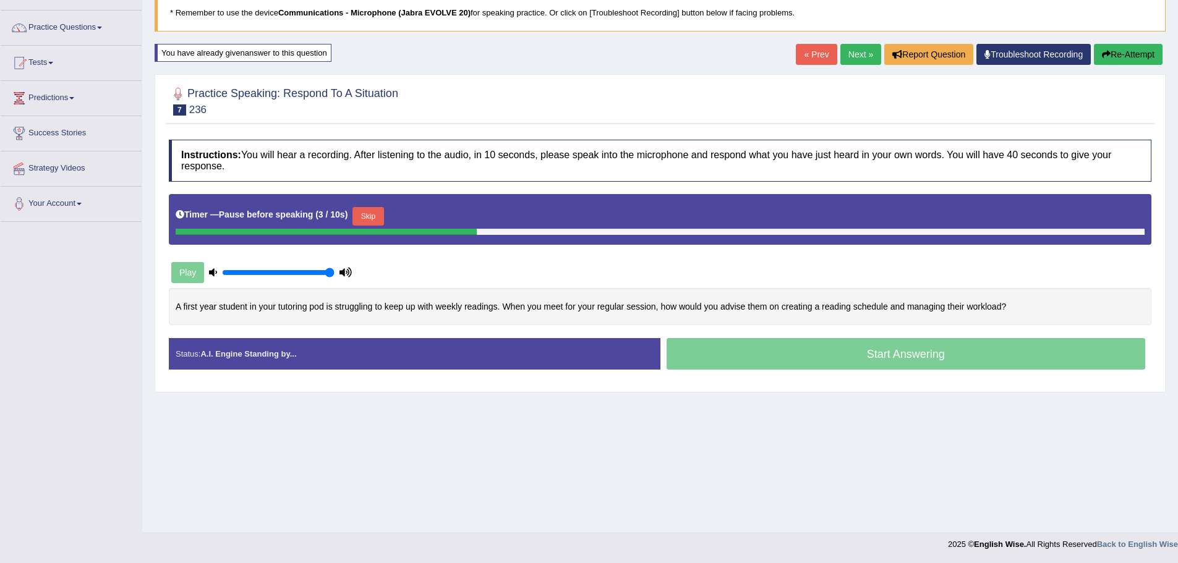
click at [367, 214] on button "Skip" at bounding box center [368, 216] width 31 height 19
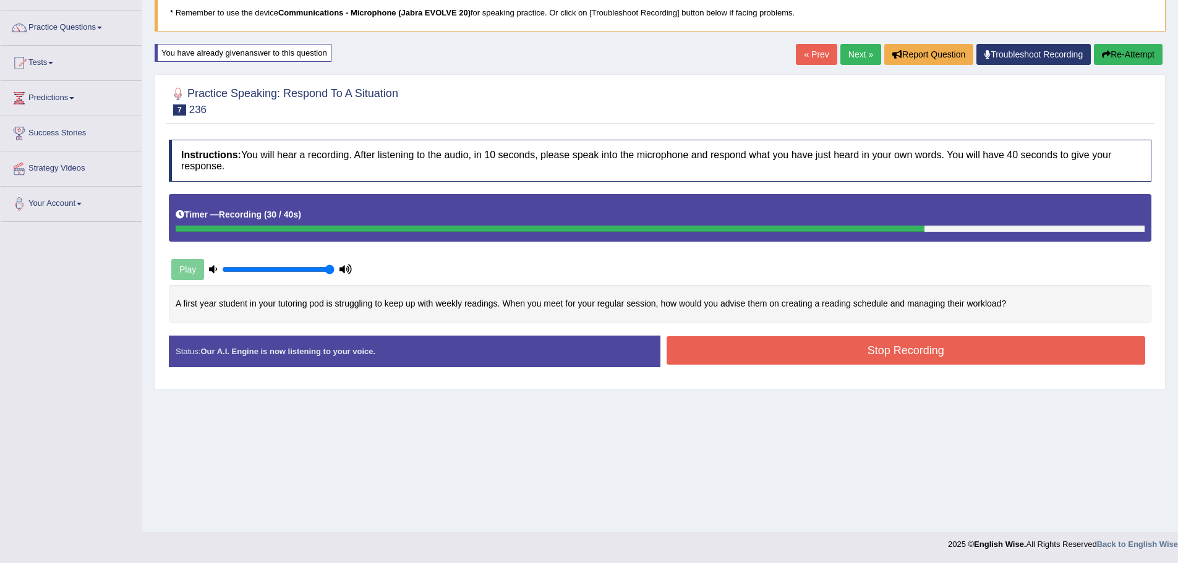
drag, startPoint x: 721, startPoint y: 361, endPoint x: 713, endPoint y: 351, distance: 12.7
click at [719, 360] on button "Stop Recording" at bounding box center [906, 350] width 479 height 28
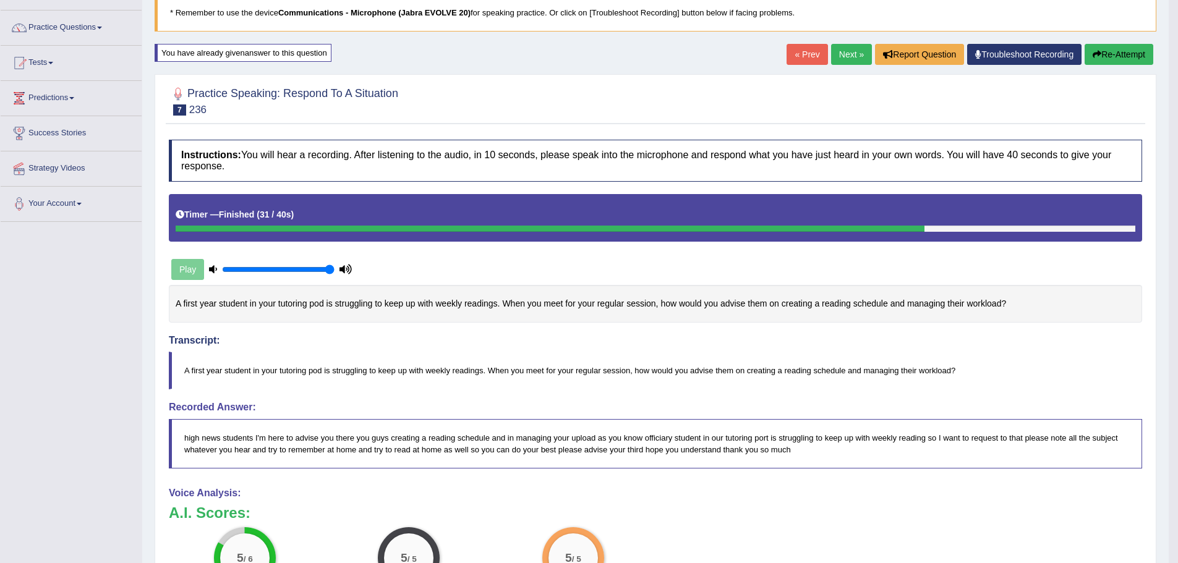
click at [1108, 51] on button "Re-Attempt" at bounding box center [1119, 54] width 69 height 21
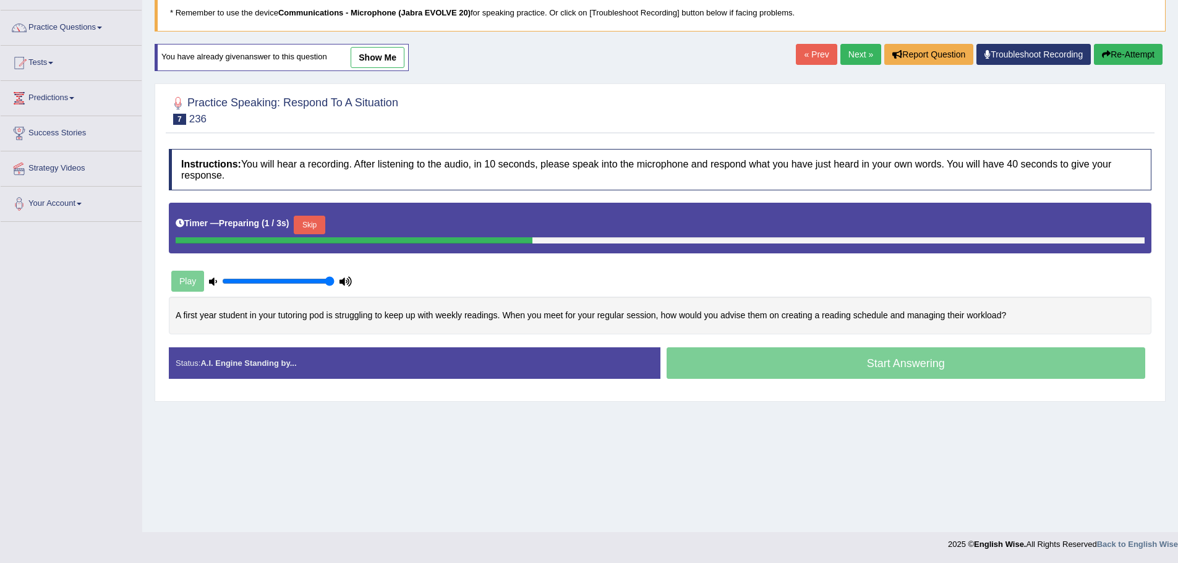
click at [305, 226] on button "Skip" at bounding box center [309, 225] width 31 height 19
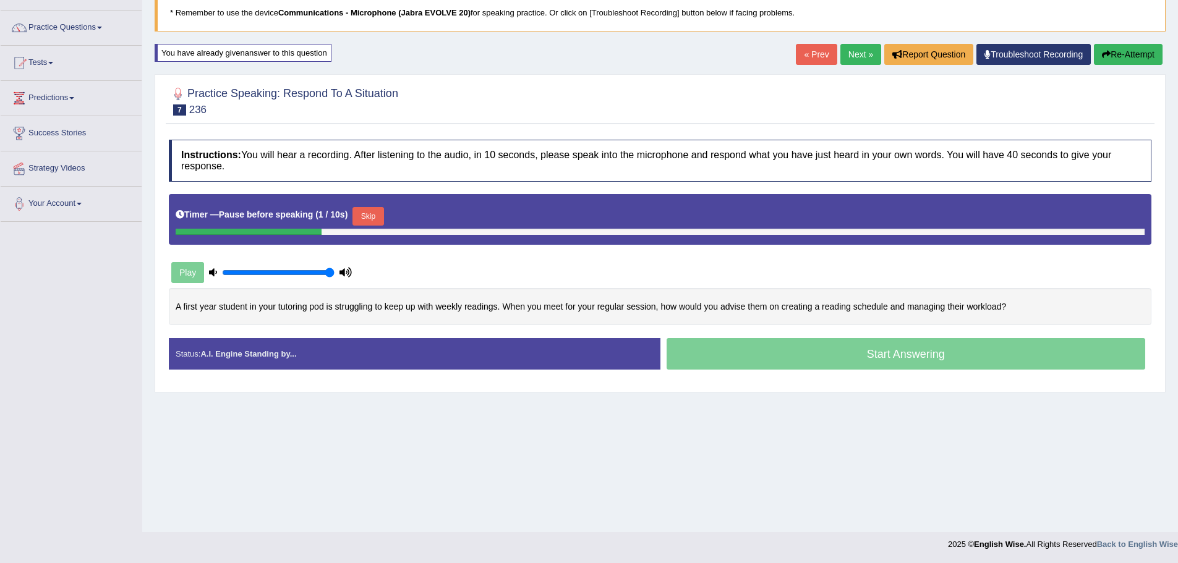
click at [370, 221] on button "Skip" at bounding box center [368, 216] width 31 height 19
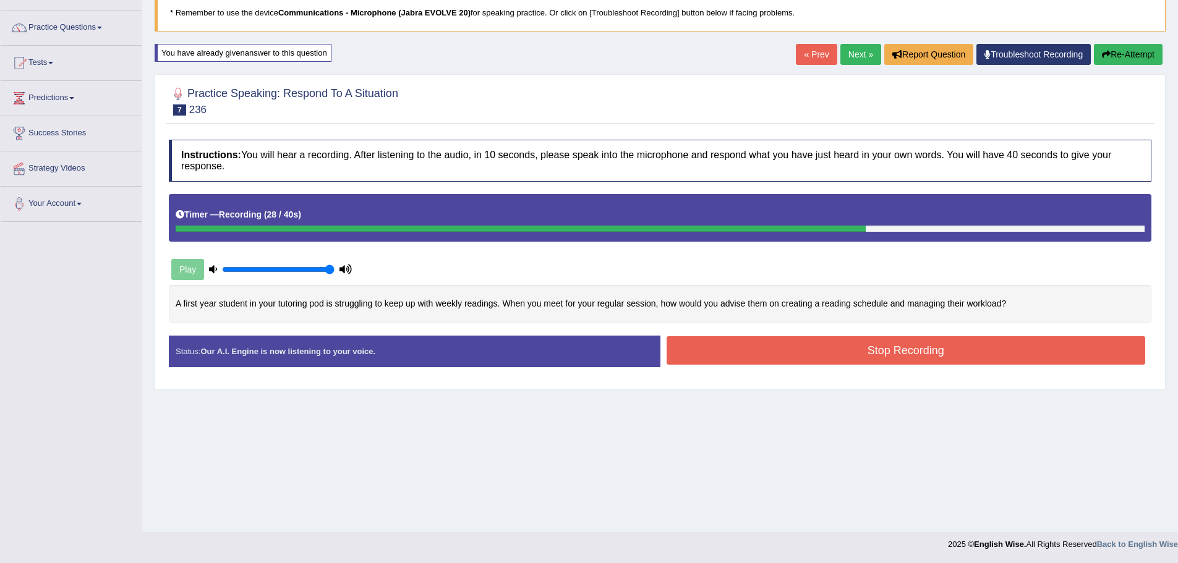
click at [689, 346] on button "Stop Recording" at bounding box center [906, 350] width 479 height 28
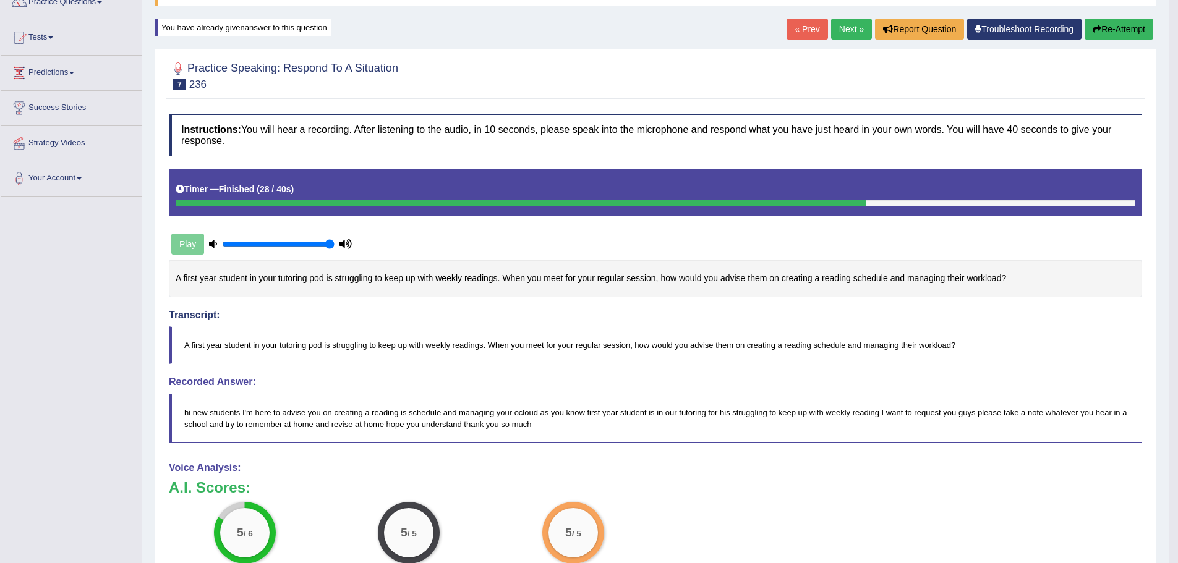
scroll to position [102, 0]
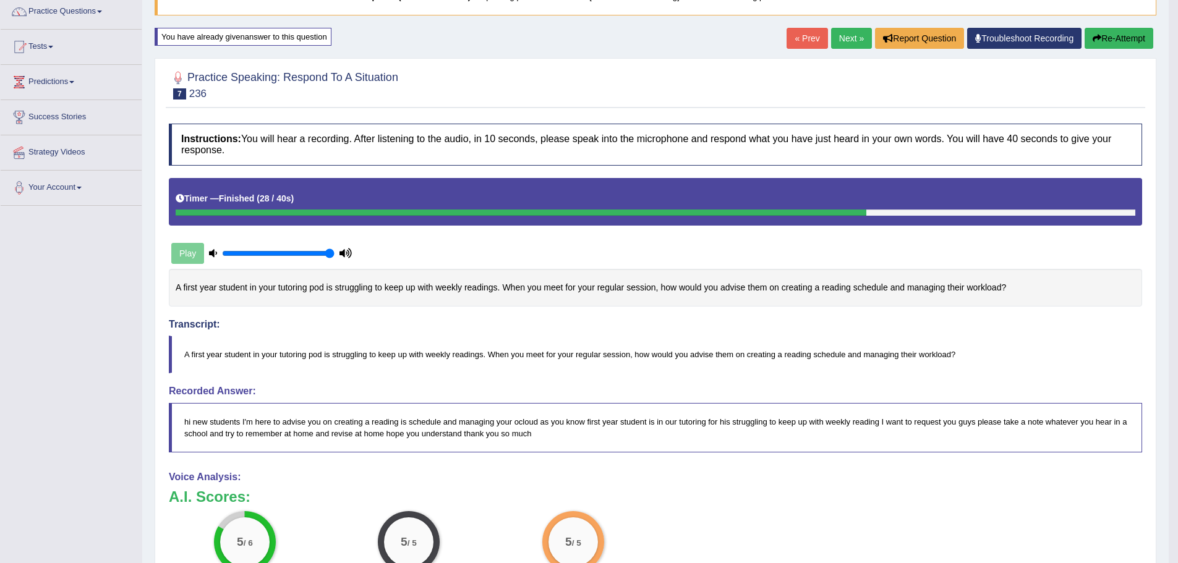
click at [1127, 36] on button "Re-Attempt" at bounding box center [1119, 38] width 69 height 21
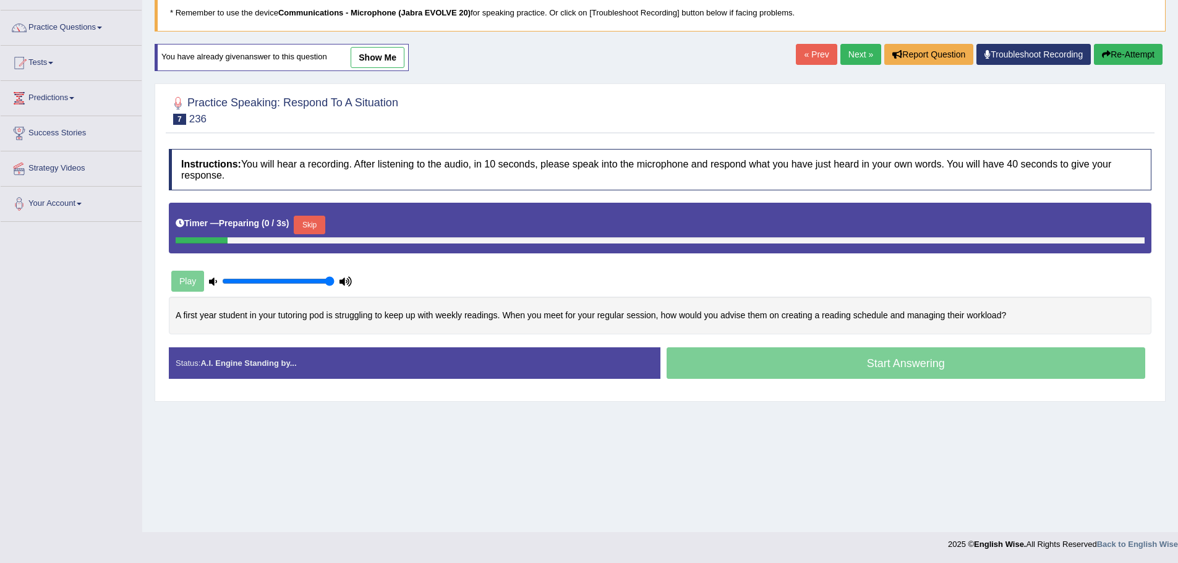
scroll to position [86, 0]
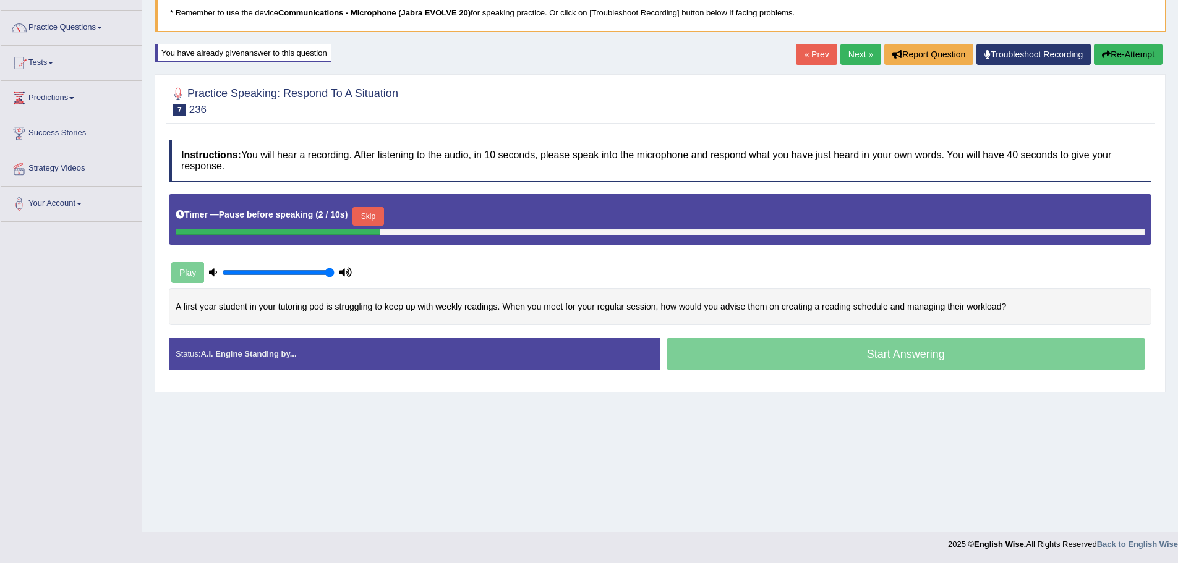
click at [355, 220] on button "Skip" at bounding box center [368, 216] width 31 height 19
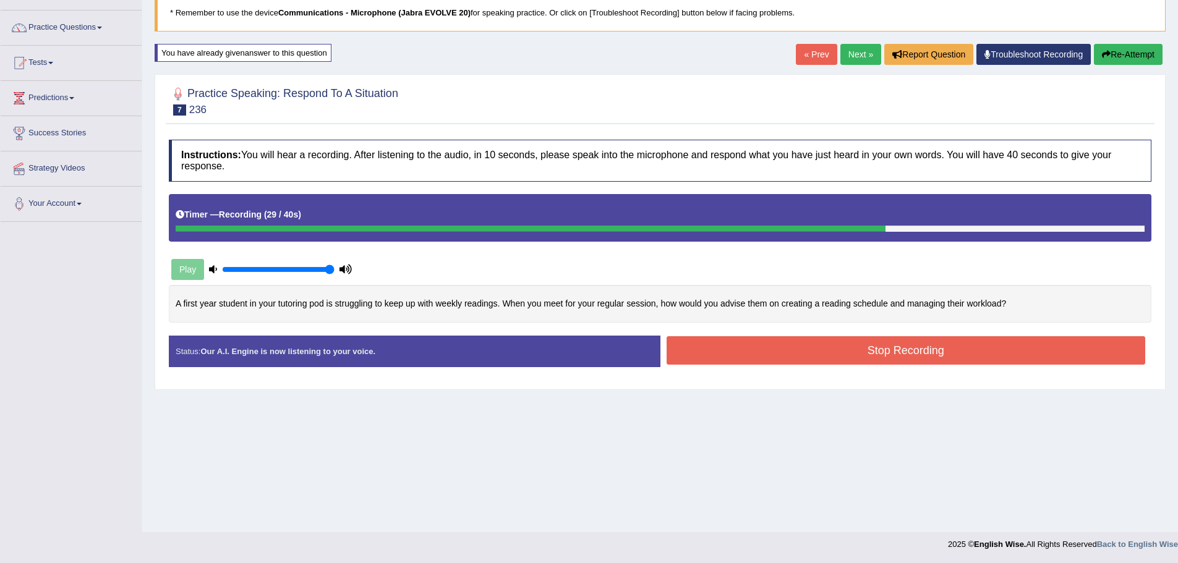
click at [810, 358] on button "Stop Recording" at bounding box center [906, 350] width 479 height 28
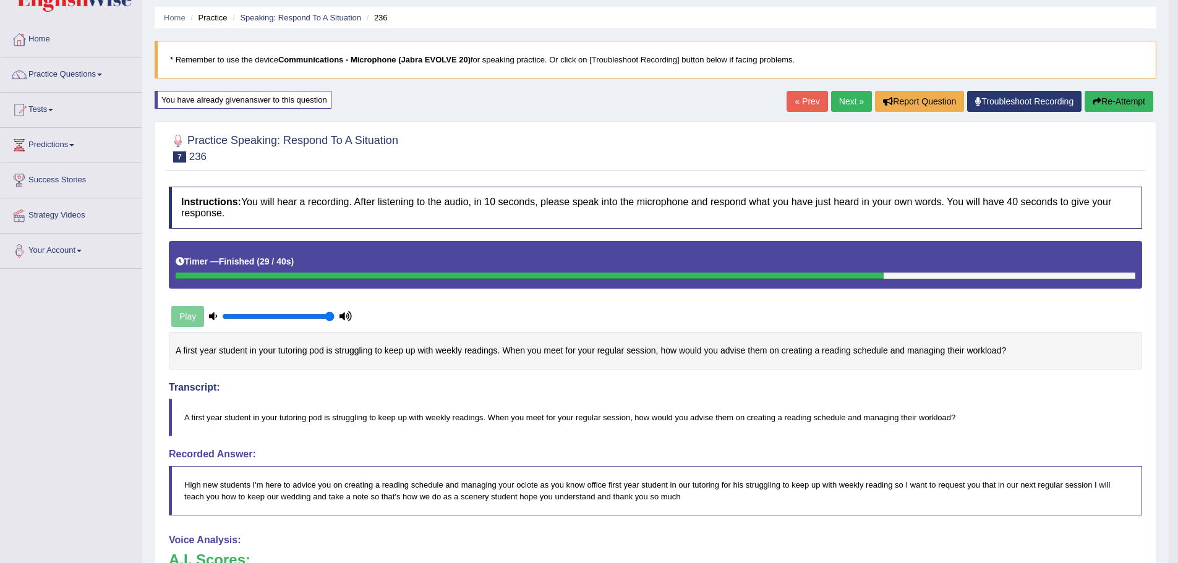
scroll to position [24, 0]
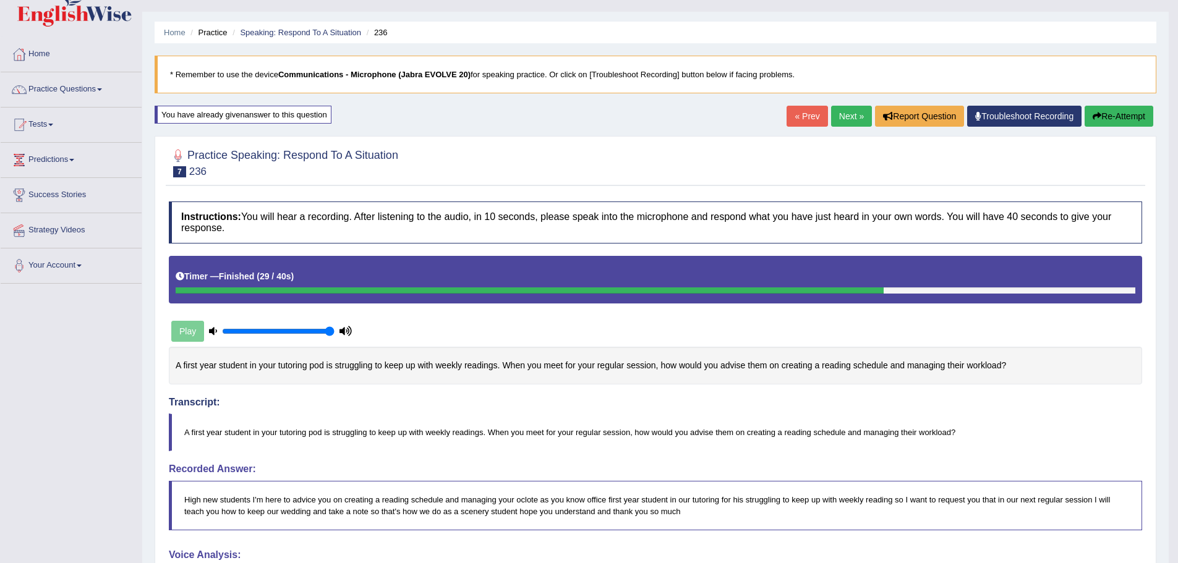
click at [846, 116] on link "Next »" at bounding box center [851, 116] width 41 height 21
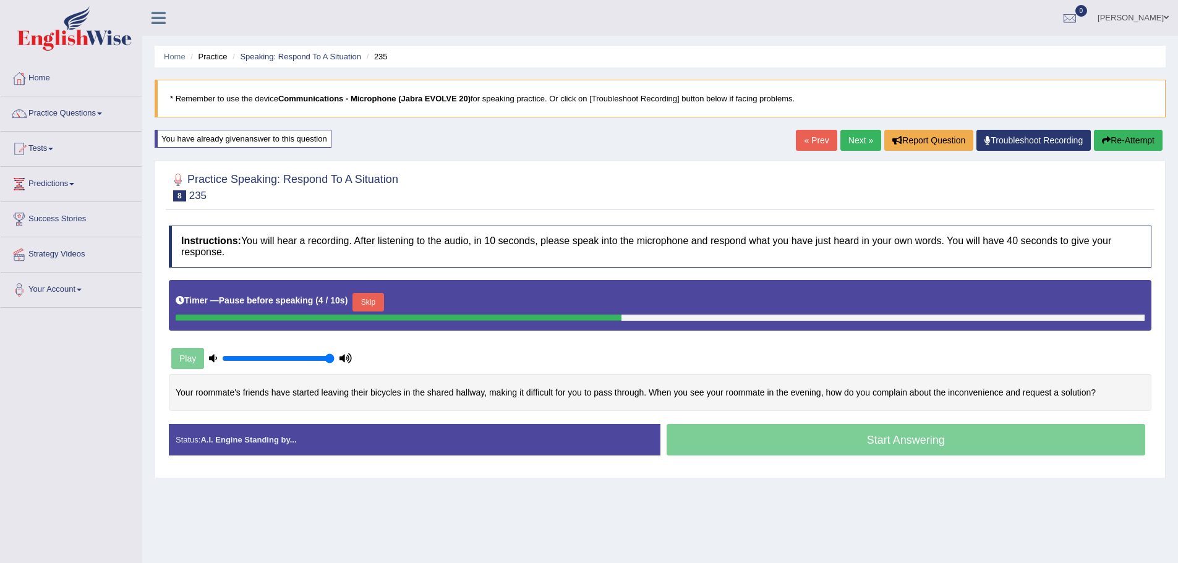
click at [363, 301] on button "Skip" at bounding box center [368, 302] width 31 height 19
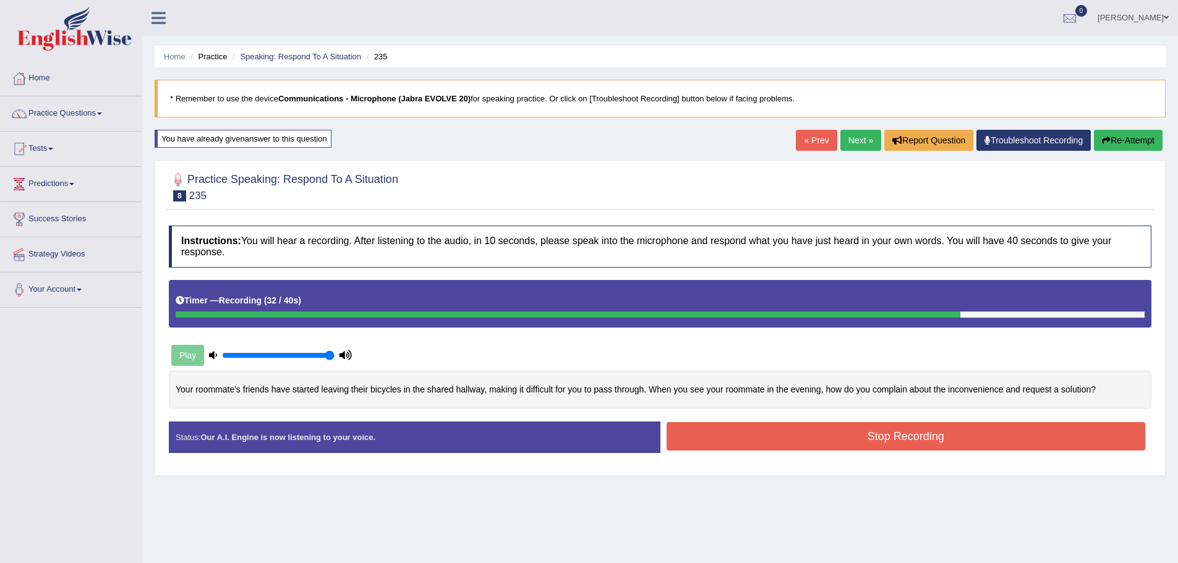
click at [701, 434] on button "Stop Recording" at bounding box center [906, 436] width 479 height 28
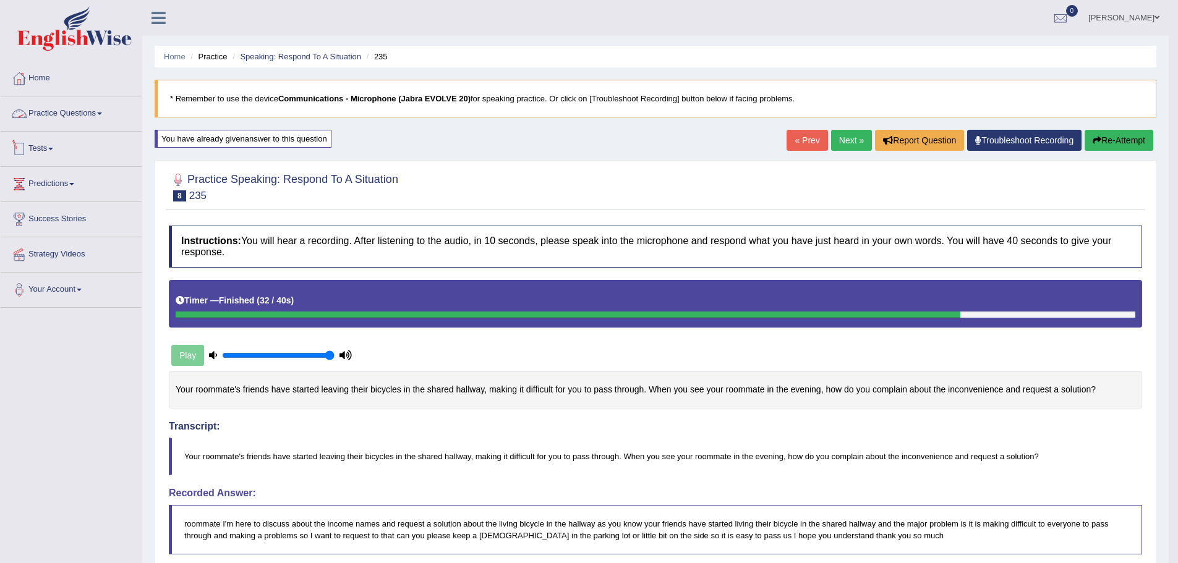
click at [24, 149] on div at bounding box center [19, 149] width 19 height 19
click at [51, 117] on link "Practice Questions" at bounding box center [71, 111] width 141 height 31
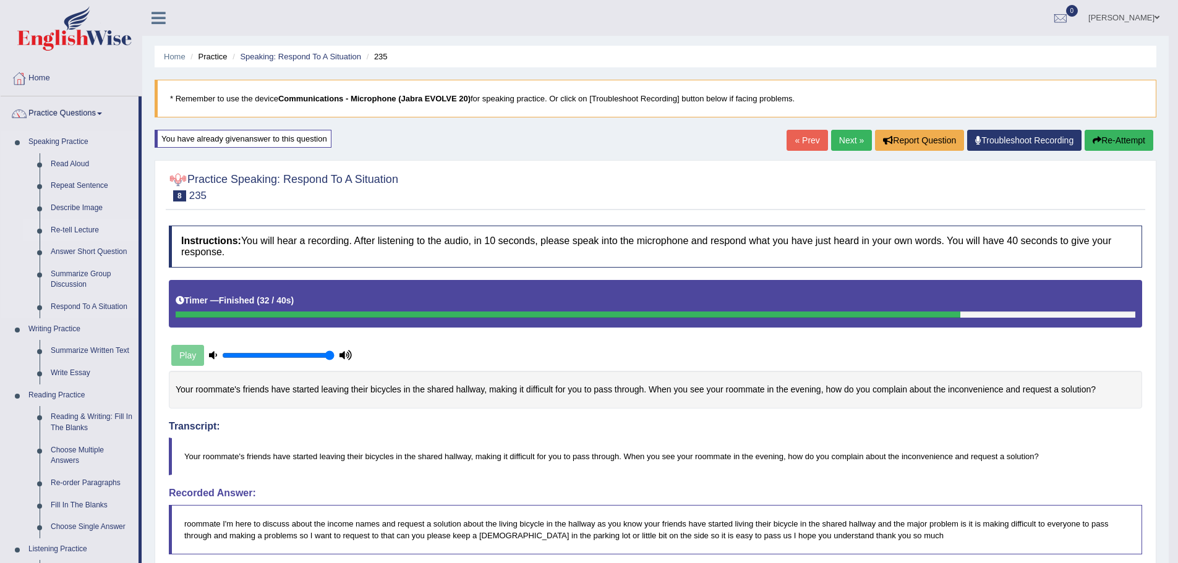
click at [85, 228] on link "Re-tell Lecture" at bounding box center [91, 231] width 93 height 22
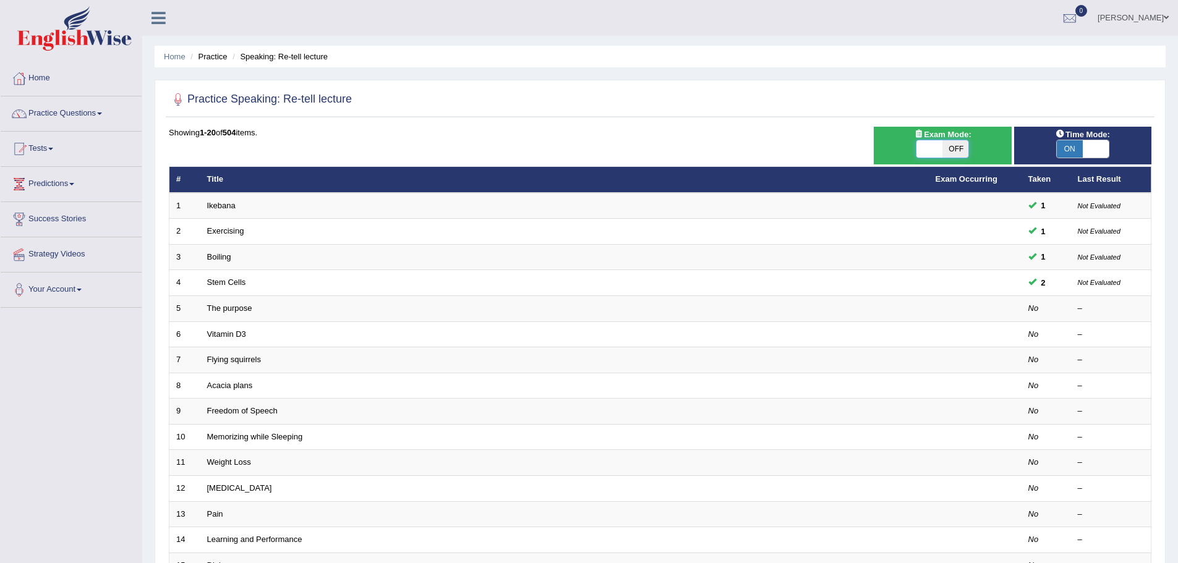
click at [941, 153] on span at bounding box center [930, 148] width 26 height 17
checkbox input "true"
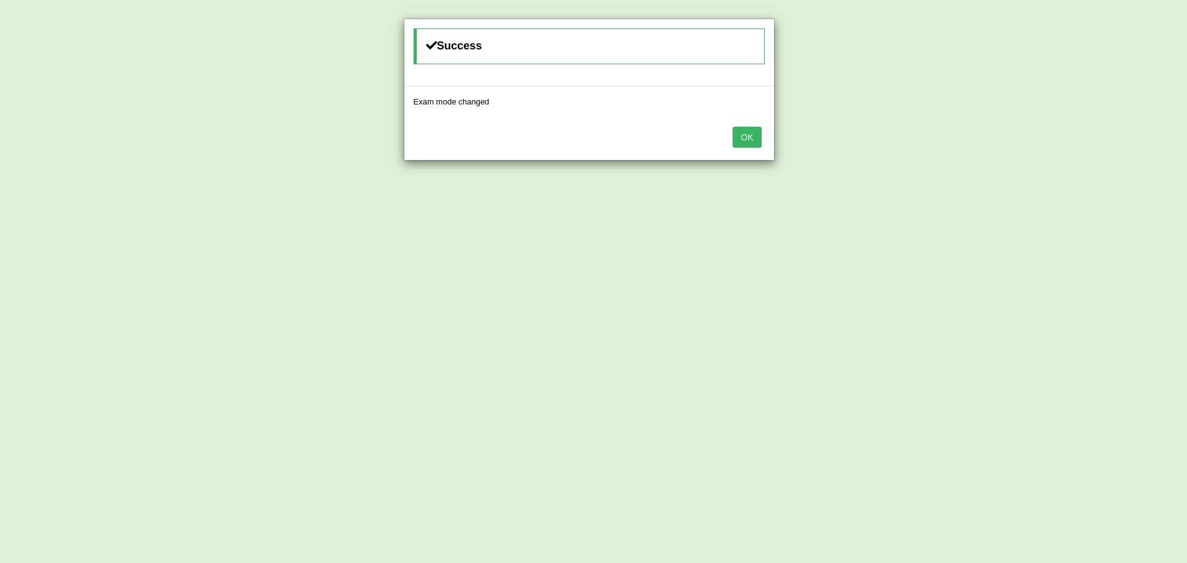
click at [743, 135] on button "OK" at bounding box center [747, 137] width 28 height 21
